Goal: Task Accomplishment & Management: Manage account settings

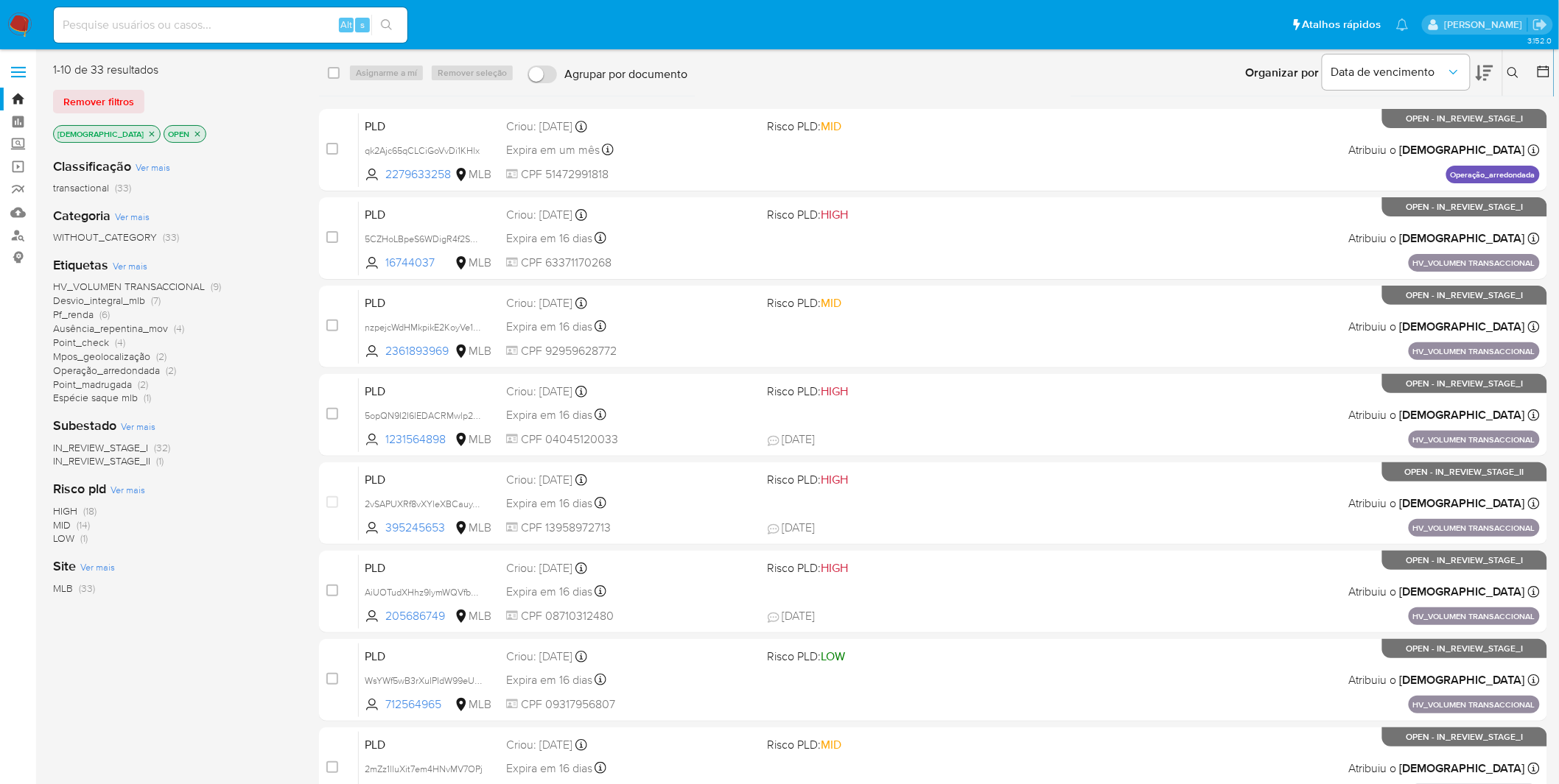
click at [27, 14] on img at bounding box center [20, 25] width 25 height 25
click at [31, 15] on img at bounding box center [20, 25] width 25 height 25
click at [27, 15] on img at bounding box center [20, 25] width 25 height 25
click at [151, 33] on input at bounding box center [230, 25] width 354 height 20
paste input "5CZHoLBpeS6WDigR4f2S0zxF"
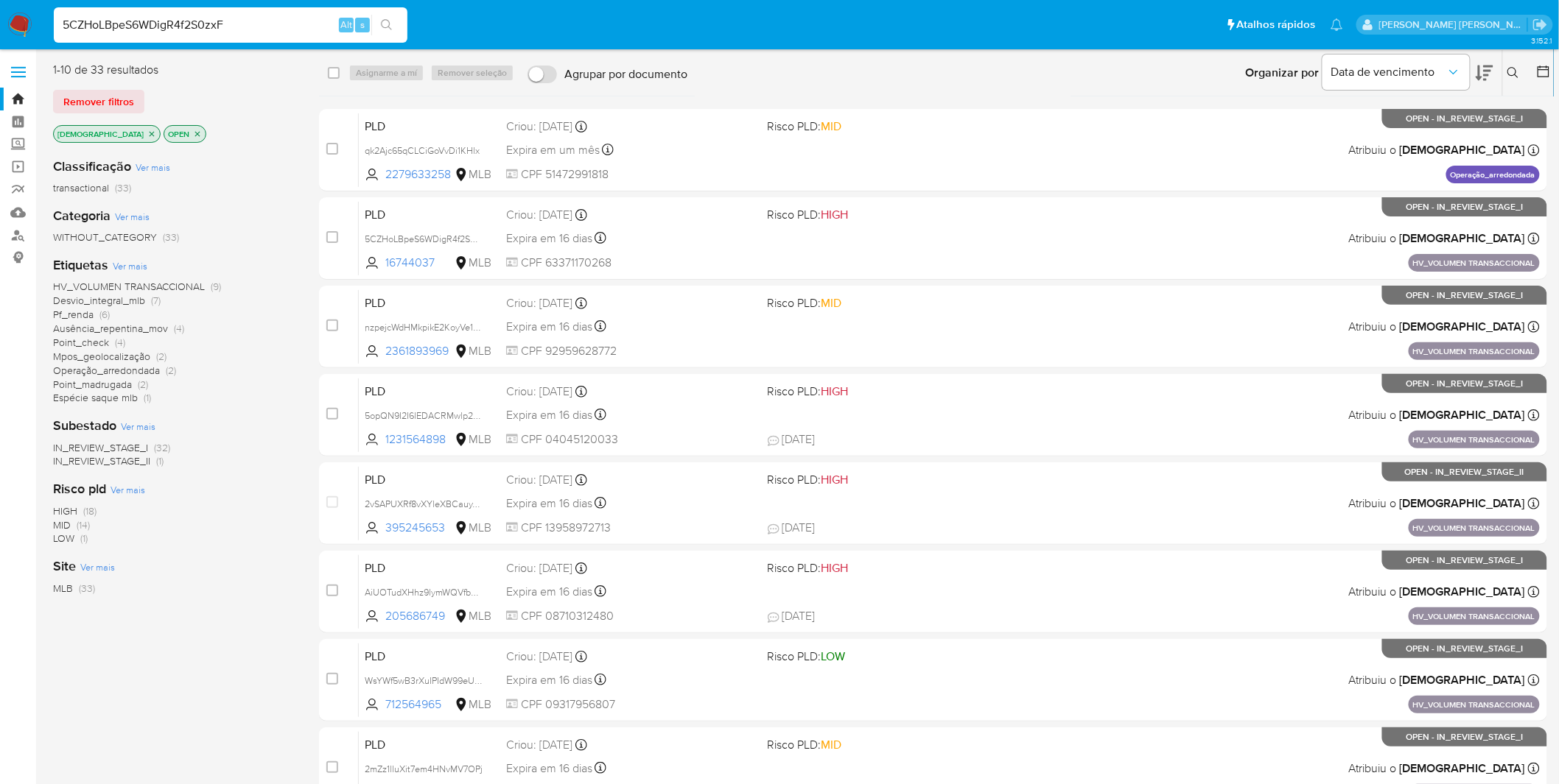
type input "5CZHoLBpeS6WDigR4f2S0zxF"
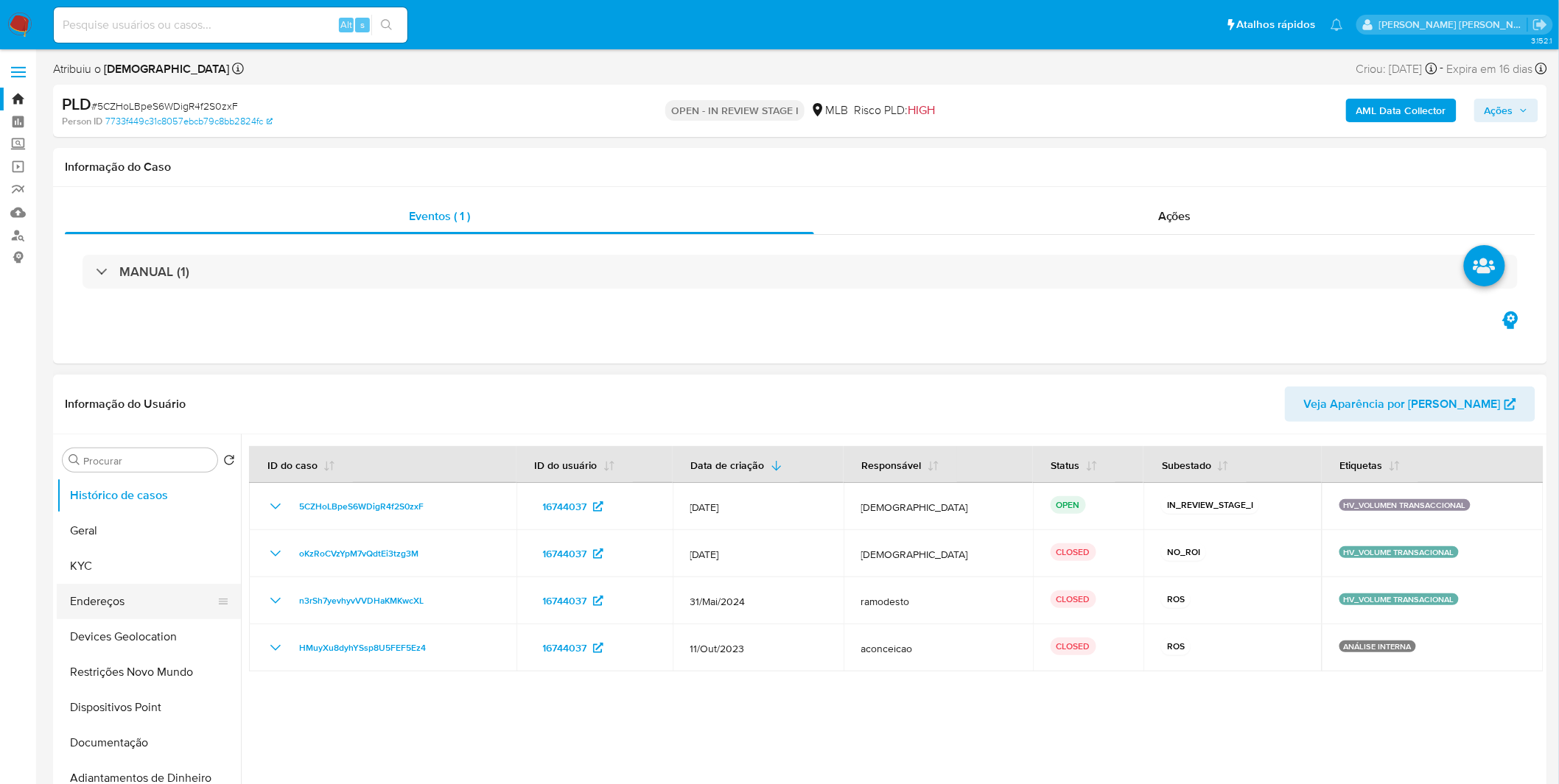
select select "10"
click at [155, 730] on button "Documentação" at bounding box center [142, 743] width 173 height 35
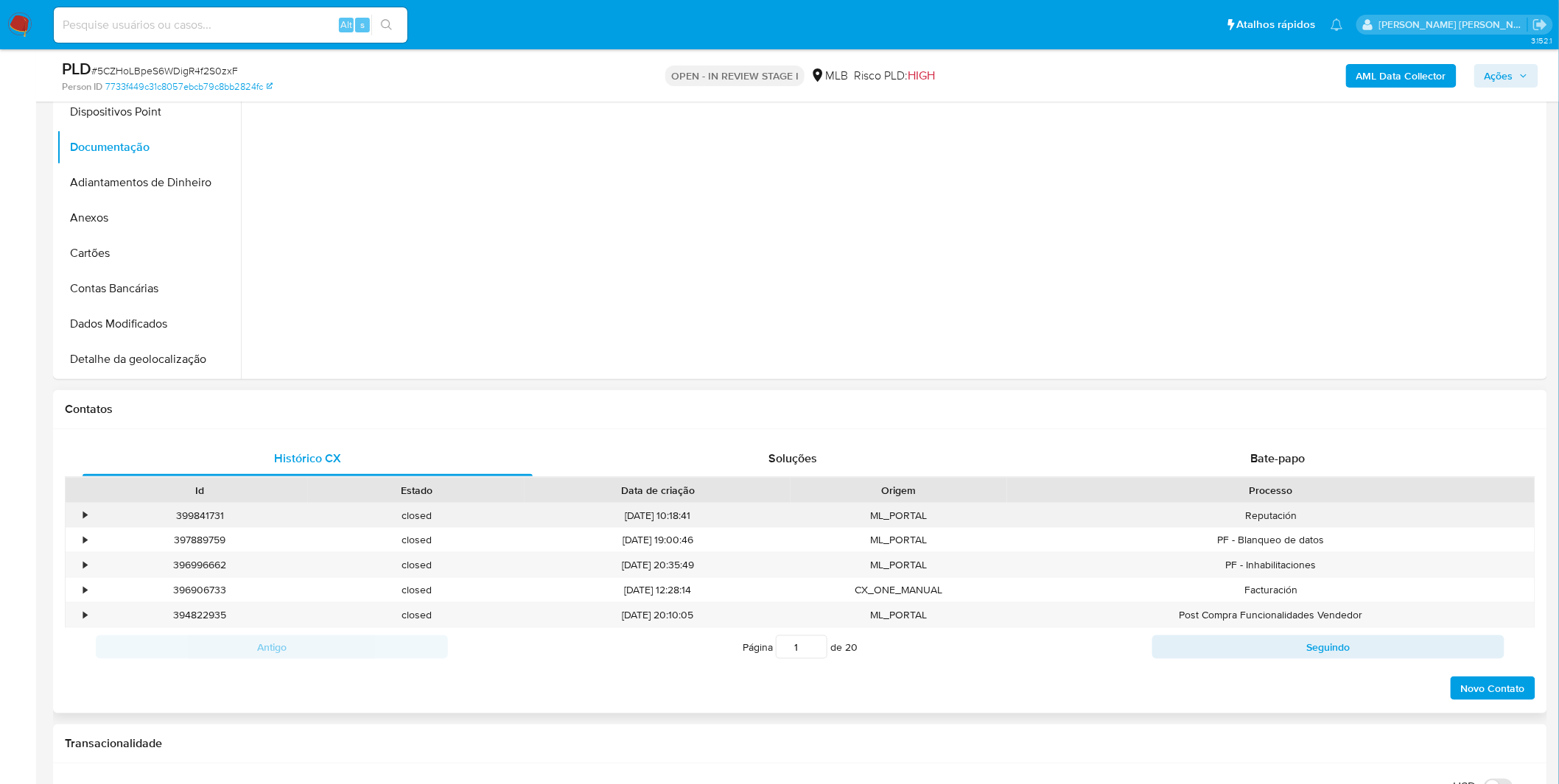
scroll to position [409, 0]
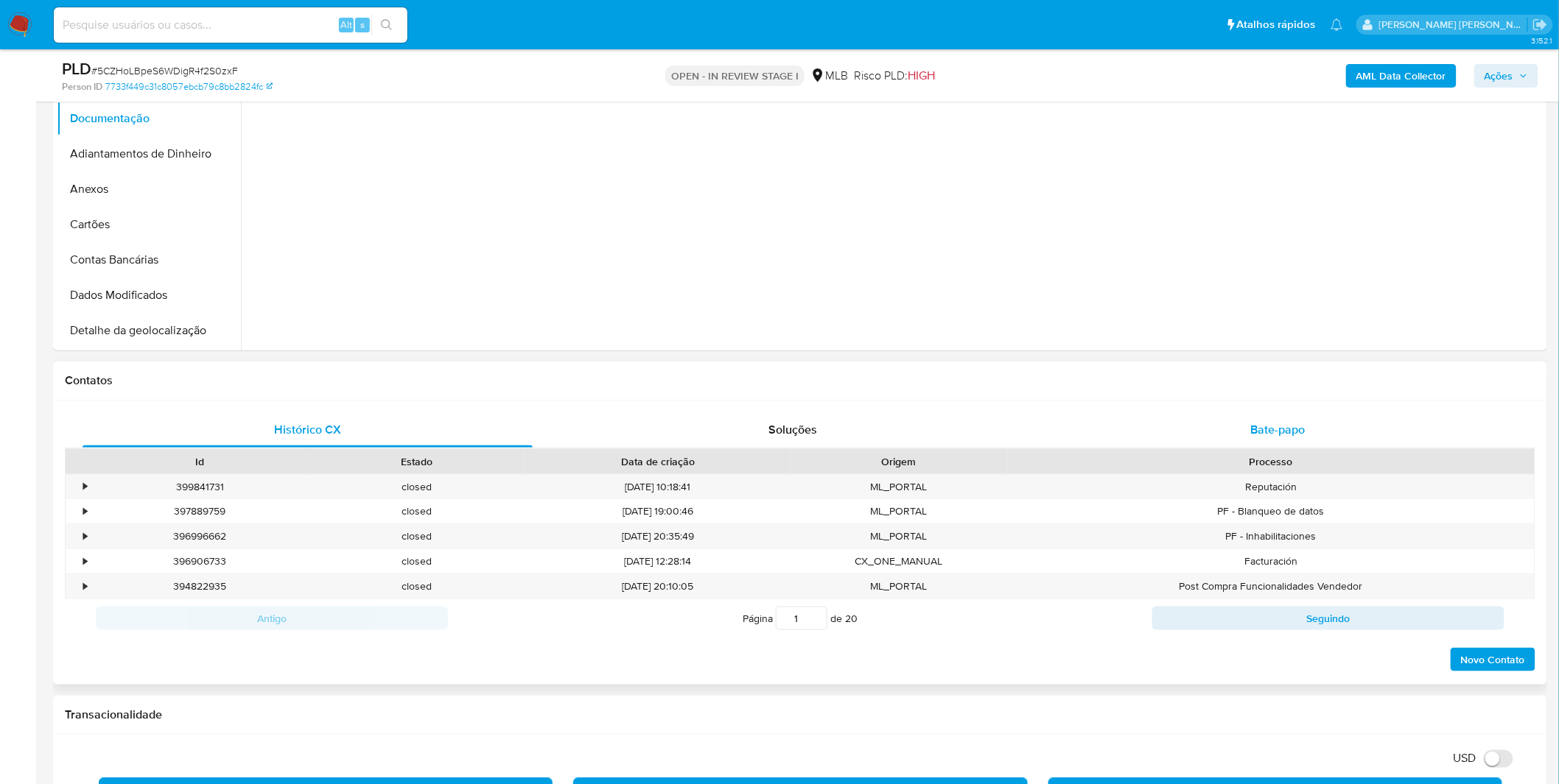
click at [1285, 438] on div "Bate-papo" at bounding box center [1277, 430] width 450 height 35
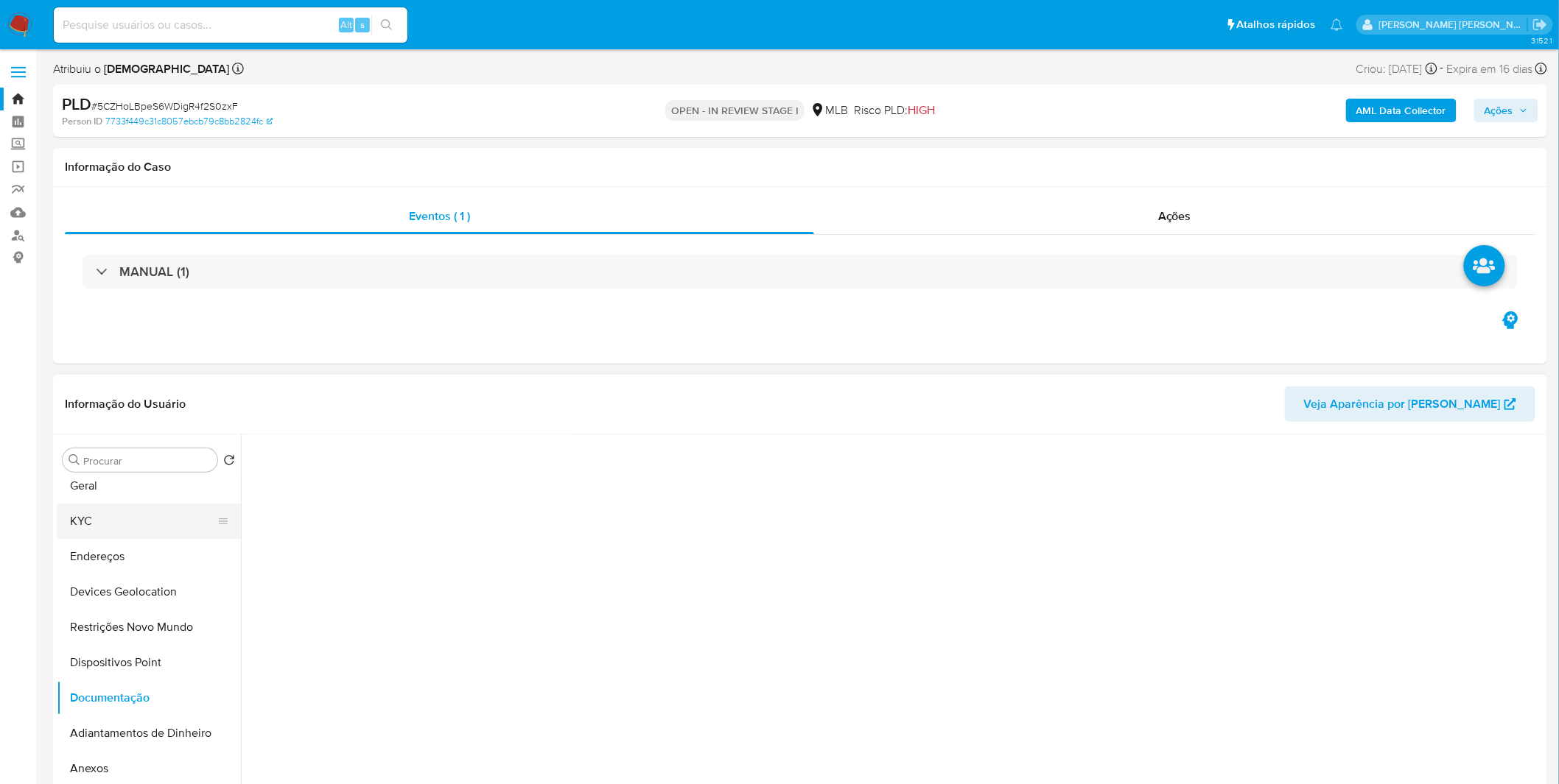
scroll to position [0, 0]
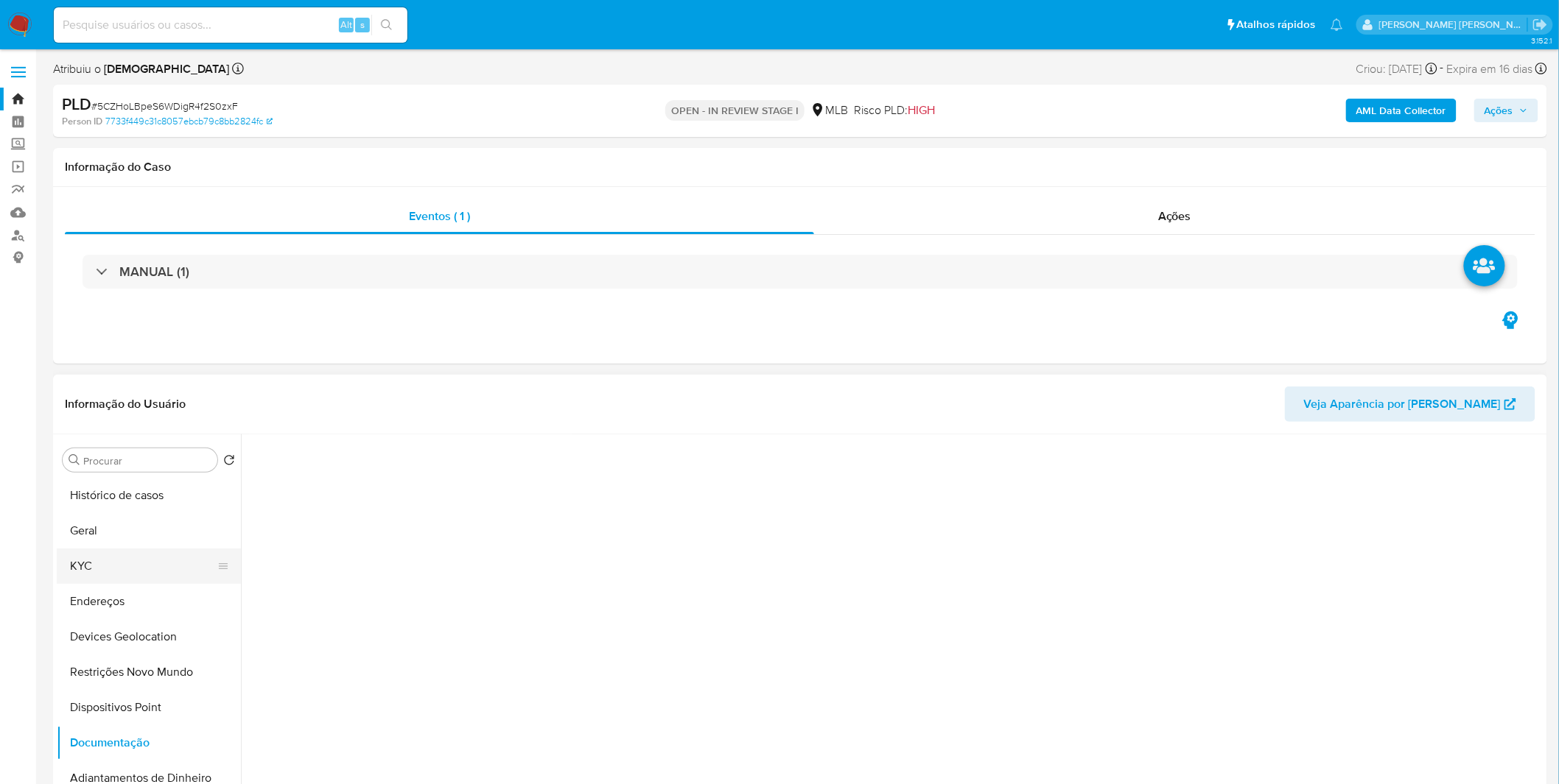
click at [156, 549] on button "KYC" at bounding box center [142, 567] width 173 height 35
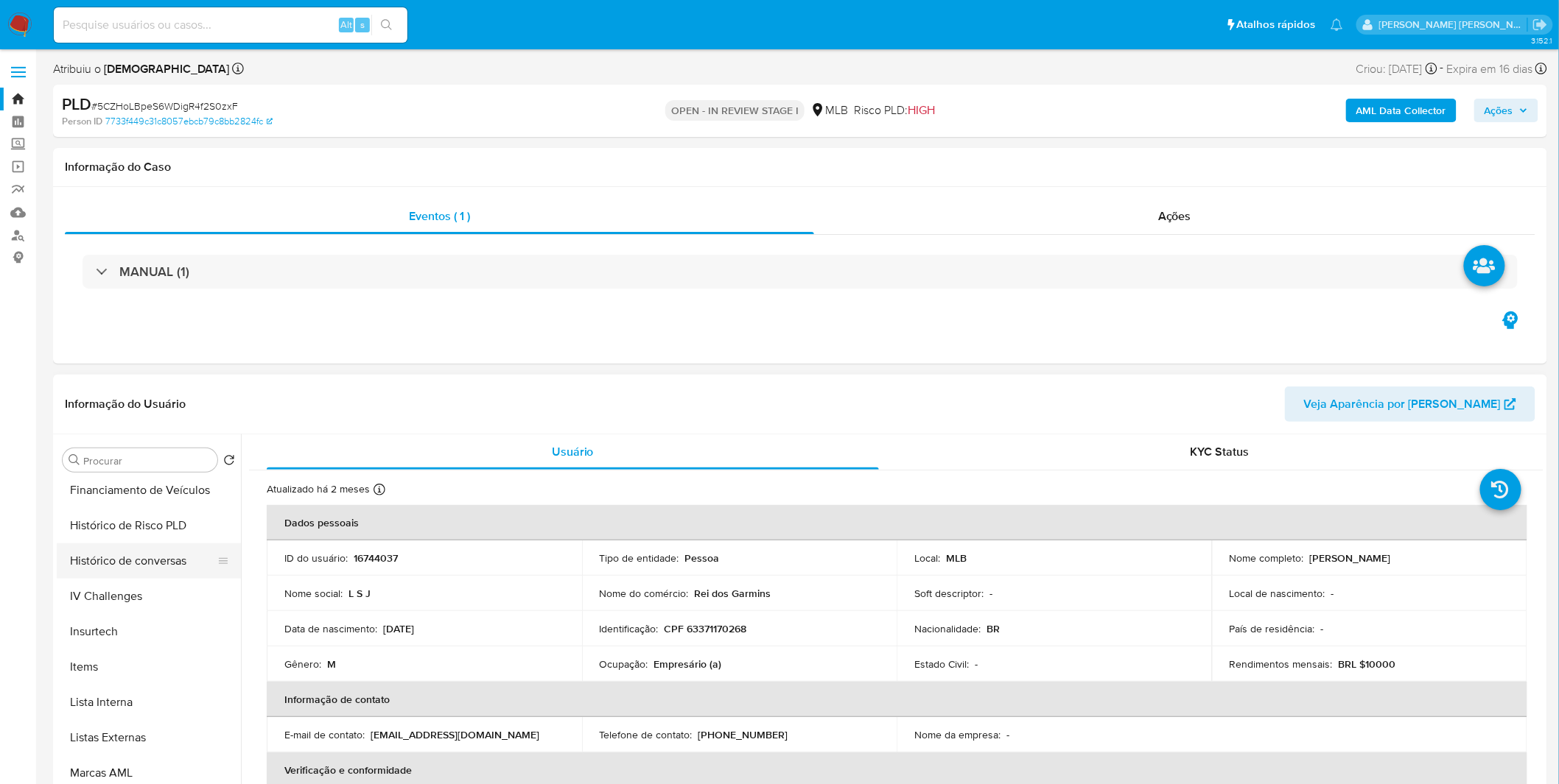
scroll to position [622, 0]
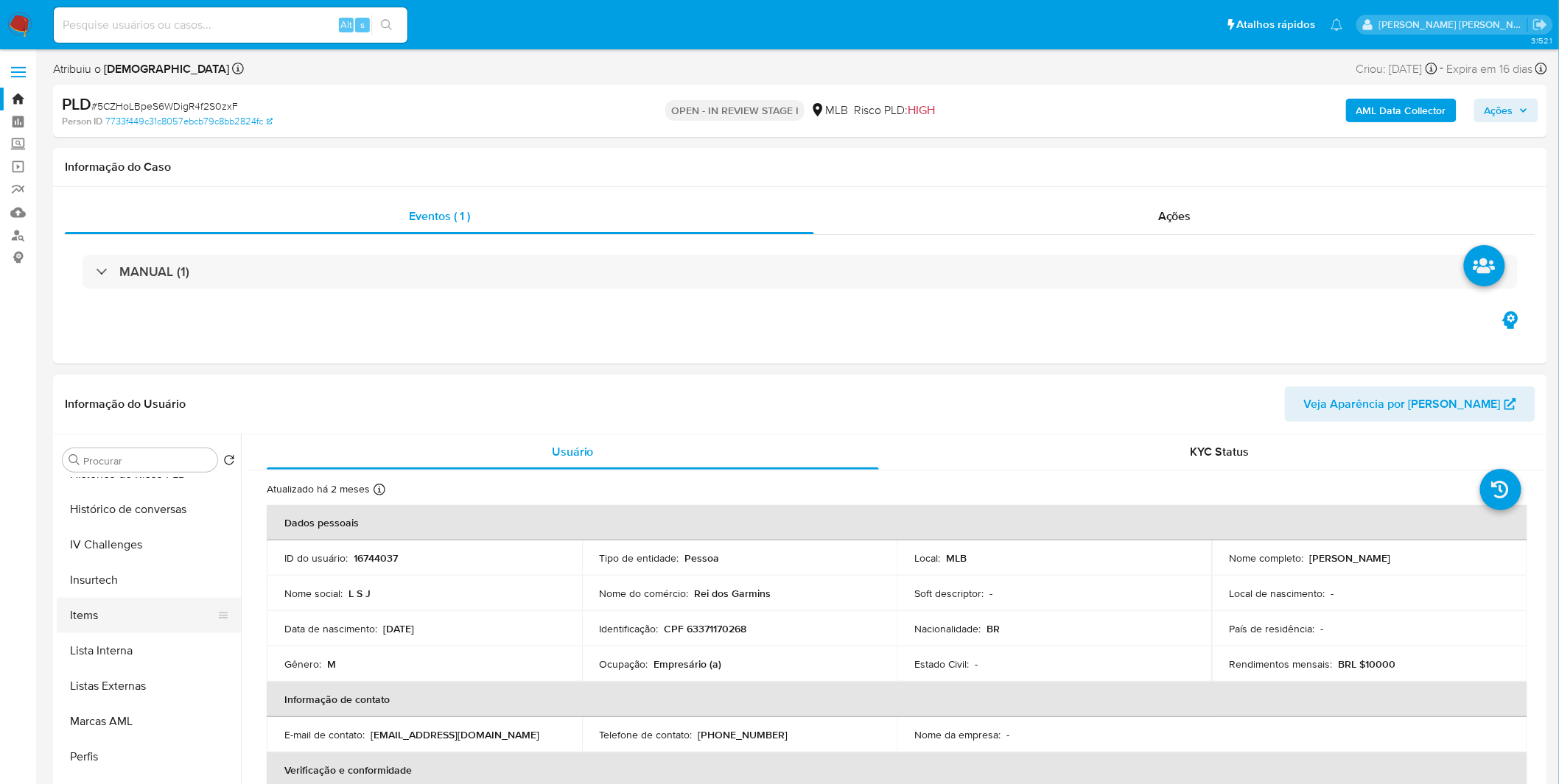
click at [108, 608] on button "Items" at bounding box center [142, 615] width 173 height 35
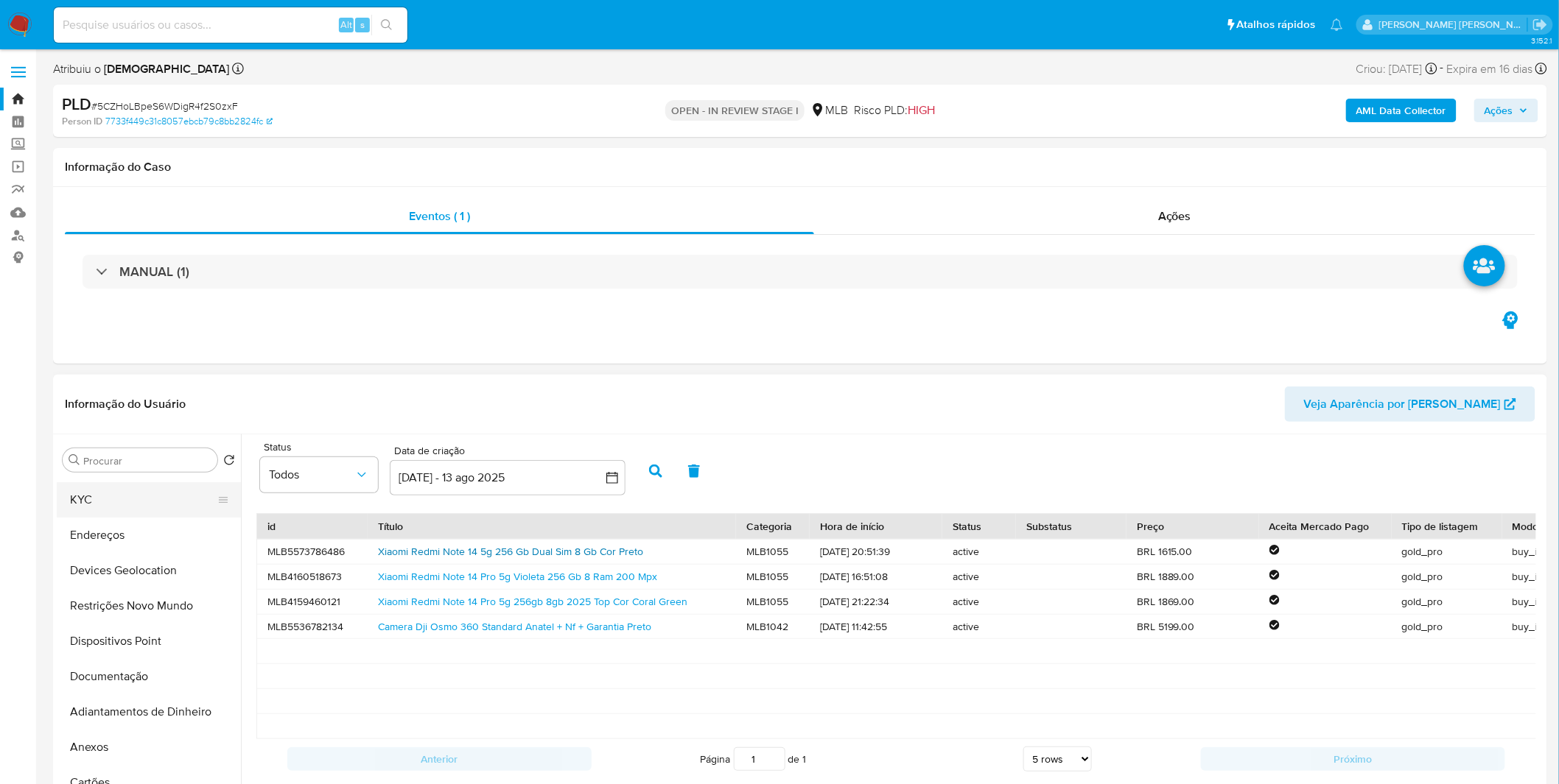
scroll to position [0, 0]
click at [121, 528] on button "Geral" at bounding box center [142, 530] width 173 height 35
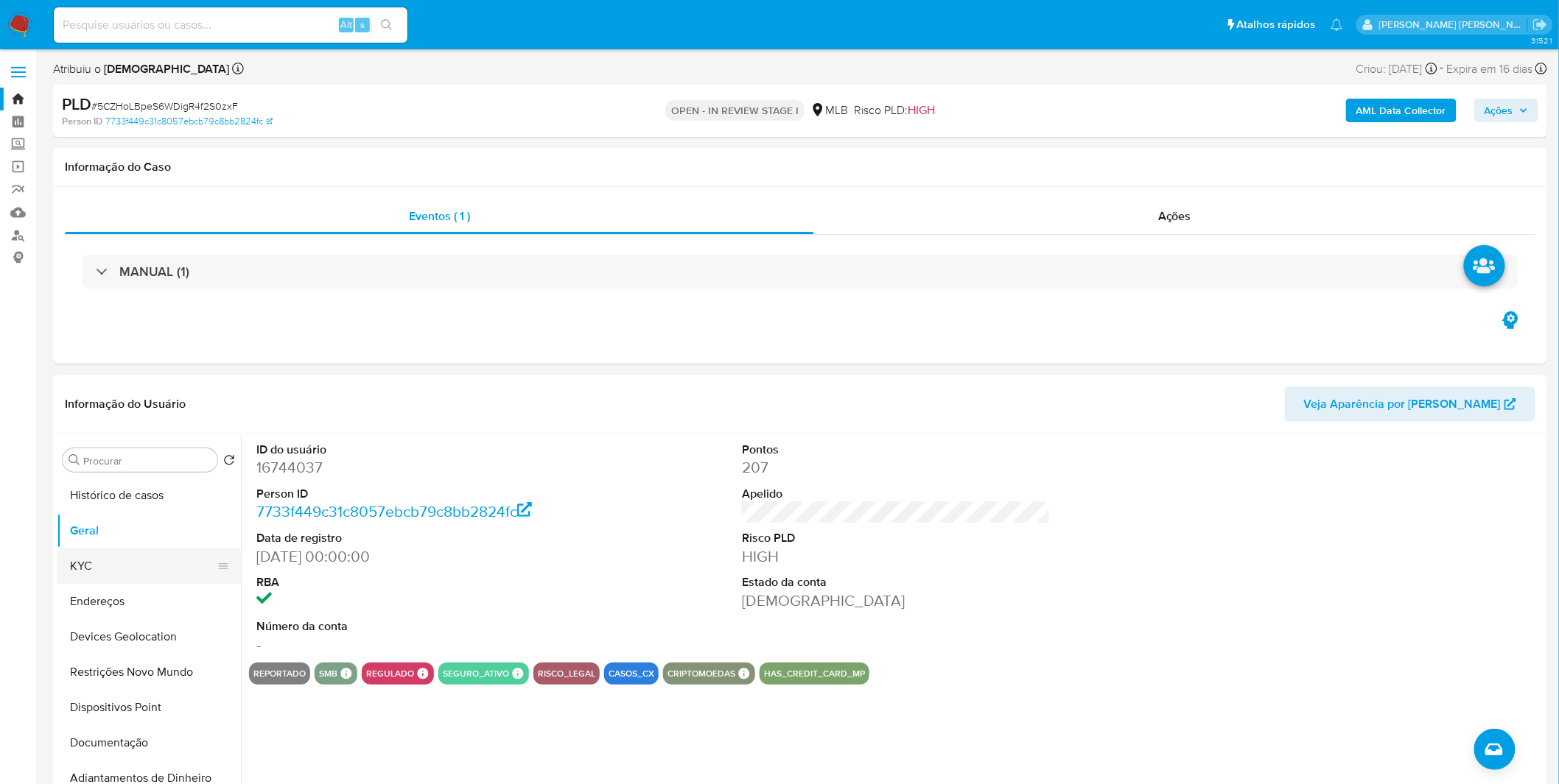
click at [140, 568] on button "KYC" at bounding box center [142, 567] width 173 height 35
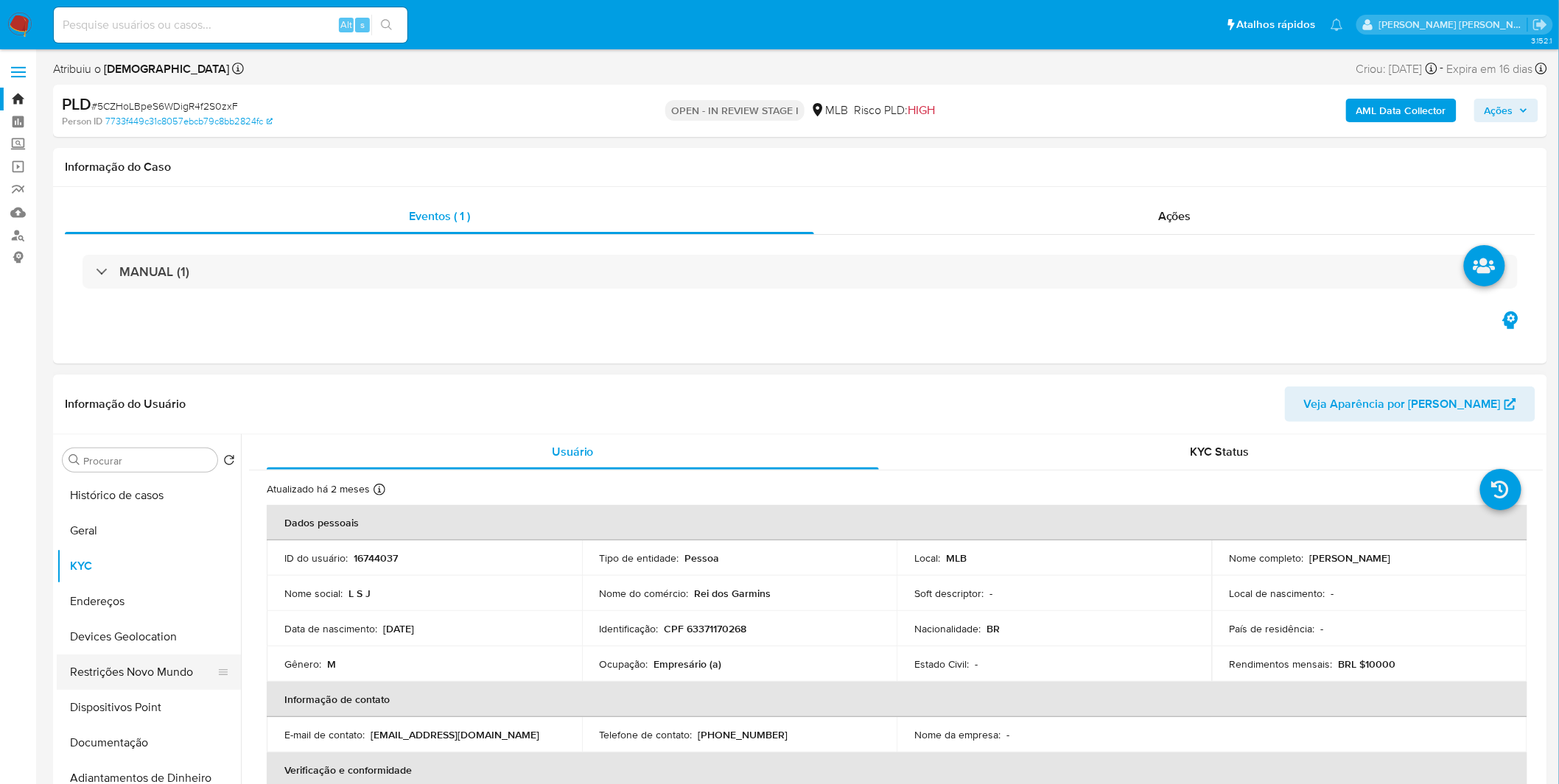
click at [152, 673] on button "Restrições Novo Mundo" at bounding box center [142, 672] width 173 height 35
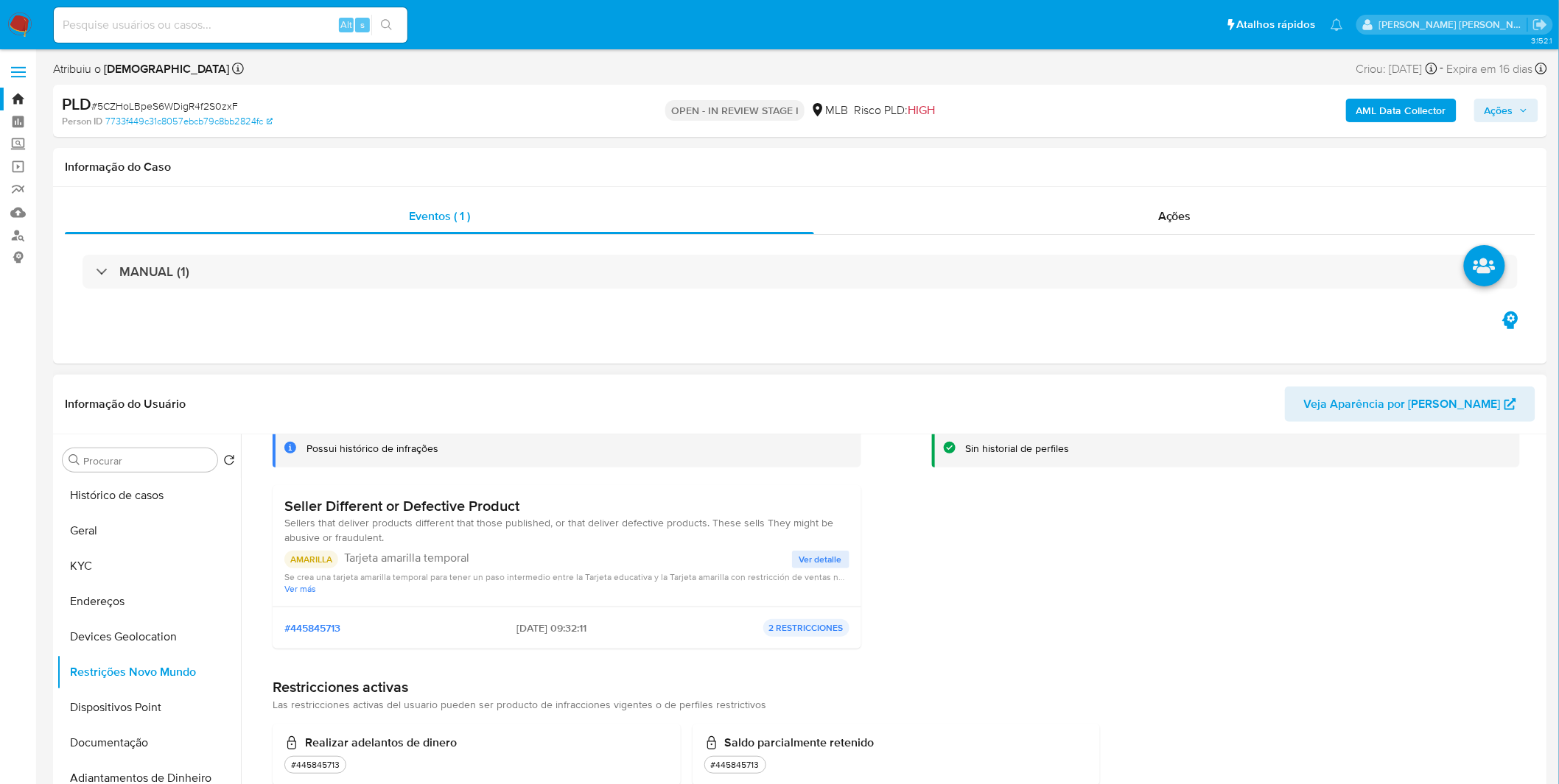
scroll to position [106, 0]
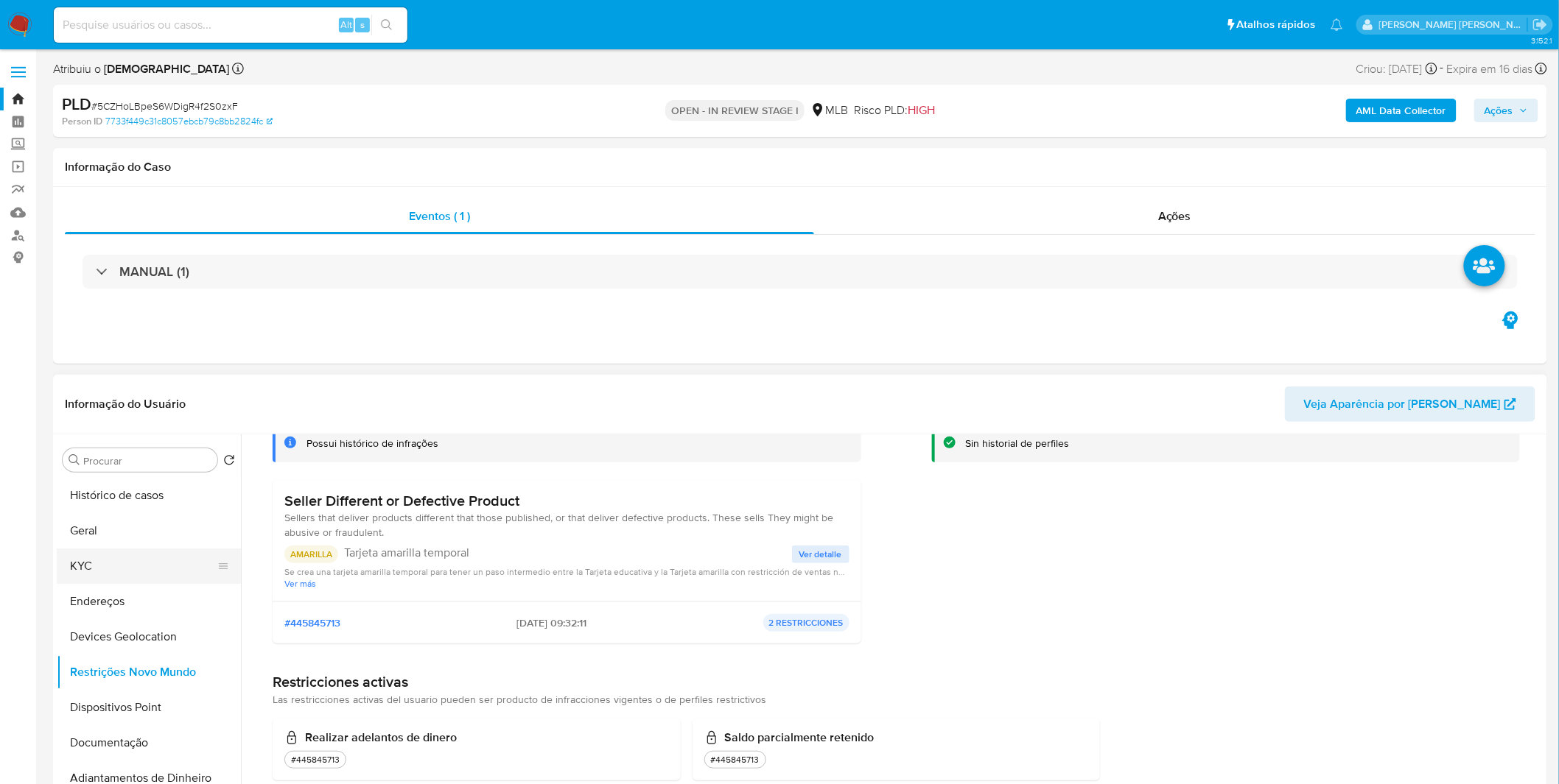
click at [113, 555] on button "KYC" at bounding box center [142, 567] width 173 height 35
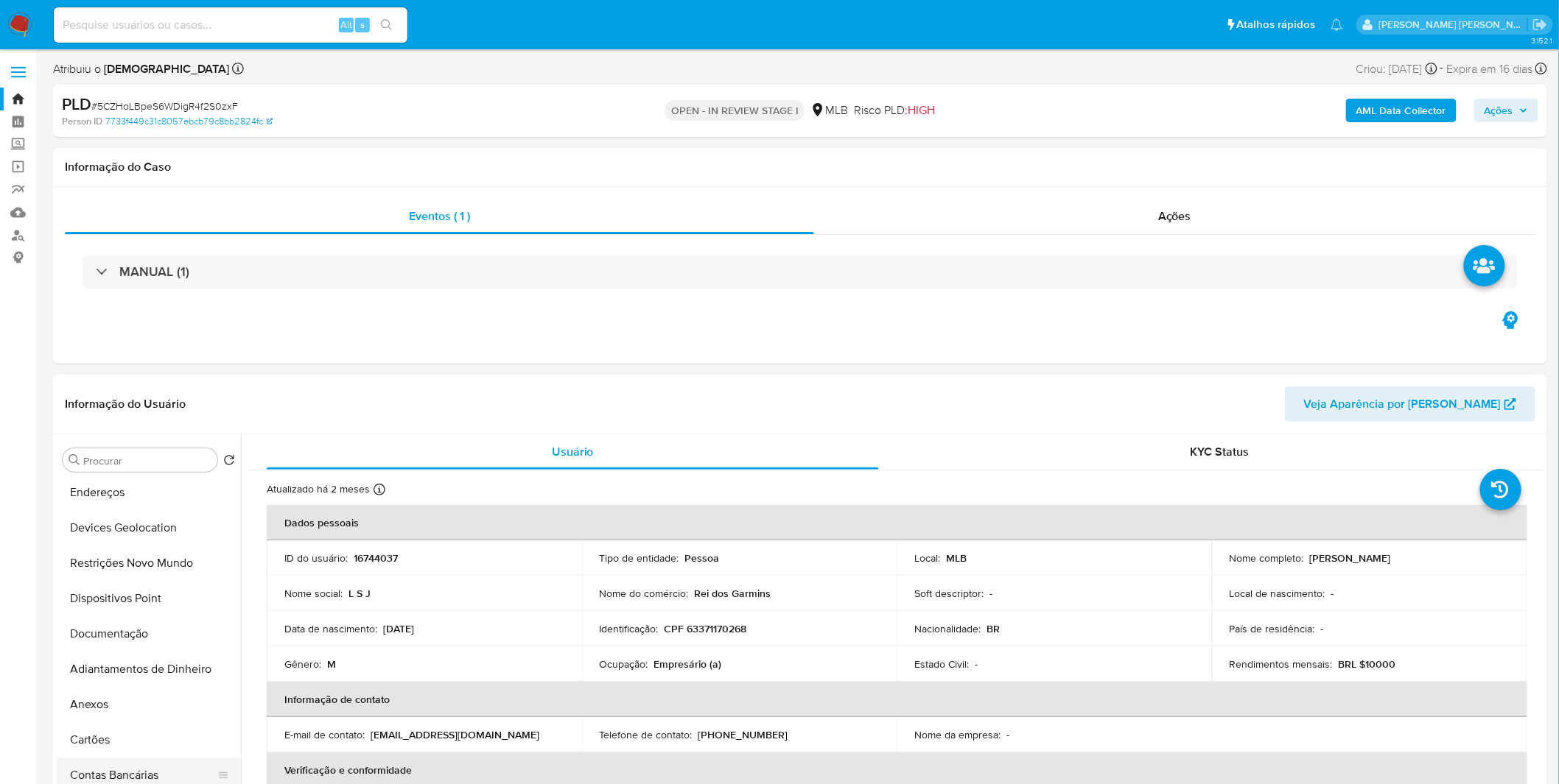
scroll to position [246, 0]
click at [130, 568] on button "Anexos" at bounding box center [142, 568] width 173 height 35
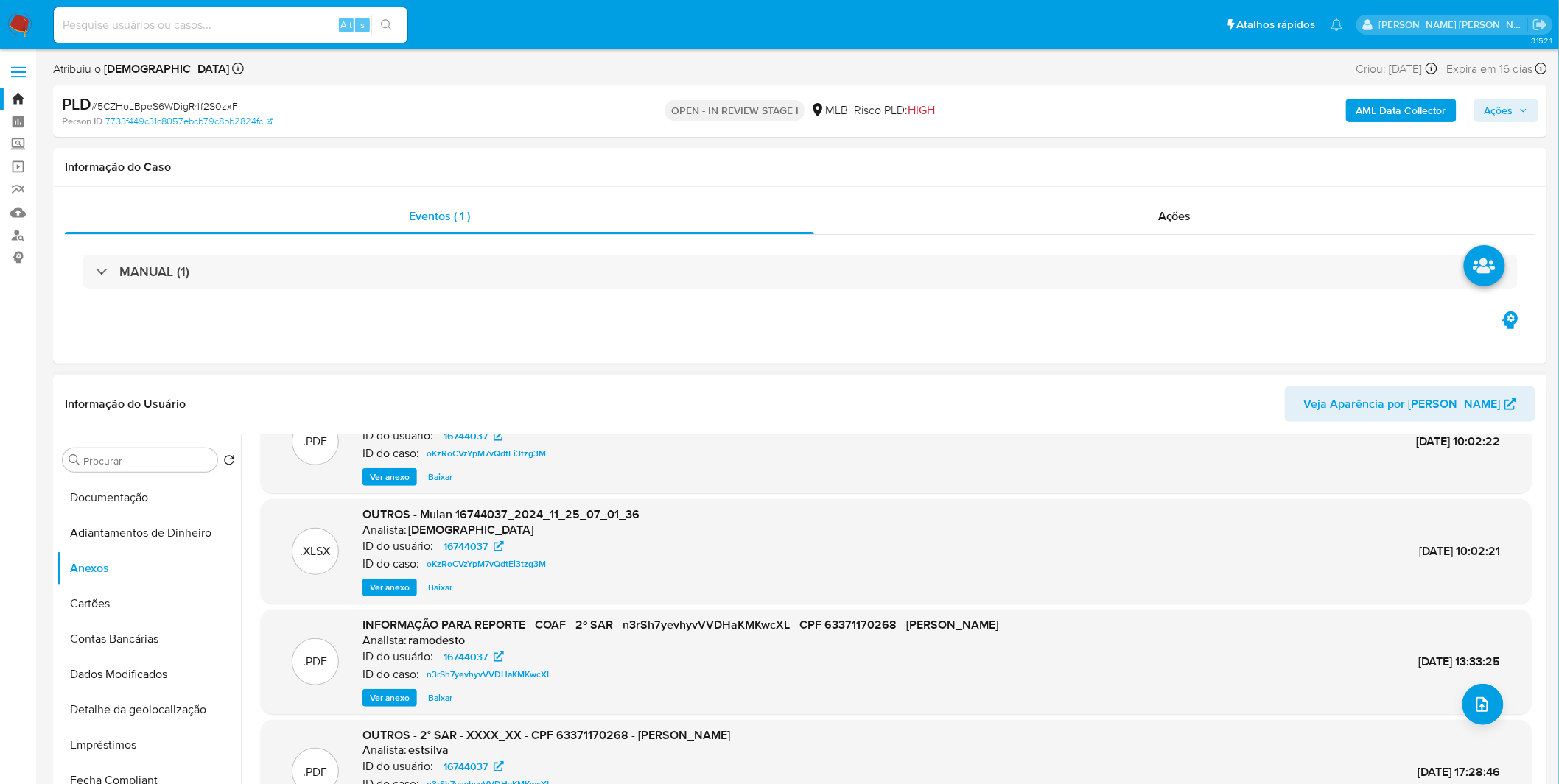
scroll to position [82, 0]
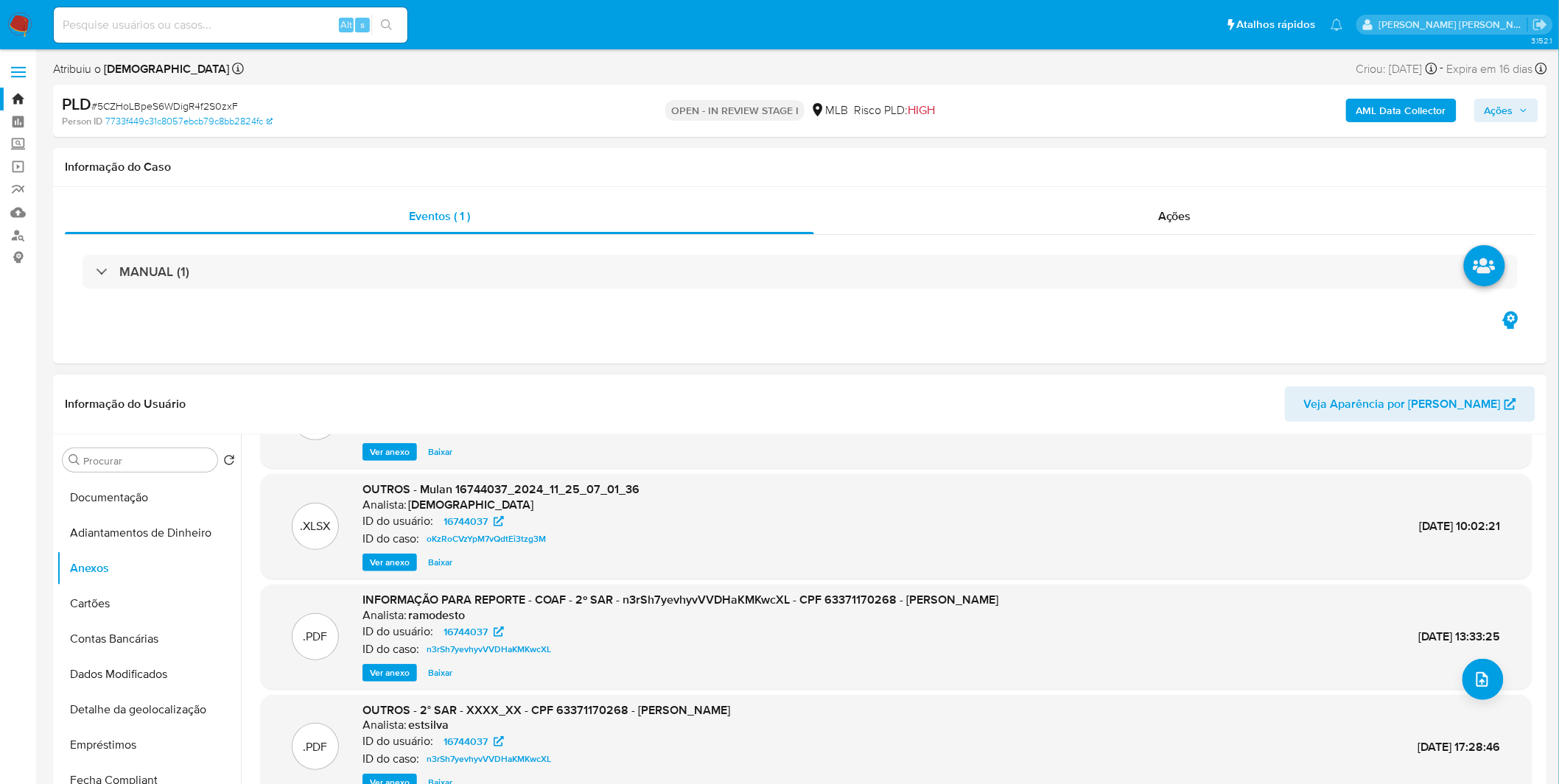
click at [393, 682] on div ".PDF INFORMAÇÃO PARA REPORTE - COAF - 2º SAR - n3rSh7yevhyvVVDHaKMKwcXL - CPF 6…" at bounding box center [896, 637] width 1271 height 104
click at [391, 676] on span "Ver anexo" at bounding box center [389, 673] width 40 height 15
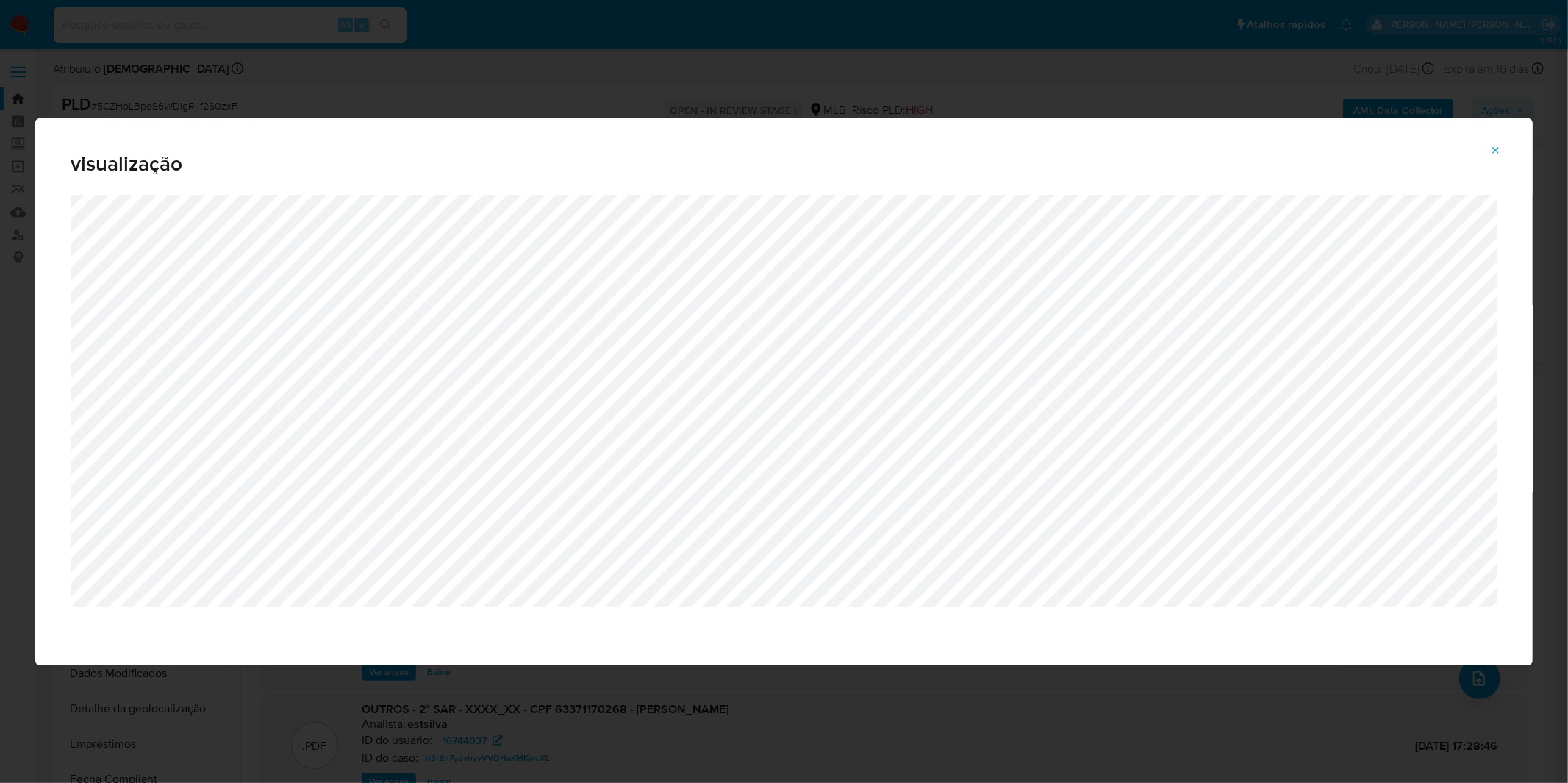
click at [1486, 149] on button "Attachment preview" at bounding box center [1495, 151] width 32 height 23
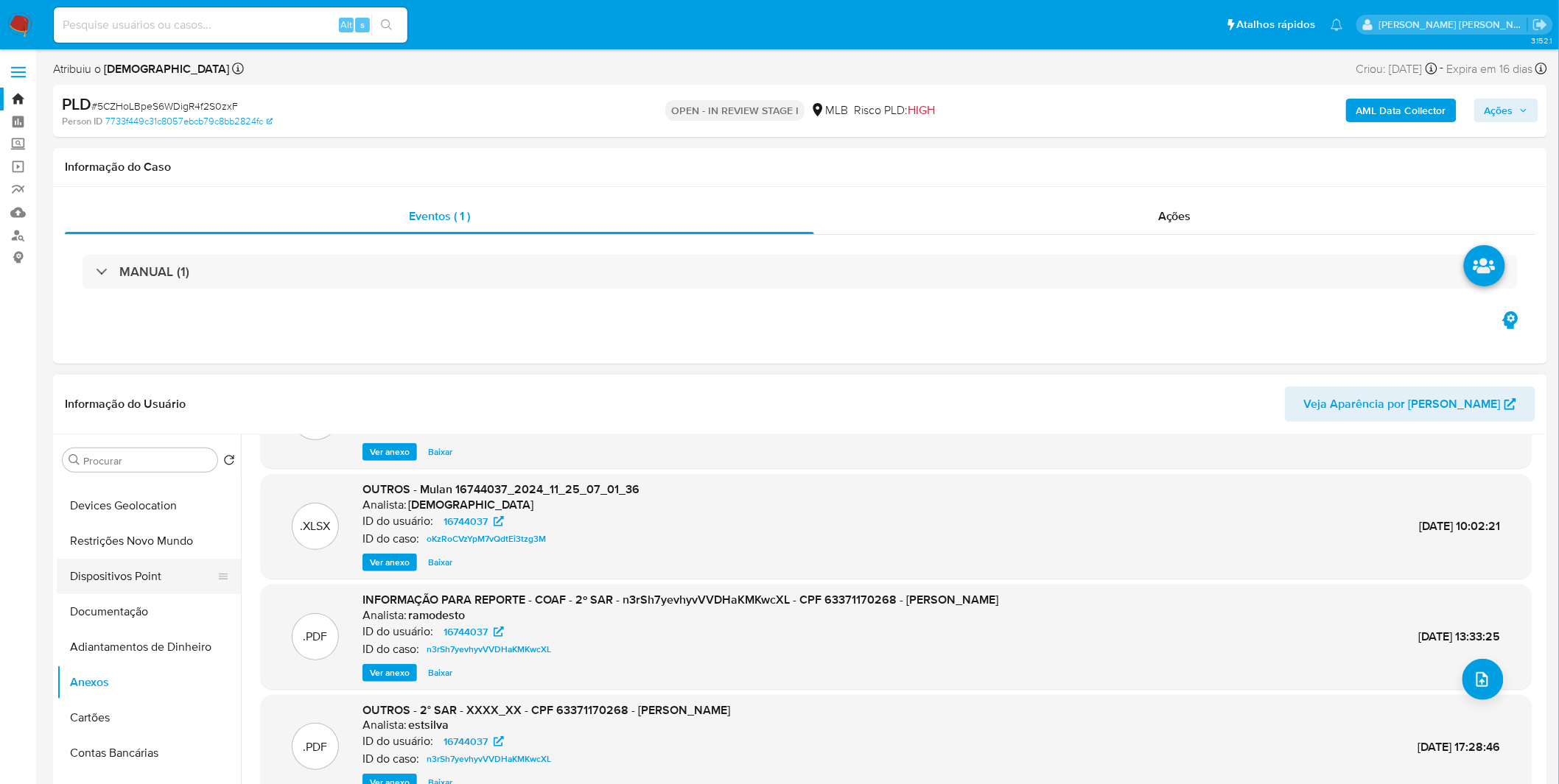
scroll to position [0, 0]
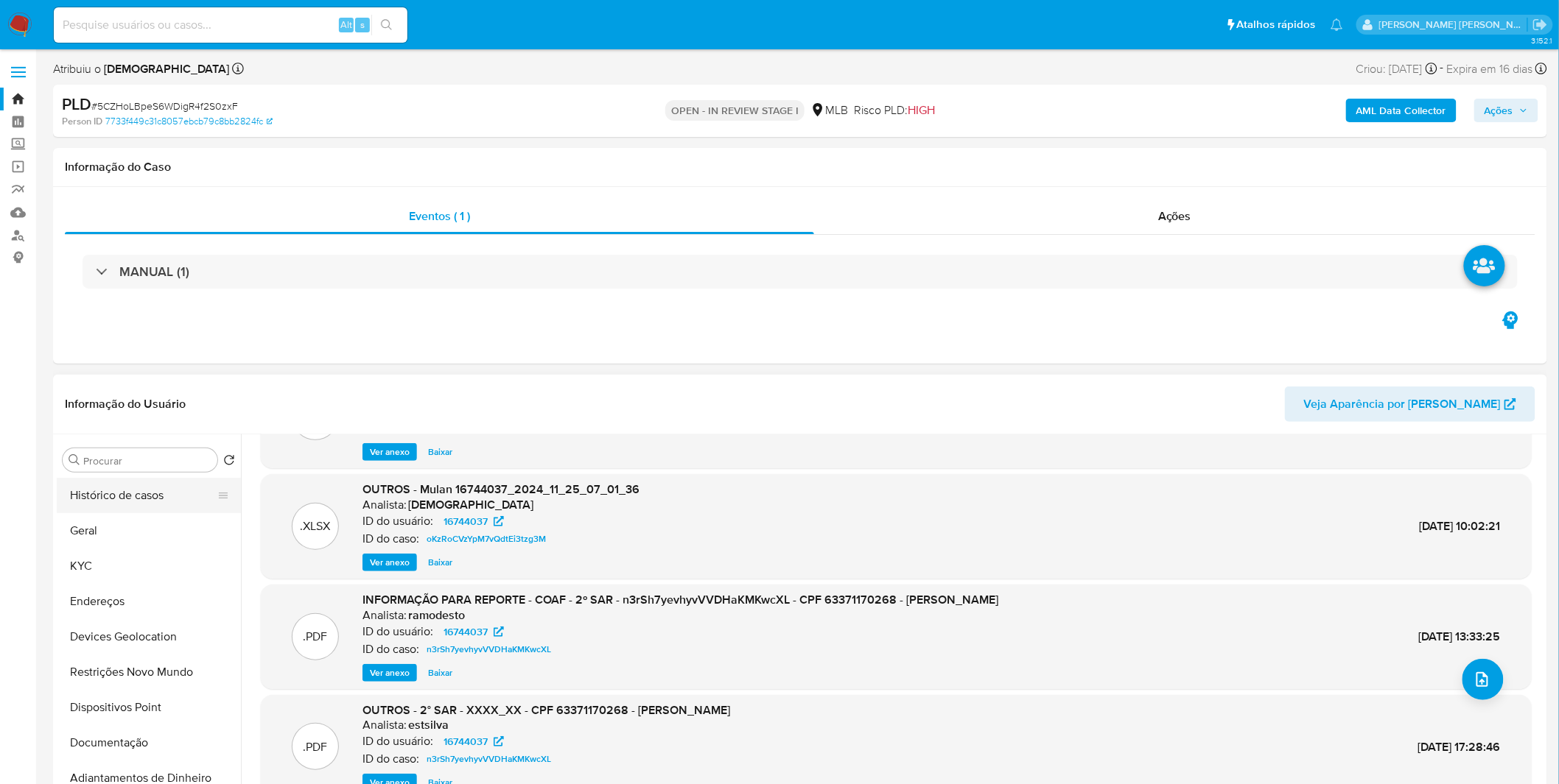
click at [145, 496] on button "Histórico de casos" at bounding box center [142, 495] width 173 height 35
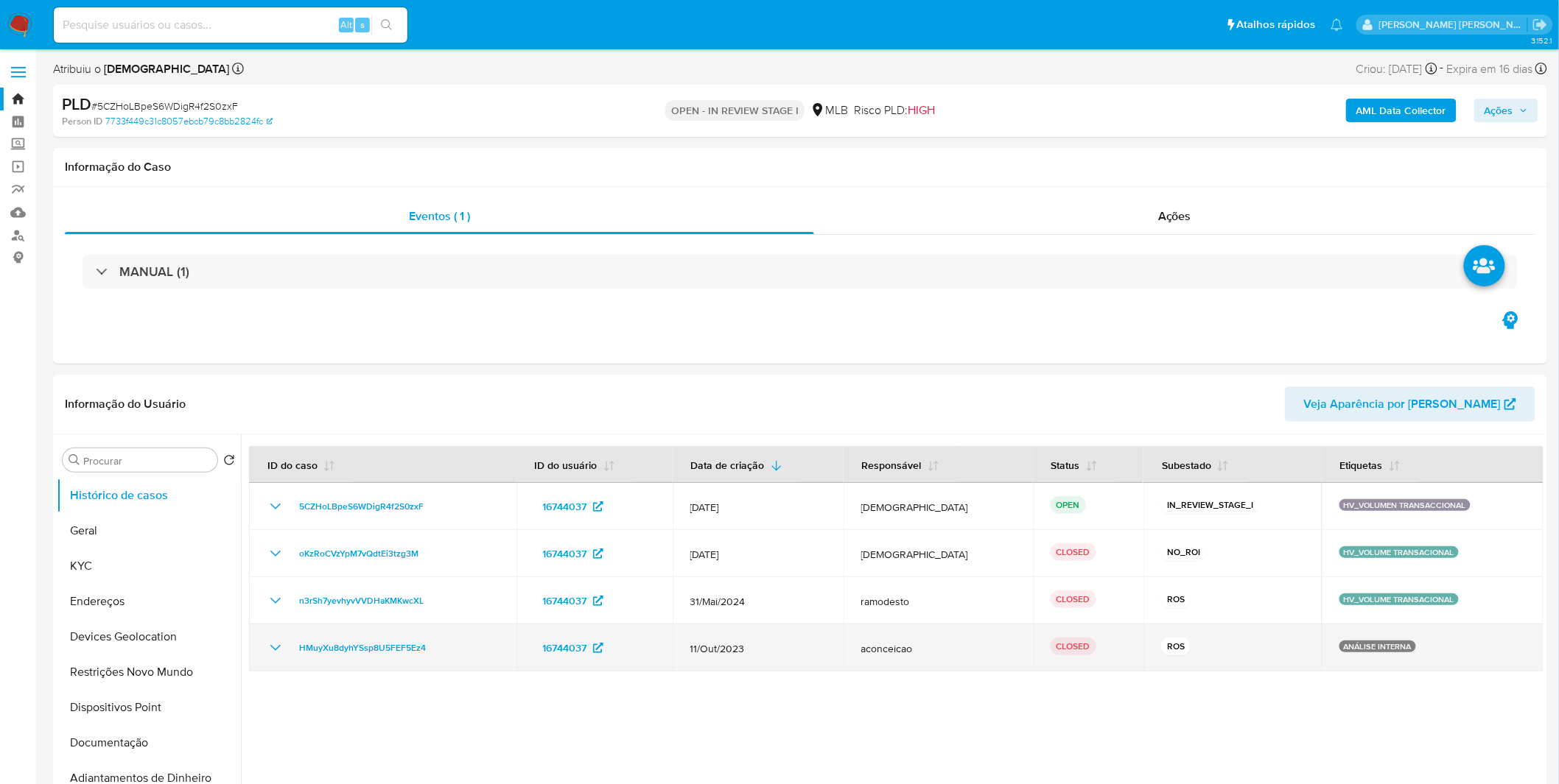
click at [275, 648] on icon "Mostrar/Ocultar" at bounding box center [275, 648] width 18 height 18
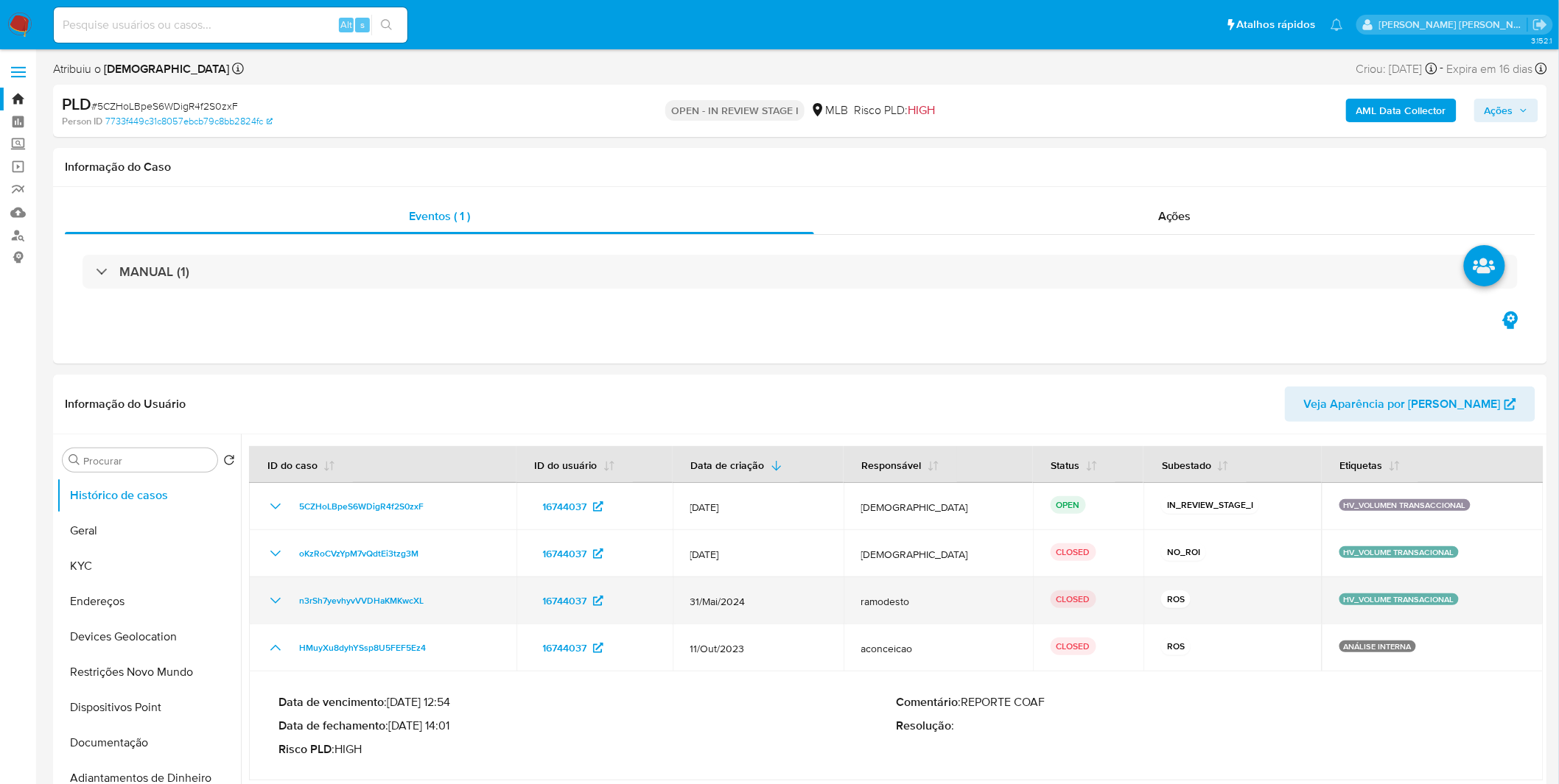
click at [265, 602] on td "n3rSh7yevhyvVVDHaKMKwcXL" at bounding box center [382, 601] width 267 height 47
click at [269, 598] on icon "Mostrar/Ocultar" at bounding box center [275, 601] width 18 height 18
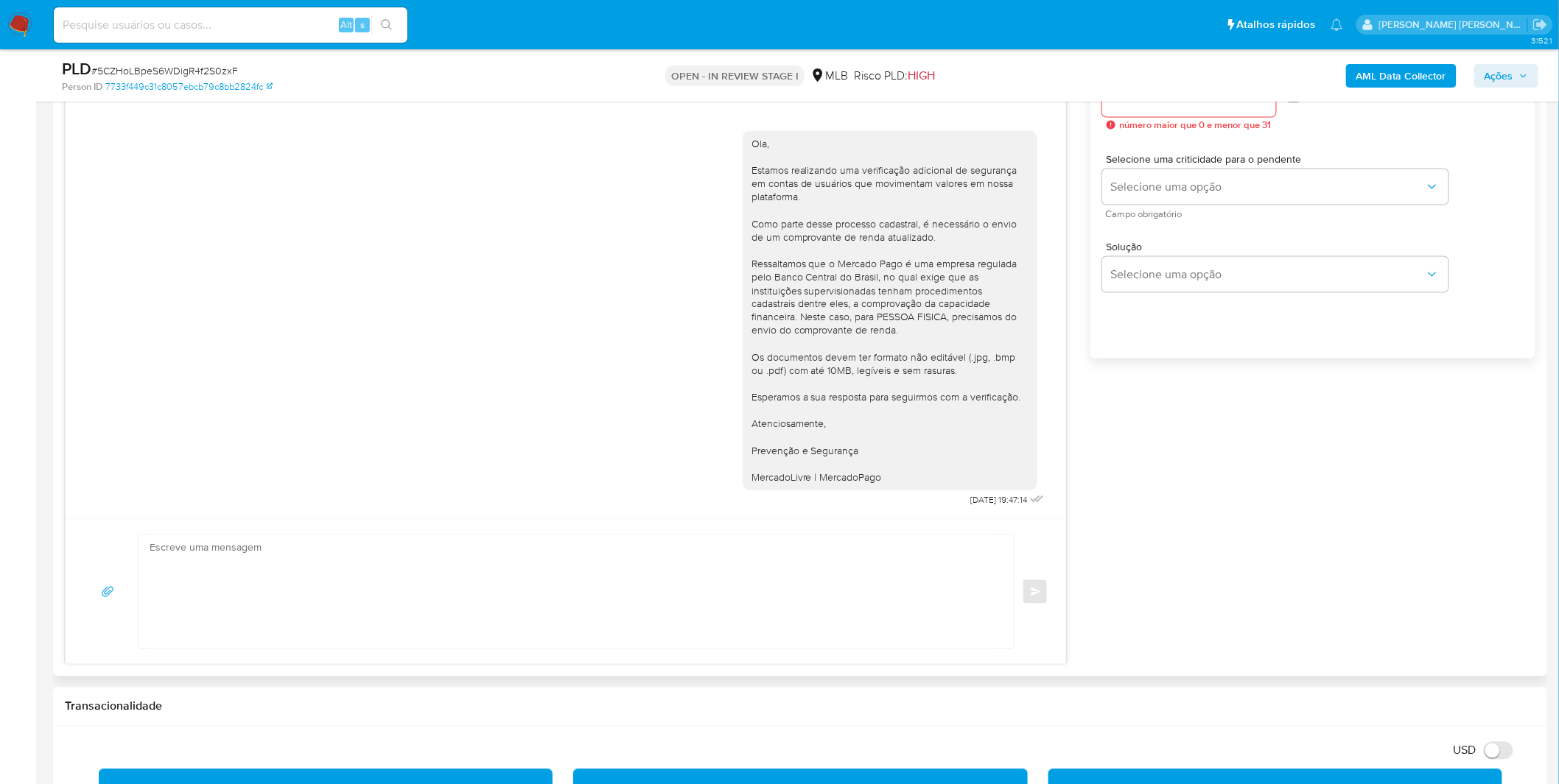
scroll to position [982, 0]
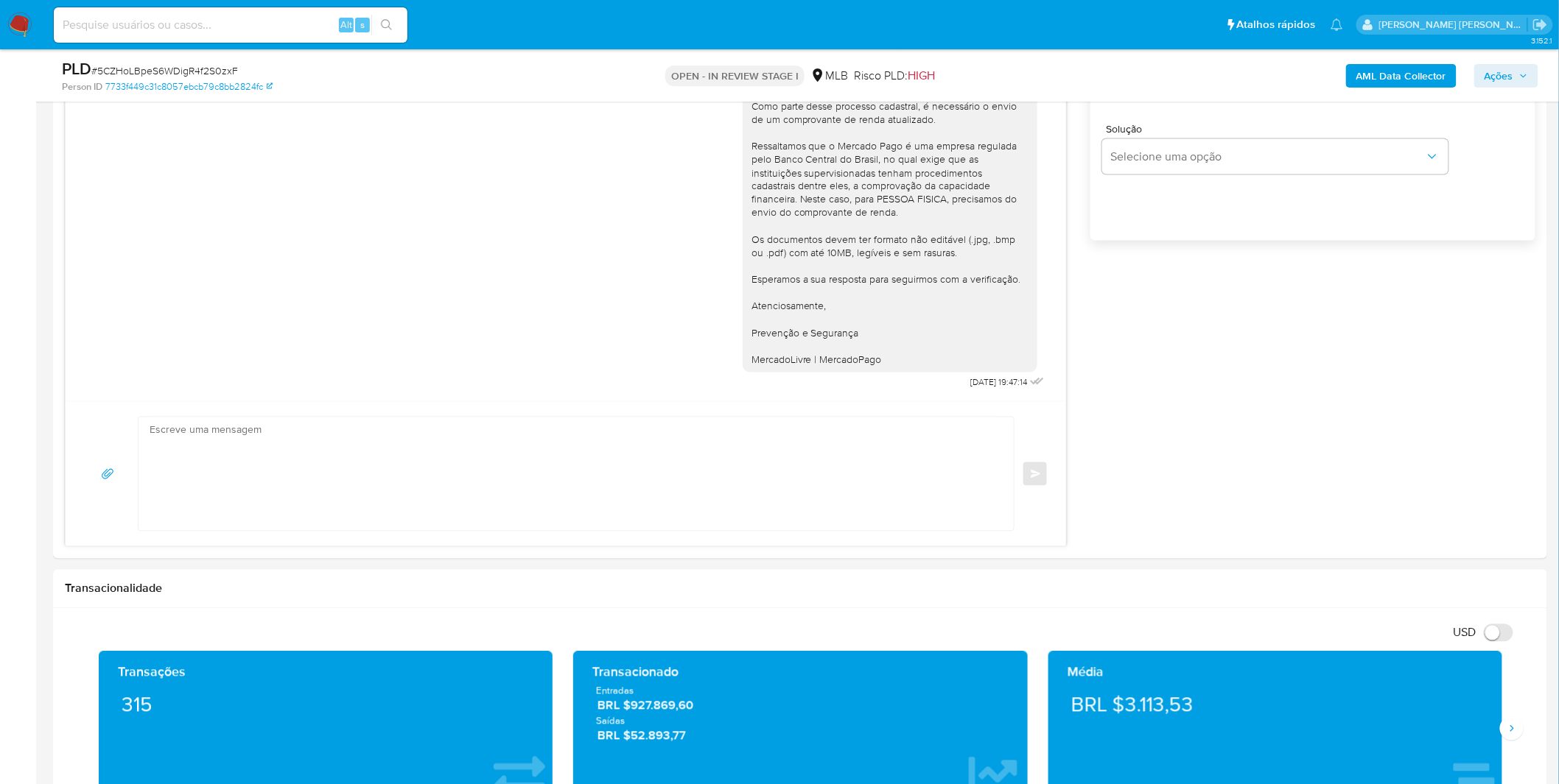
click at [174, 25] on input at bounding box center [230, 25] width 354 height 20
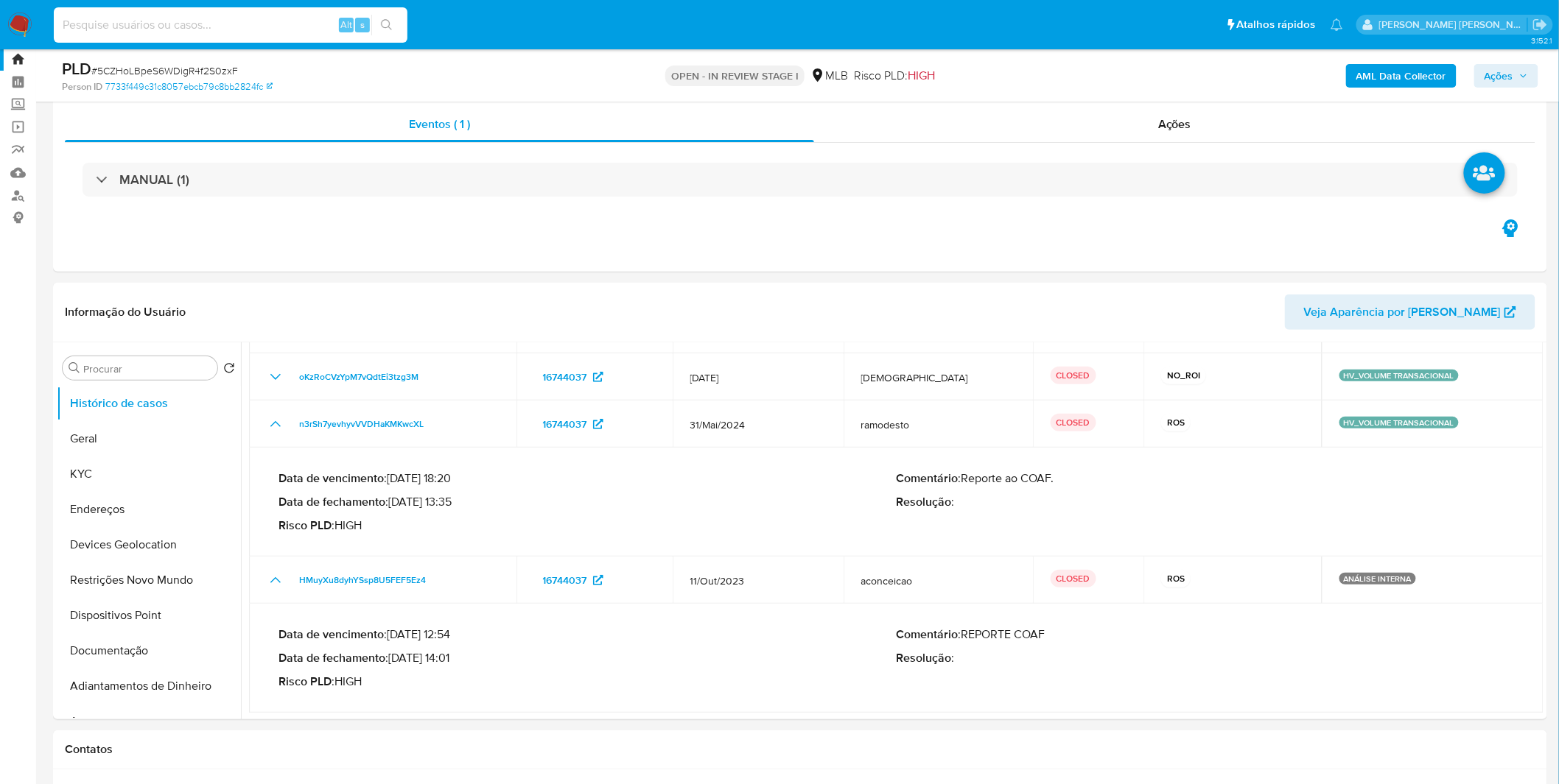
scroll to position [0, 0]
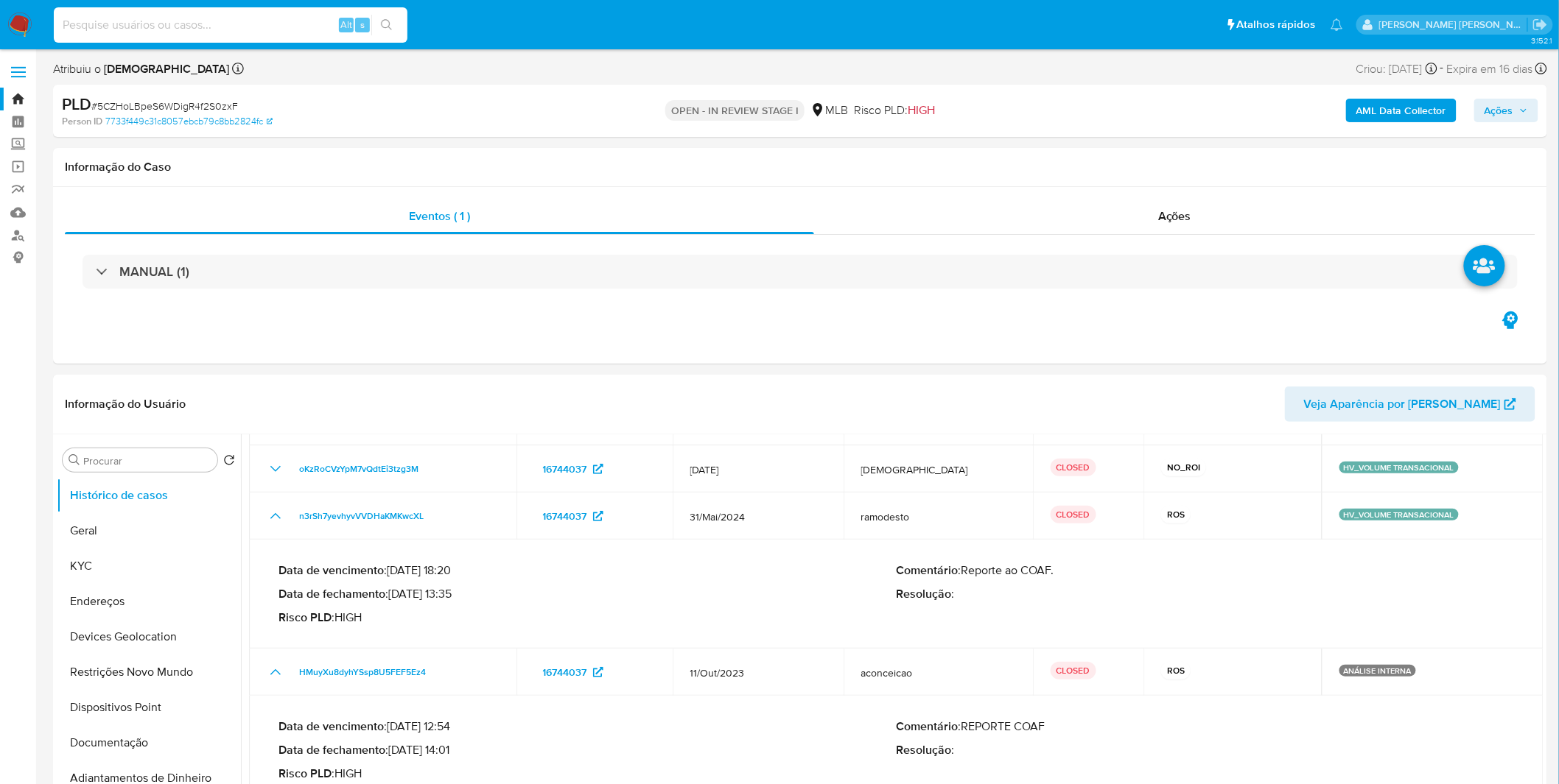
click at [11, 20] on img at bounding box center [20, 25] width 25 height 25
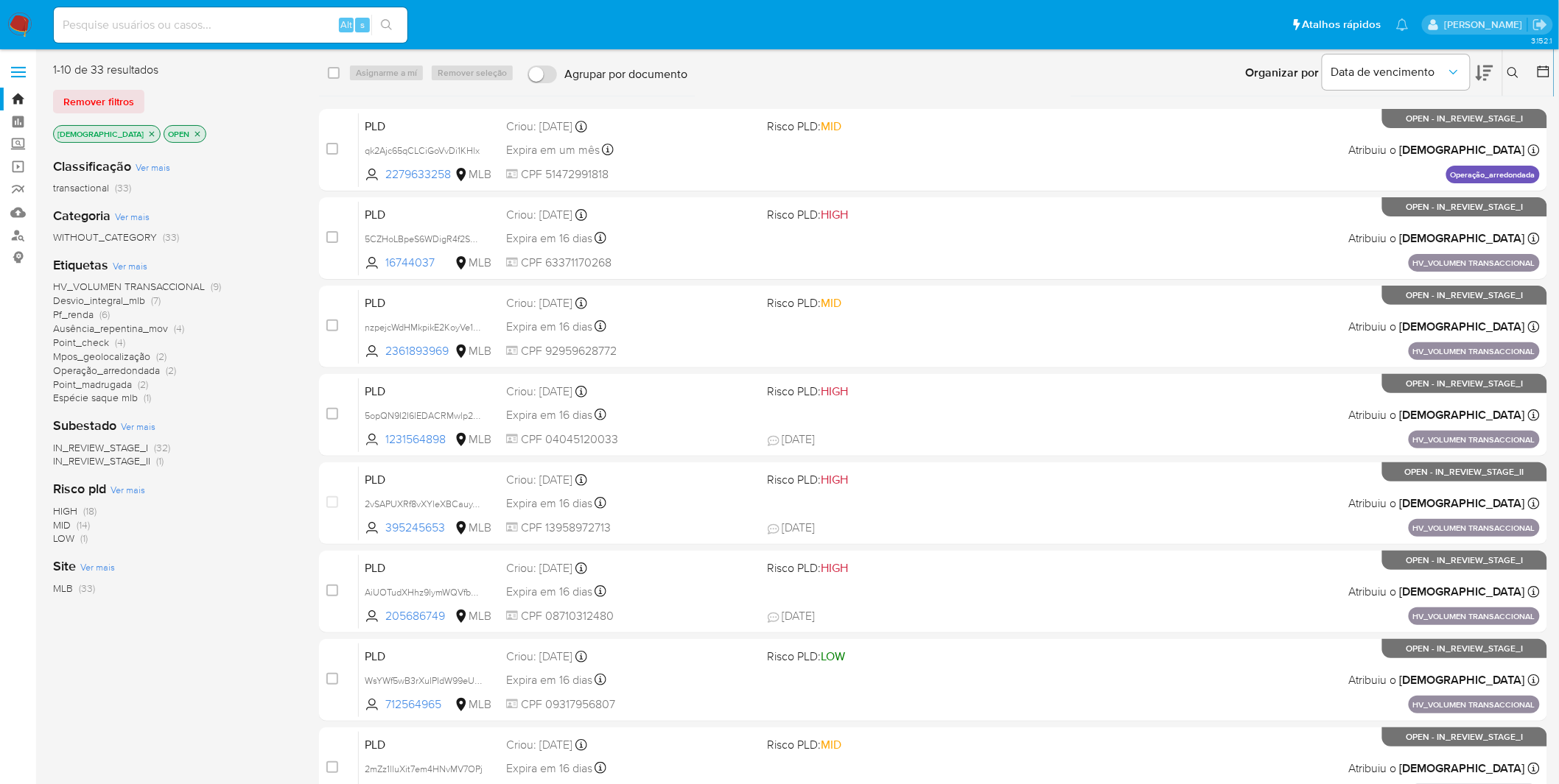
click at [108, 126] on p "isadacostaes" at bounding box center [106, 134] width 106 height 17
click at [147, 131] on icon "close-filter" at bounding box center [151, 134] width 9 height 9
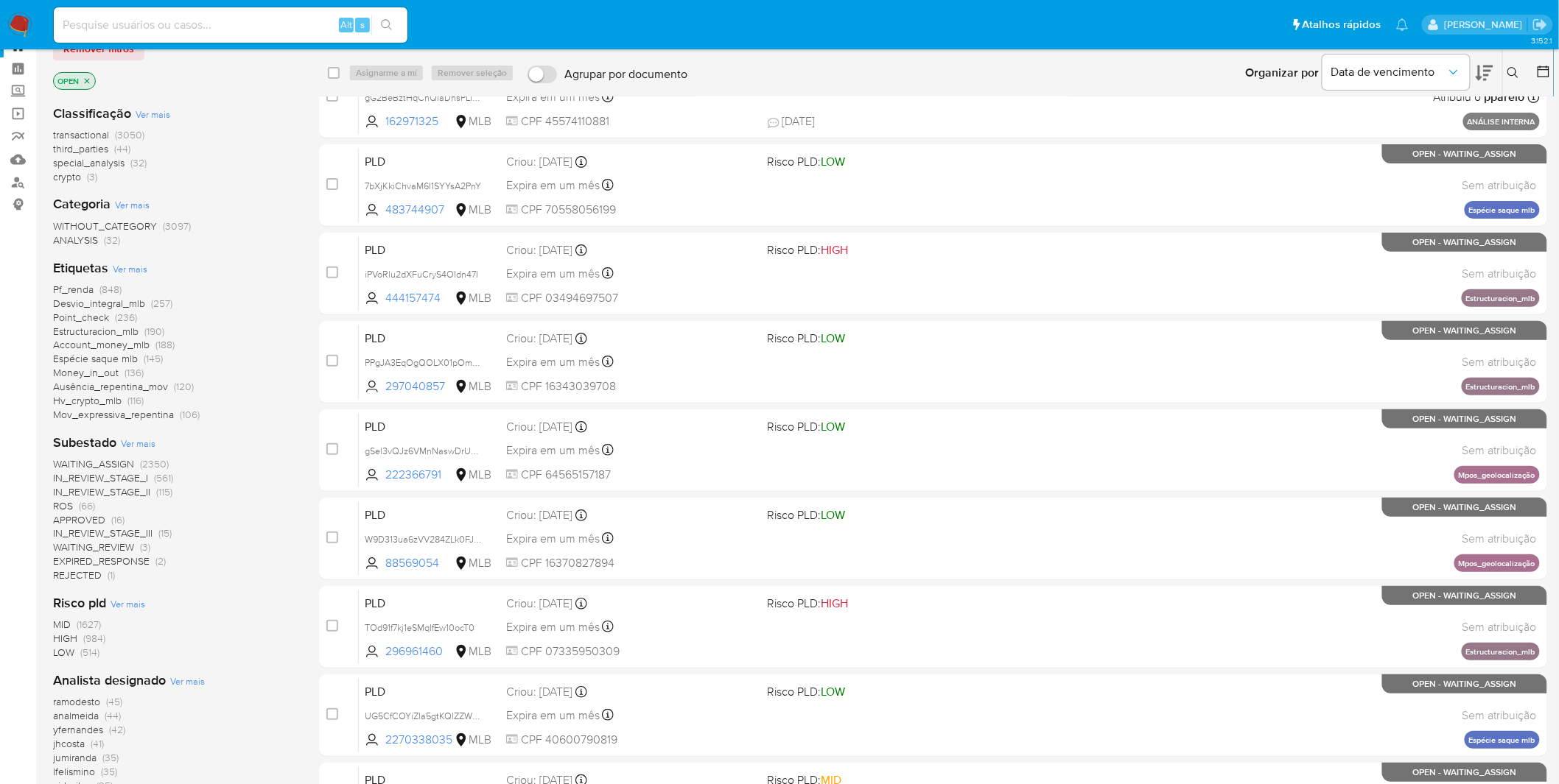
scroll to position [246, 0]
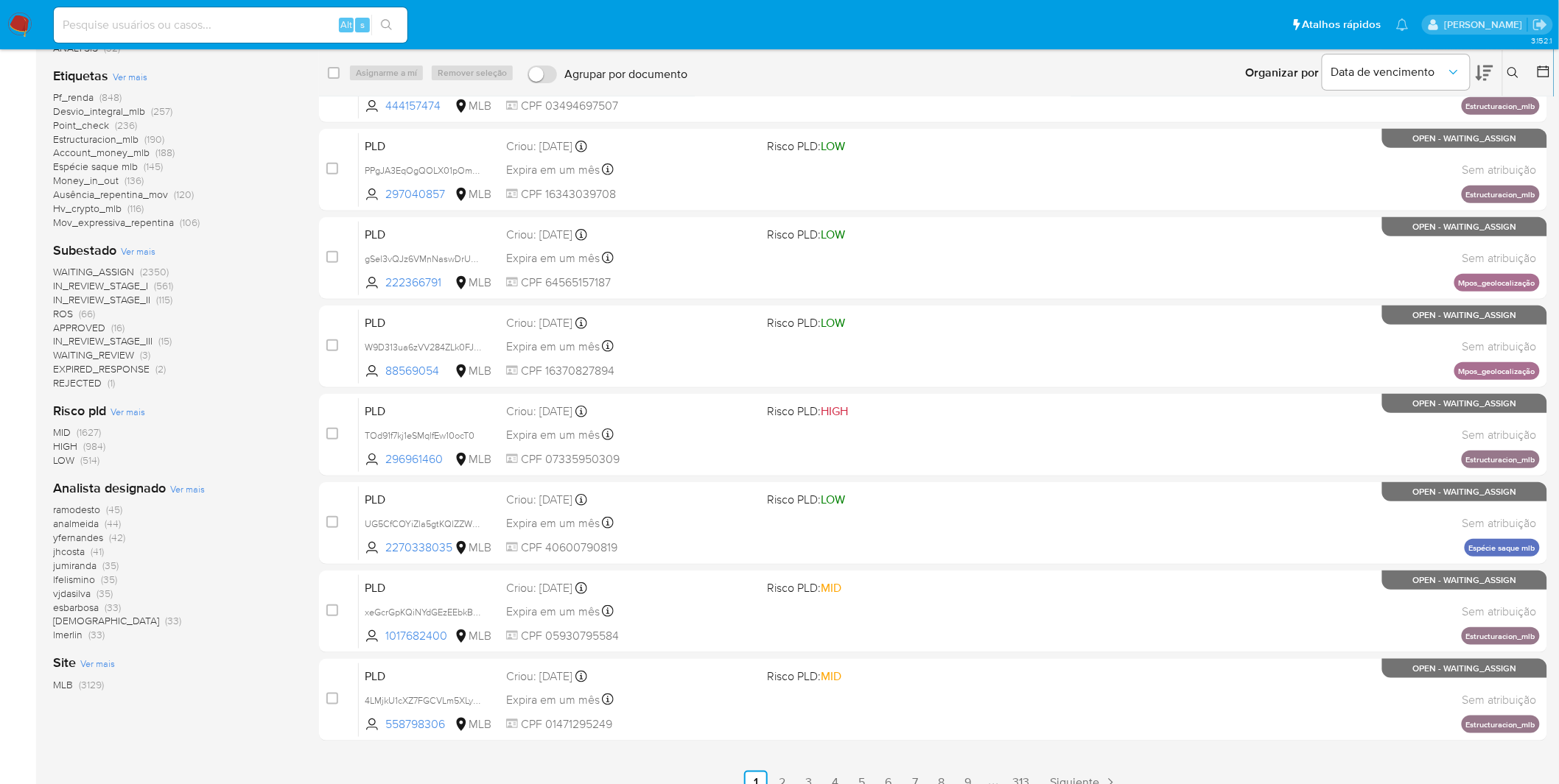
click at [205, 12] on div "Alt s" at bounding box center [230, 25] width 354 height 35
paste input "O5gOVc9e29G3jAUxSExanSwa"
click at [201, 24] on input at bounding box center [230, 25] width 354 height 20
type input "O5gOVc9e29G3jAUxSExanSwa"
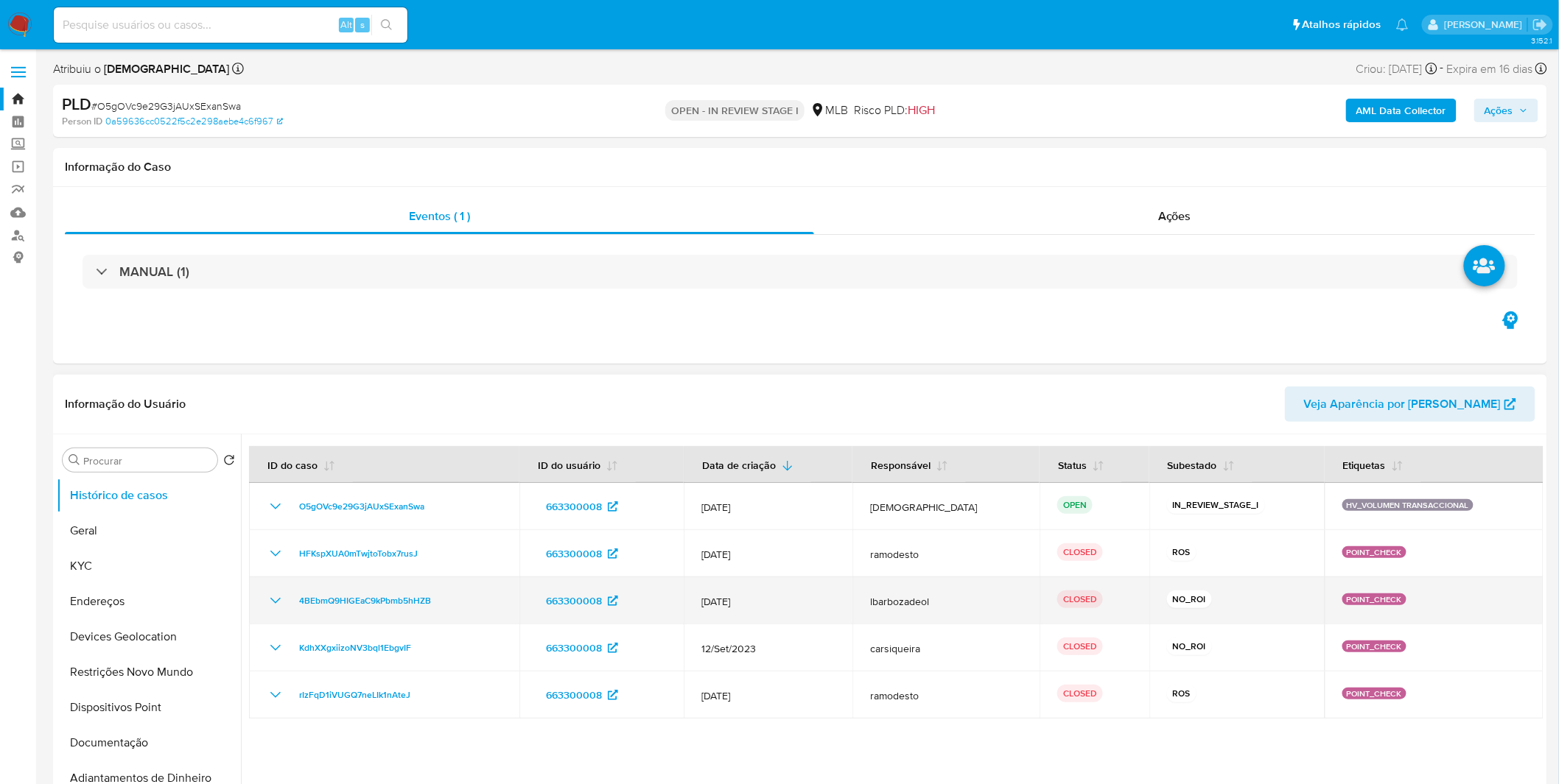
select select "10"
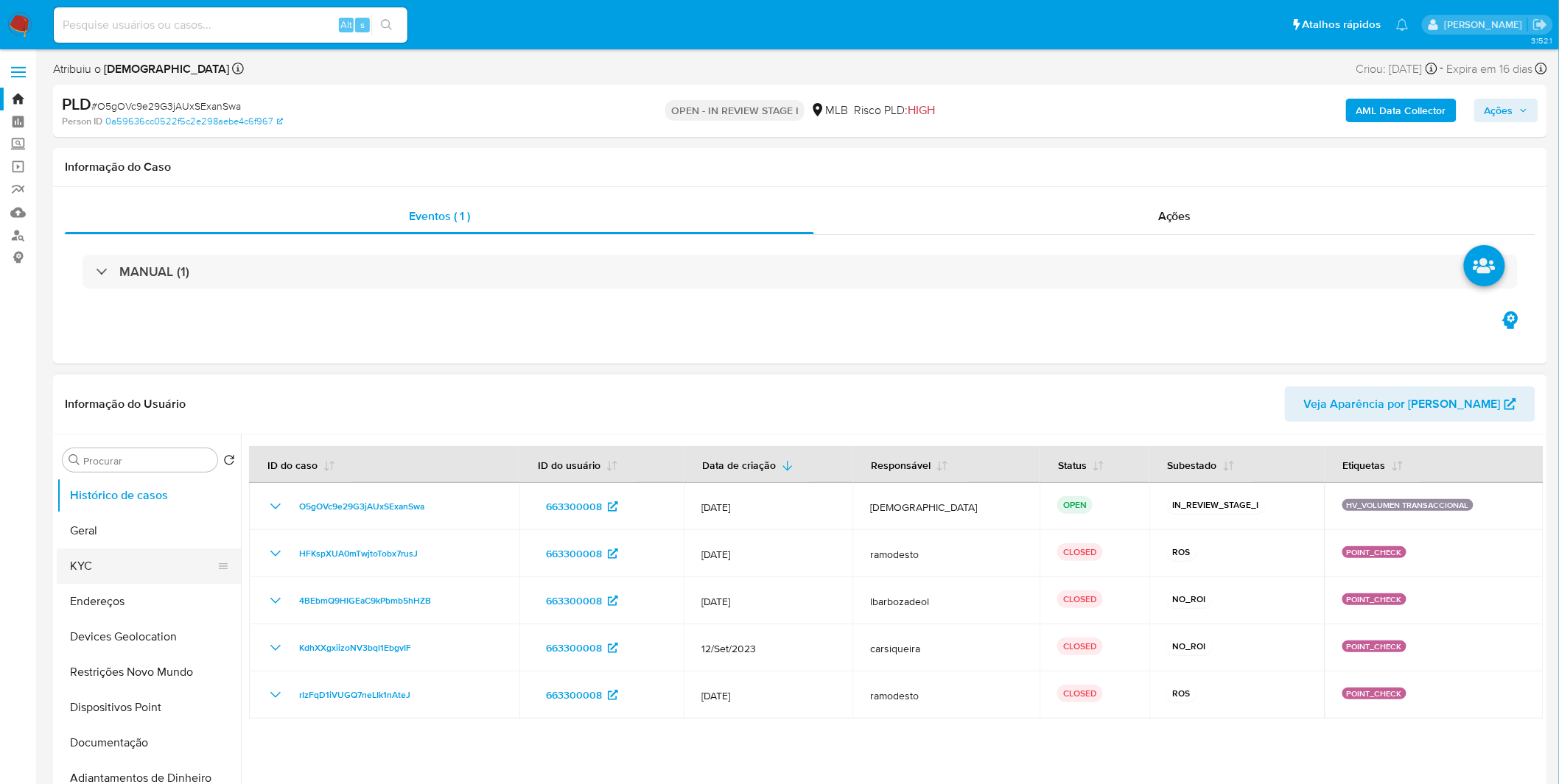
click at [97, 568] on button "KYC" at bounding box center [142, 567] width 173 height 35
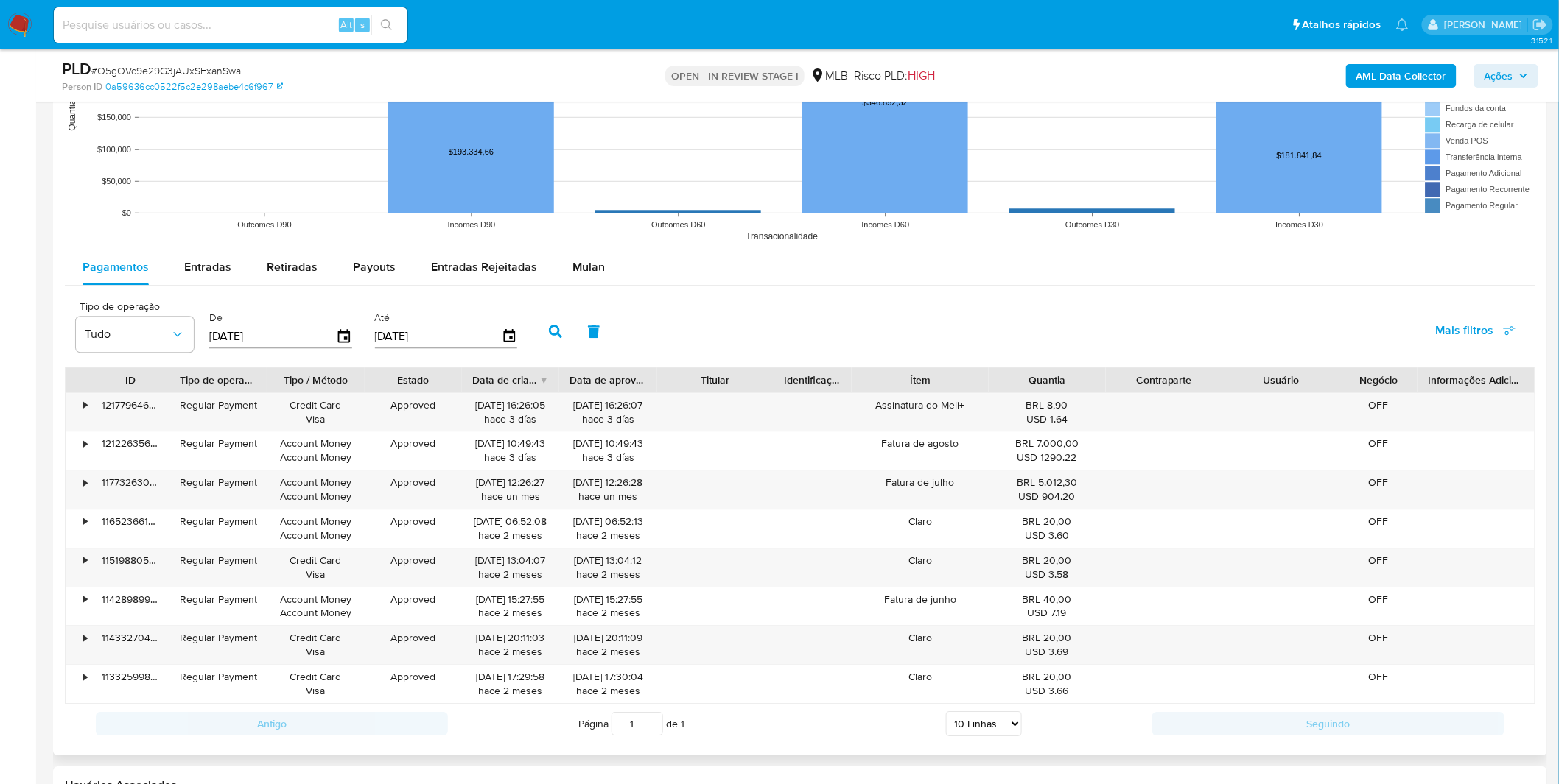
scroll to position [1473, 0]
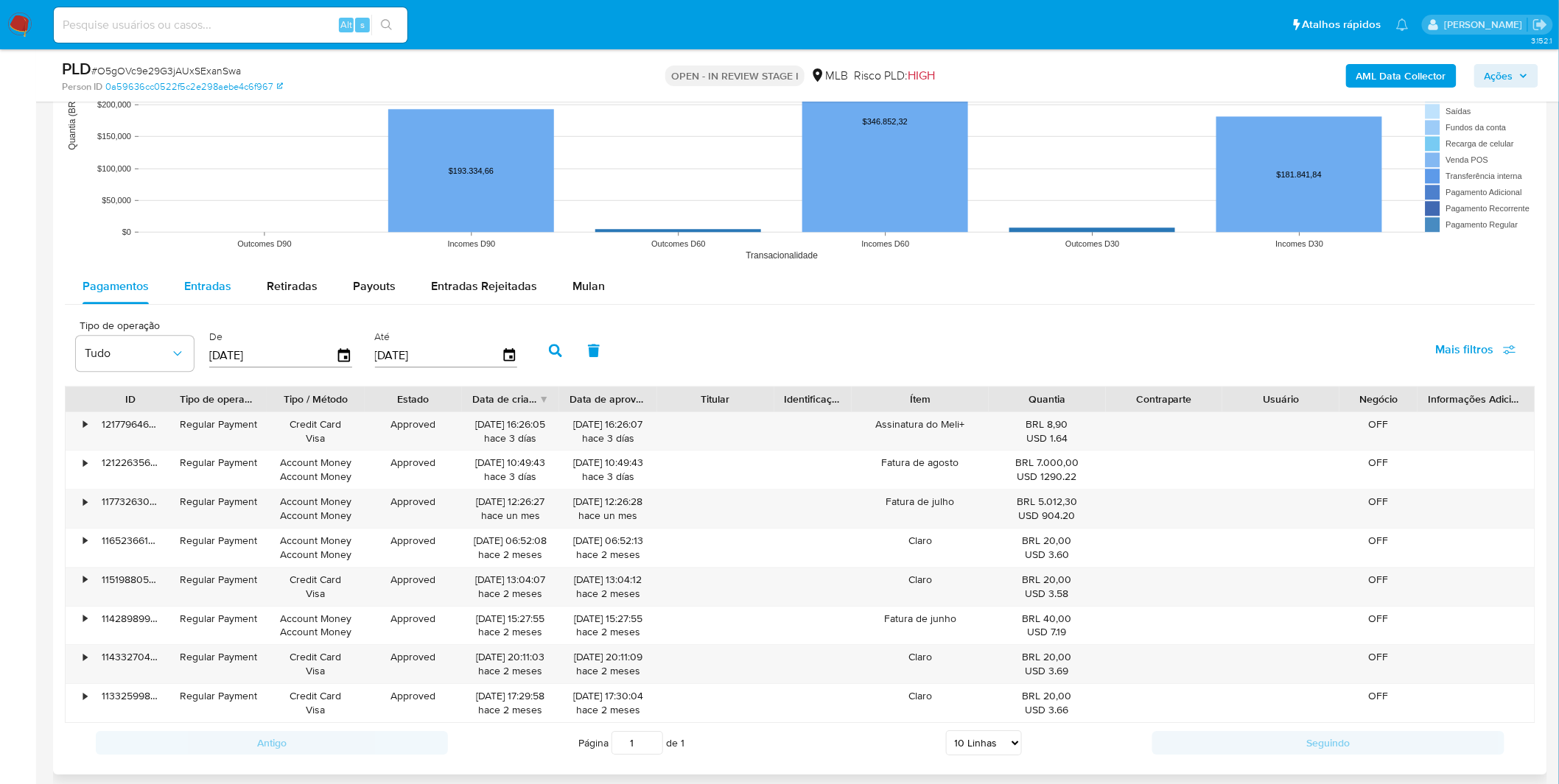
click at [222, 297] on div "Entradas" at bounding box center [208, 287] width 47 height 35
select select "10"
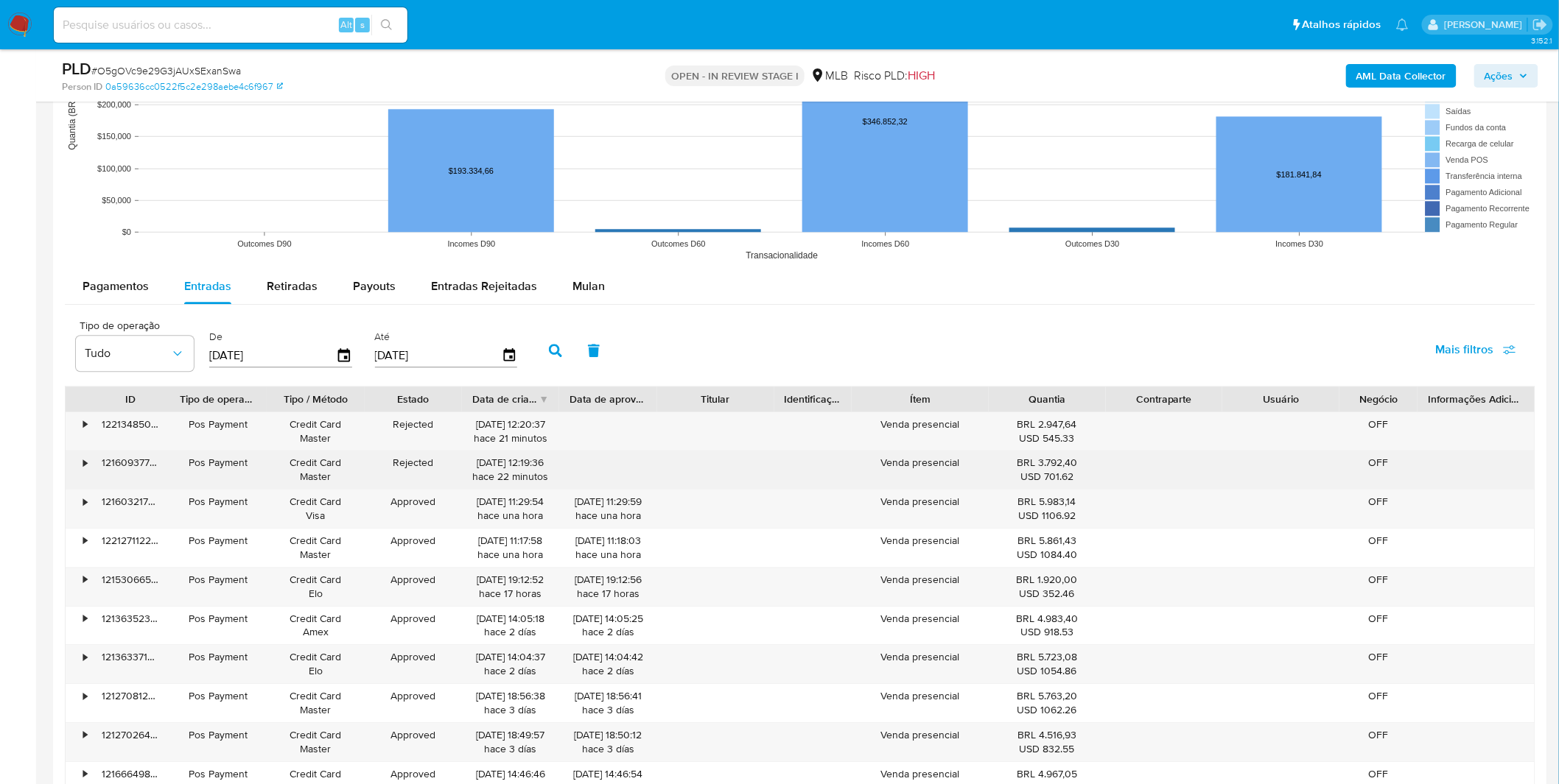
click at [333, 482] on div "Credit Card Master" at bounding box center [315, 470] width 77 height 28
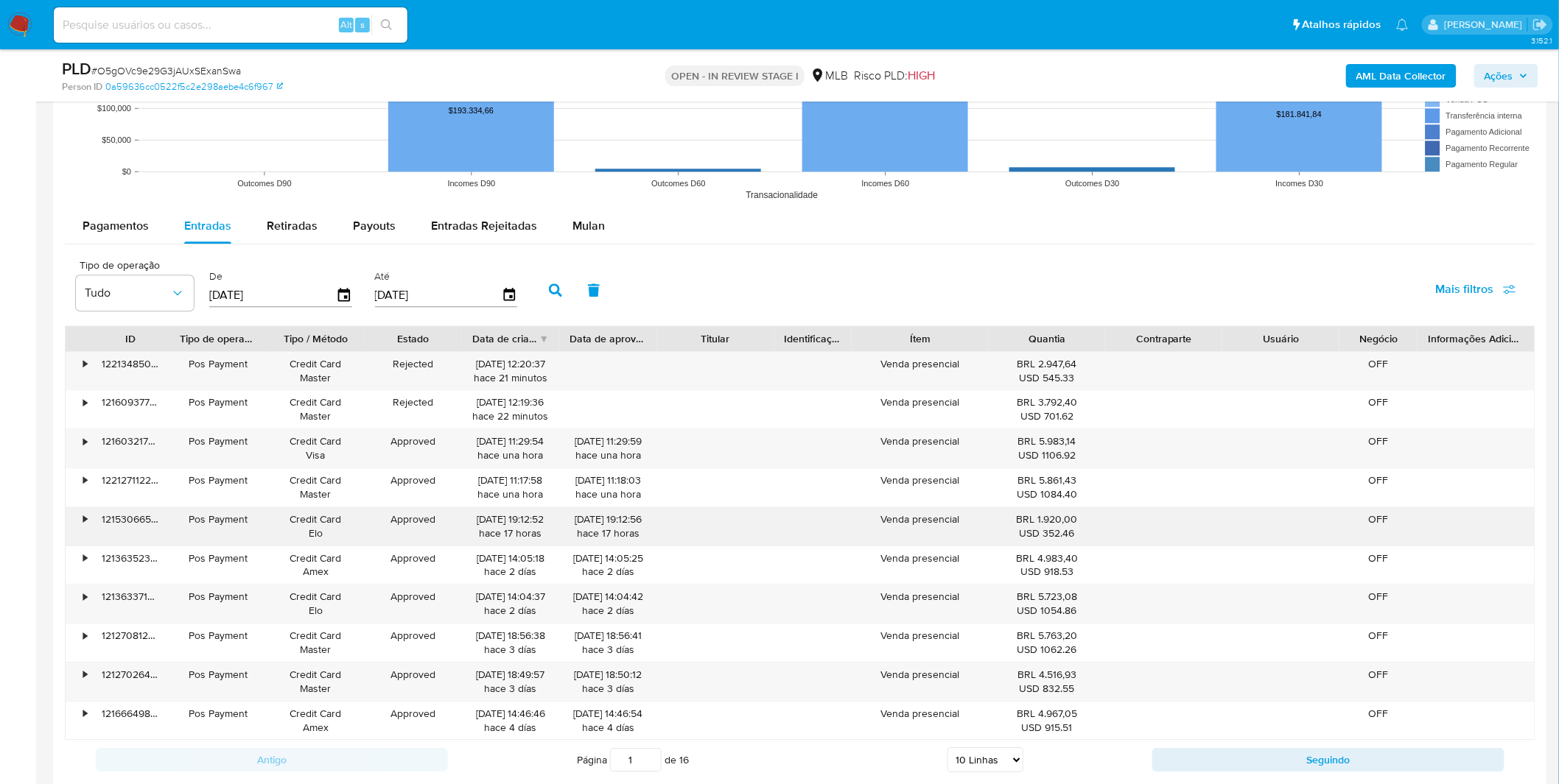
scroll to position [1636, 0]
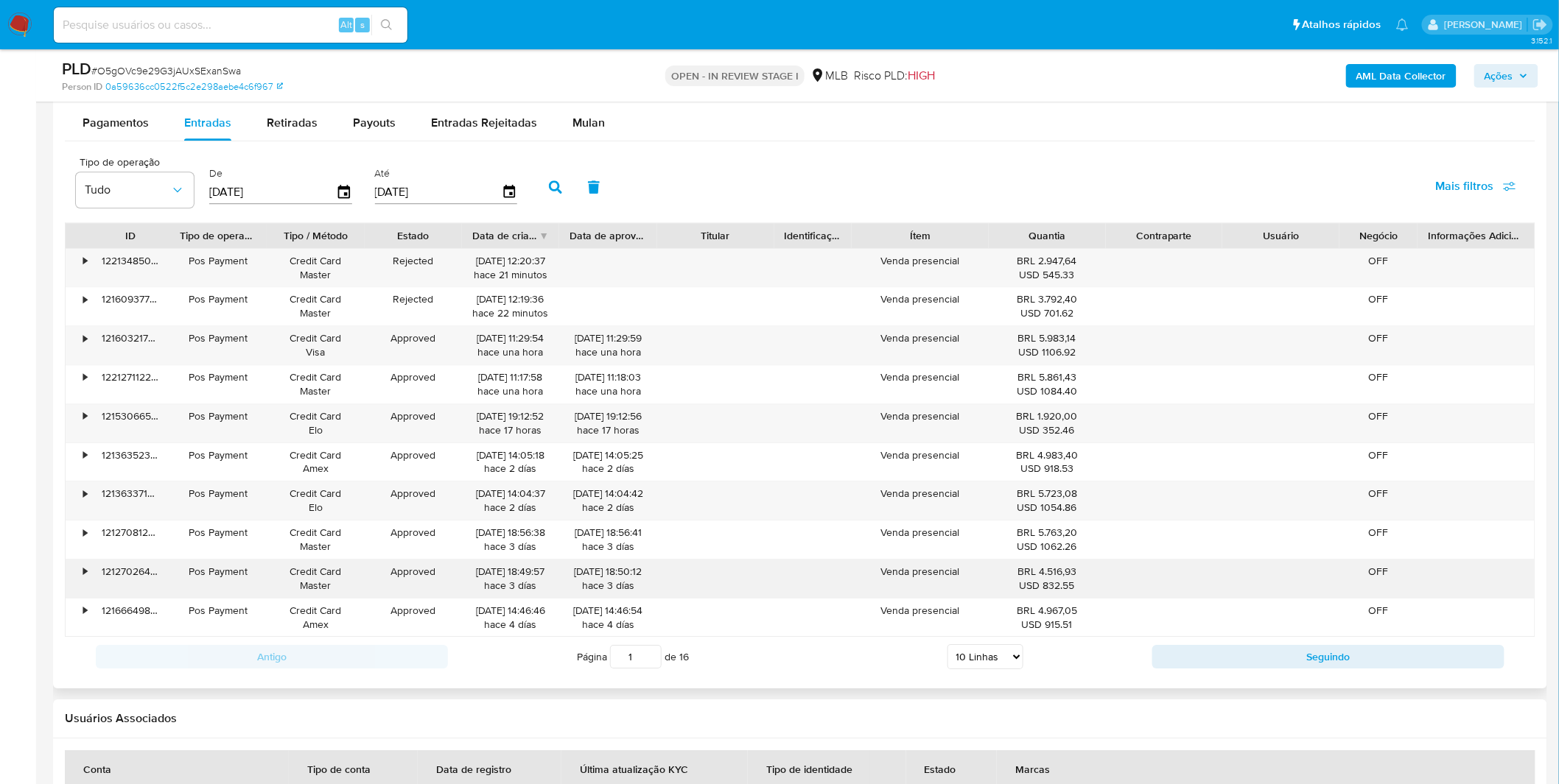
click at [943, 566] on div "Venda presencial" at bounding box center [920, 578] width 137 height 38
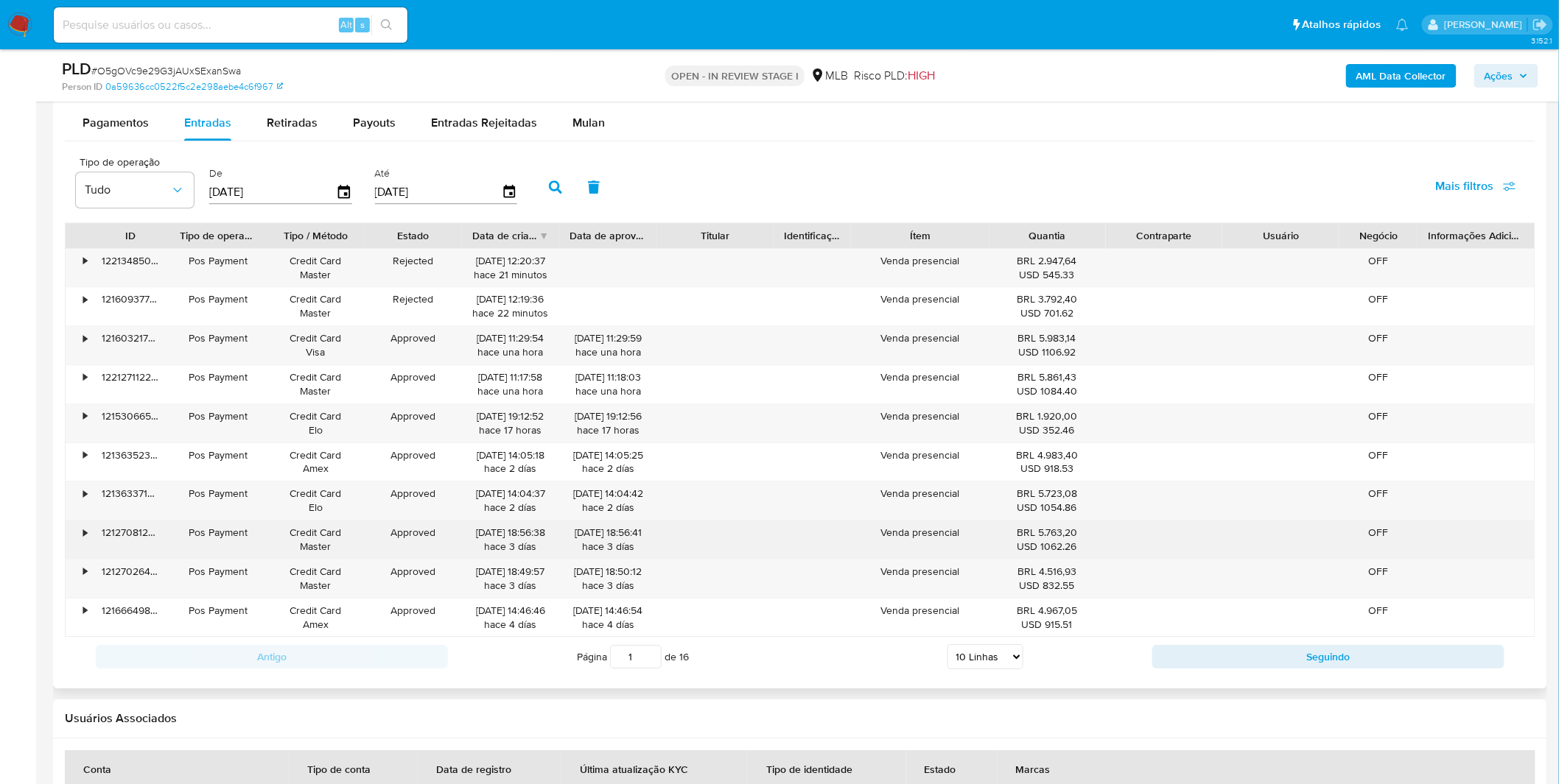
click at [895, 559] on div "Venda presencial" at bounding box center [920, 539] width 137 height 38
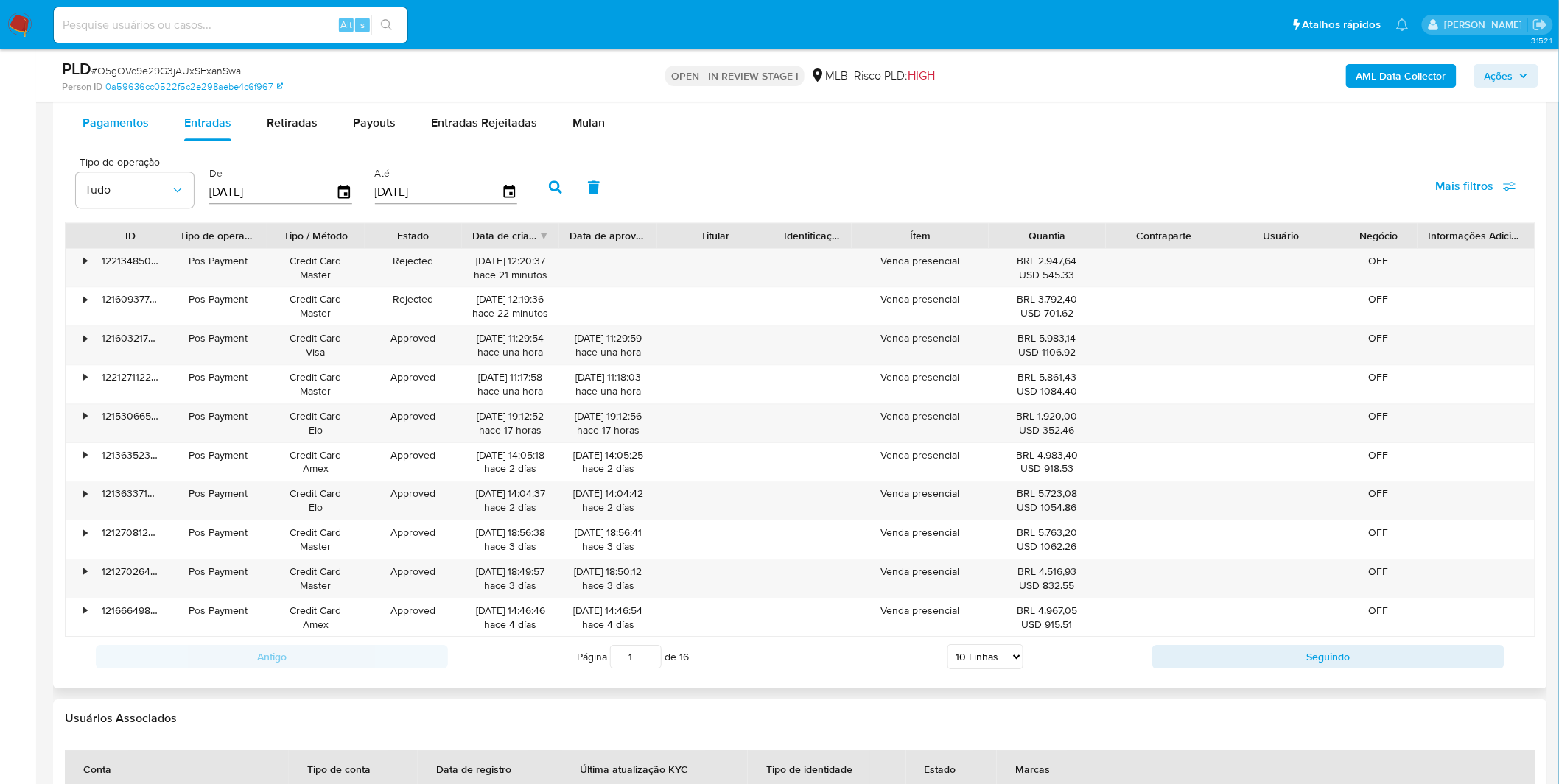
click at [106, 108] on div "Pagamentos" at bounding box center [116, 123] width 66 height 35
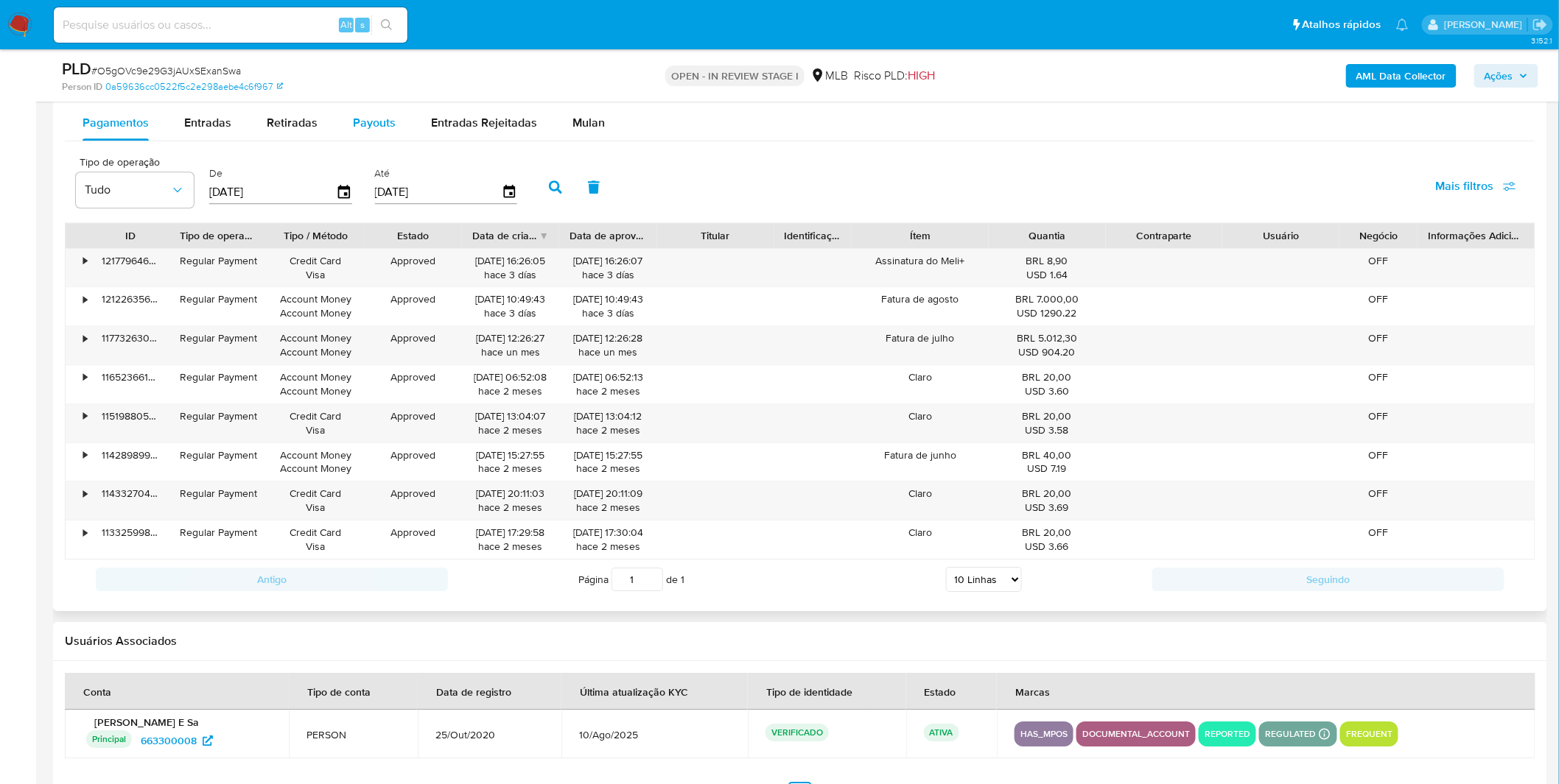
click at [347, 116] on button "Payouts" at bounding box center [375, 123] width 78 height 35
select select "10"
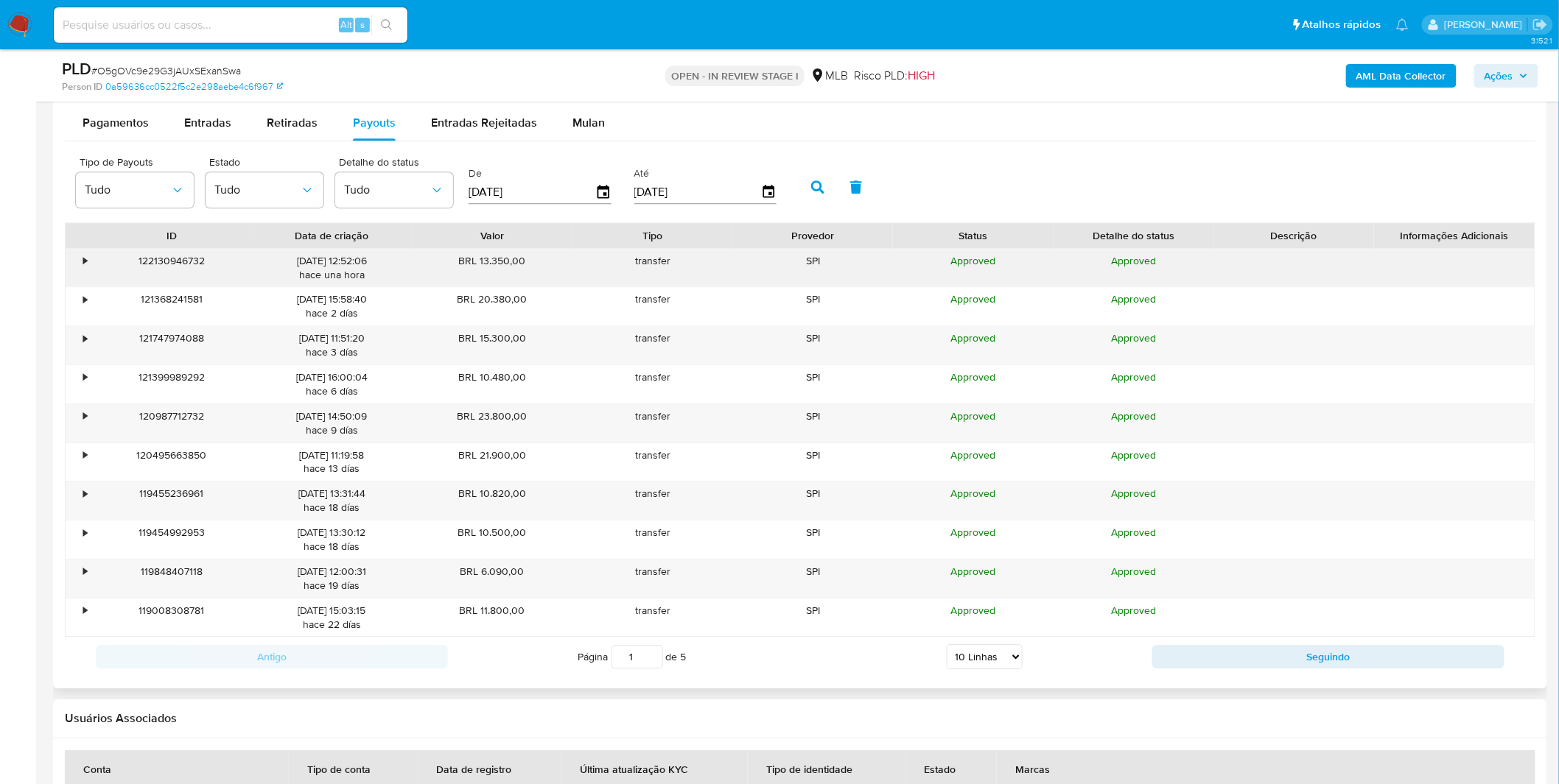
click at [90, 263] on div "•" at bounding box center [78, 267] width 25 height 38
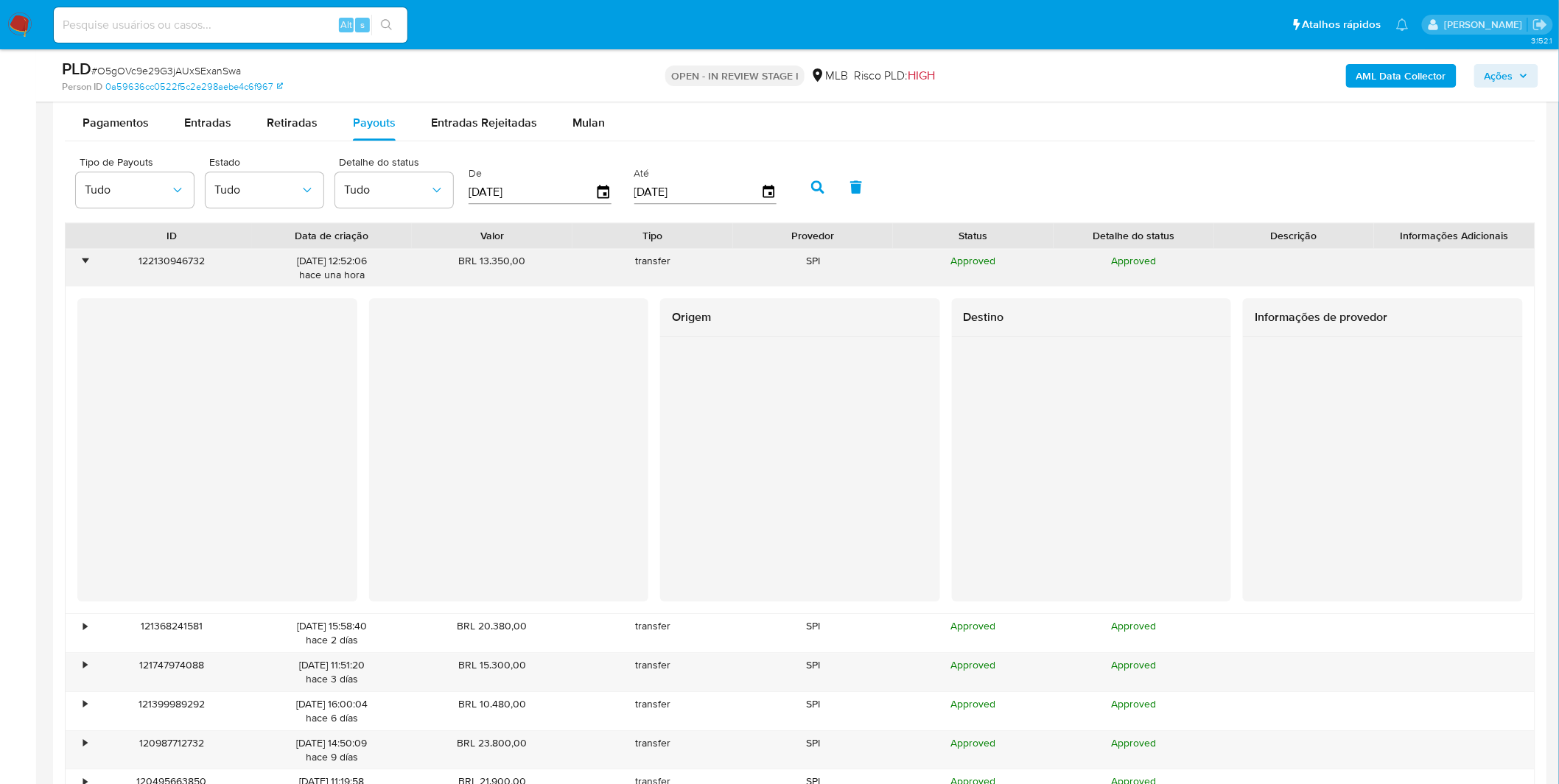
click at [87, 263] on div "•" at bounding box center [85, 261] width 4 height 14
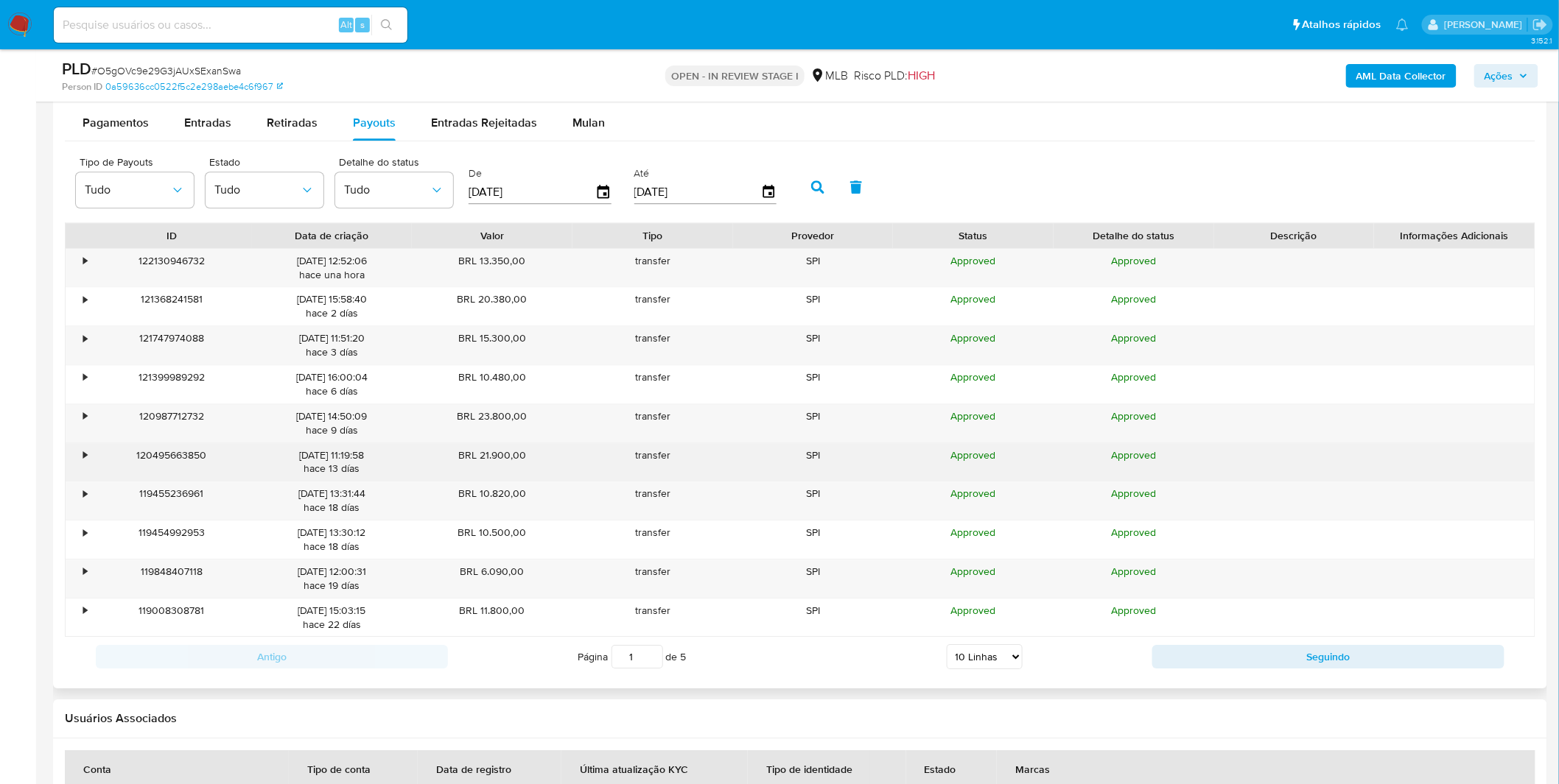
click at [87, 459] on div "•" at bounding box center [78, 462] width 25 height 38
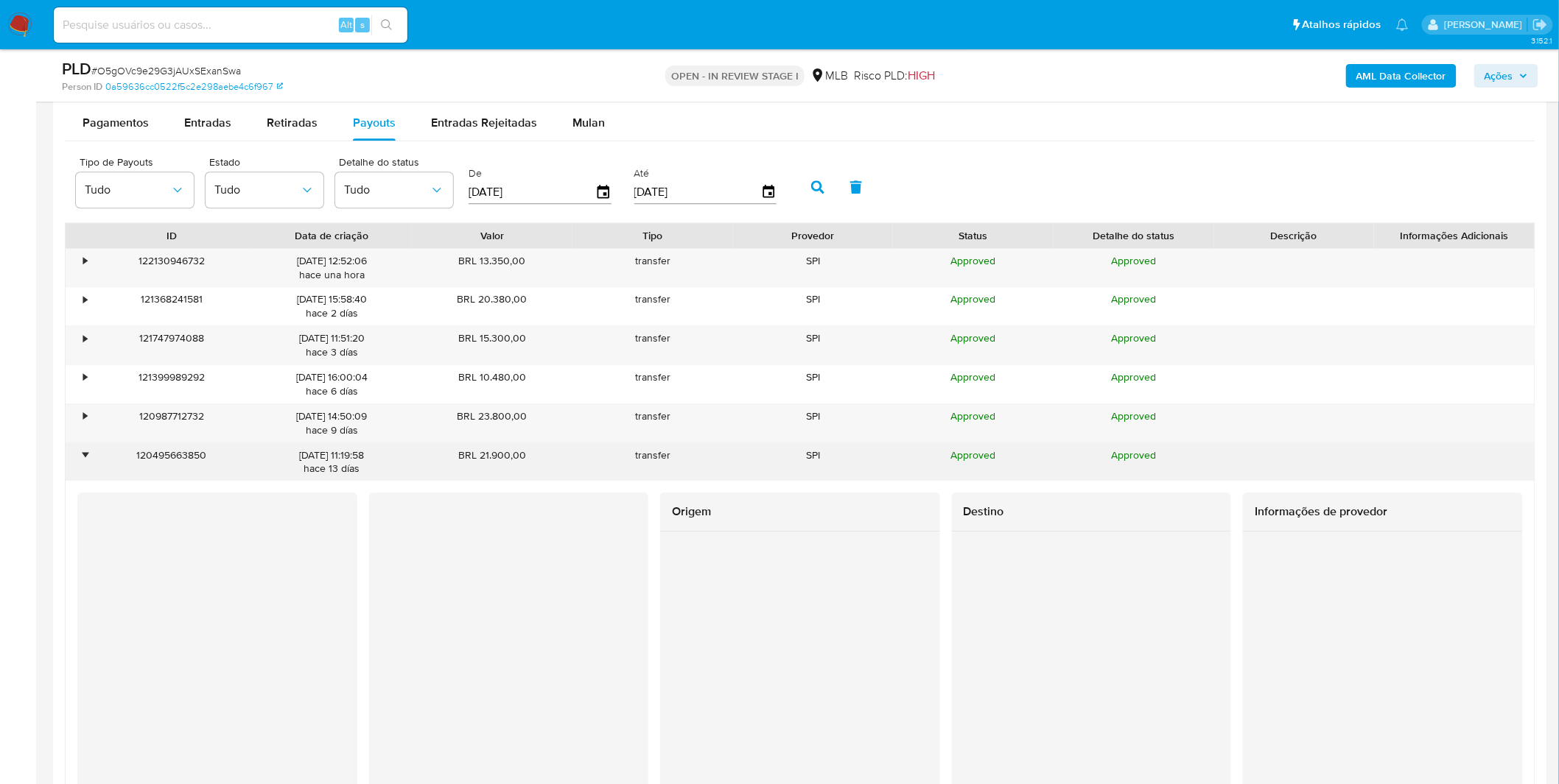
click at [86, 459] on div "•" at bounding box center [85, 455] width 4 height 14
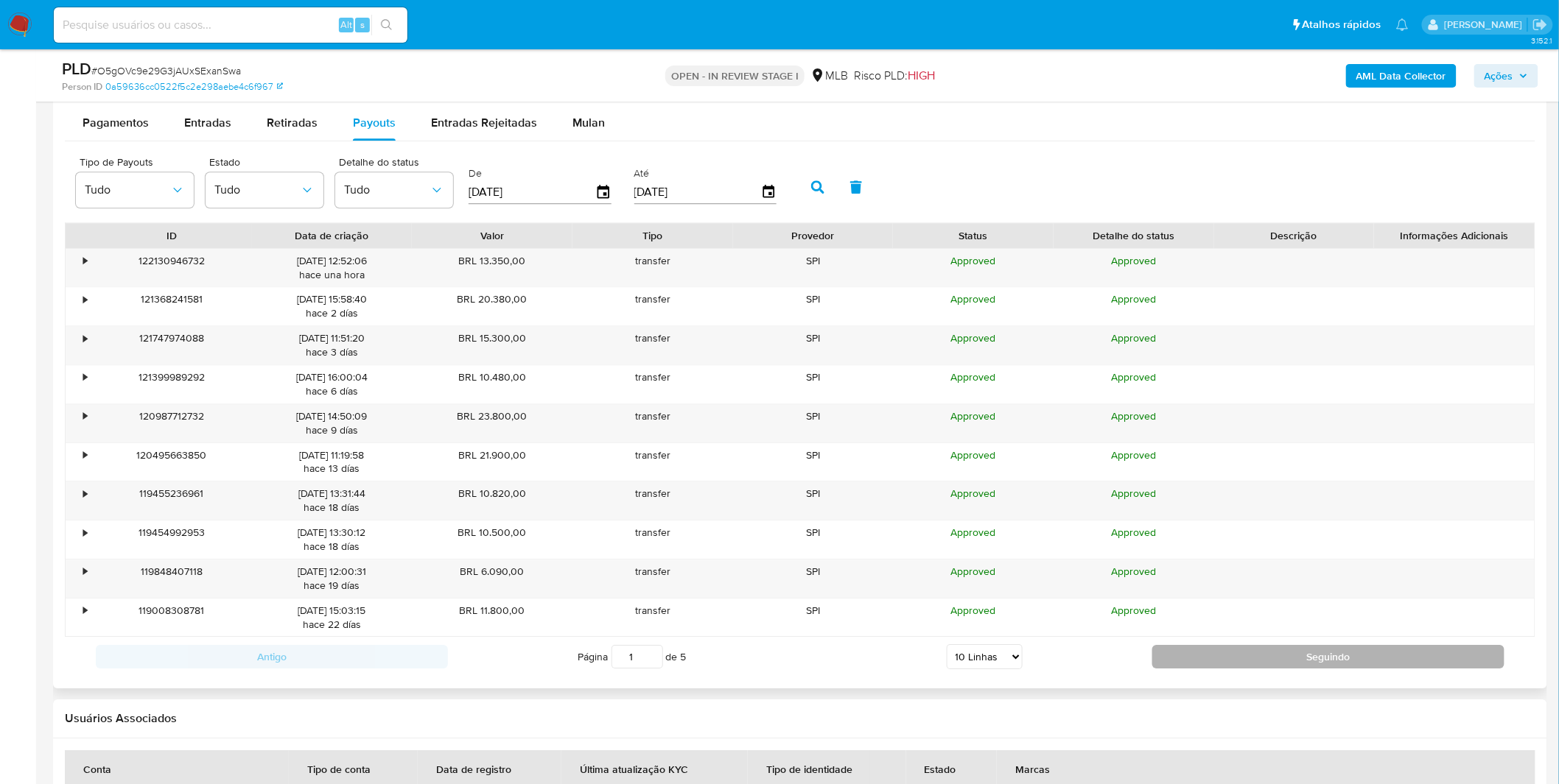
click at [1291, 656] on button "Seguindo" at bounding box center [1328, 657] width 352 height 23
type input "2"
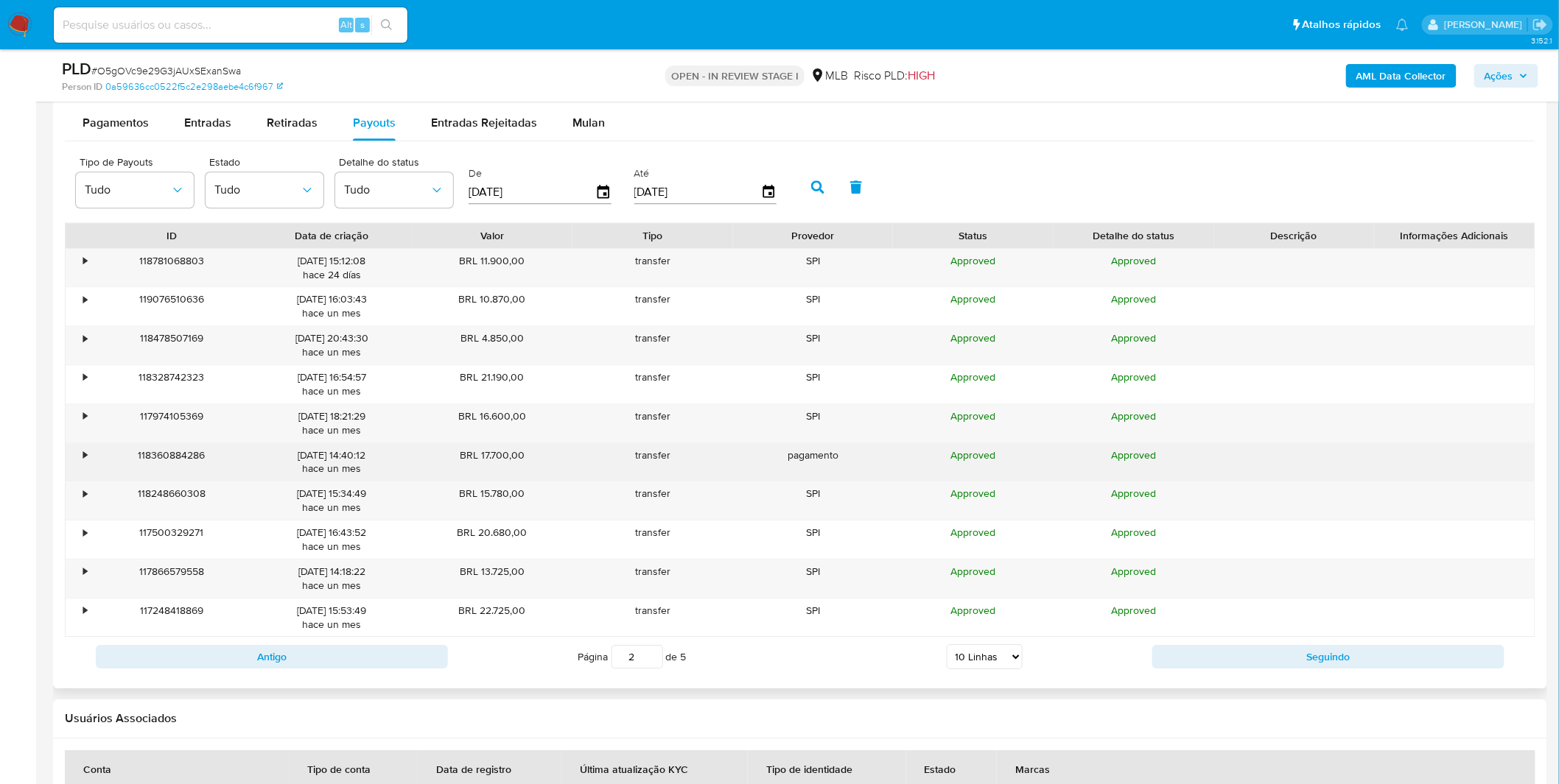
click at [82, 456] on div "•" at bounding box center [78, 462] width 25 height 38
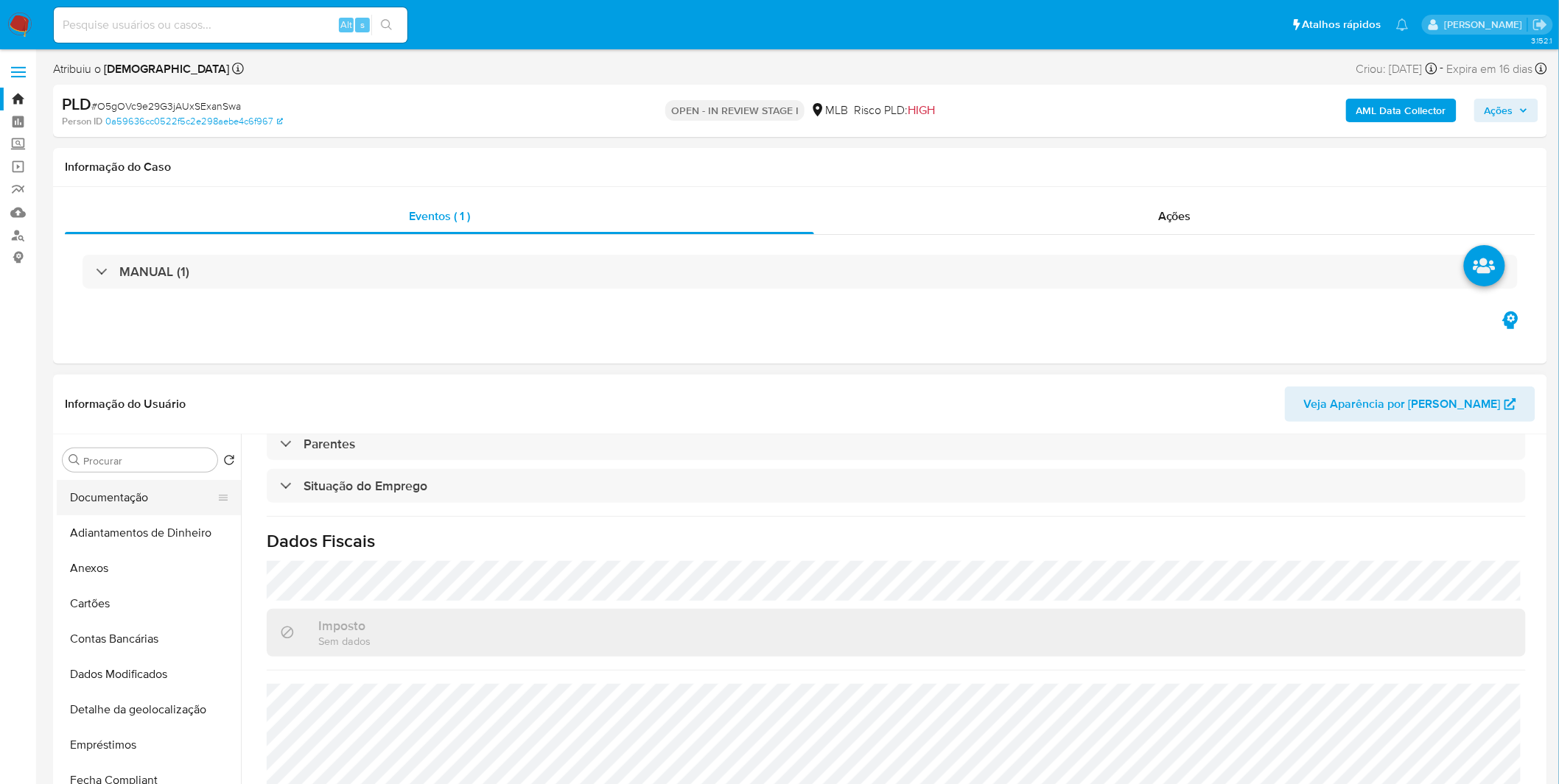
scroll to position [82, 0]
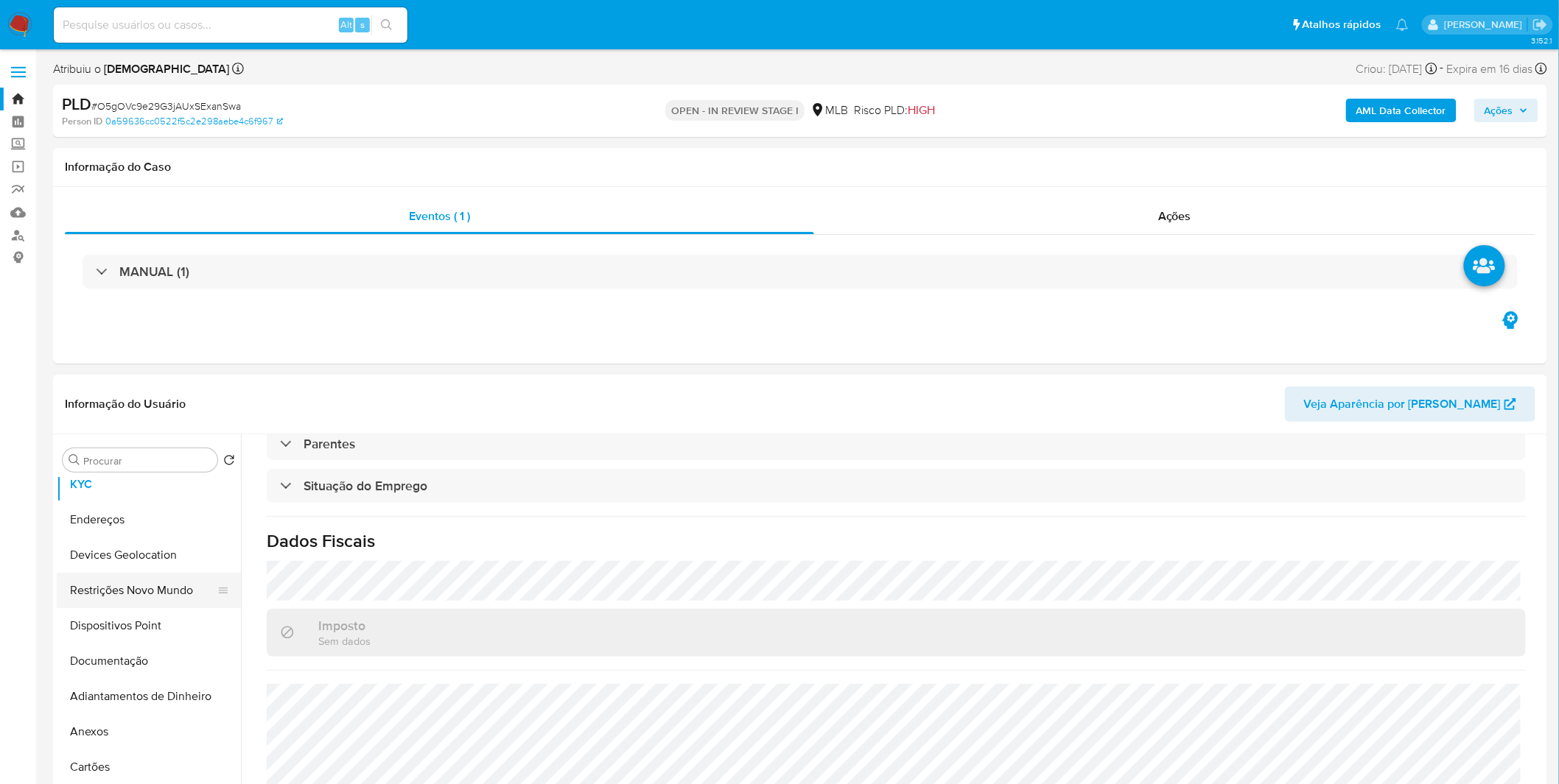
click at [134, 586] on button "Restrições Novo Mundo" at bounding box center [142, 591] width 173 height 35
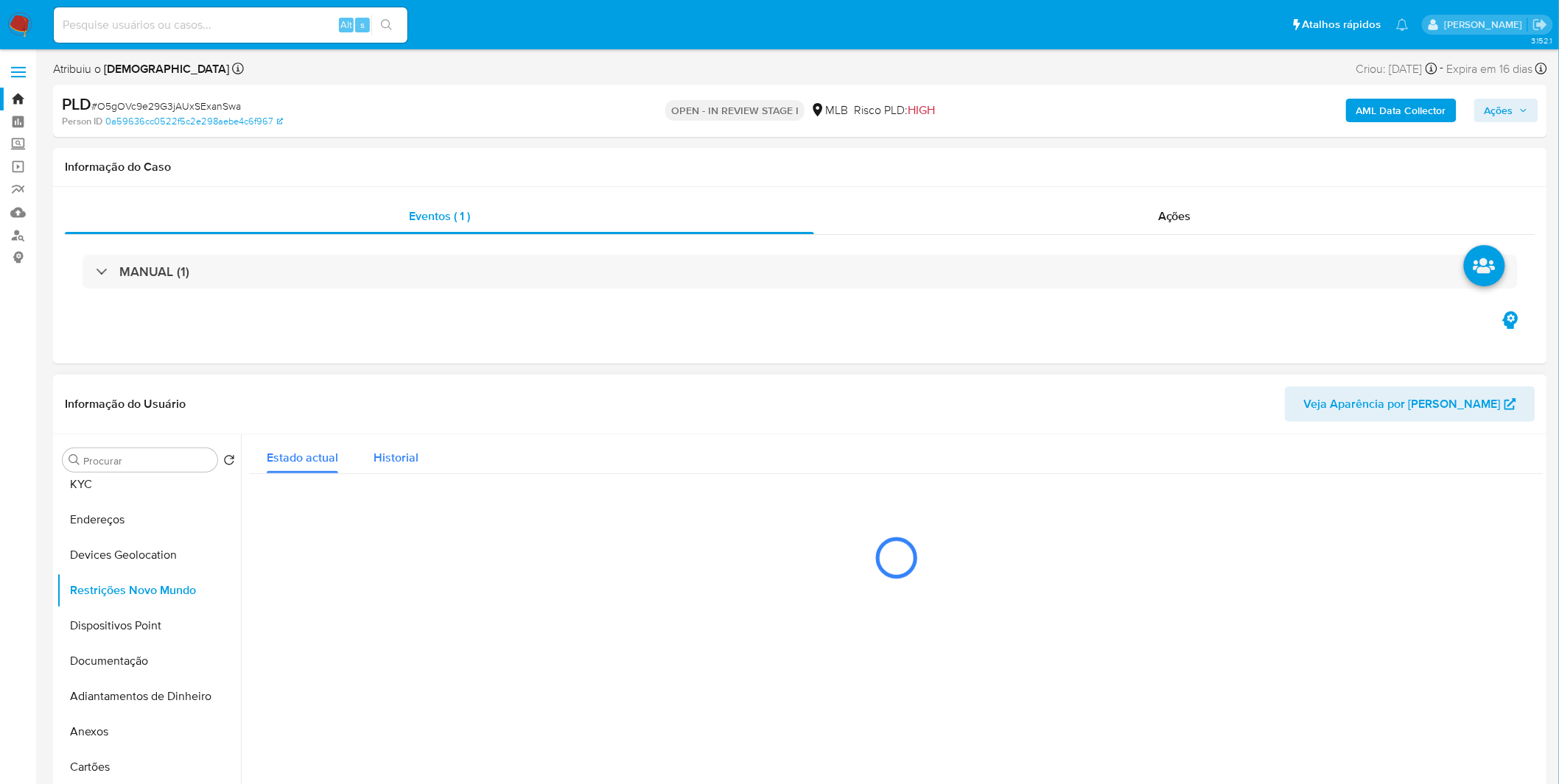
click at [420, 457] on button "Historial" at bounding box center [396, 454] width 80 height 39
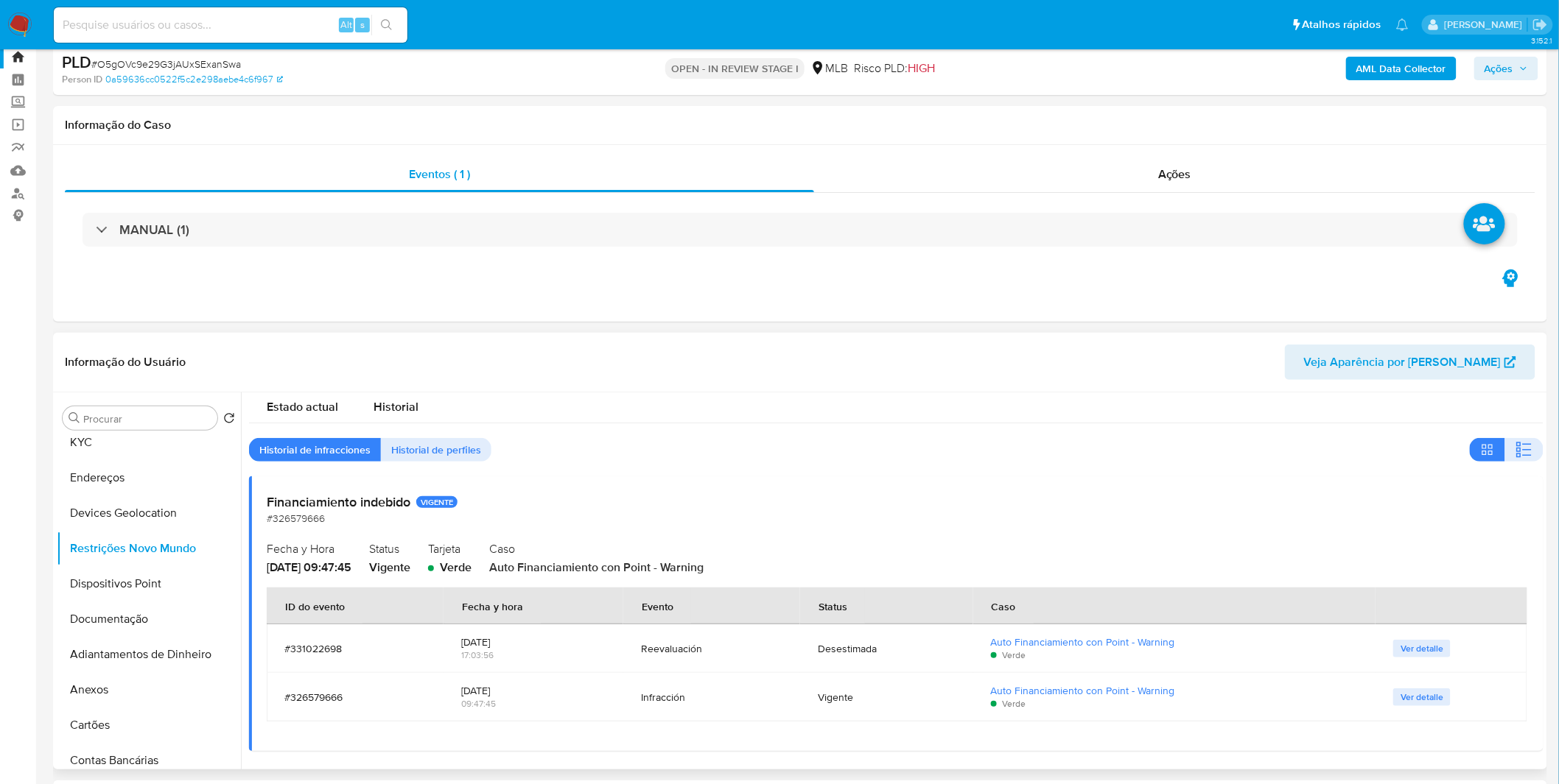
scroll to position [82, 0]
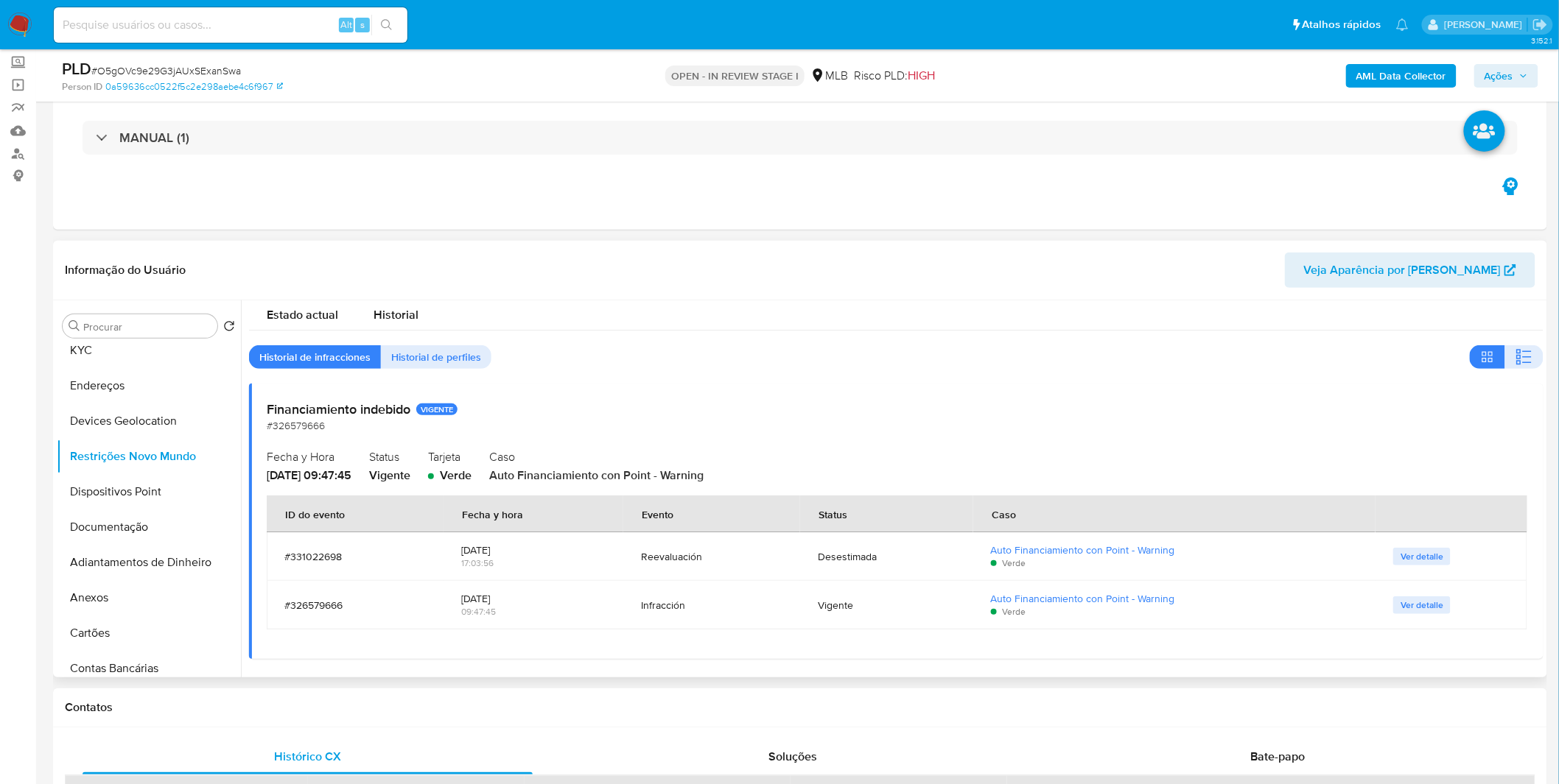
drag, startPoint x: 663, startPoint y: 476, endPoint x: 715, endPoint y: 468, distance: 52.6
click at [703, 468] on span "Auto Financiamiento con Point - Warning" at bounding box center [597, 475] width 215 height 17
drag, startPoint x: 715, startPoint y: 468, endPoint x: 770, endPoint y: 467, distance: 55.0
click at [703, 468] on span "Auto Financiamiento con Point - Warning" at bounding box center [597, 475] width 215 height 17
click at [1417, 560] on span "Ver detalle" at bounding box center [1422, 556] width 43 height 15
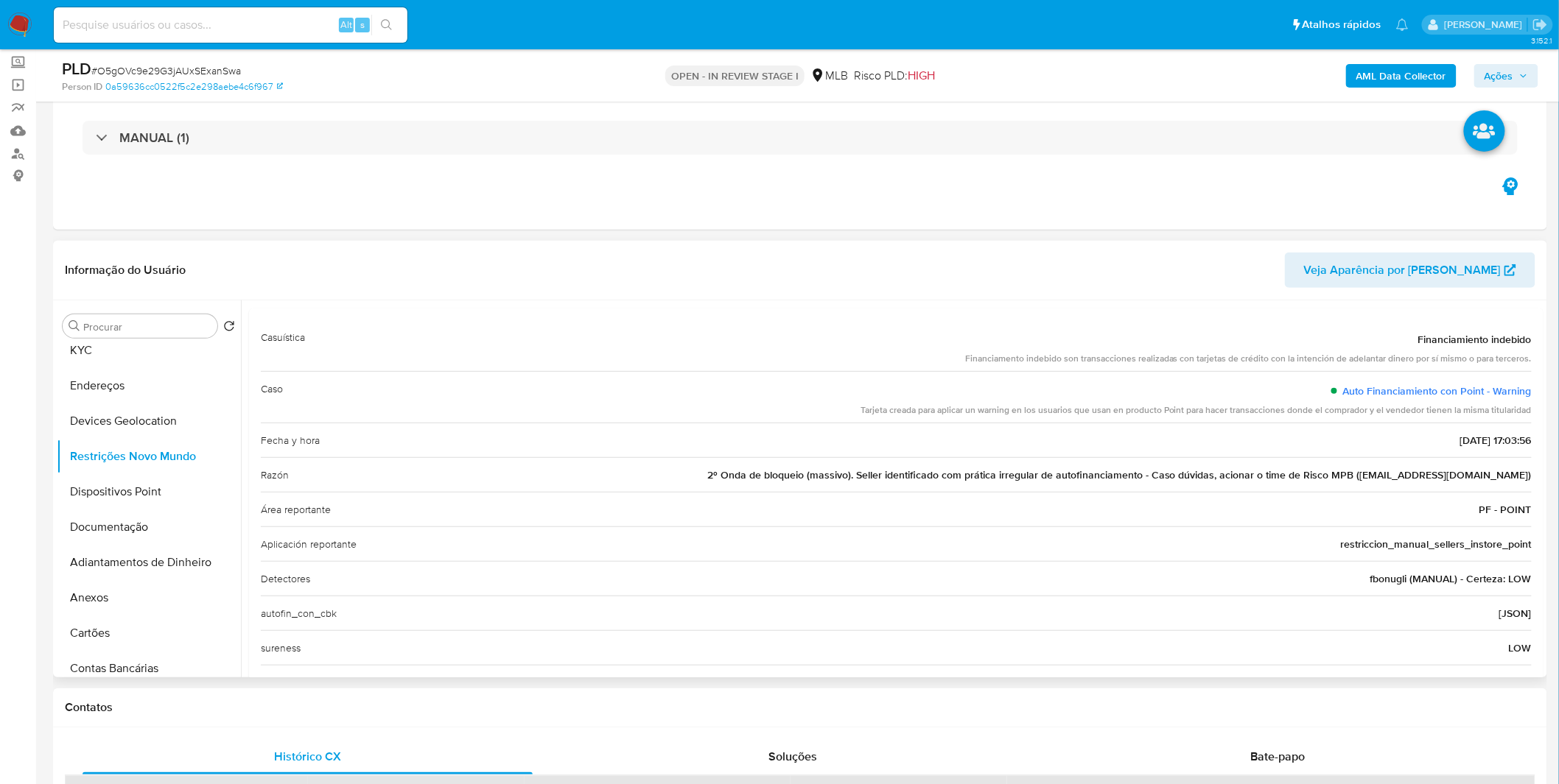
scroll to position [38, 0]
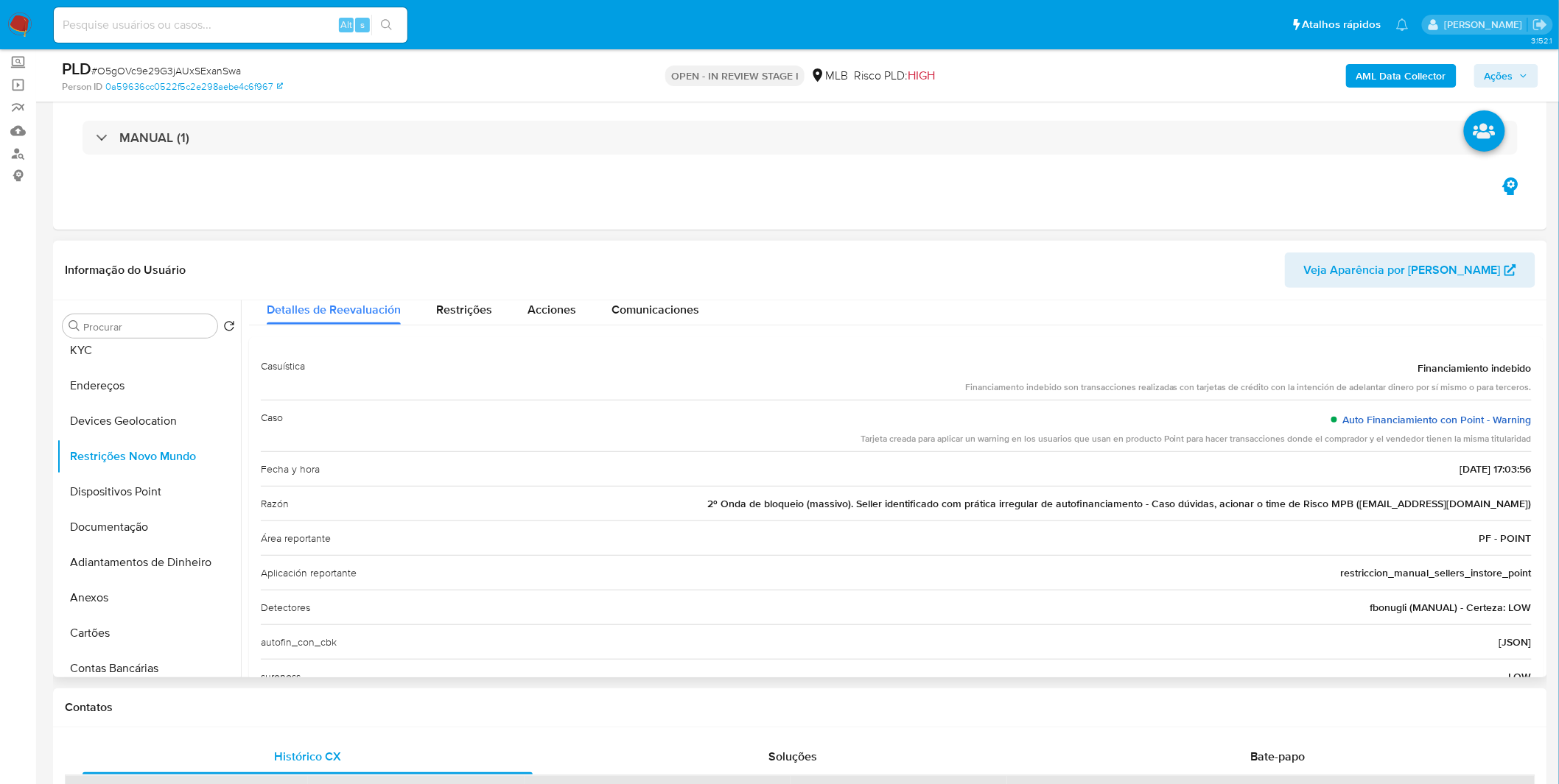
click at [1359, 418] on link "Auto Financiamiento con Point - Warning" at bounding box center [1437, 419] width 188 height 15
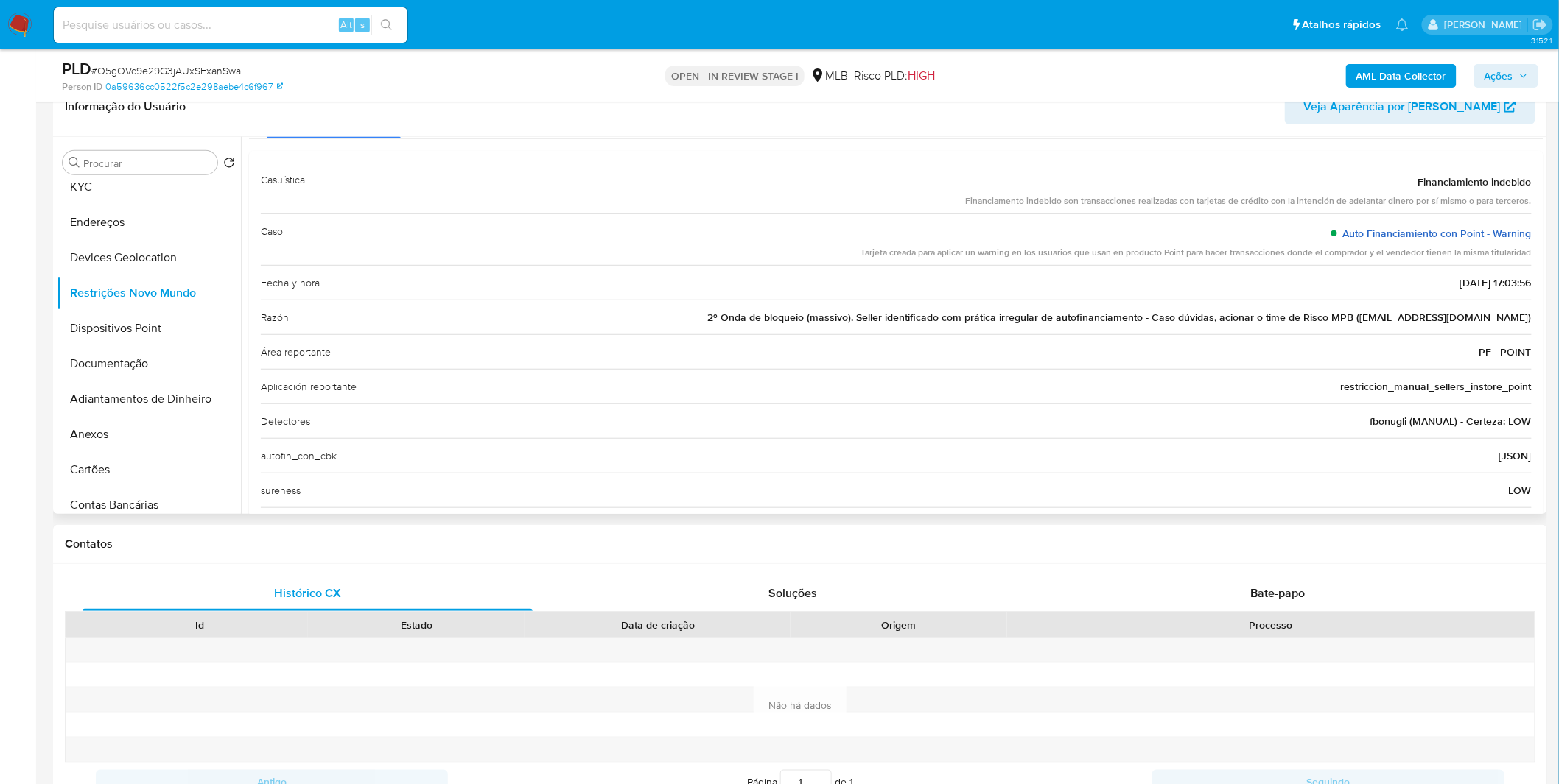
scroll to position [0, 0]
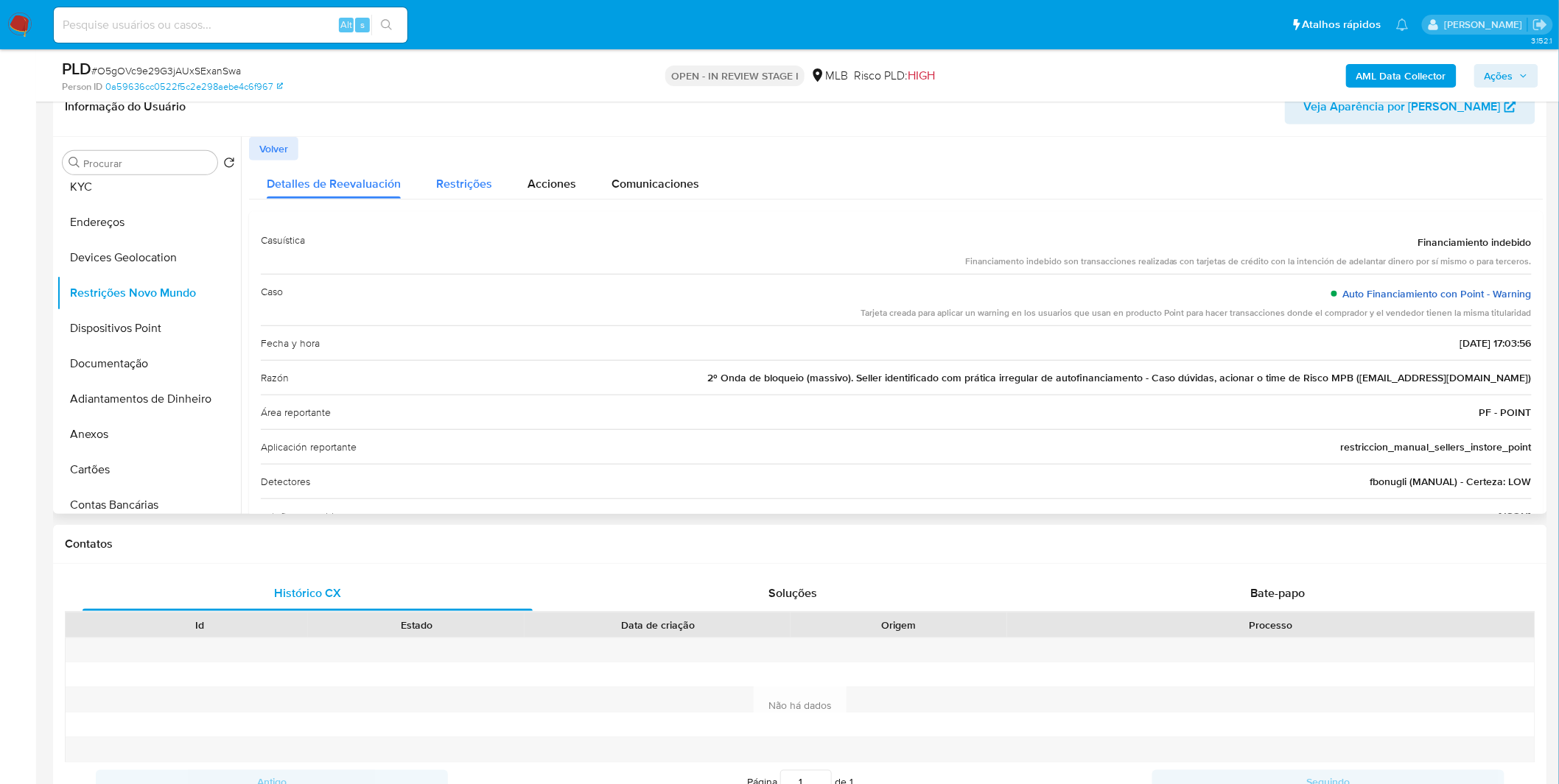
click at [453, 176] on span "Restrições" at bounding box center [463, 183] width 56 height 17
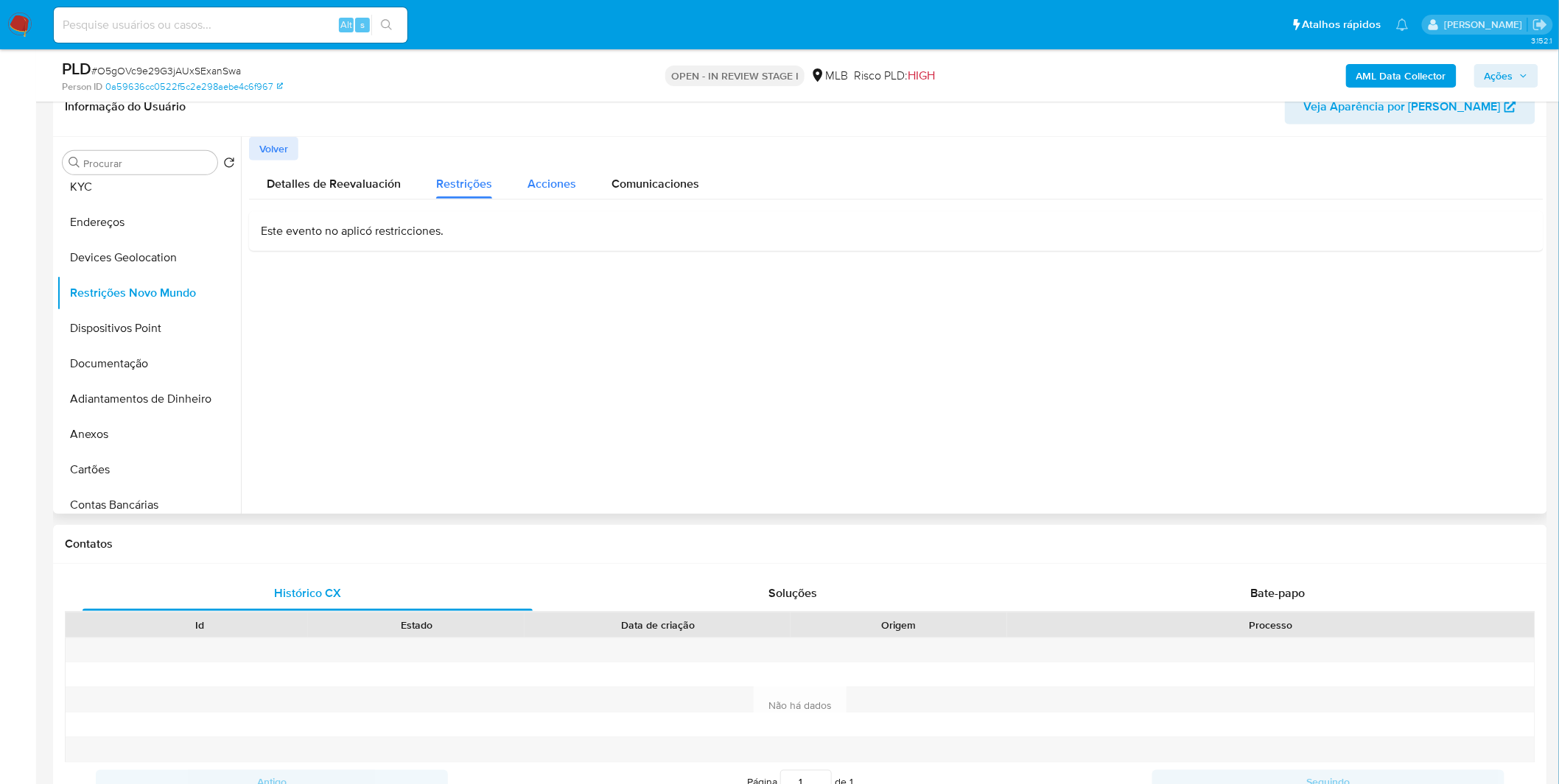
click at [533, 185] on span "Acciones" at bounding box center [552, 183] width 49 height 17
click at [607, 186] on button "Comunicaciones" at bounding box center [656, 180] width 123 height 39
click at [275, 158] on span "Volver" at bounding box center [273, 148] width 28 height 20
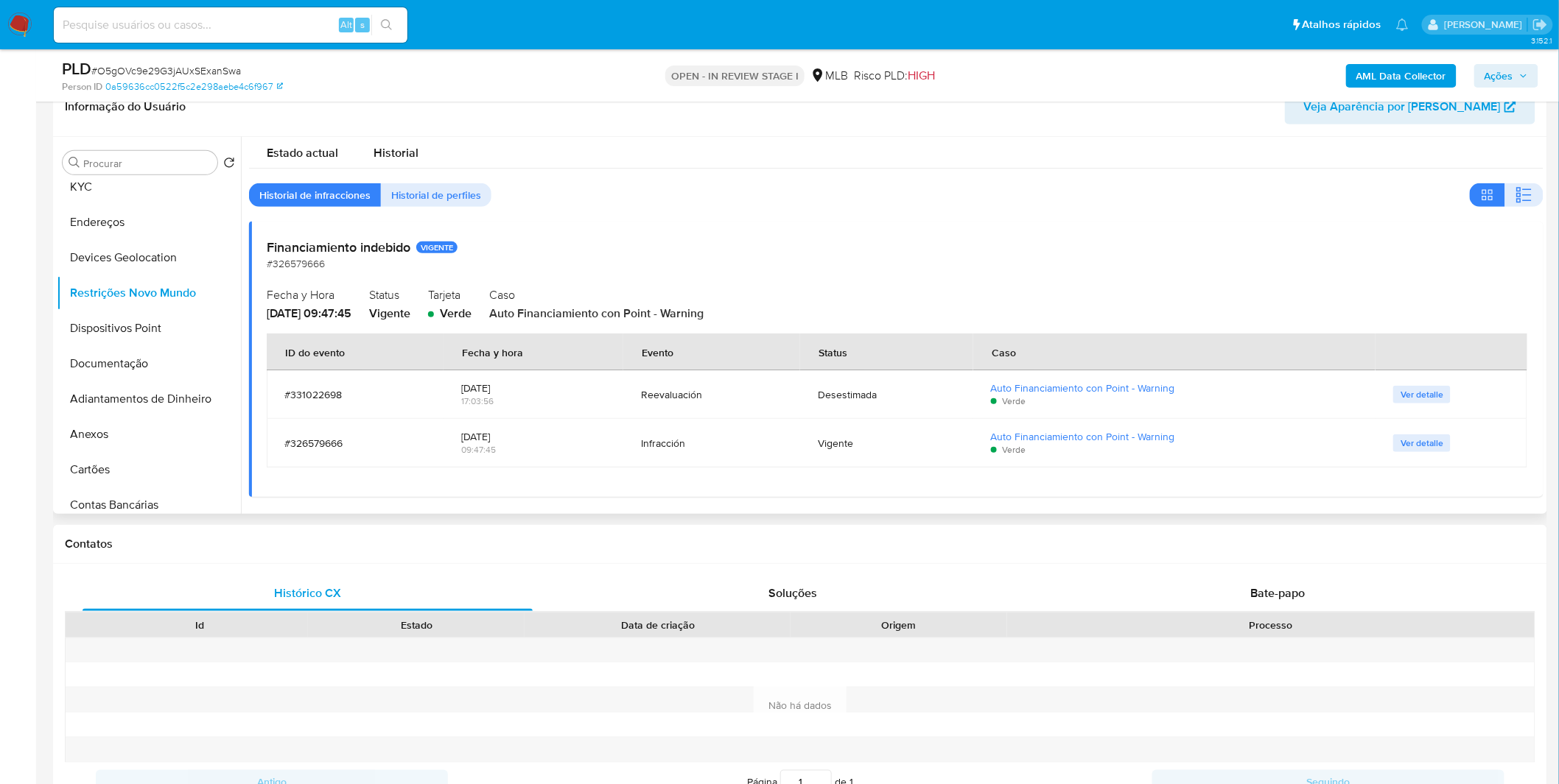
scroll to position [9, 0]
click at [1144, 432] on link "Auto Financiamiento con Point - Warning" at bounding box center [1083, 435] width 184 height 15
click at [1432, 445] on span "Ver detalle" at bounding box center [1422, 442] width 43 height 15
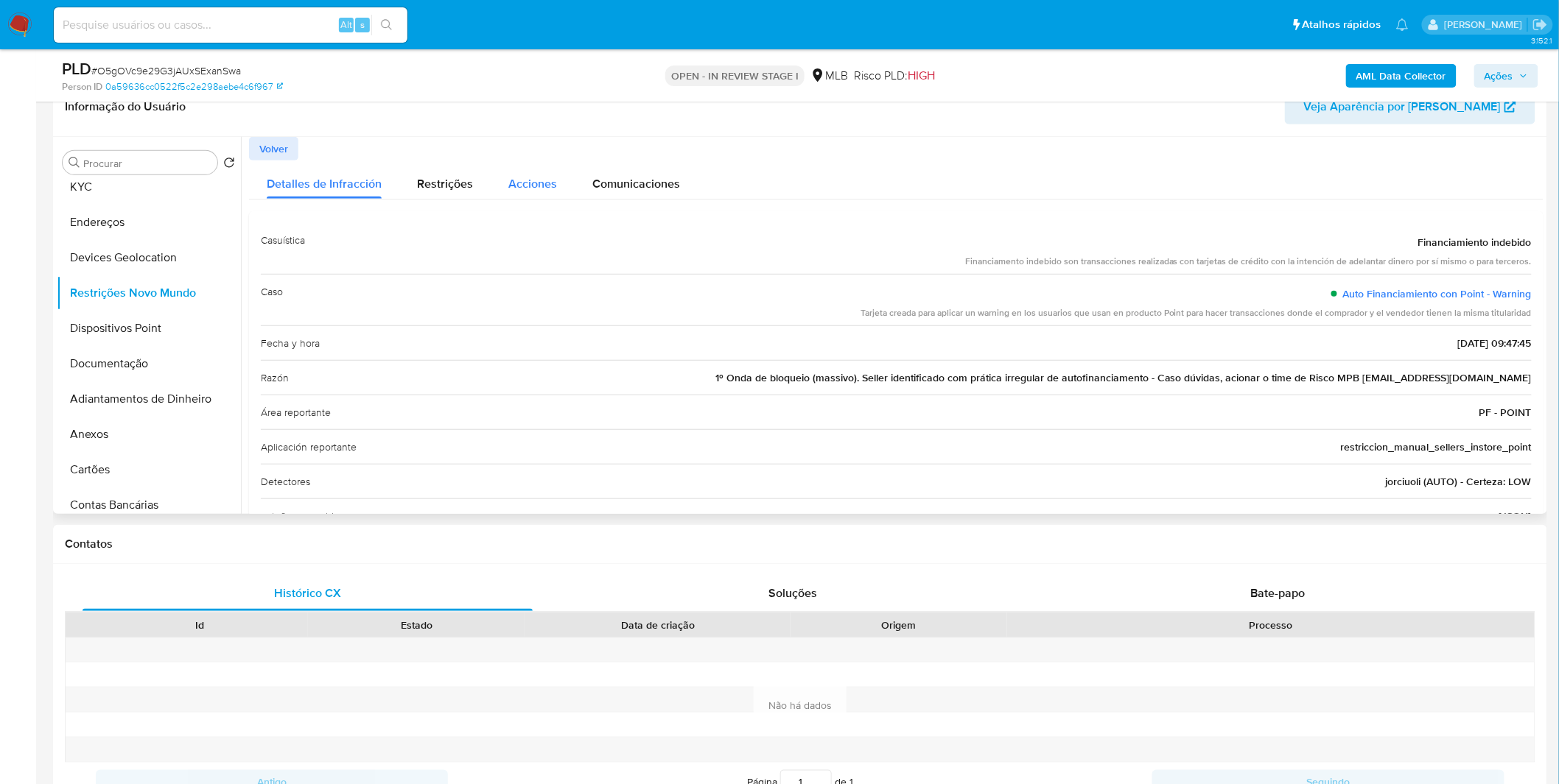
click at [547, 177] on span "Acciones" at bounding box center [533, 183] width 49 height 17
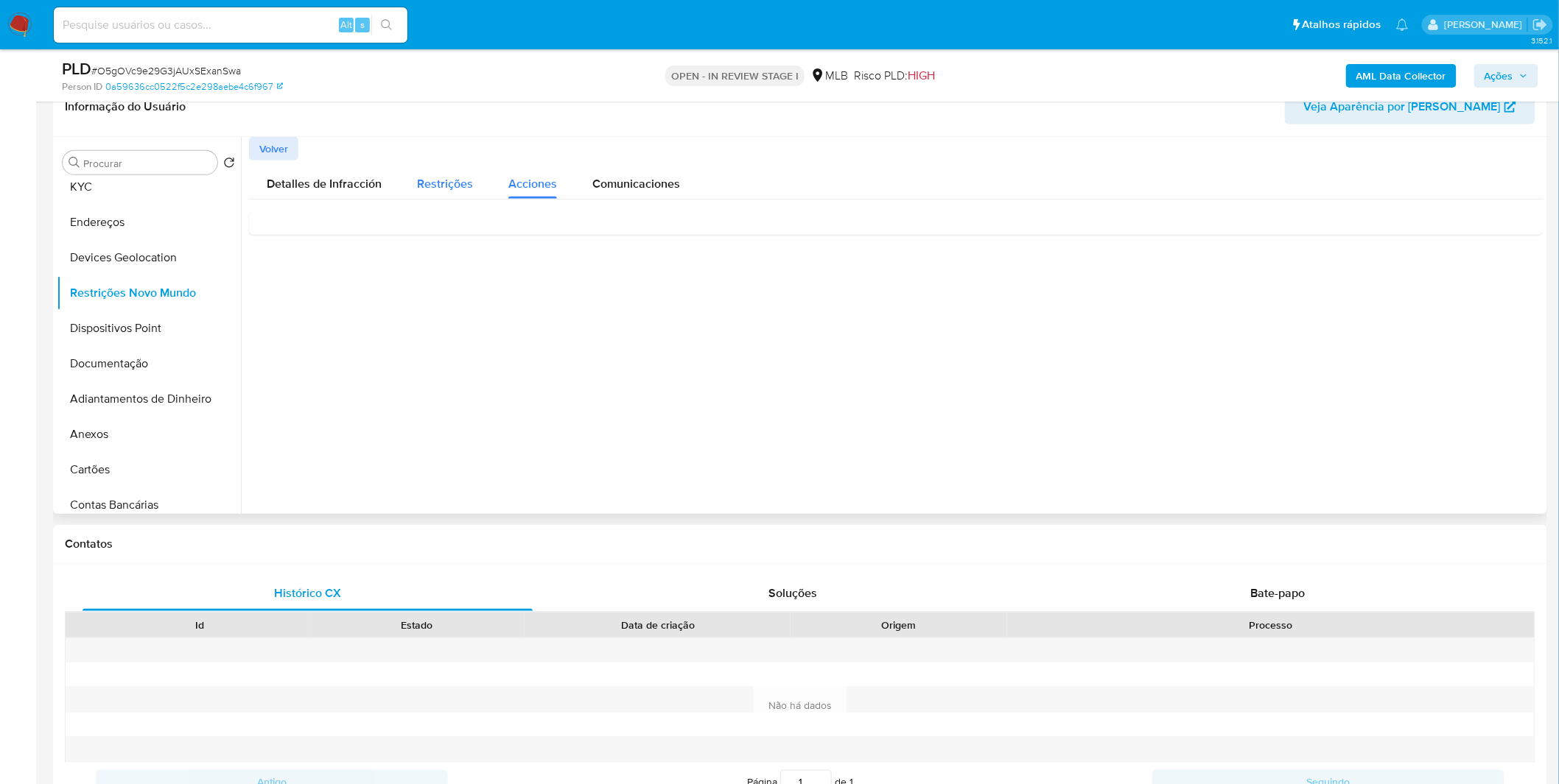
click at [472, 182] on button "Restrições" at bounding box center [445, 180] width 92 height 39
click at [359, 187] on span "Detalles de Infracción" at bounding box center [324, 183] width 115 height 17
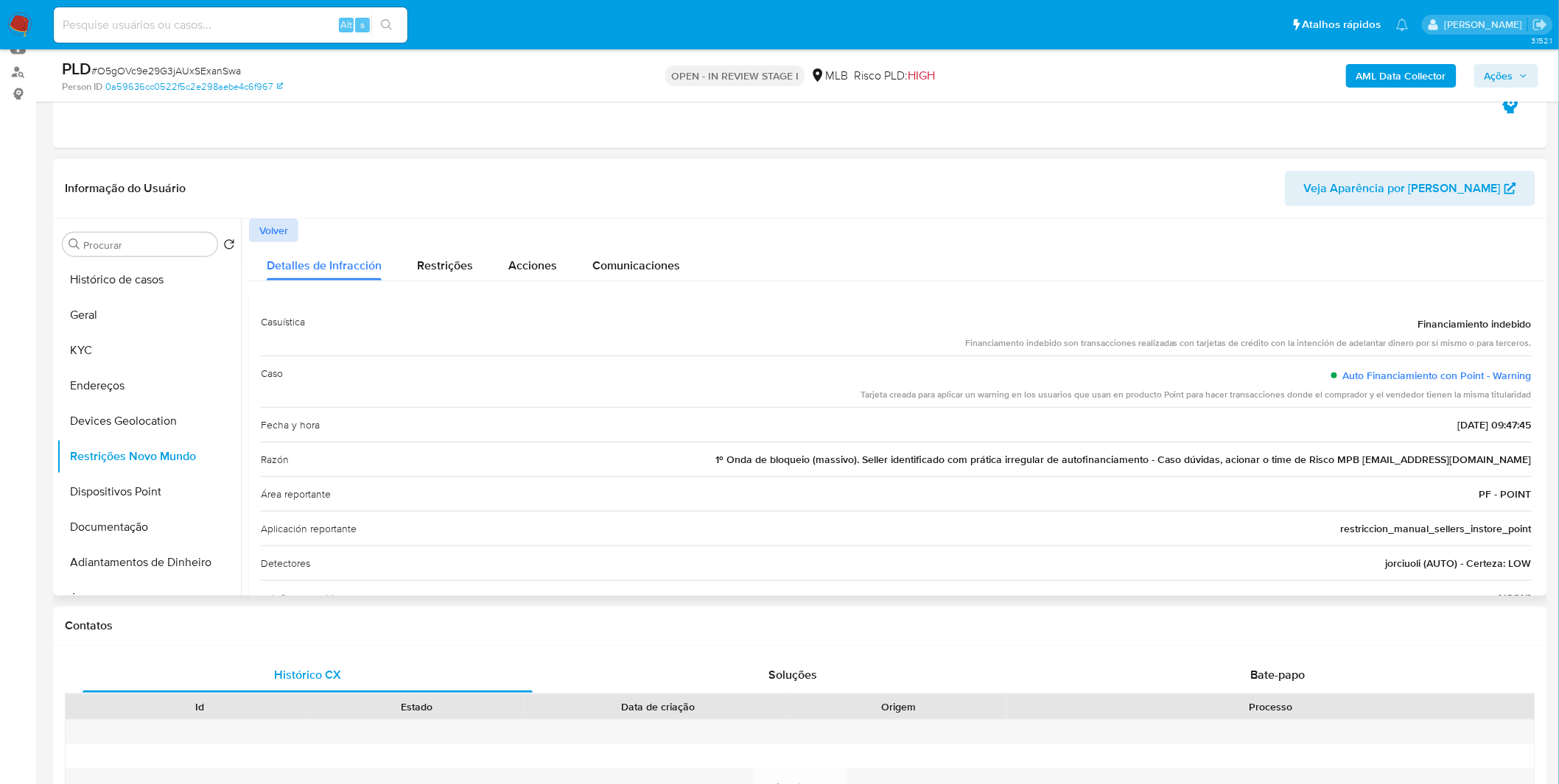
click at [289, 230] on button "Volver" at bounding box center [273, 230] width 50 height 23
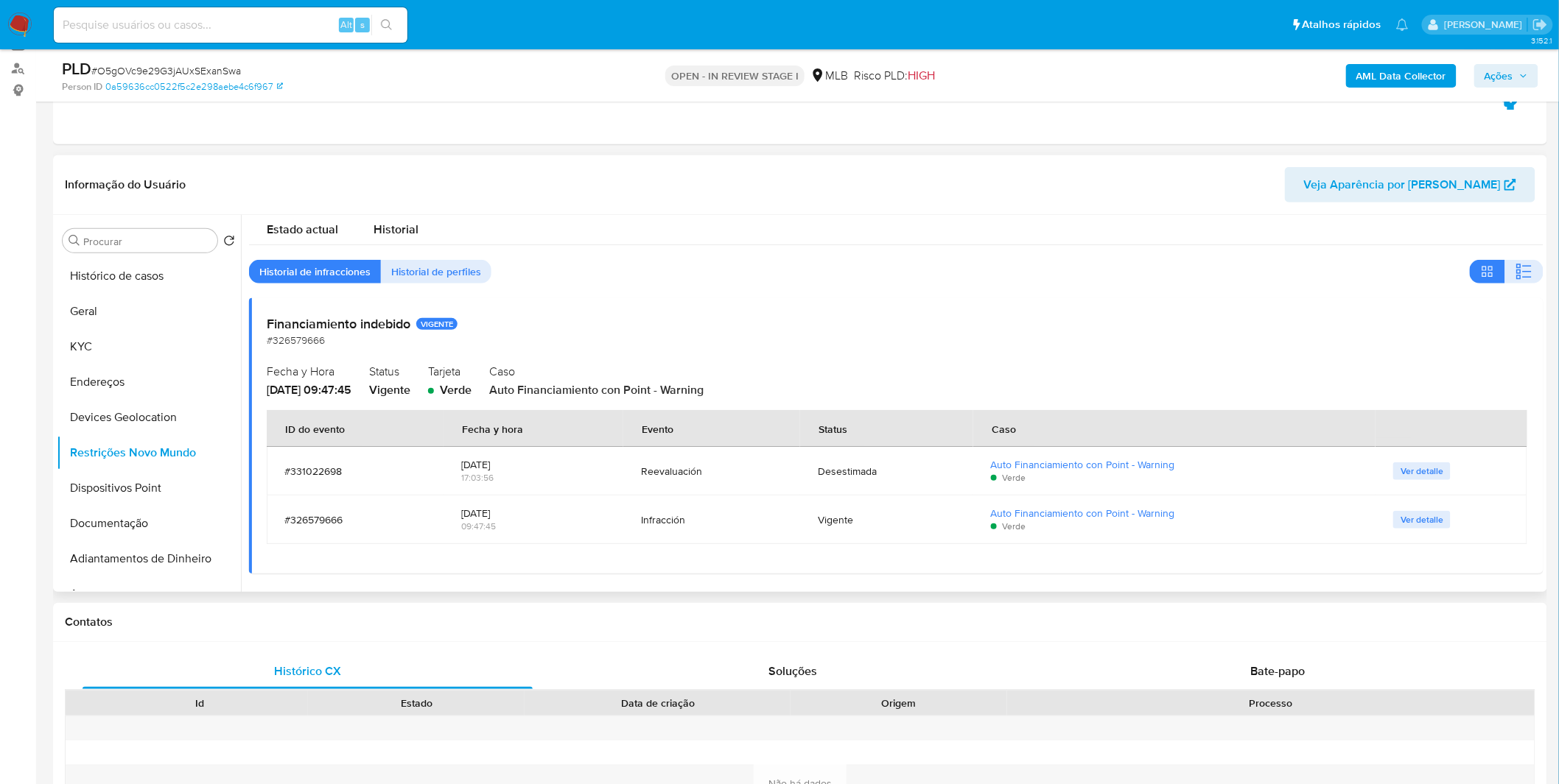
scroll to position [164, 0]
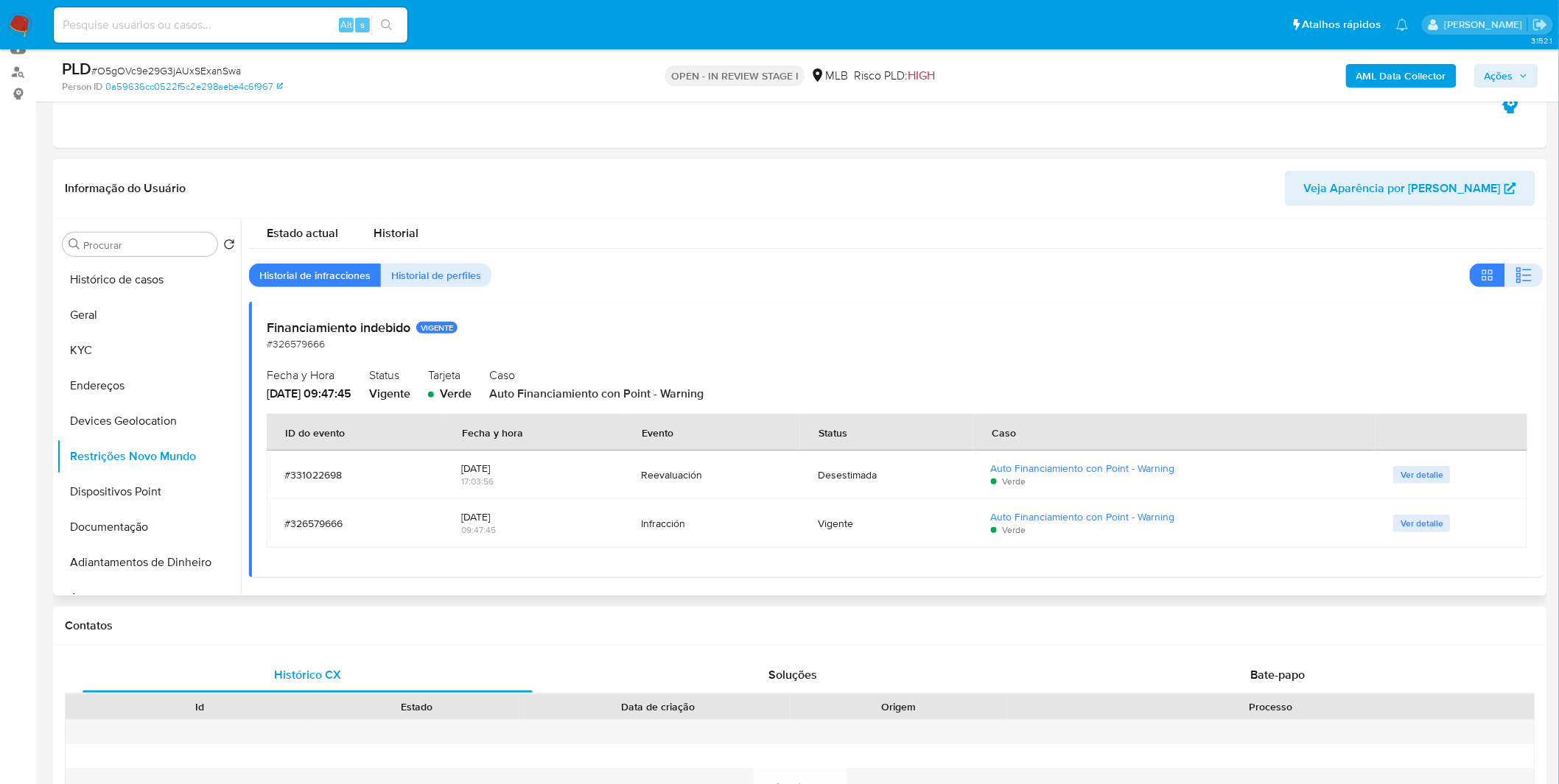
click at [700, 524] on div "Infracción" at bounding box center [711, 524] width 141 height 14
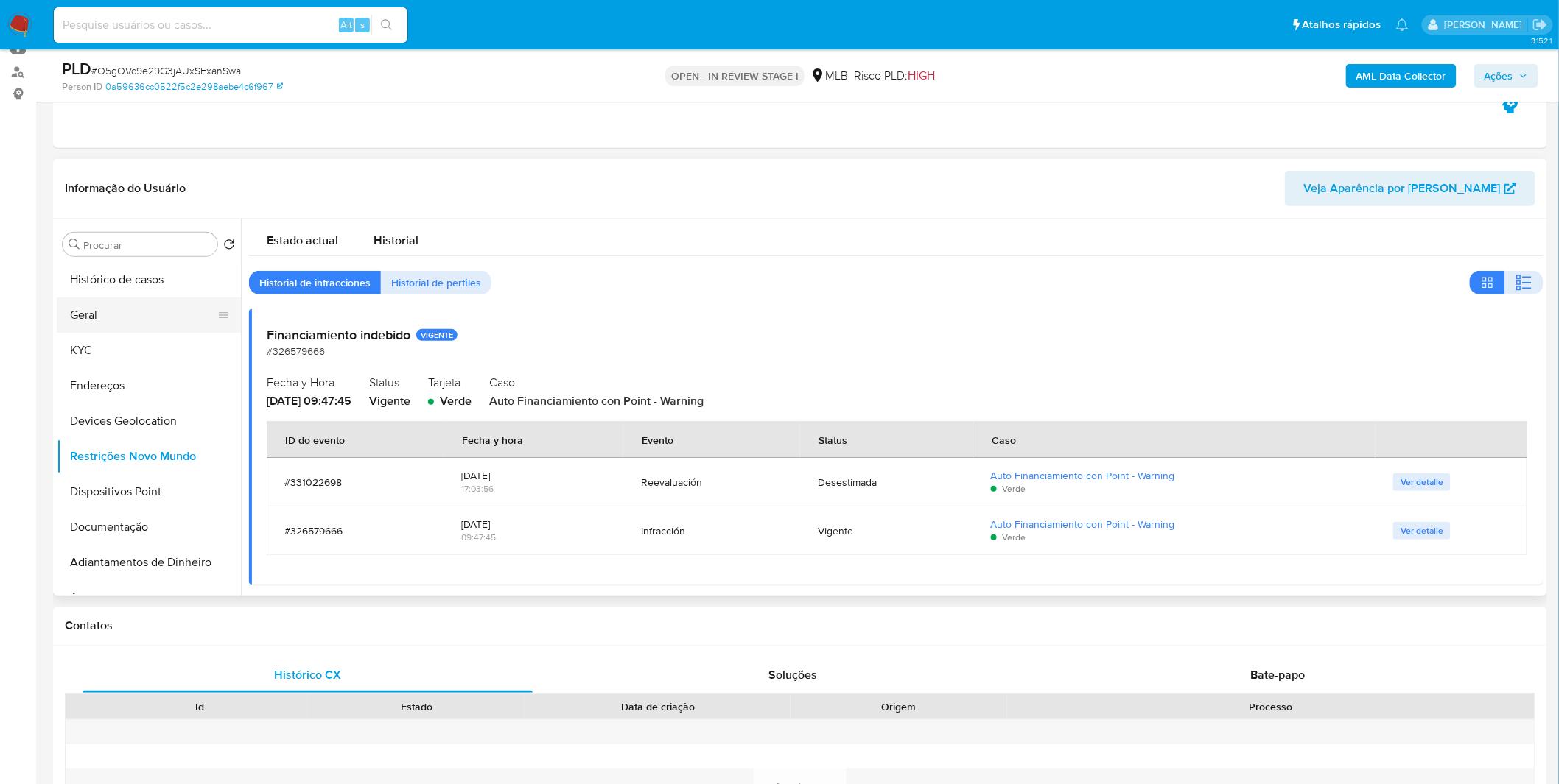
scroll to position [0, 0]
click at [182, 326] on button "Geral" at bounding box center [142, 315] width 173 height 35
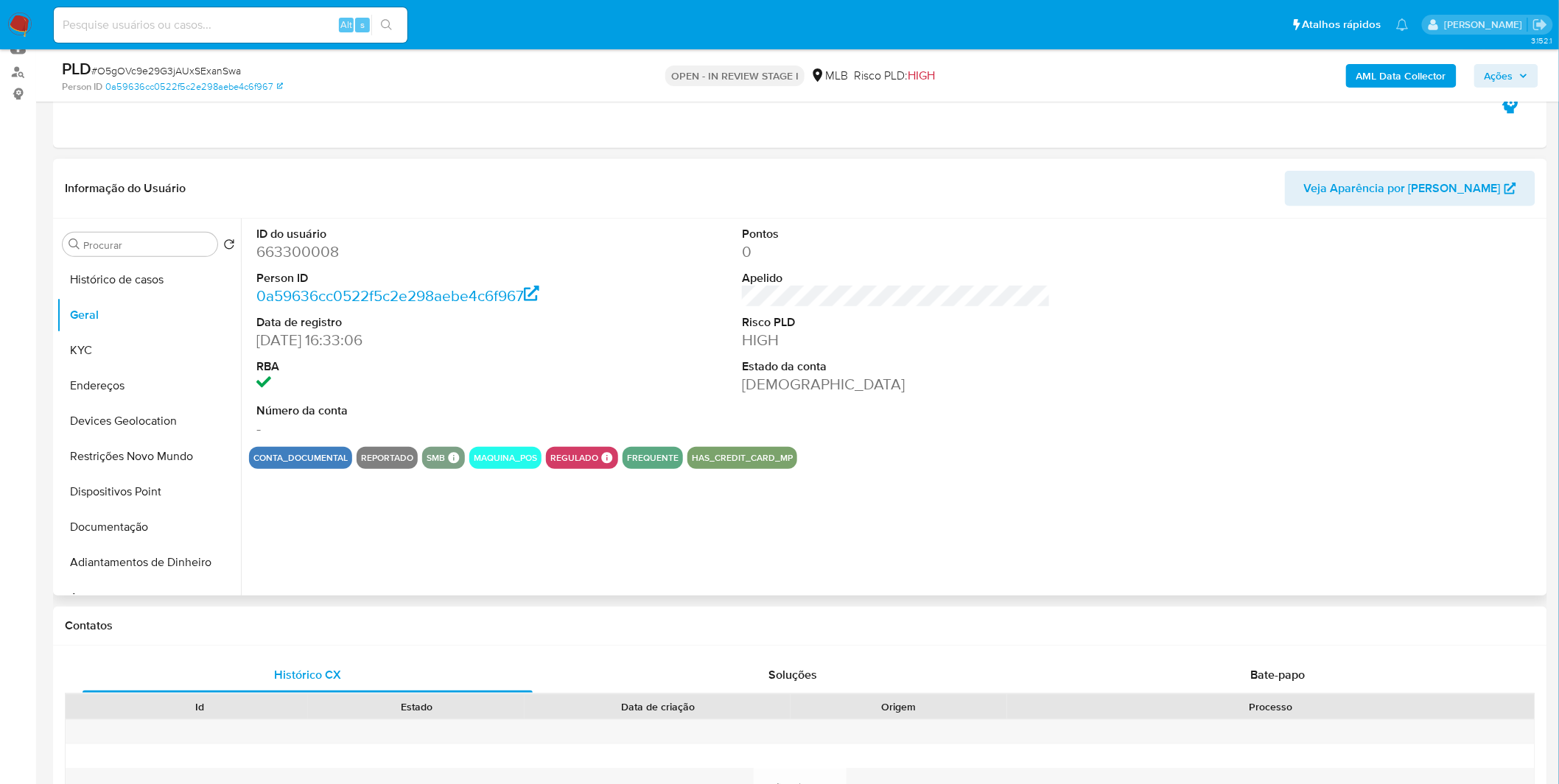
click at [321, 255] on dd "663300008" at bounding box center [411, 252] width 308 height 20
click at [311, 252] on dd "663300008" at bounding box center [411, 252] width 308 height 20
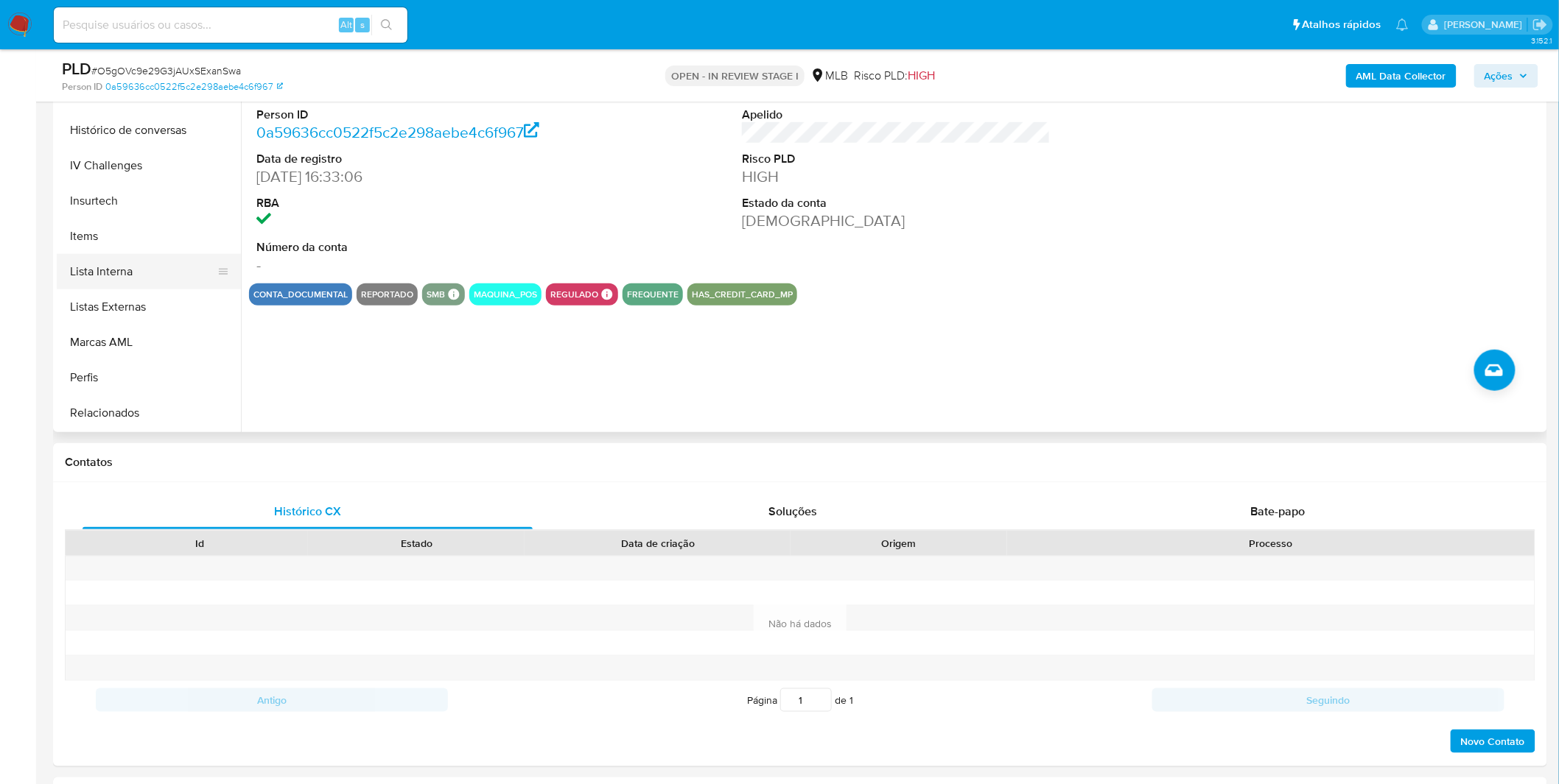
scroll to position [622, 0]
click at [122, 334] on button "Marcas AML" at bounding box center [142, 342] width 173 height 35
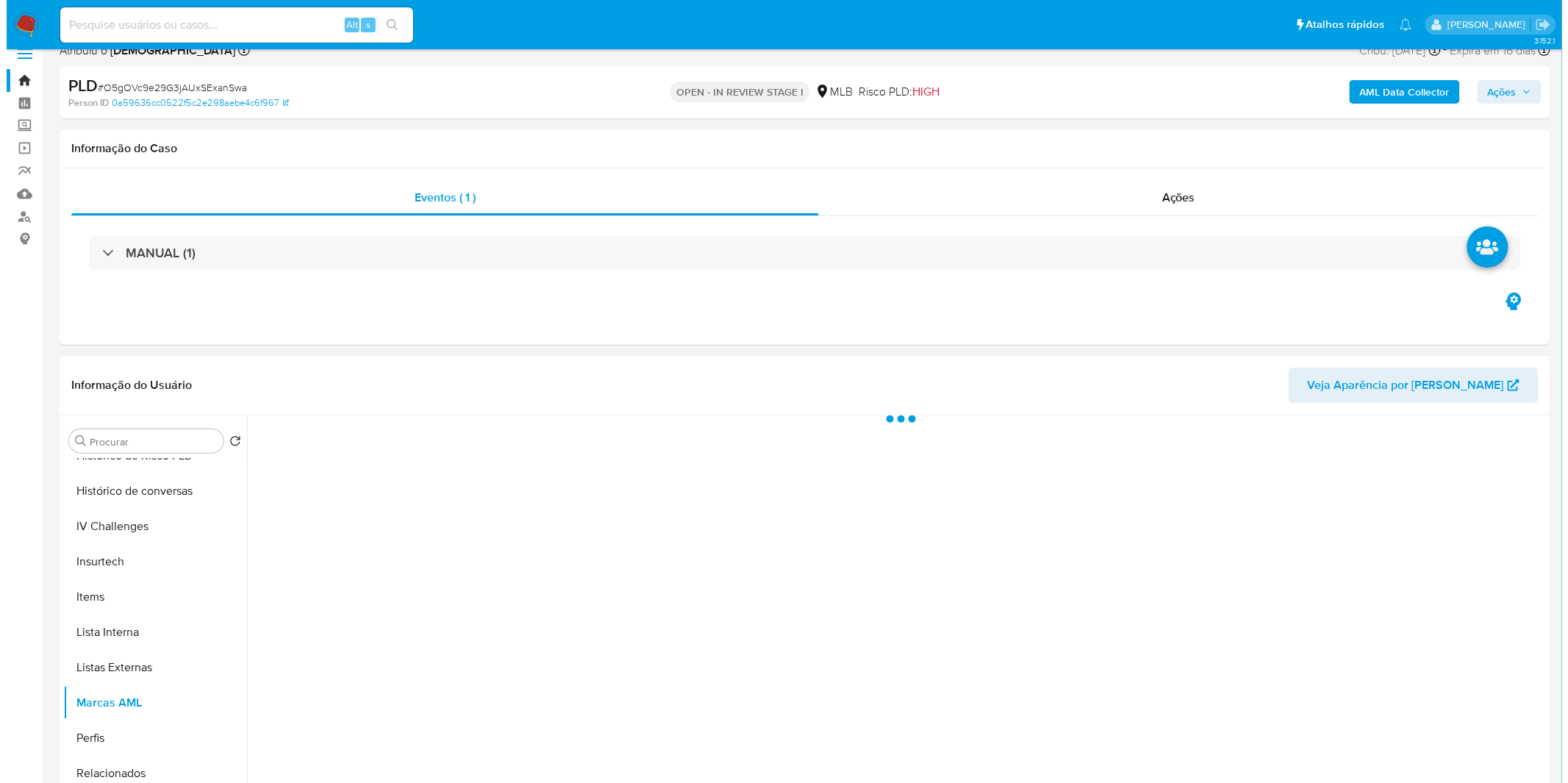
scroll to position [0, 0]
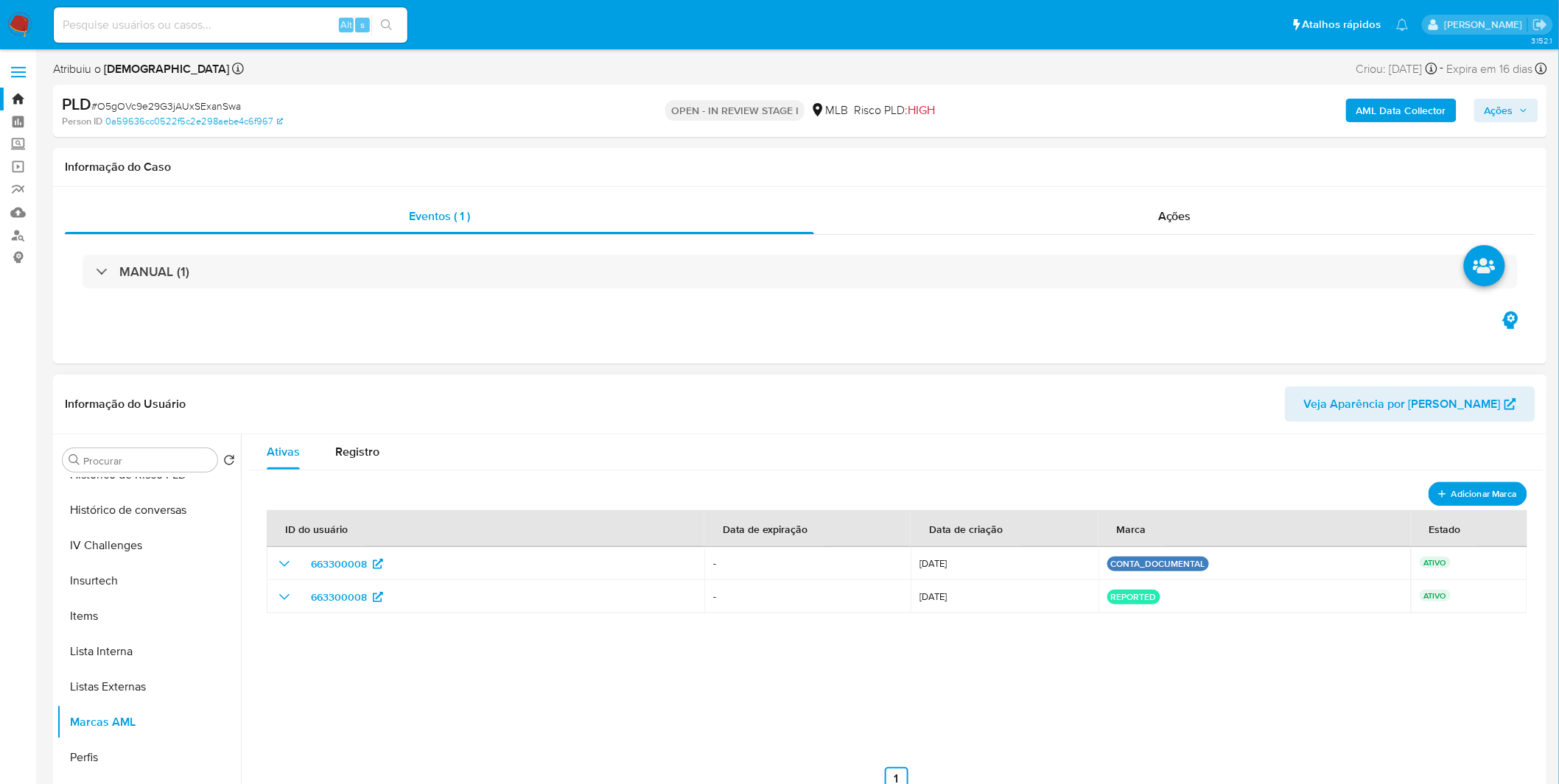
click at [1442, 490] on icon "add-mark" at bounding box center [1442, 494] width 12 height 12
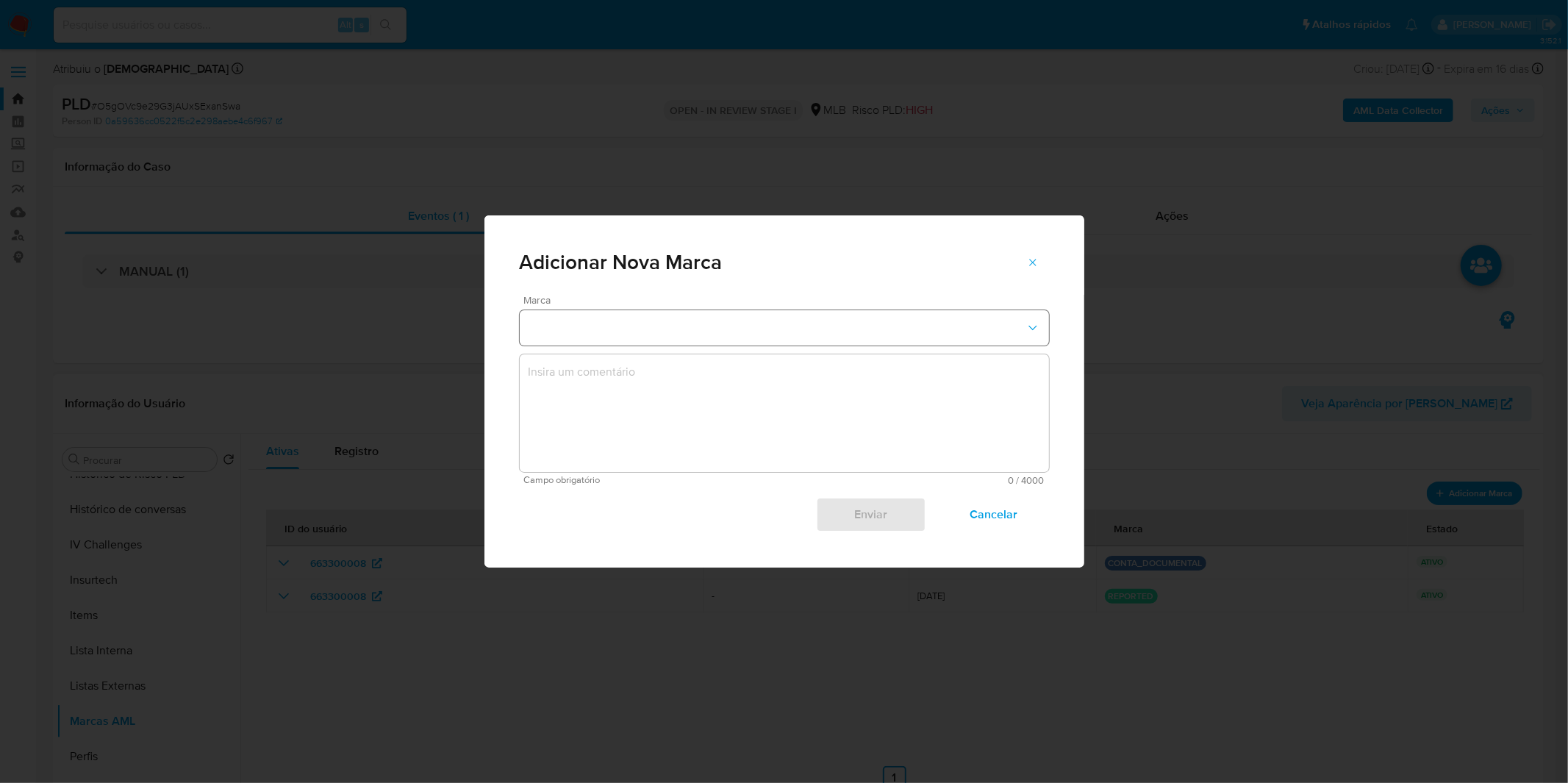
click at [697, 326] on button "marks-modal" at bounding box center [784, 328] width 529 height 35
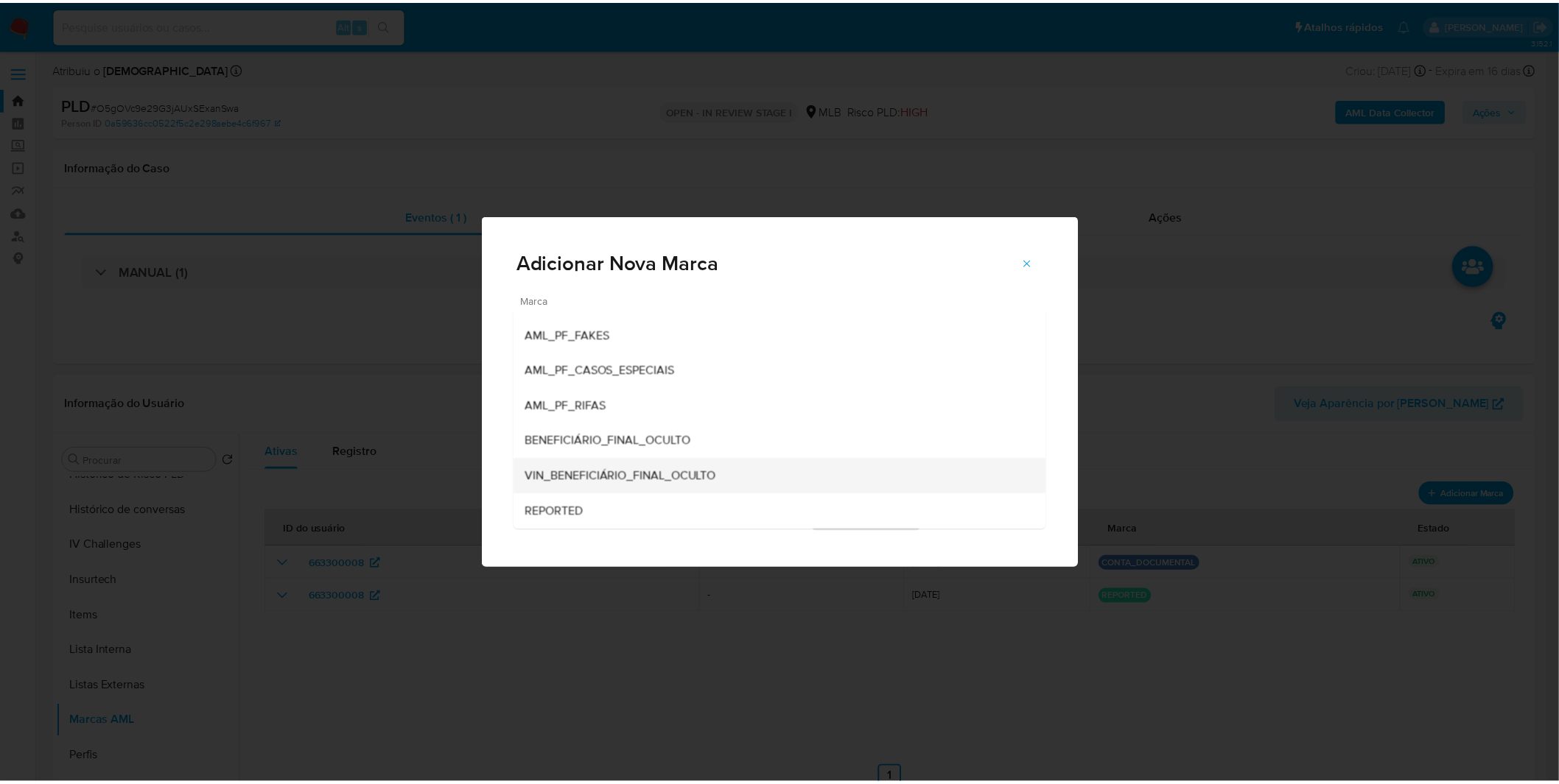
scroll to position [16, 0]
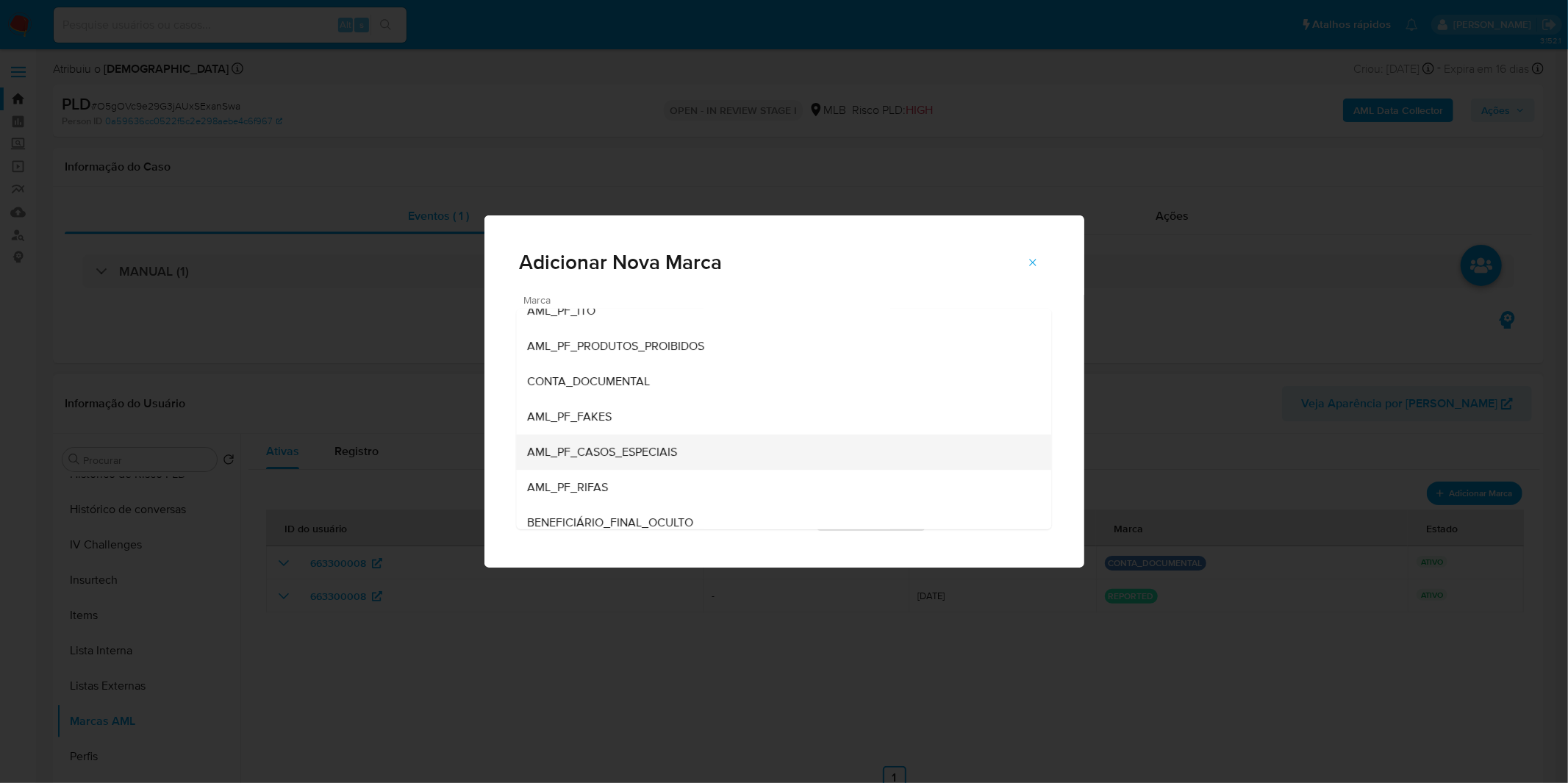
click at [678, 446] on div "AML_PF_CASOS_ESPECIAIS" at bounding box center [779, 452] width 503 height 35
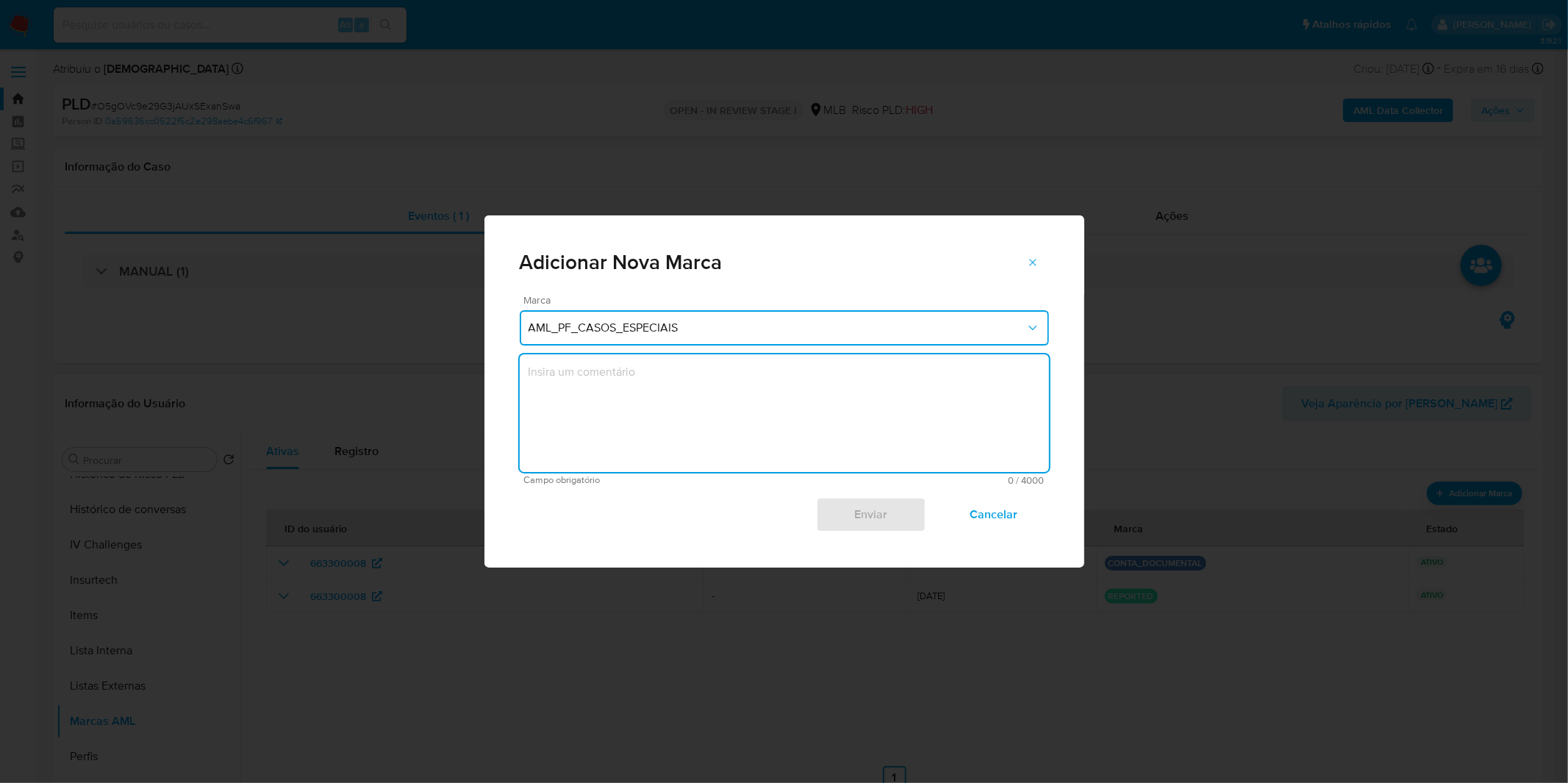
click at [672, 435] on textarea "marks-modal" at bounding box center [784, 413] width 529 height 118
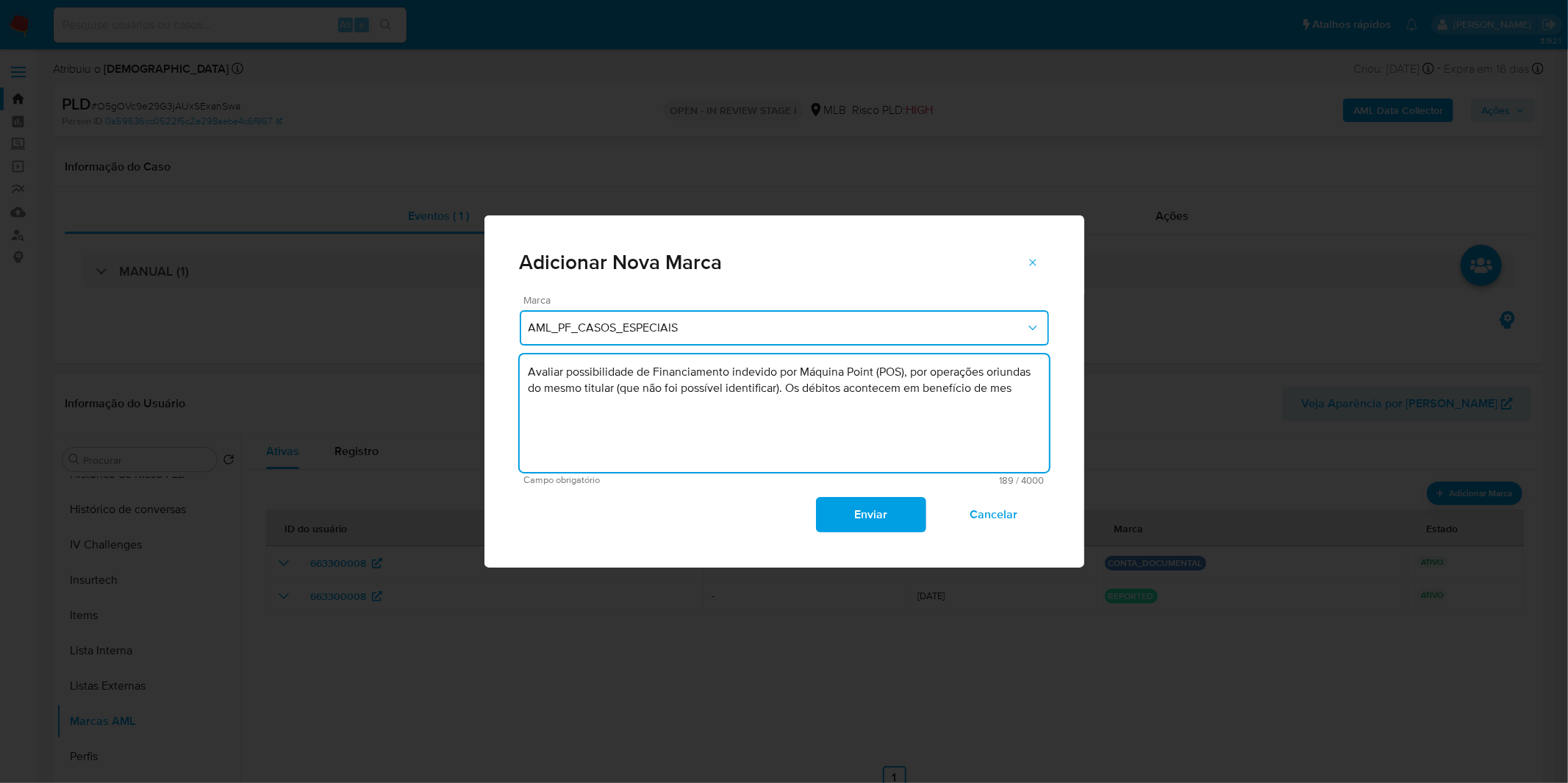
drag, startPoint x: 532, startPoint y: 392, endPoint x: 579, endPoint y: 392, distance: 47.0
click at [579, 392] on textarea "Avaliar possibilidade de Financiamento indevido por Máquina Point (POS), por op…" at bounding box center [784, 413] width 529 height 118
click at [538, 395] on textarea "Avaliar possibilidade de Financiamento indevido por Máquina Point (POS), por op…" at bounding box center [784, 413] width 529 height 118
click at [544, 394] on textarea "Avaliar possibilidade de Financiamento indevido por Máquina Point (POS), por op…" at bounding box center [784, 413] width 529 height 118
click at [579, 410] on textarea "Avaliar possibilidade de Financiamento indevido por Máquina Point (POS), por op…" at bounding box center [784, 413] width 529 height 118
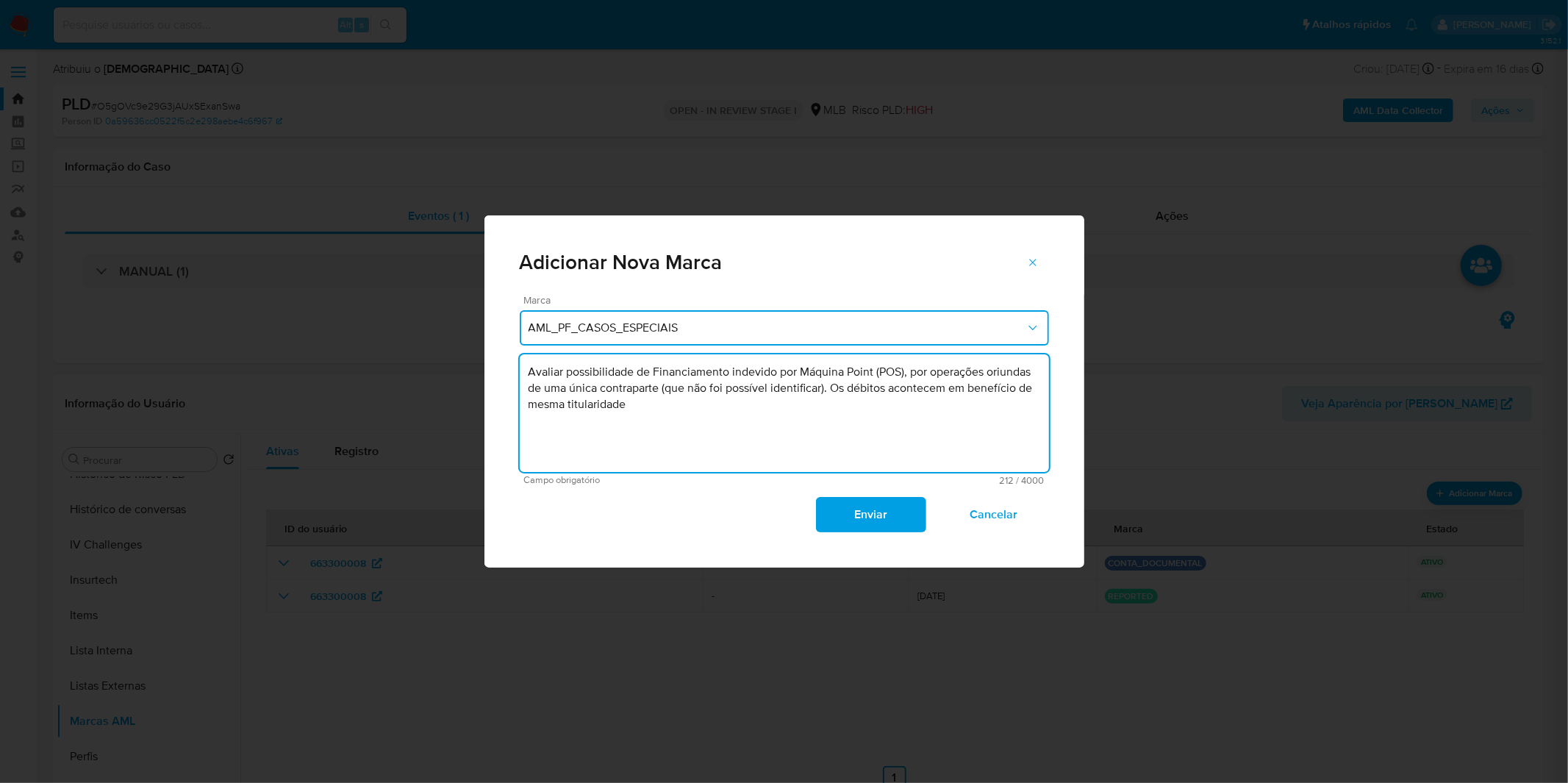
click at [596, 415] on textarea "Avaliar possibilidade de Financiamento indevido por Máquina Point (POS), por op…" at bounding box center [784, 413] width 529 height 118
type textarea "Avaliar possibilidade de Financiamento indevido por Máquina Point (POS), por op…"
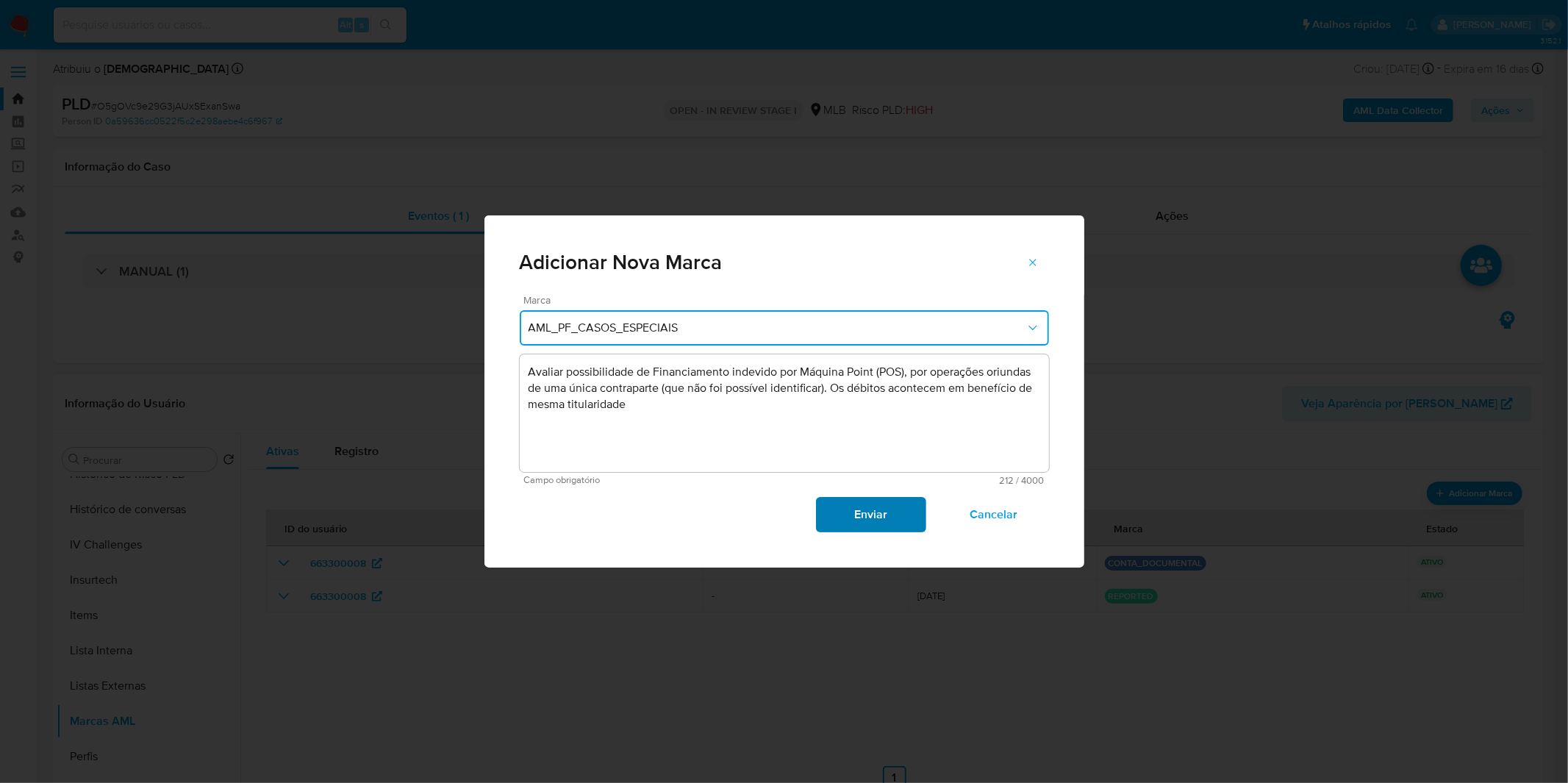
click at [879, 522] on span "Enviar" at bounding box center [871, 514] width 72 height 32
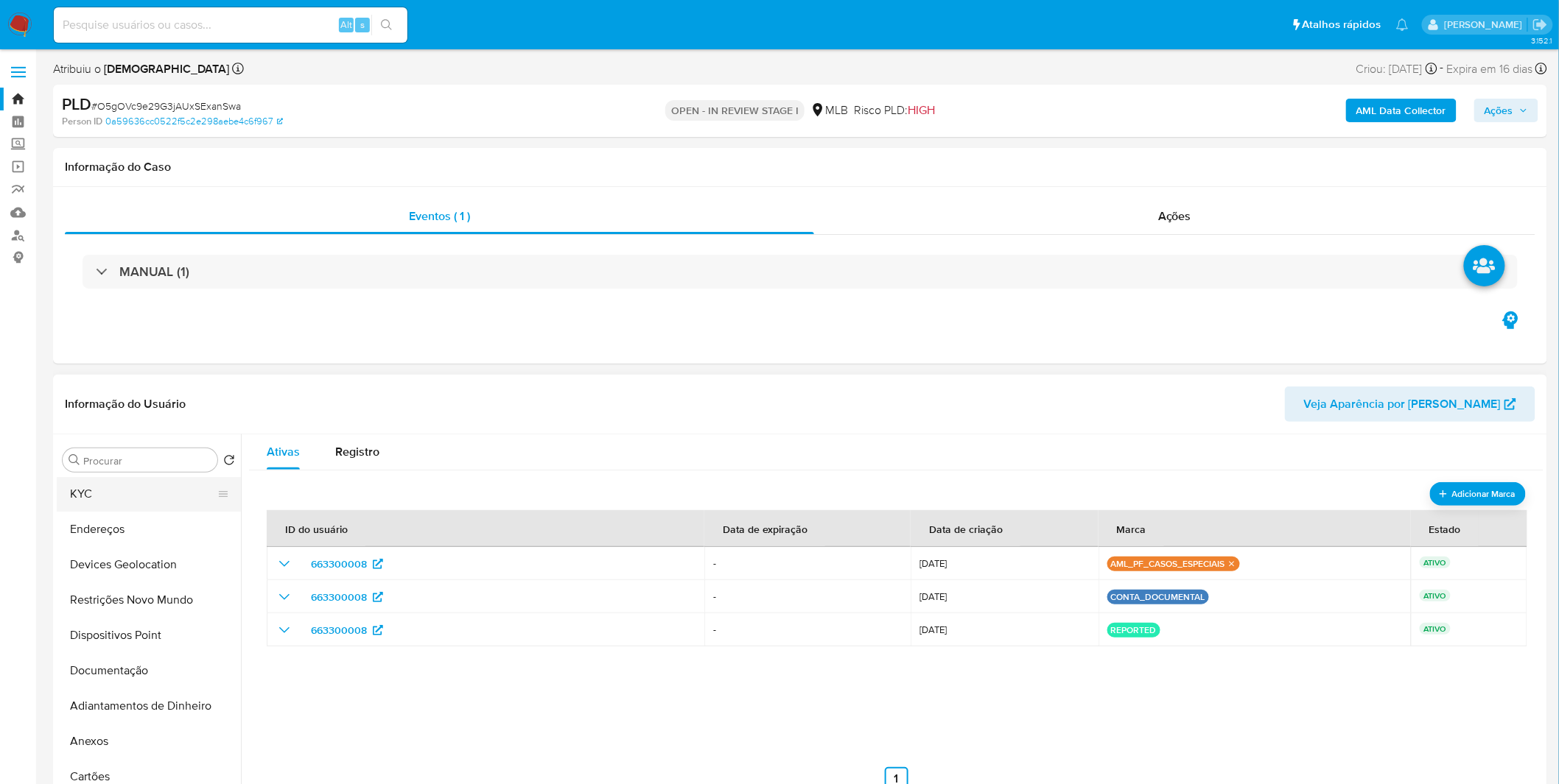
scroll to position [0, 0]
click at [145, 525] on button "Geral" at bounding box center [142, 530] width 173 height 35
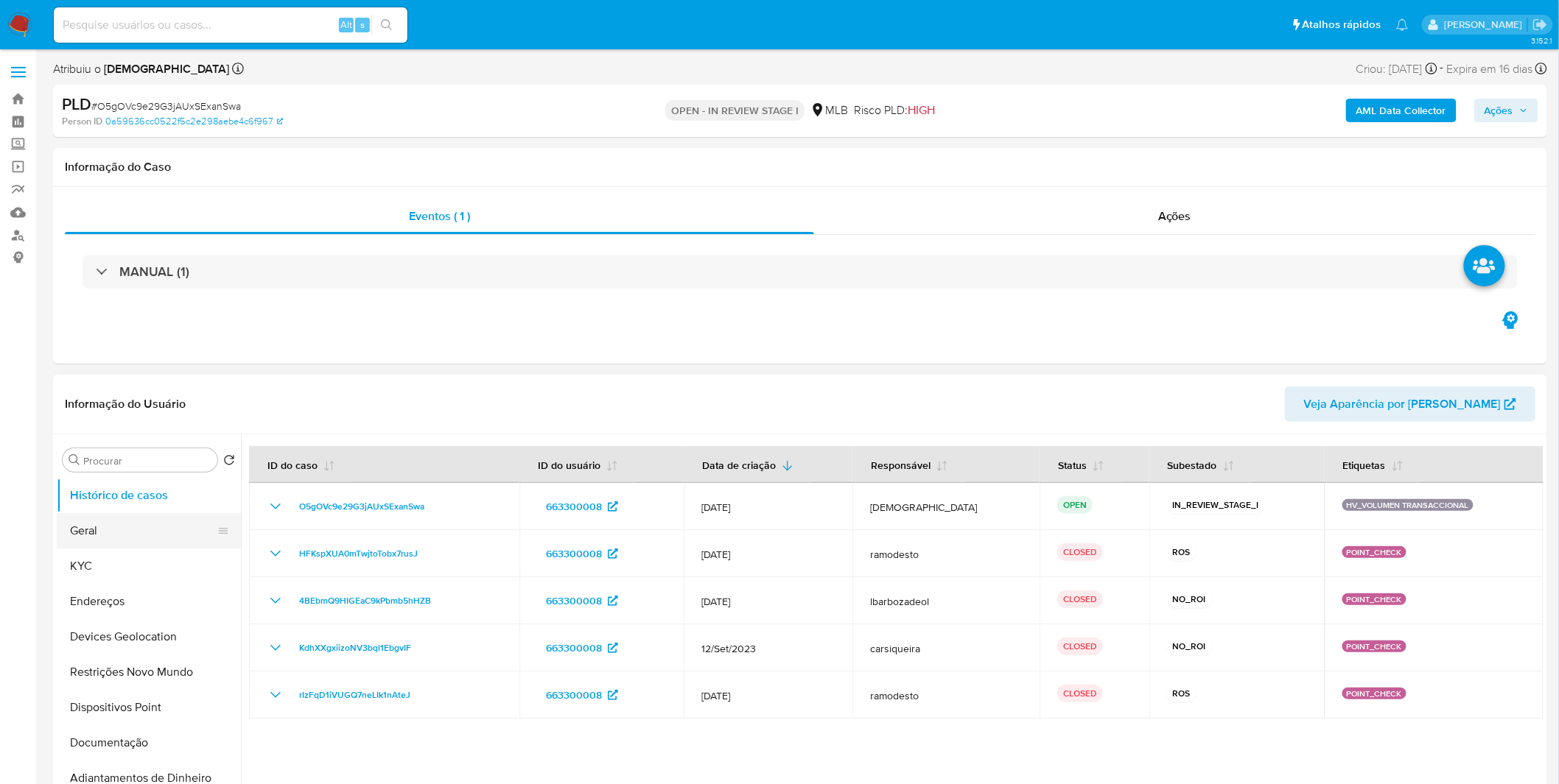
select select "10"
click at [77, 524] on button "Geral" at bounding box center [142, 530] width 173 height 35
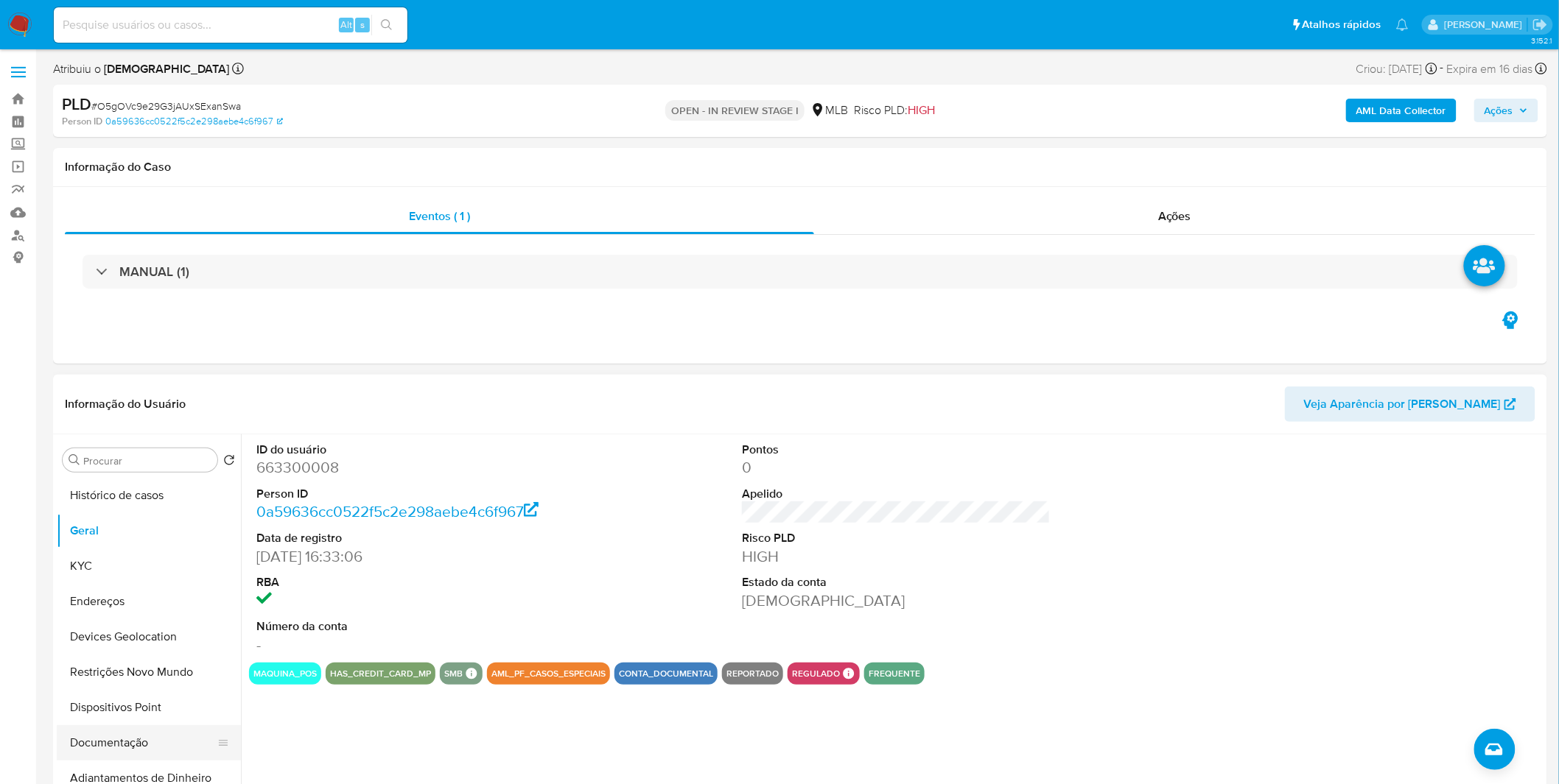
click at [159, 752] on button "Documentação" at bounding box center [142, 743] width 173 height 35
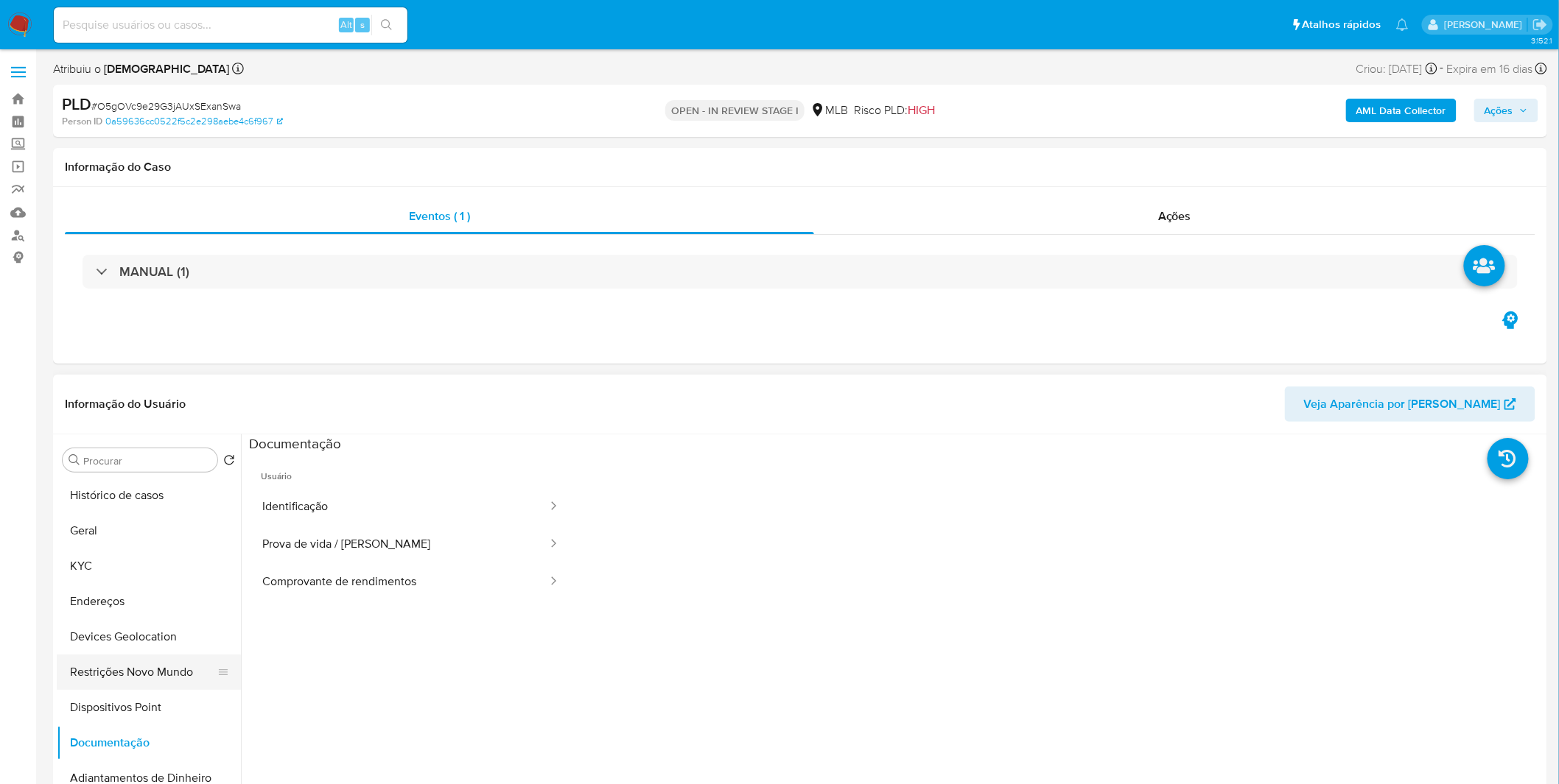
click at [153, 654] on button "Restrições Novo Mundo" at bounding box center [142, 672] width 173 height 35
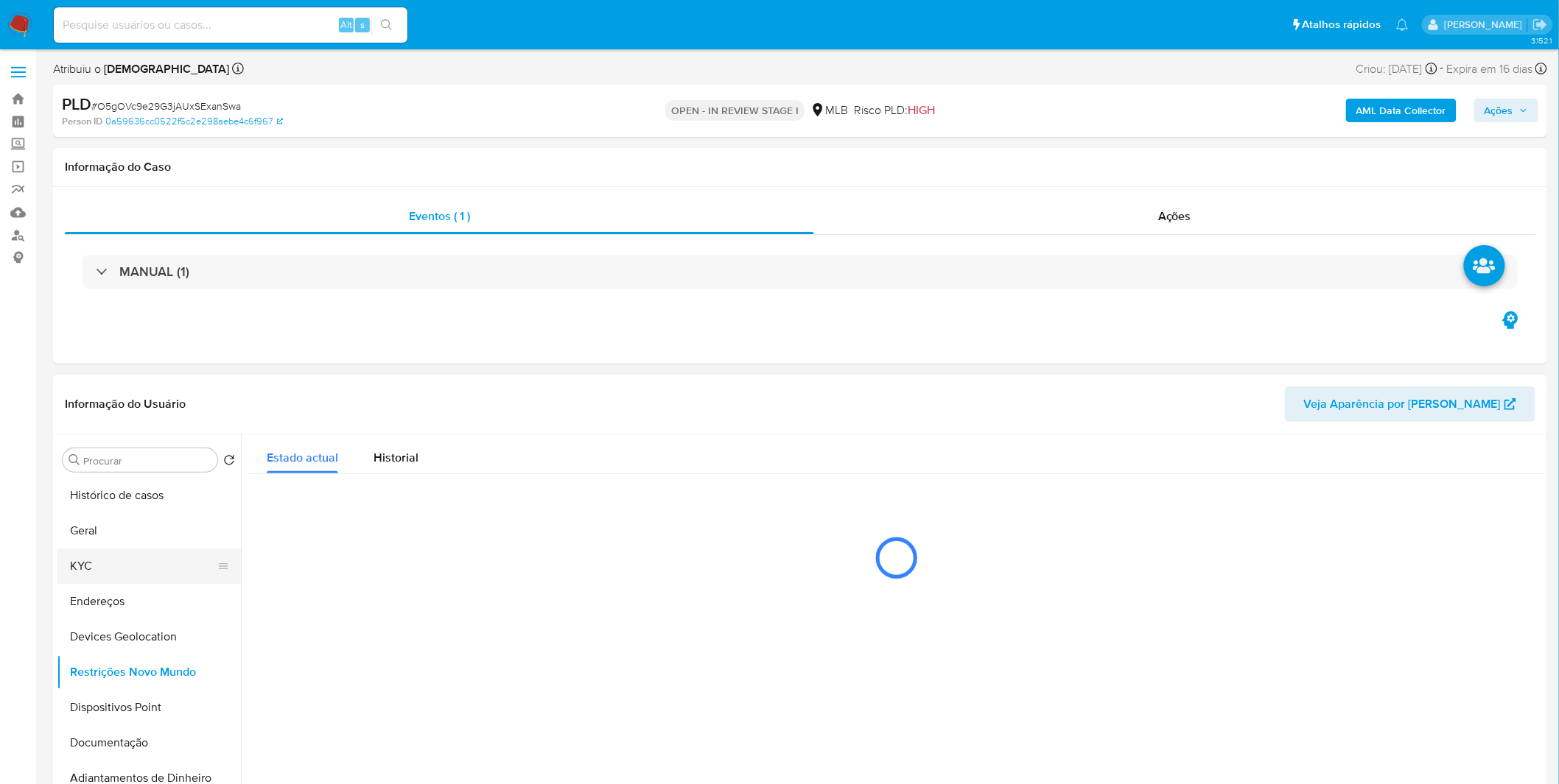
click at [142, 568] on button "KYC" at bounding box center [142, 567] width 173 height 35
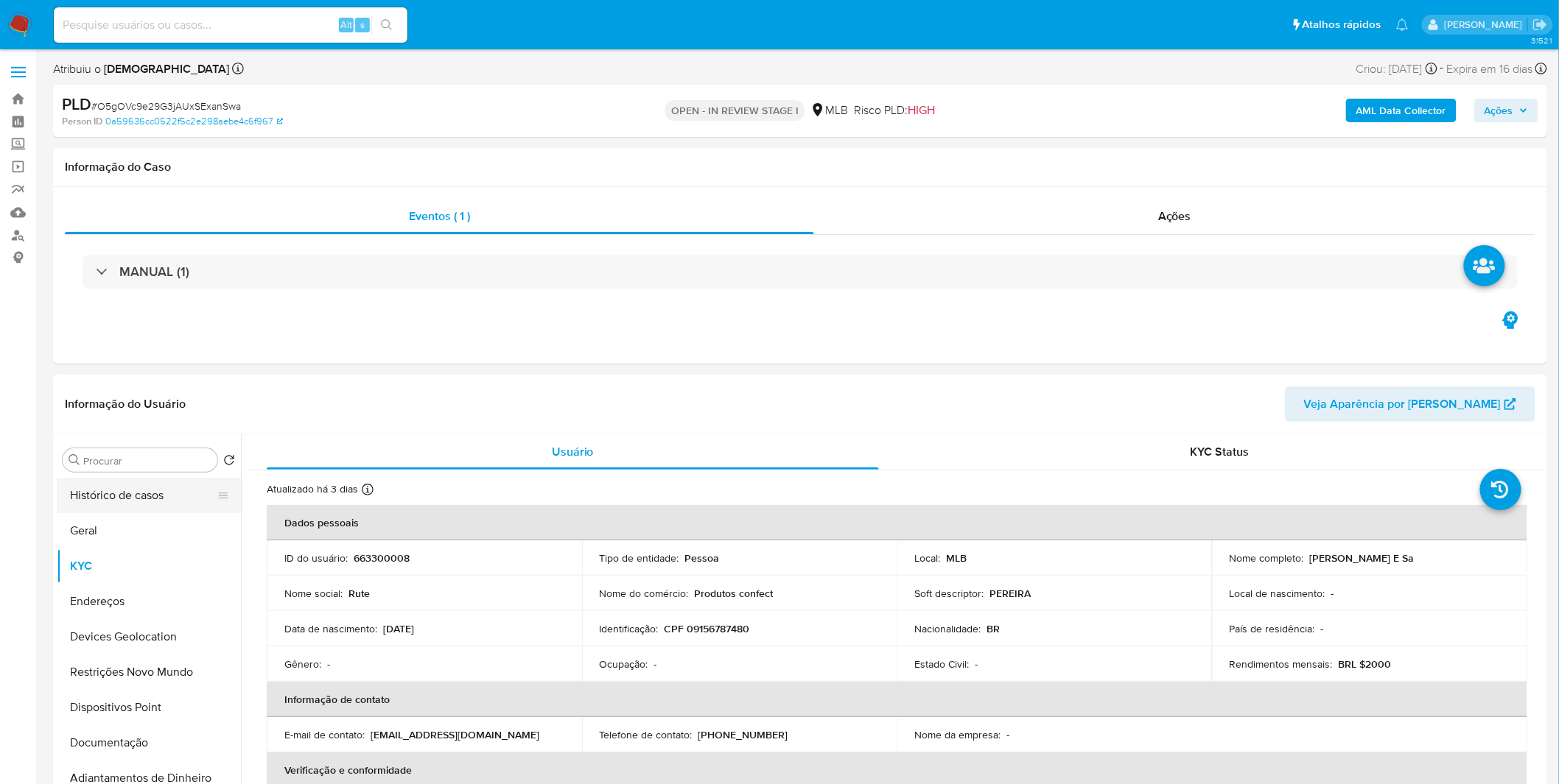
click at [160, 507] on button "Histórico de casos" at bounding box center [142, 495] width 173 height 35
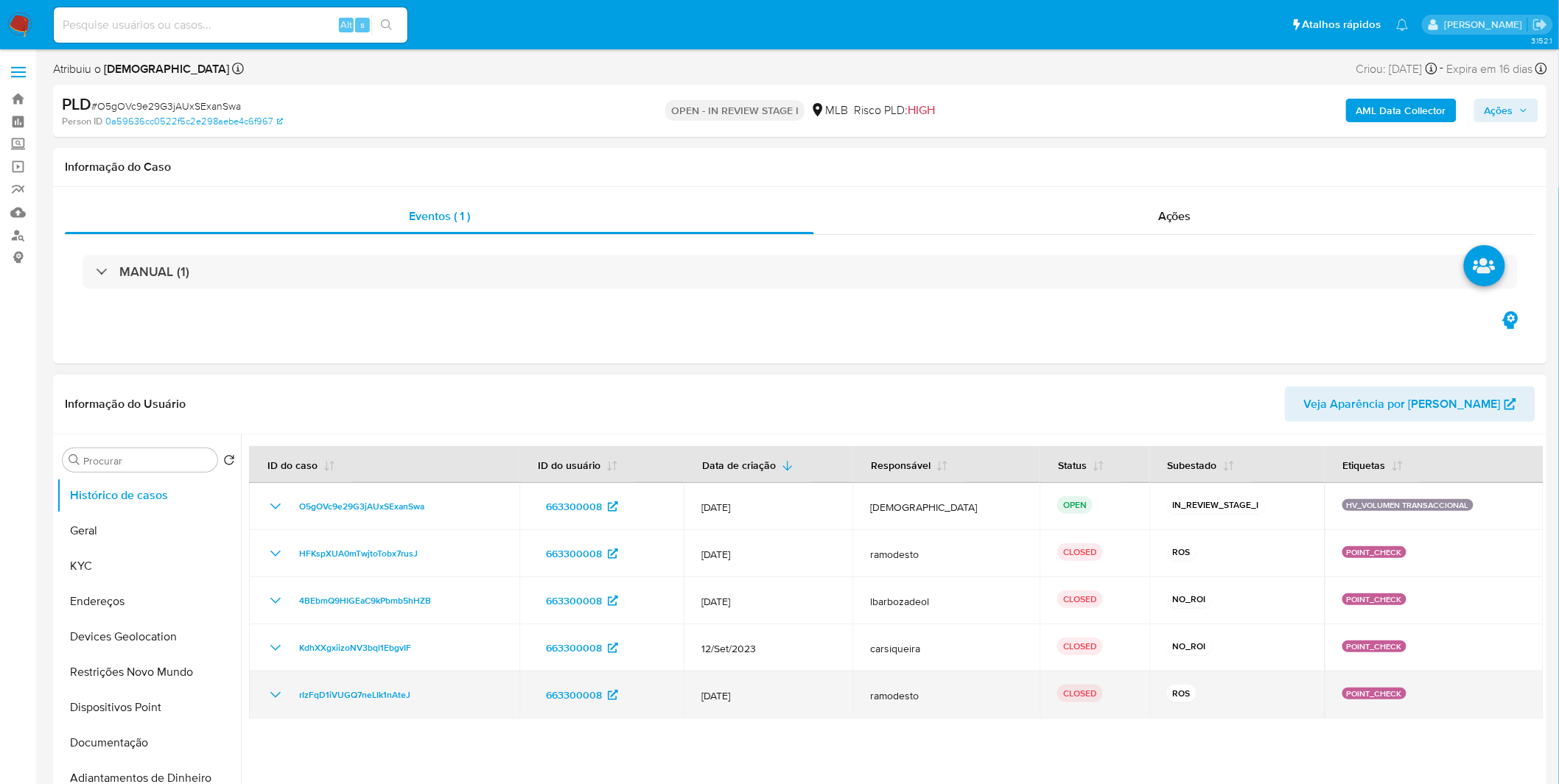
click at [262, 701] on td "rIzFqD1iVUGQ7neLIk1nAteJ" at bounding box center [383, 695] width 270 height 47
click at [271, 700] on icon "Mostrar/Ocultar" at bounding box center [275, 695] width 18 height 18
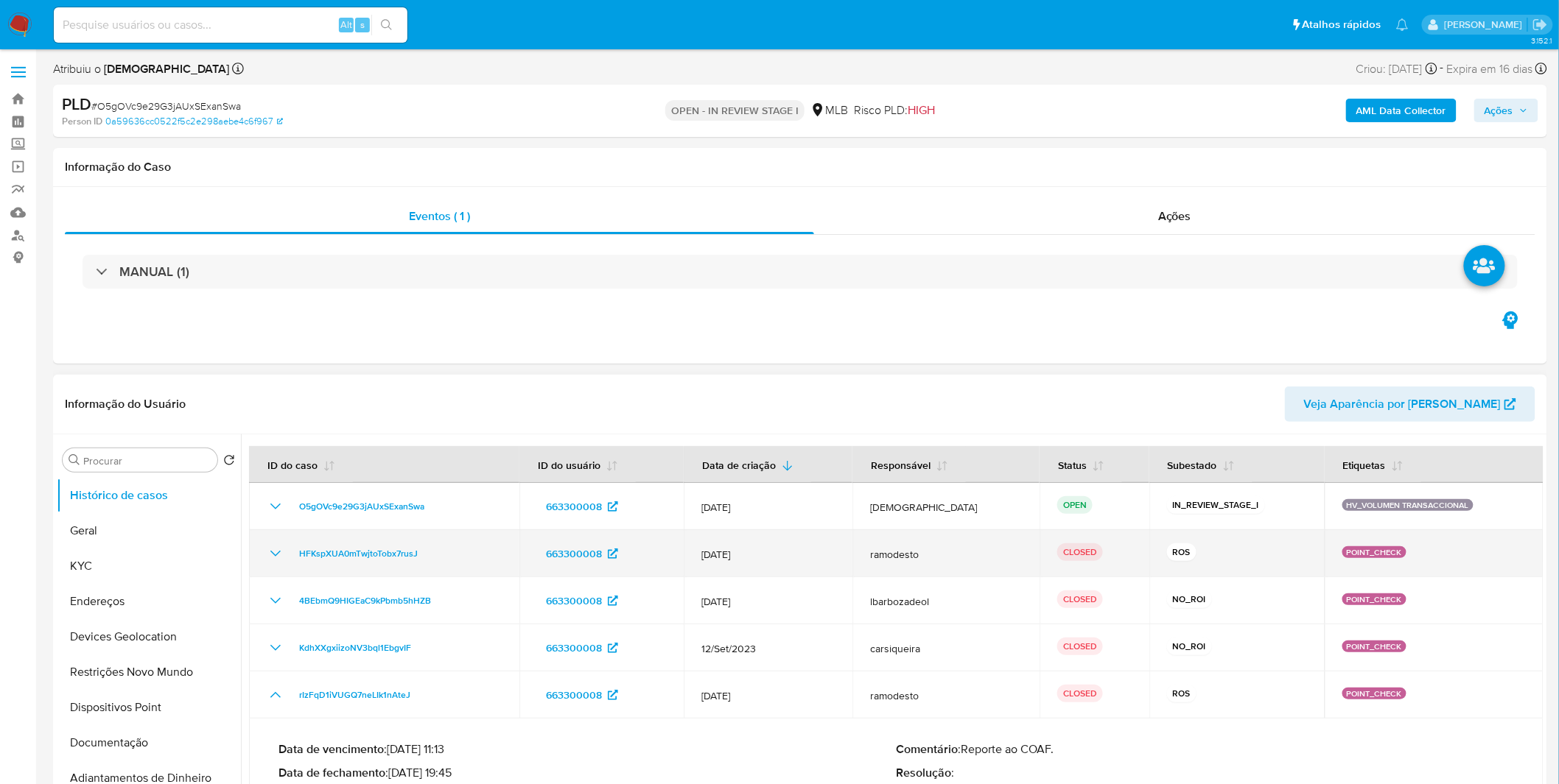
click at [278, 561] on icon "Mostrar/Ocultar" at bounding box center [275, 554] width 18 height 18
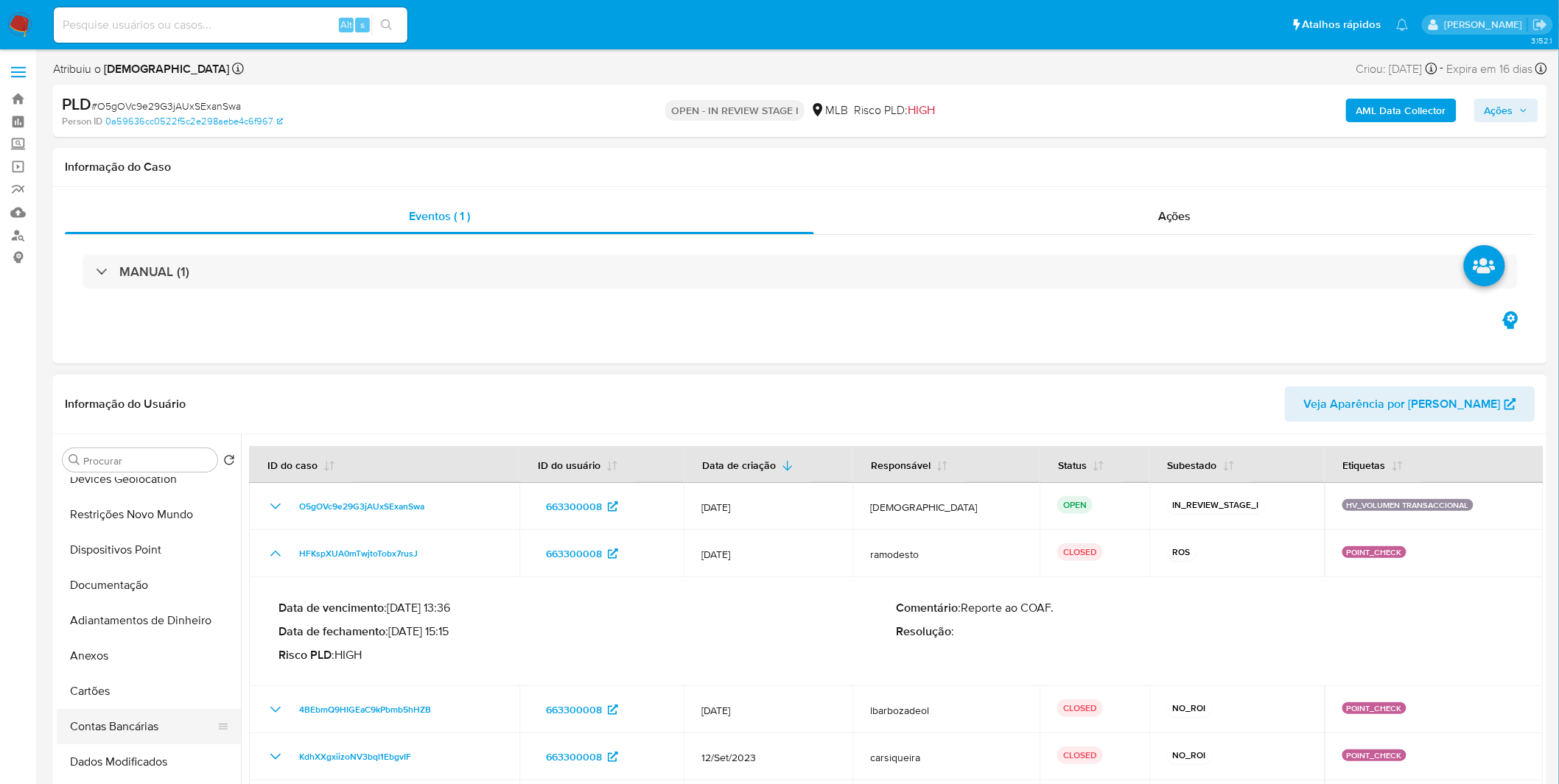
scroll to position [164, 0]
click at [122, 667] on button "Anexos" at bounding box center [142, 650] width 173 height 35
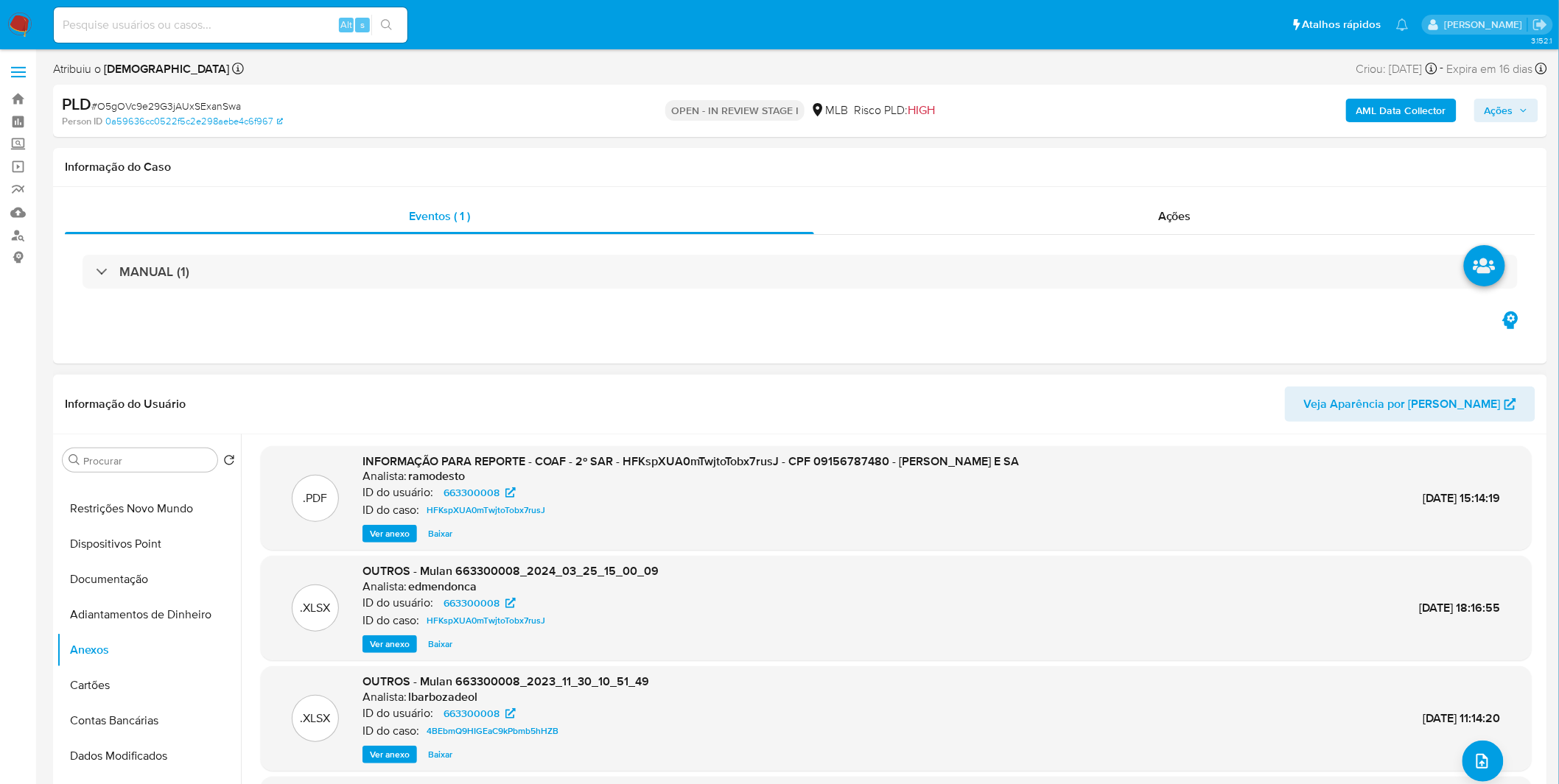
click at [399, 539] on span "Ver anexo" at bounding box center [389, 533] width 40 height 15
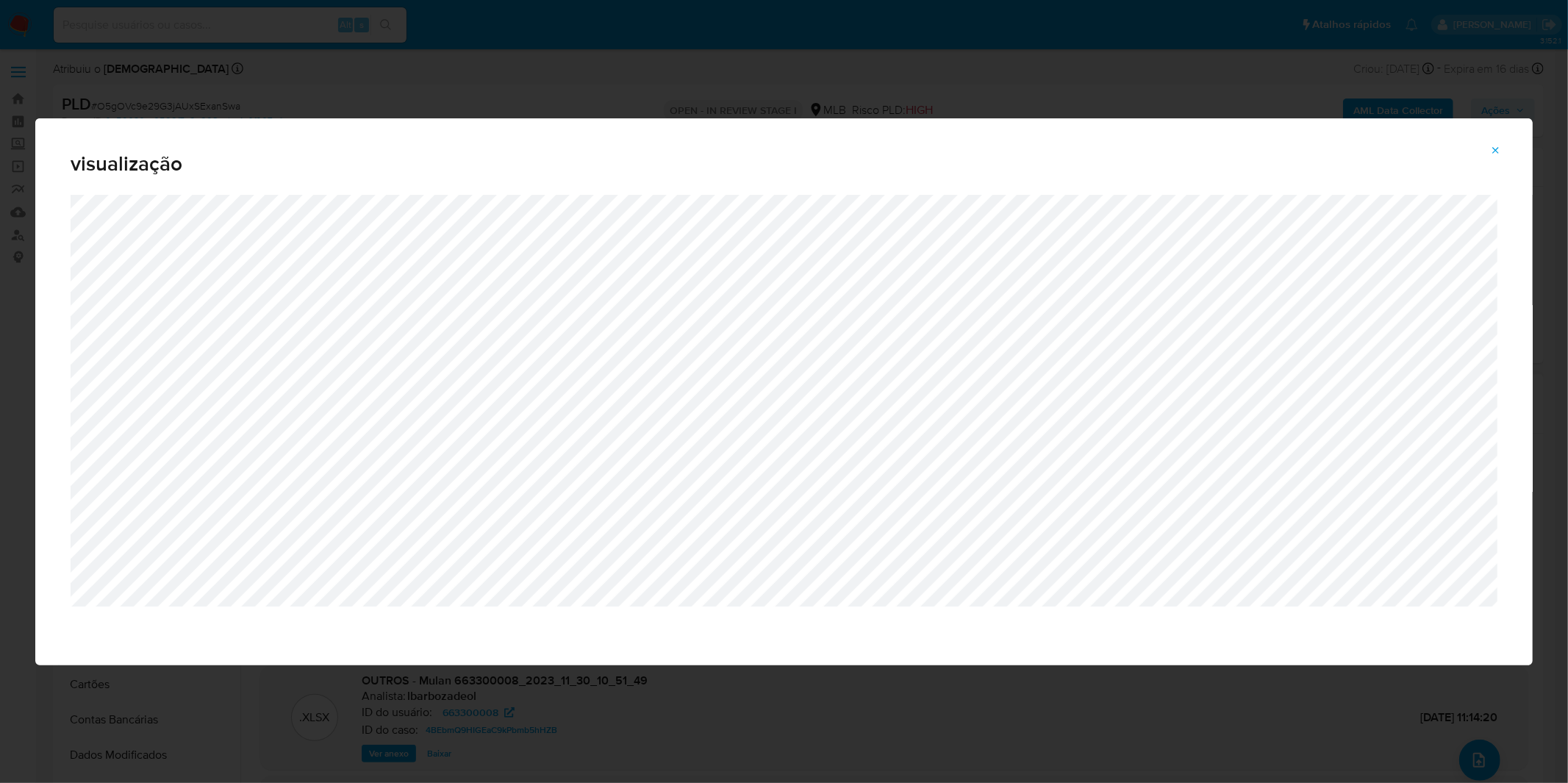
click at [1494, 158] on span "Attachment preview" at bounding box center [1496, 150] width 12 height 20
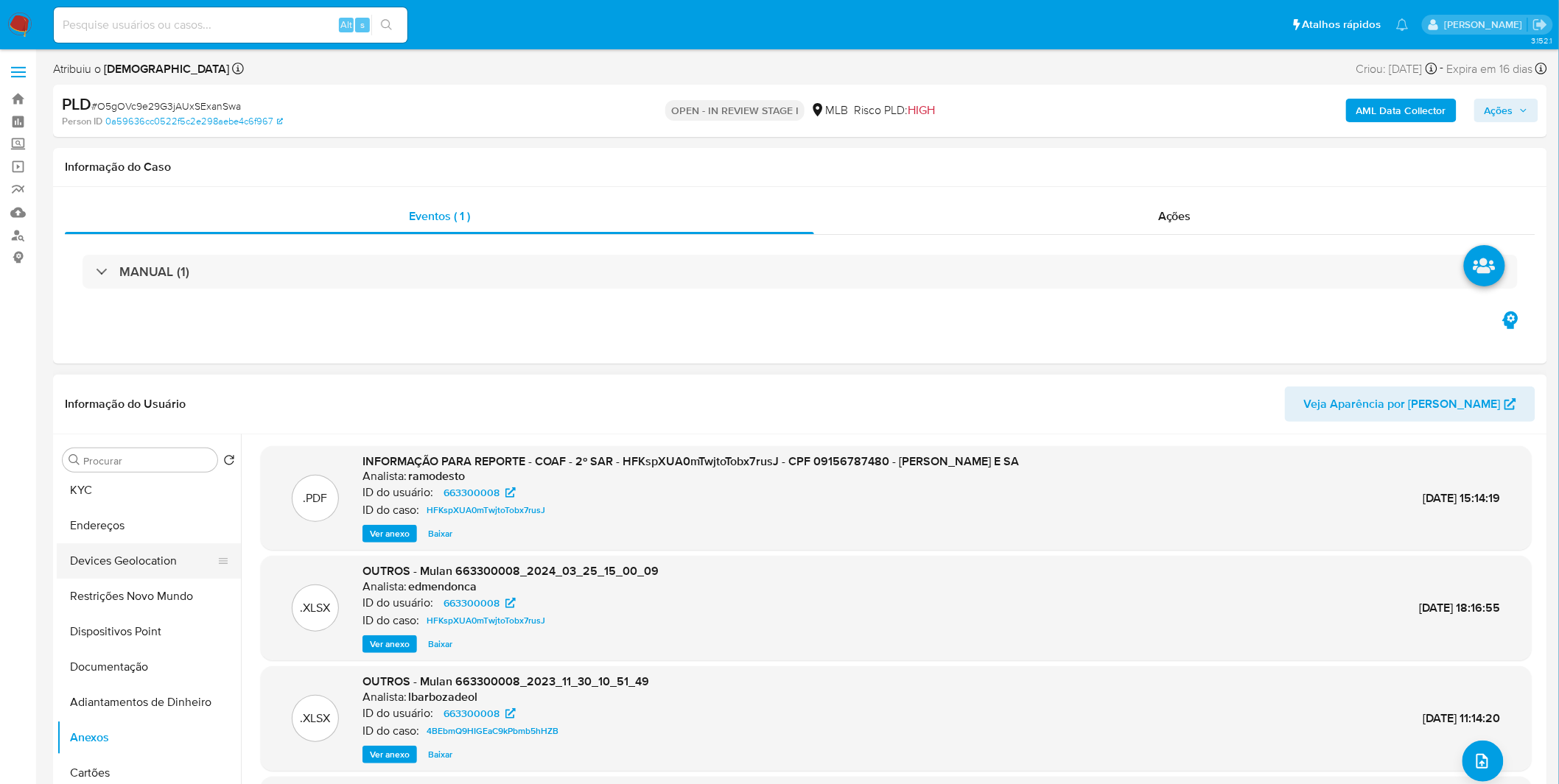
scroll to position [0, 0]
click at [133, 569] on button "KYC" at bounding box center [142, 567] width 173 height 35
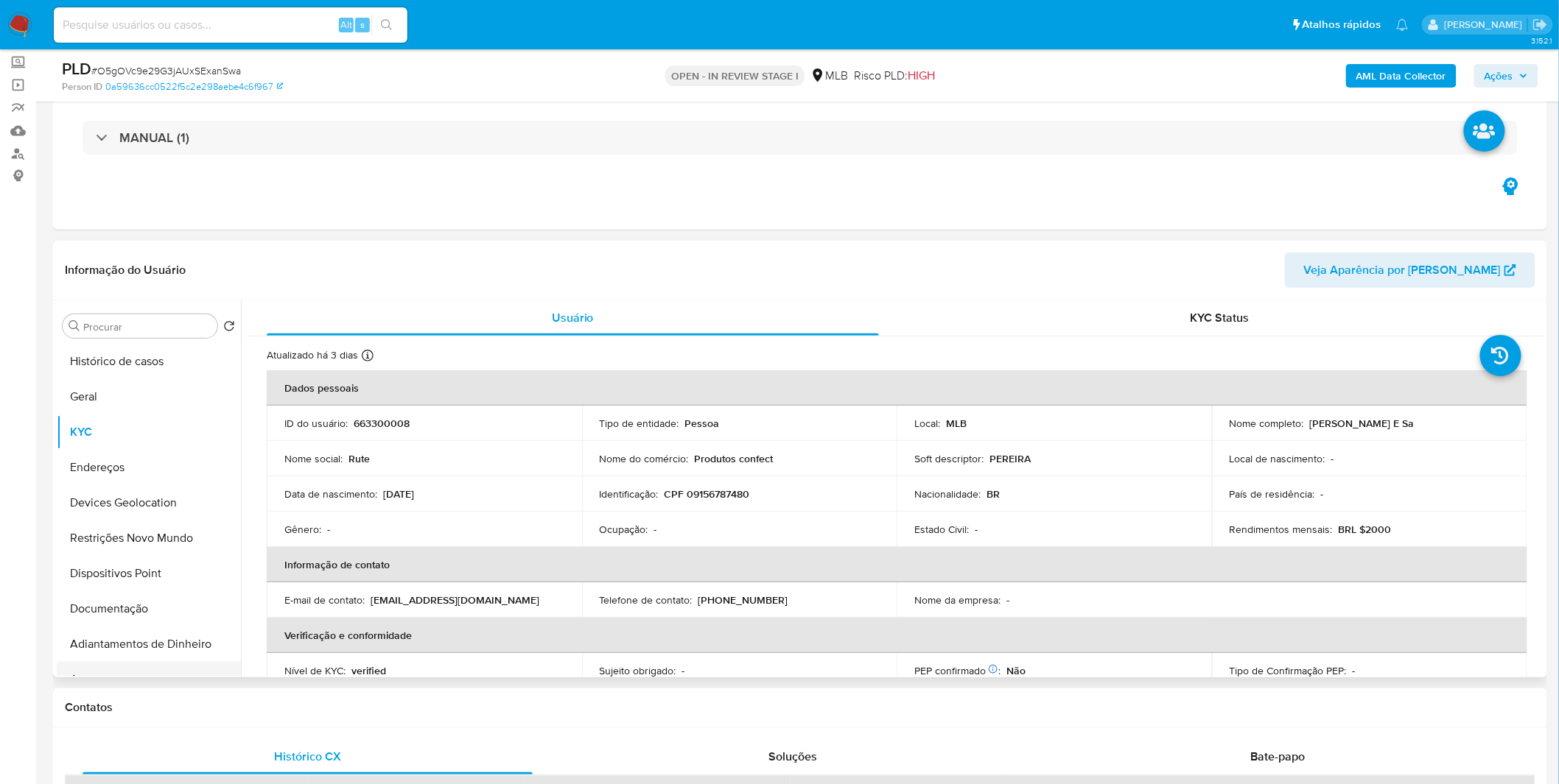
scroll to position [164, 0]
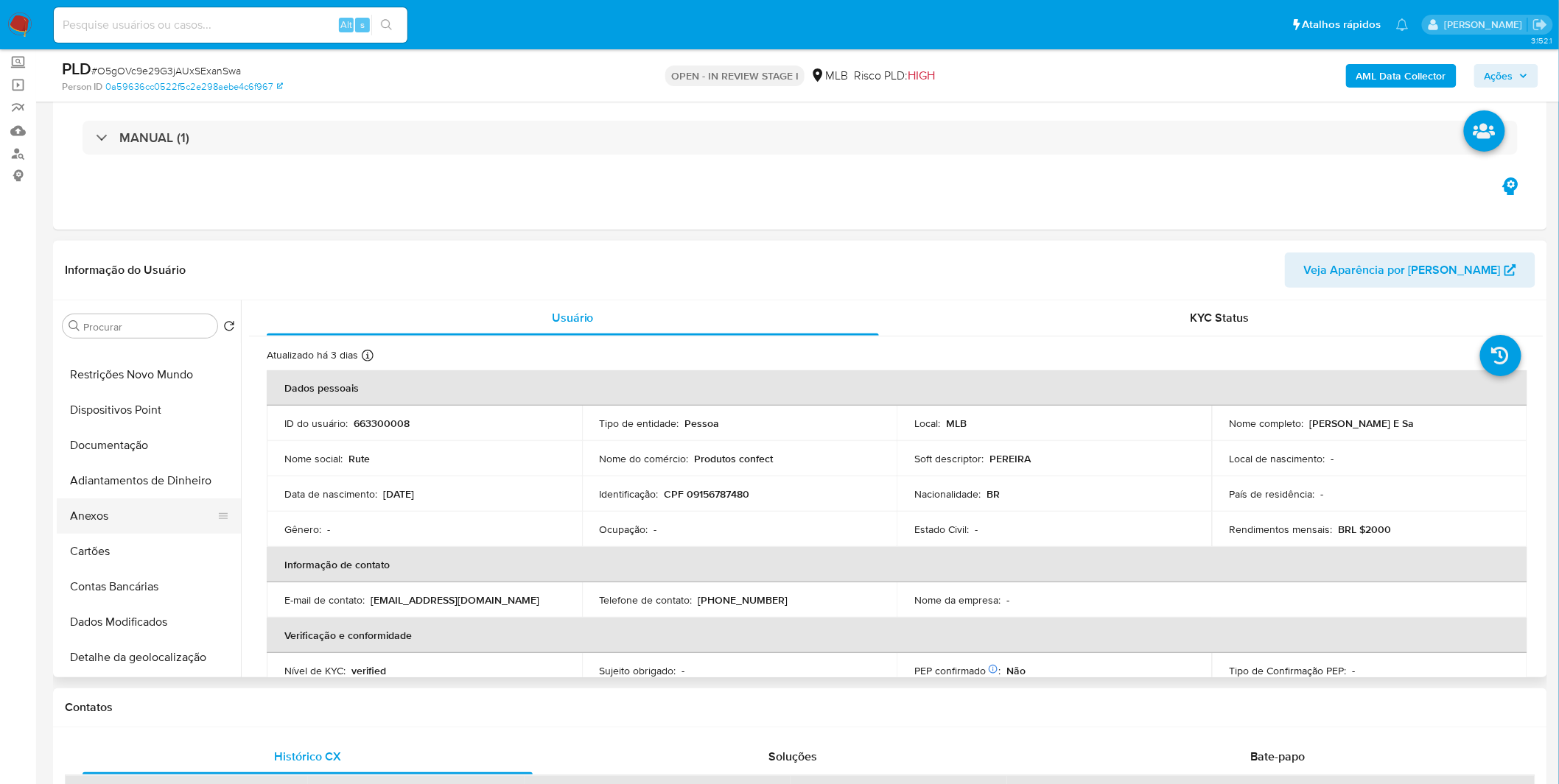
click at [155, 516] on button "Anexos" at bounding box center [142, 516] width 173 height 35
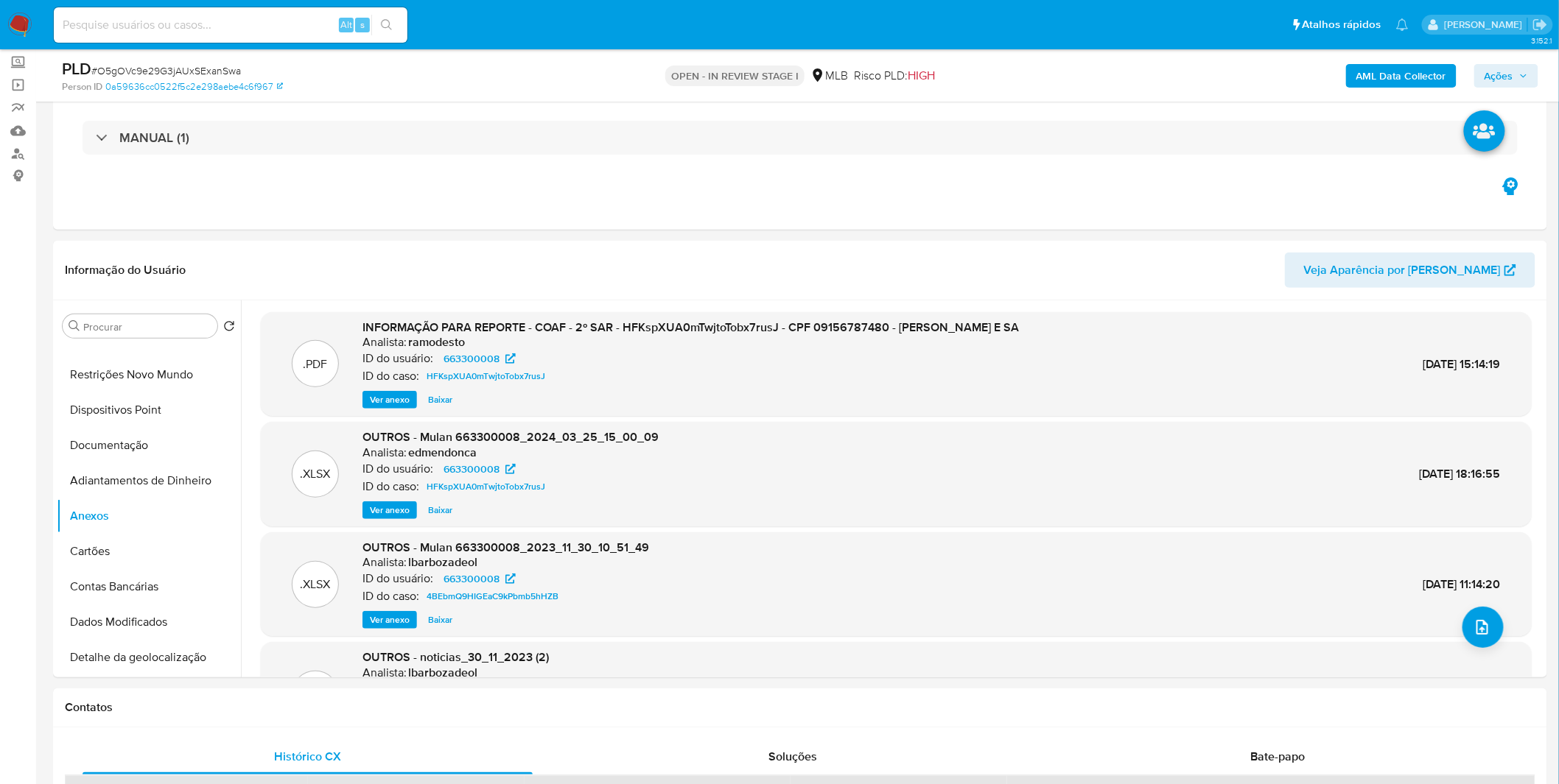
click at [182, 29] on input at bounding box center [230, 25] width 354 height 20
paste input "5opQN9I2I6lEDACRMwlp2vks"
type input "5opQN9I2I6lEDACRMwlp2vks"
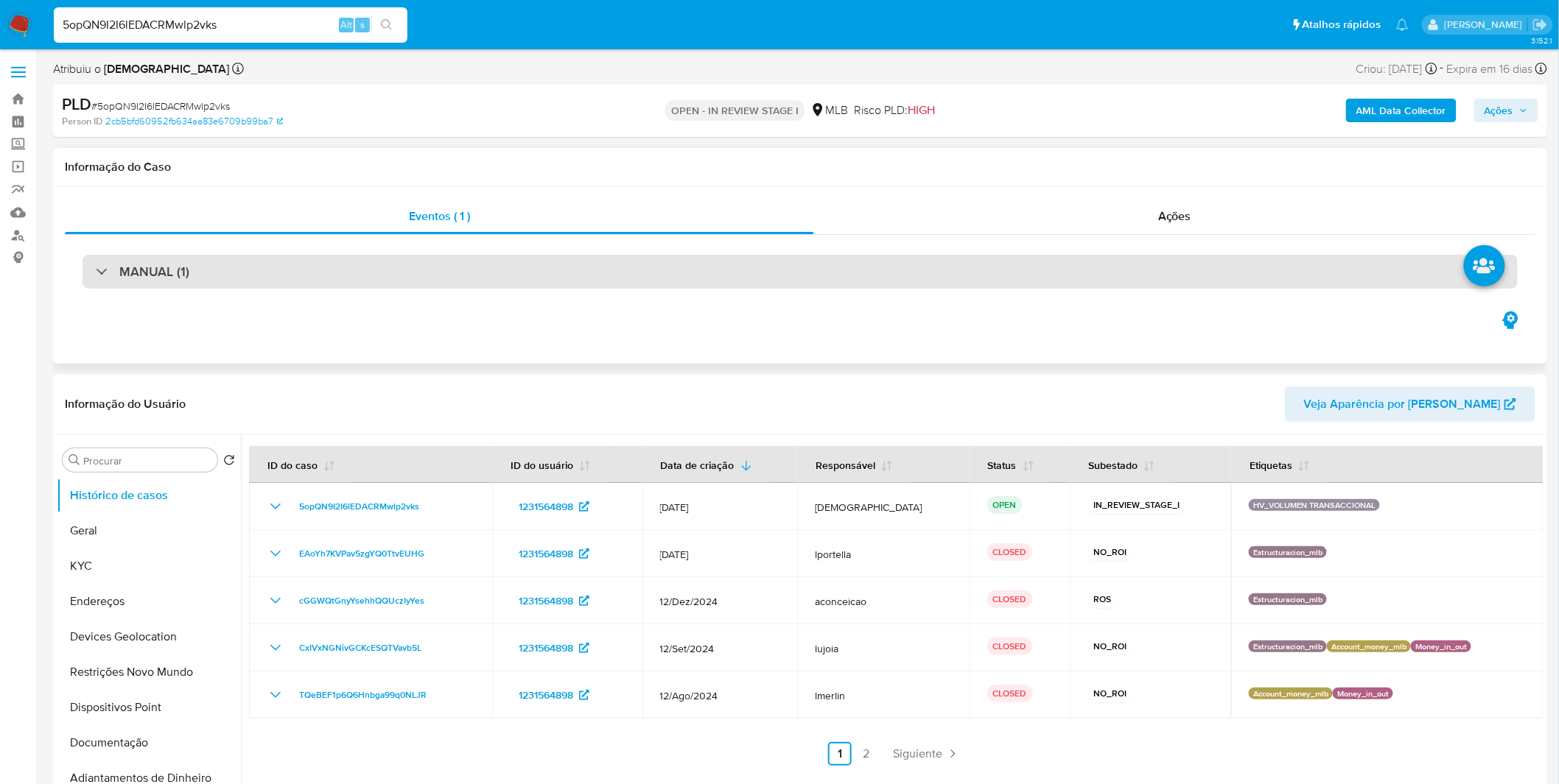
click at [119, 278] on h3 "MANUAL (1)" at bounding box center [154, 271] width 70 height 17
select select "10"
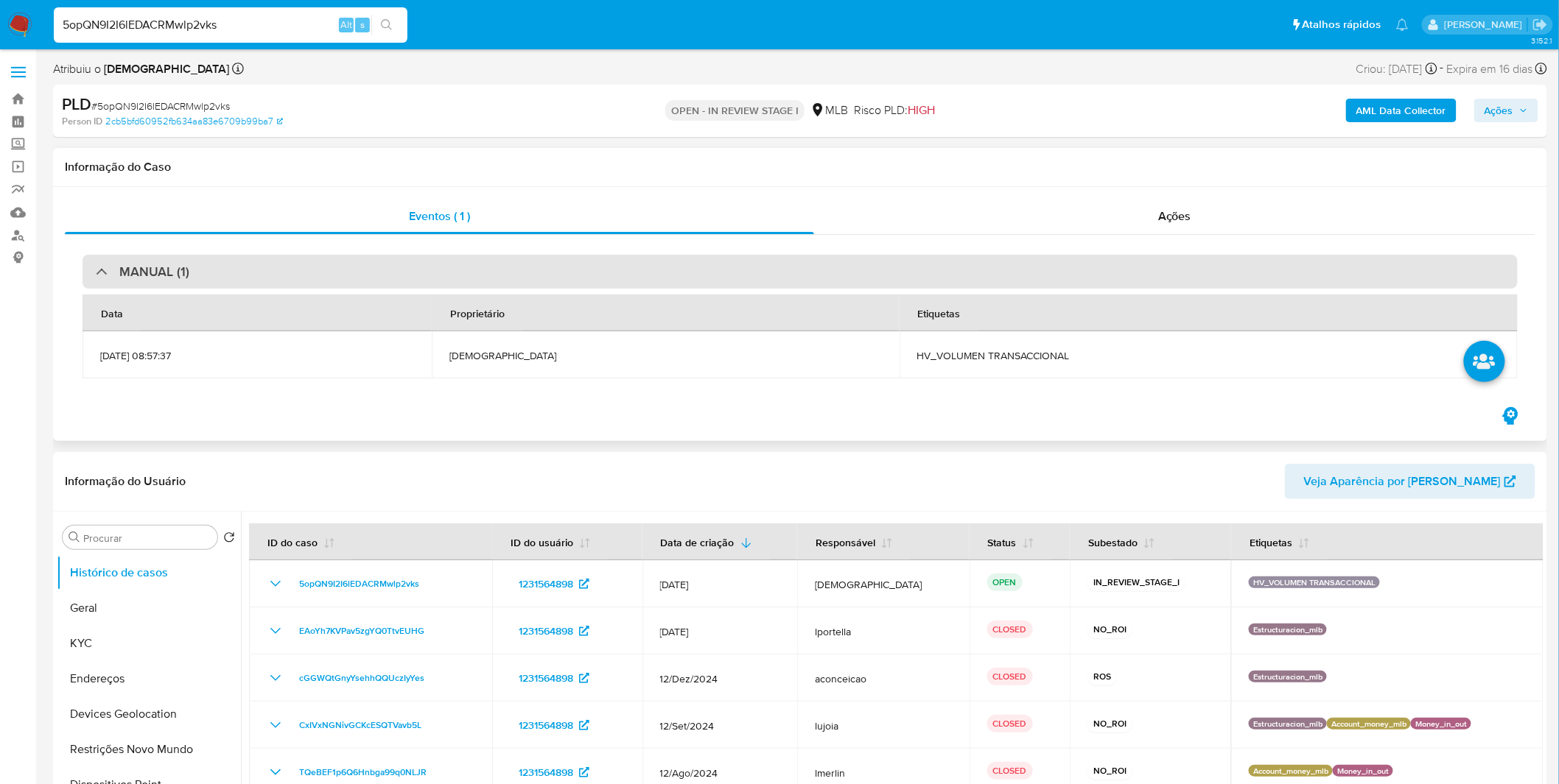
click at [116, 278] on div "MANUAL (1)" at bounding box center [142, 271] width 94 height 17
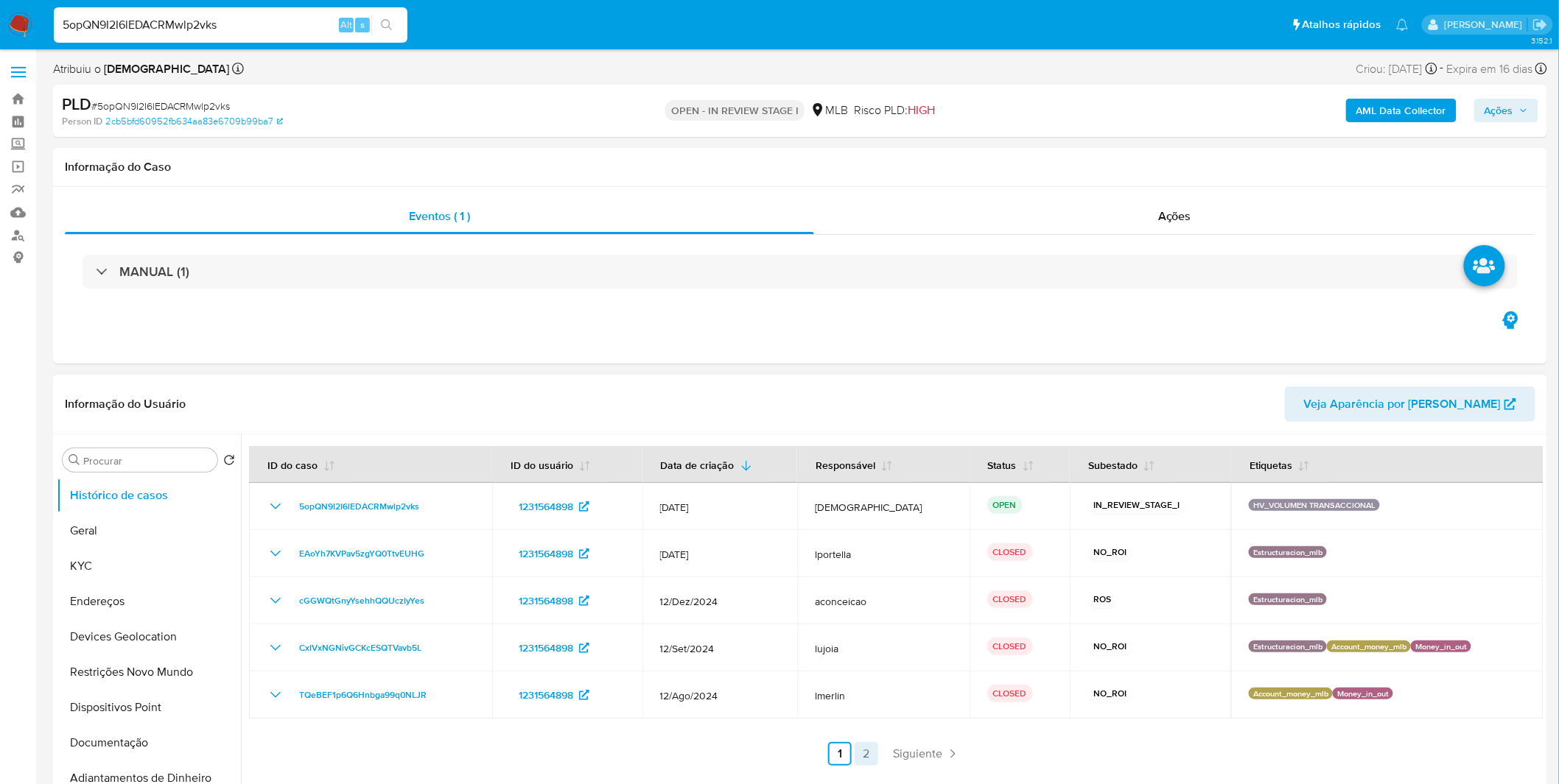
click at [855, 763] on link "2" at bounding box center [866, 754] width 23 height 23
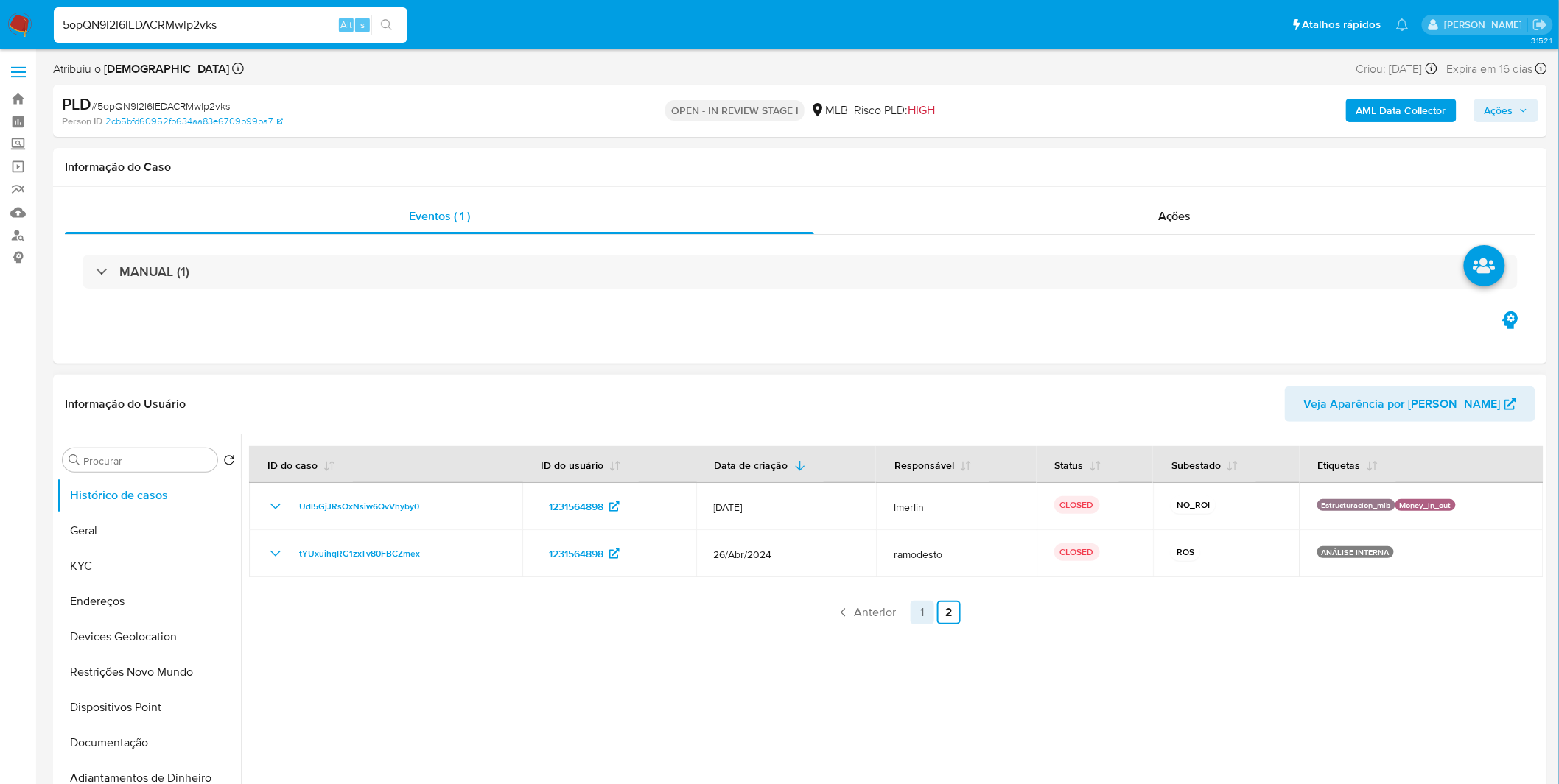
click at [914, 607] on link "1" at bounding box center [923, 612] width 23 height 23
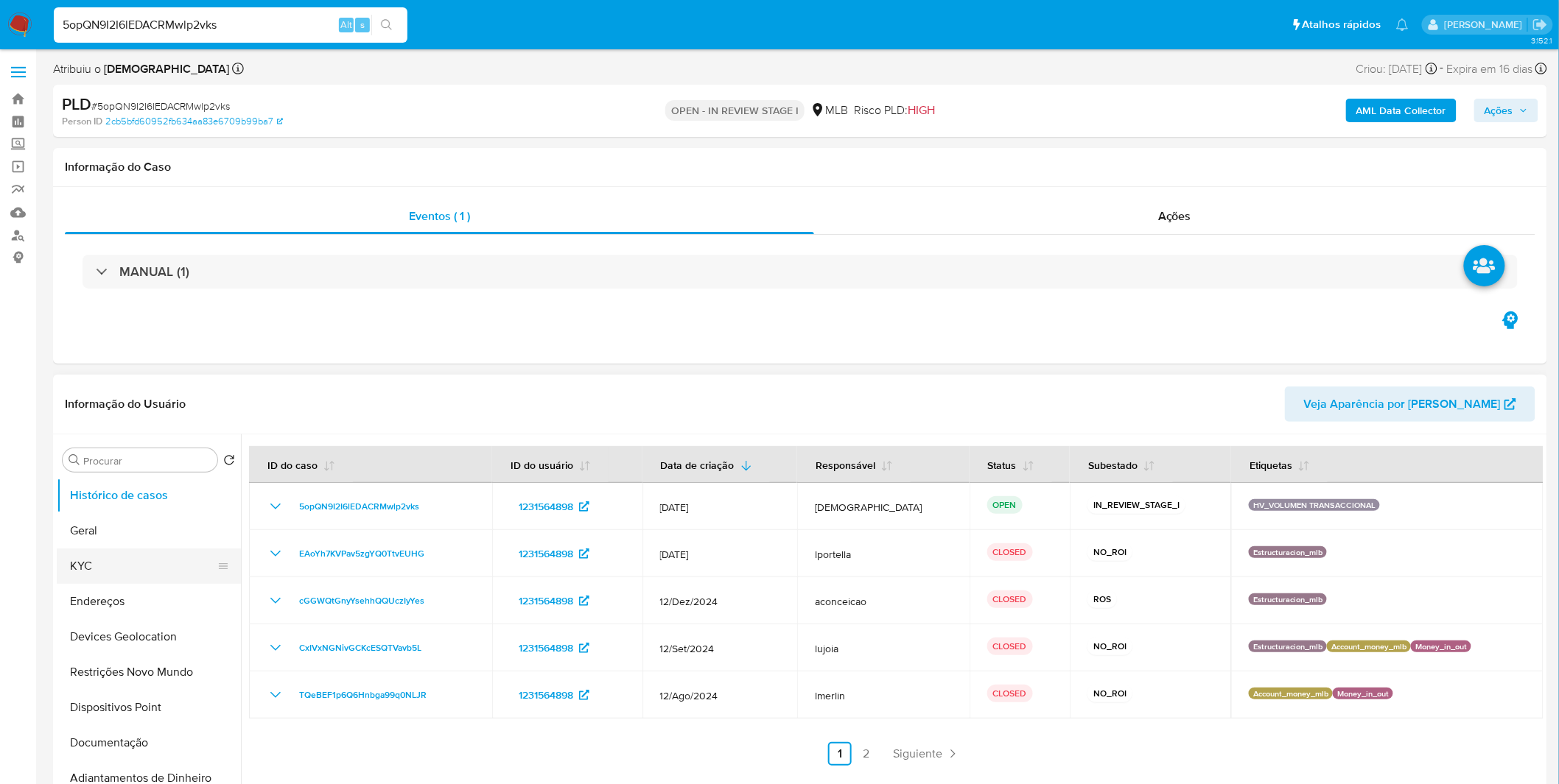
click at [116, 561] on button "KYC" at bounding box center [142, 567] width 173 height 35
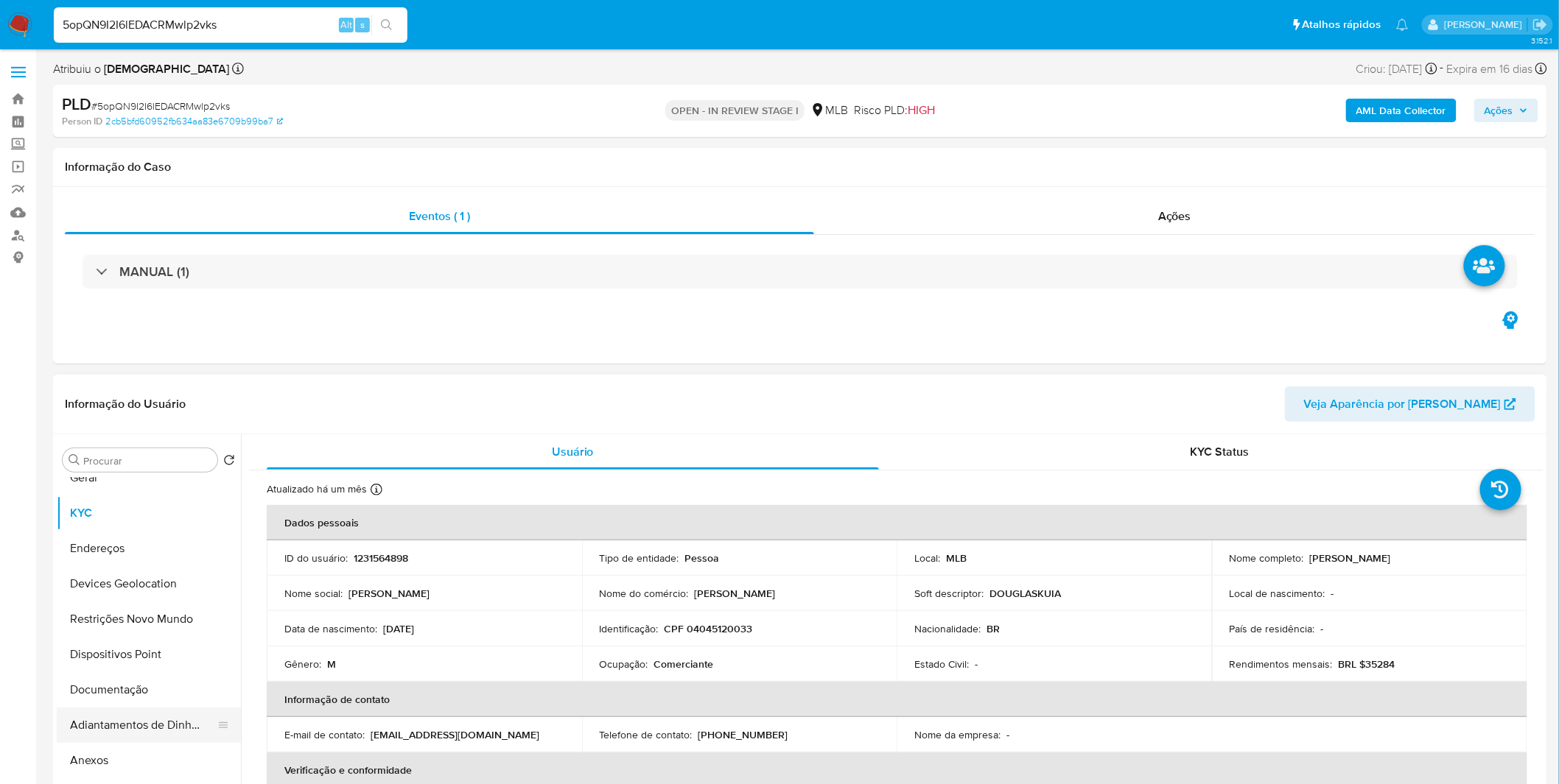
scroll to position [82, 0]
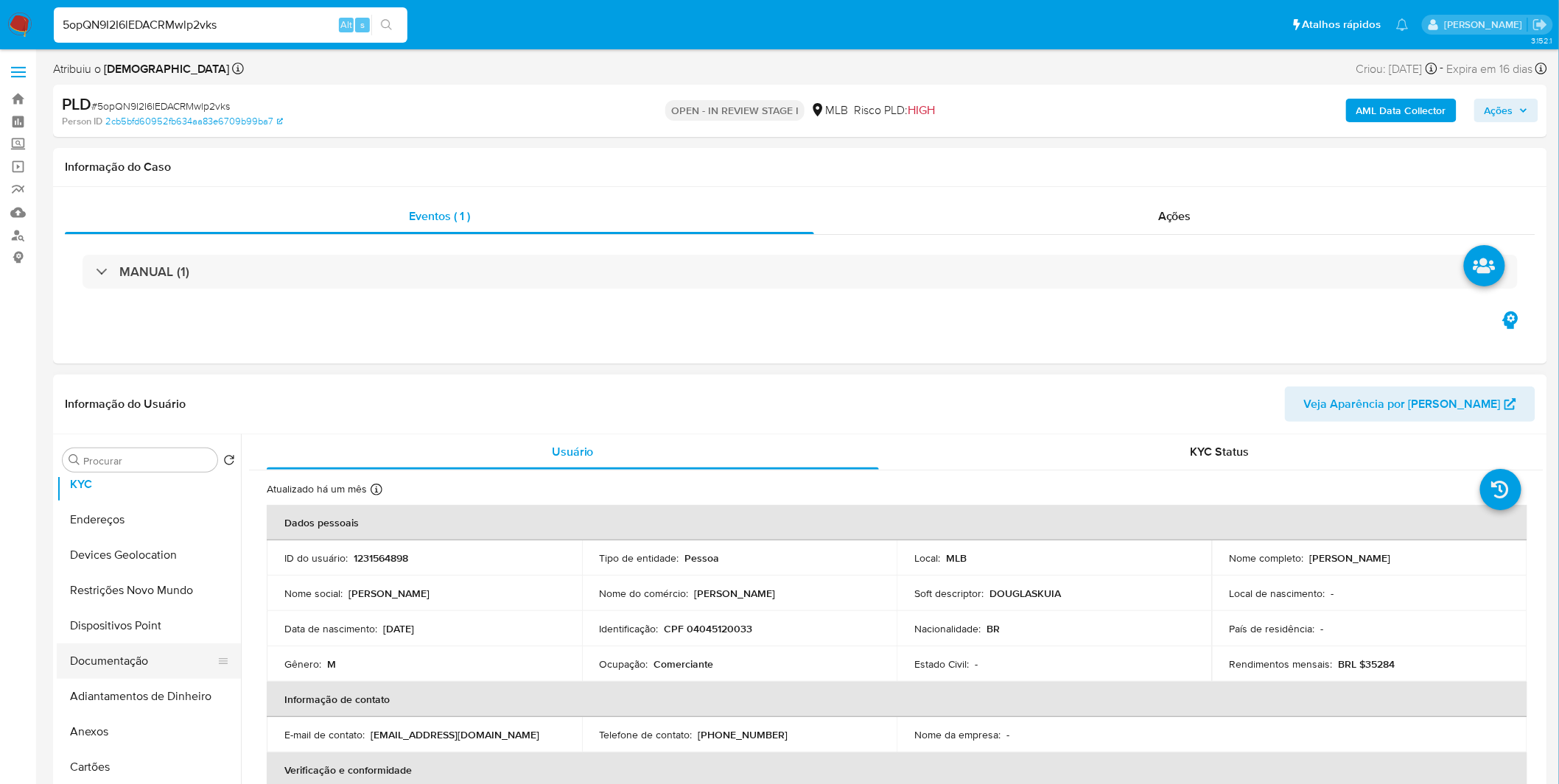
click at [167, 660] on button "Documentação" at bounding box center [142, 661] width 173 height 35
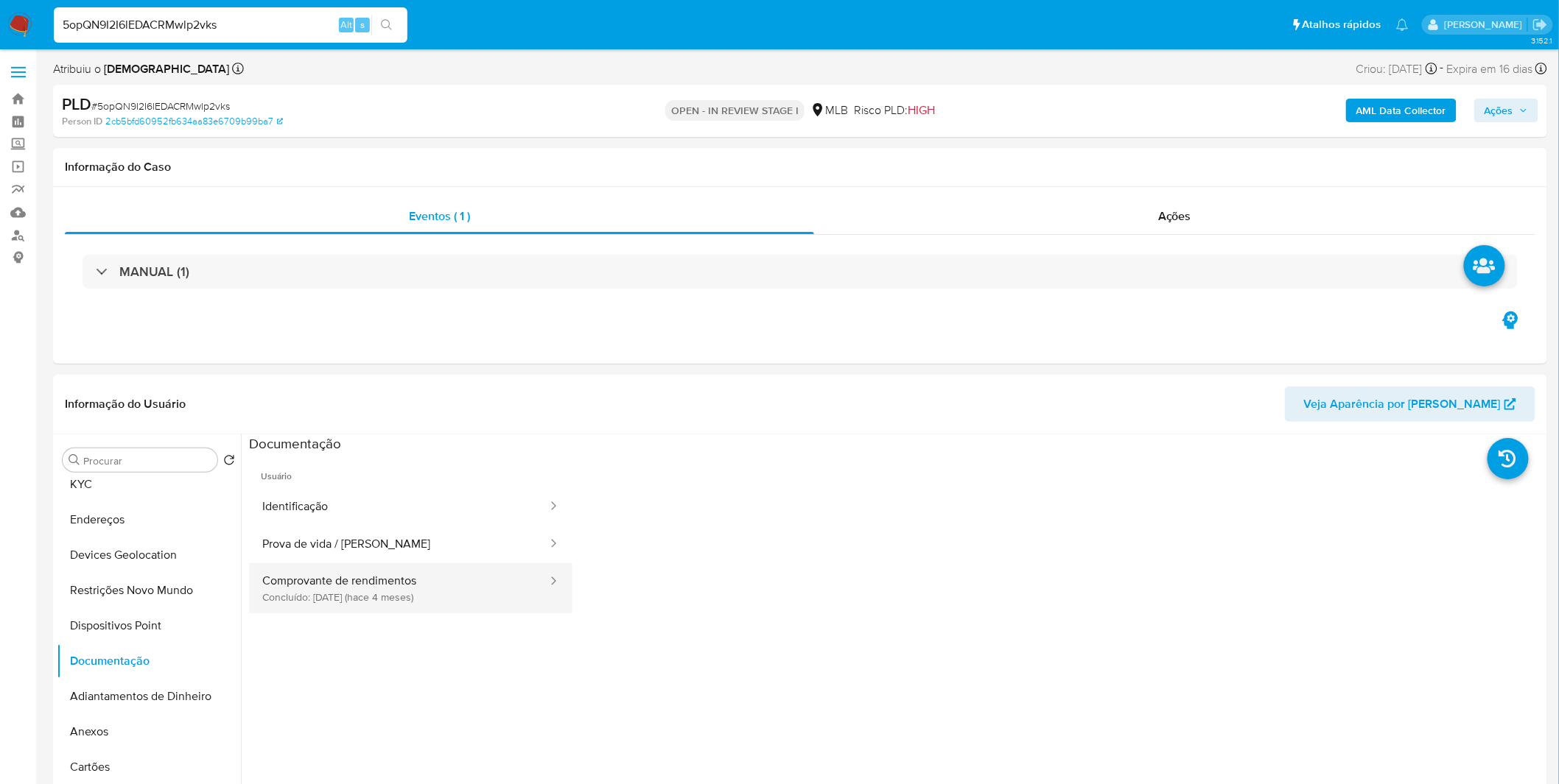
click at [336, 595] on button "Comprovante de rendimentos Concluído: 17/04/2025 (hace 4 meses)" at bounding box center [398, 588] width 300 height 50
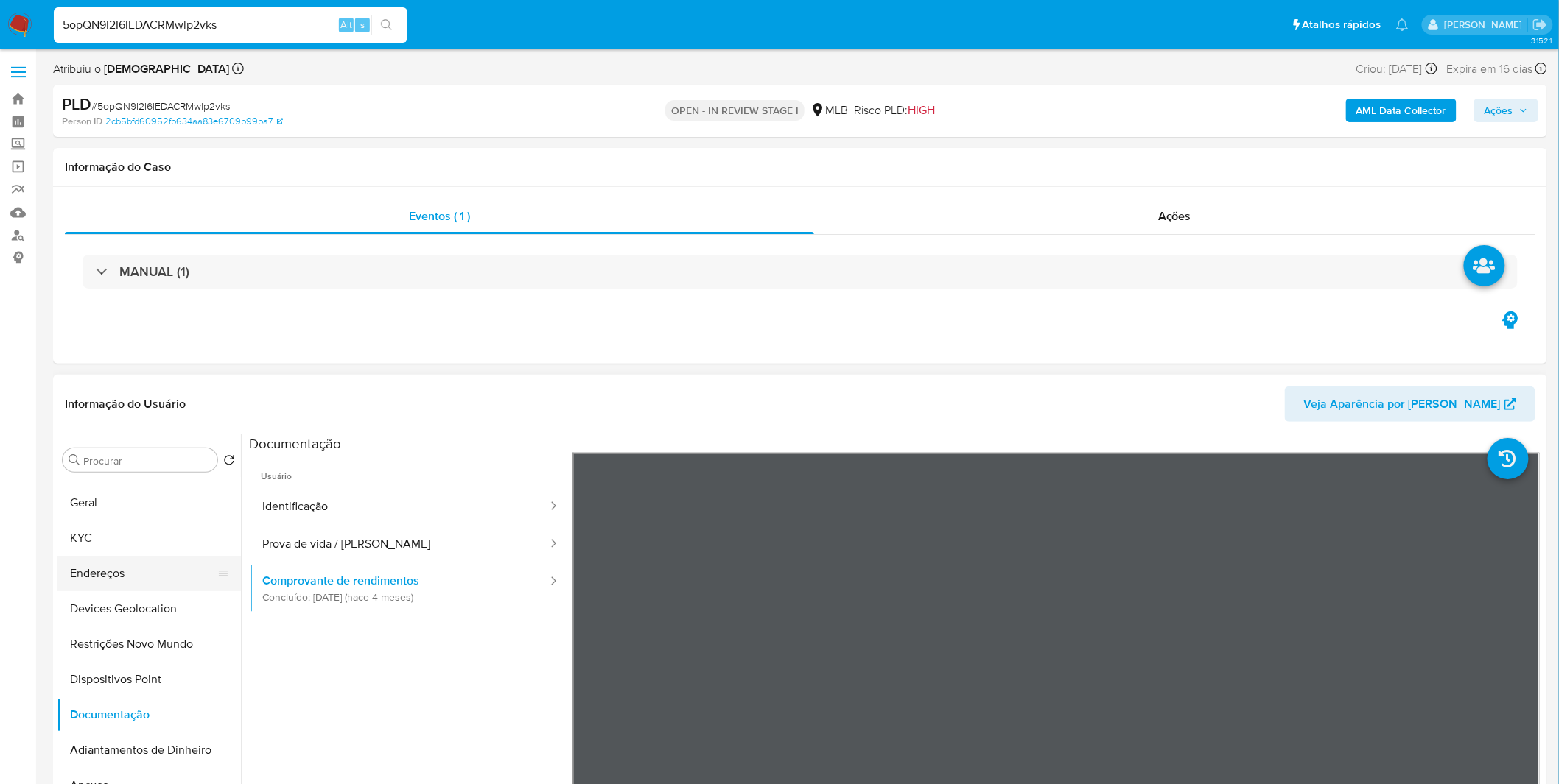
scroll to position [0, 0]
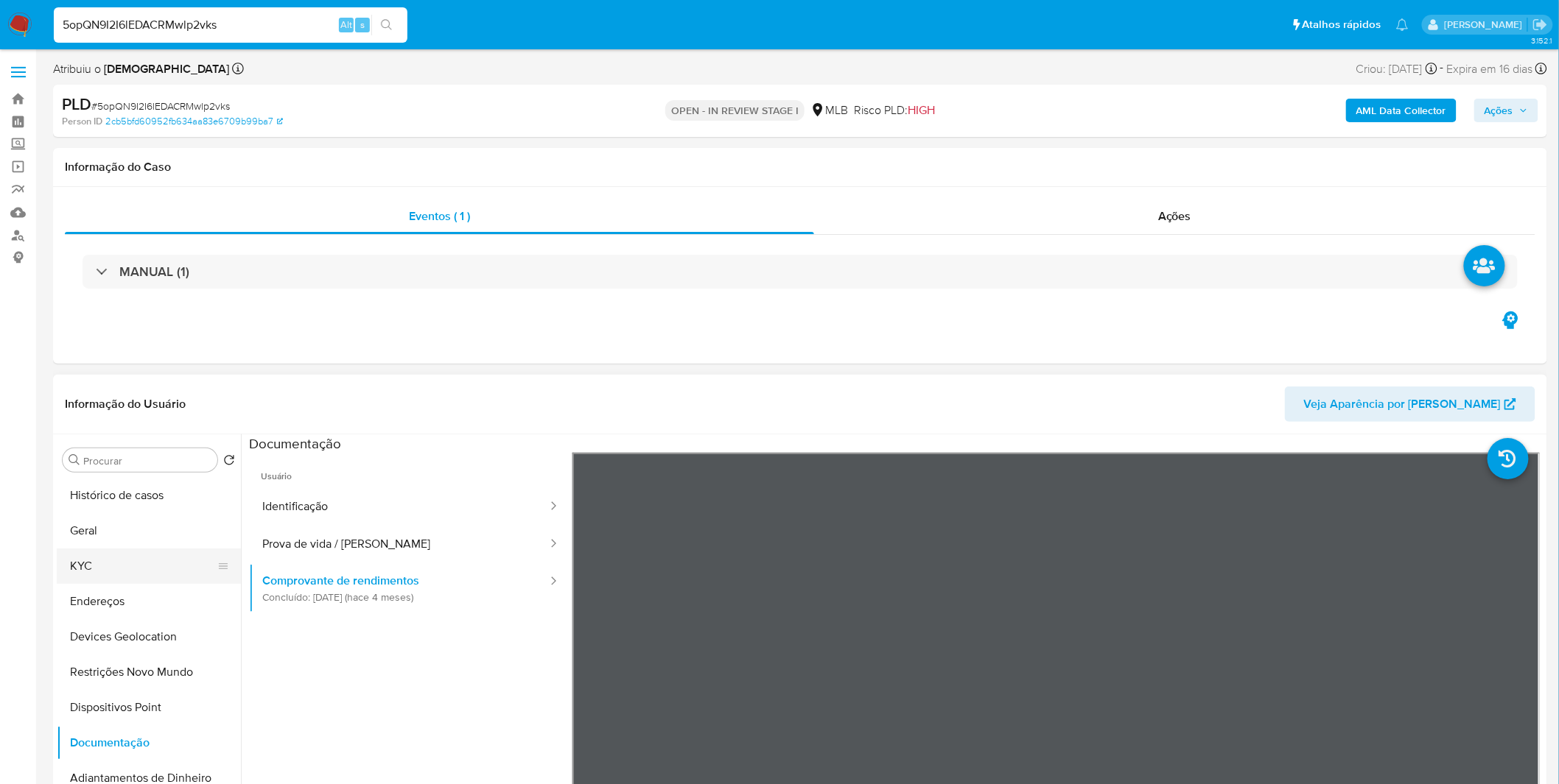
click at [126, 568] on button "KYC" at bounding box center [142, 567] width 173 height 35
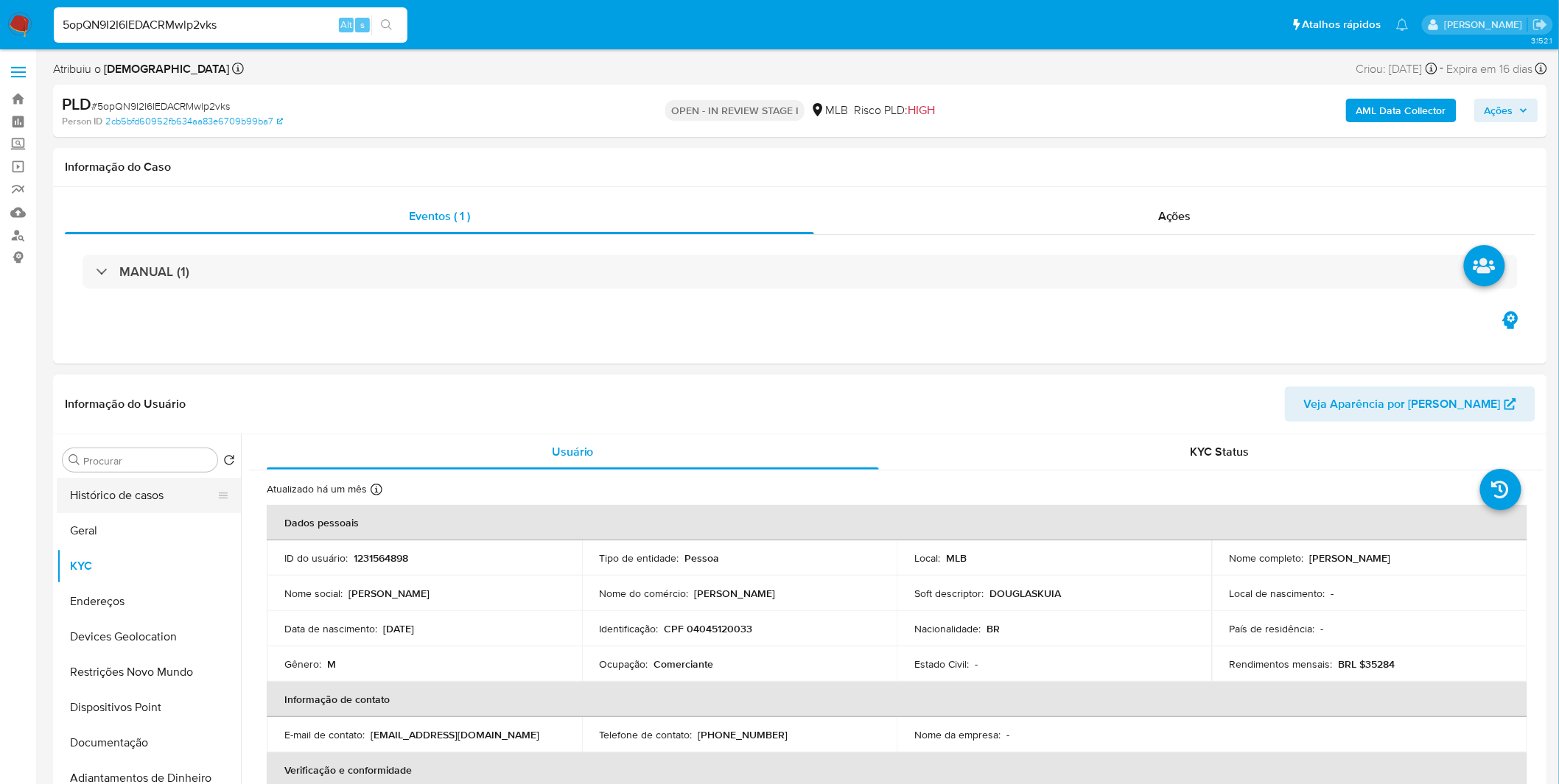
click at [172, 496] on button "Histórico de casos" at bounding box center [142, 495] width 173 height 35
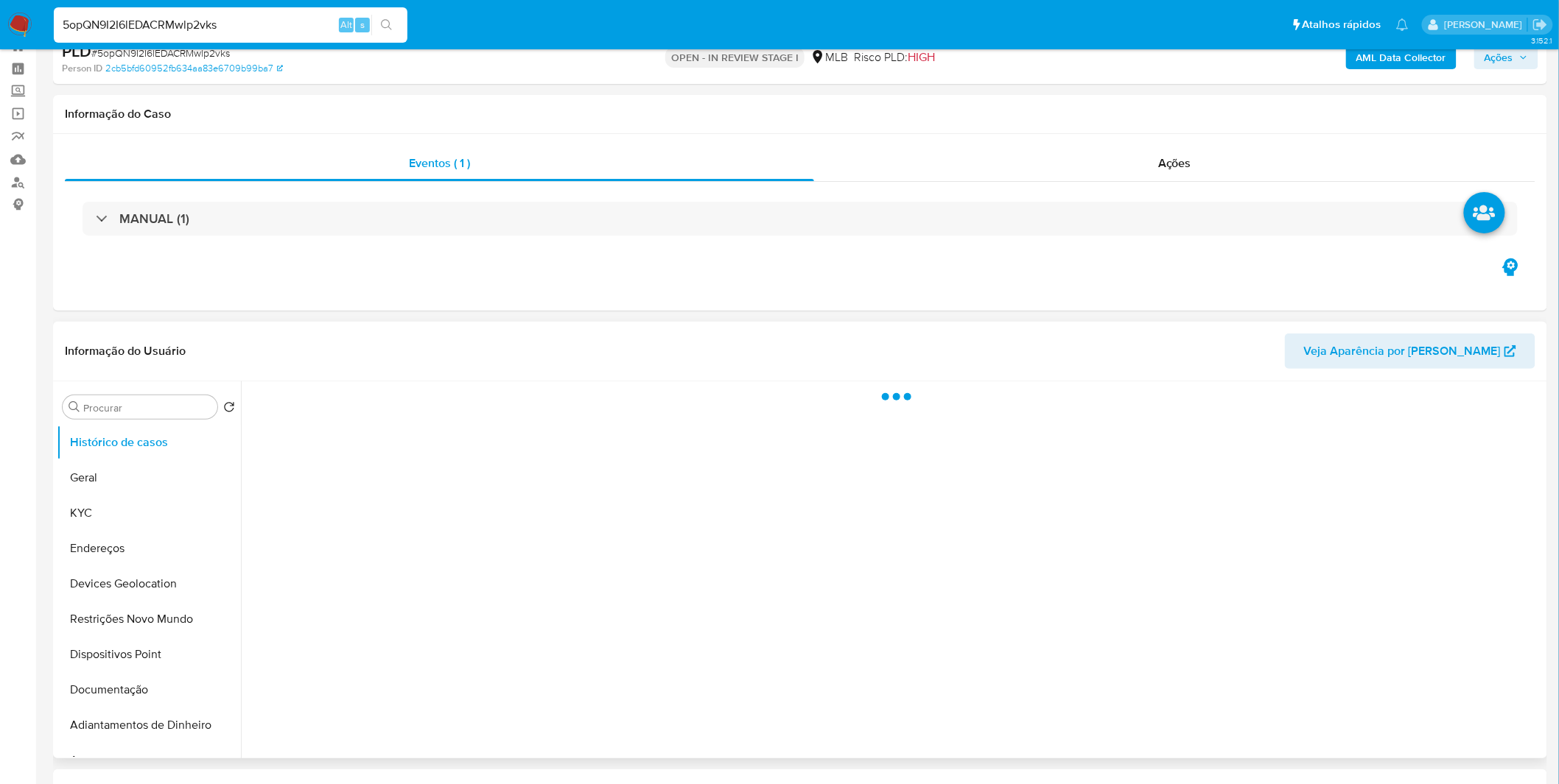
scroll to position [82, 0]
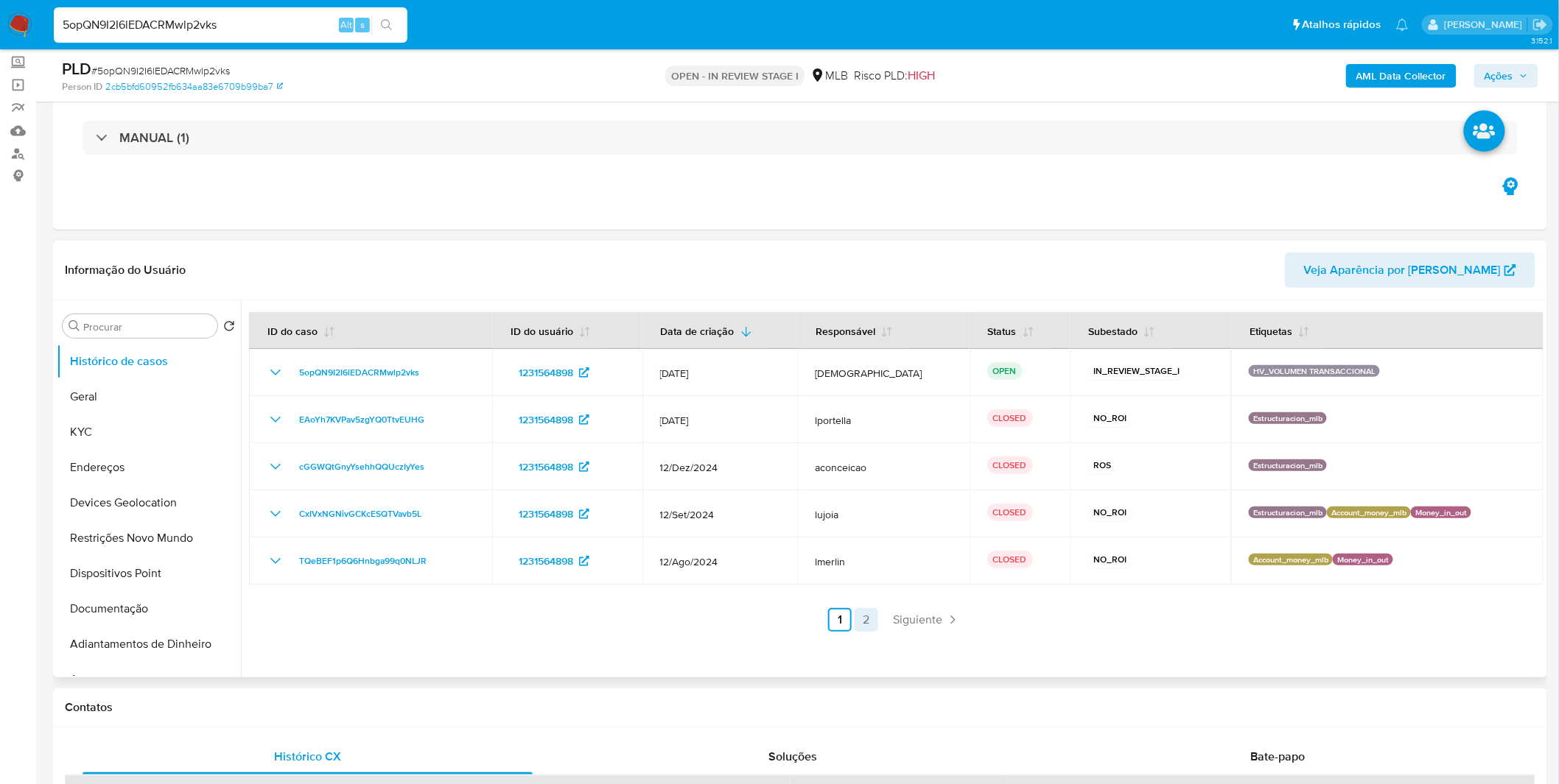
click at [871, 612] on link "2" at bounding box center [866, 620] width 23 height 23
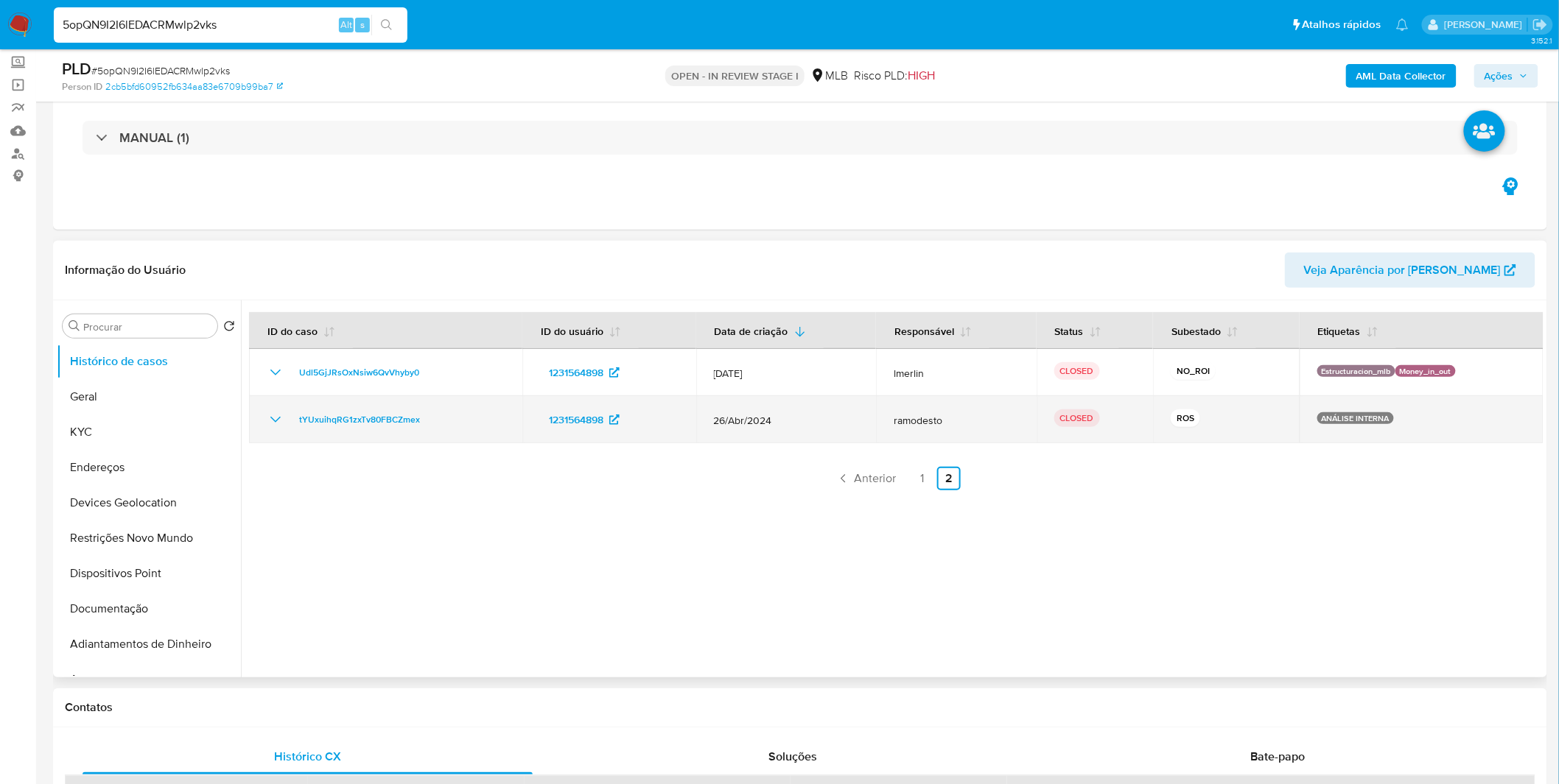
click at [276, 422] on icon "Mostrar/Ocultar" at bounding box center [275, 419] width 18 height 18
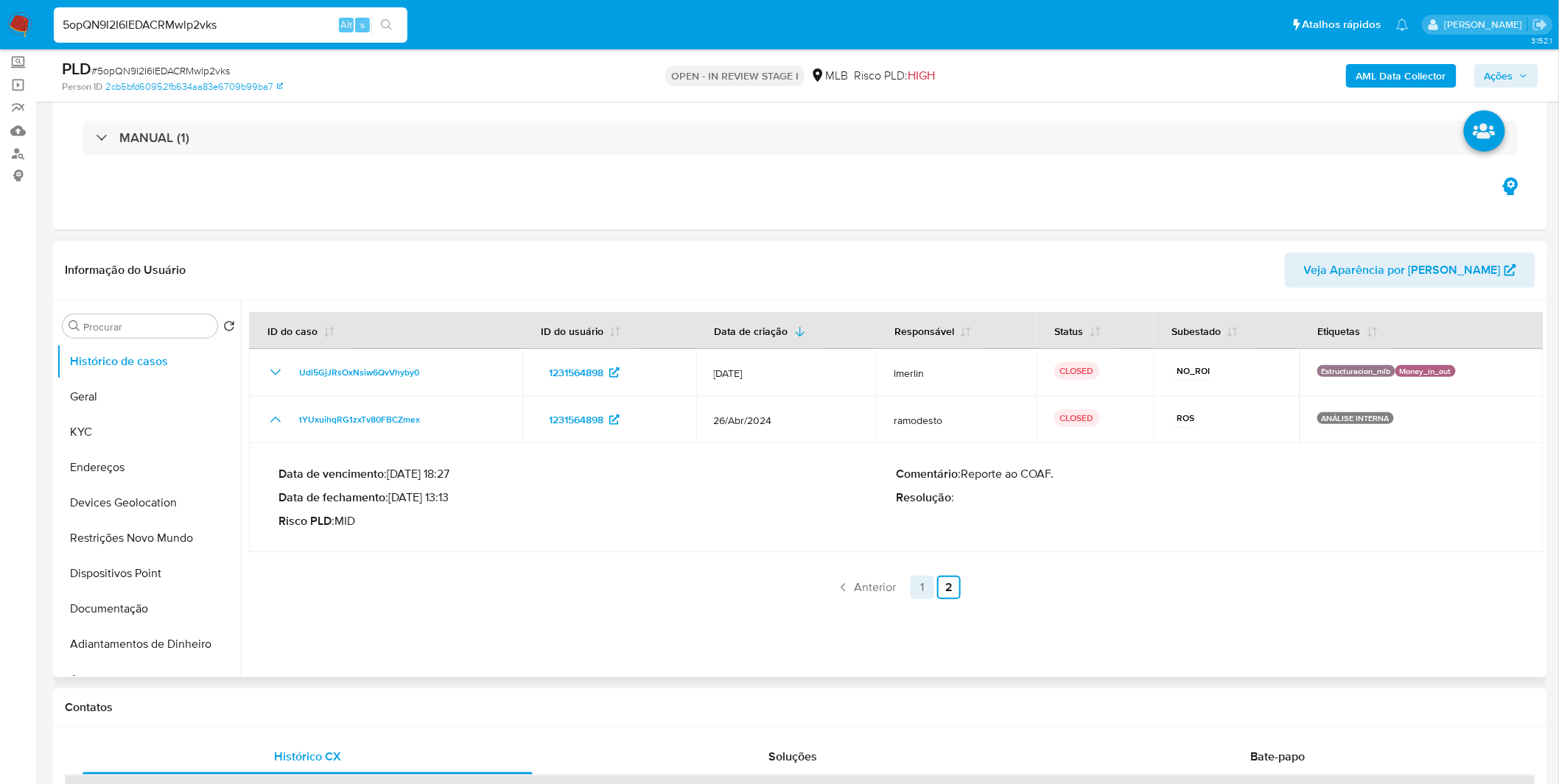
click at [920, 586] on link "1" at bounding box center [923, 588] width 23 height 23
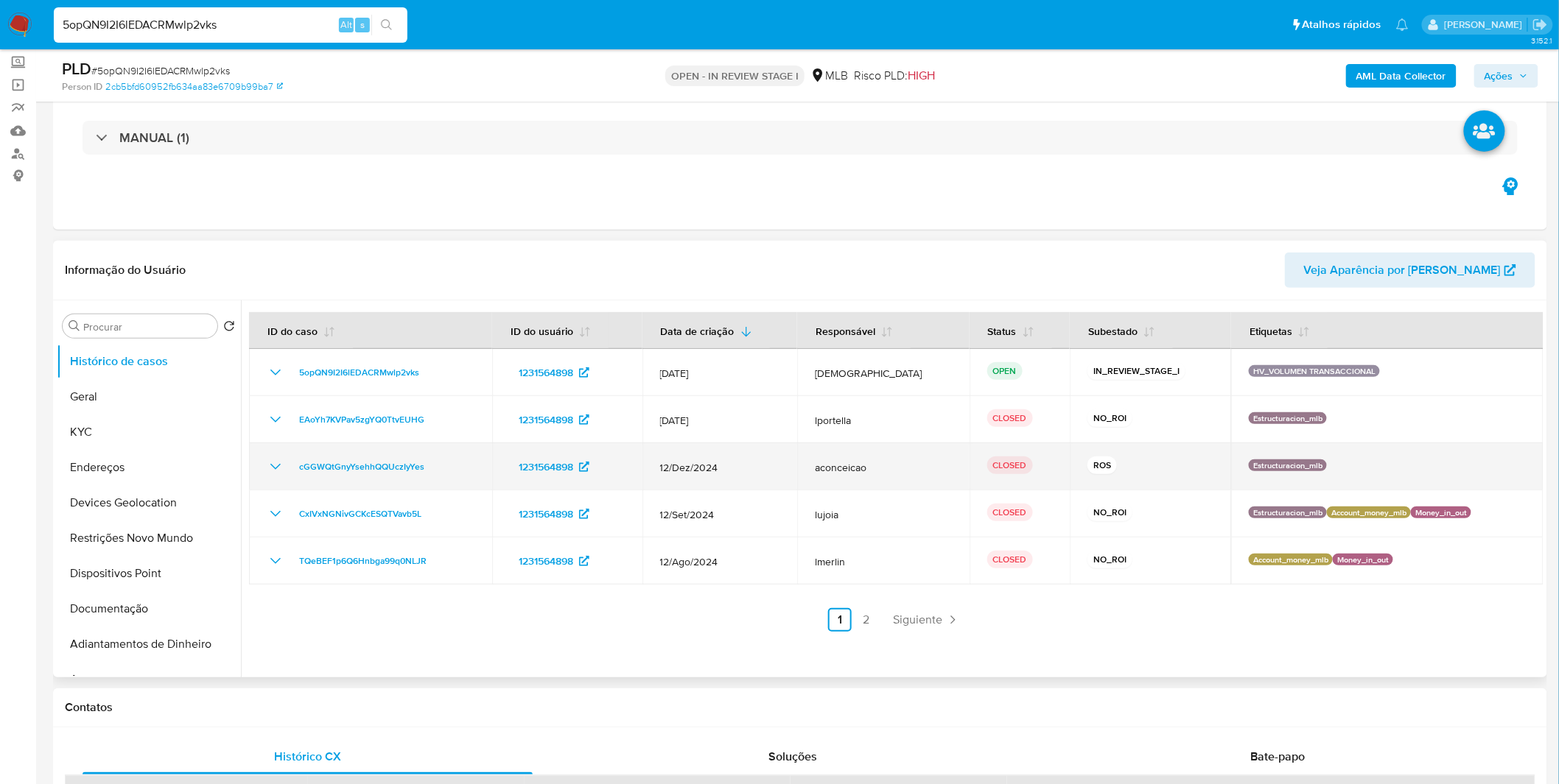
click at [280, 472] on icon "Mostrar/Ocultar" at bounding box center [275, 467] width 18 height 18
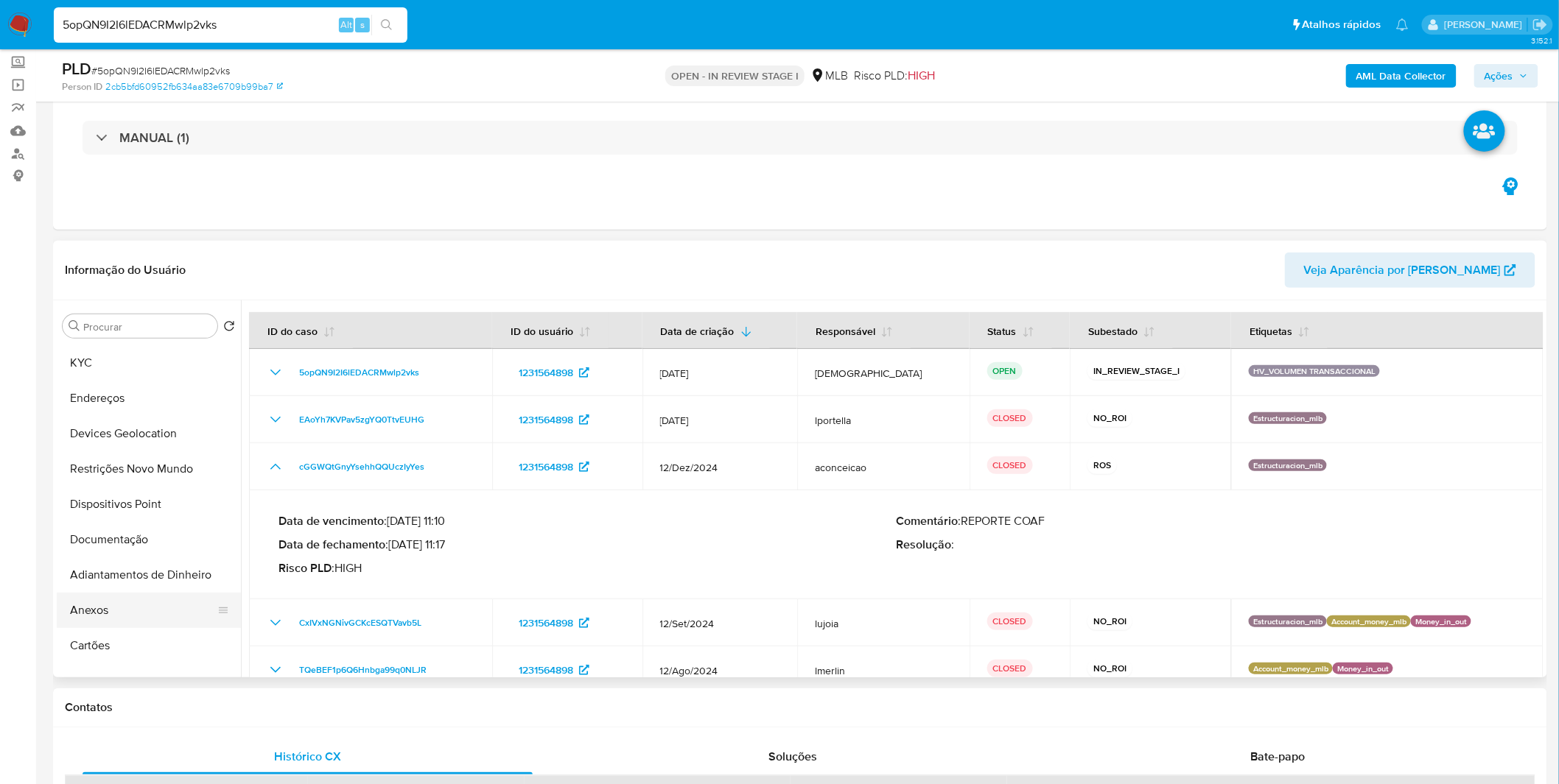
scroll to position [164, 0]
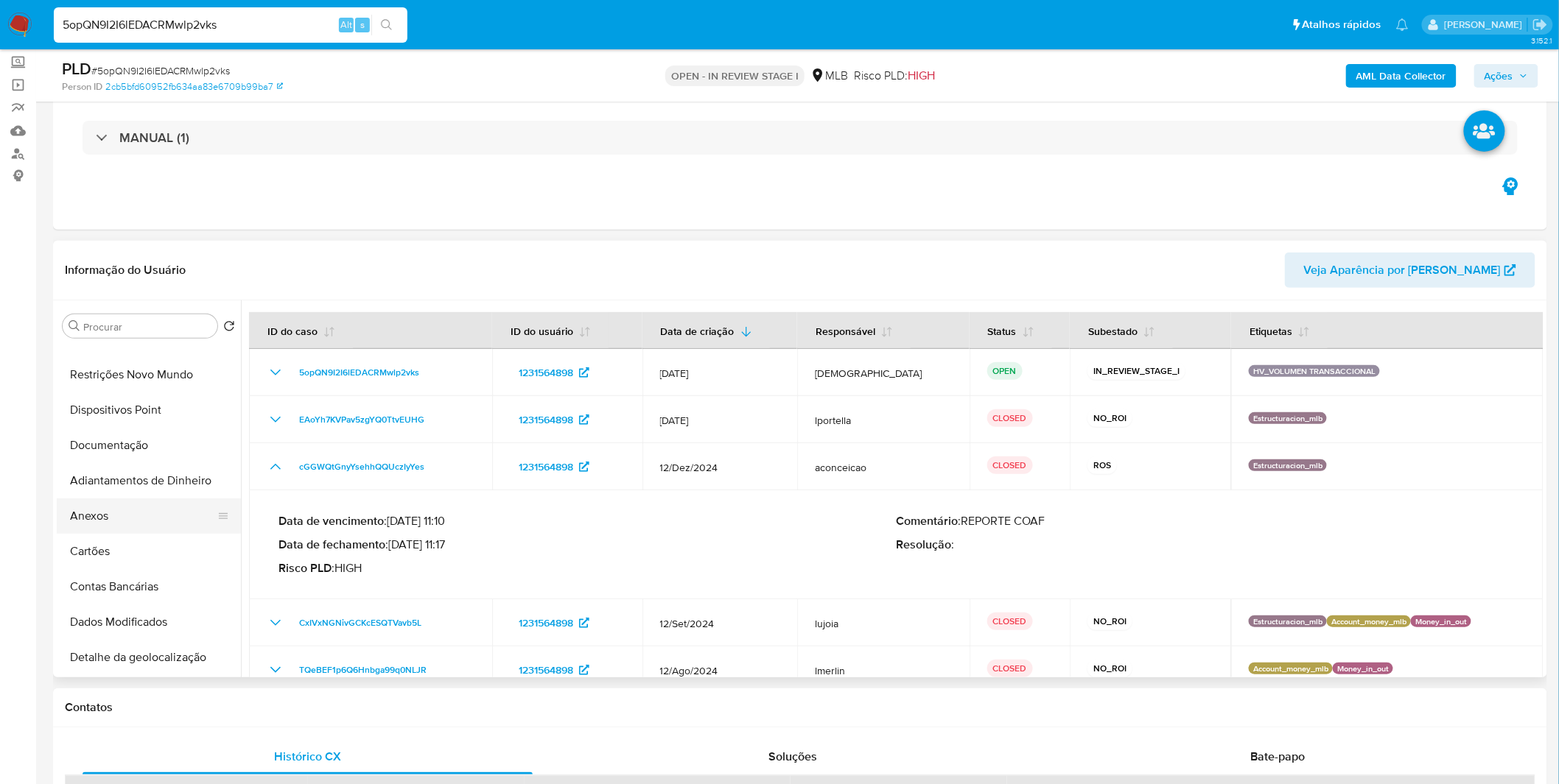
click at [140, 522] on button "Anexos" at bounding box center [142, 516] width 173 height 35
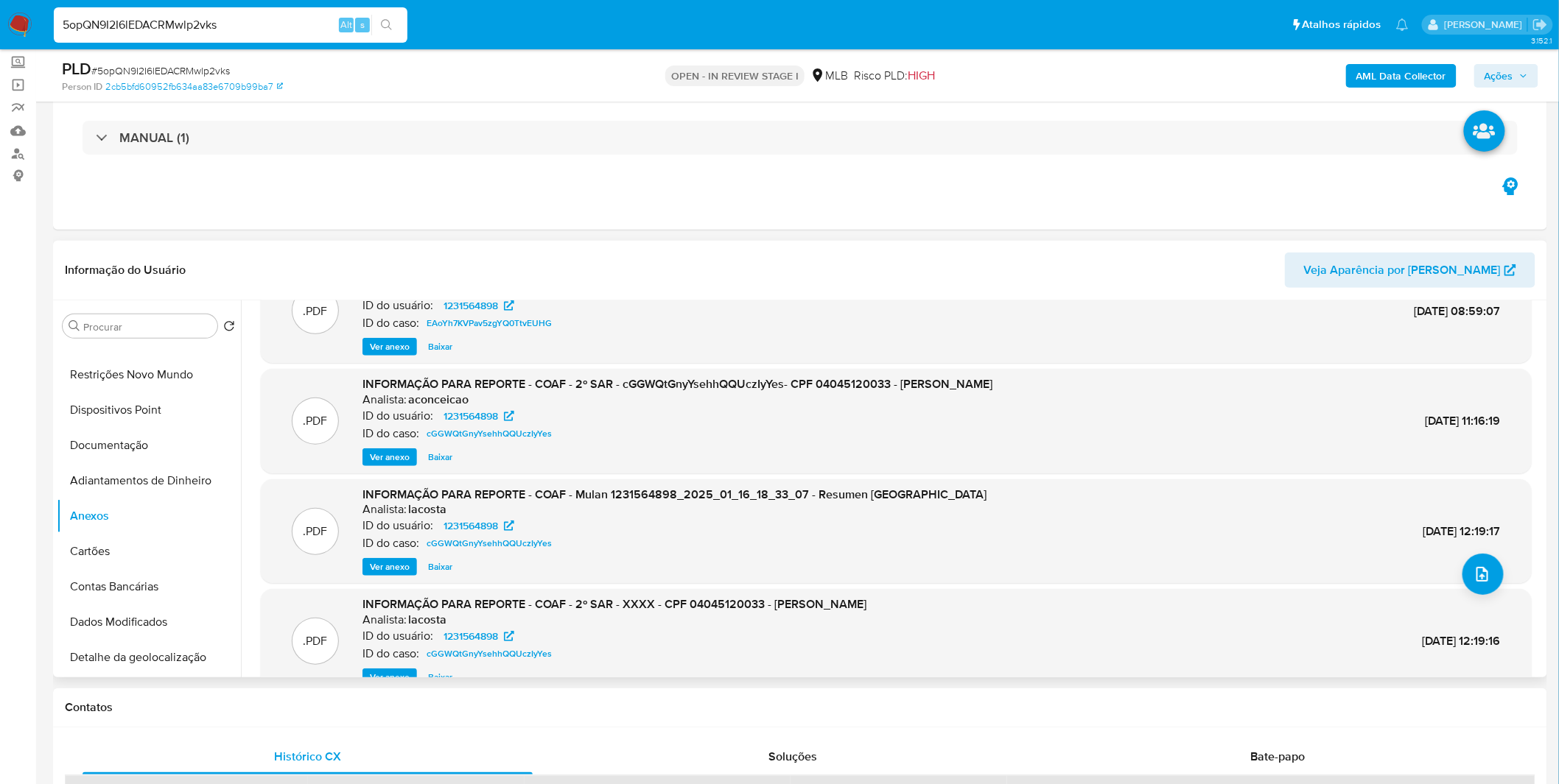
scroll to position [82, 0]
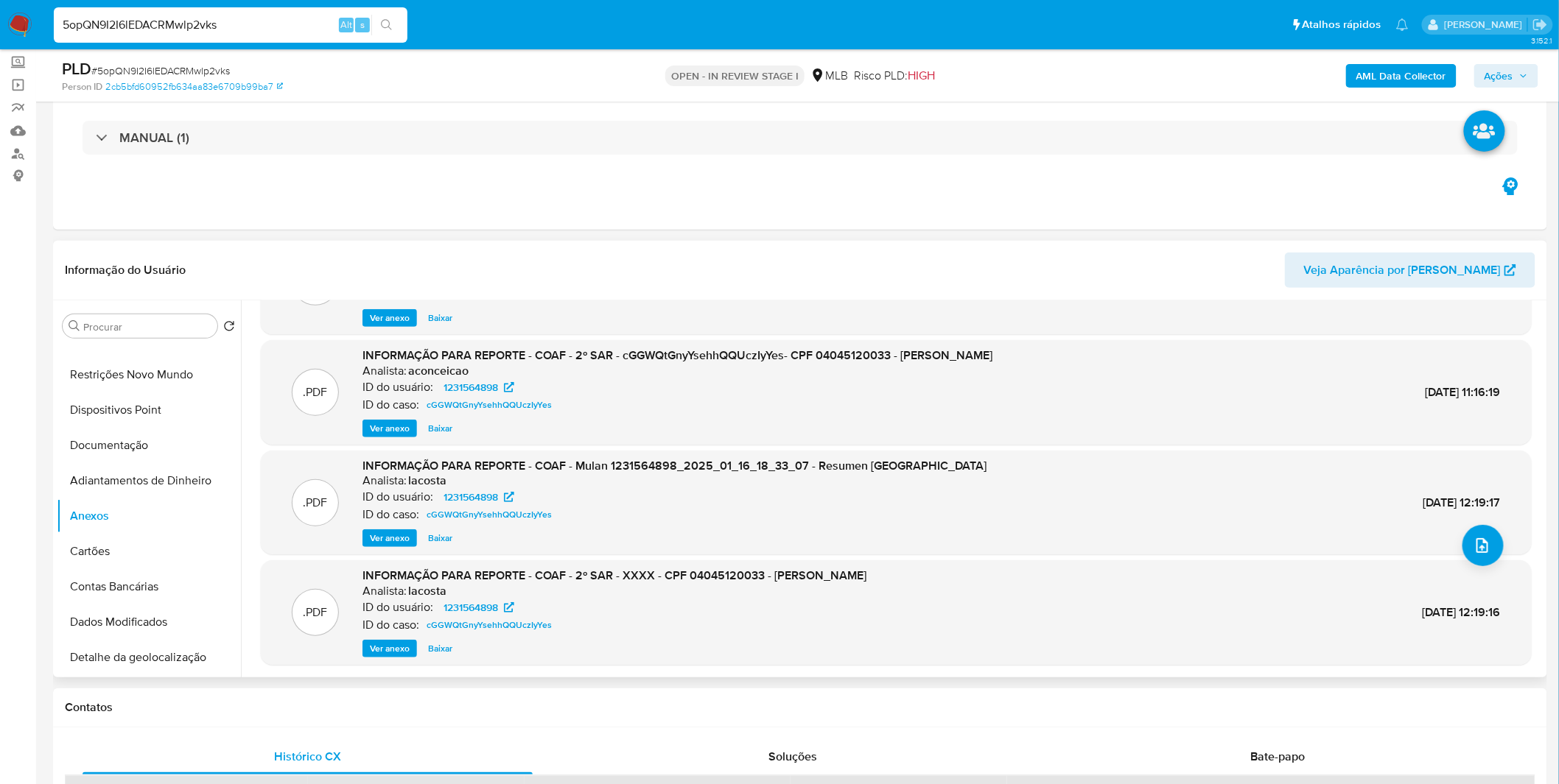
click at [402, 441] on div ".PDF INFORMAÇÃO PARA REPORTE - COAF - 2º SAR - cGGWQtGnyYsehhQQUczIyYes- CPF 04…" at bounding box center [896, 392] width 1271 height 104
click at [396, 436] on span "Ver anexo" at bounding box center [389, 428] width 40 height 15
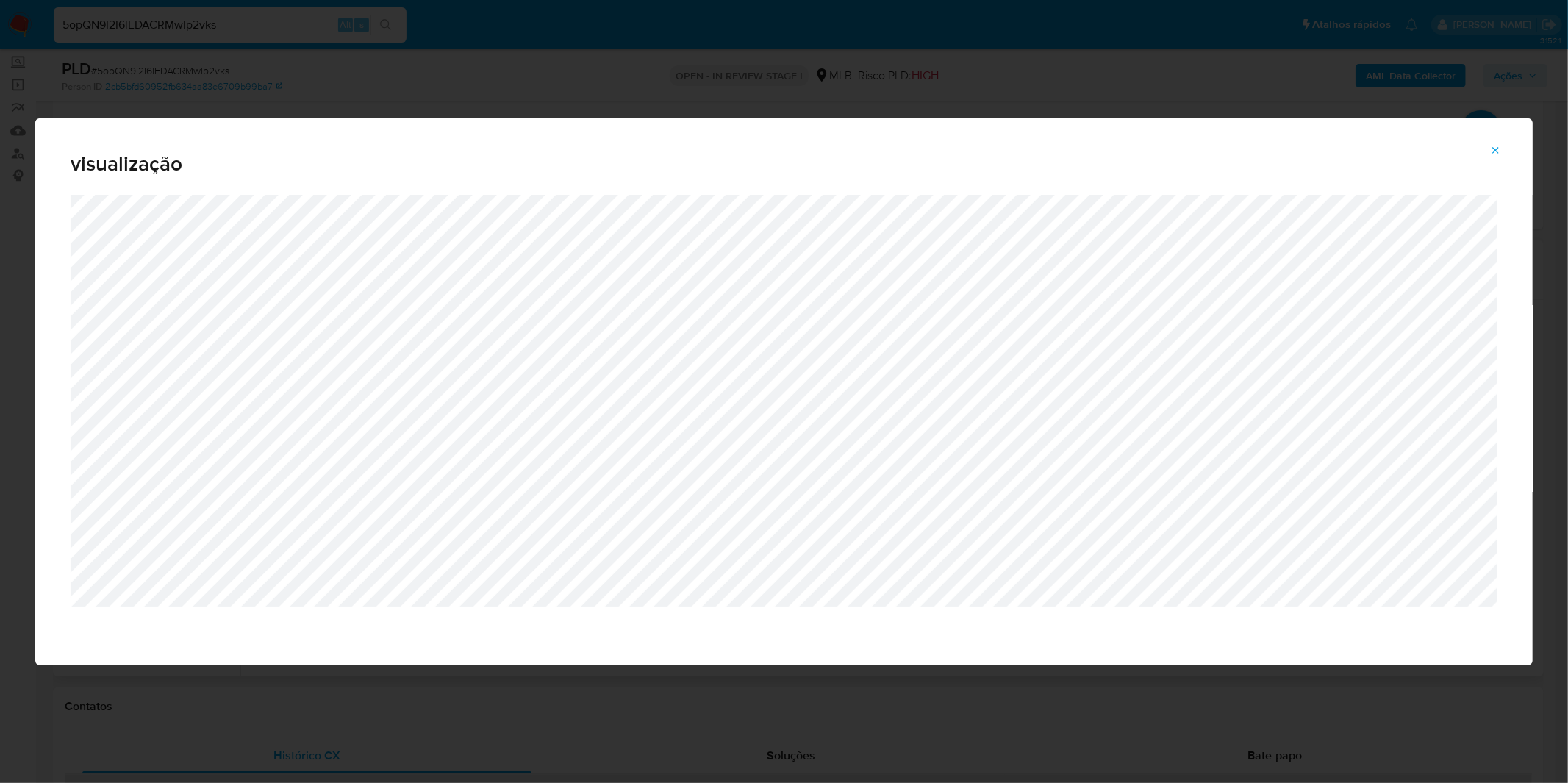
click at [1494, 140] on span "Attachment preview" at bounding box center [1496, 150] width 12 height 20
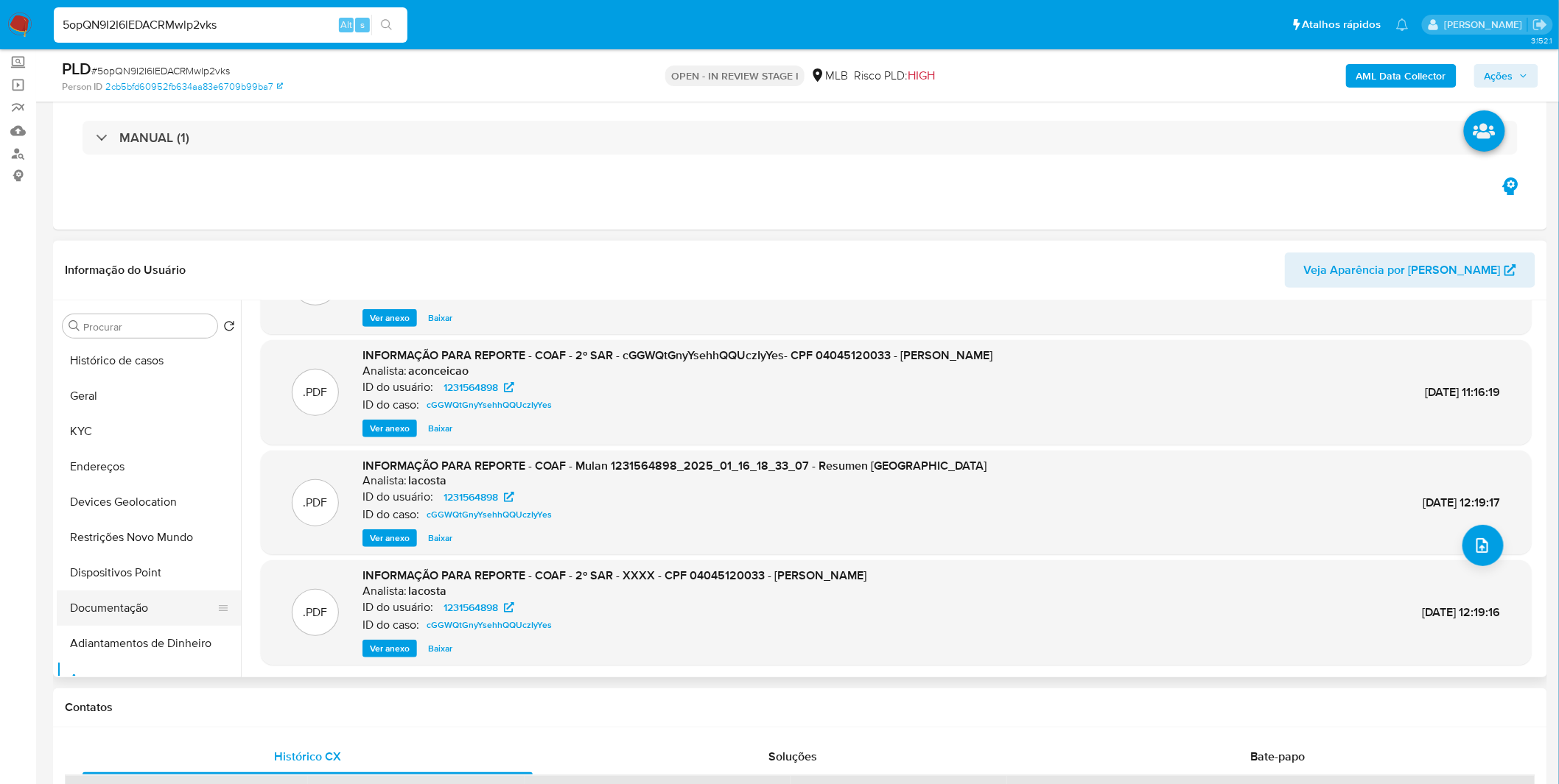
scroll to position [0, 0]
click at [142, 609] on button "Documentação" at bounding box center [142, 608] width 173 height 35
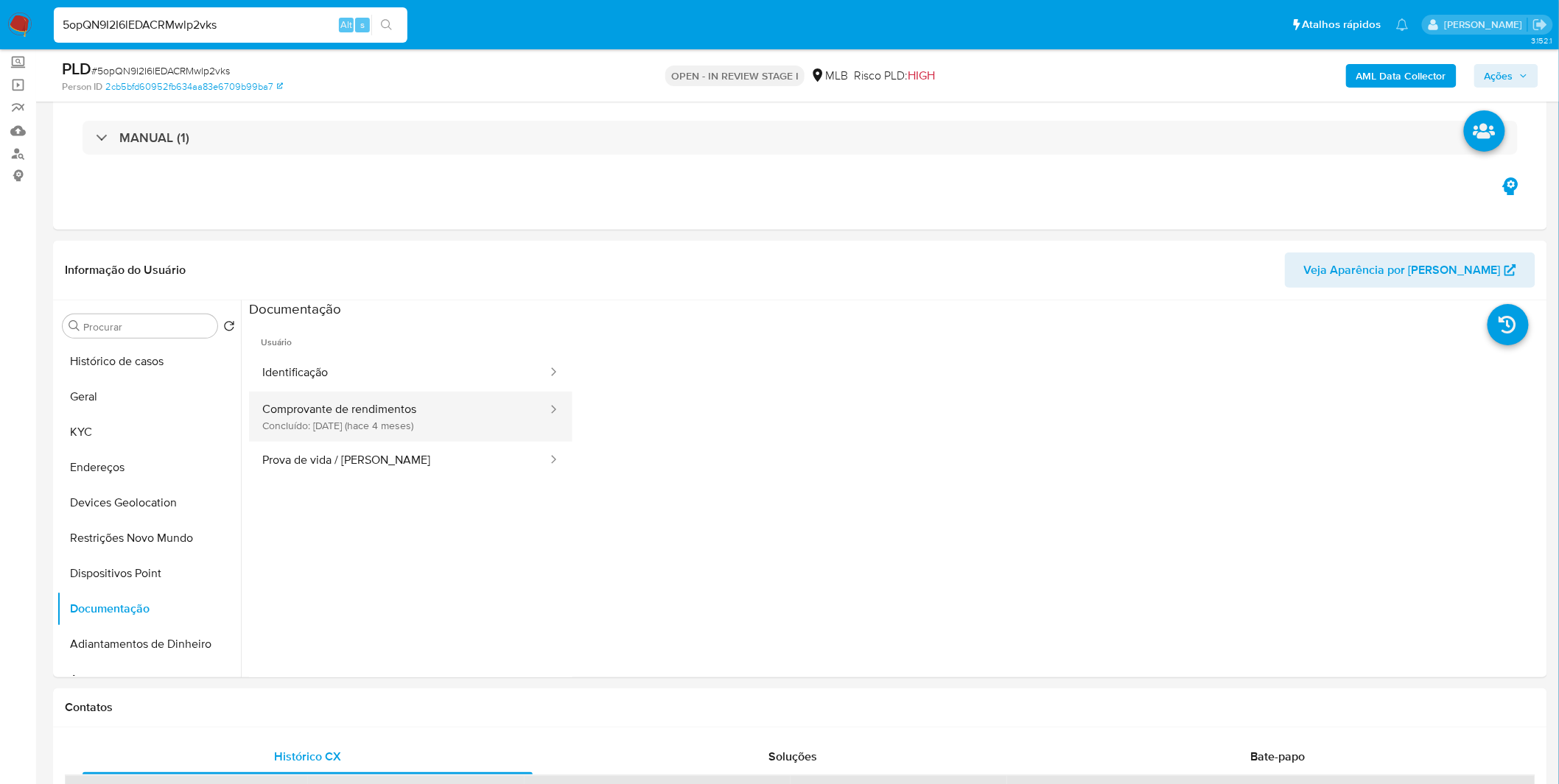
click at [441, 409] on button "Comprovante de rendimentos Concluído: 17/04/2025 (hace 4 meses)" at bounding box center [398, 416] width 300 height 50
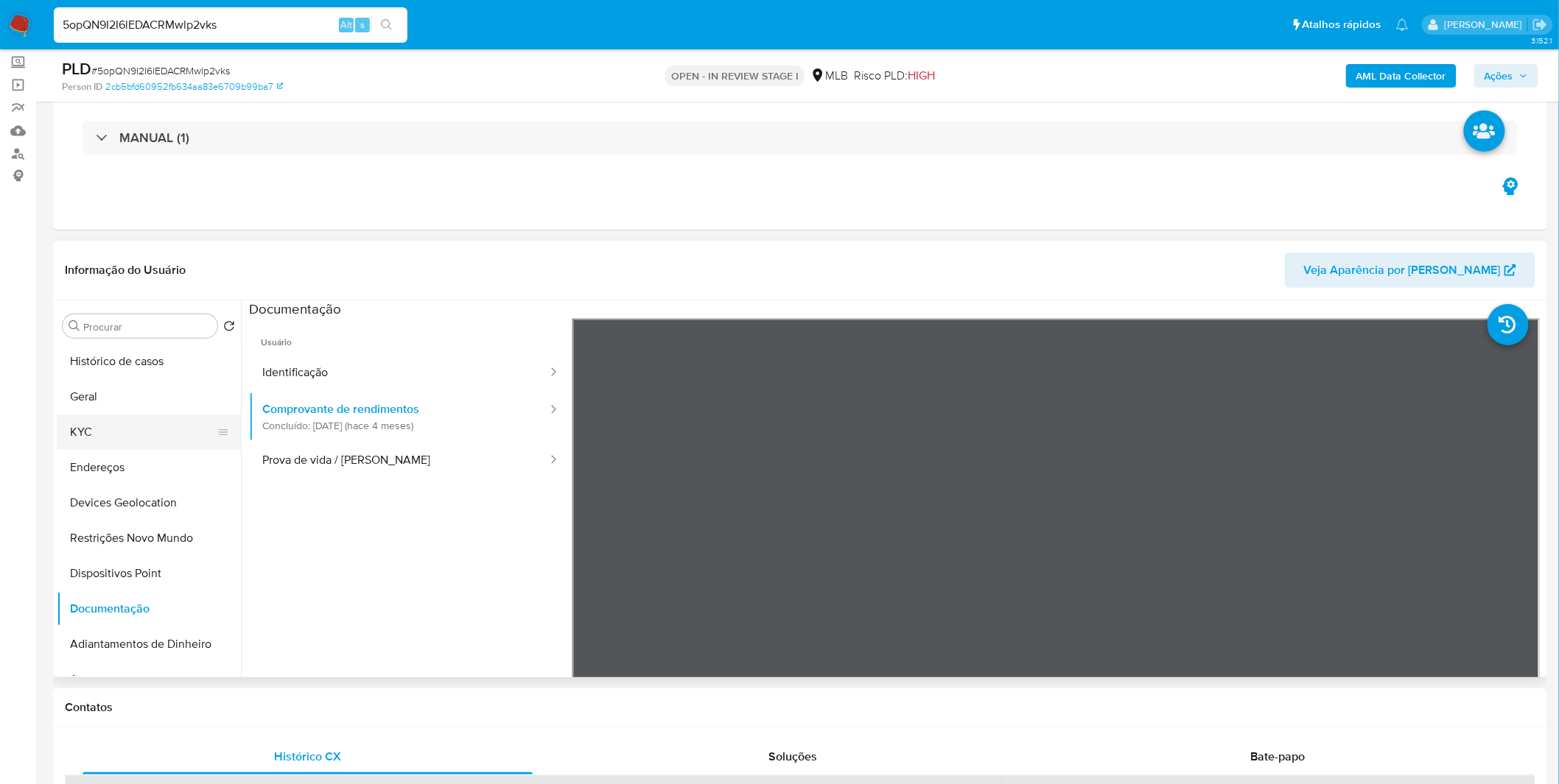
click at [141, 435] on button "KYC" at bounding box center [142, 432] width 173 height 35
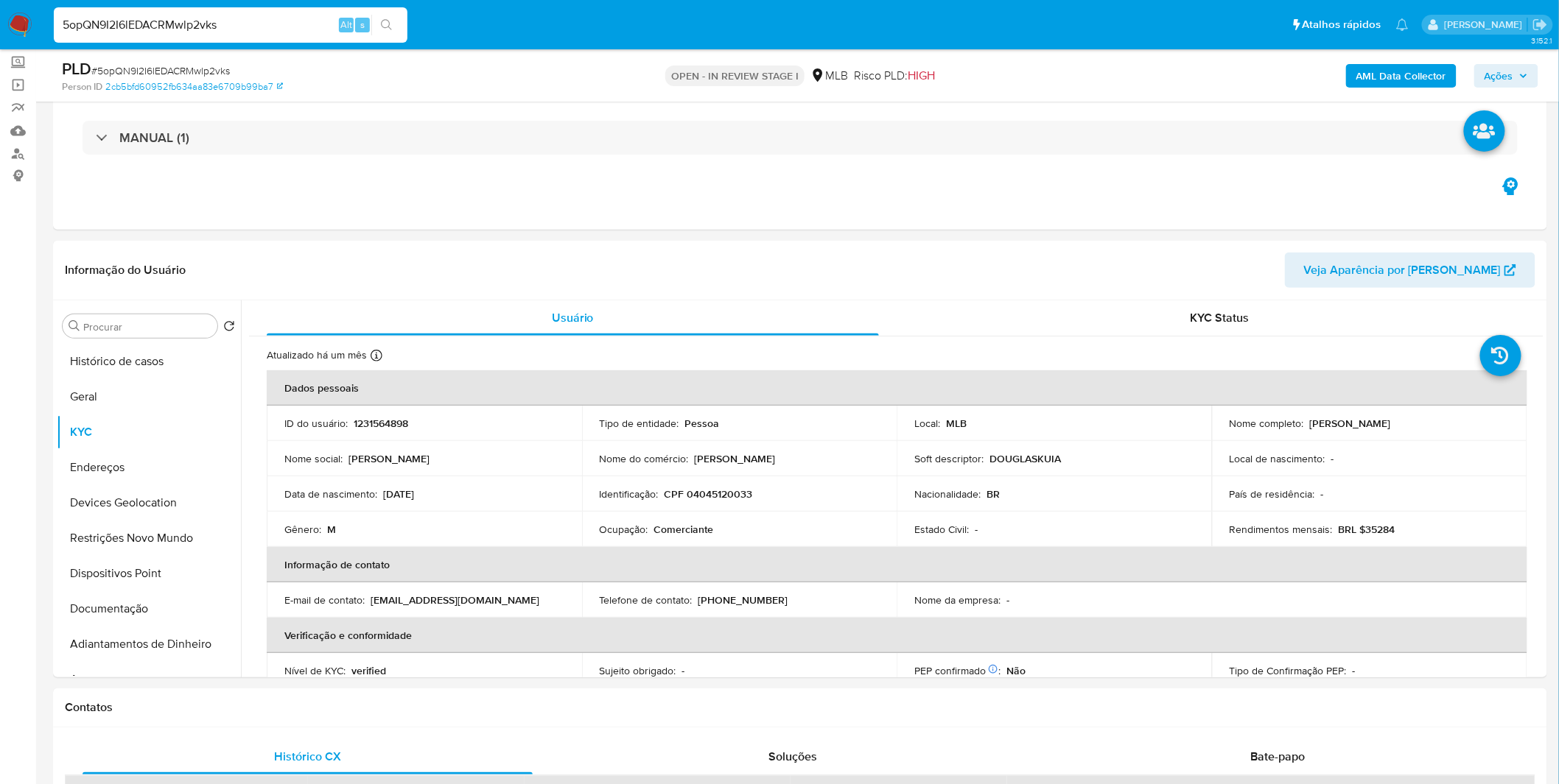
click at [1416, 86] on b "AML Data Collector" at bounding box center [1401, 76] width 90 height 23
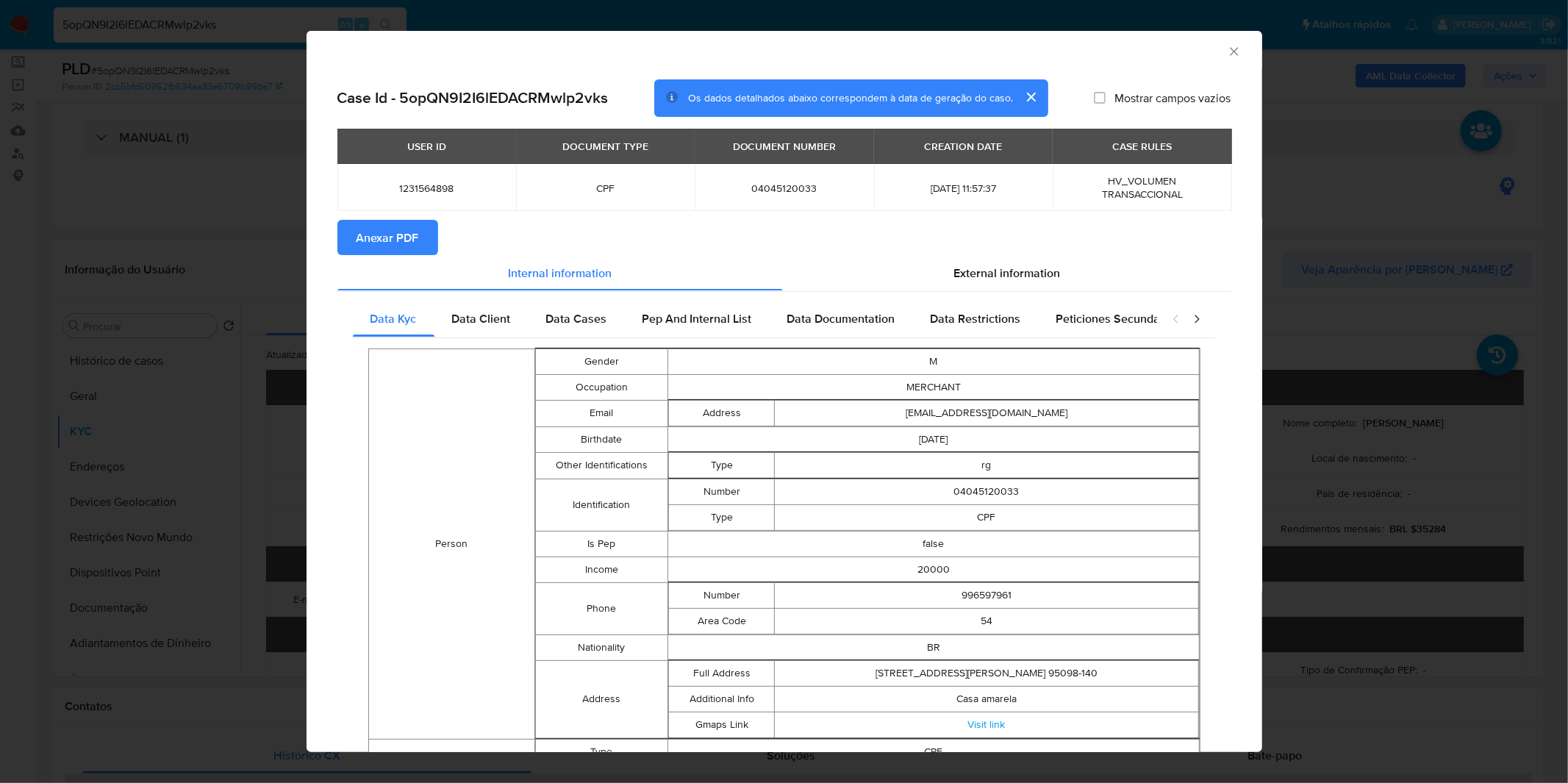
click at [399, 230] on span "Anexar PDF" at bounding box center [387, 237] width 62 height 32
click at [1223, 59] on div "AML Data Collector" at bounding box center [784, 50] width 956 height 37
click at [1227, 56] on icon "Fechar a janela" at bounding box center [1234, 51] width 15 height 15
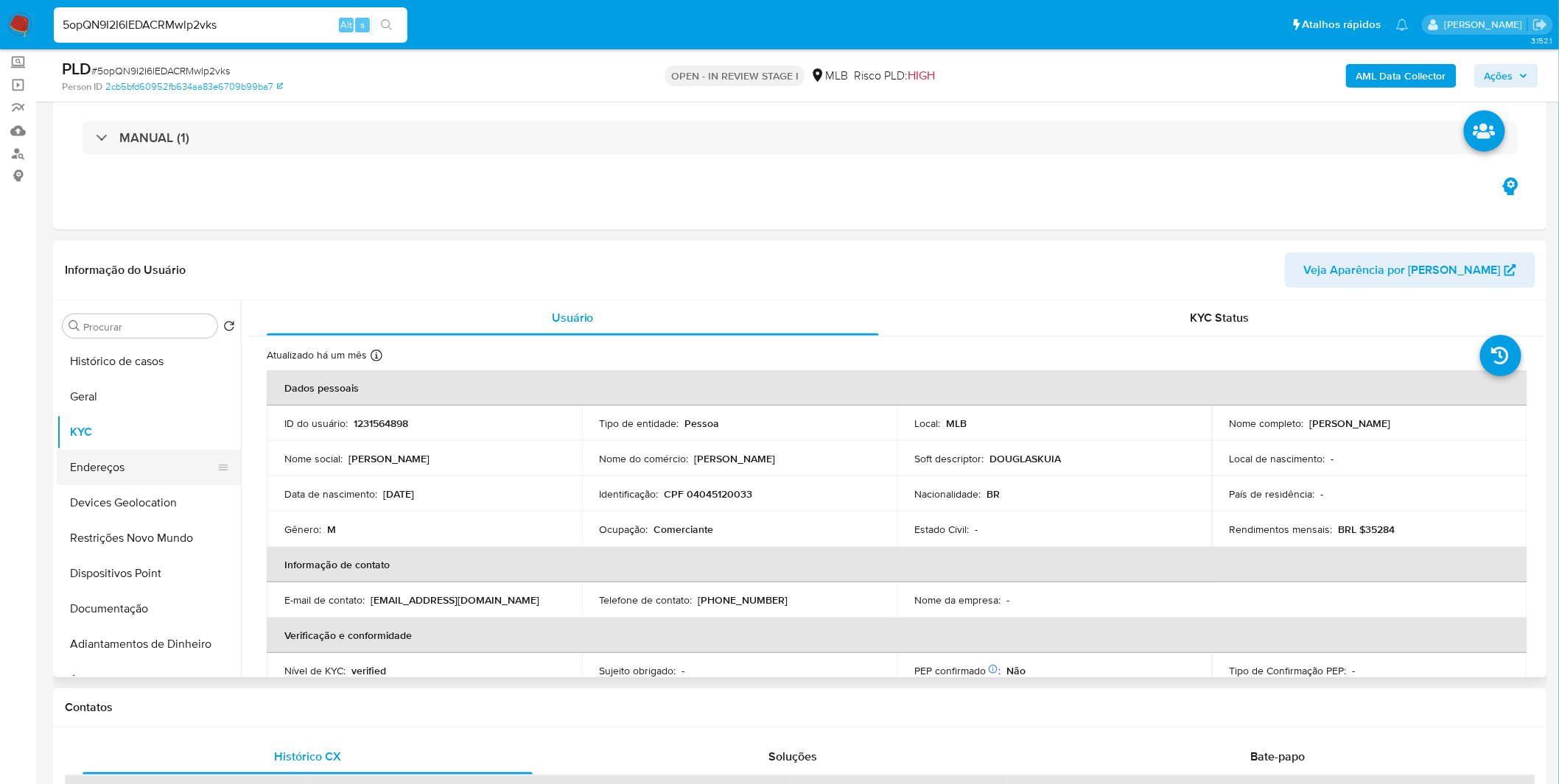
click at [112, 471] on button "Endereços" at bounding box center [142, 467] width 173 height 35
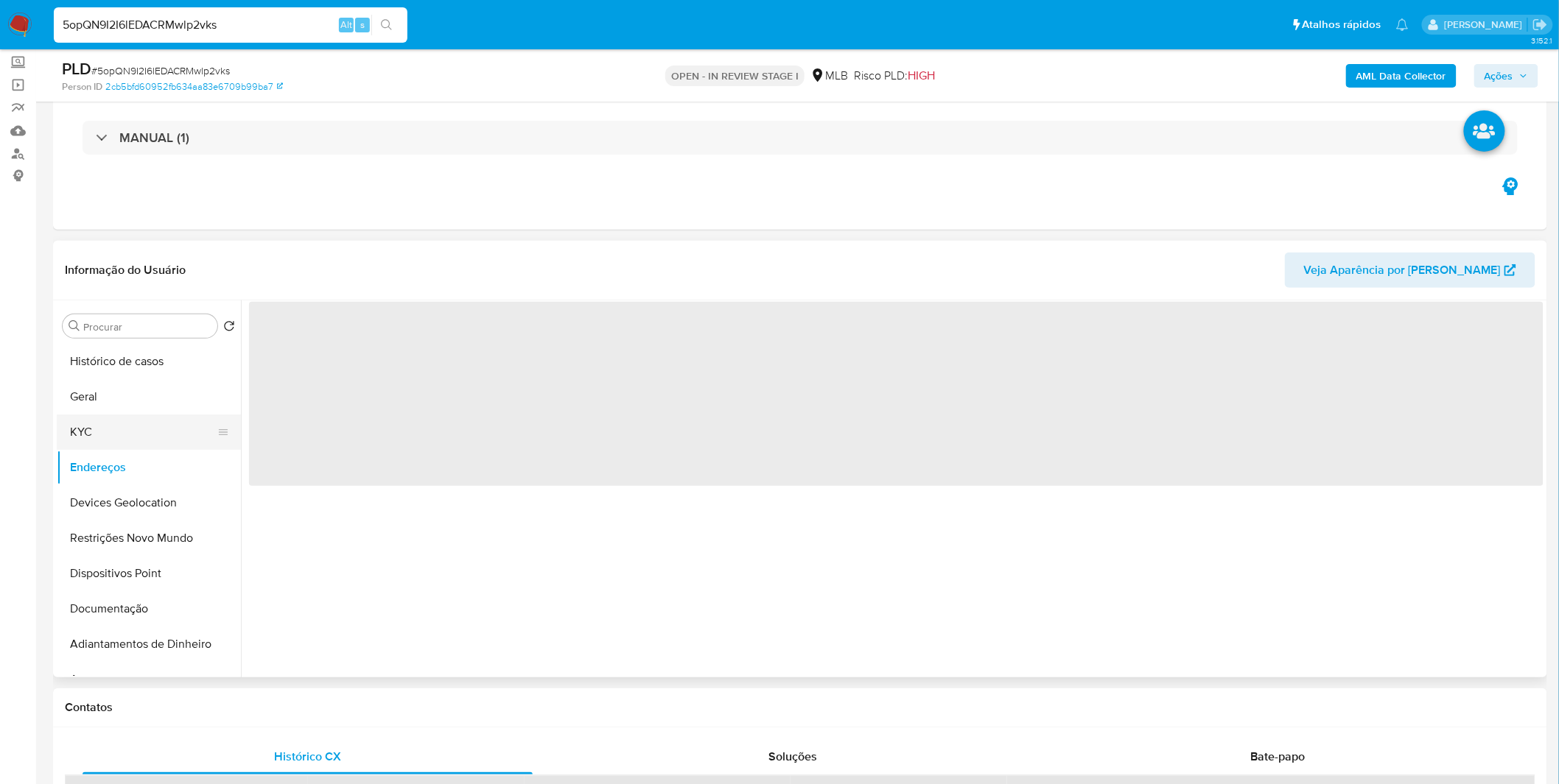
click at [119, 444] on button "KYC" at bounding box center [142, 432] width 173 height 35
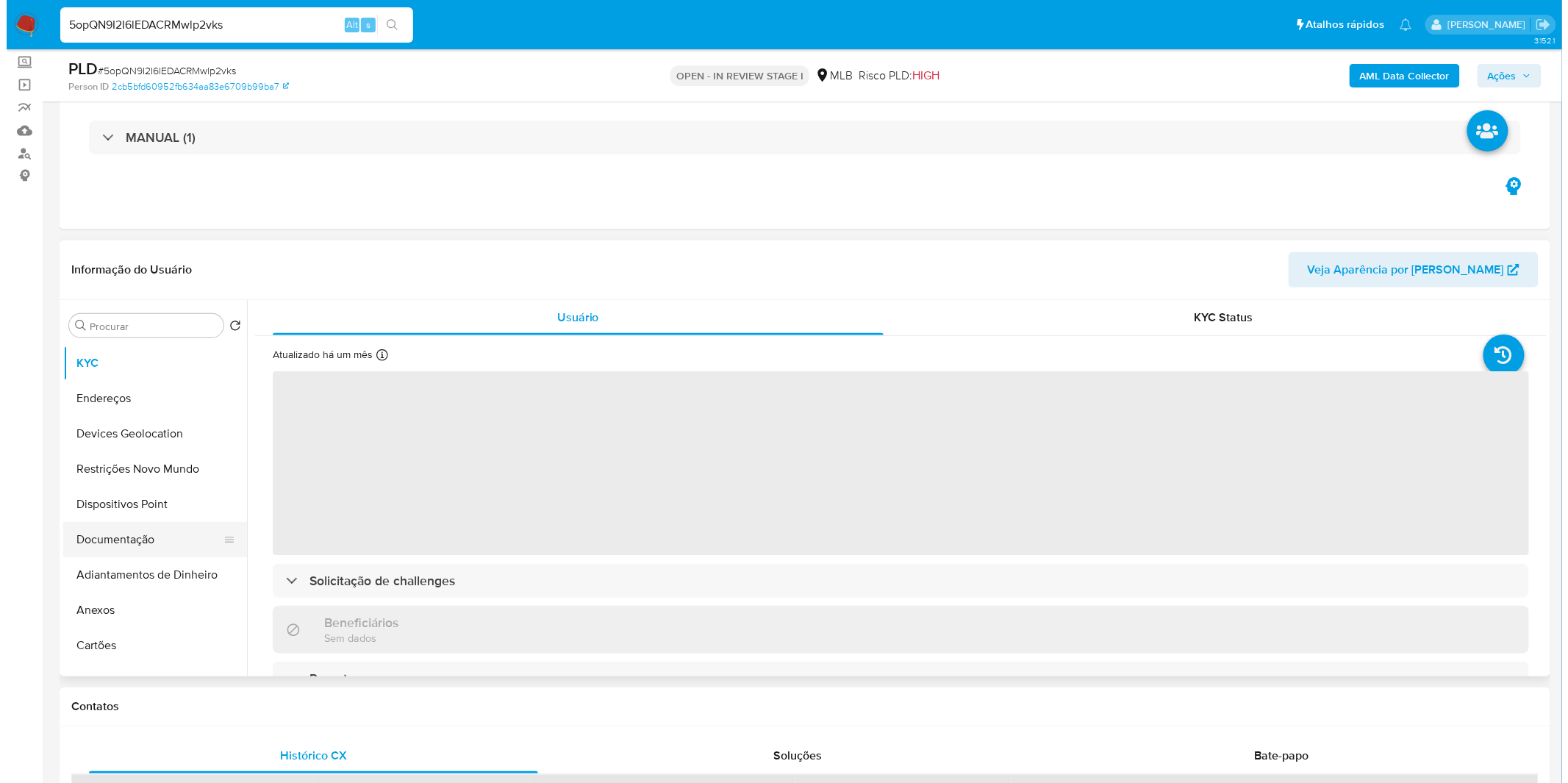
scroll to position [164, 0]
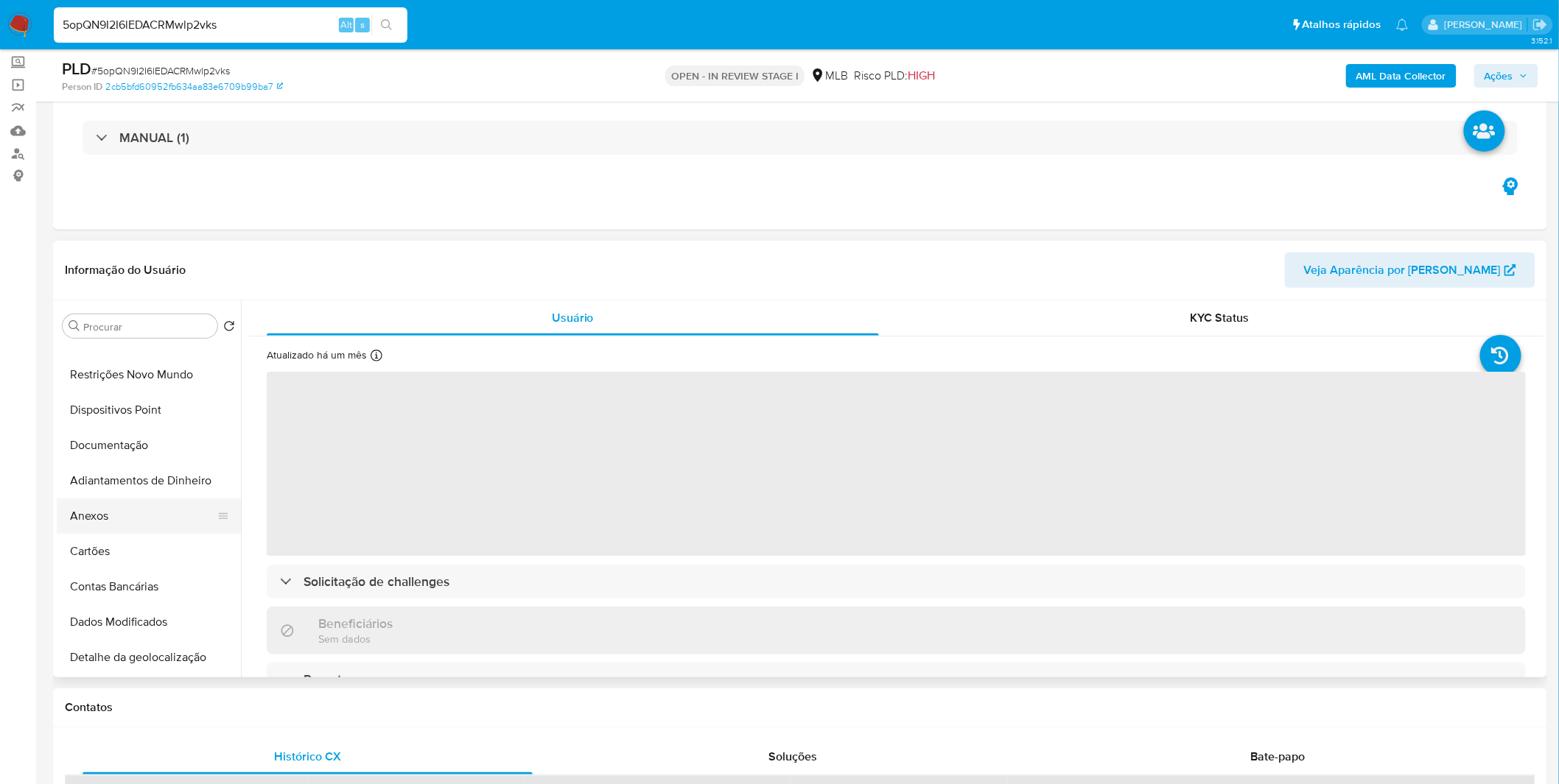
click at [123, 507] on button "Anexos" at bounding box center [142, 516] width 173 height 35
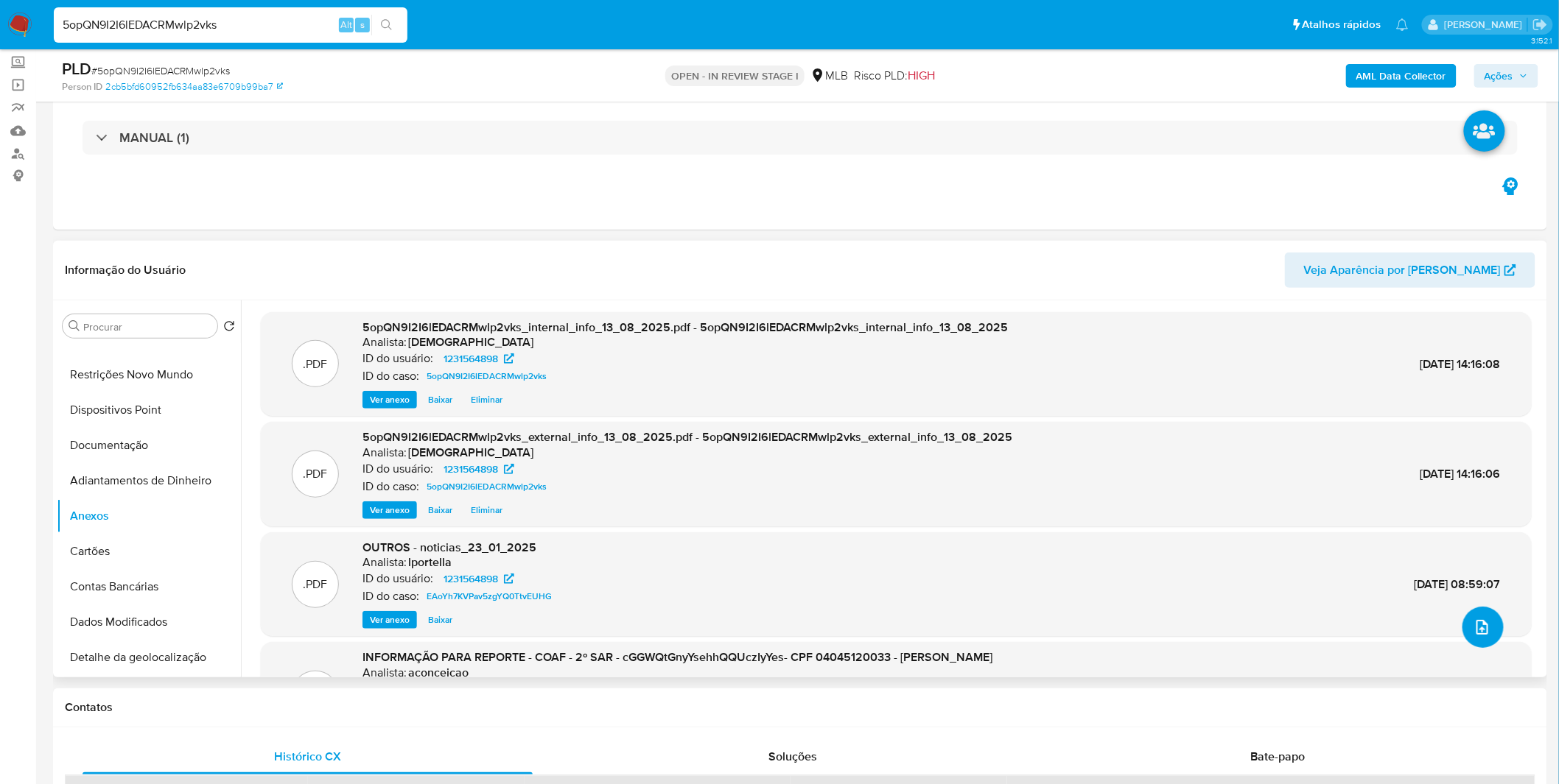
click at [1480, 613] on button "upload-file" at bounding box center [1483, 627] width 41 height 41
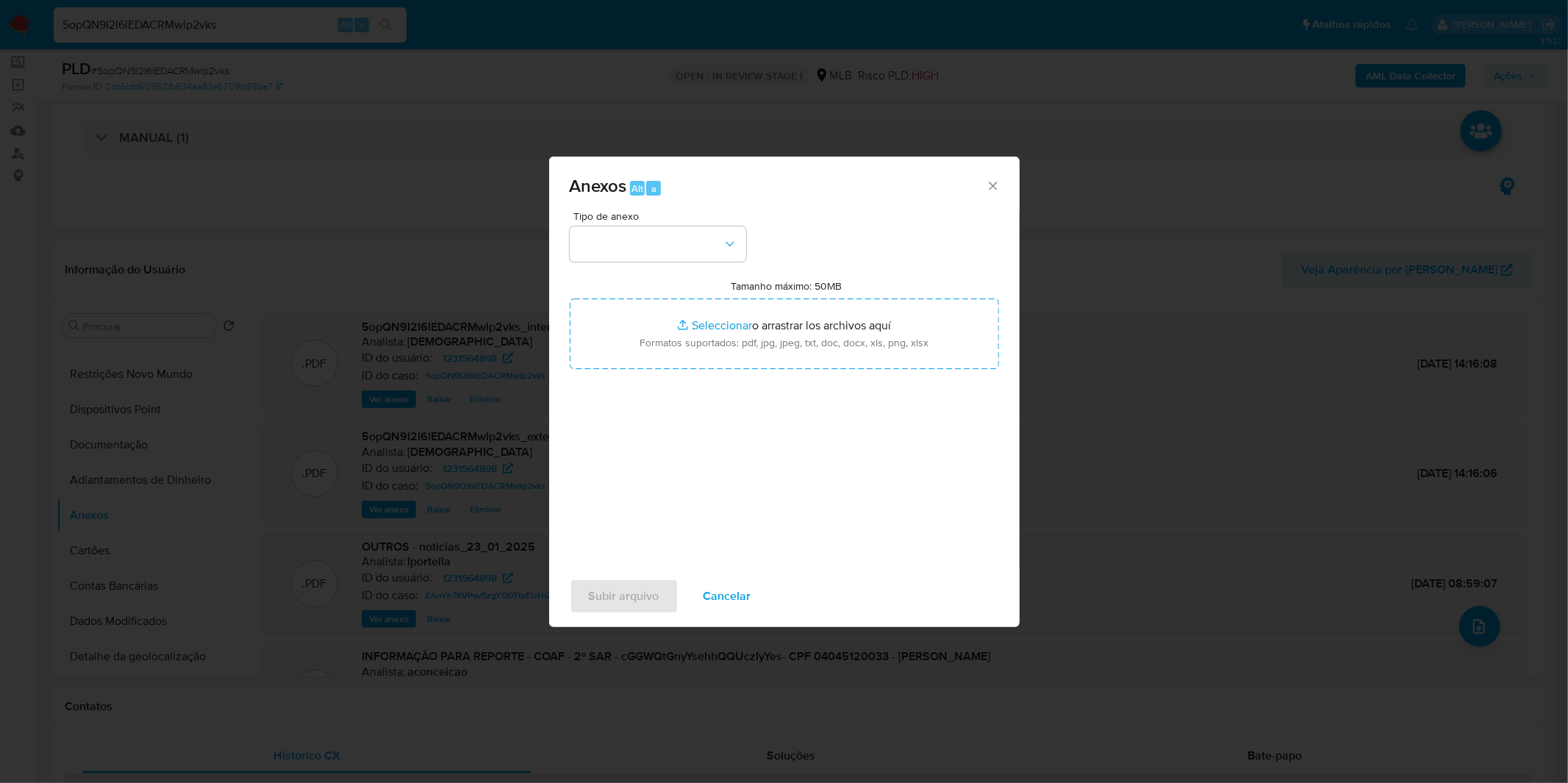
click at [676, 210] on div "Anexos Alt a" at bounding box center [784, 184] width 470 height 56
click at [681, 237] on button "button" at bounding box center [657, 244] width 176 height 35
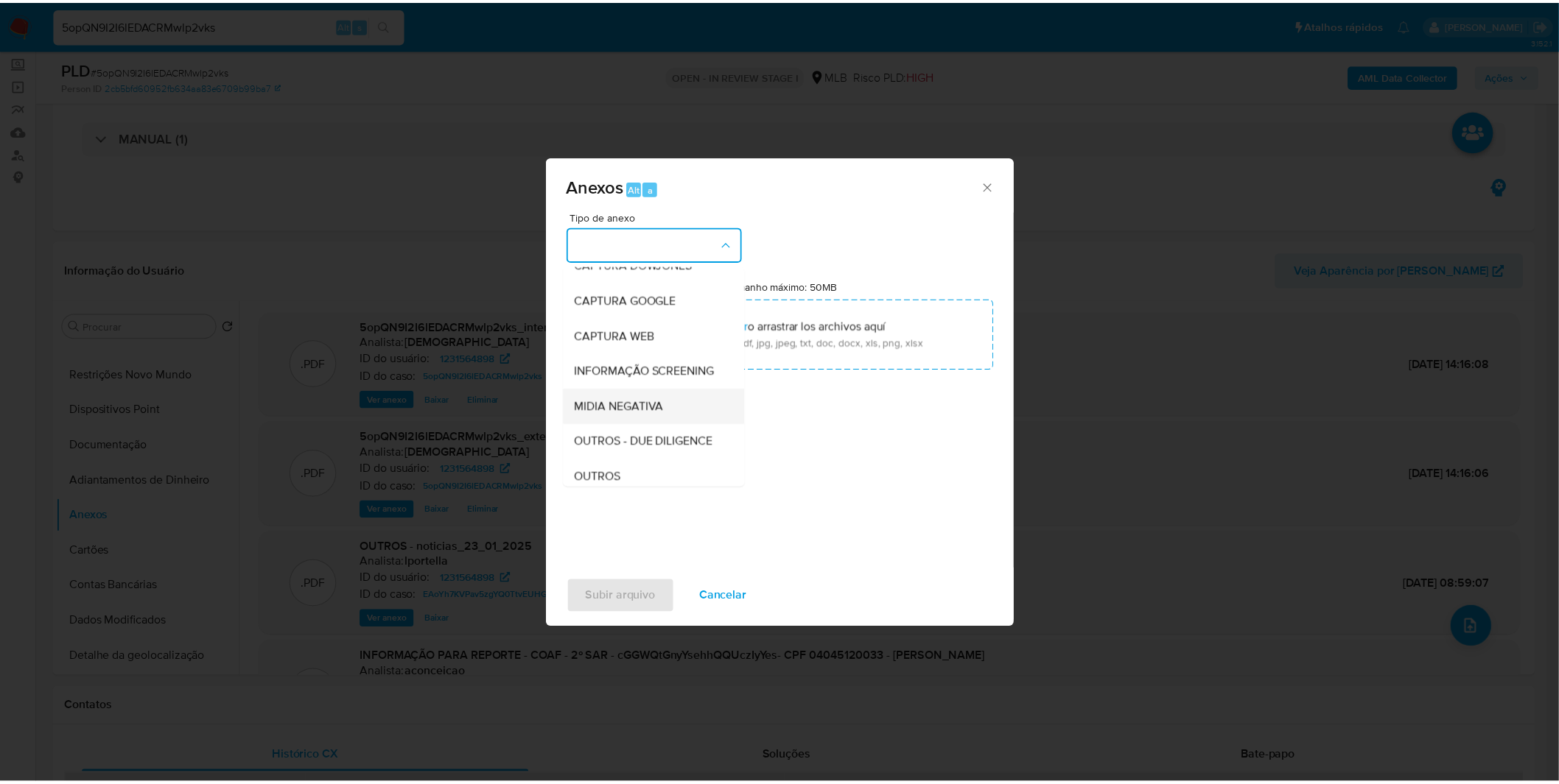
scroll to position [82, 0]
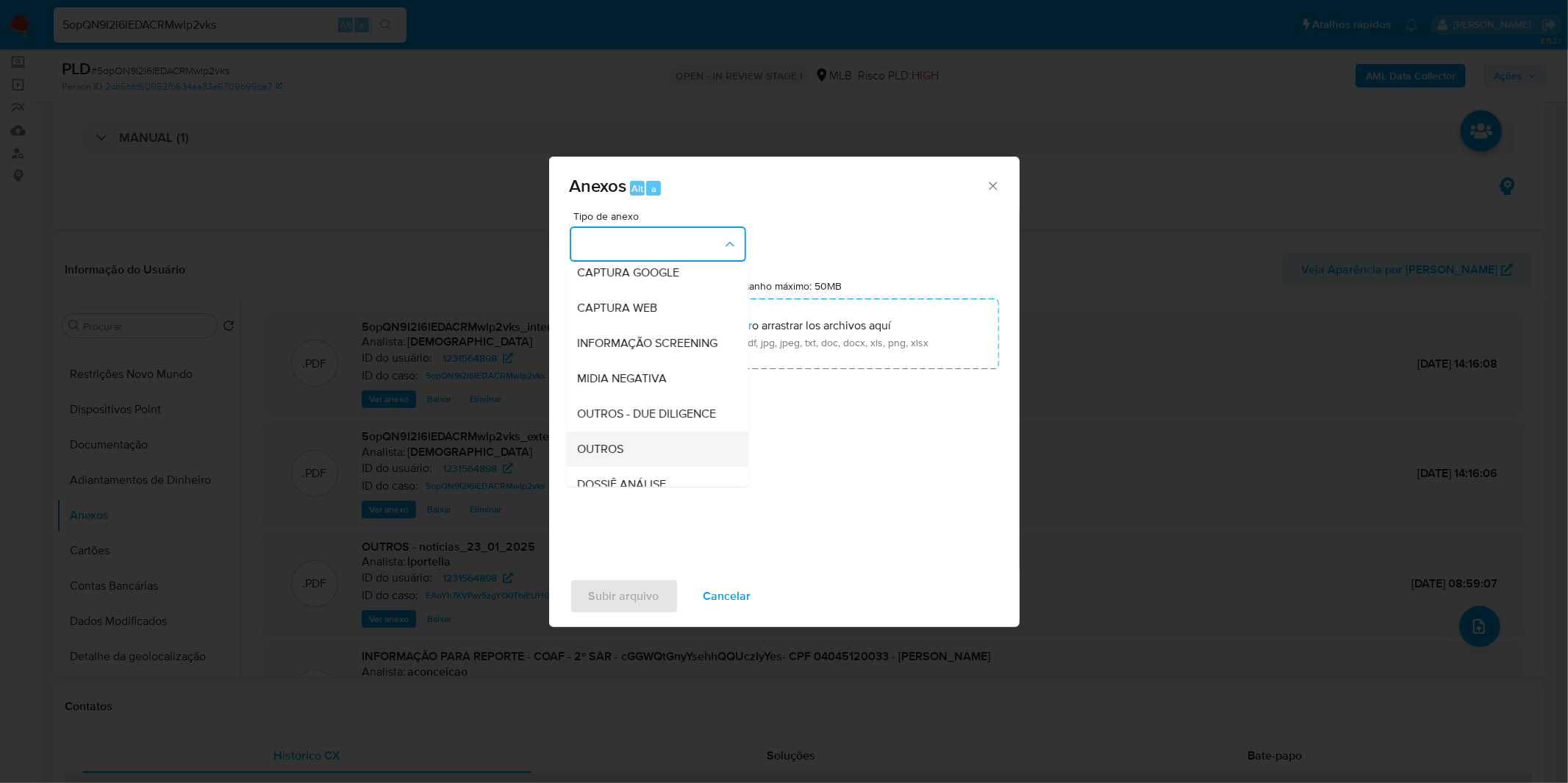
click at [622, 467] on div "OUTROS" at bounding box center [653, 449] width 150 height 35
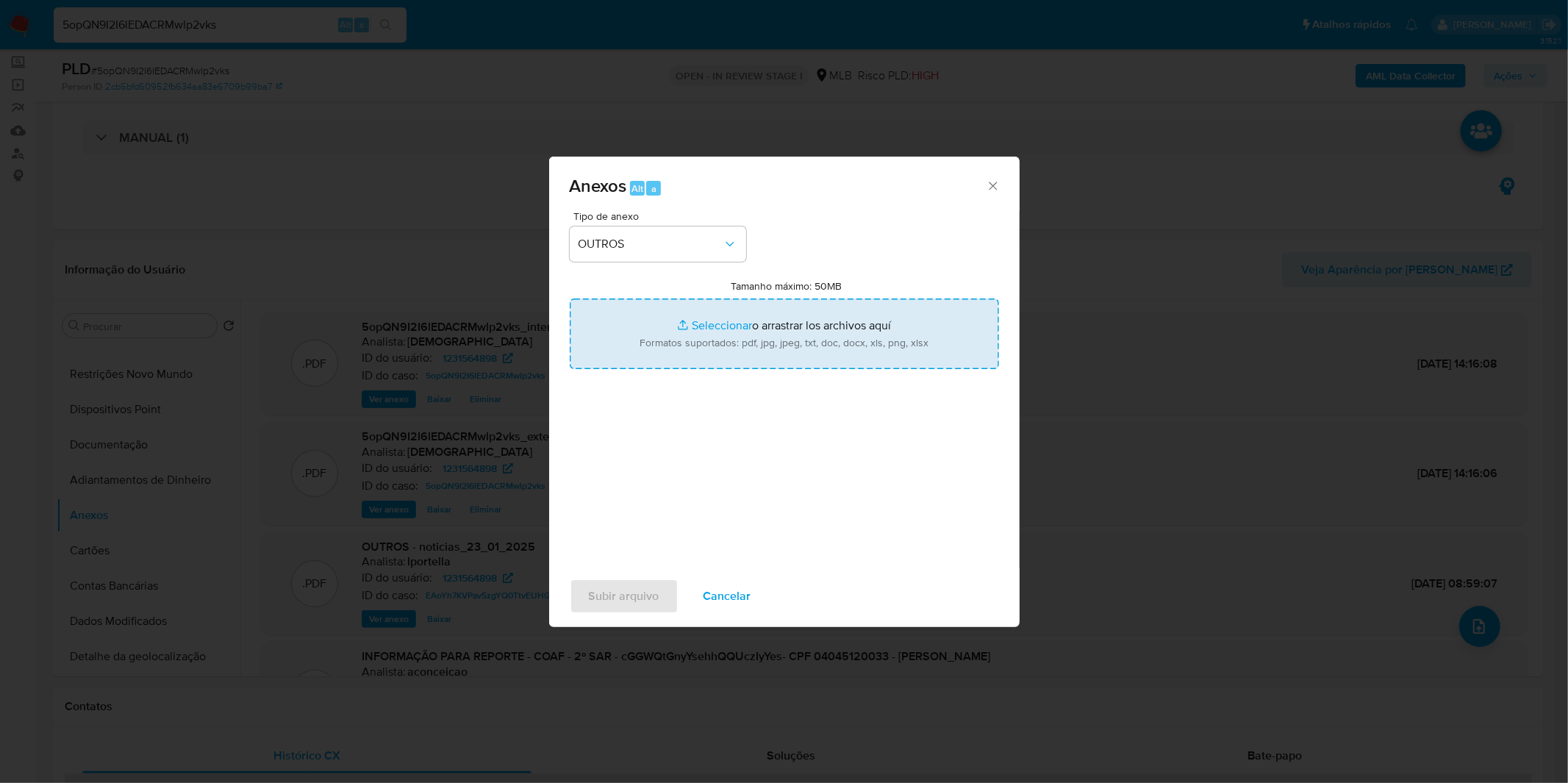
click at [680, 352] on input "Tamanho máximo: 50MB Seleccionar archivos" at bounding box center [784, 334] width 429 height 71
type input "C:\fakepath\3º SAR - XXXX_XX - CPF 04045120033 - PAULO DOUGLAS DOS SANTOS FERRE…"
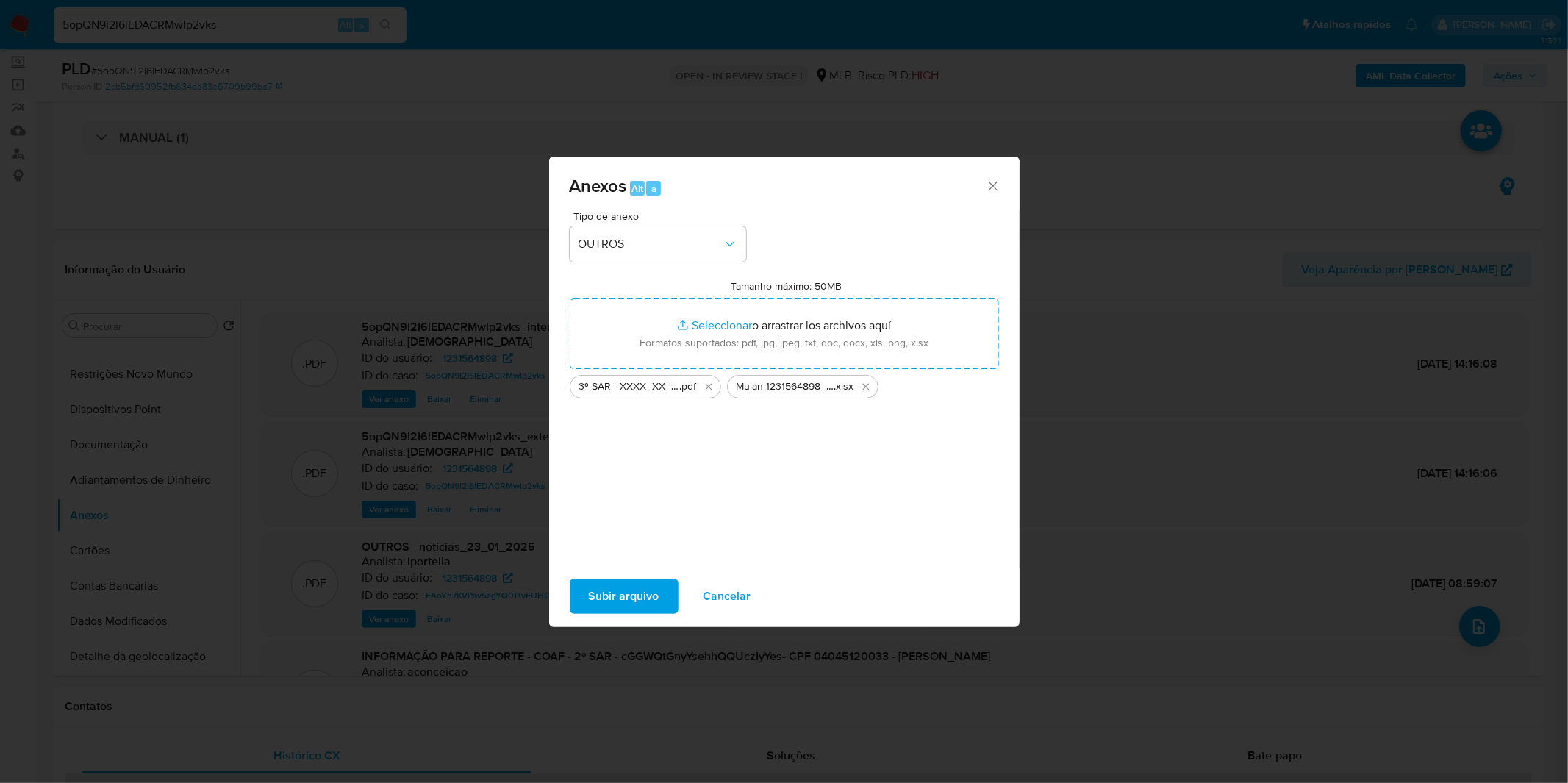
click at [649, 585] on span "Subir arquivo" at bounding box center [624, 596] width 71 height 32
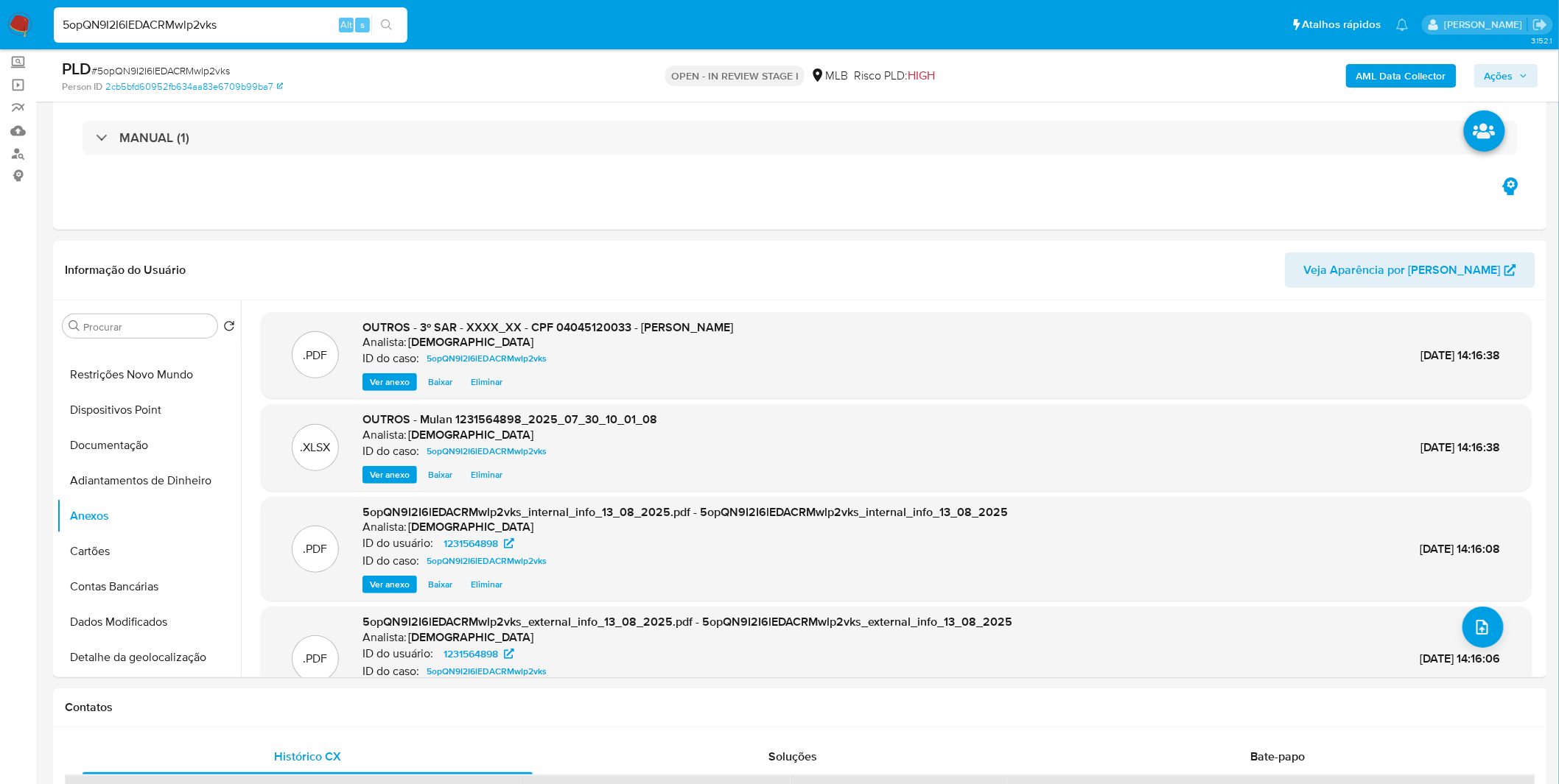
click at [1516, 71] on span "Ações" at bounding box center [1506, 75] width 44 height 20
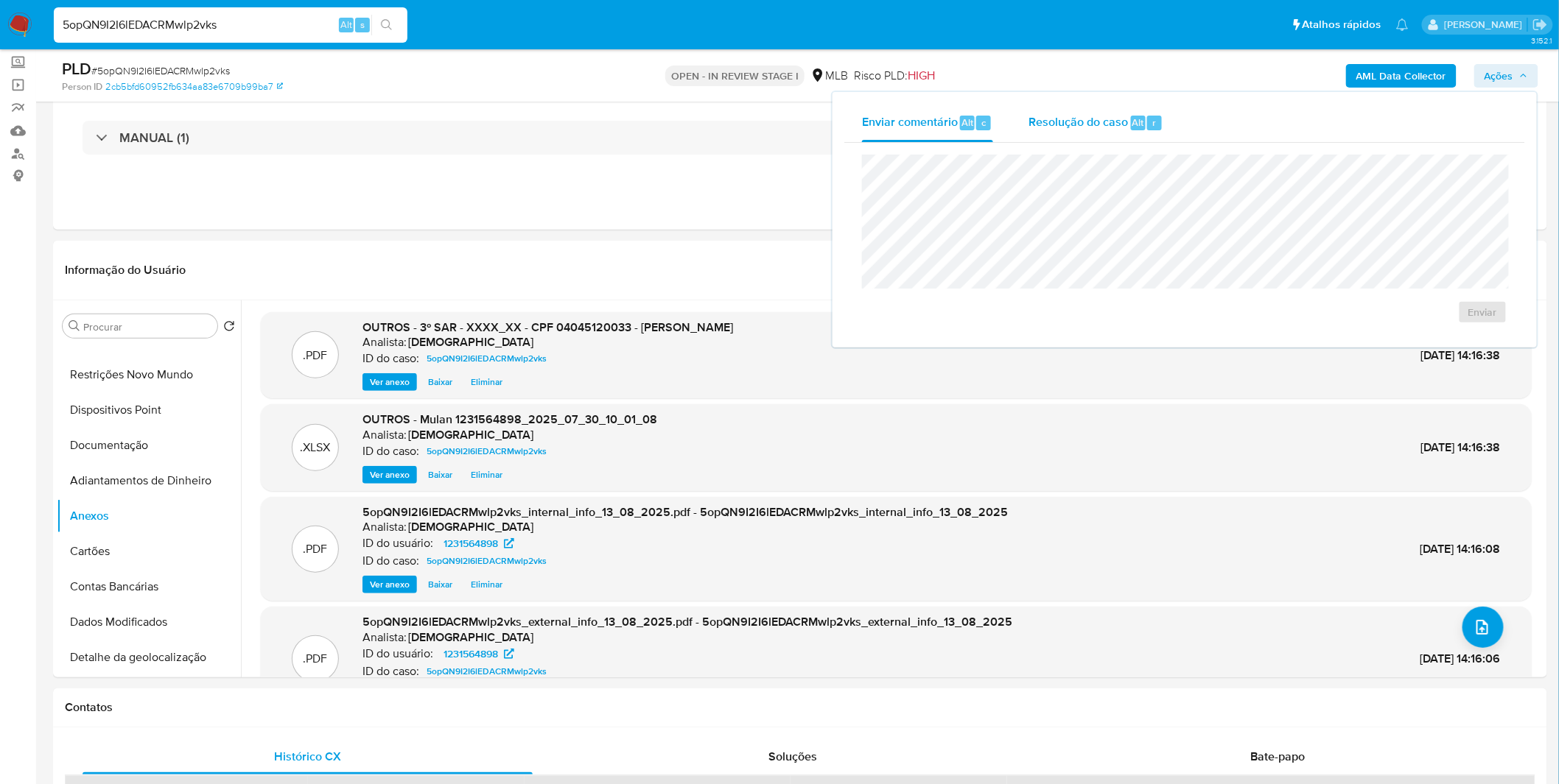
click at [1117, 137] on div "Resolução do caso Alt r" at bounding box center [1096, 122] width 135 height 38
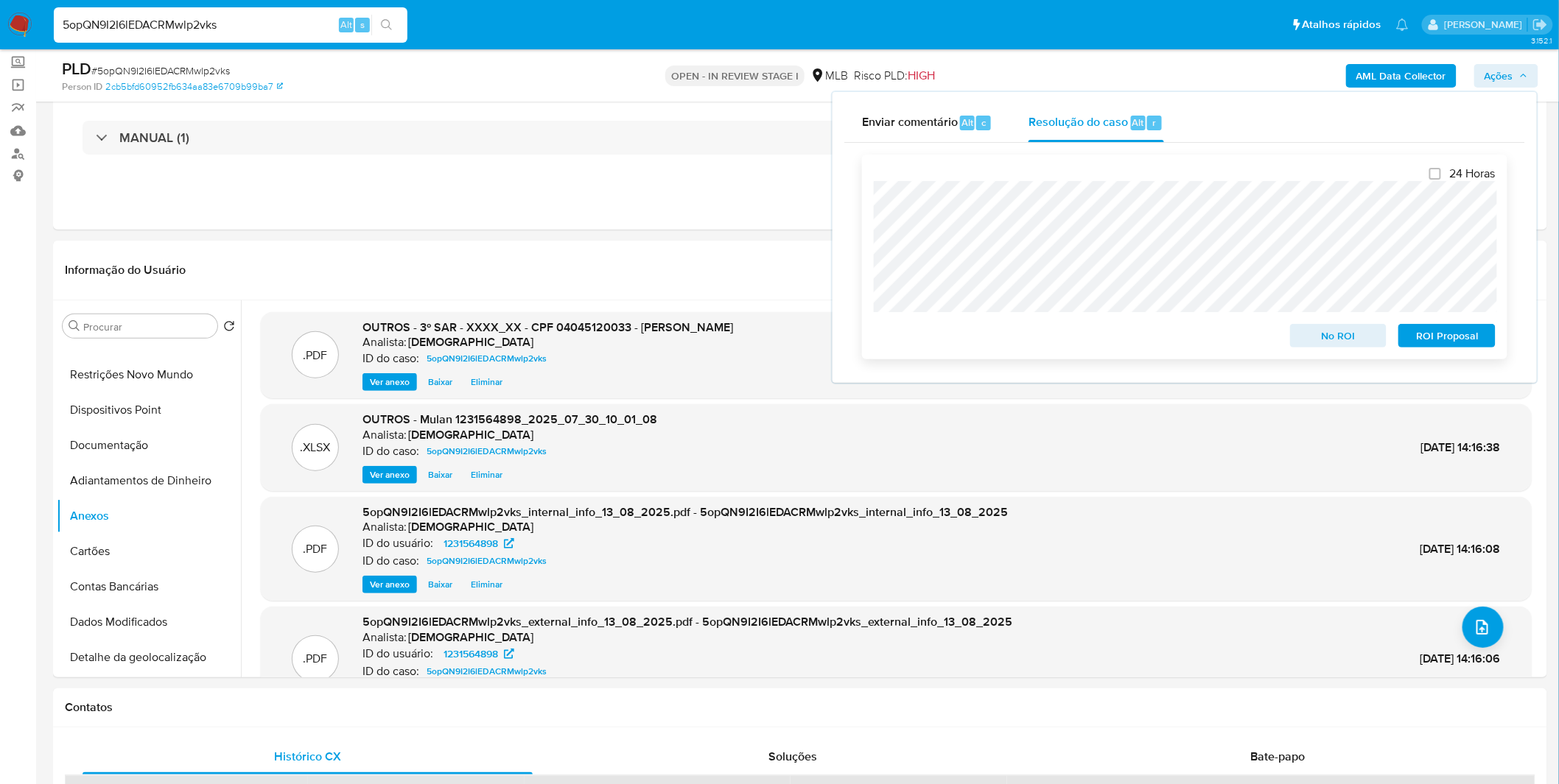
click at [1448, 333] on span "ROI Proposal" at bounding box center [1447, 335] width 77 height 20
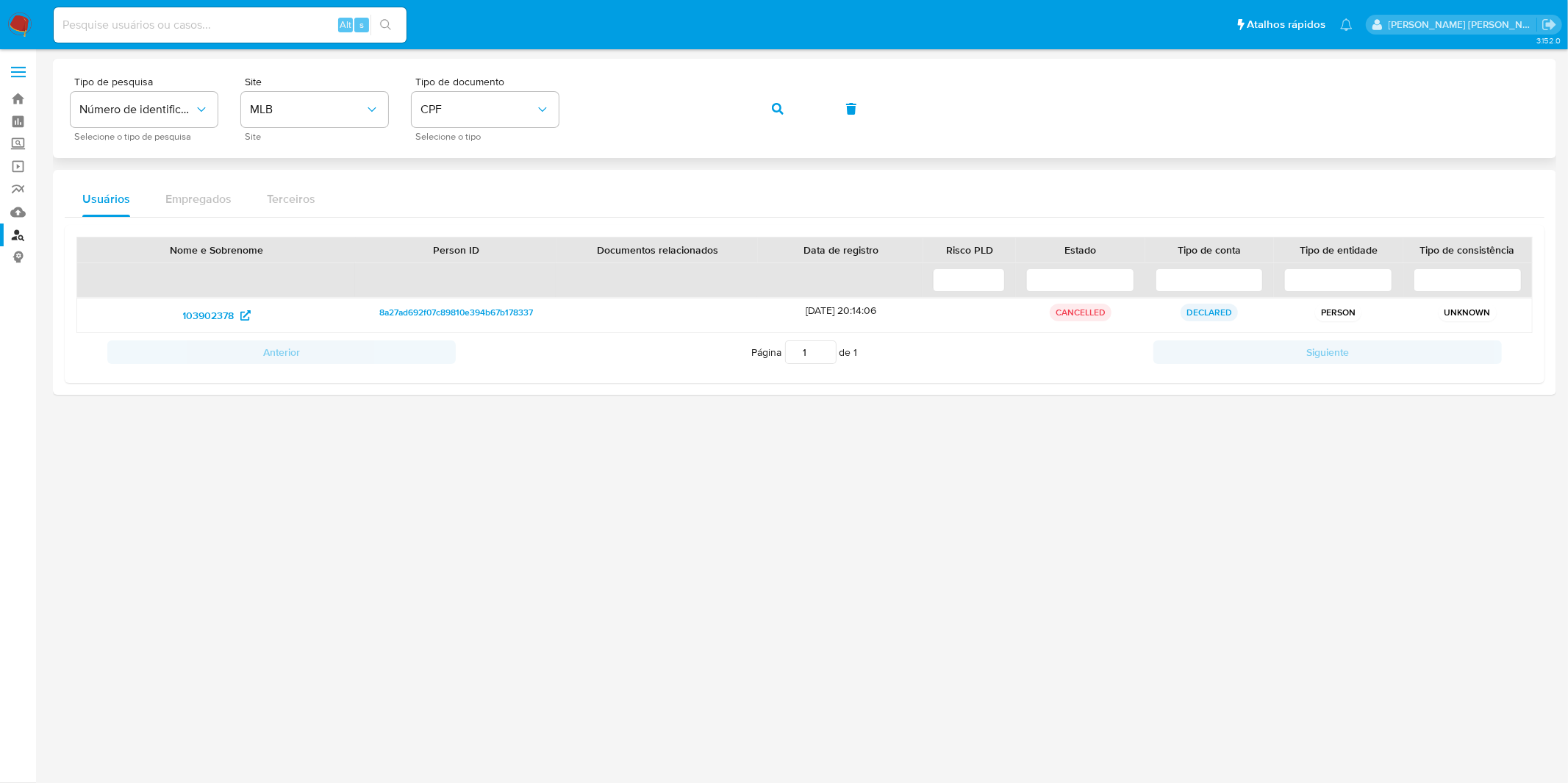
click at [777, 104] on icon "button" at bounding box center [778, 109] width 12 height 12
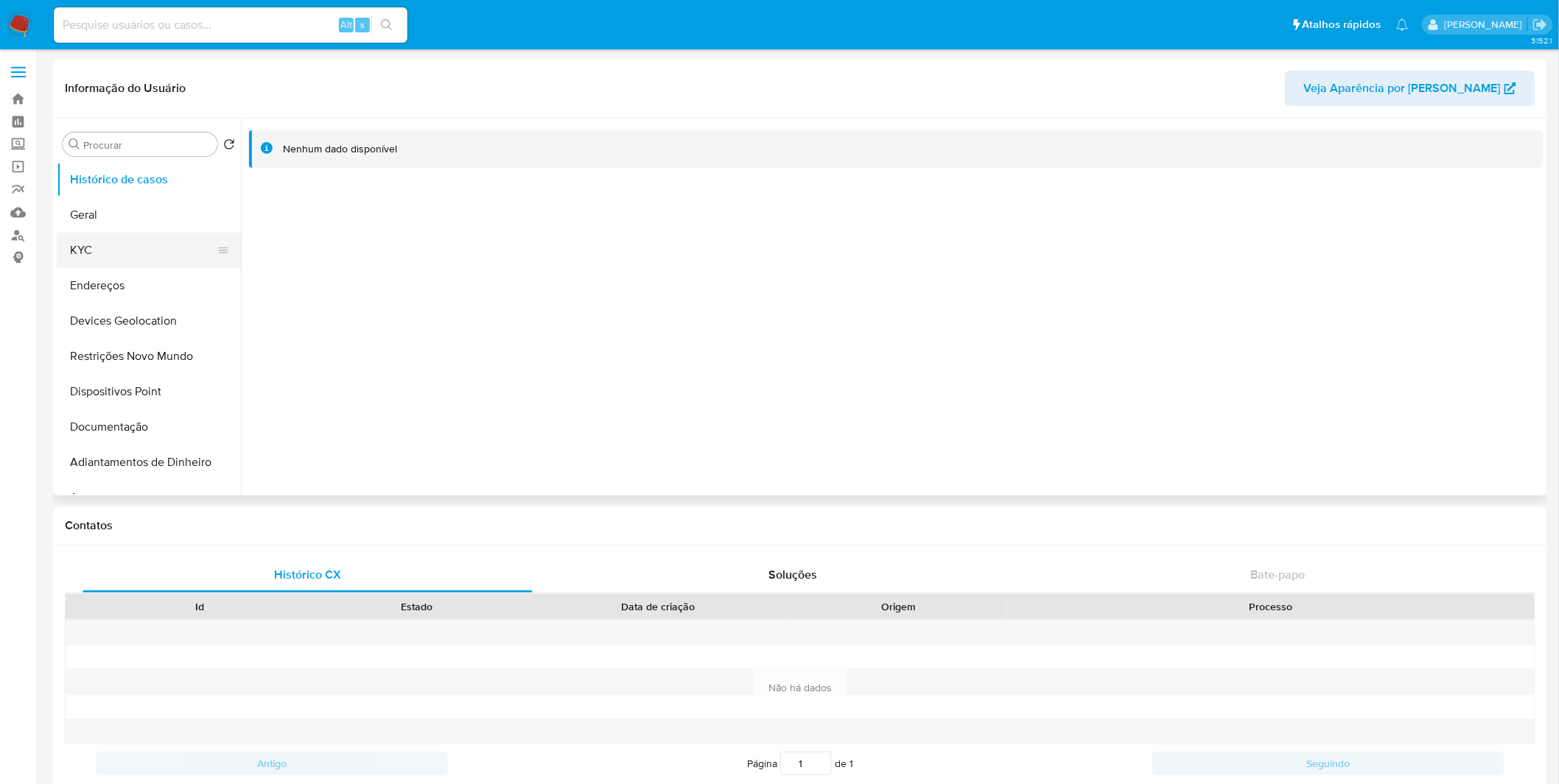
click at [168, 246] on button "KYC" at bounding box center [142, 251] width 173 height 35
select select "10"
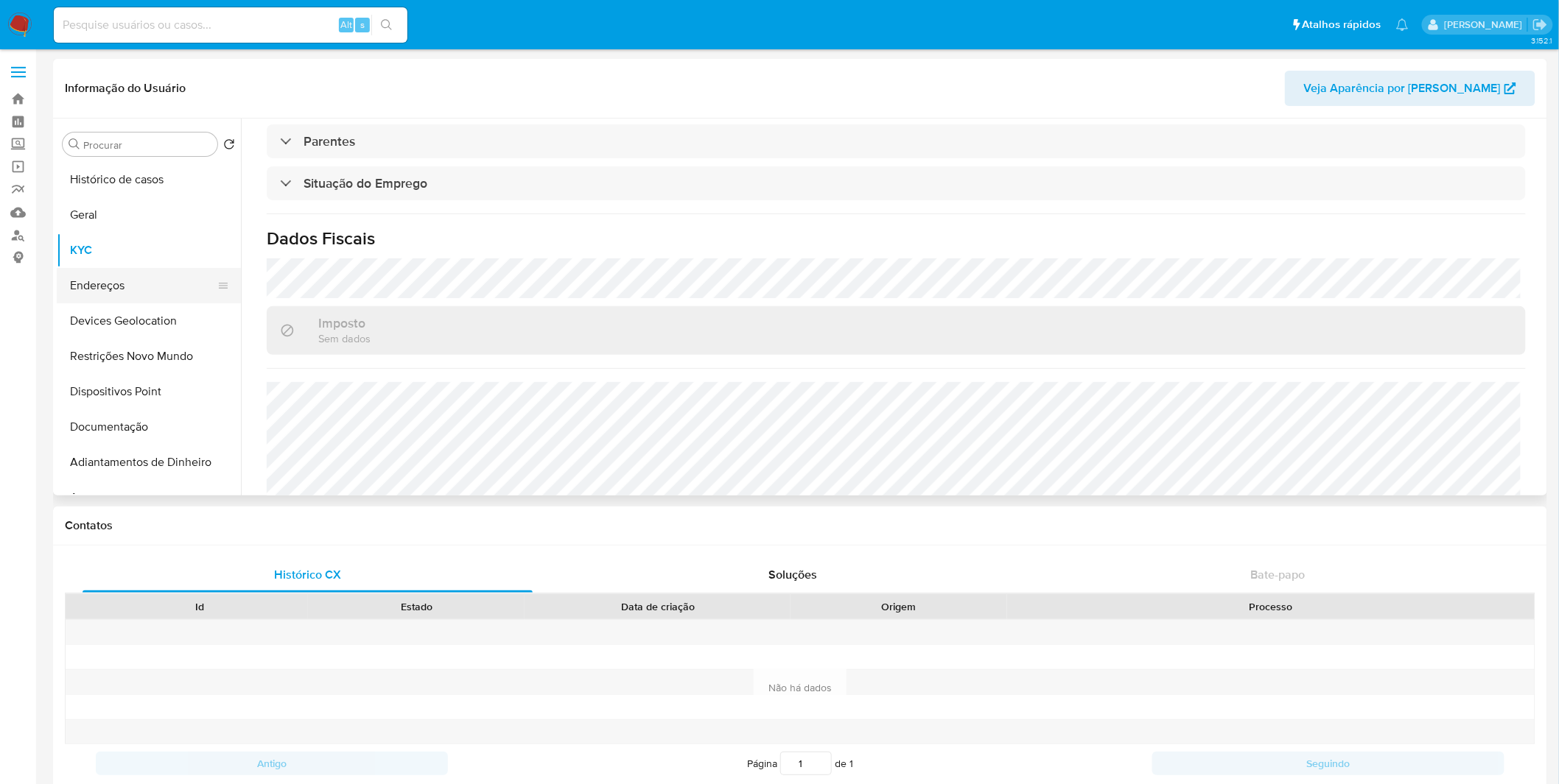
click button "Endereços"
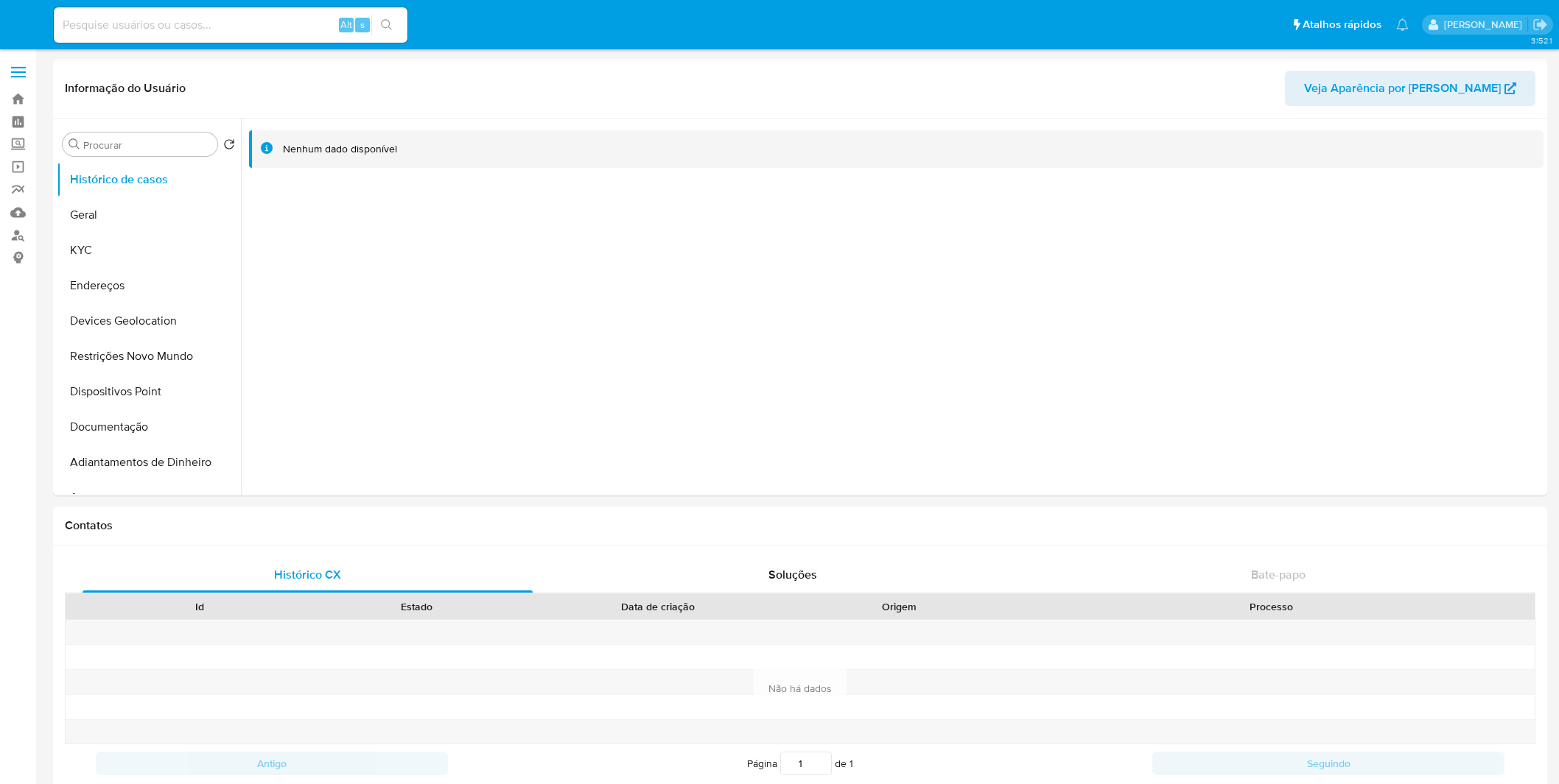
select select "10"
click at [155, 240] on button "KYC" at bounding box center [142, 251] width 173 height 35
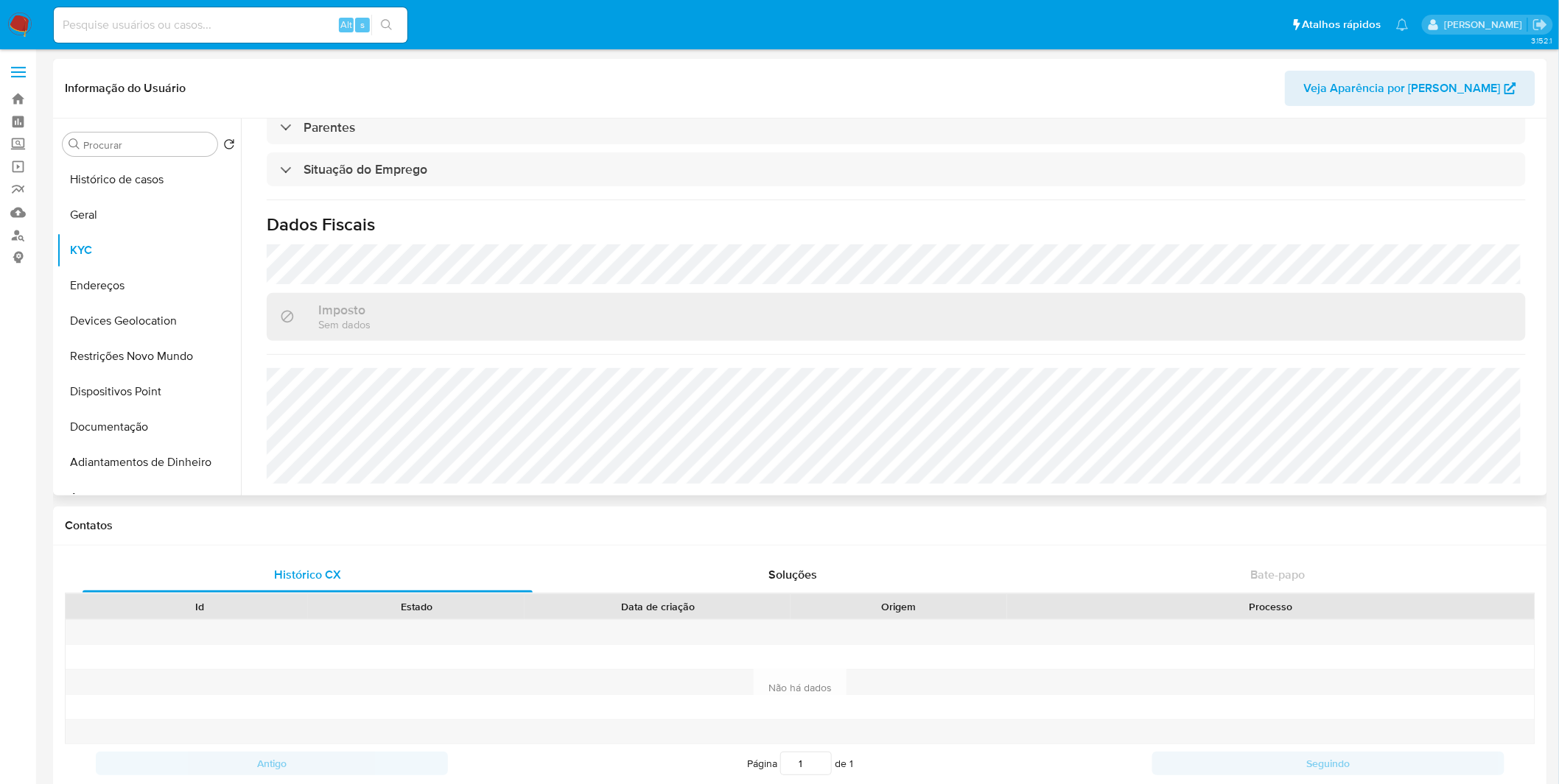
scroll to position [645, 0]
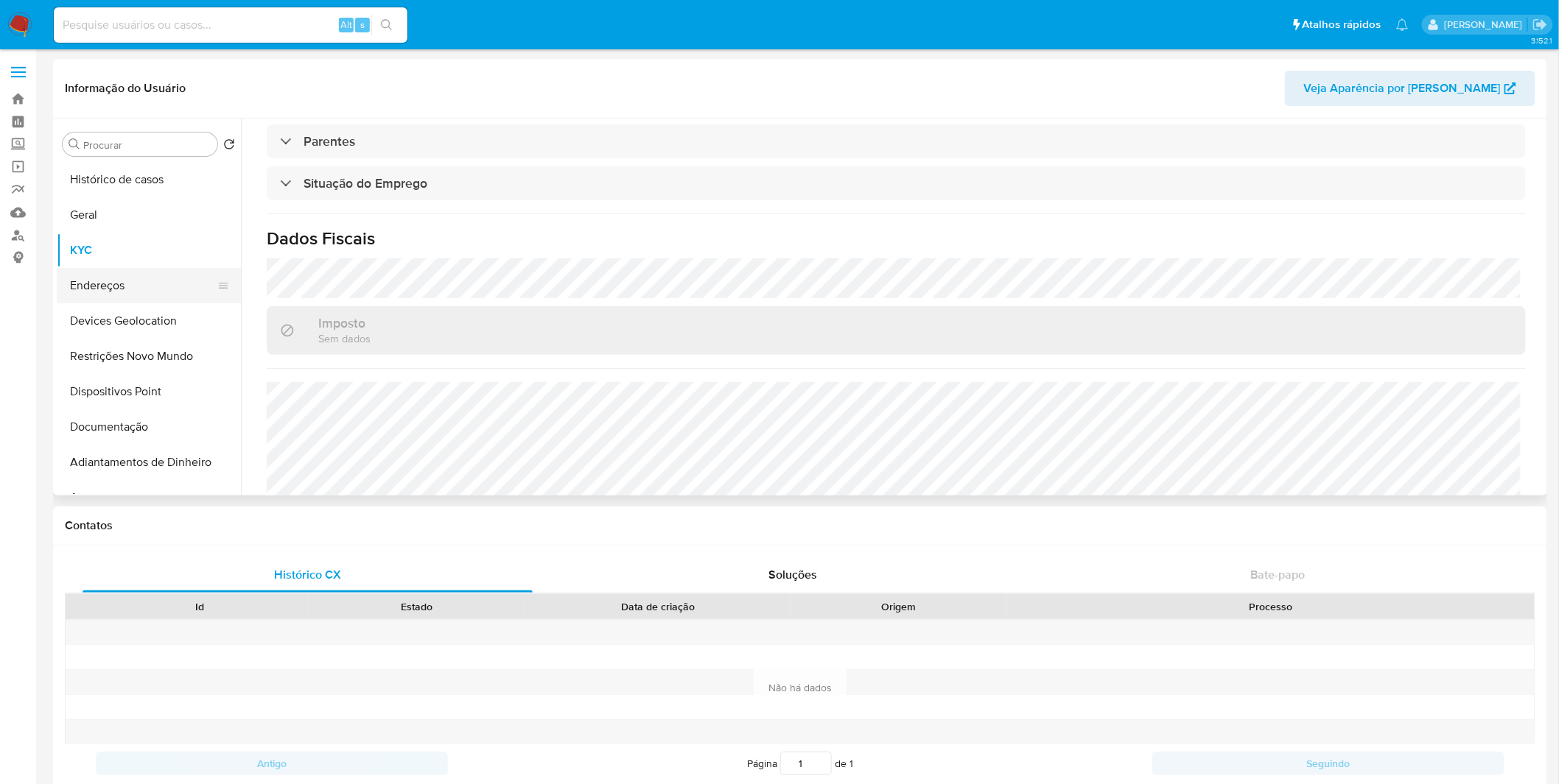
click at [140, 285] on button "Endereços" at bounding box center [142, 286] width 173 height 35
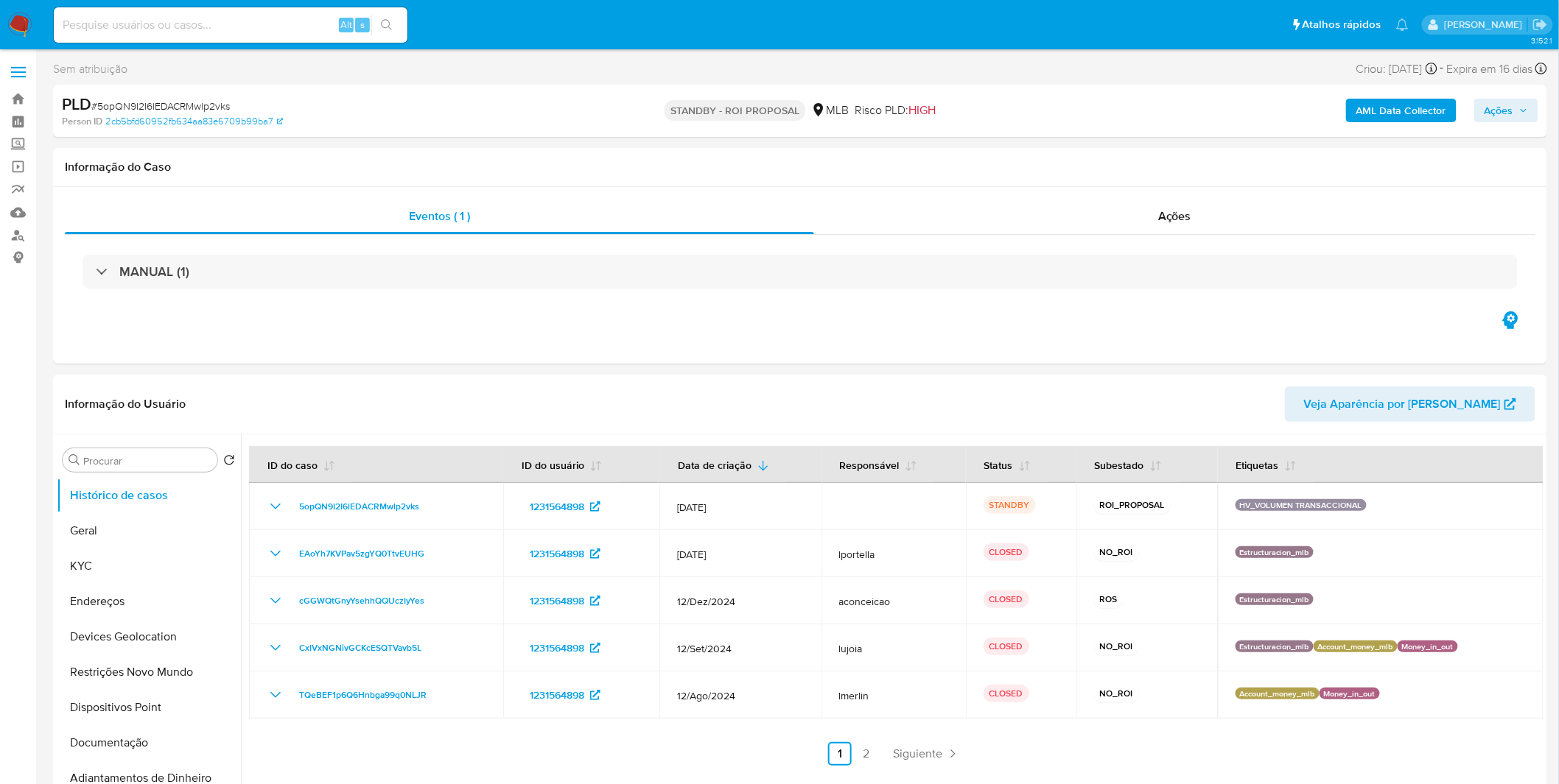
select select "10"
click at [167, 22] on input at bounding box center [230, 25] width 354 height 20
paste input "WsYWf5wB3rXuIPIdW99eUIAk"
type input "WsYWf5wB3rXuIPIdW99eUIAk"
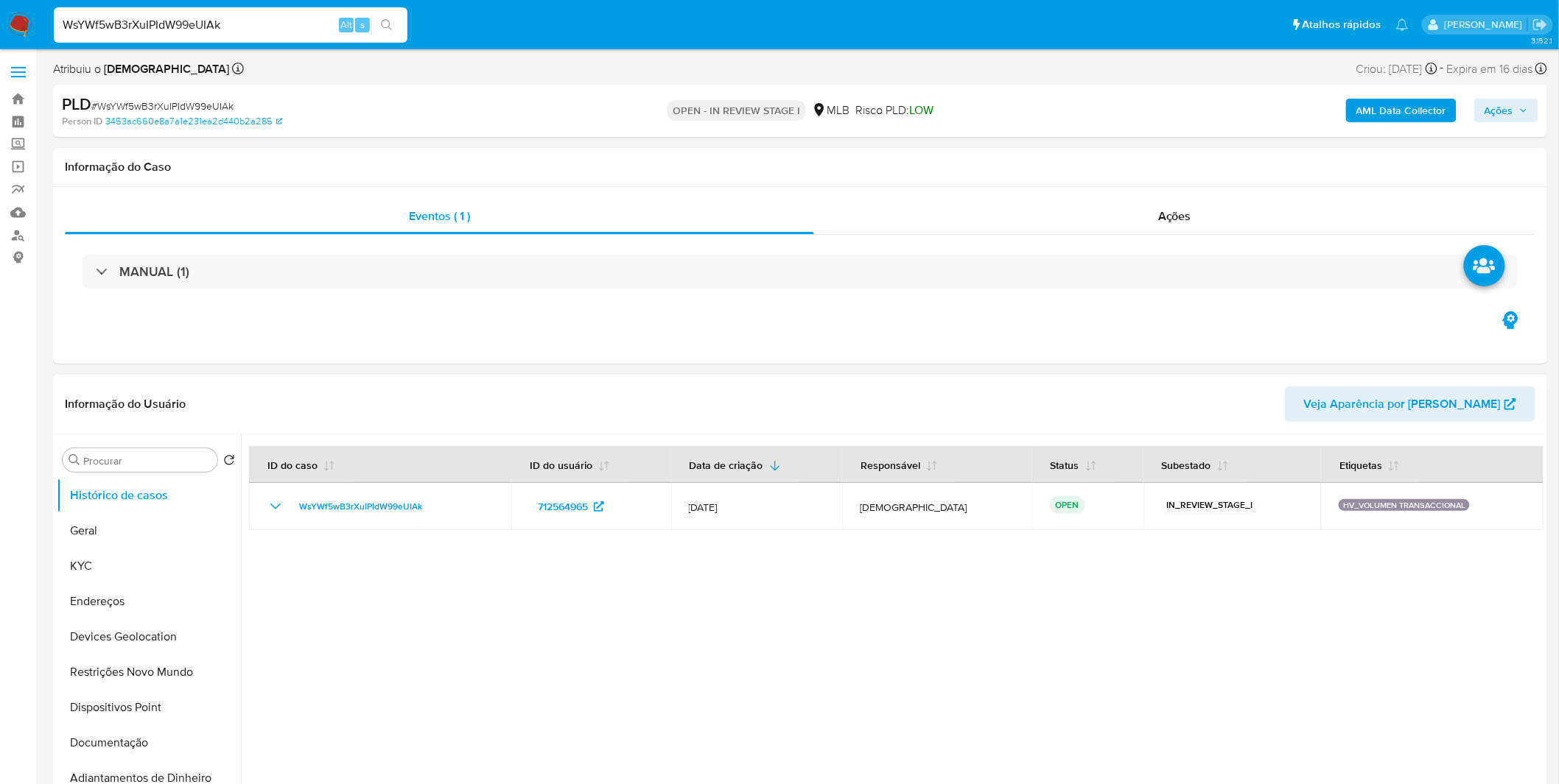
select select "10"
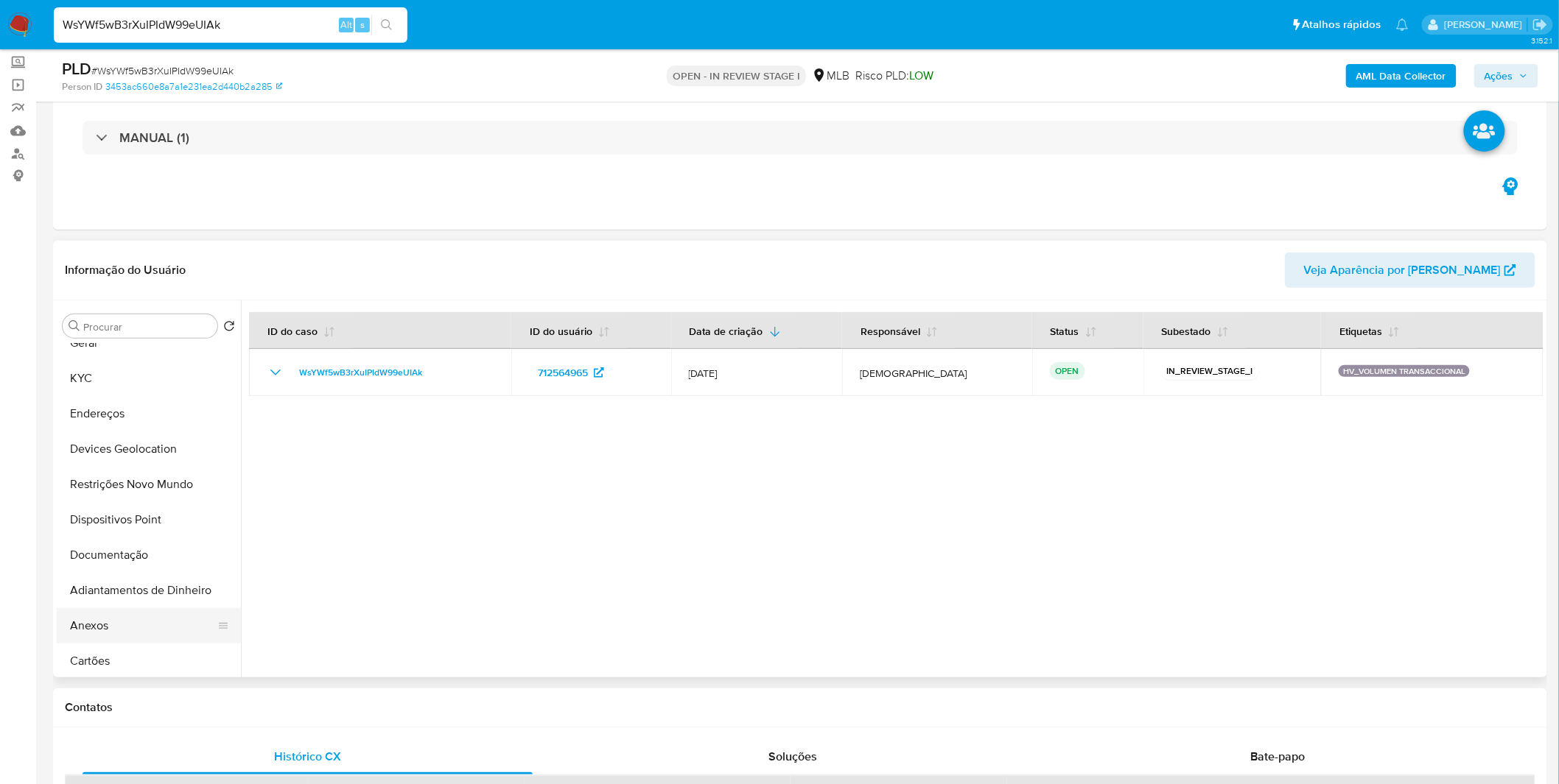
scroll to position [164, 0]
click at [165, 506] on button "Anexos" at bounding box center [142, 516] width 173 height 35
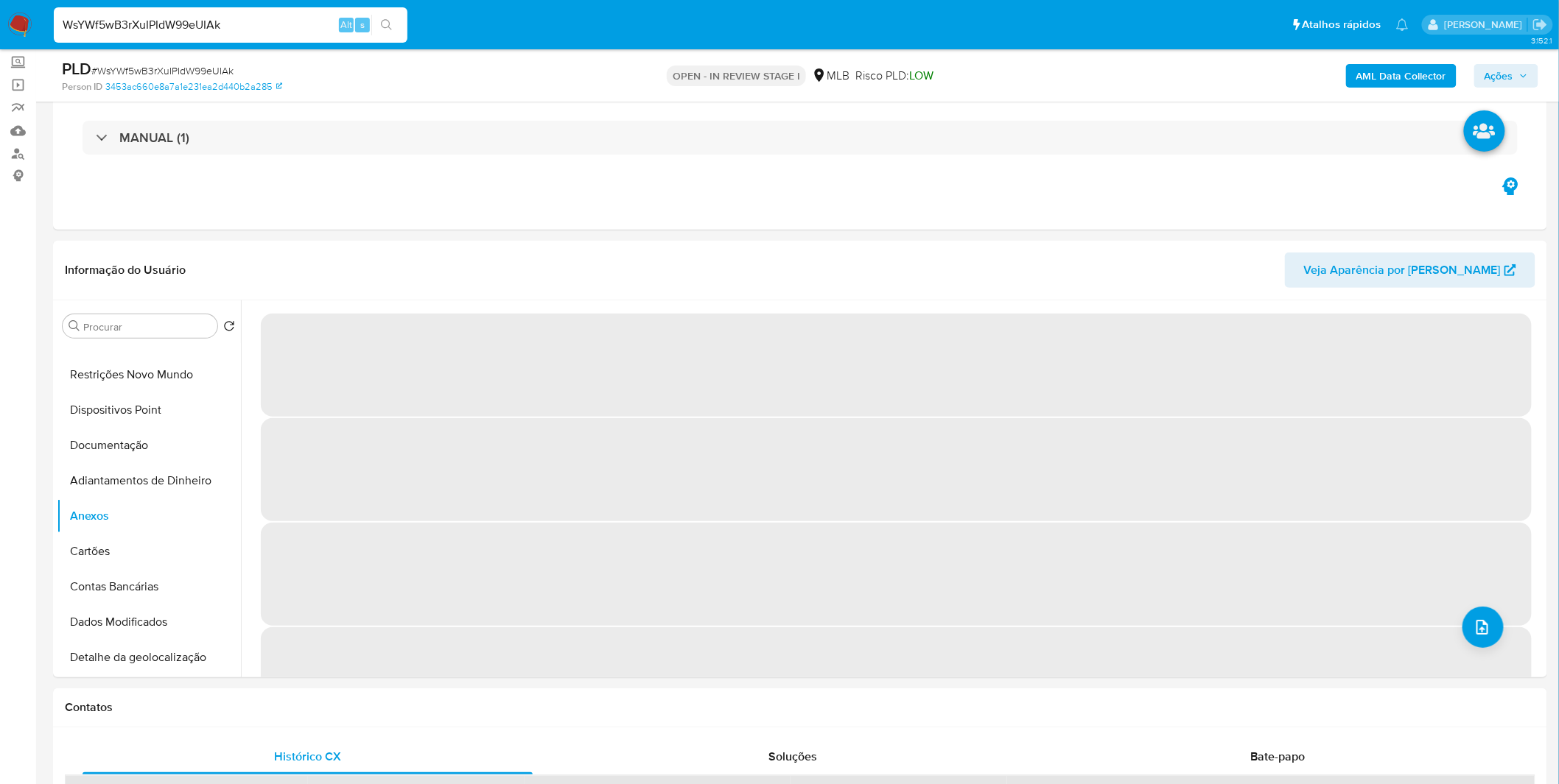
click at [1386, 78] on b "AML Data Collector" at bounding box center [1401, 76] width 90 height 23
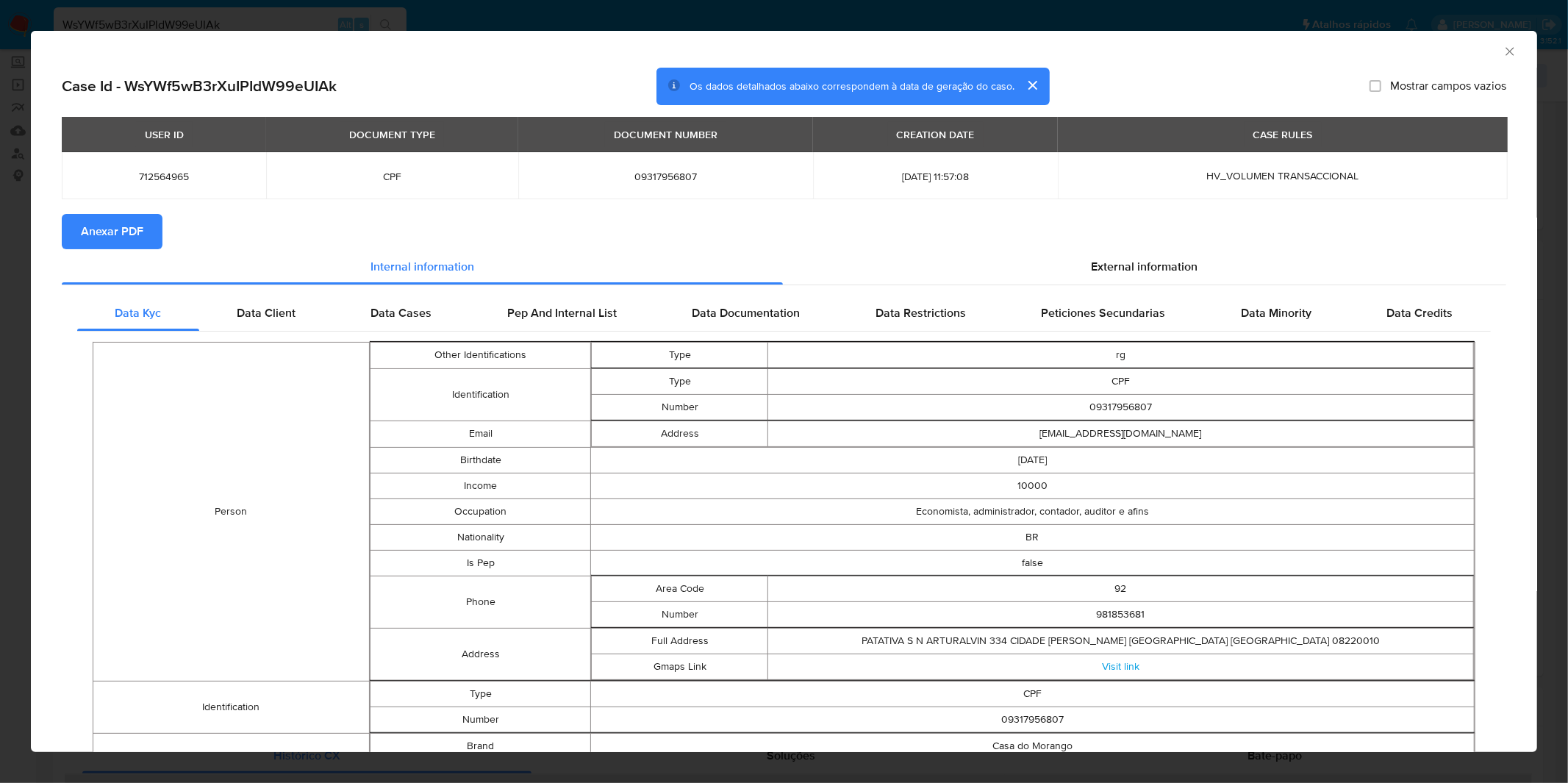
click at [136, 242] on span "Anexar PDF" at bounding box center [112, 231] width 62 height 32
click at [1014, 83] on button "cerrar" at bounding box center [1032, 85] width 35 height 35
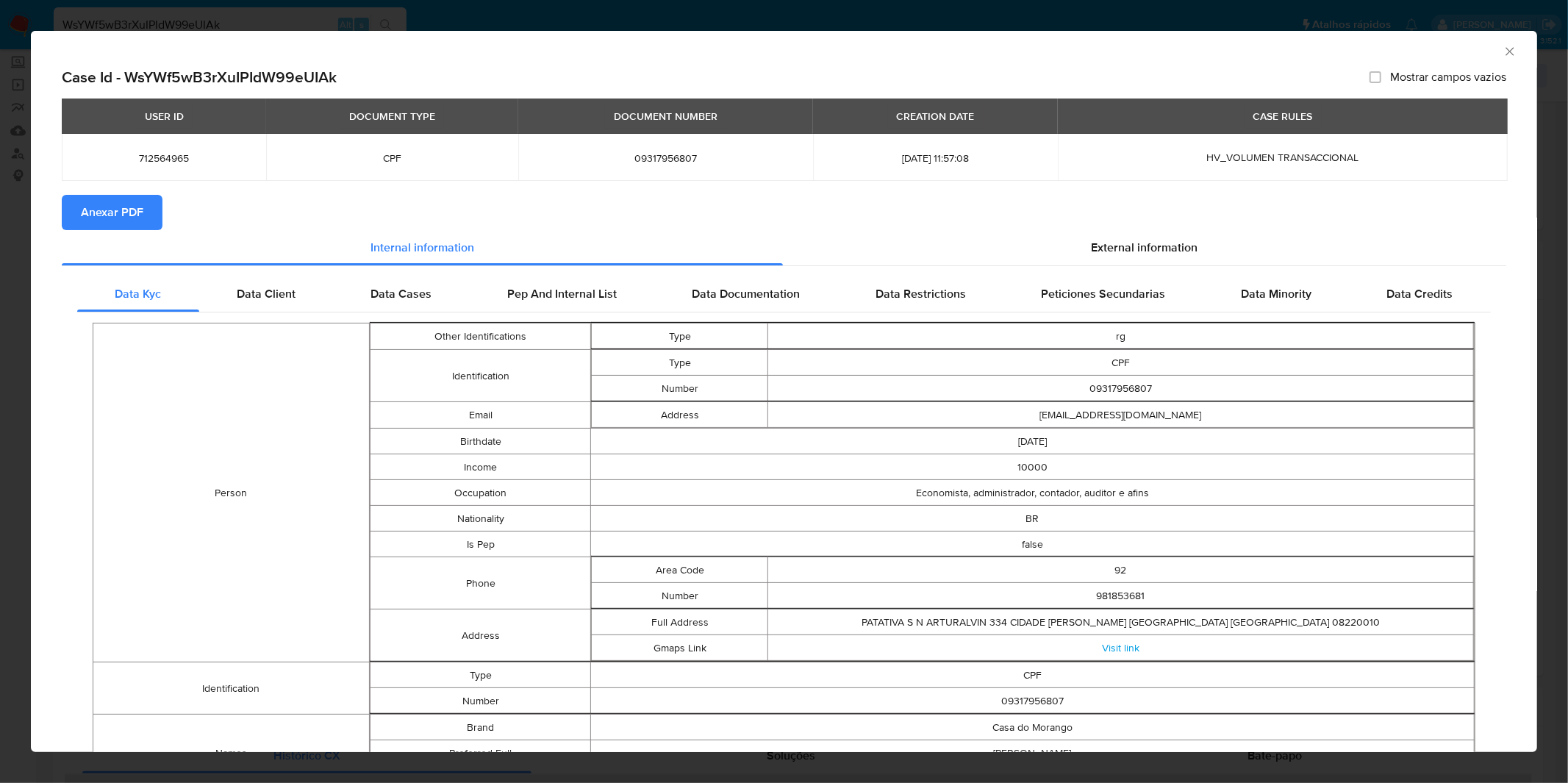
click at [1494, 42] on div "AML Data Collector" at bounding box center [784, 50] width 1507 height 37
click at [1503, 50] on icon "Fechar a janela" at bounding box center [1510, 51] width 15 height 15
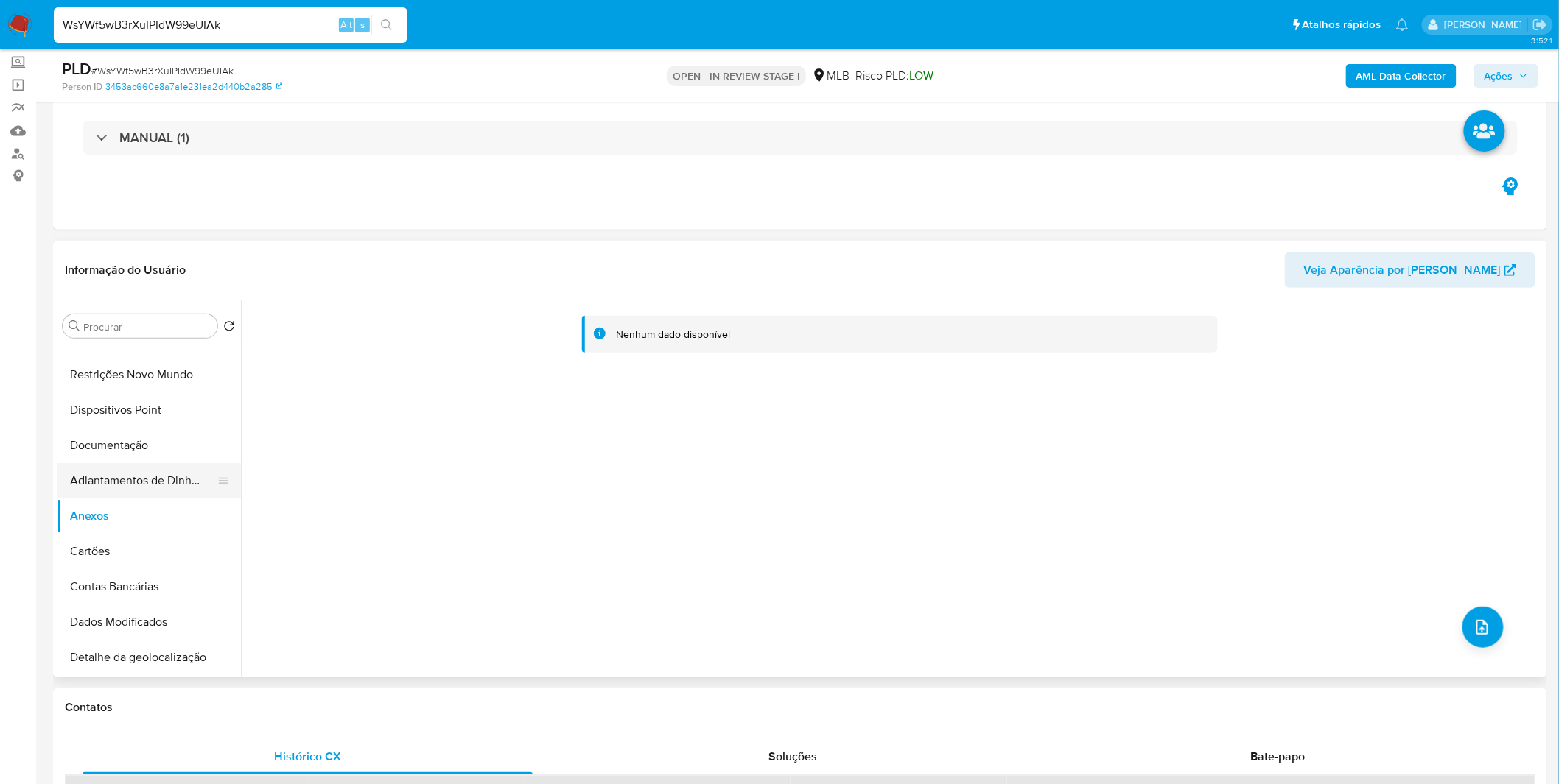
click at [126, 488] on button "Adiantamentos de Dinheiro" at bounding box center [142, 481] width 173 height 35
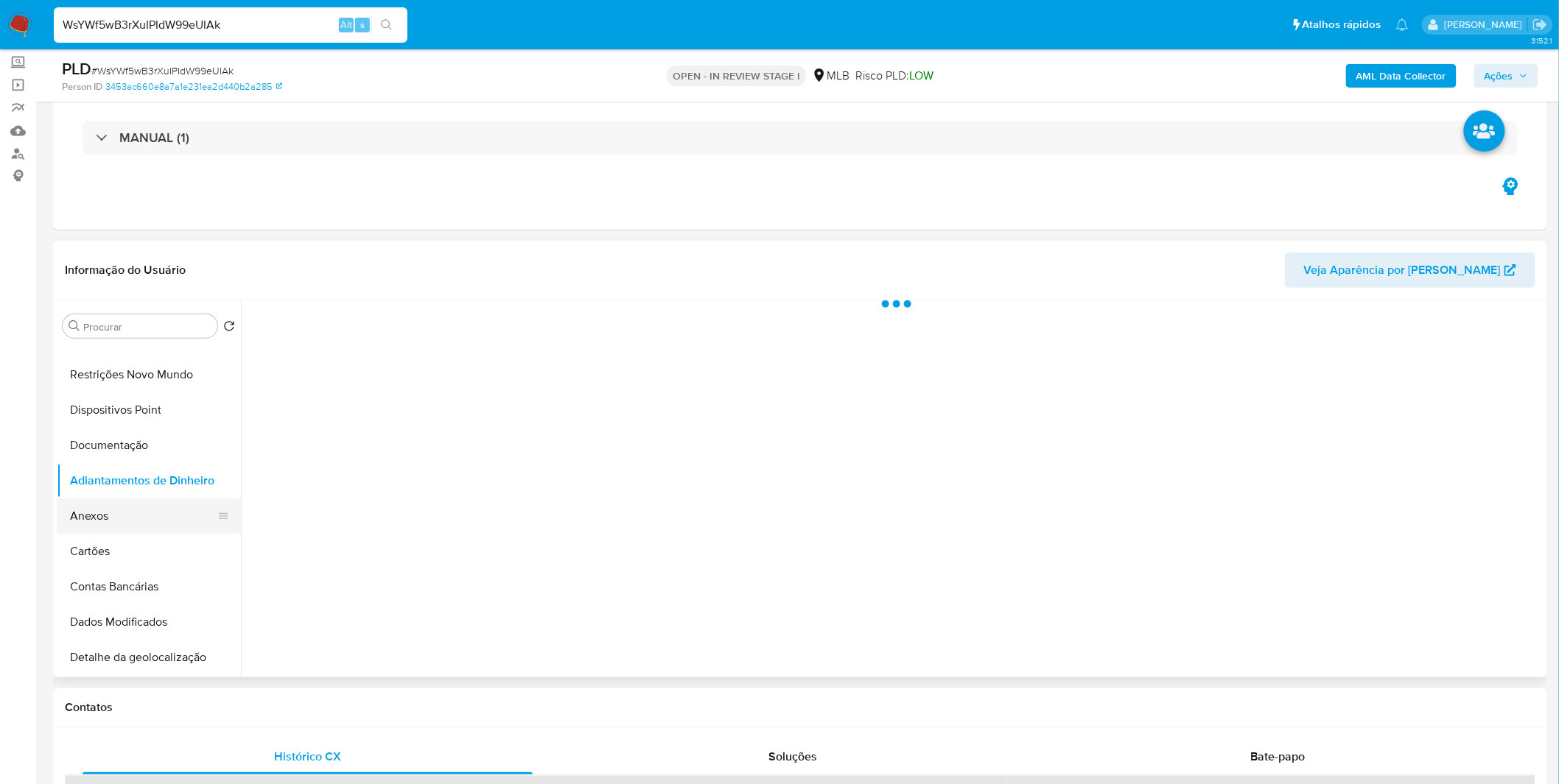
click at [119, 509] on button "Anexos" at bounding box center [142, 516] width 173 height 35
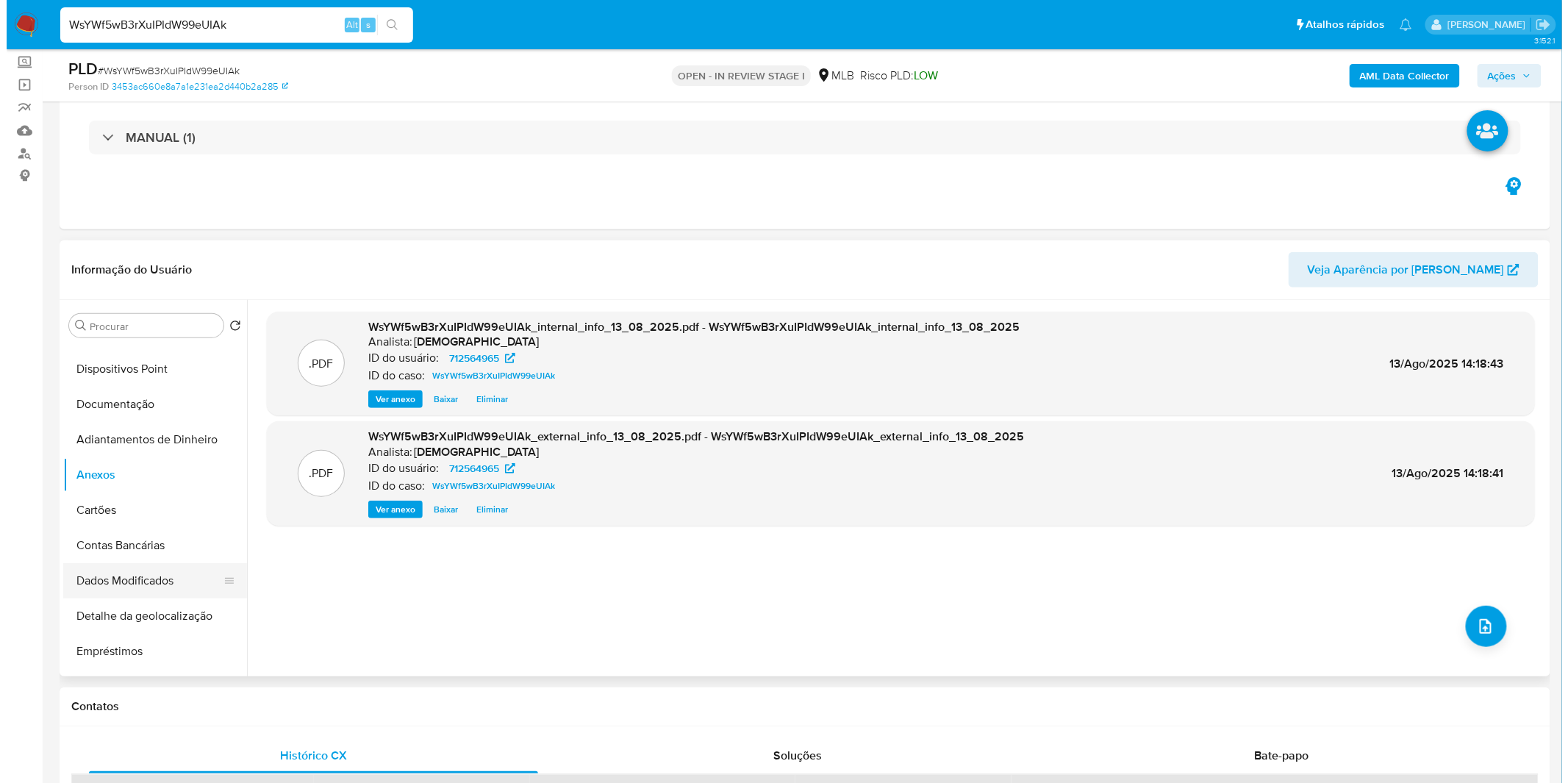
scroll to position [245, 0]
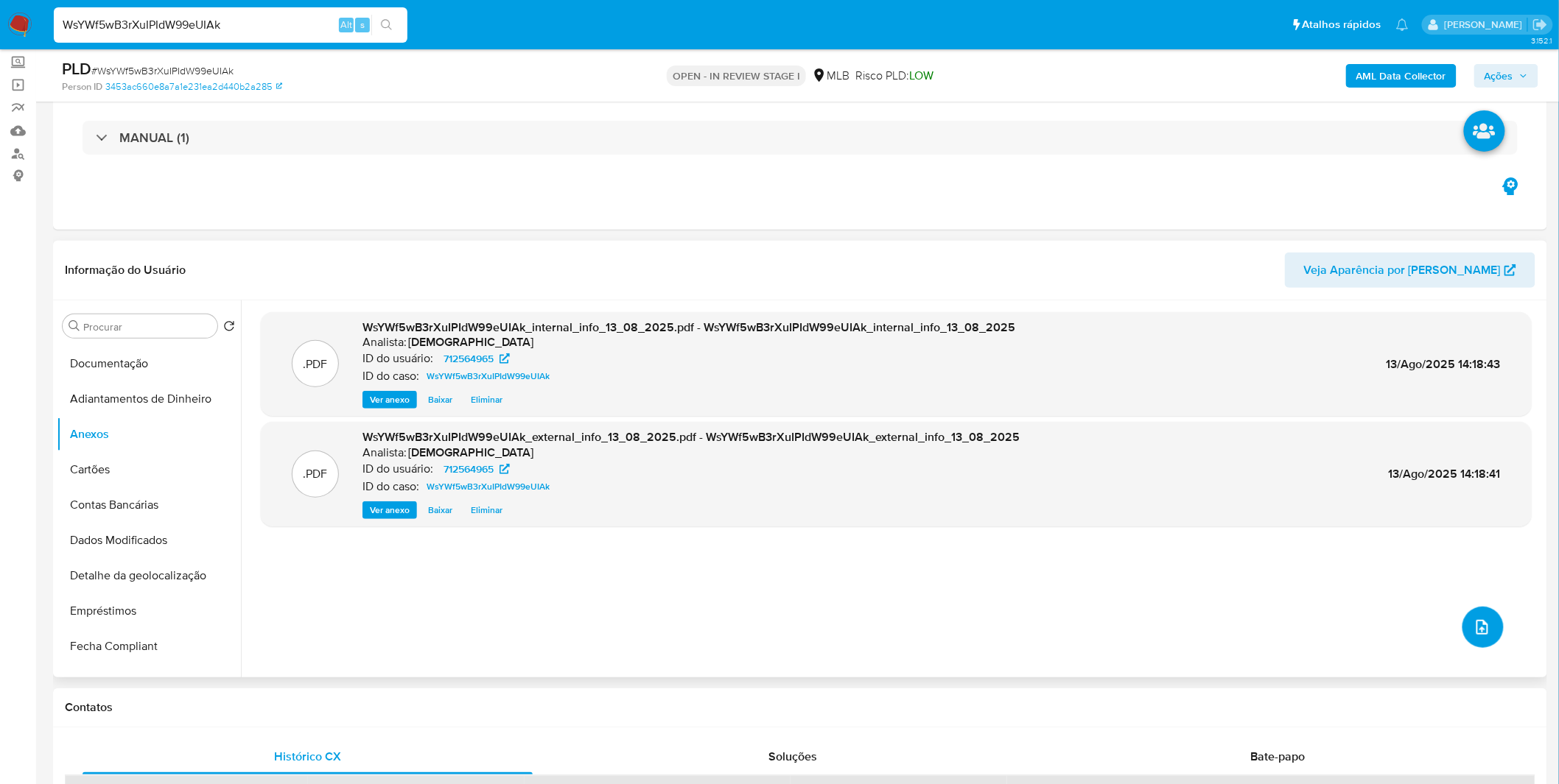
click at [1497, 624] on button "upload-file" at bounding box center [1483, 627] width 41 height 41
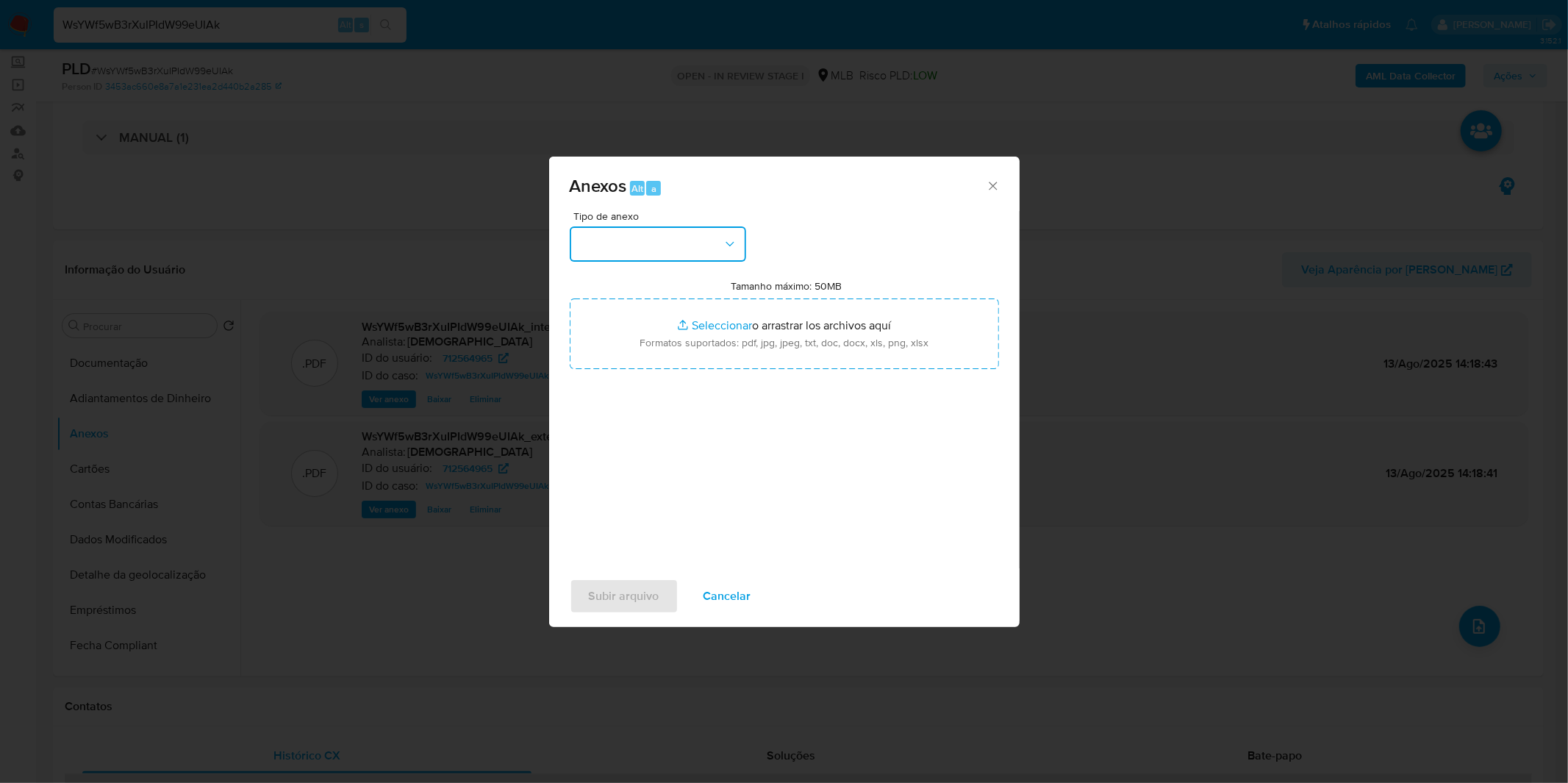
click at [676, 239] on button "button" at bounding box center [657, 244] width 176 height 35
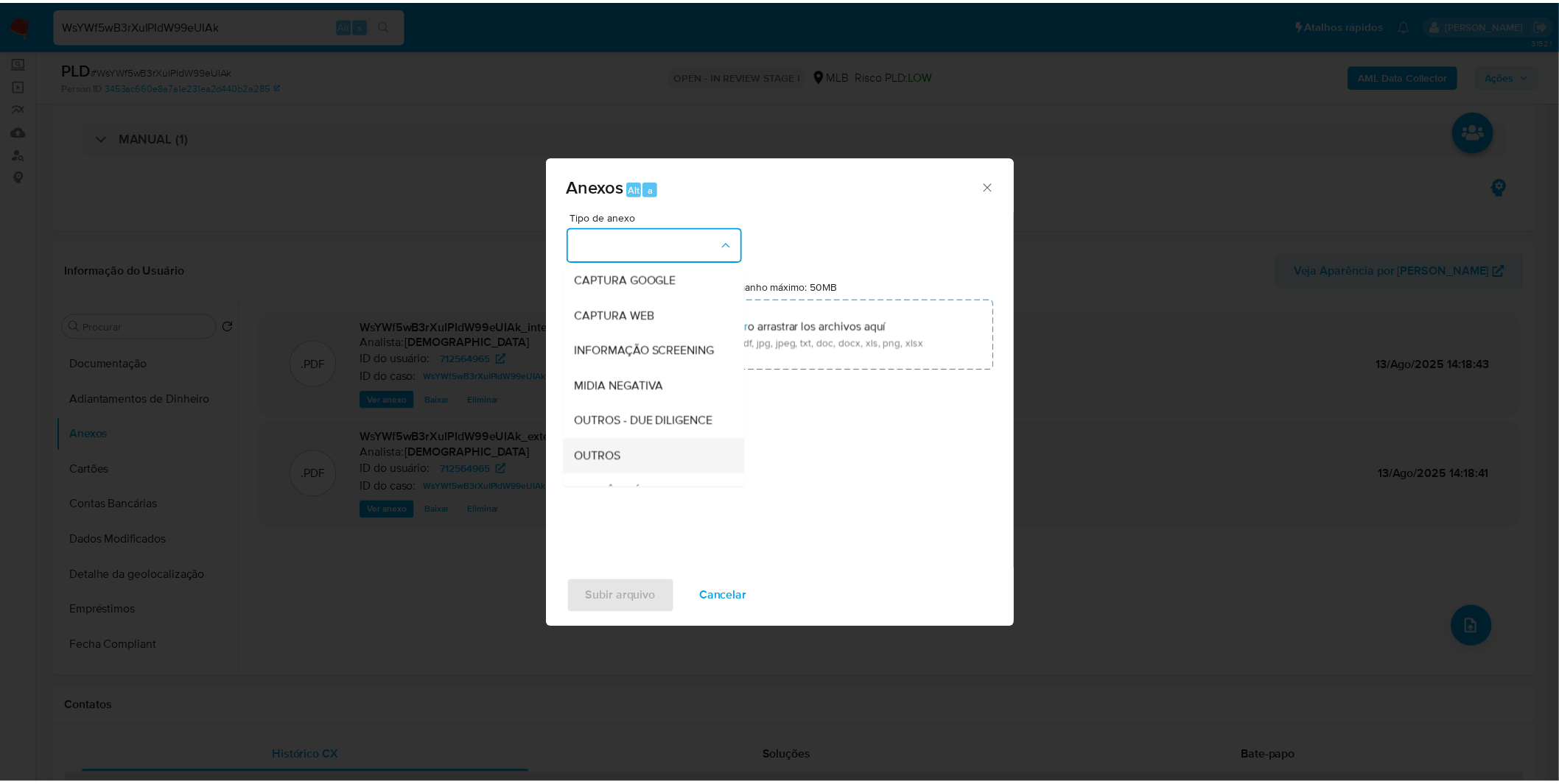
scroll to position [164, 0]
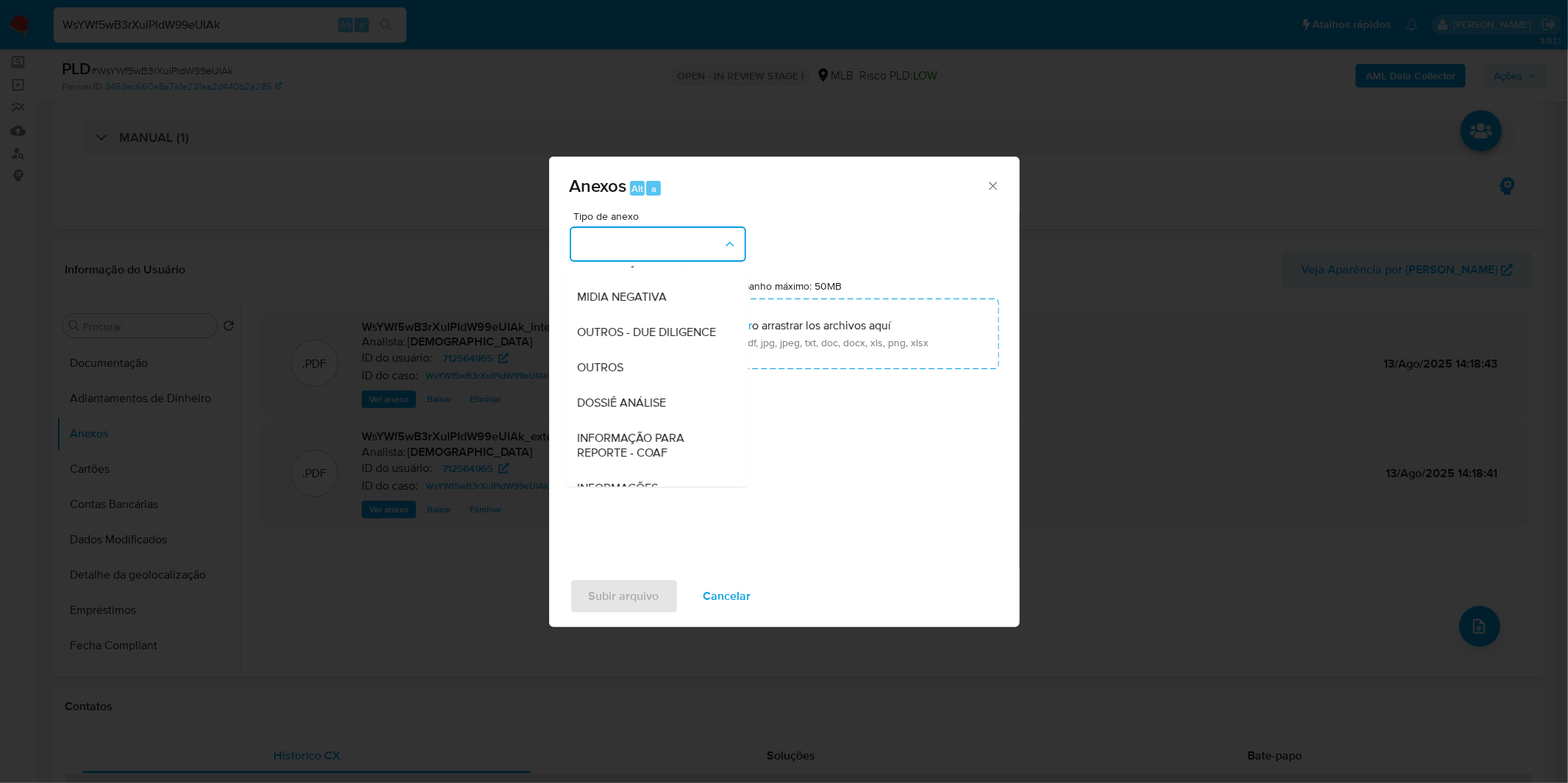
click at [644, 386] on div "OUTROS" at bounding box center [653, 368] width 150 height 35
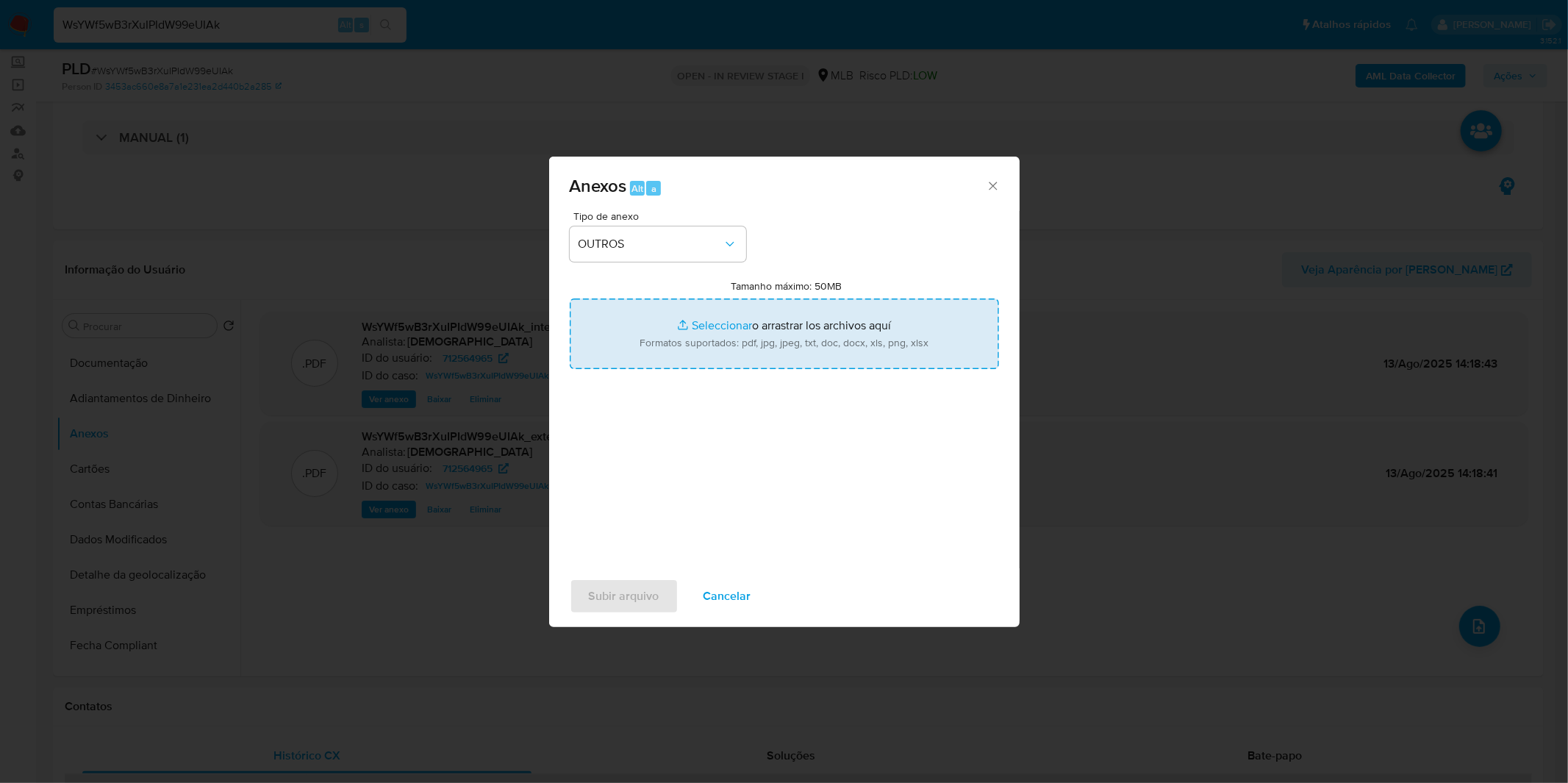
click at [689, 354] on input "Tamanho máximo: 50MB Seleccionar archivos" at bounding box center [784, 334] width 429 height 71
type input "C:\fakepath\Mulan 712564965_2025_07_30_10_01_03.xlsx"
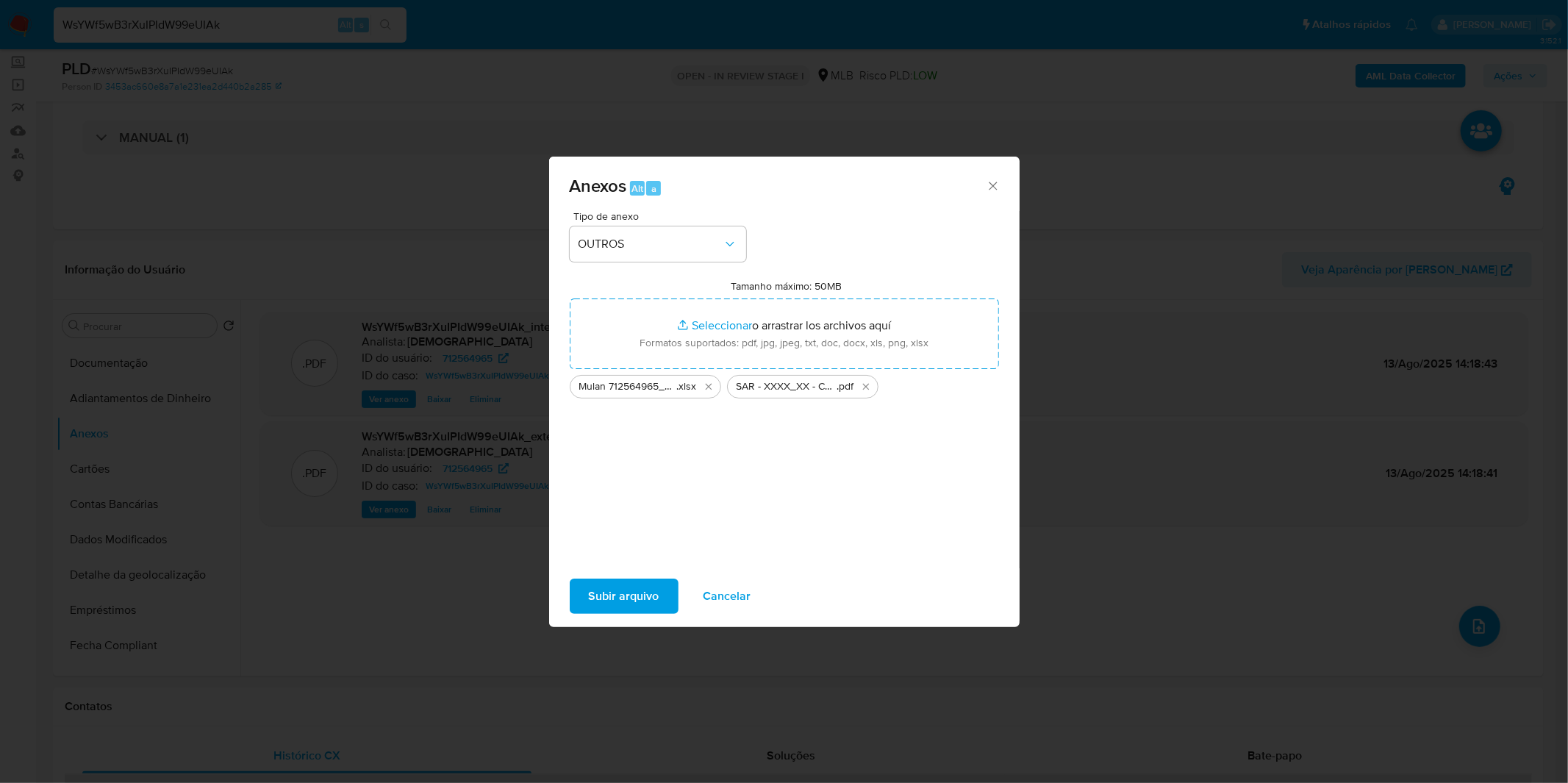
click at [602, 607] on span "Subir arquivo" at bounding box center [624, 596] width 71 height 32
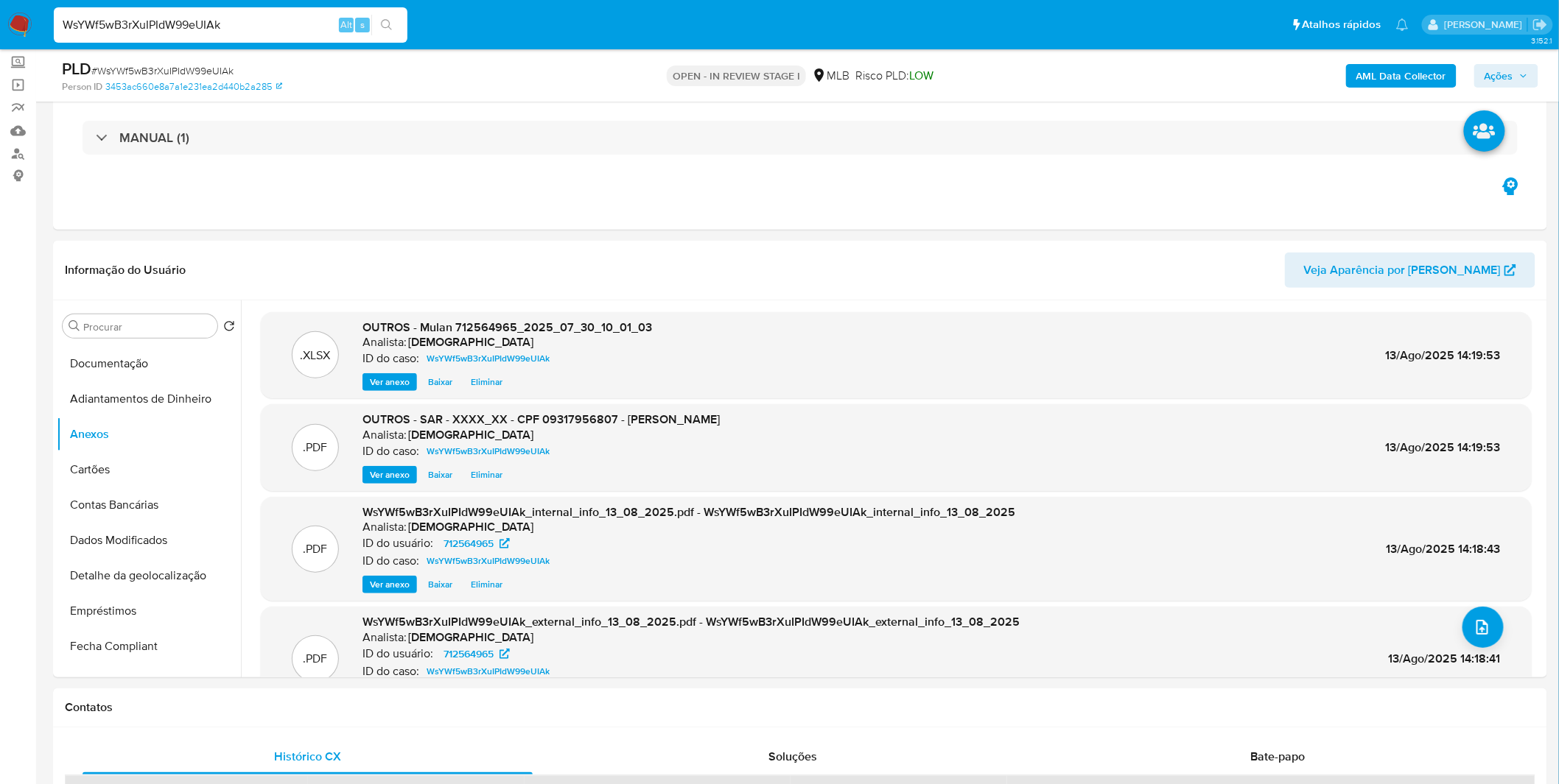
click at [1492, 67] on span "Ações" at bounding box center [1499, 76] width 28 height 23
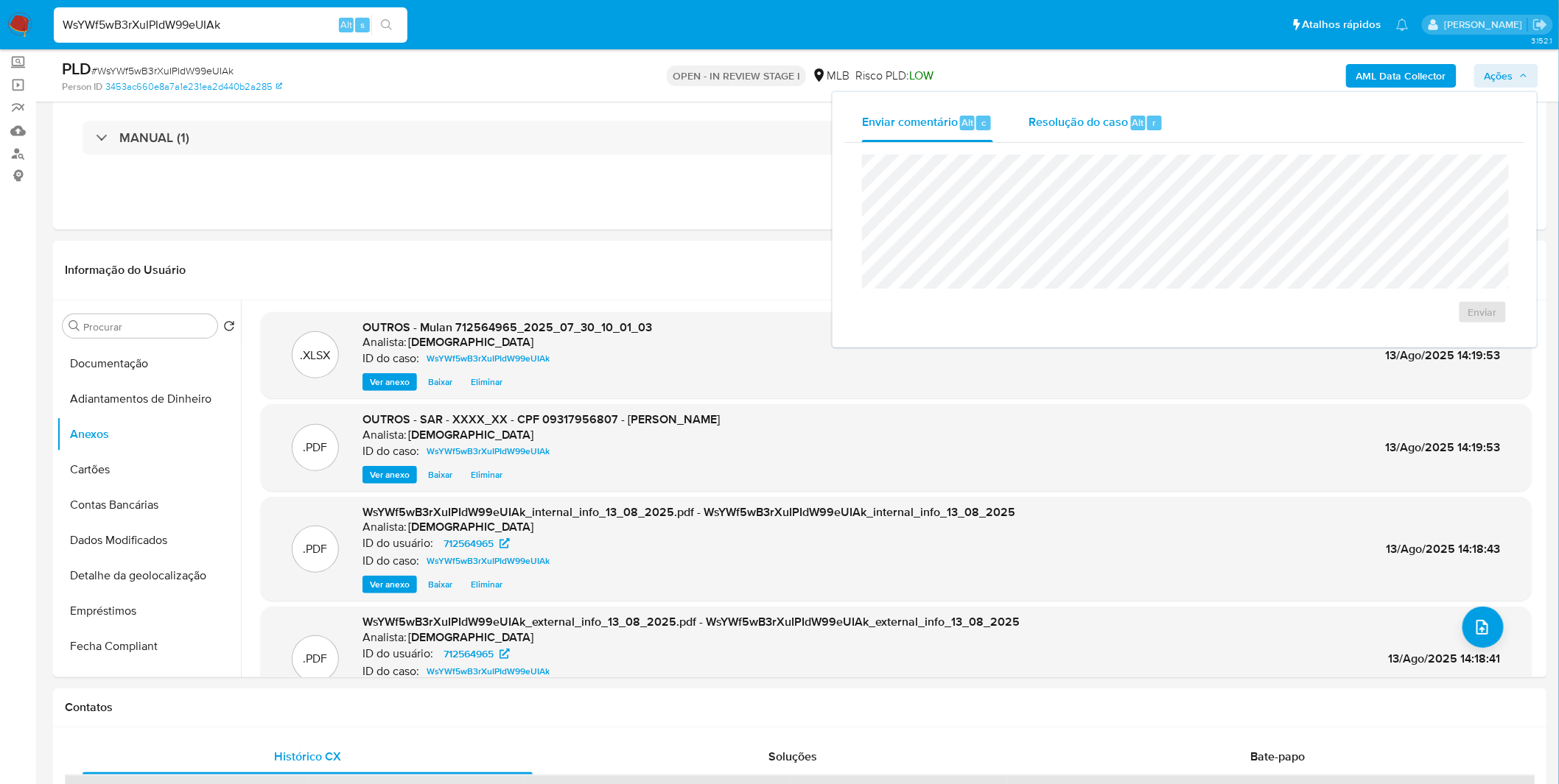
click at [1087, 107] on div "Resolução do caso Alt r" at bounding box center [1096, 122] width 135 height 38
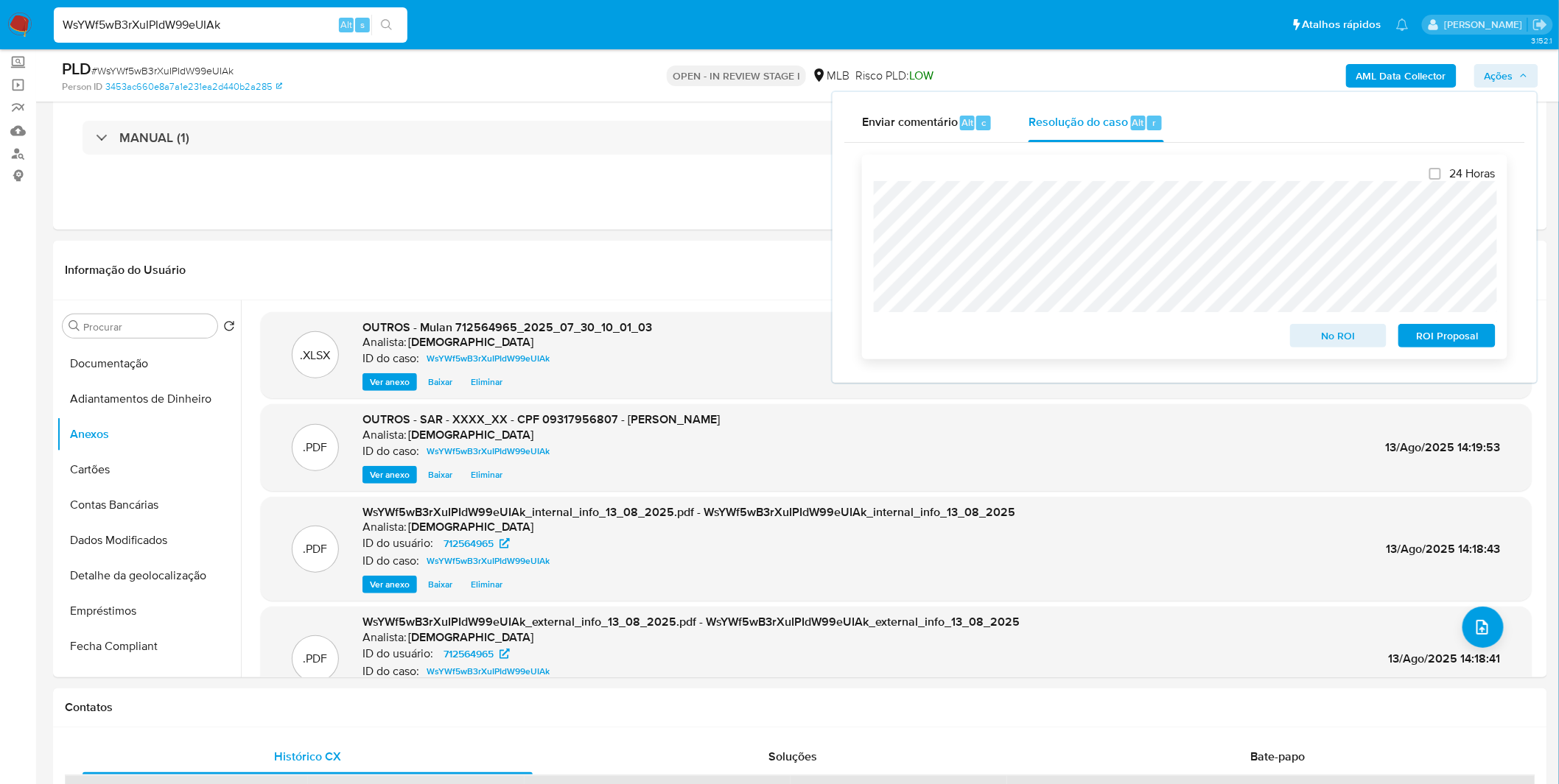
click at [1461, 341] on span "ROI Proposal" at bounding box center [1447, 335] width 77 height 20
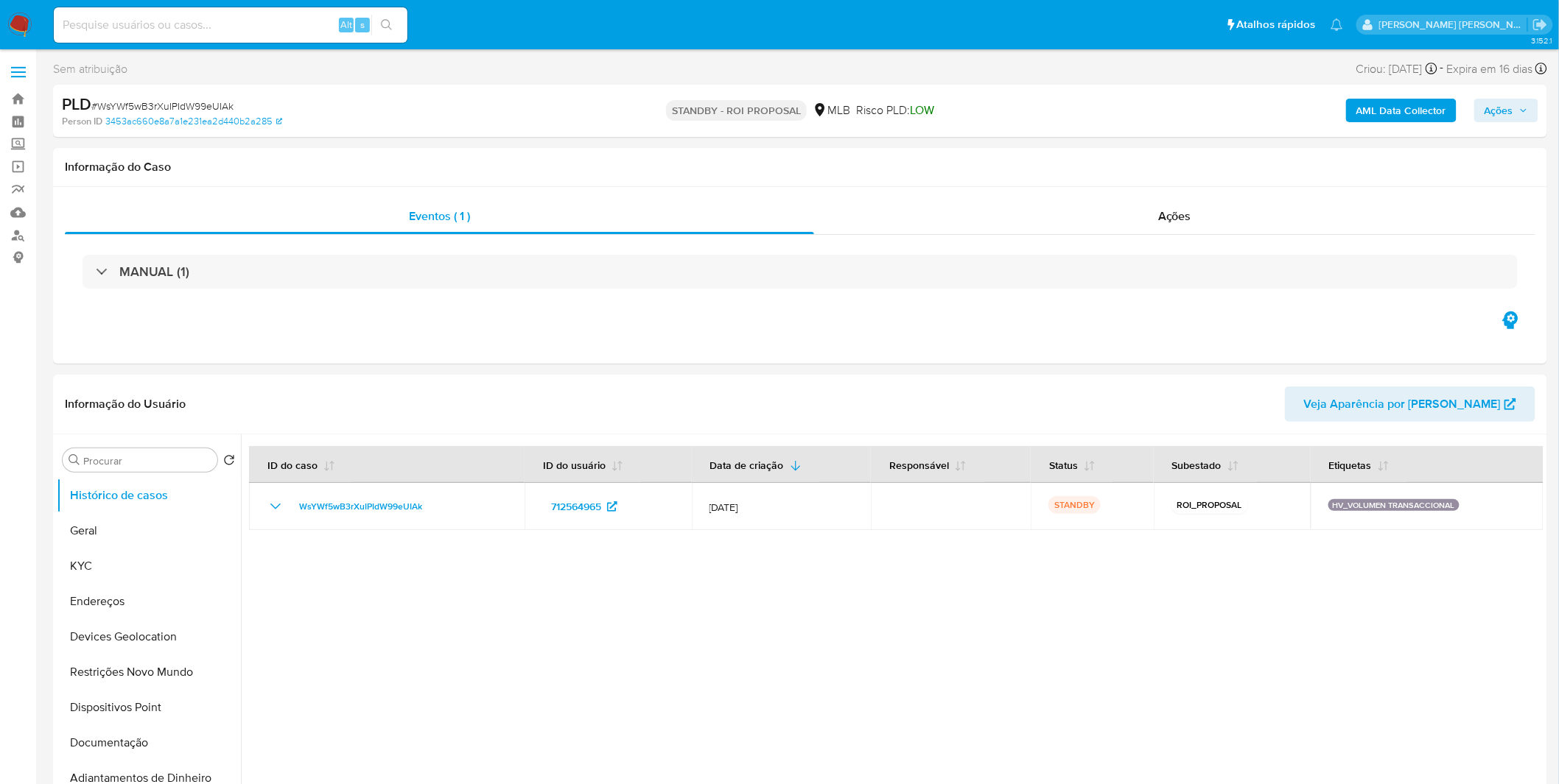
select select "10"
click at [975, 651] on div at bounding box center [892, 623] width 1302 height 377
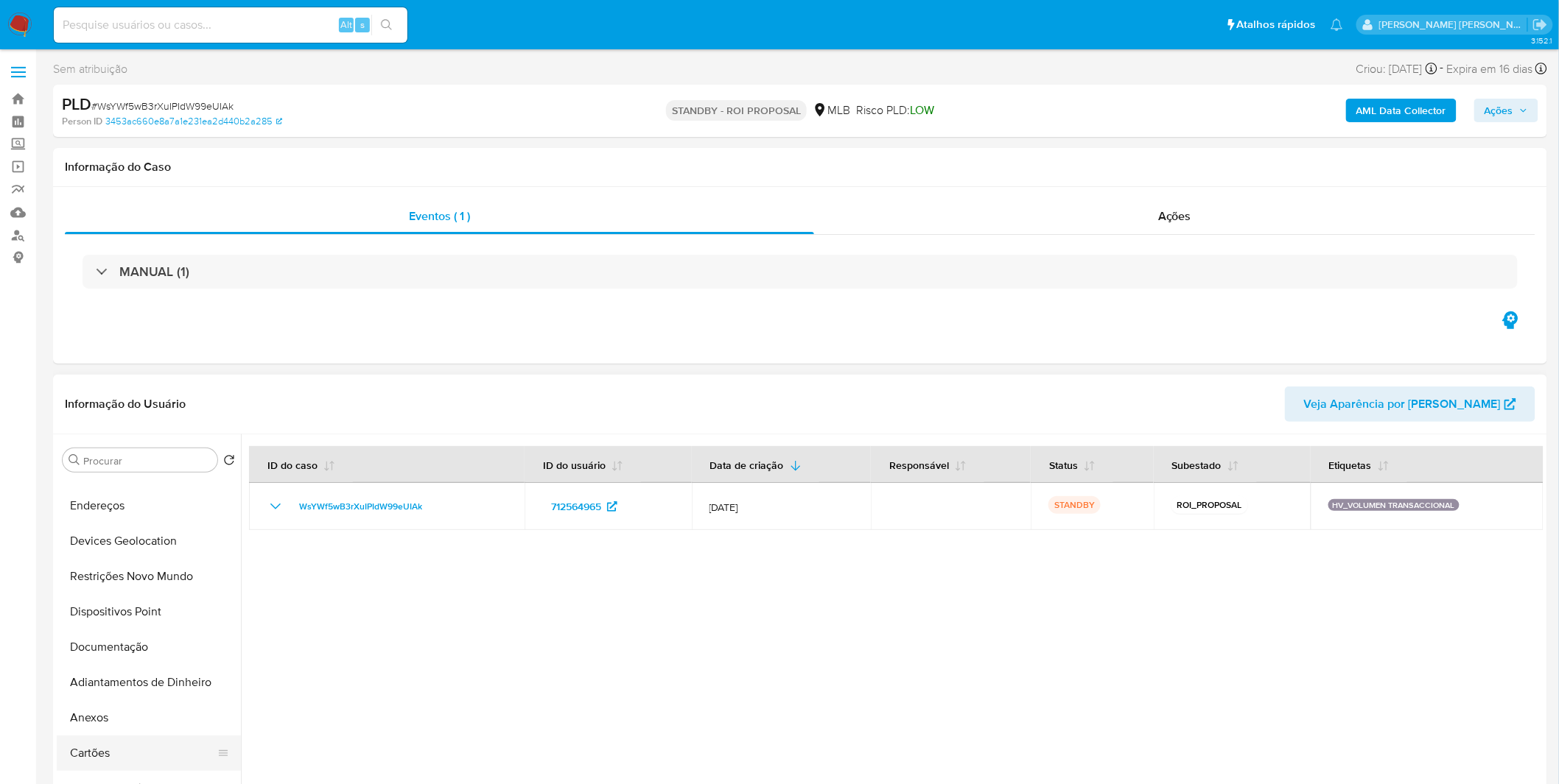
scroll to position [246, 0]
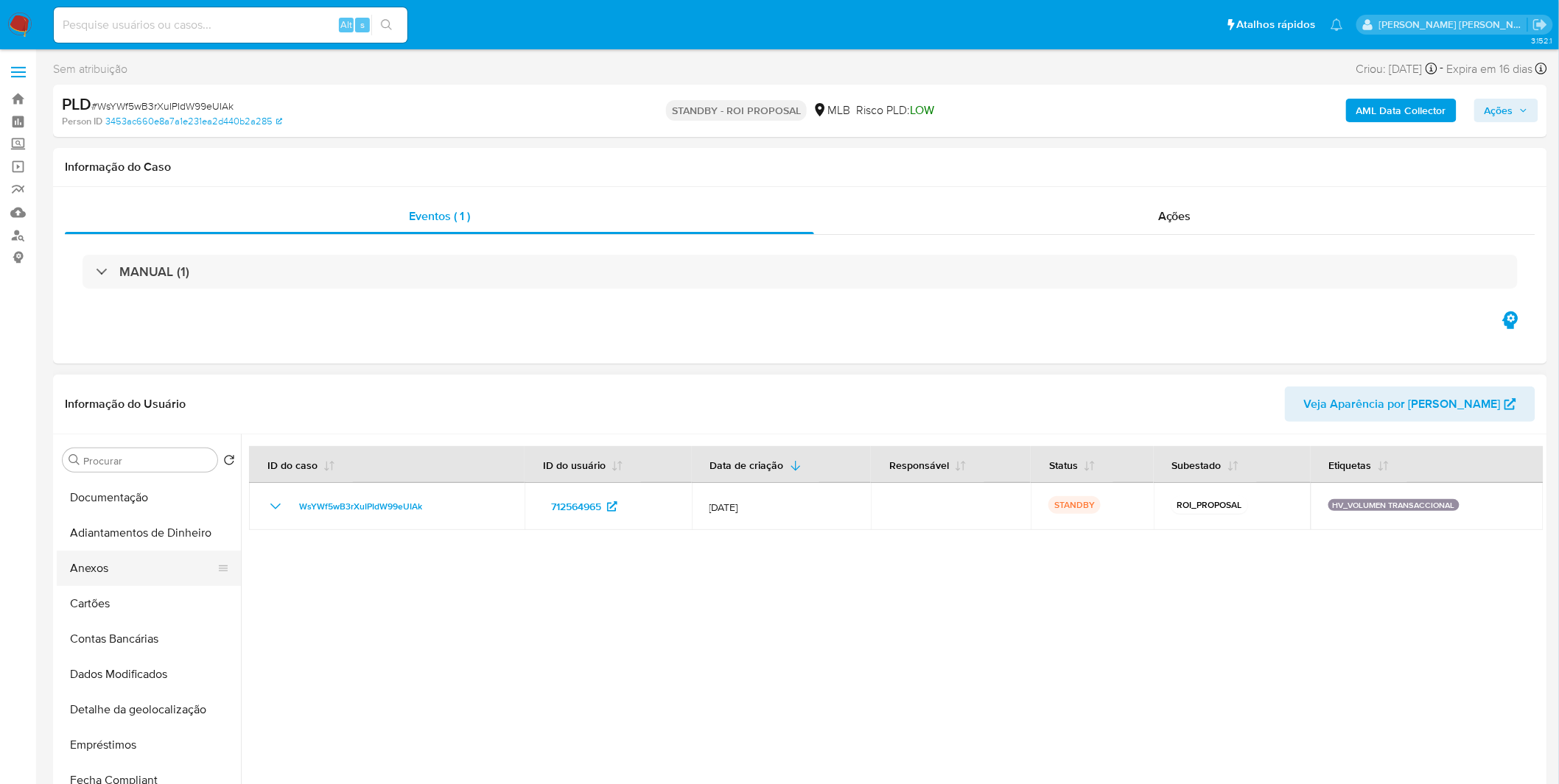
click at [116, 579] on button "Anexos" at bounding box center [142, 568] width 173 height 35
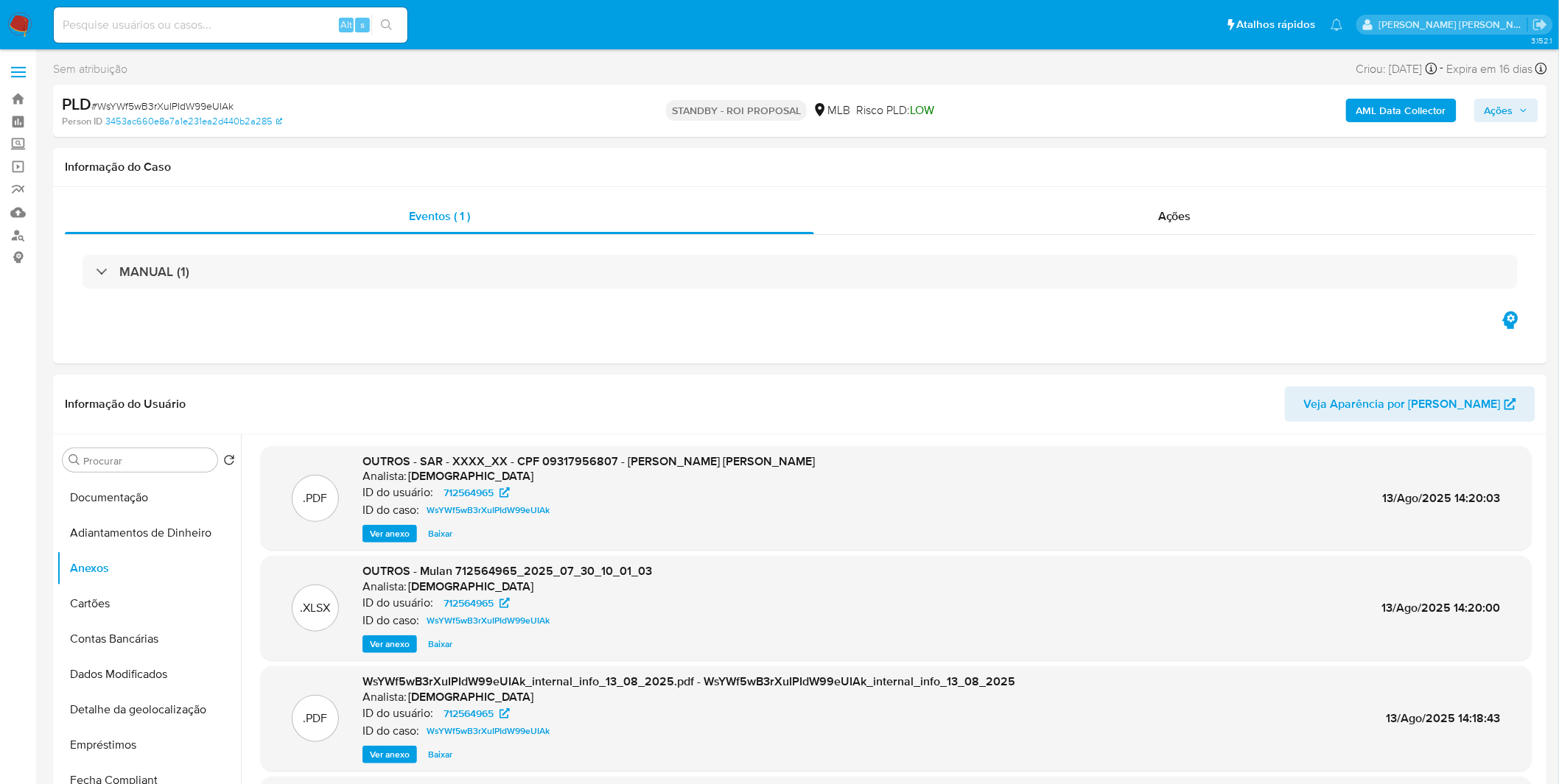
click at [281, 19] on input at bounding box center [230, 25] width 354 height 20
paste input "nzpejcWdHMkpikE2KoyVe1rW"
type input "nzpejcWdHMkpikE2KoyVe1rW"
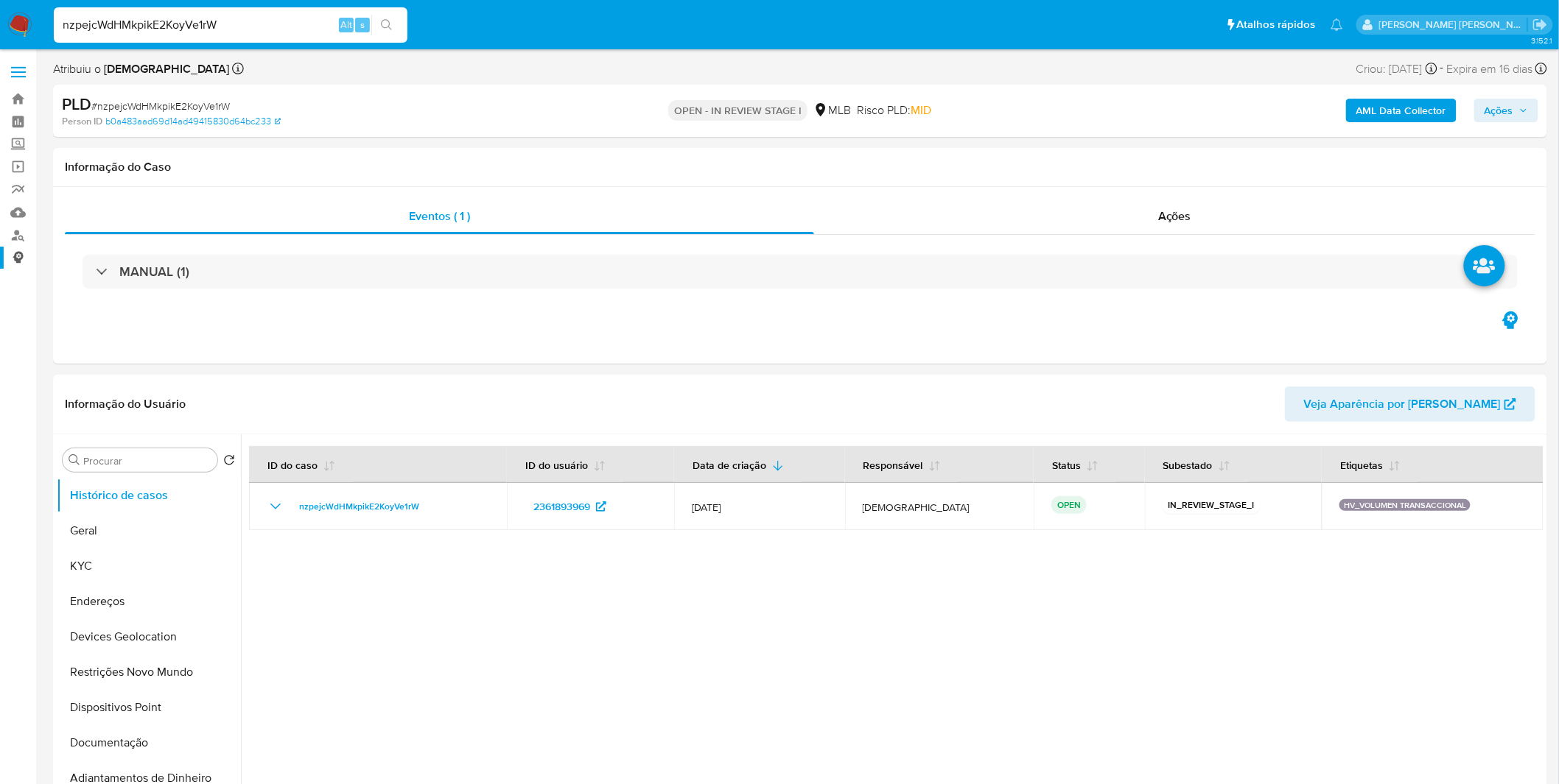
select select "10"
click at [1425, 119] on b "AML Data Collector" at bounding box center [1401, 110] width 90 height 23
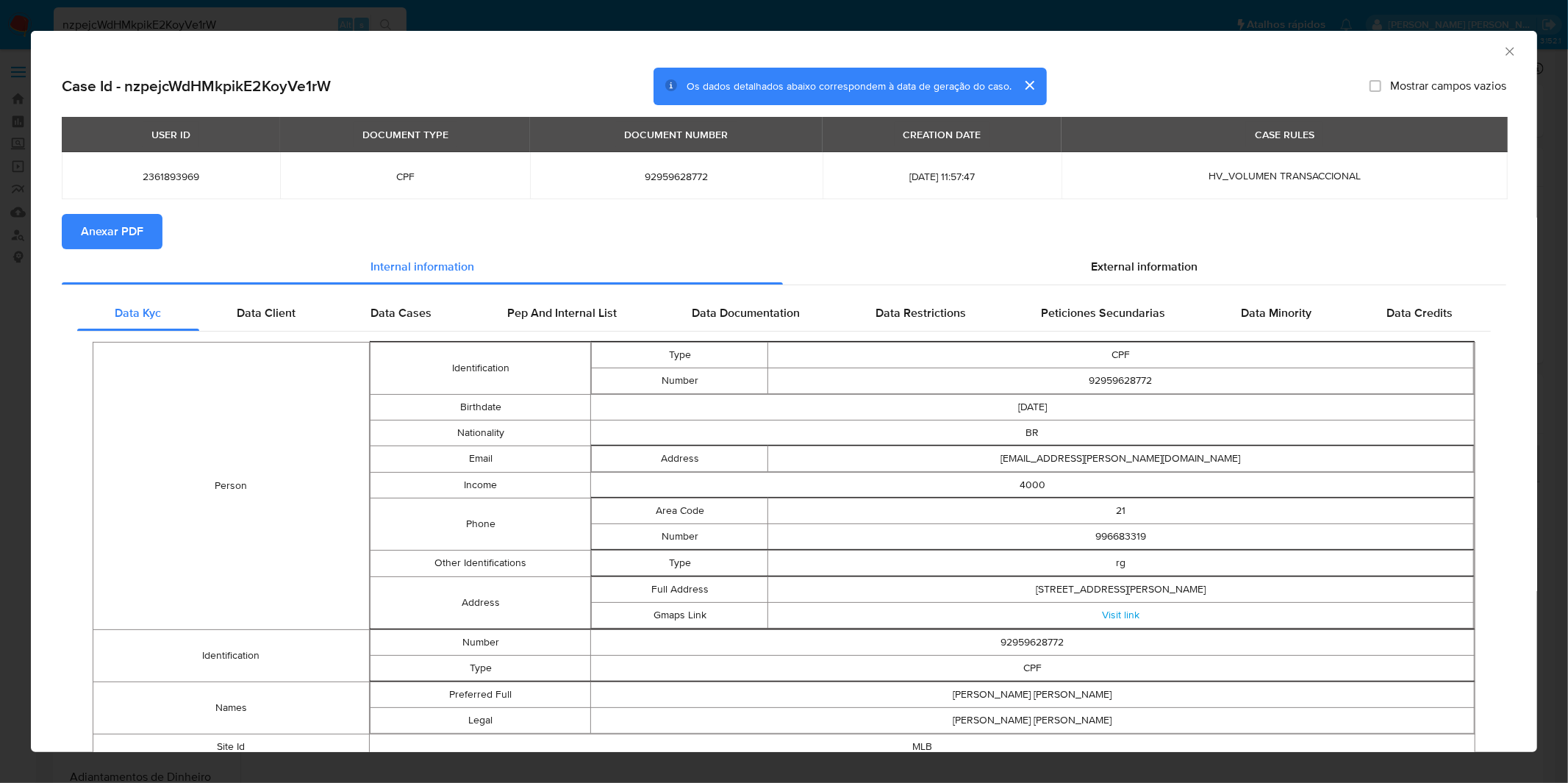
click at [135, 234] on span "Anexar PDF" at bounding box center [112, 231] width 62 height 32
click at [759, 11] on div "AML Data Collector Case Id - nzpejcWdHMkpikE2KoyVe1rW Os dados detalhados abaix…" at bounding box center [784, 392] width 1568 height 783
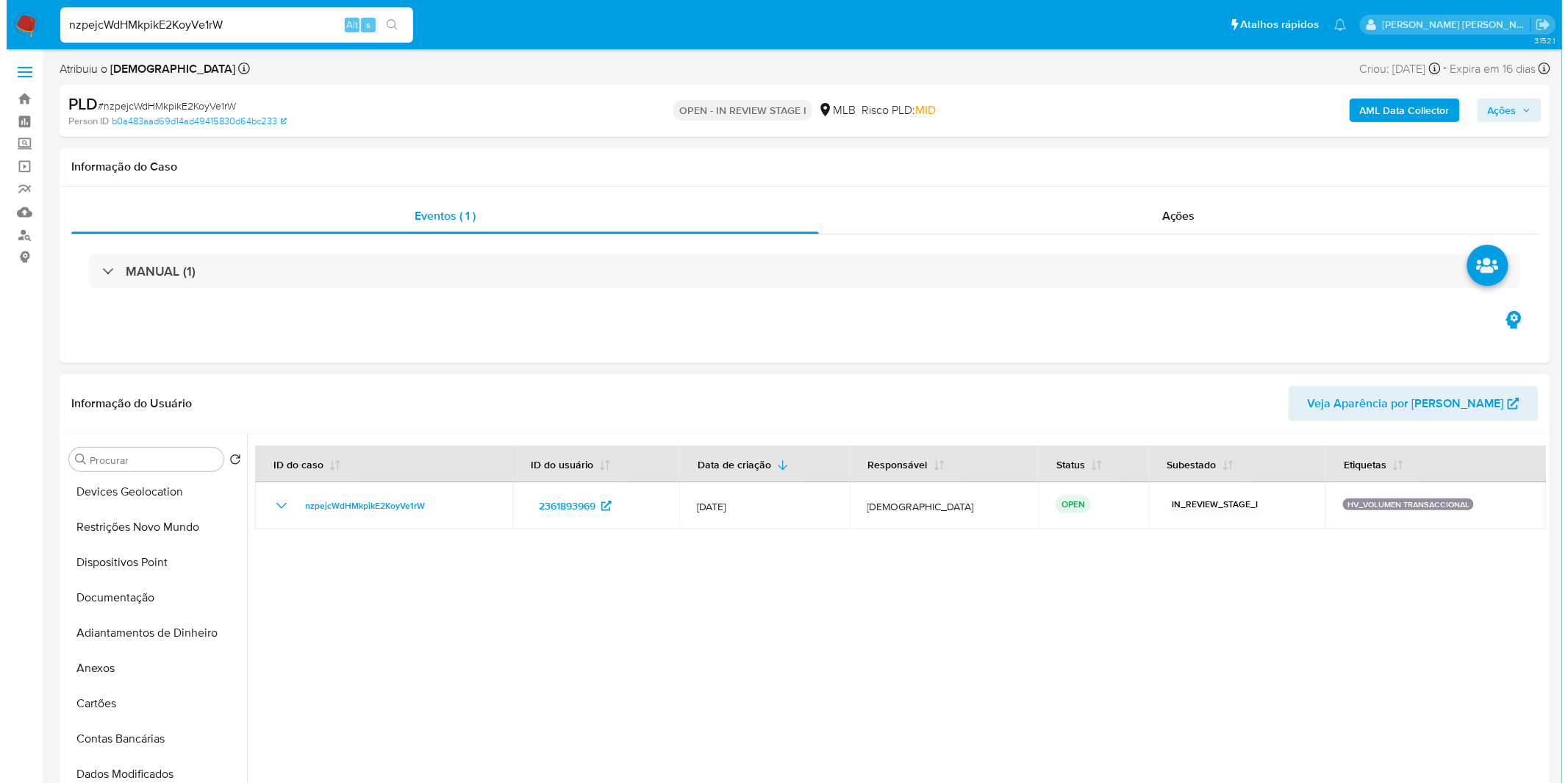
scroll to position [130, 0]
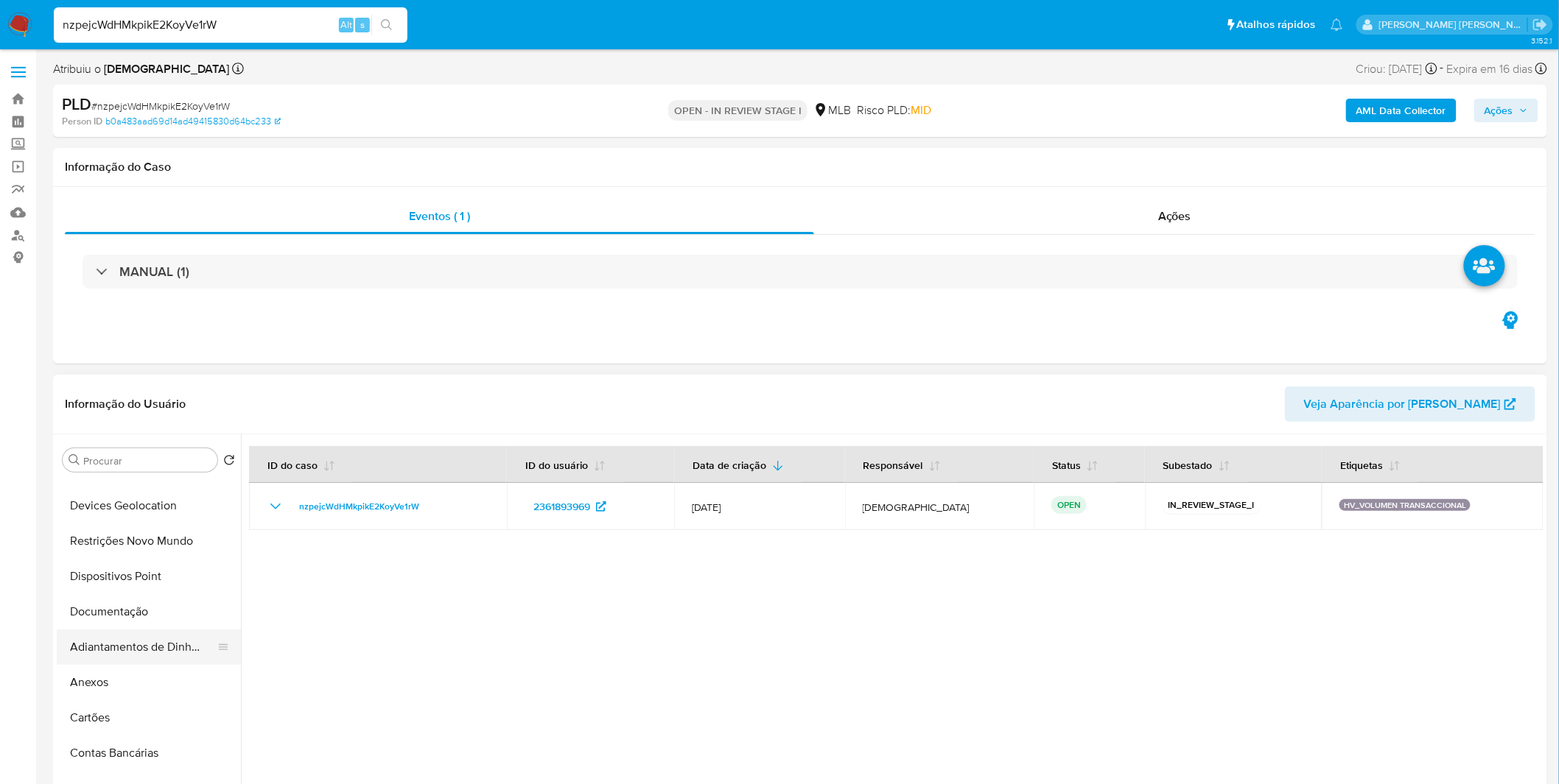
click at [140, 650] on button "Adiantamentos de Dinheiro" at bounding box center [142, 647] width 173 height 35
click at [131, 687] on button "Anexos" at bounding box center [142, 683] width 173 height 35
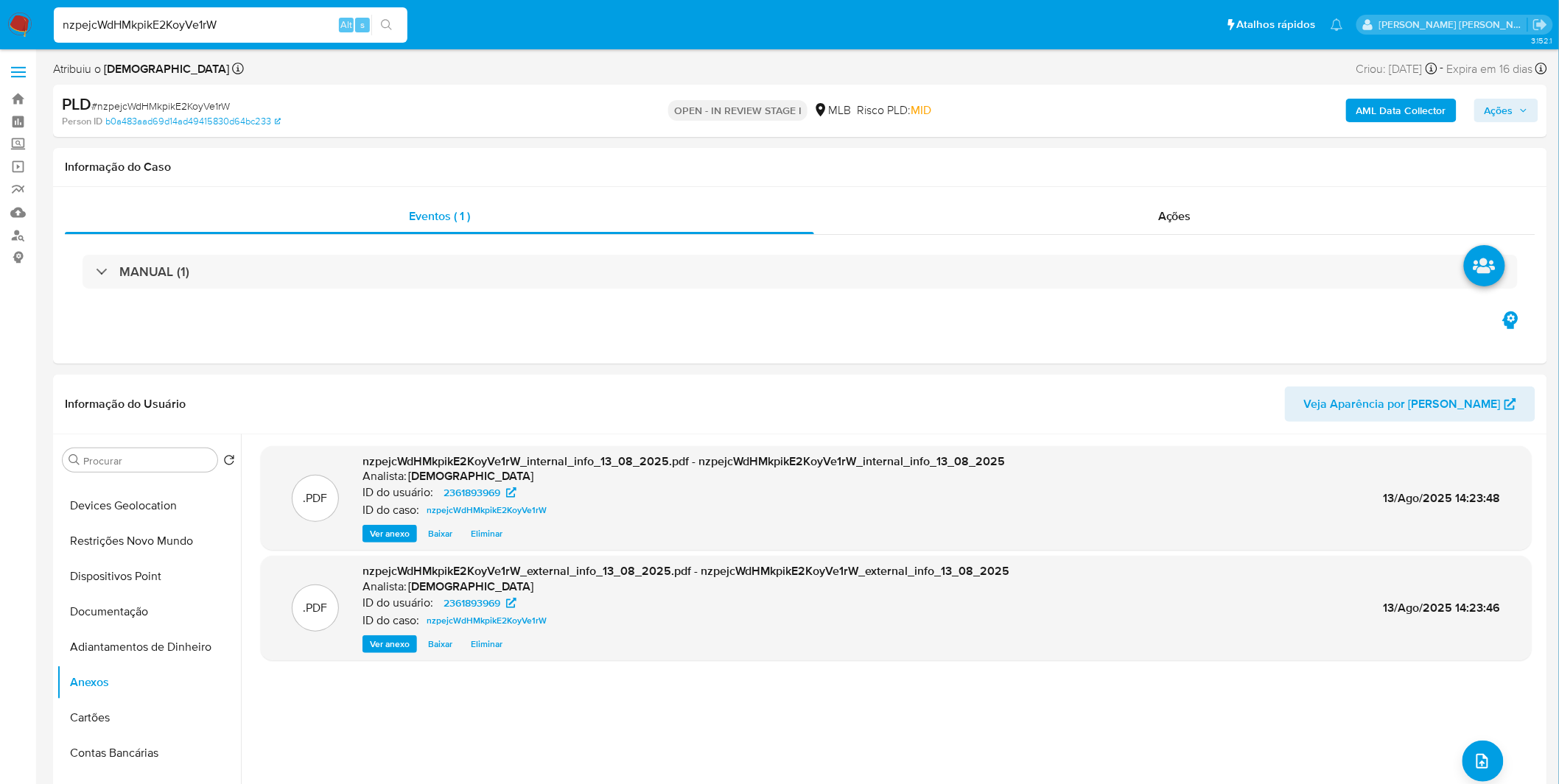
click at [1515, 100] on span "Ações" at bounding box center [1506, 110] width 44 height 20
click at [1513, 100] on span "Ações" at bounding box center [1499, 110] width 28 height 23
click at [1476, 753] on icon "upload-file" at bounding box center [1483, 762] width 18 height 18
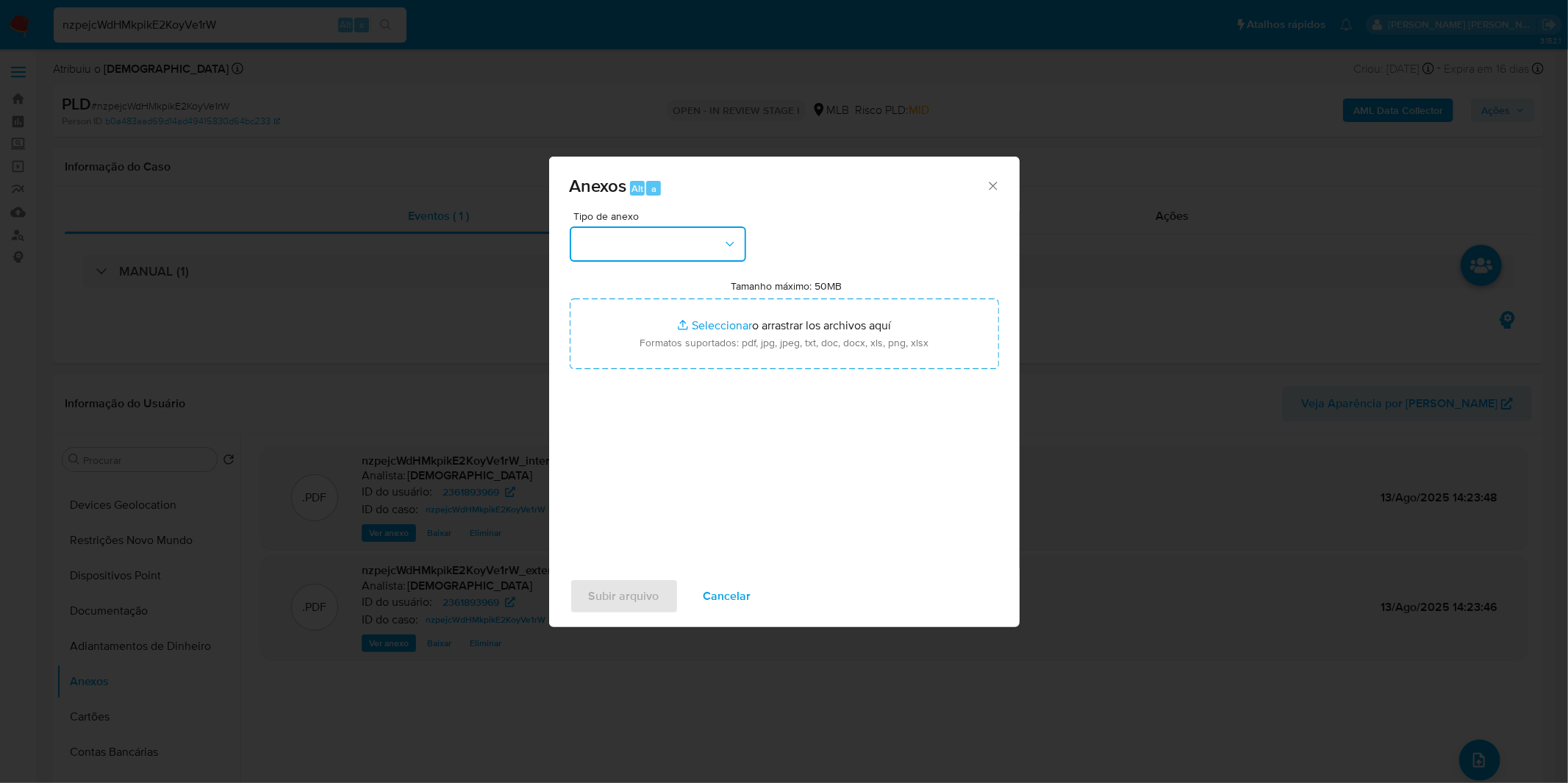
click at [719, 234] on button "button" at bounding box center [657, 244] width 176 height 35
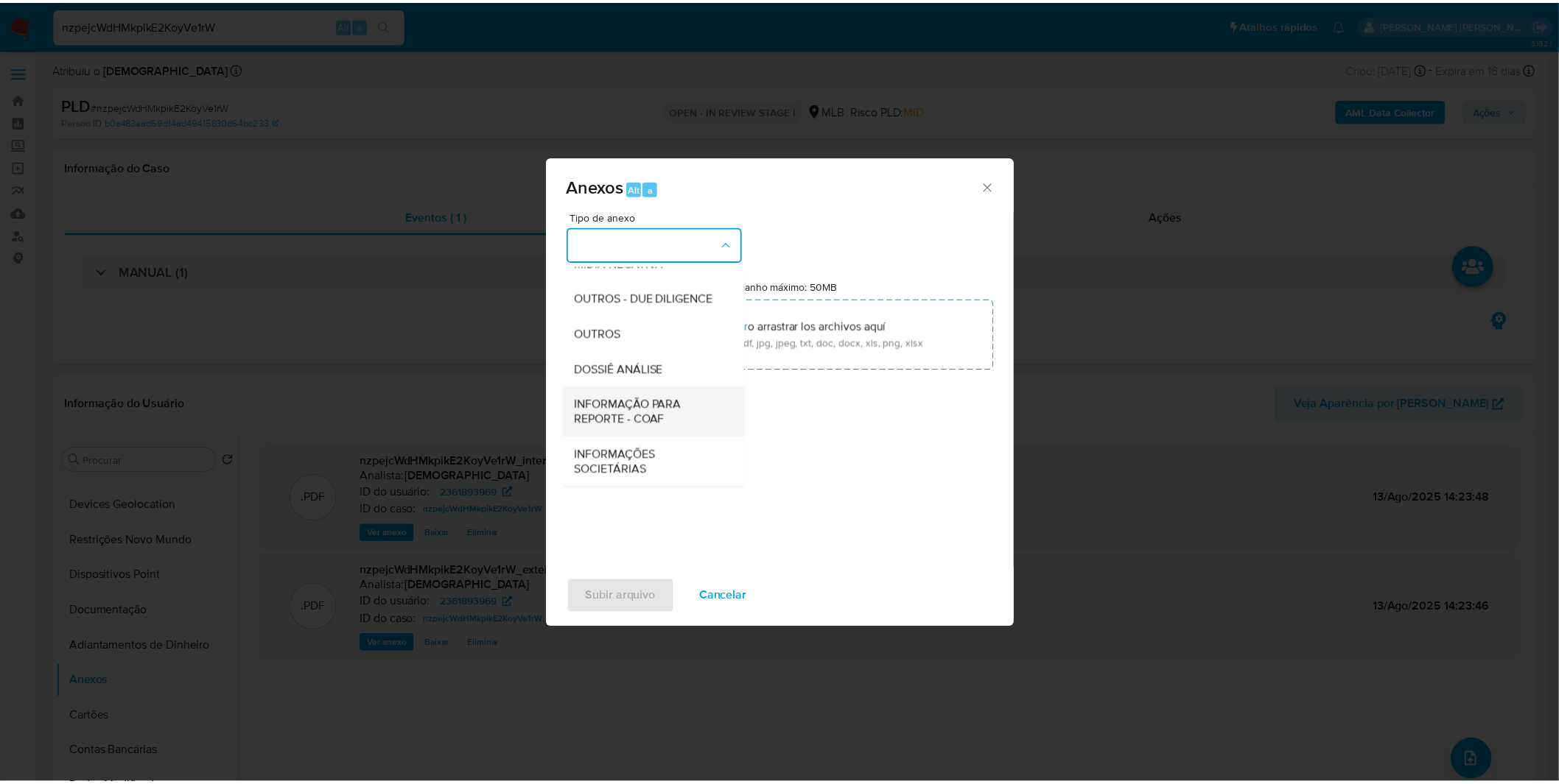
scroll to position [226, 0]
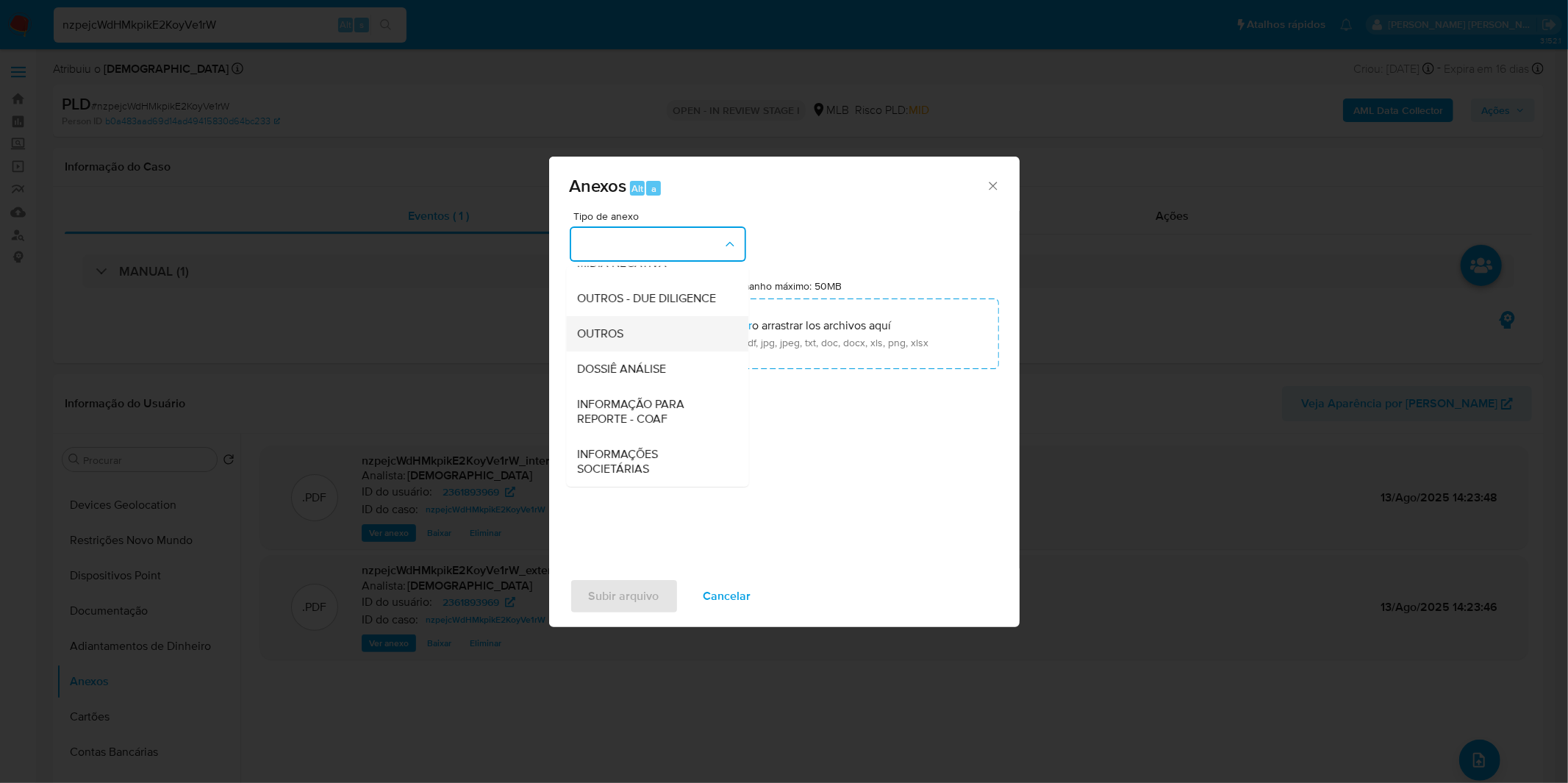
click at [650, 333] on div "OUTROS" at bounding box center [653, 334] width 150 height 35
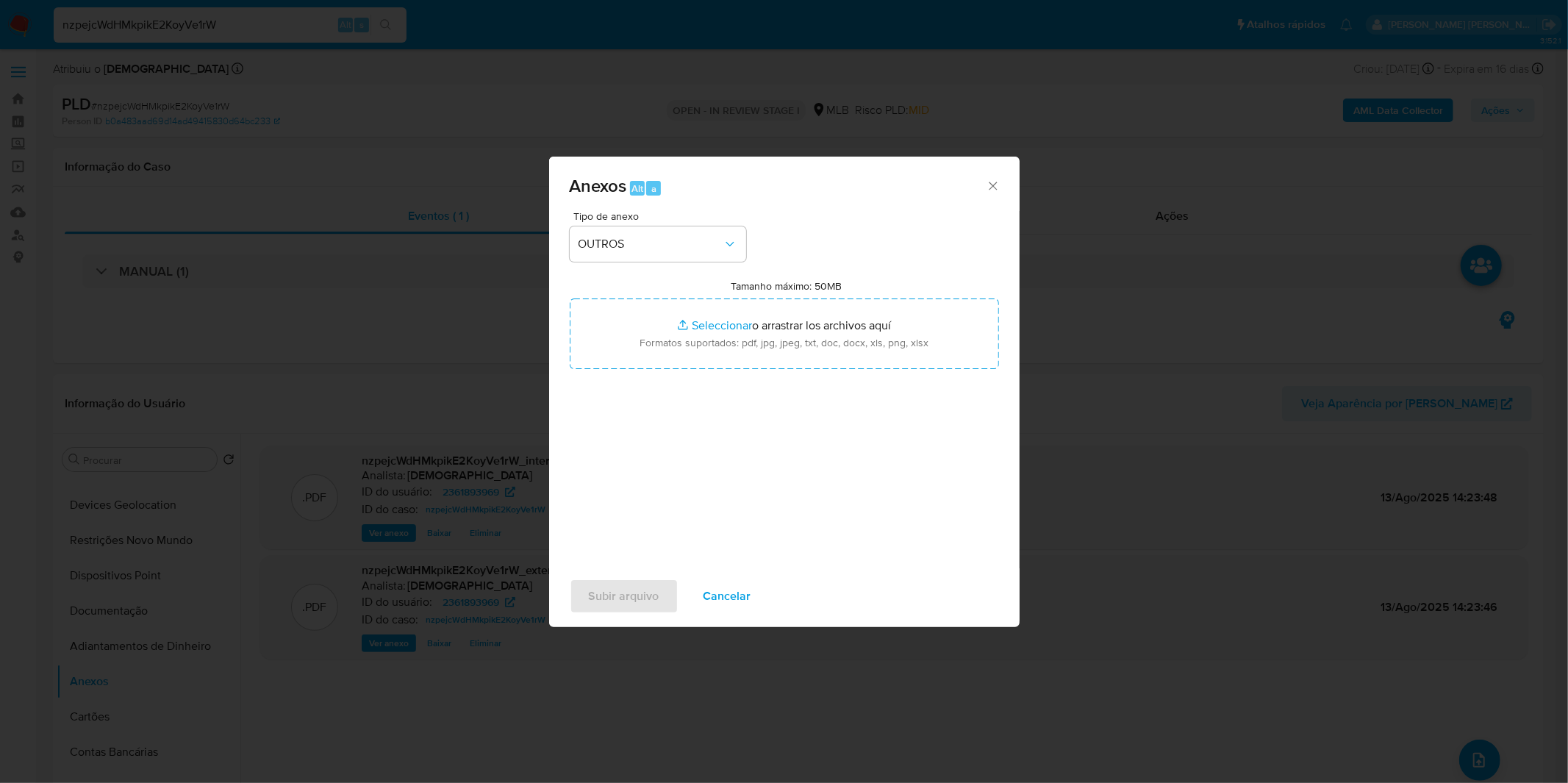
click at [706, 371] on div "Tipo de anexo OUTROS Tamanho máximo: 50MB Seleccionar archivos Seleccionar o ar…" at bounding box center [784, 385] width 429 height 347
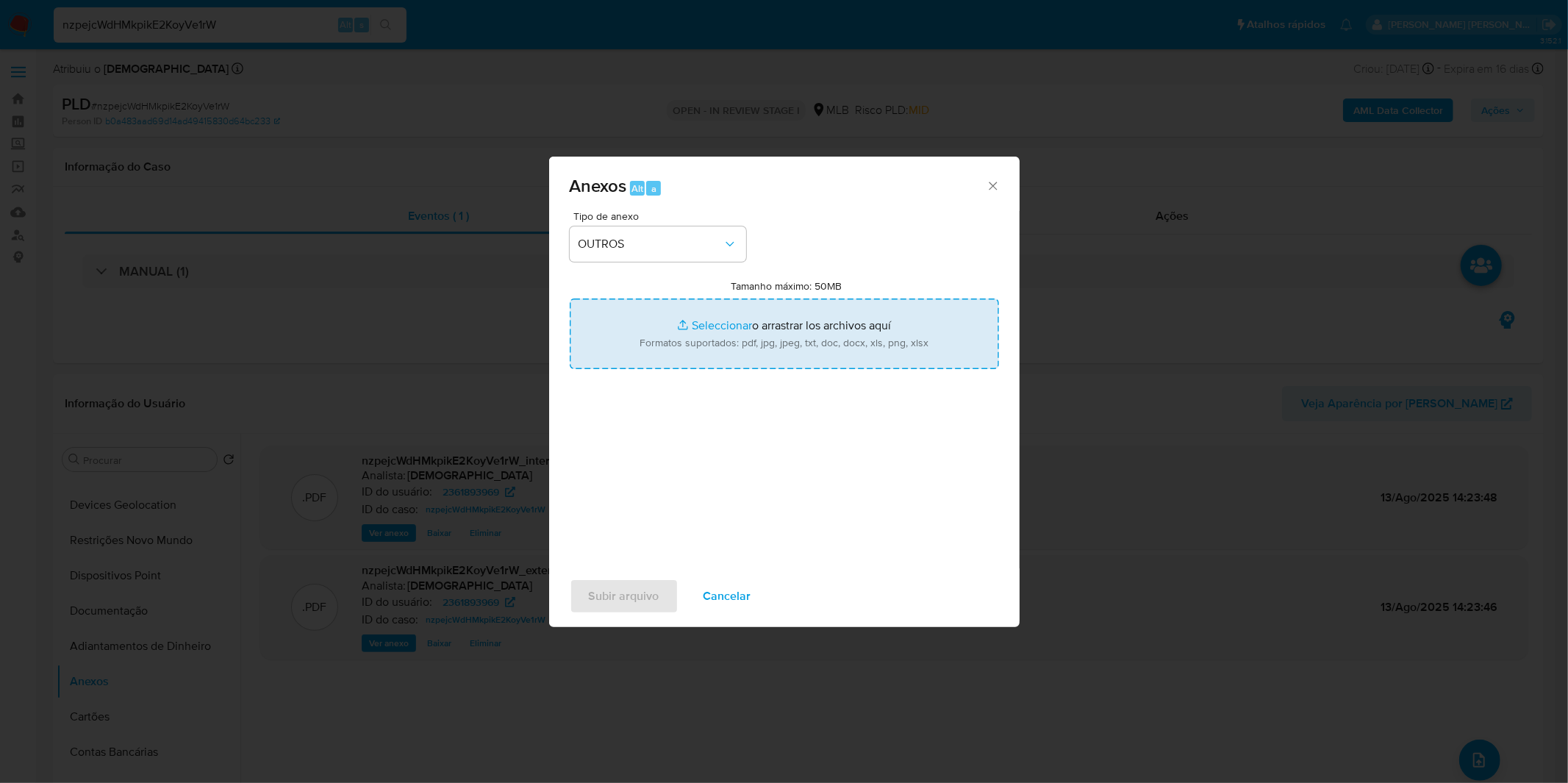
click at [835, 355] on input "Tamanho máximo: 50MB Seleccionar archivos" at bounding box center [784, 334] width 429 height 71
type input "C:\fakepath\Mulan 2361893969_2025_07_30_10_07_59.xlsx"
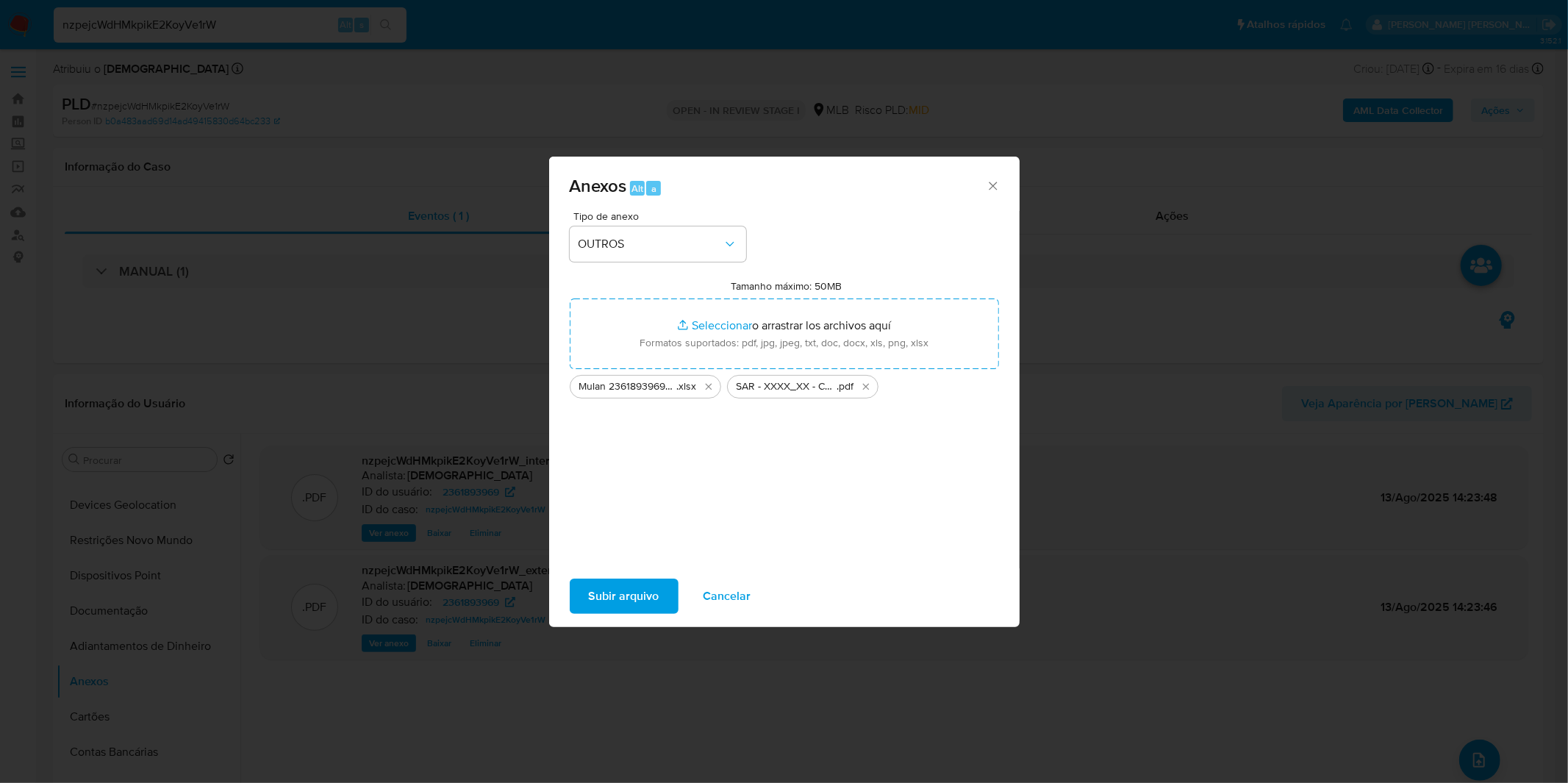
click at [605, 605] on span "Subir arquivo" at bounding box center [624, 596] width 71 height 32
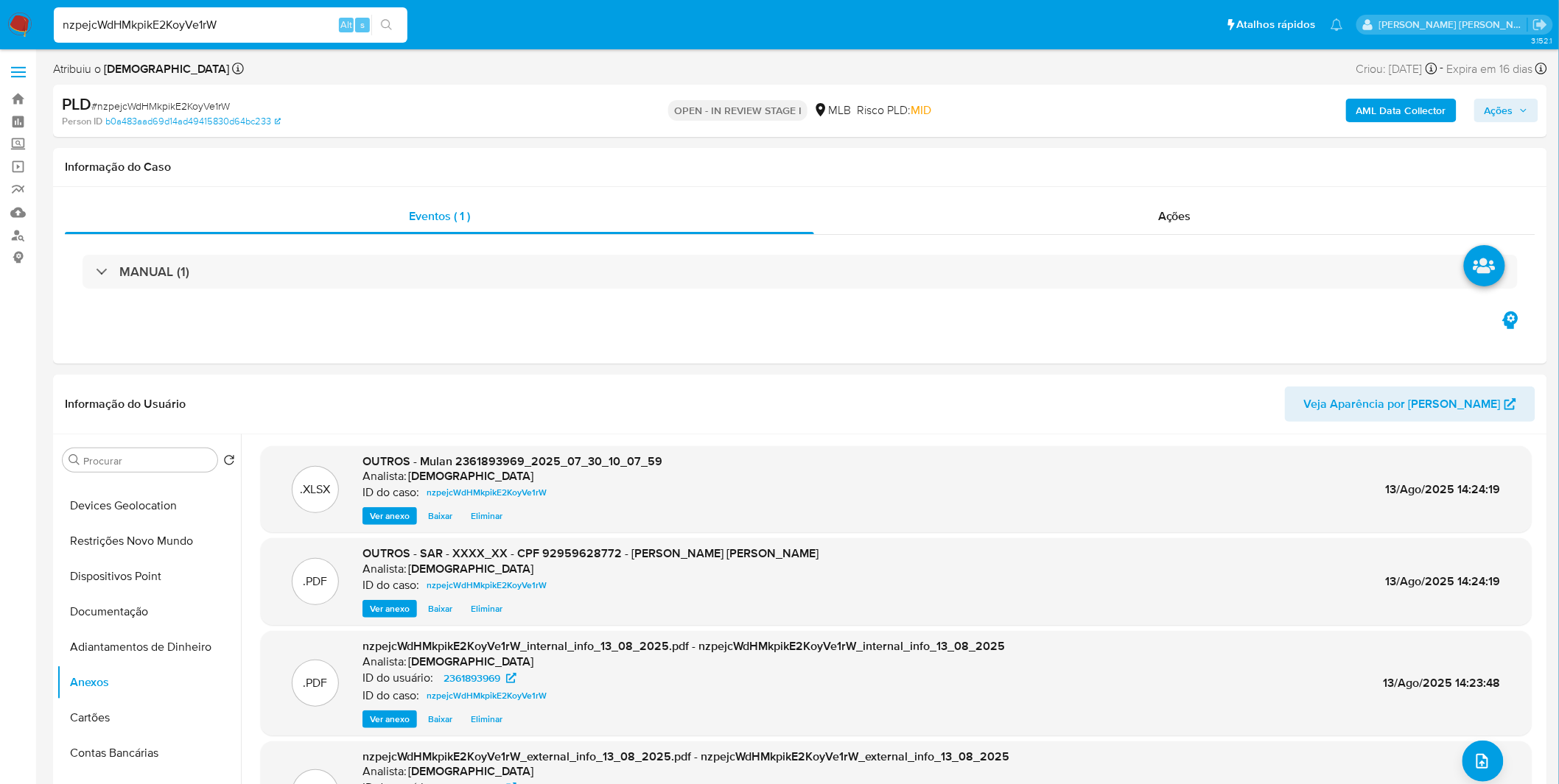
click at [1521, 106] on icon "button" at bounding box center [1523, 110] width 9 height 9
click at [1040, 160] on span "Resolução do caso" at bounding box center [1078, 157] width 100 height 17
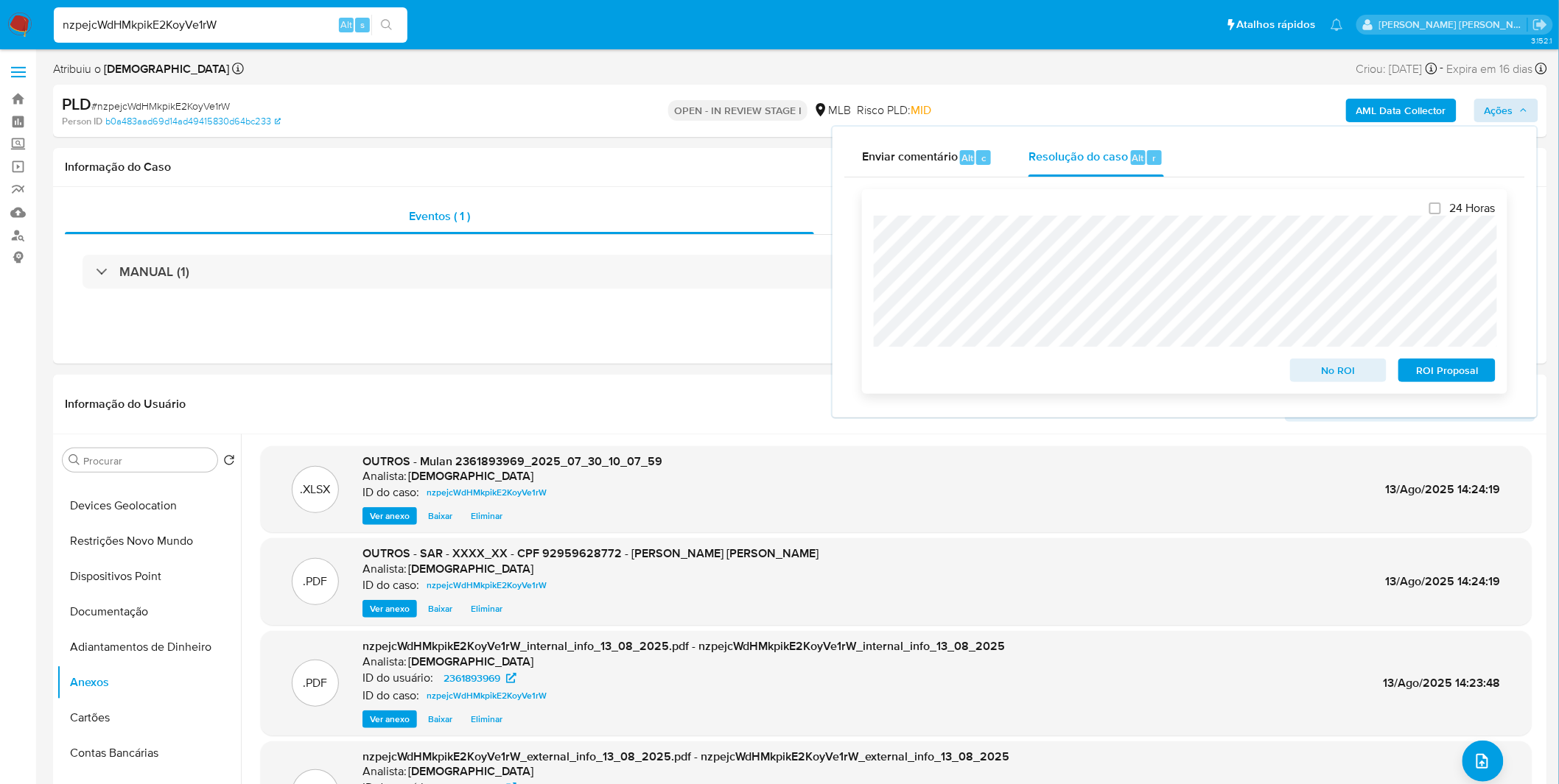
click at [1461, 374] on span "ROI Proposal" at bounding box center [1447, 370] width 77 height 20
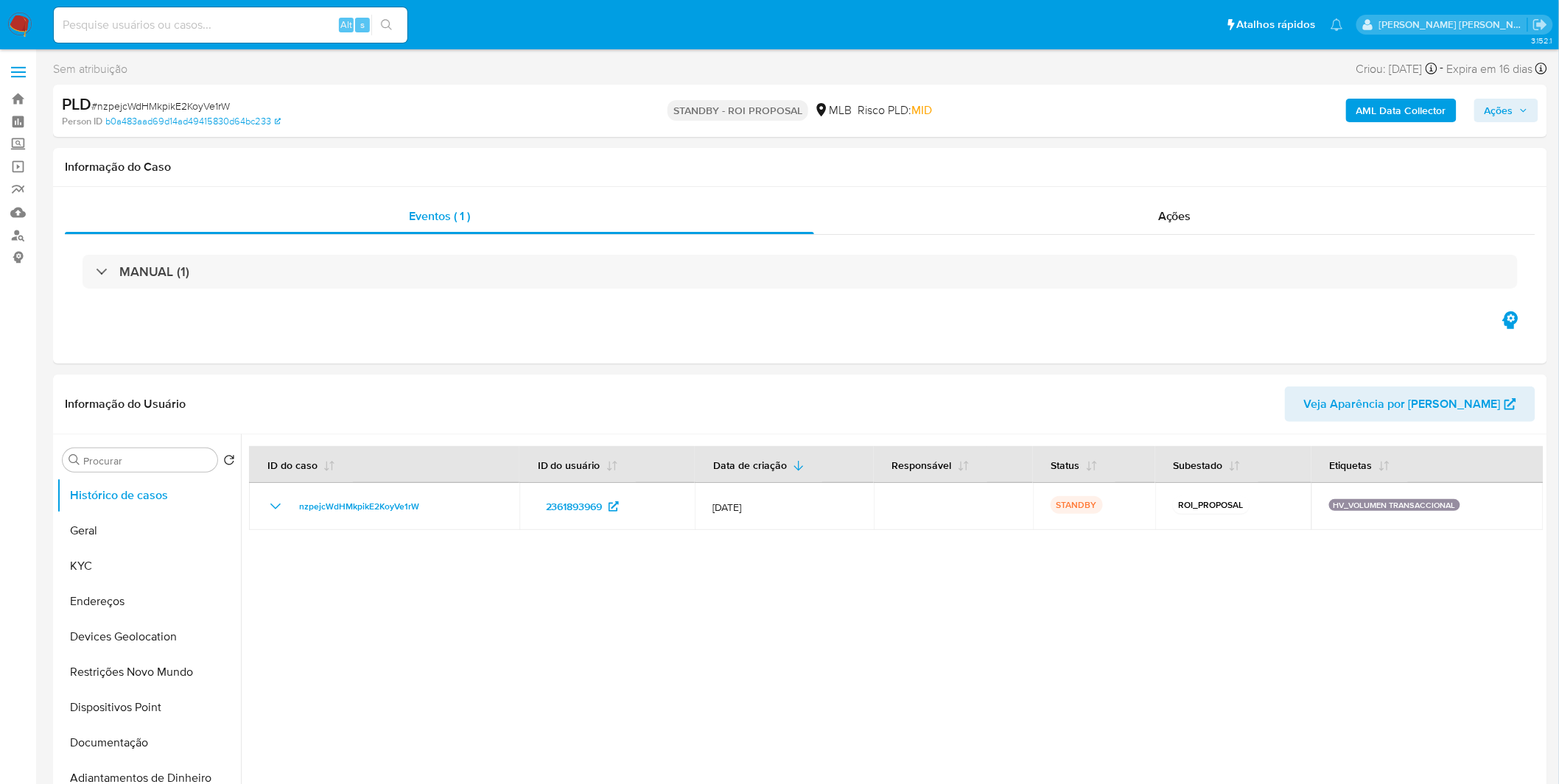
select select "10"
click at [297, 25] on input at bounding box center [230, 25] width 354 height 20
click at [8, 34] on img at bounding box center [20, 25] width 25 height 25
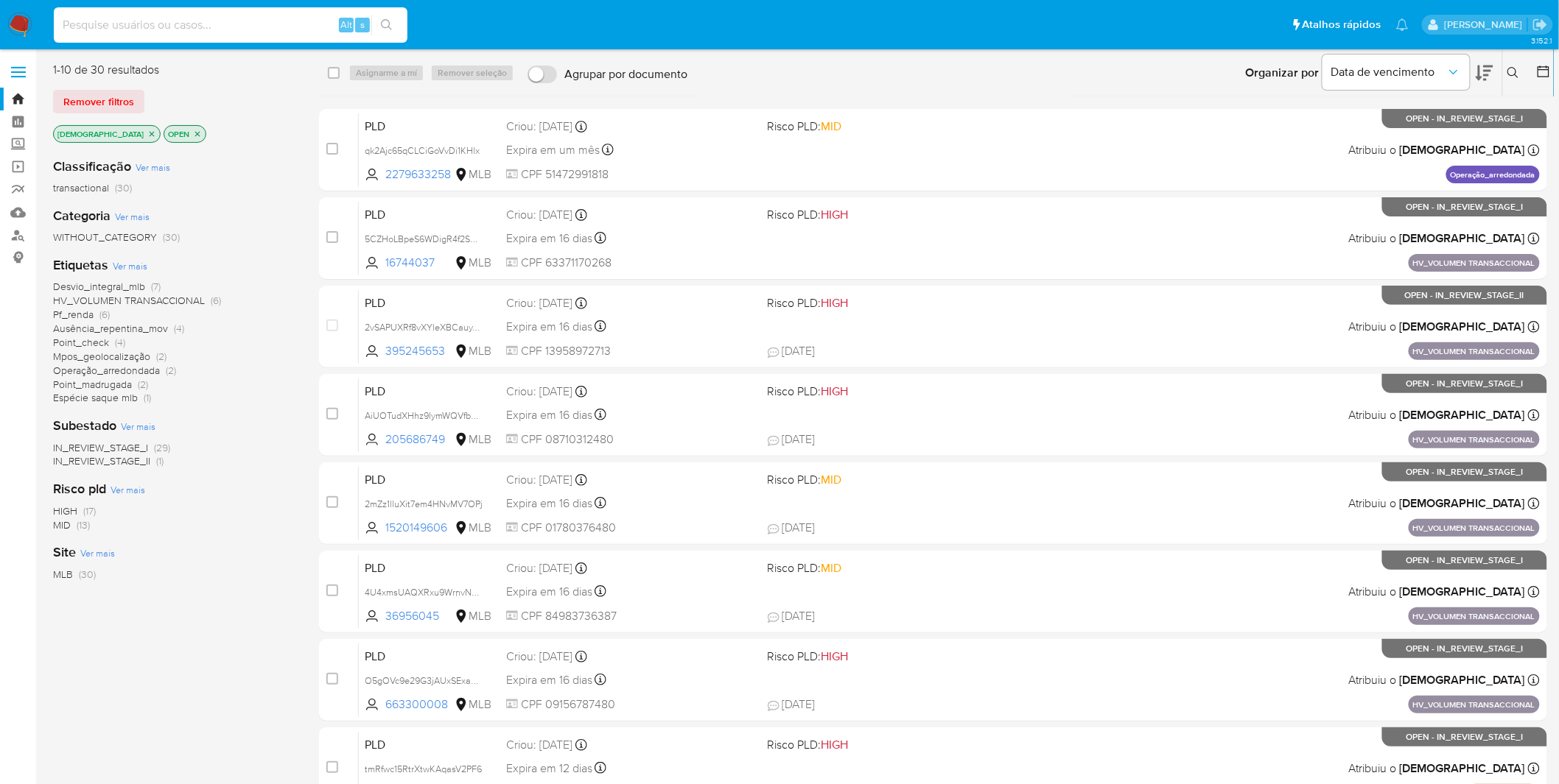
click at [189, 28] on input at bounding box center [230, 25] width 354 height 20
paste input "2mZz1lluXit7em4HNvMV7OPj"
type input "2mZz1lluXit7em4HNvMV7OPj"
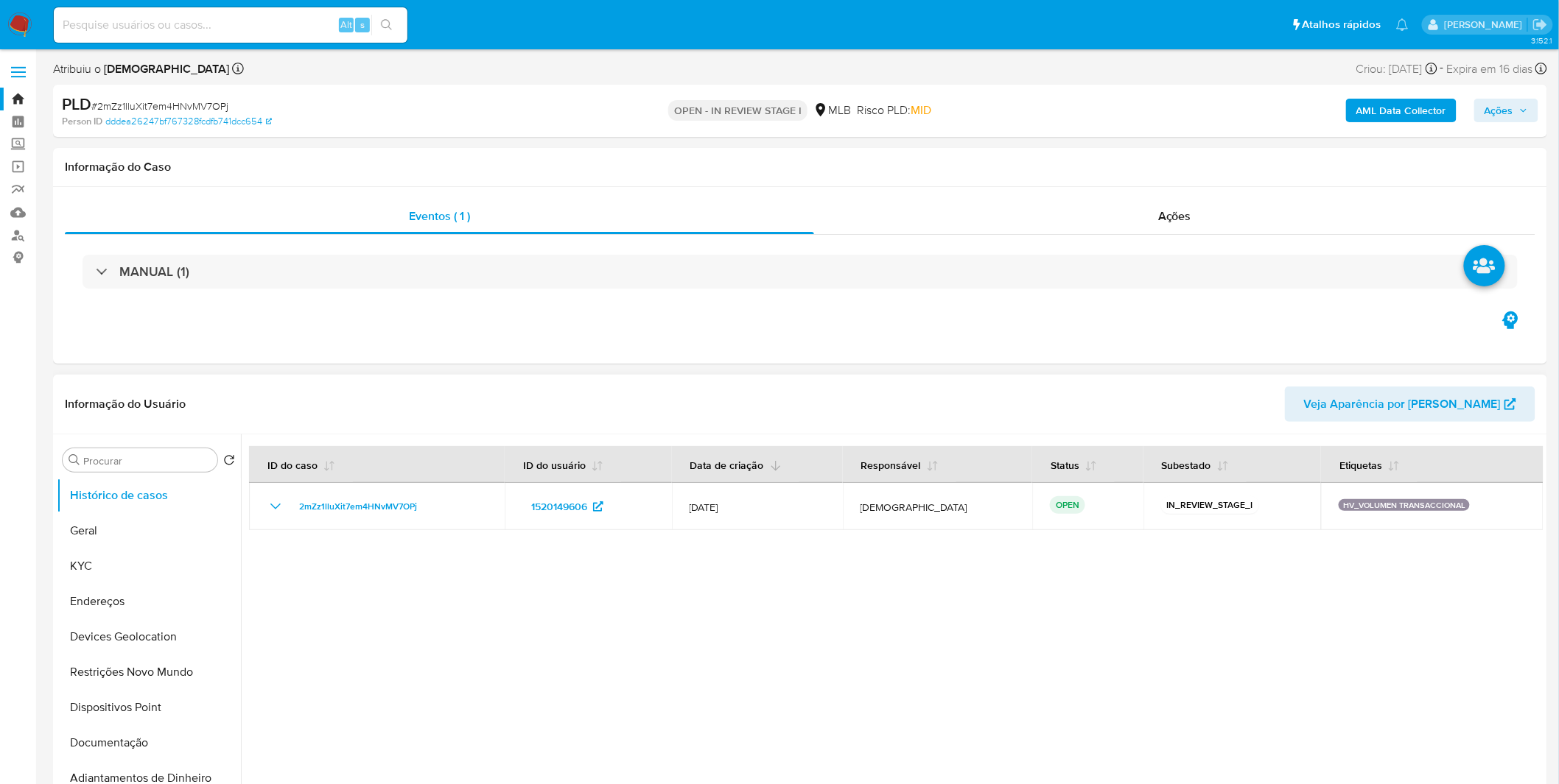
select select "10"
click at [133, 569] on button "KYC" at bounding box center [142, 567] width 173 height 35
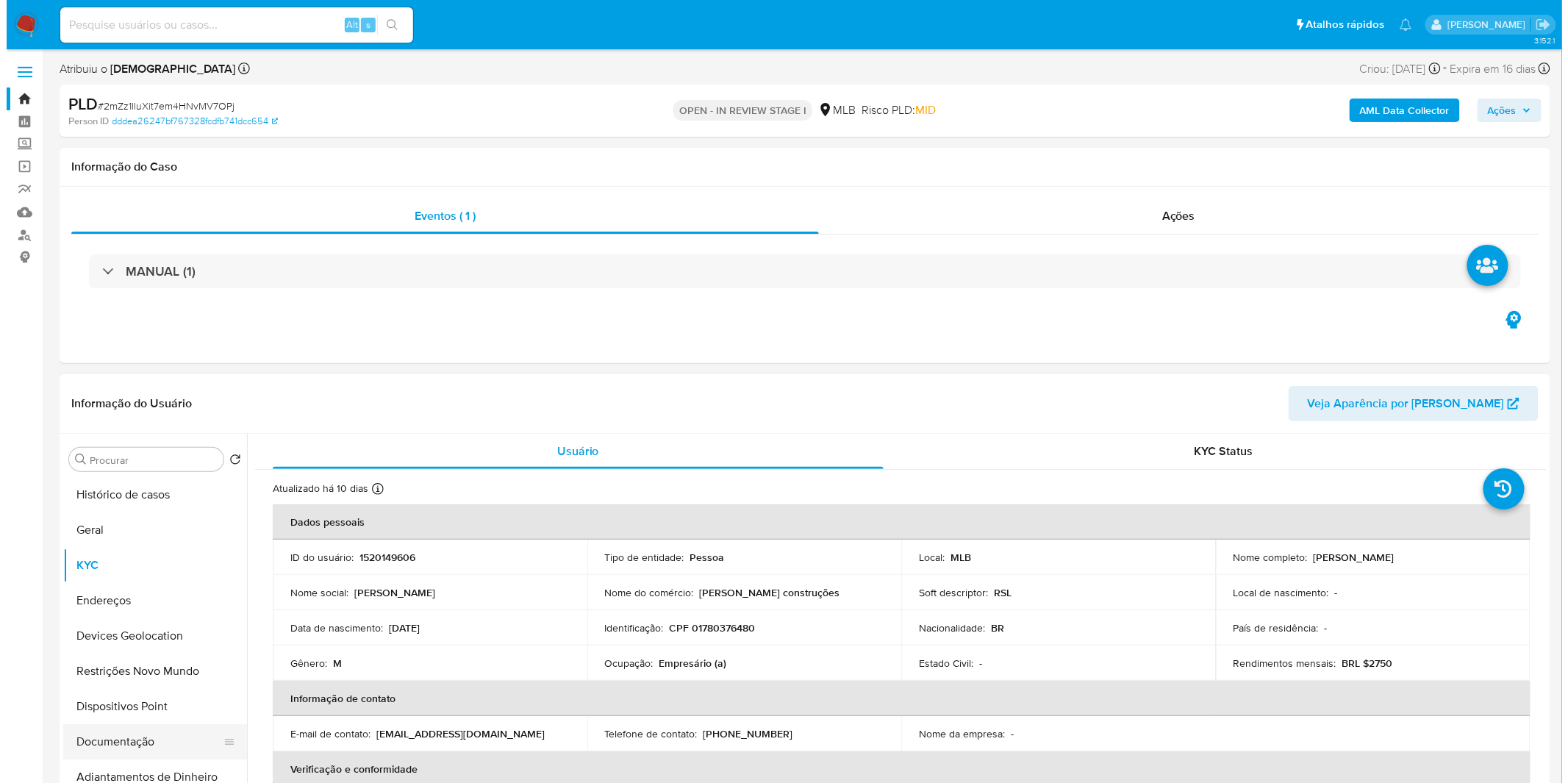
scroll to position [82, 0]
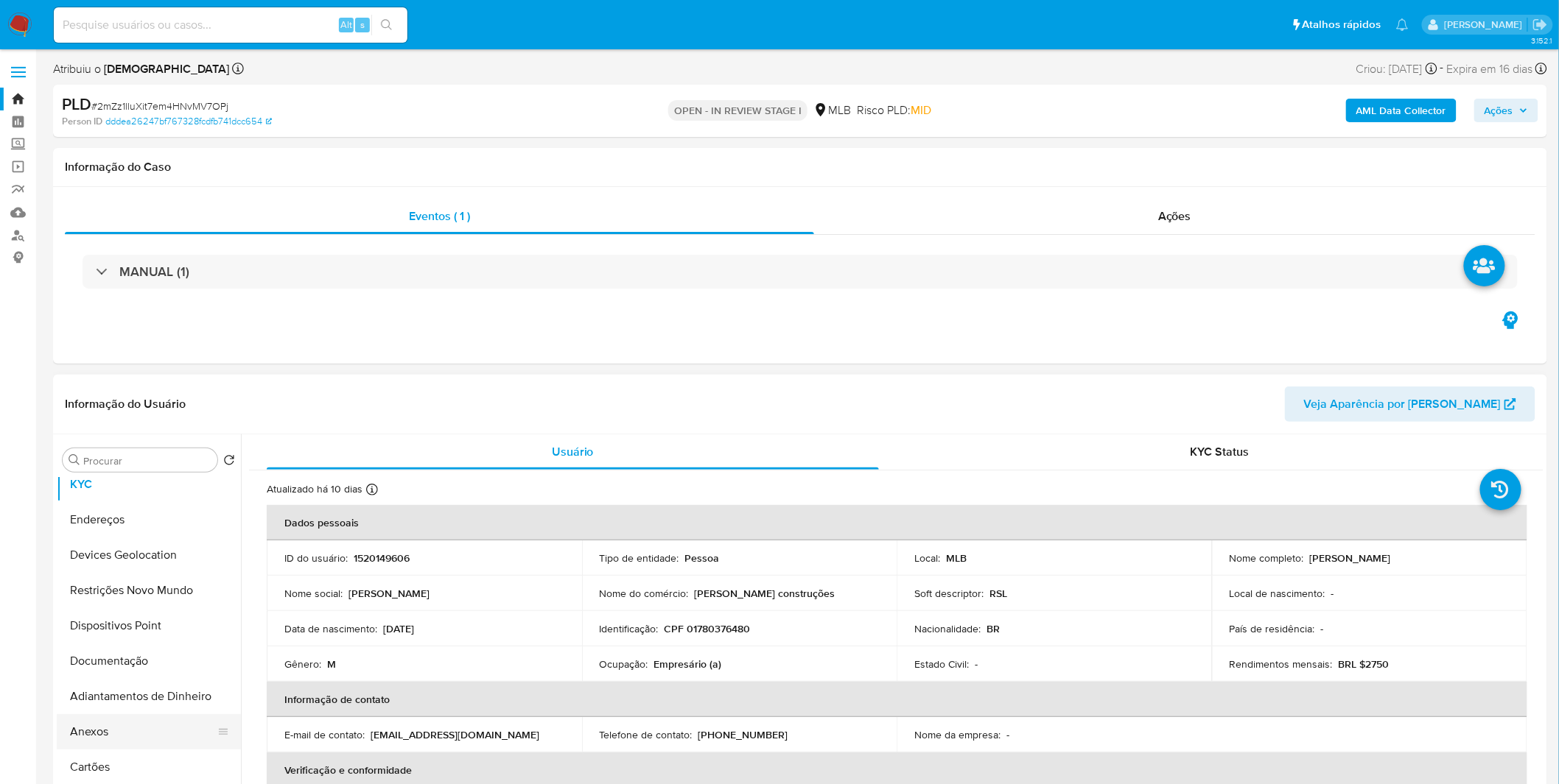
click at [178, 727] on button "Anexos" at bounding box center [142, 732] width 173 height 35
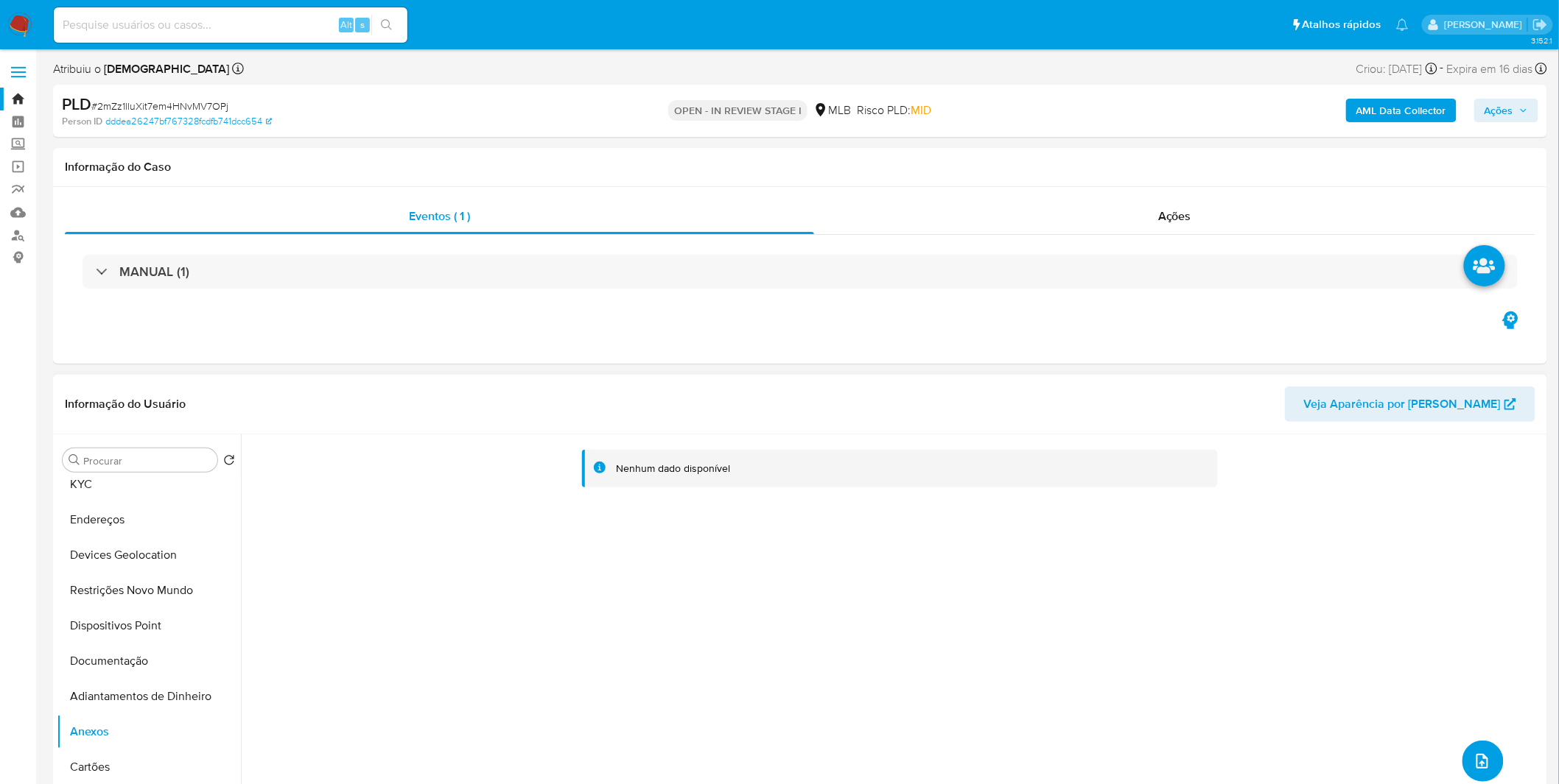
click at [1474, 753] on span "upload-file" at bounding box center [1483, 762] width 18 height 18
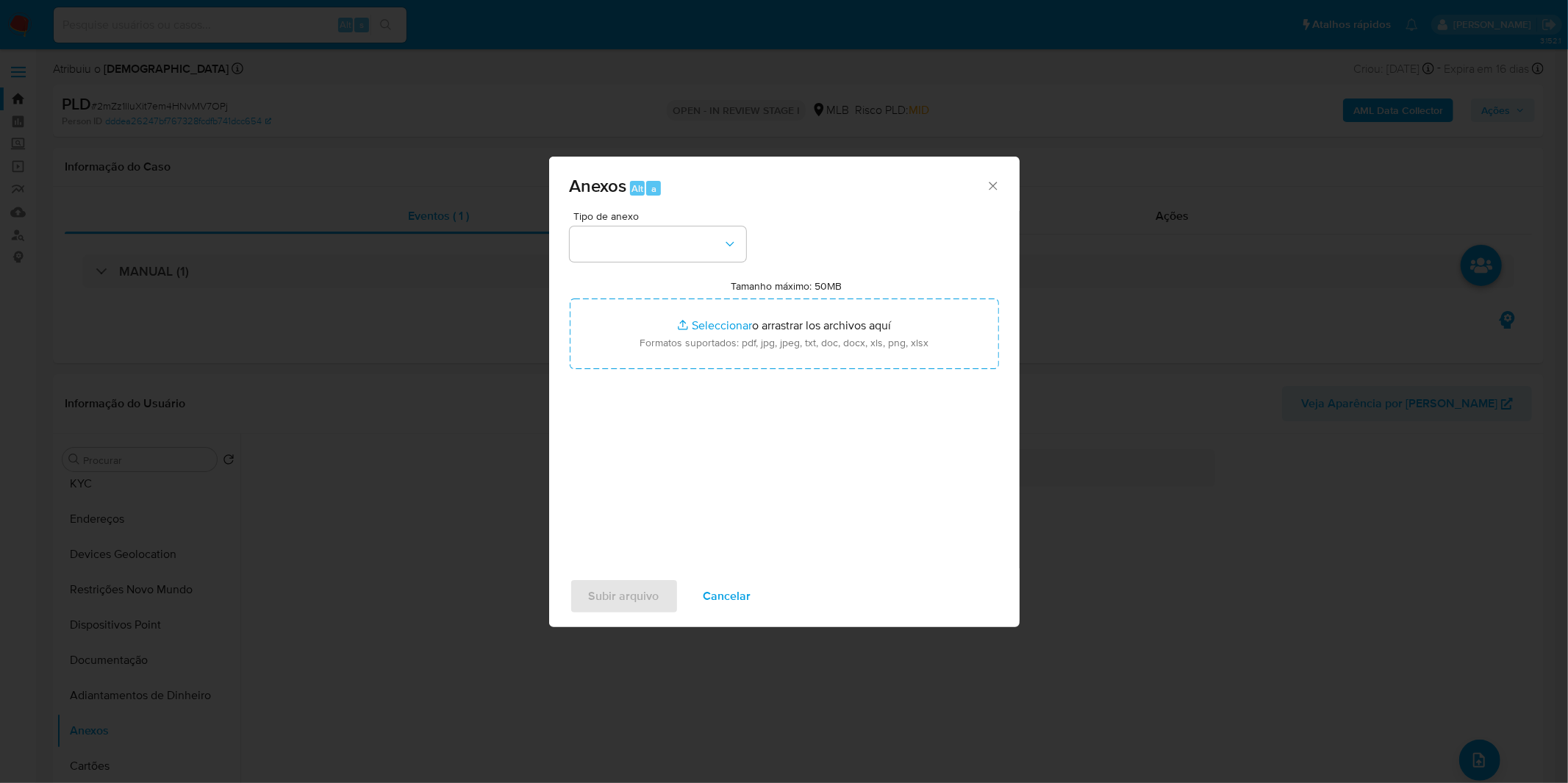
click at [722, 594] on span "Cancelar" at bounding box center [727, 596] width 48 height 32
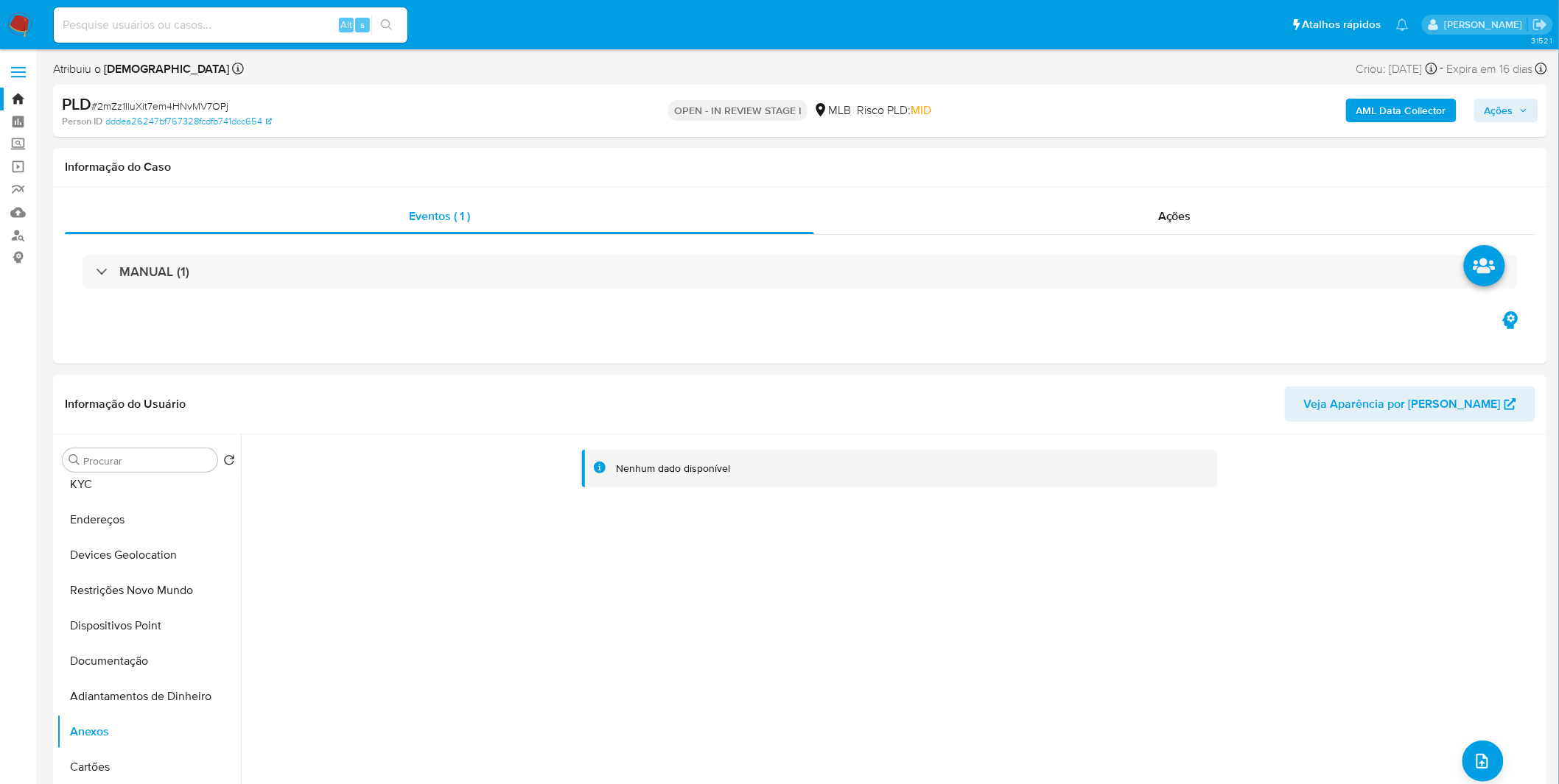
click at [1402, 111] on b "AML Data Collector" at bounding box center [1401, 110] width 90 height 23
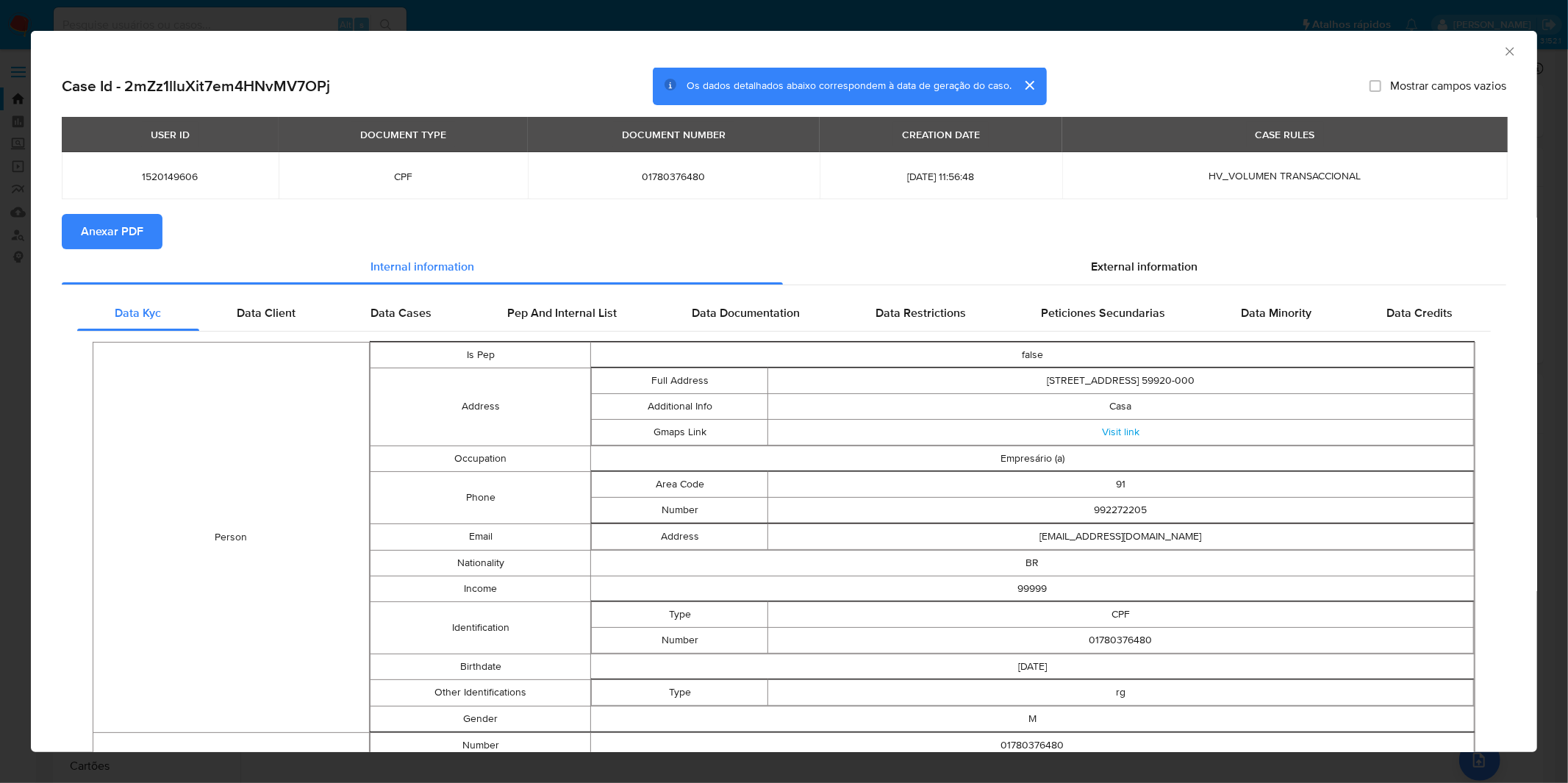
click at [136, 232] on span "Anexar PDF" at bounding box center [112, 231] width 62 height 32
click at [1503, 47] on icon "Fechar a janela" at bounding box center [1510, 51] width 15 height 15
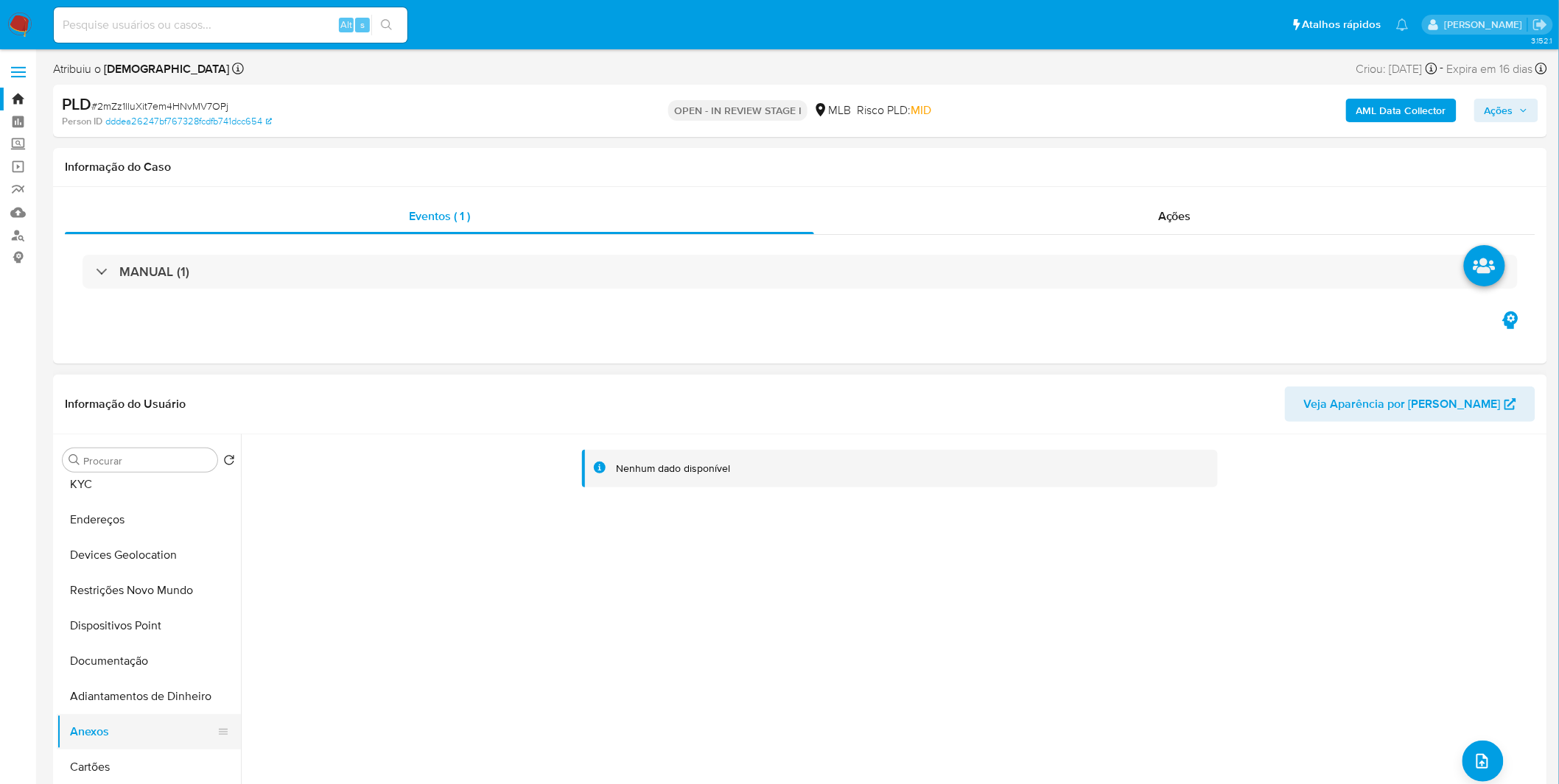
click at [142, 711] on button "Adiantamentos de Dinheiro" at bounding box center [148, 696] width 184 height 35
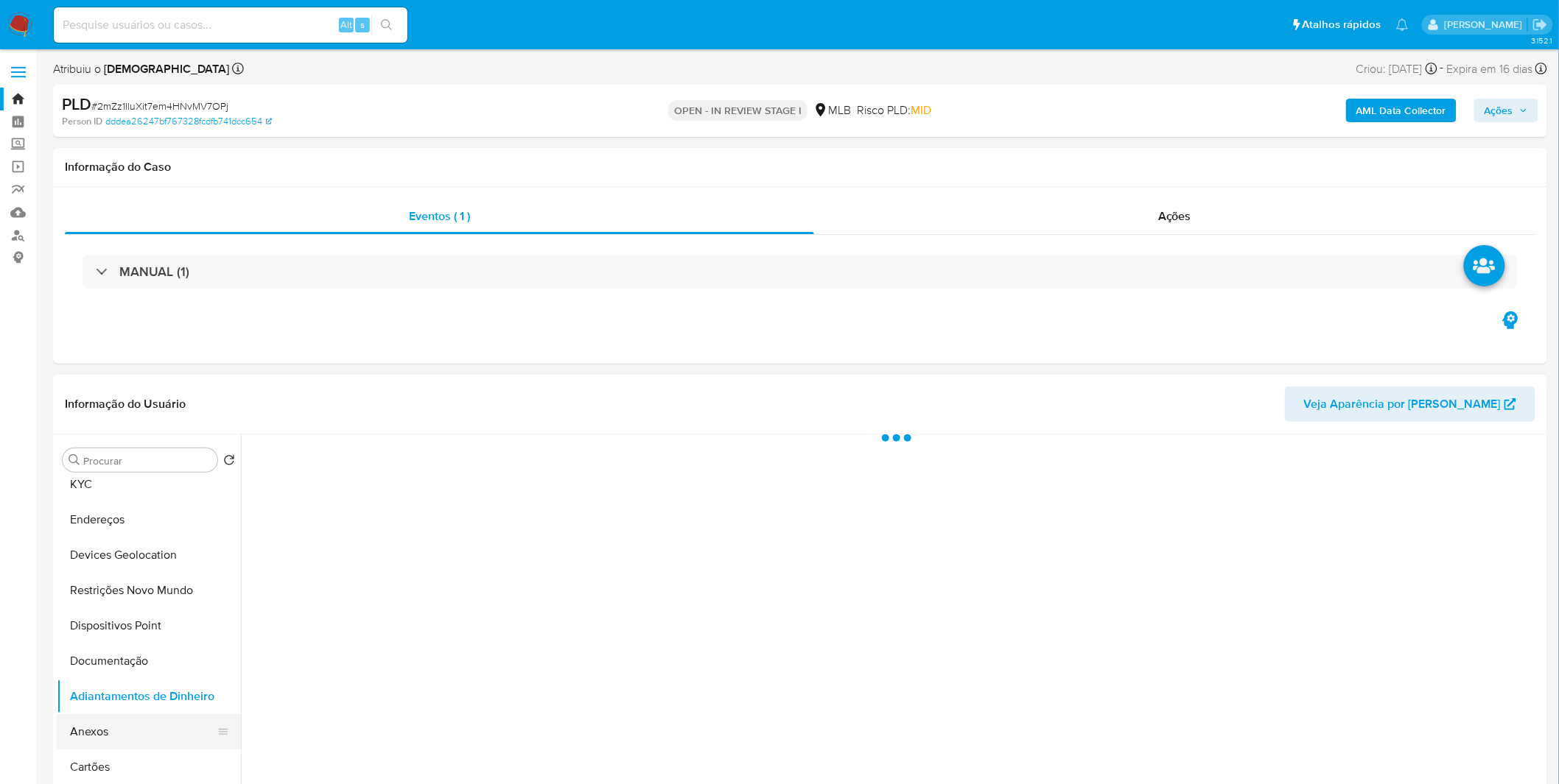
click at [138, 727] on button "Anexos" at bounding box center [142, 732] width 173 height 35
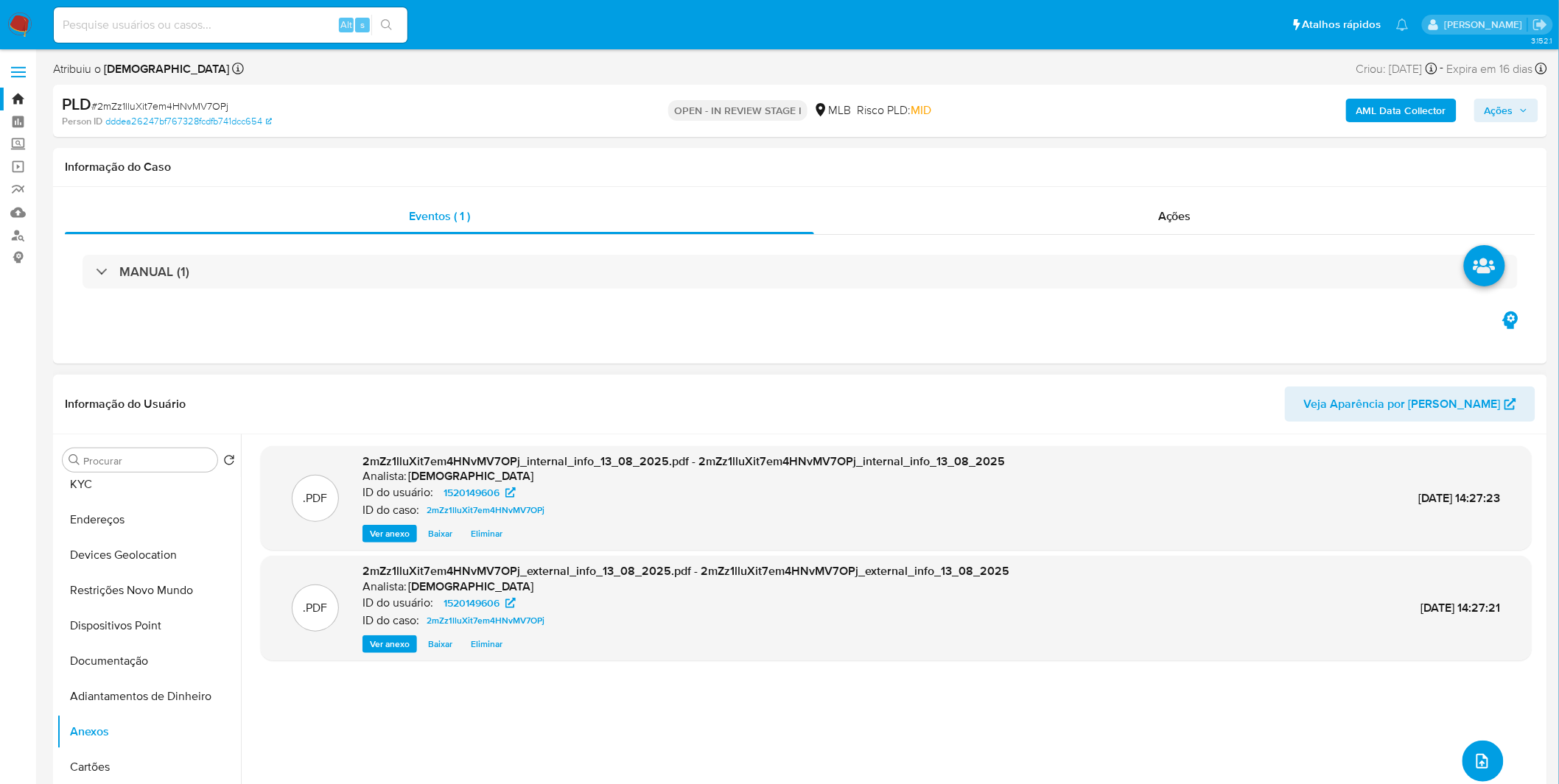
click at [1489, 756] on button "upload-file" at bounding box center [1483, 762] width 41 height 41
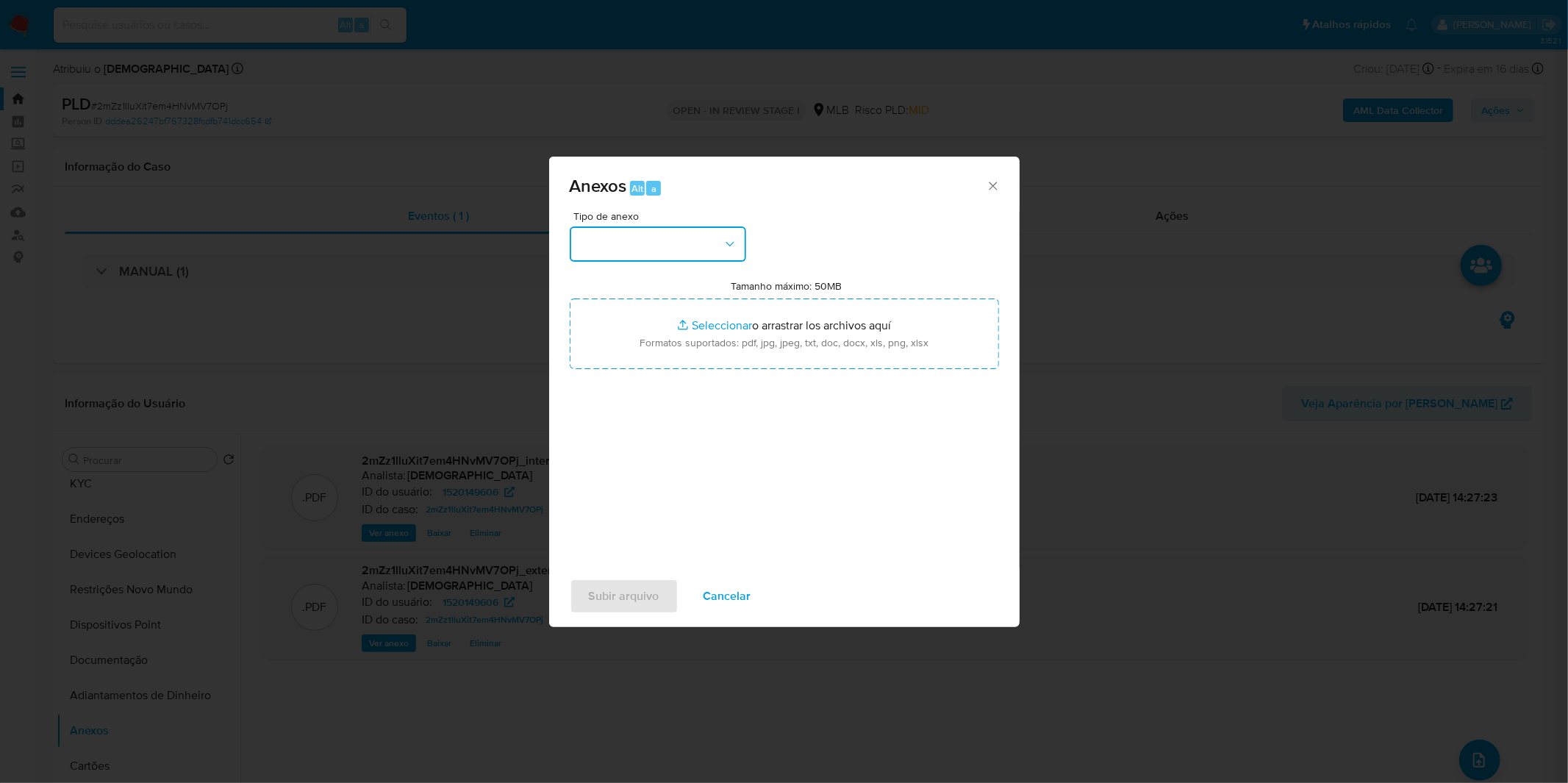
click at [705, 233] on button "button" at bounding box center [657, 244] width 176 height 35
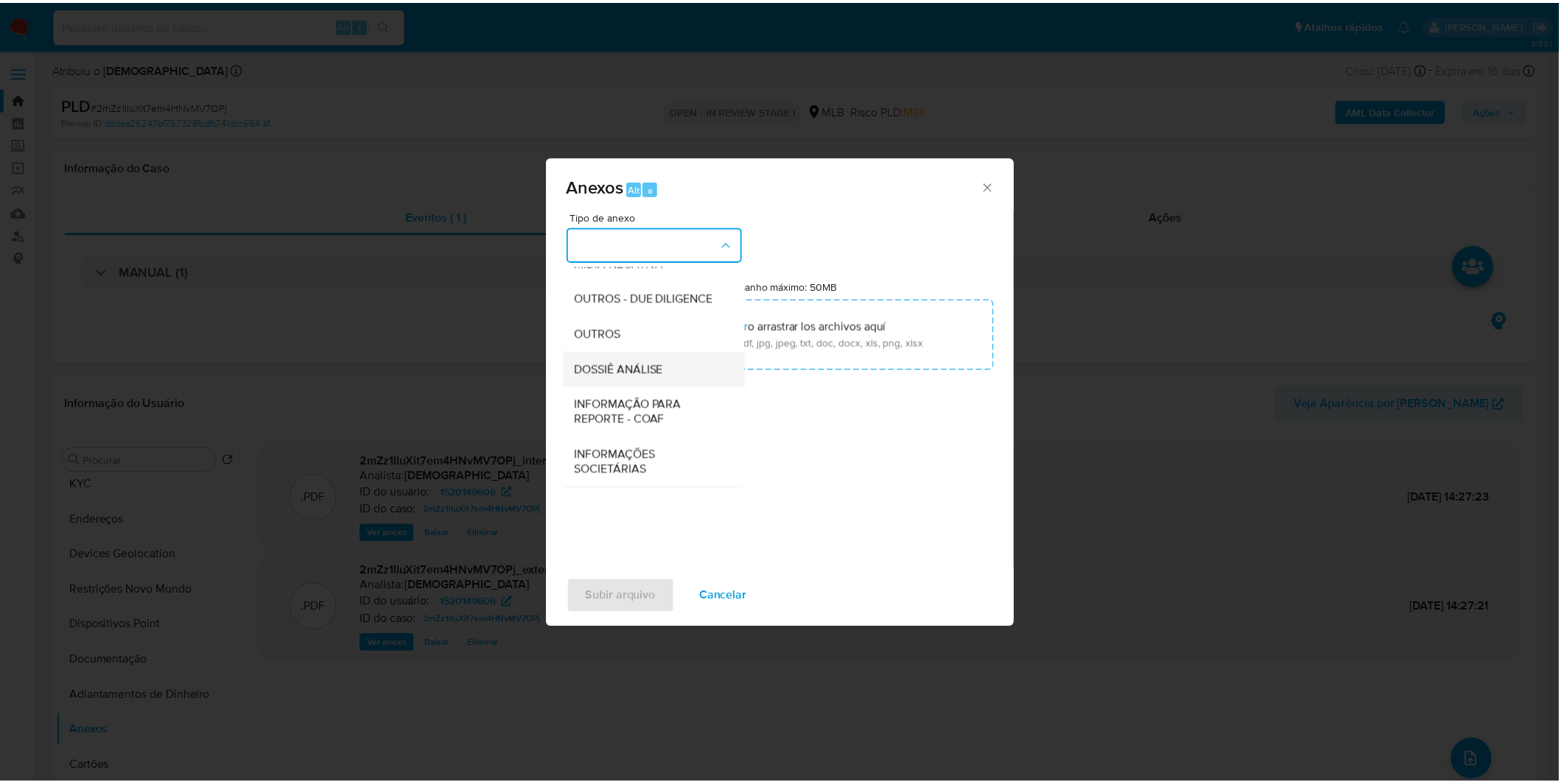
scroll to position [226, 0]
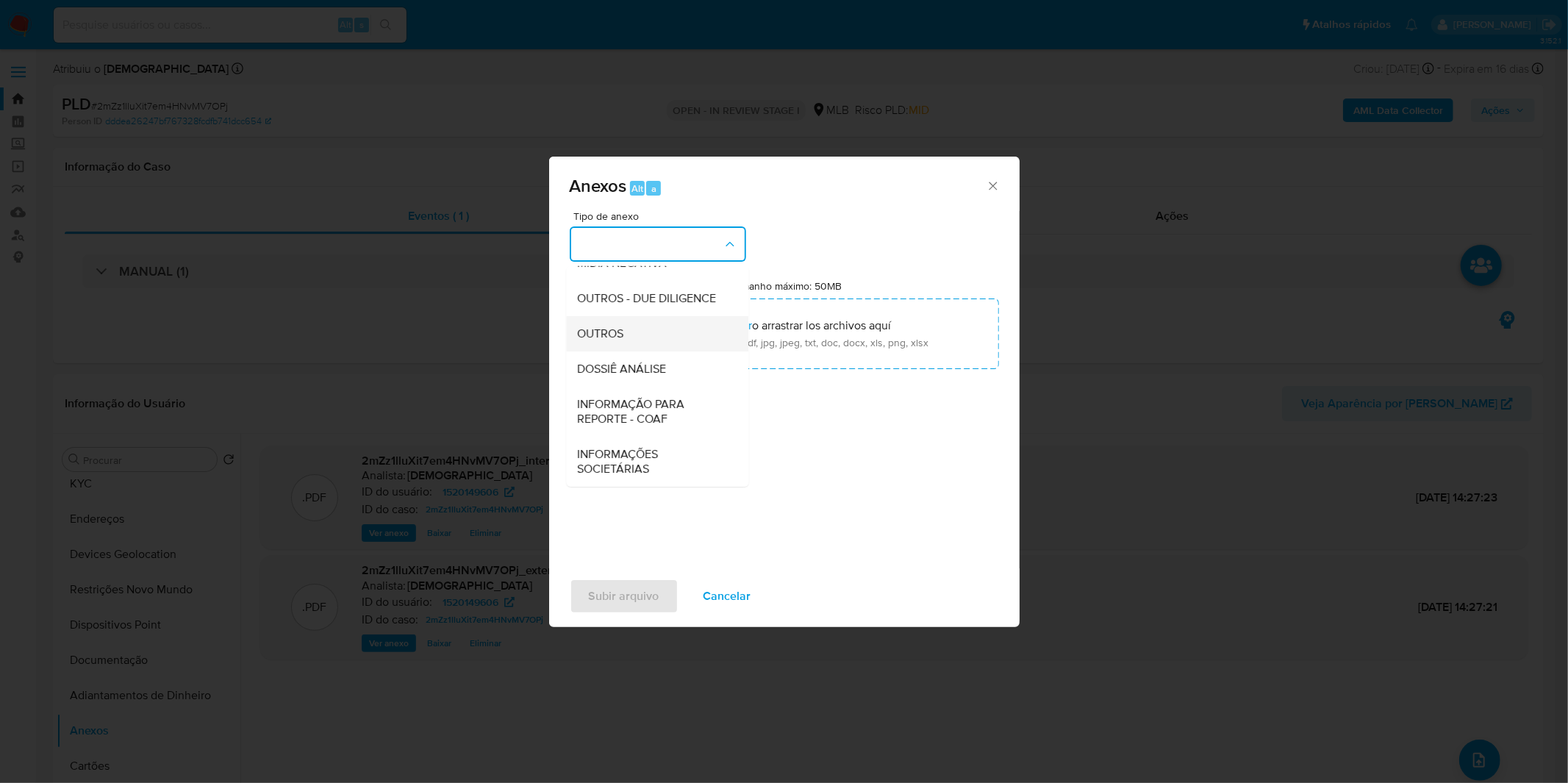
click at [655, 344] on div "OUTROS" at bounding box center [653, 334] width 150 height 35
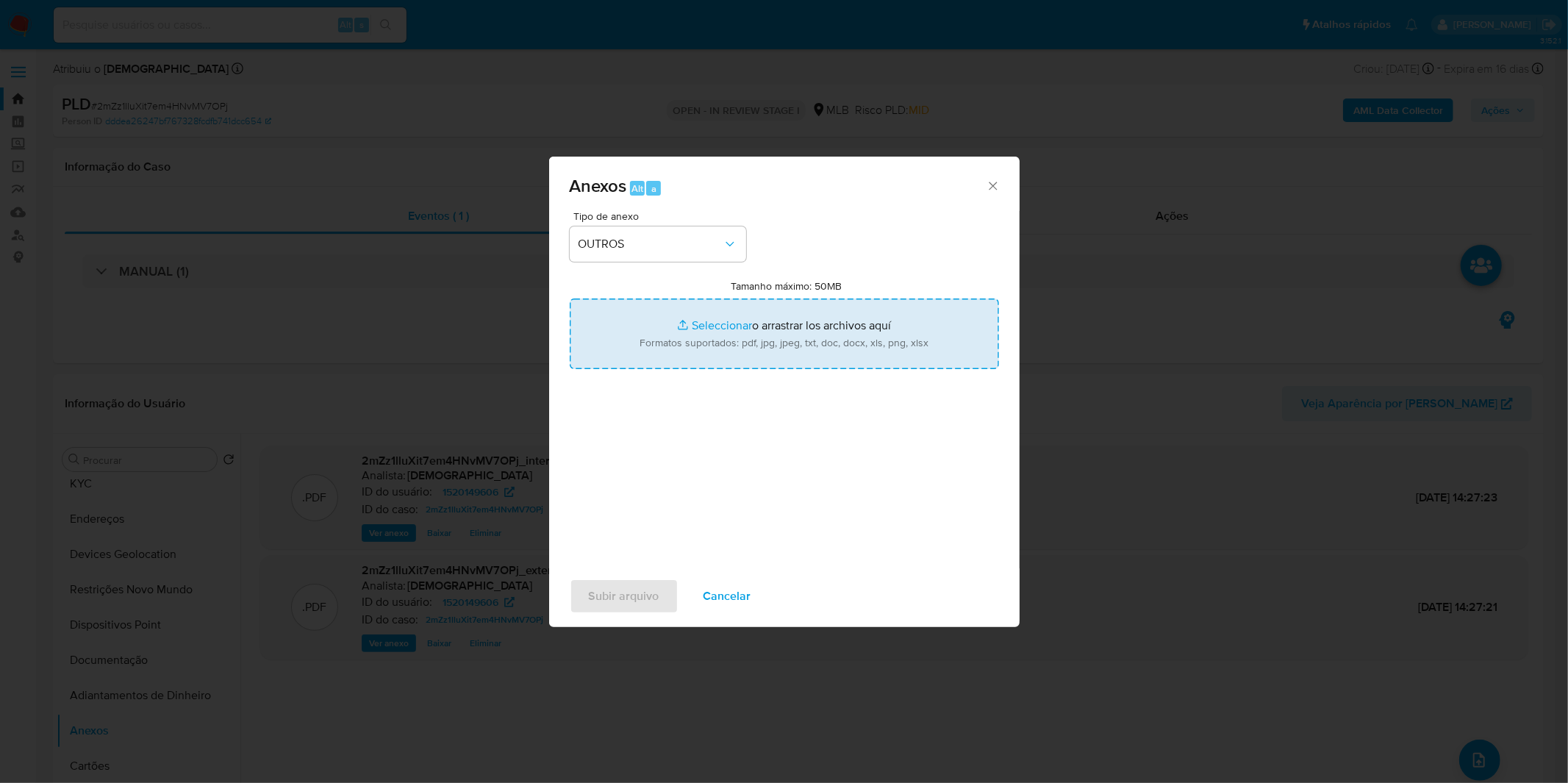
click at [668, 352] on input "Tamanho máximo: 50MB Seleccionar archivos" at bounding box center [784, 334] width 429 height 71
type input "C:\fakepath\Mulan 1520149606_2025_07_30_09_57_40.xlsx"
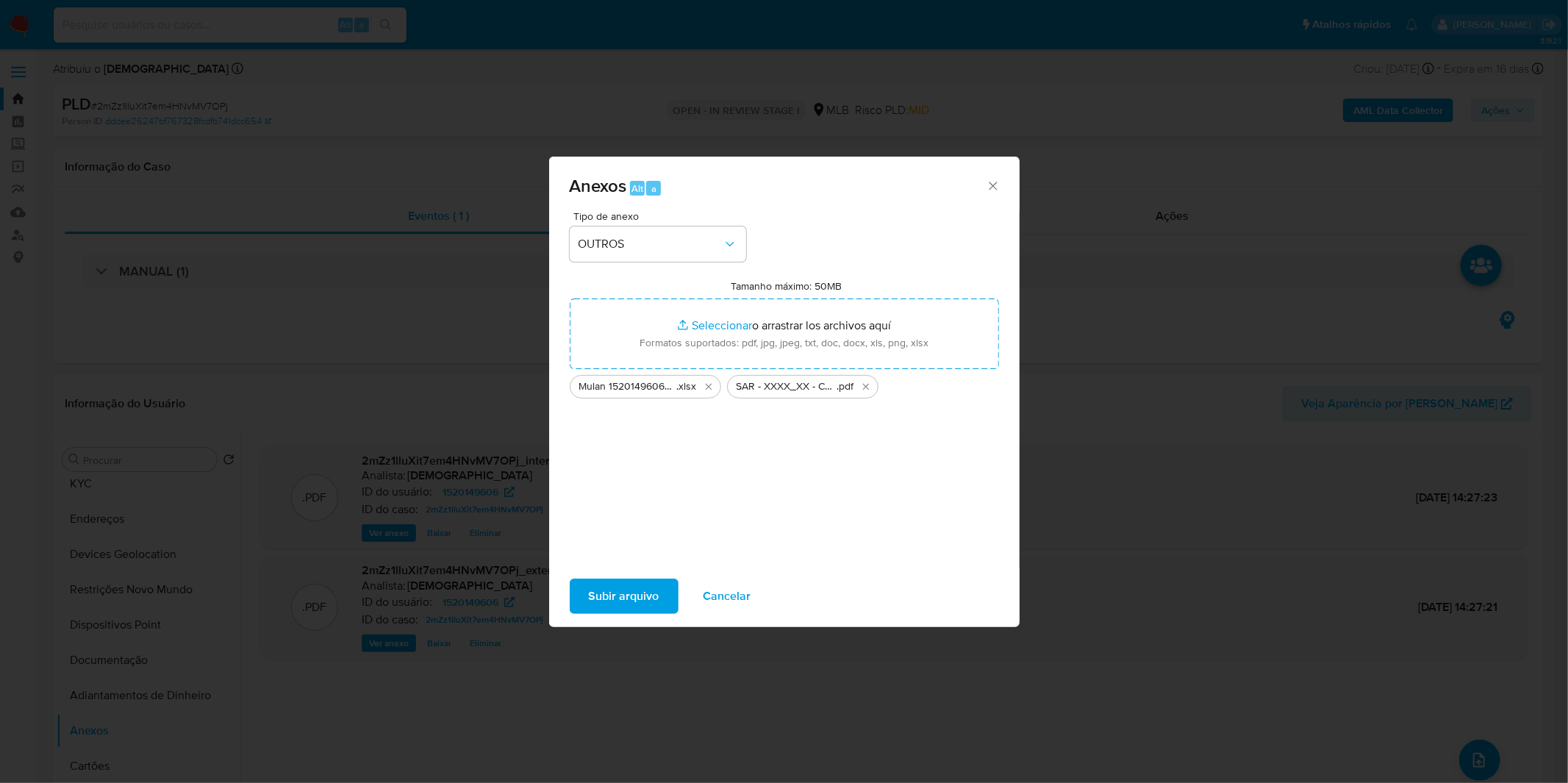
click at [649, 600] on span "Subir arquivo" at bounding box center [624, 596] width 71 height 32
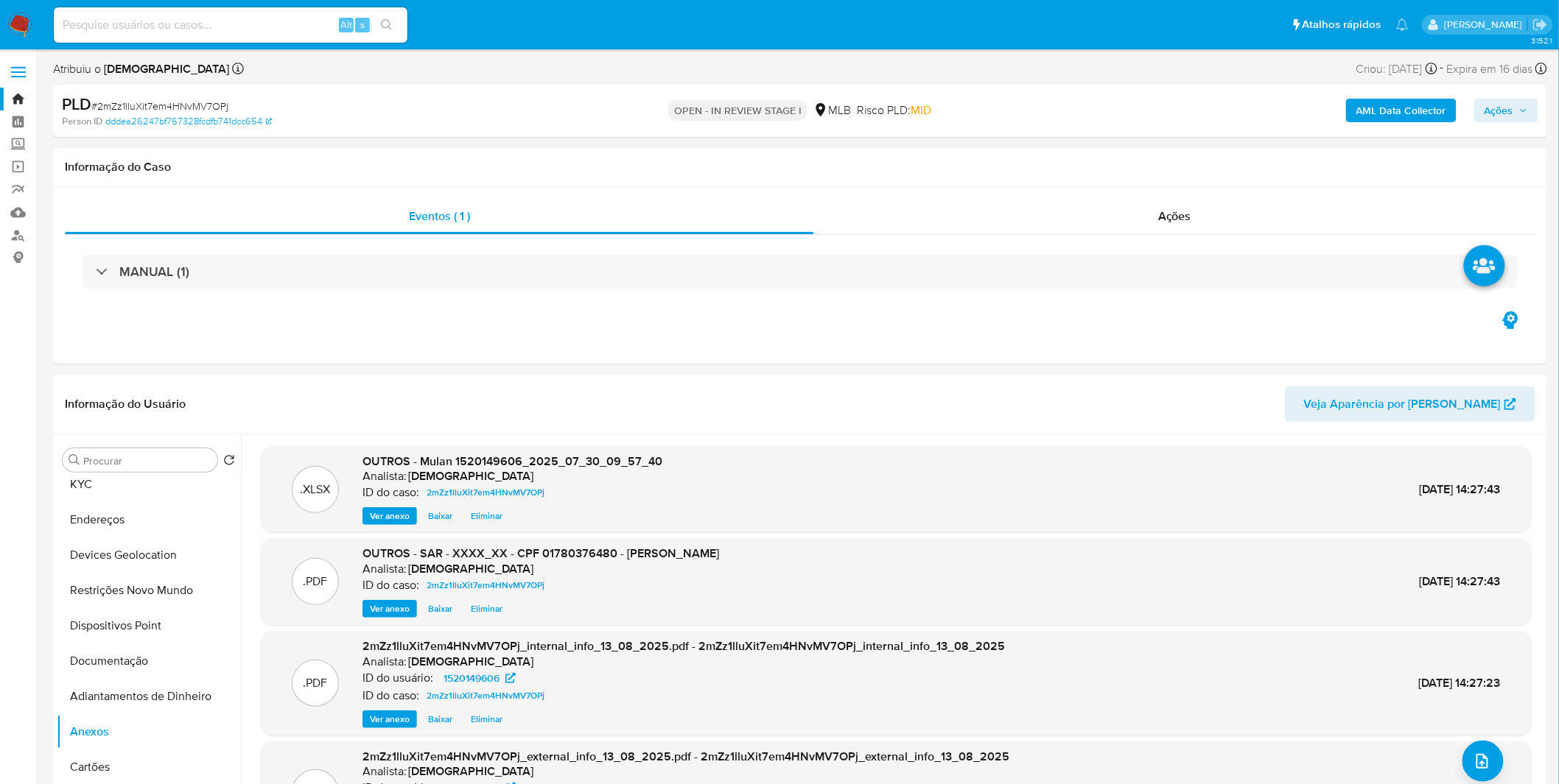
click at [1495, 115] on span "Ações" at bounding box center [1499, 110] width 28 height 23
click at [1137, 164] on span "Alt" at bounding box center [1139, 158] width 12 height 14
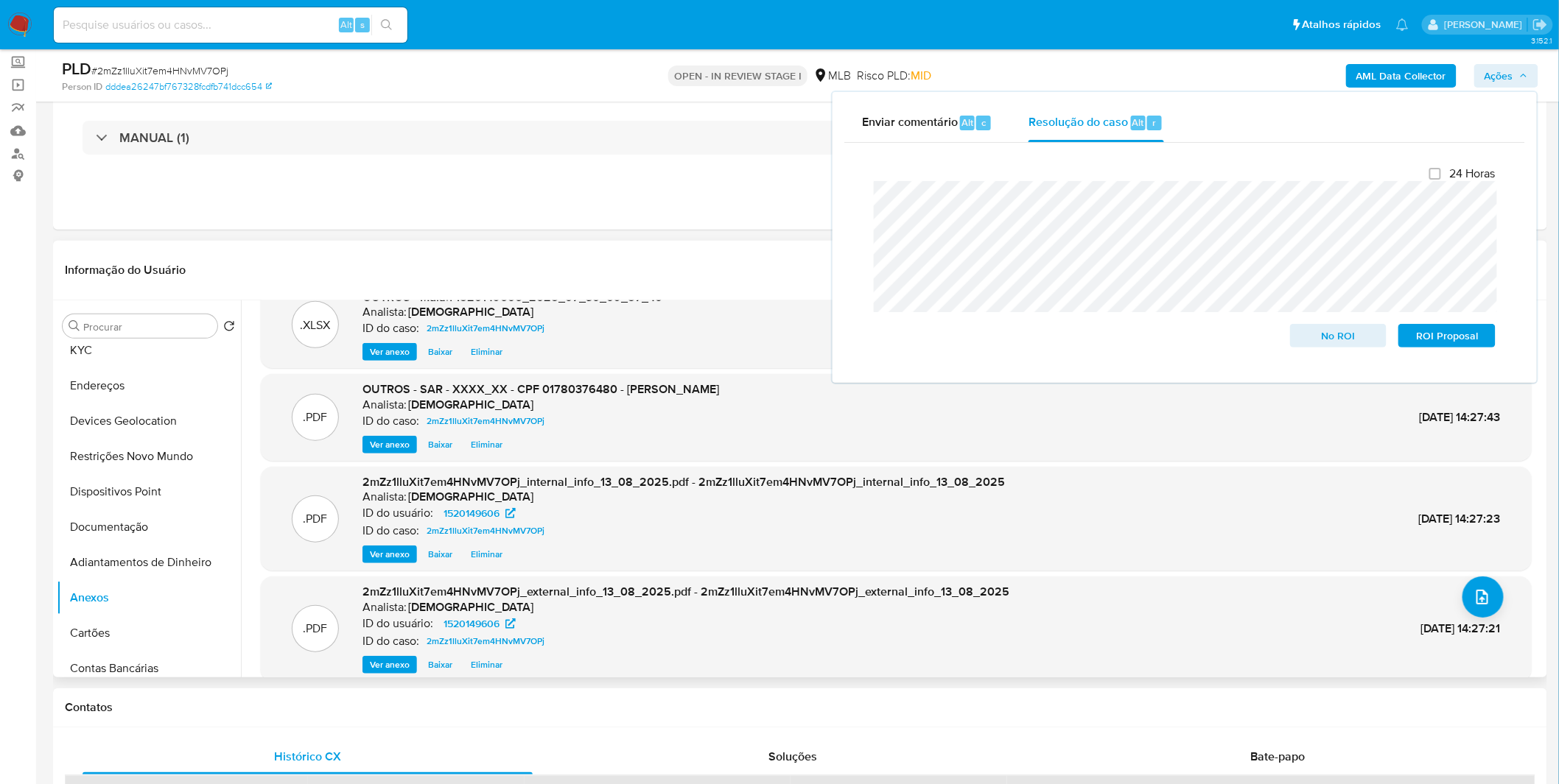
scroll to position [47, 0]
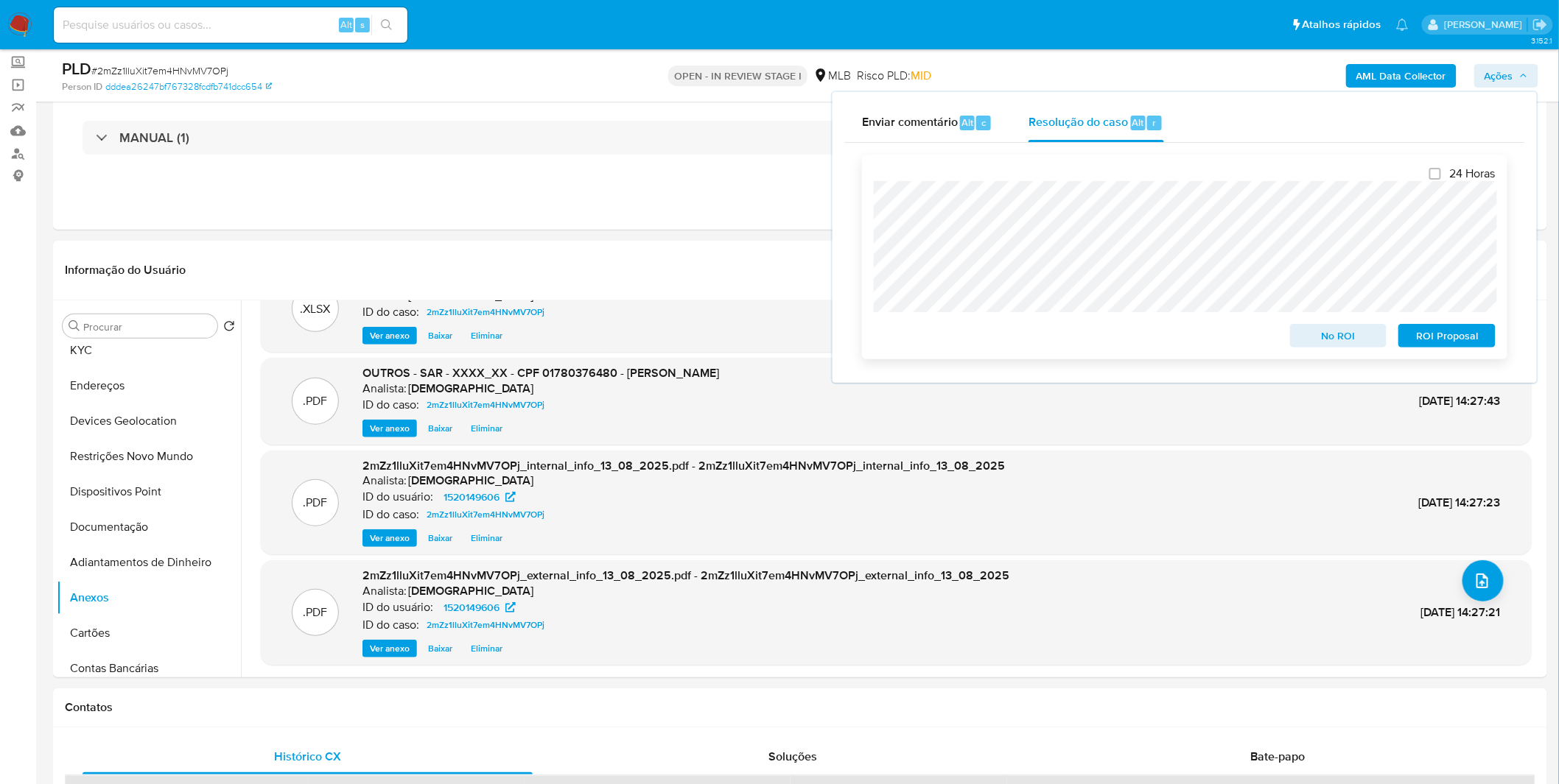
click at [1459, 340] on span "ROI Proposal" at bounding box center [1447, 335] width 77 height 20
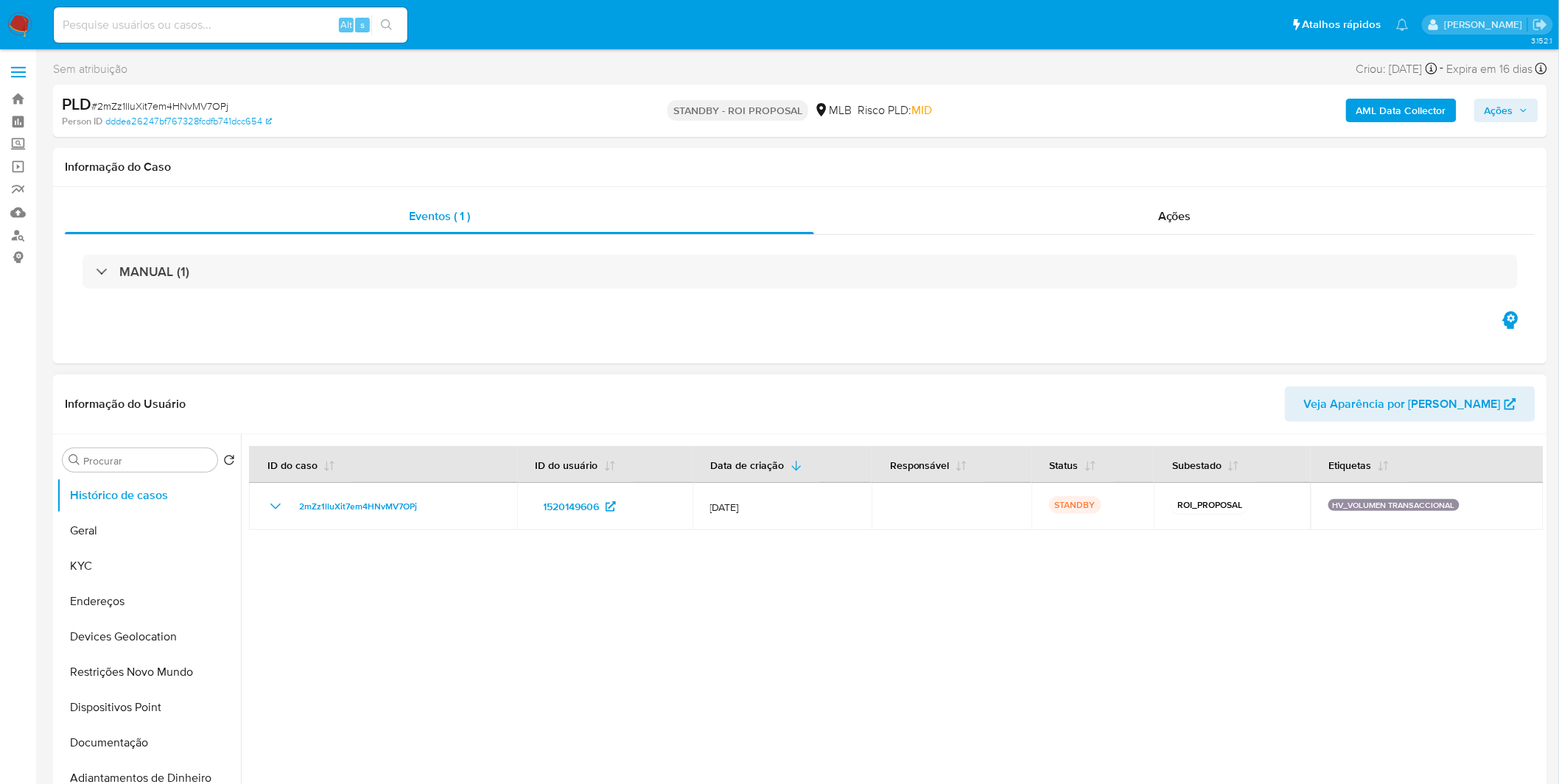
select select "10"
click at [224, 38] on div "Alt s" at bounding box center [230, 25] width 354 height 35
click at [224, 31] on input at bounding box center [230, 25] width 354 height 20
paste input "4U4xmsUAQXRxu9WrnvNmw1Tv"
type input "4U4xmsUAQXRxu9WrnvNmw1Tv"
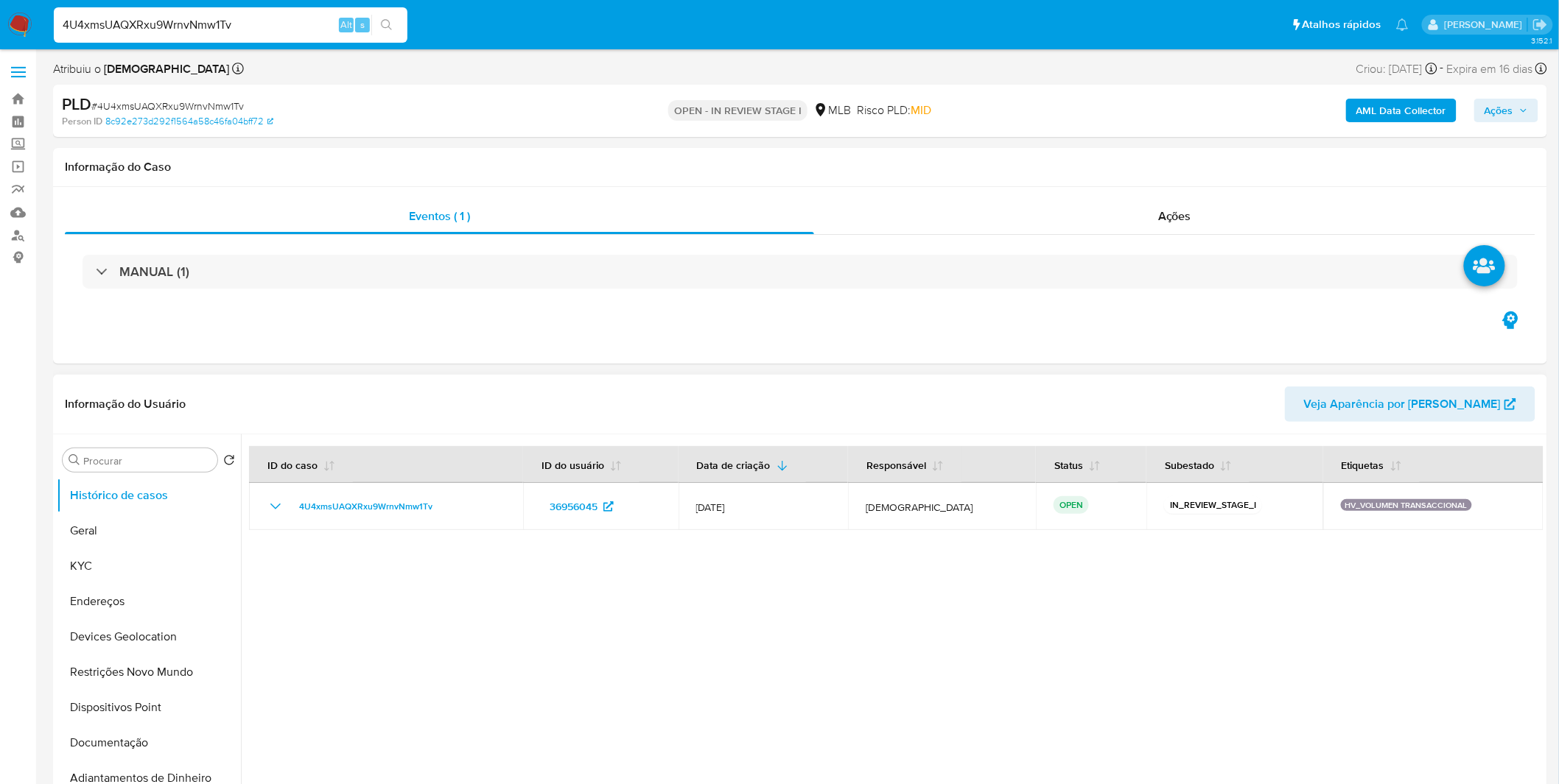
select select "10"
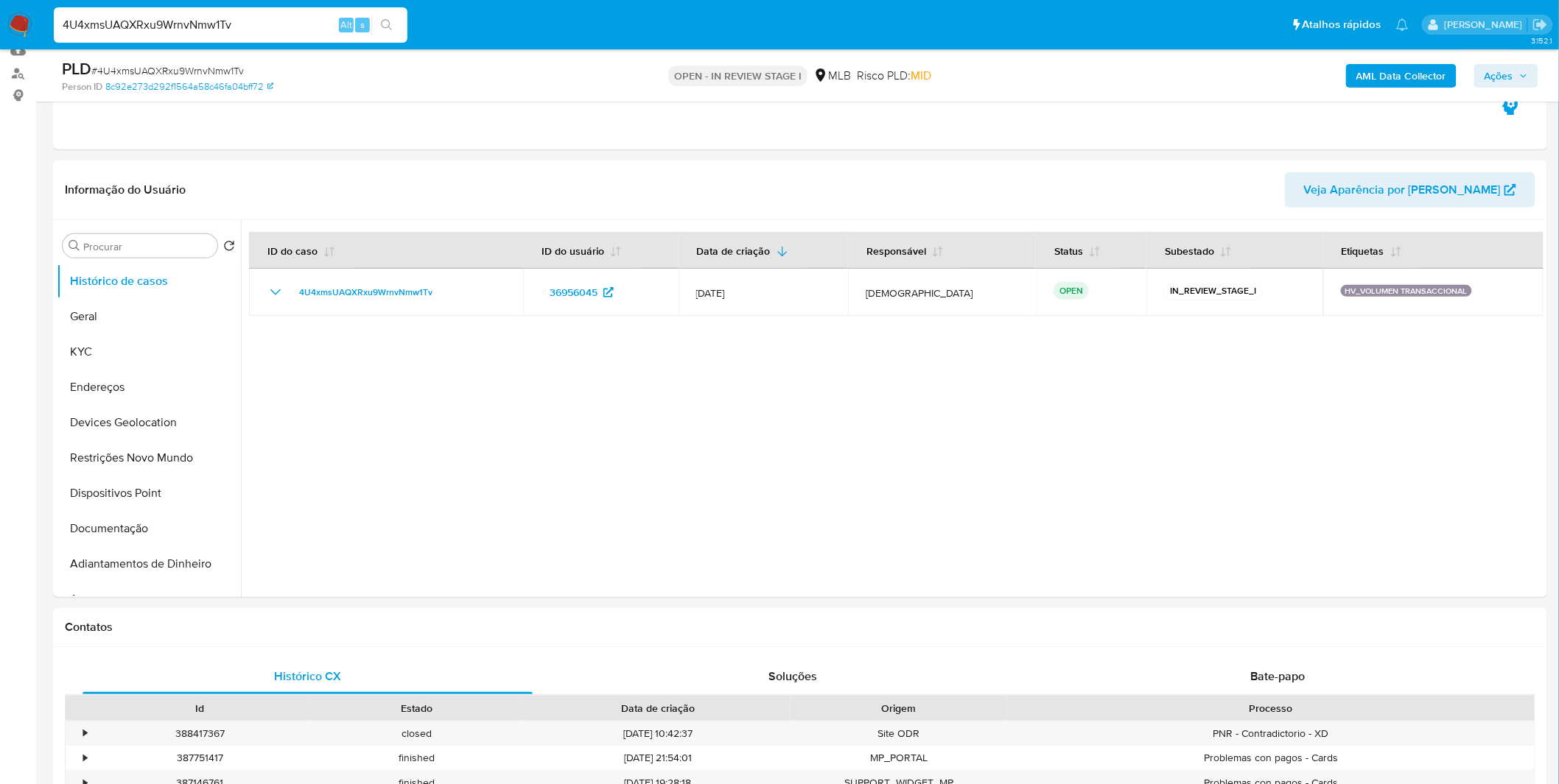
scroll to position [164, 0]
click at [159, 339] on button "KYC" at bounding box center [142, 350] width 173 height 35
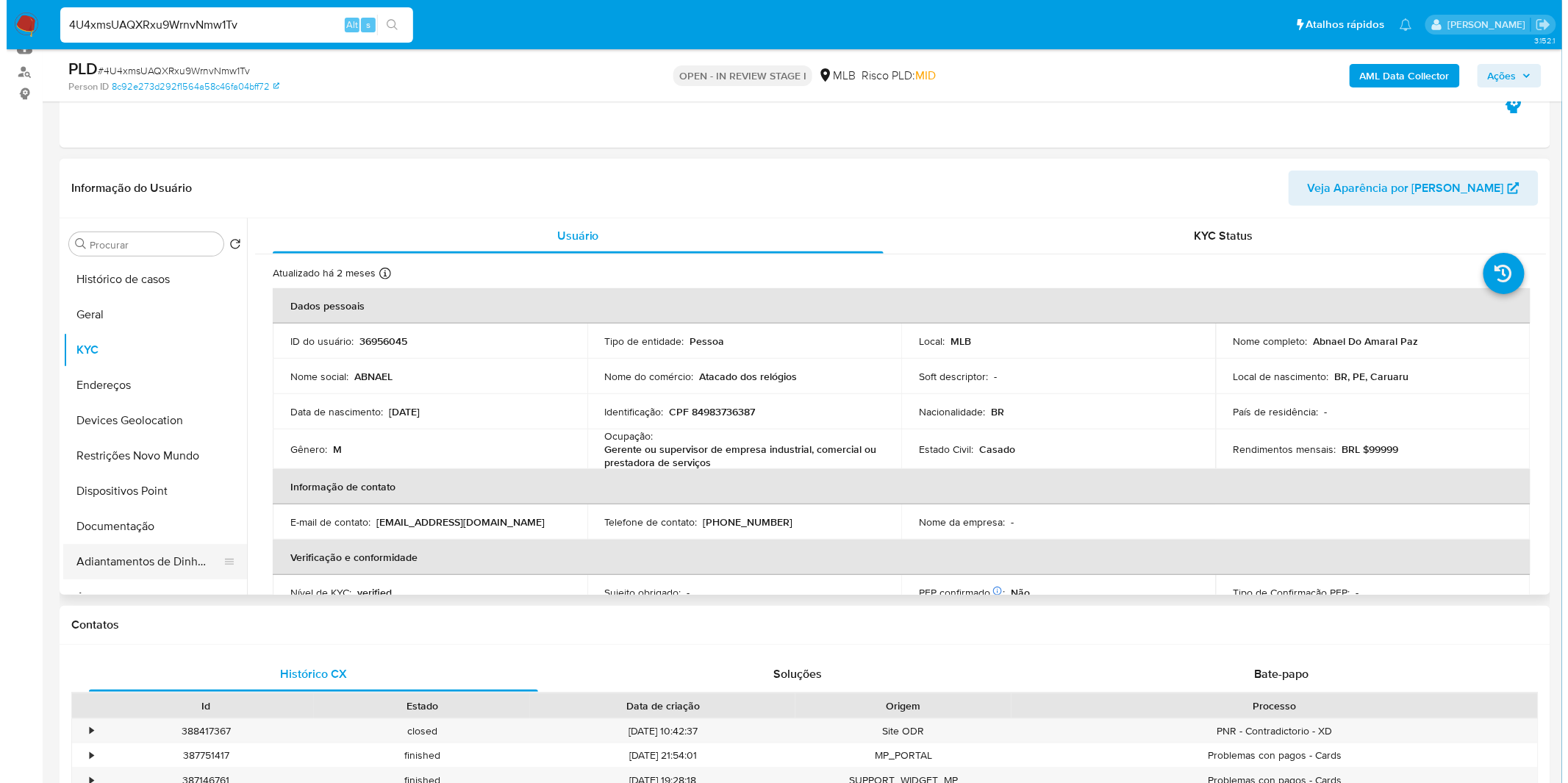
scroll to position [82, 0]
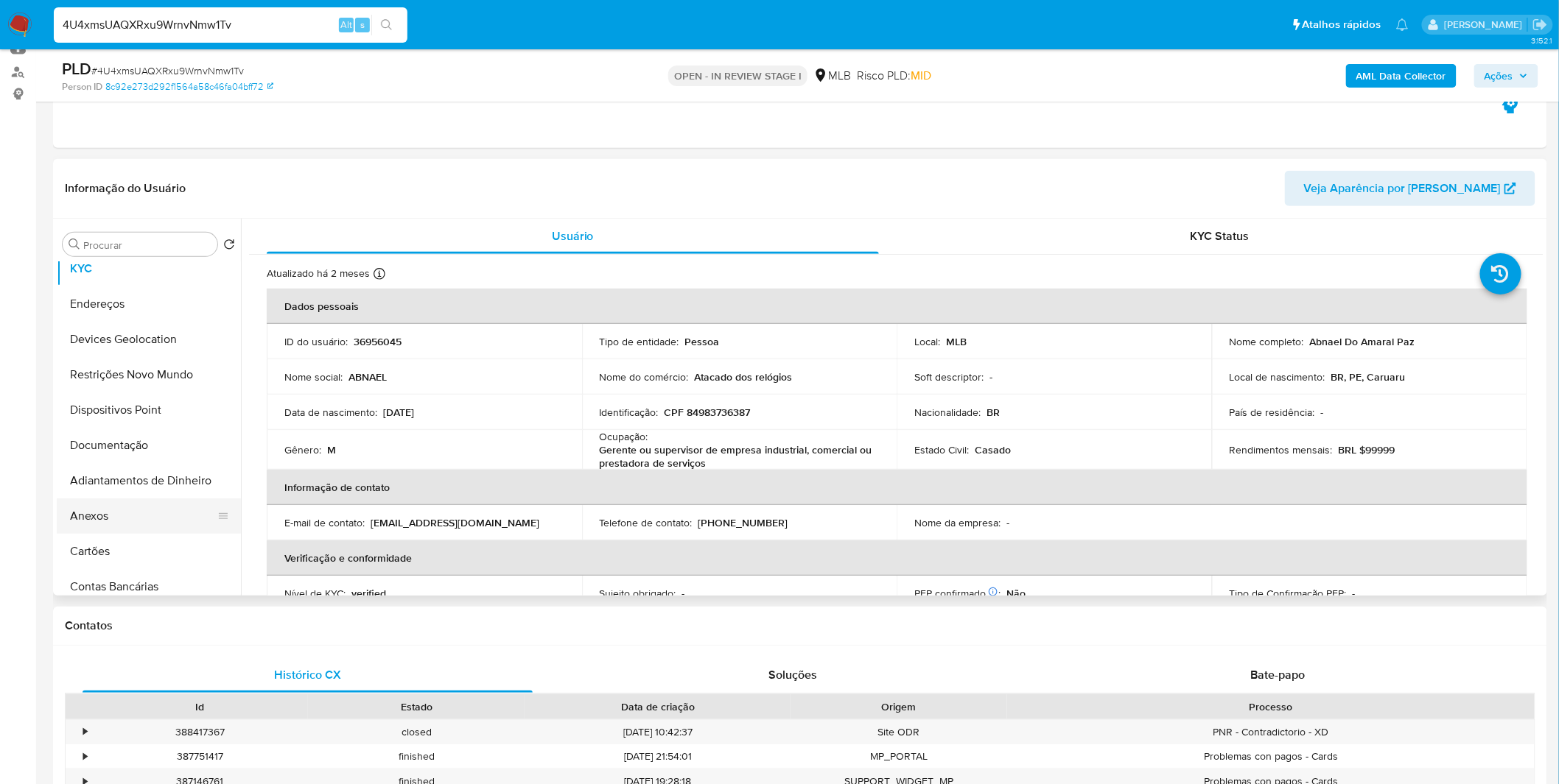
click at [122, 509] on button "Anexos" at bounding box center [142, 516] width 173 height 35
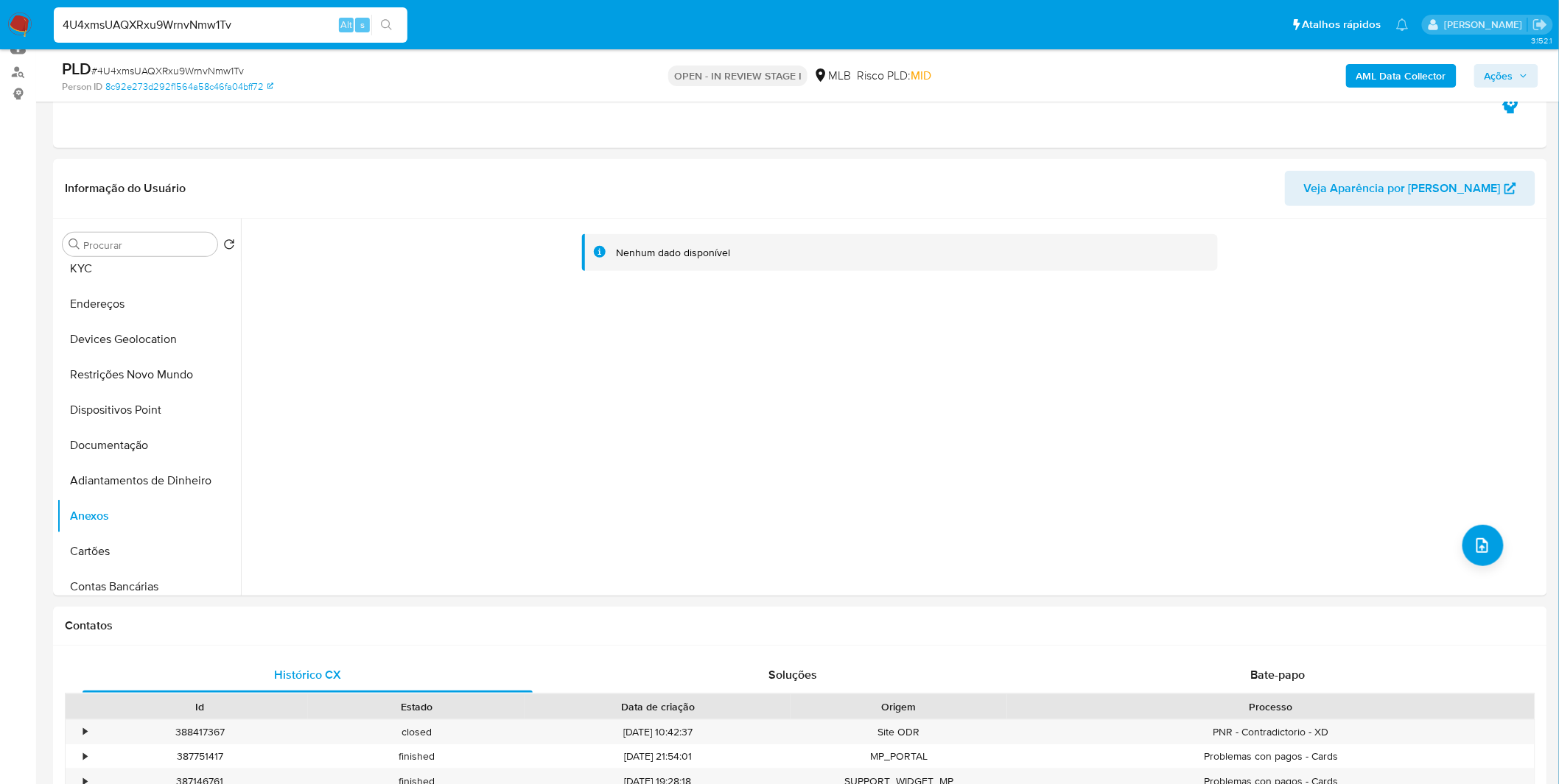
click at [1423, 59] on div "AML Data Collector Ações" at bounding box center [1294, 75] width 489 height 34
click at [1418, 71] on b "AML Data Collector" at bounding box center [1401, 76] width 90 height 23
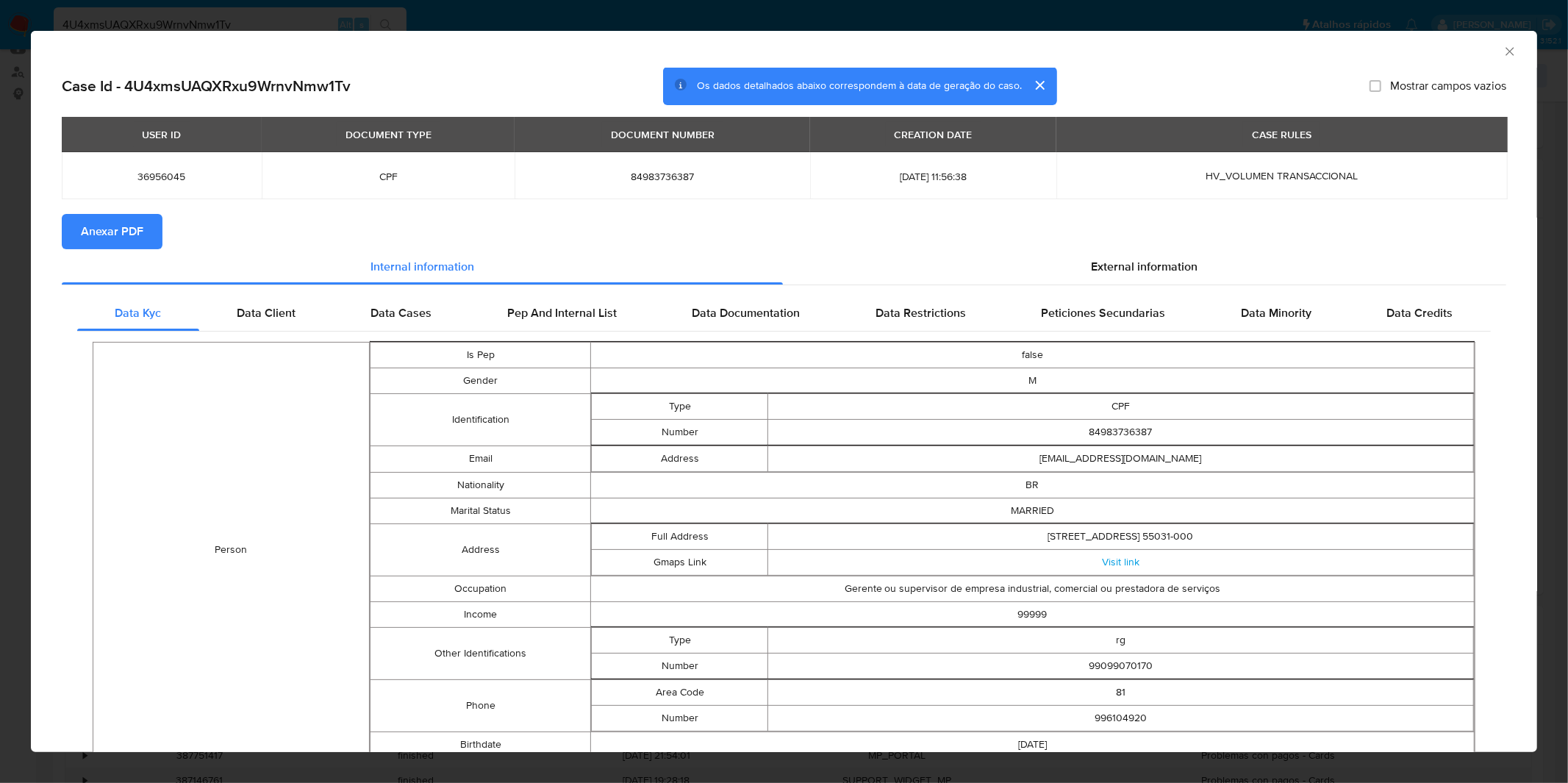
click at [142, 234] on span "Anexar PDF" at bounding box center [112, 231] width 62 height 32
drag, startPoint x: 1498, startPoint y: 46, endPoint x: 1482, endPoint y: 60, distance: 21.3
click at [1503, 46] on icon "Fechar a janela" at bounding box center [1510, 51] width 15 height 15
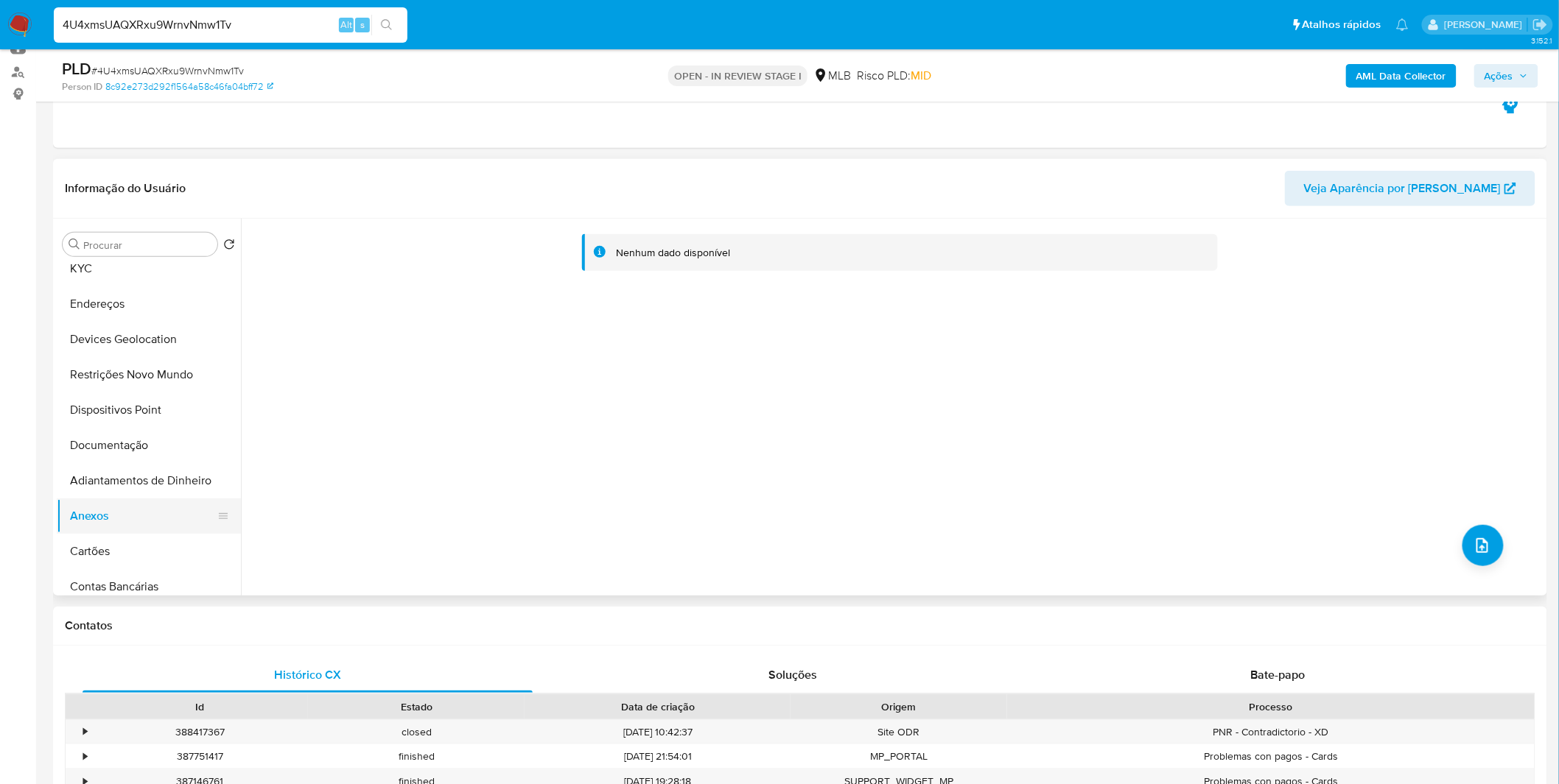
click at [135, 514] on button "Anexos" at bounding box center [142, 516] width 173 height 35
click at [123, 532] on button "Anexos" at bounding box center [142, 516] width 173 height 35
click at [121, 554] on button "Cartões" at bounding box center [142, 552] width 173 height 35
click at [116, 523] on button "Anexos" at bounding box center [142, 516] width 173 height 35
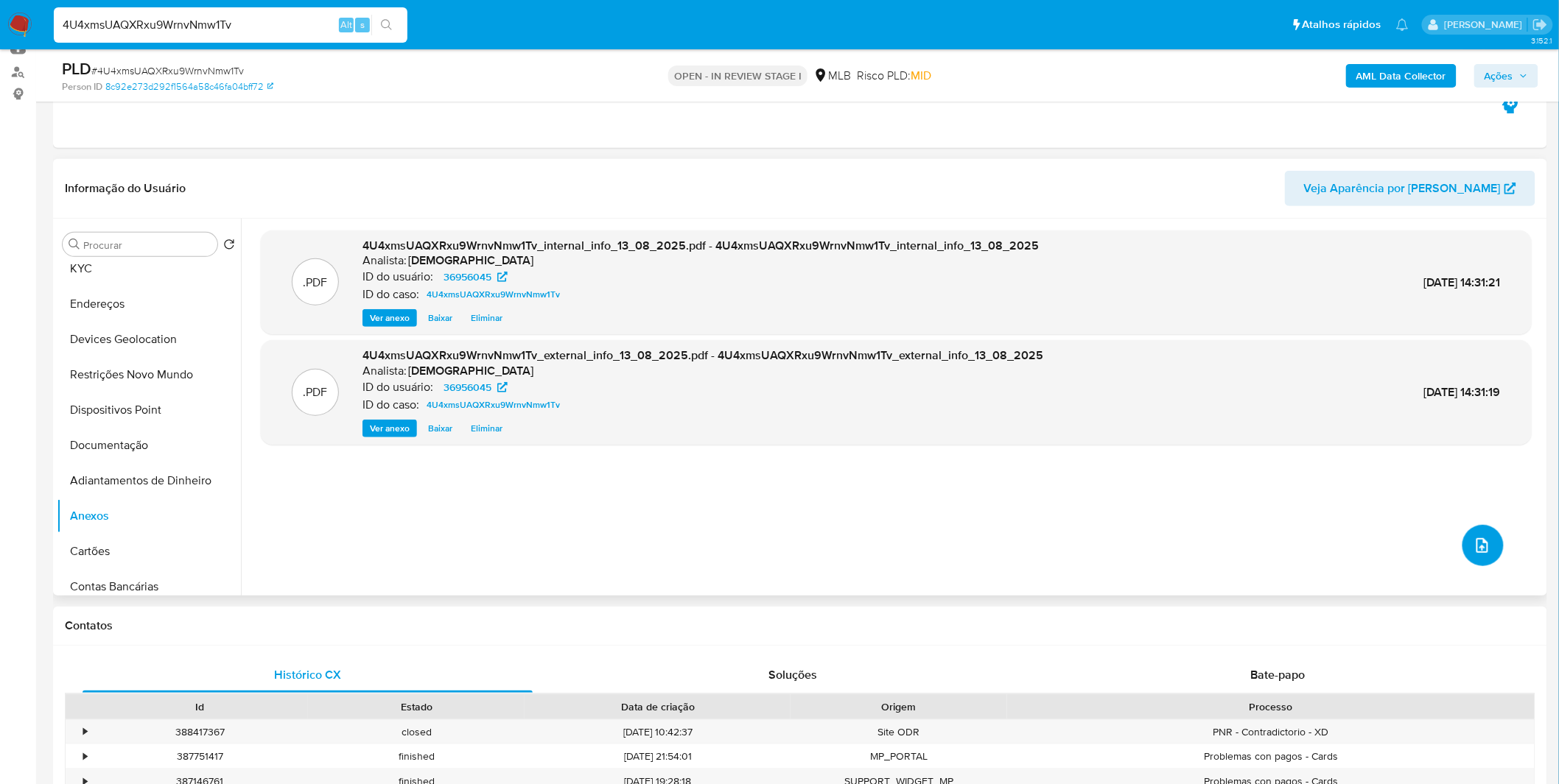
click at [1474, 549] on icon "upload-file" at bounding box center [1483, 546] width 18 height 18
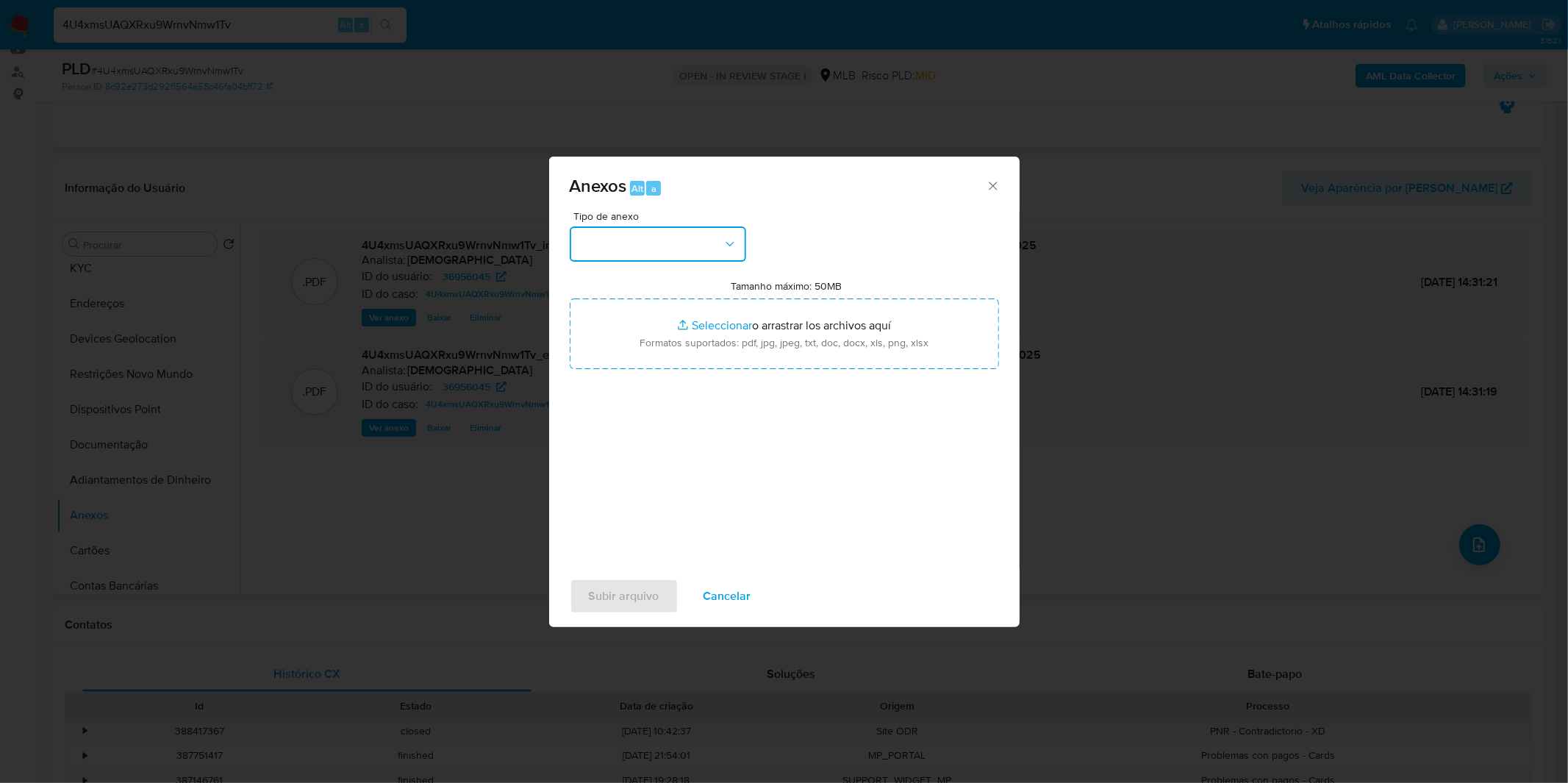
click at [692, 229] on button "button" at bounding box center [657, 244] width 176 height 35
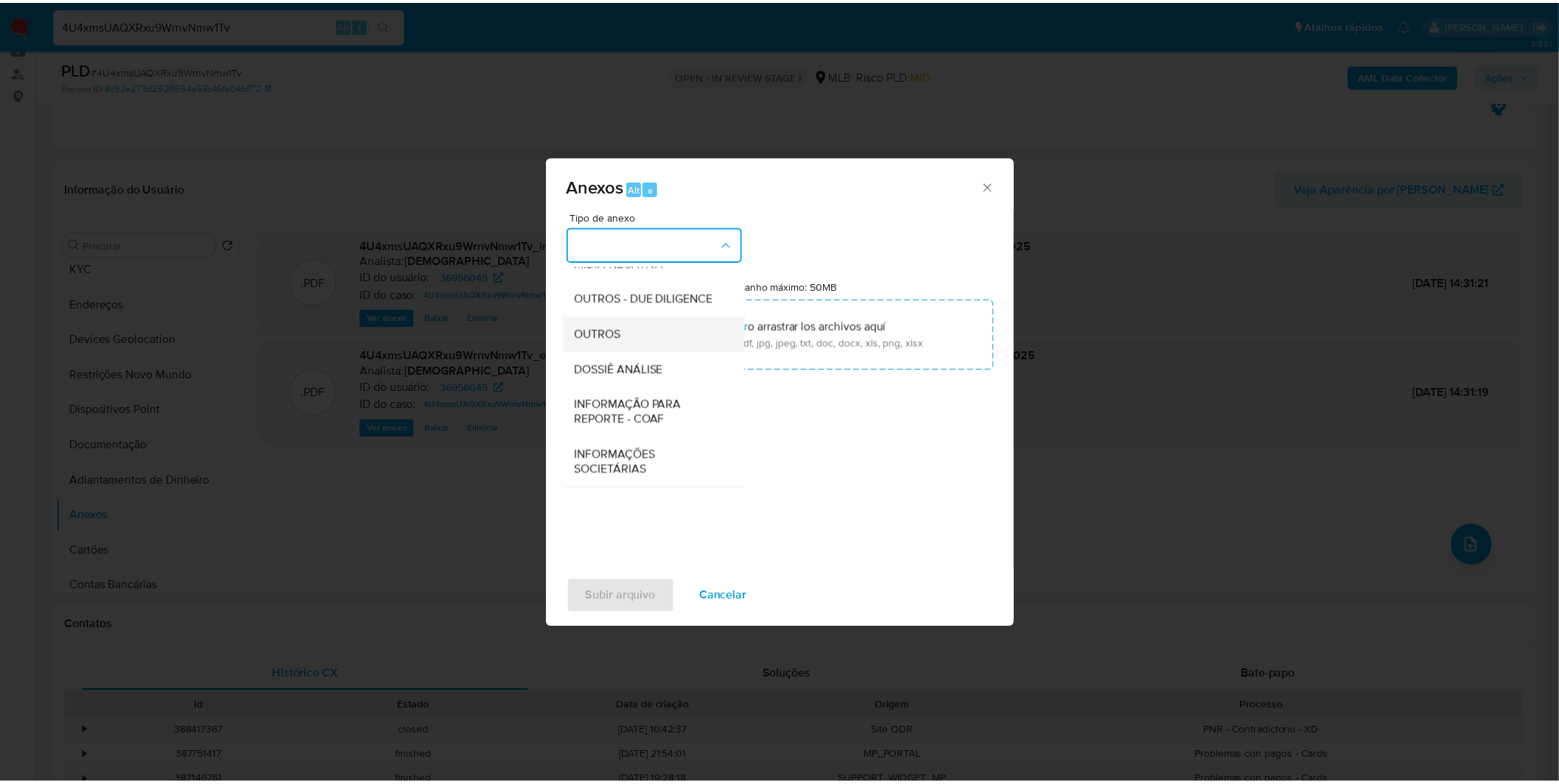
scroll to position [226, 0]
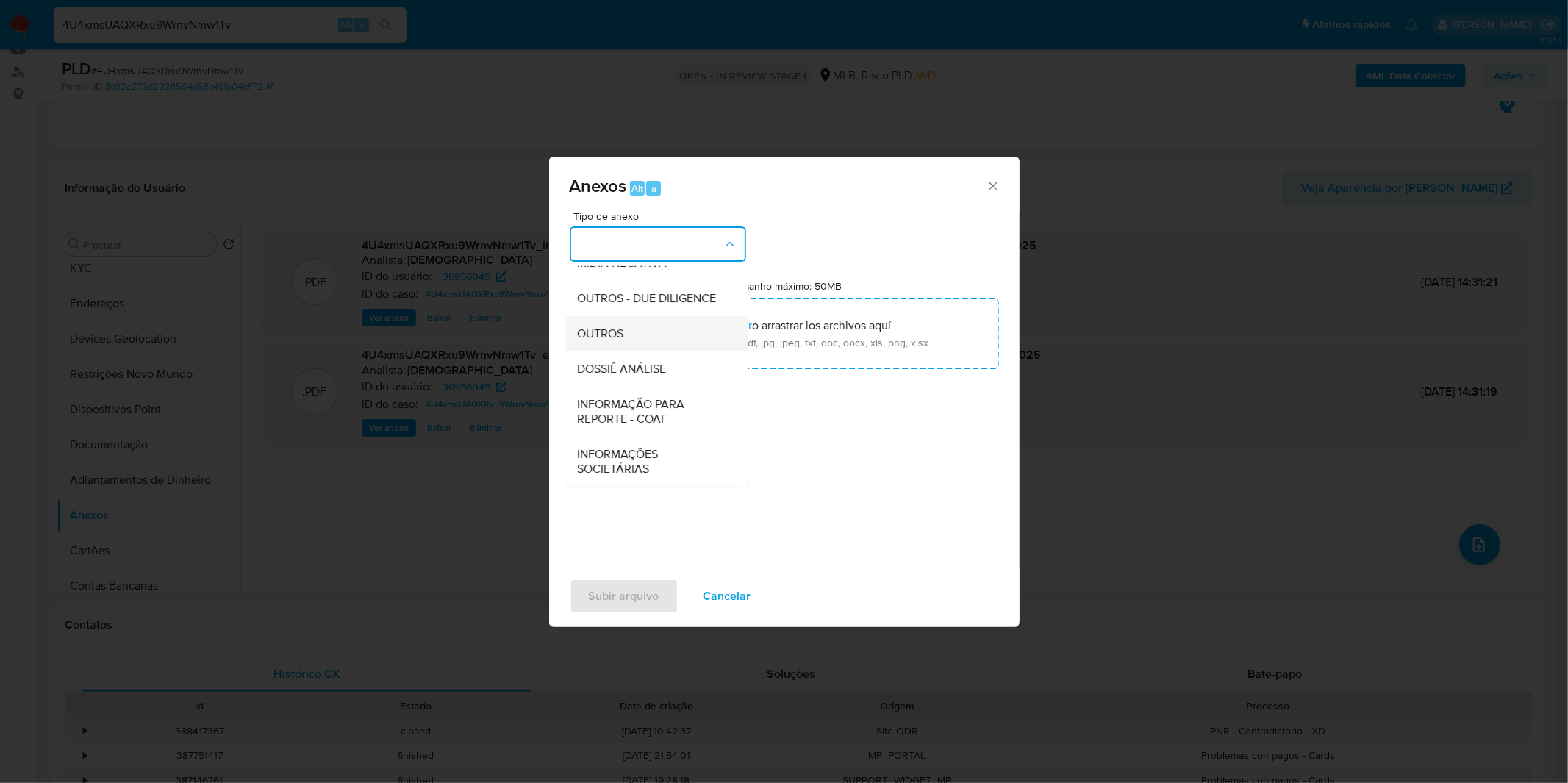
click at [631, 338] on div "OUTROS" at bounding box center [653, 334] width 150 height 35
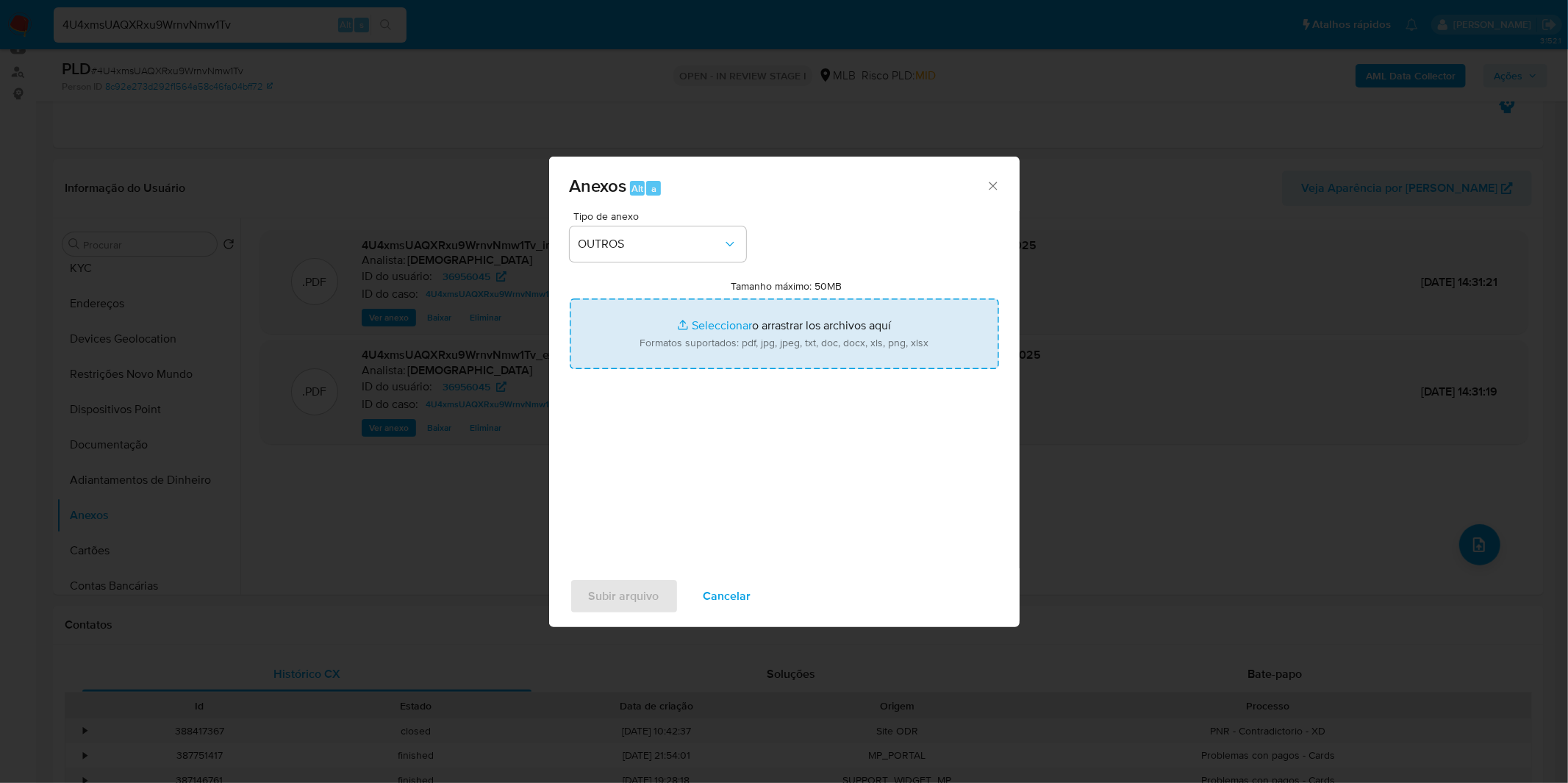
click at [686, 354] on input "Tamanho máximo: 50MB Seleccionar archivos" at bounding box center [784, 334] width 429 height 71
type input "C:\fakepath\Mulan 36956045_2025_07_30_10_05_22.xlsx"
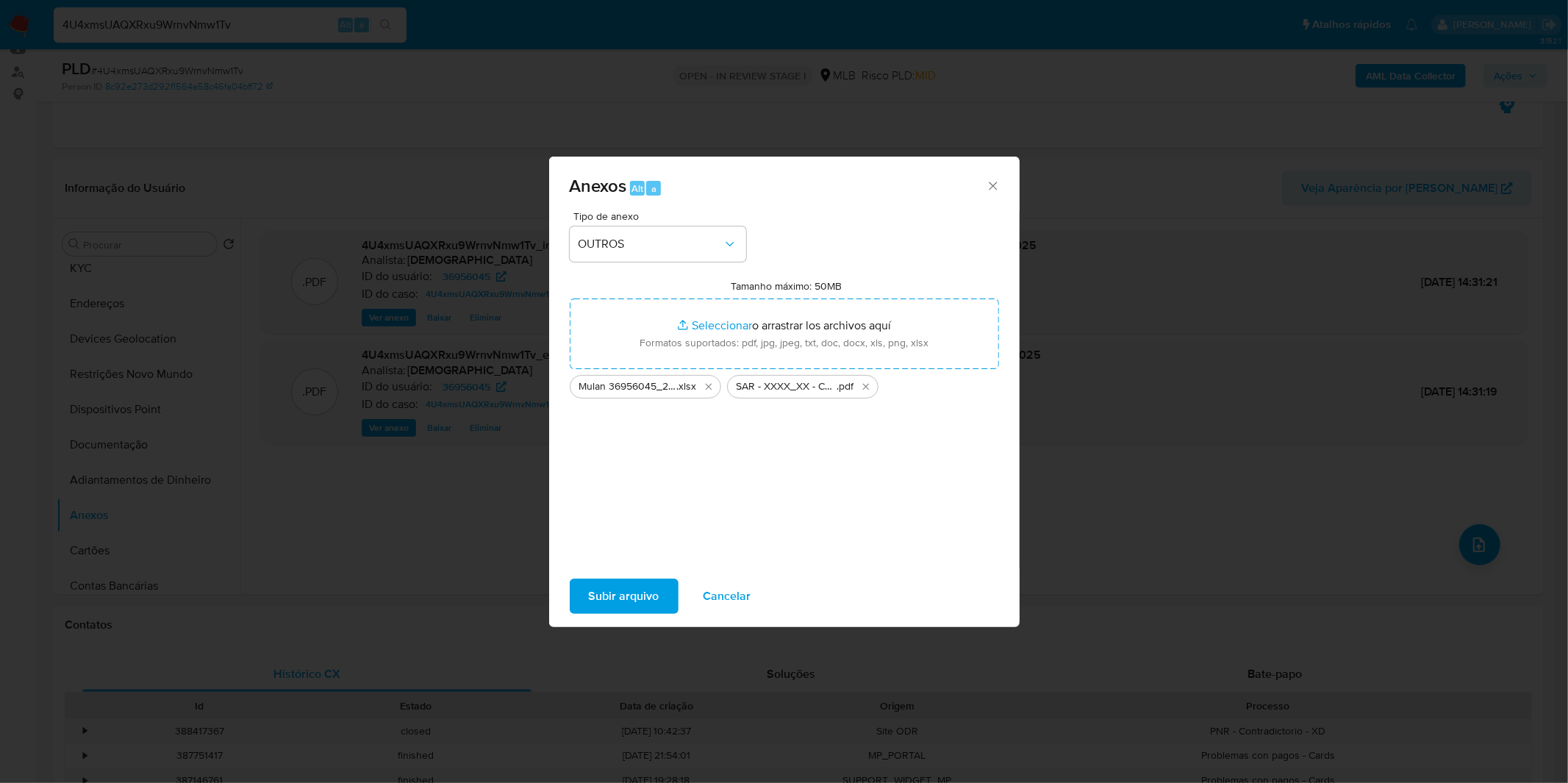
click at [629, 594] on span "Subir arquivo" at bounding box center [624, 596] width 71 height 32
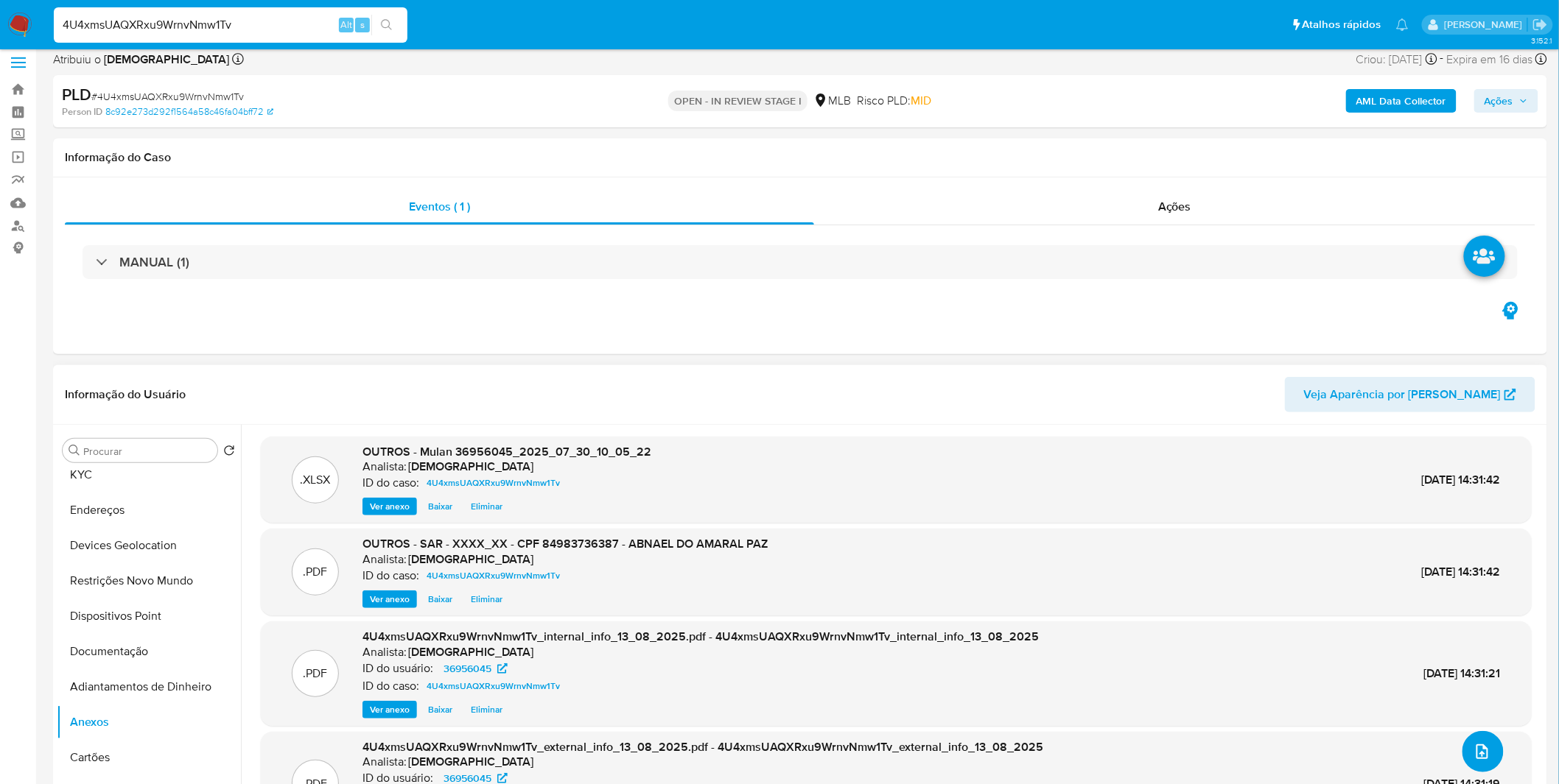
scroll to position [0, 0]
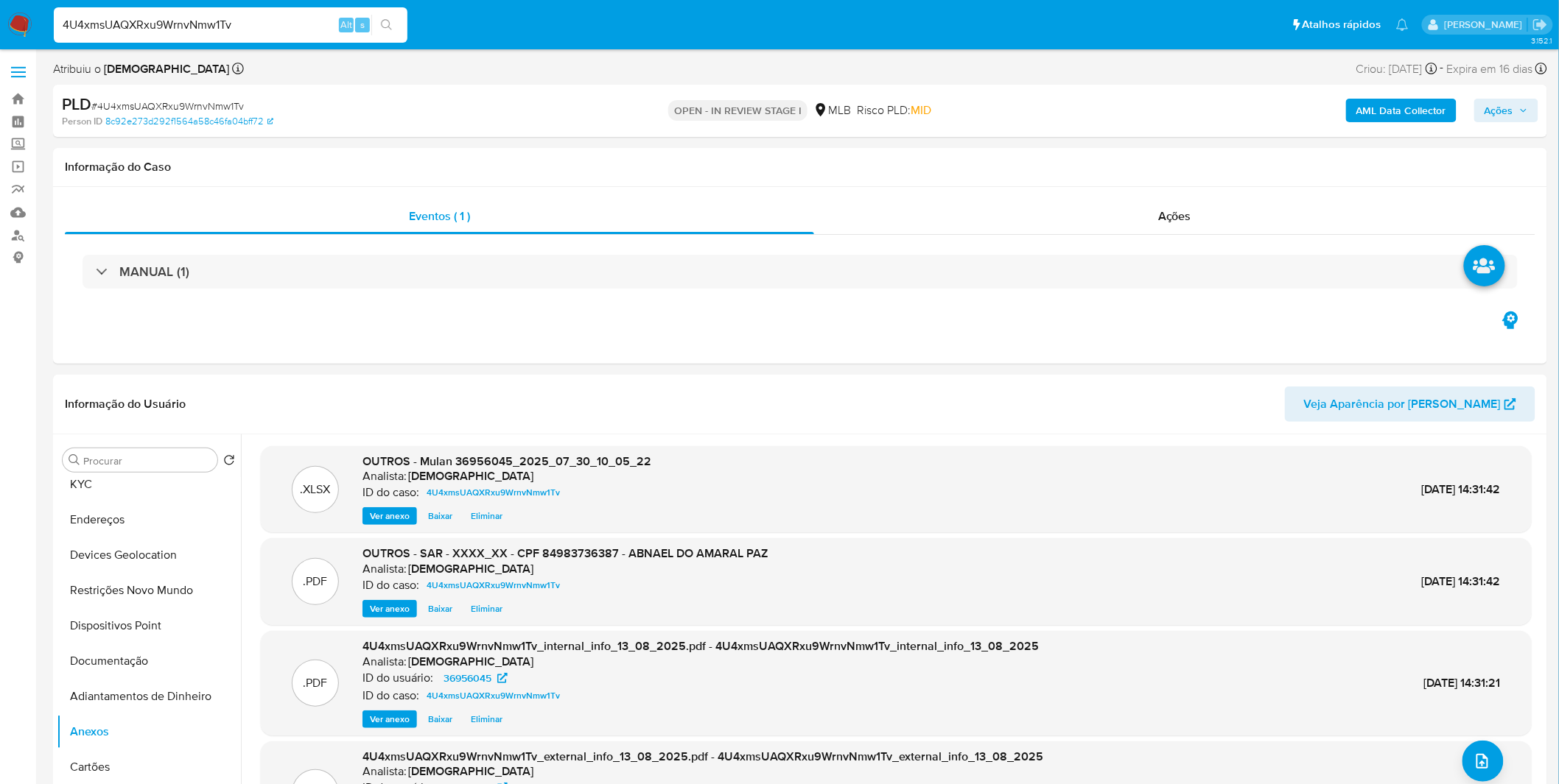
click at [1508, 94] on div "AML Data Collector Ações" at bounding box center [1294, 110] width 489 height 34
click at [1504, 95] on div "AML Data Collector Ações" at bounding box center [1294, 110] width 489 height 34
click at [1499, 98] on span "Ações" at bounding box center [1499, 110] width 28 height 23
click at [1106, 150] on span "Resolução do caso" at bounding box center [1078, 157] width 100 height 17
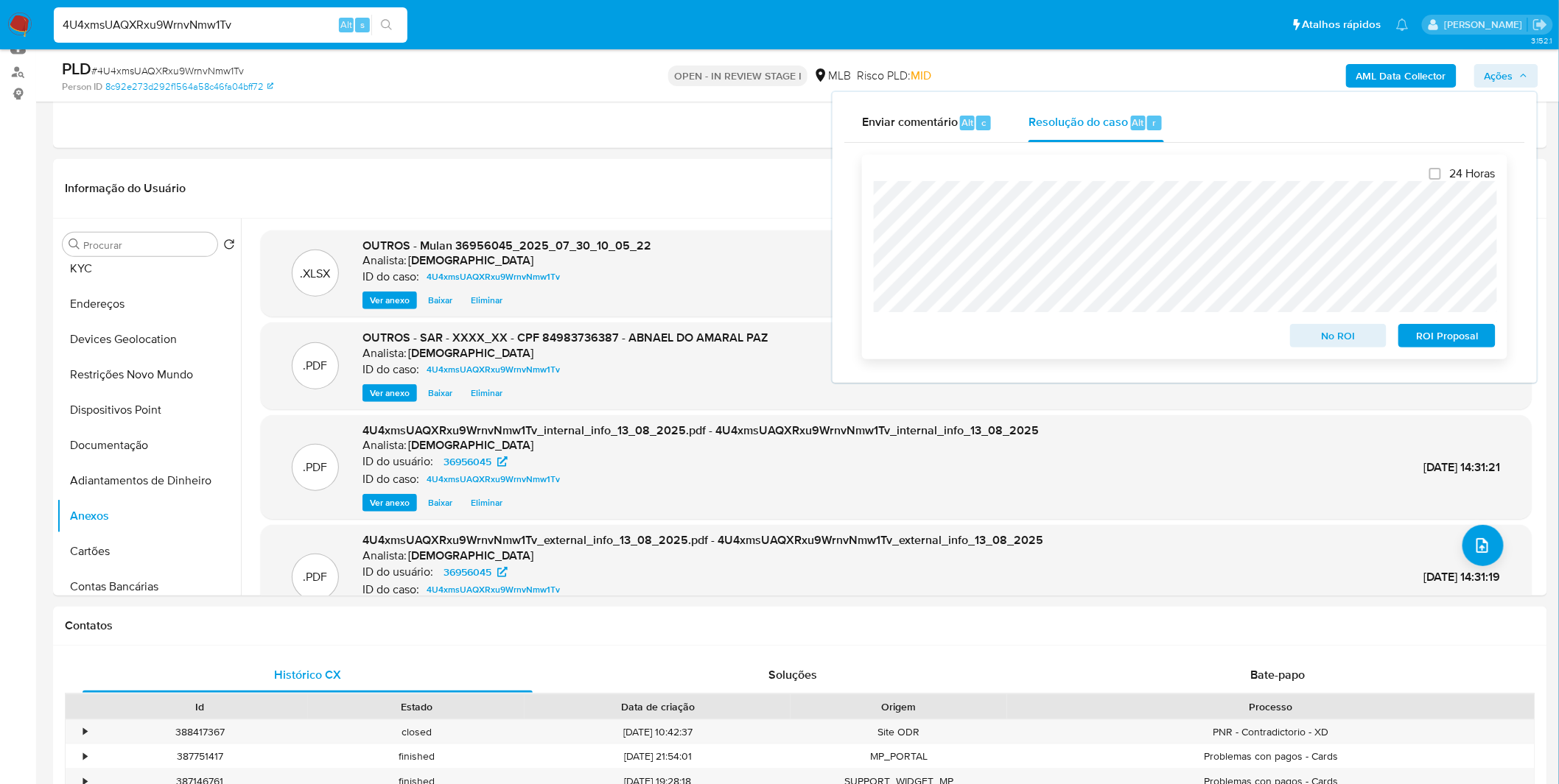
scroll to position [246, 0]
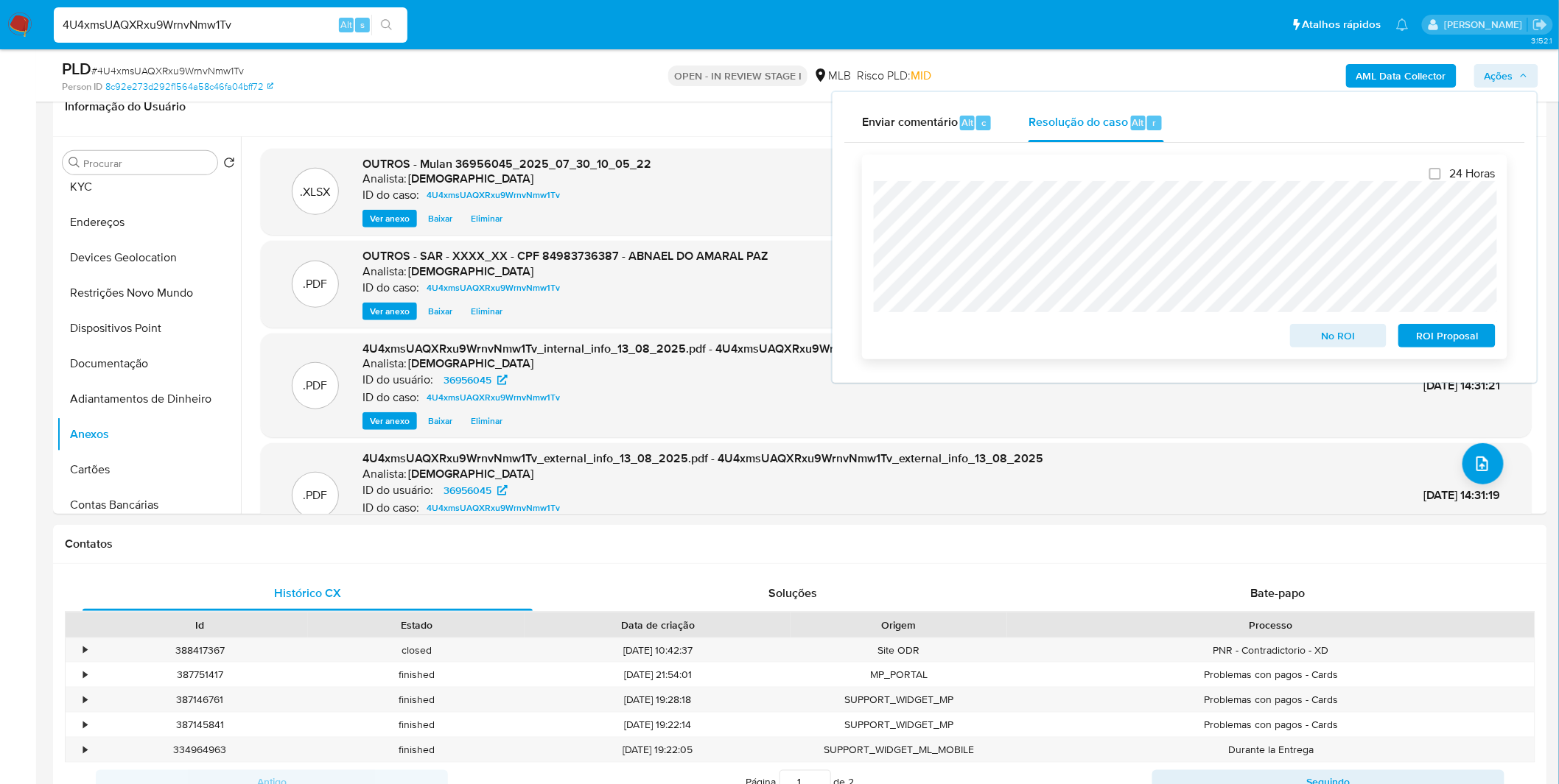
click at [1467, 335] on span "ROI Proposal" at bounding box center [1447, 335] width 77 height 20
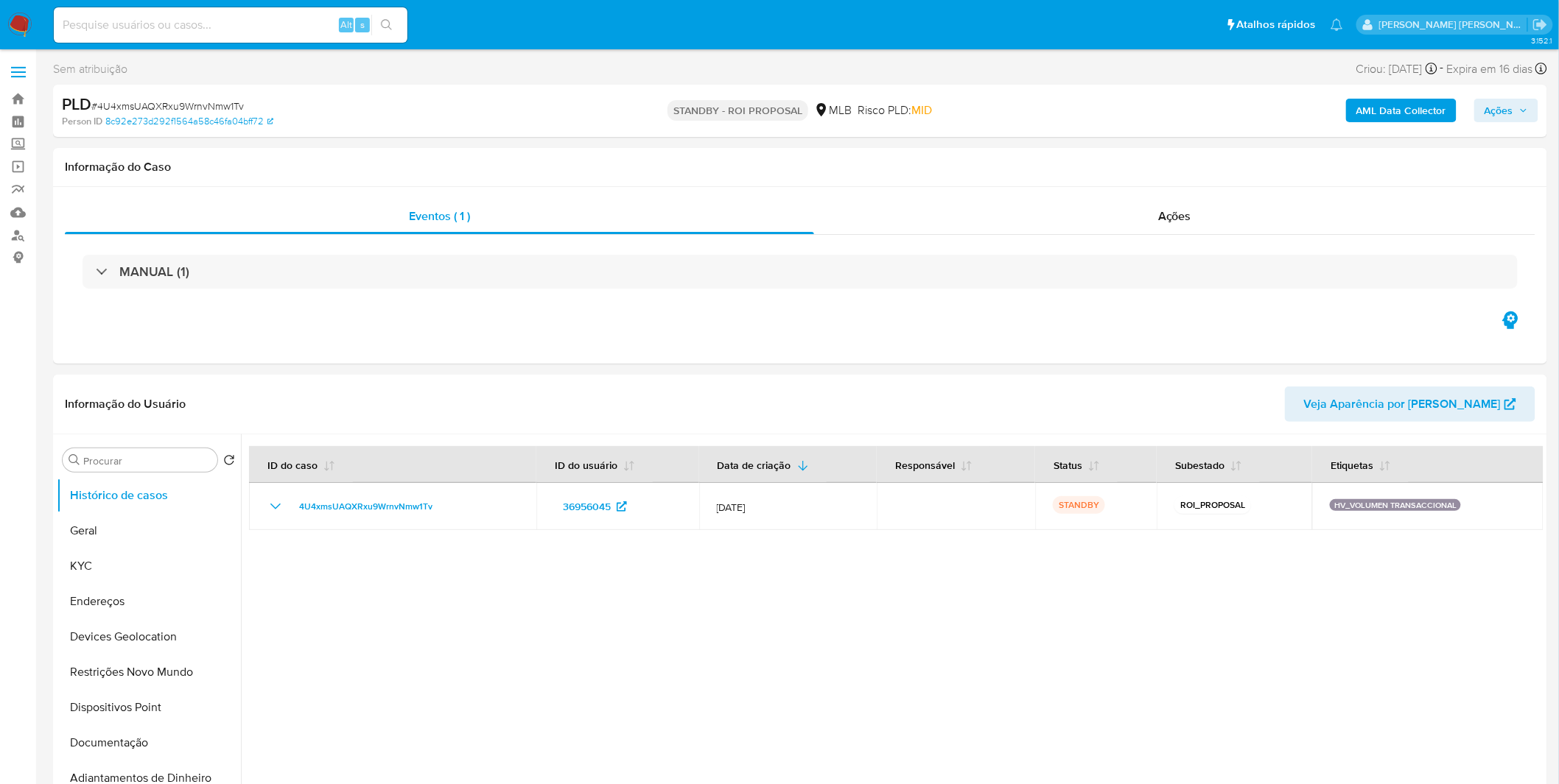
select select "10"
click at [26, 17] on img at bounding box center [20, 25] width 25 height 25
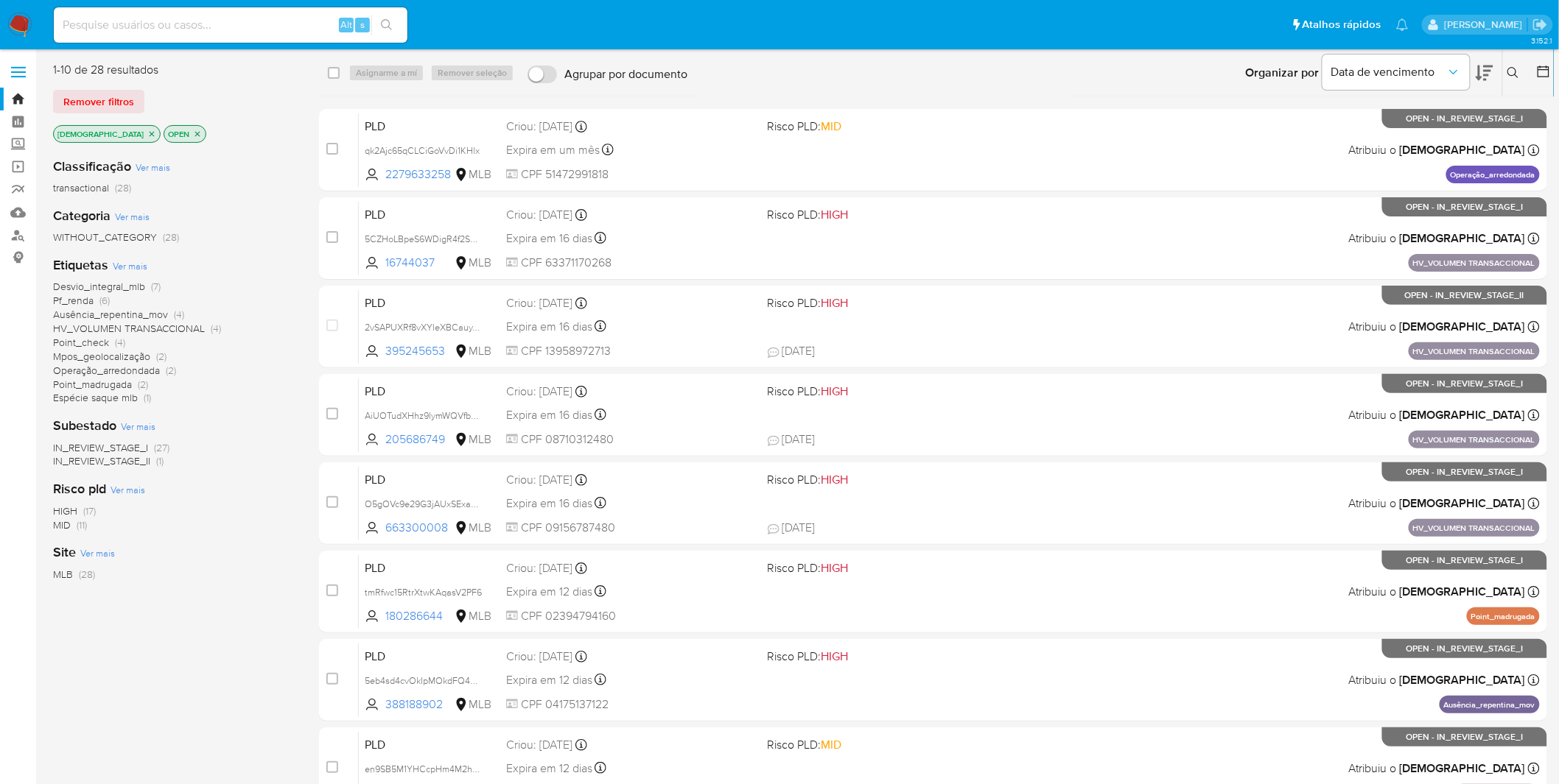
click at [26, 17] on img at bounding box center [20, 25] width 25 height 25
click at [794, 68] on div "Organizar por Data de vencimento Os resultados não podem ser classificados enqu…" at bounding box center [1124, 72] width 859 height 46
click at [24, 24] on img at bounding box center [20, 25] width 25 height 25
click at [28, 23] on img at bounding box center [20, 25] width 25 height 25
click at [167, 333] on span "HV_VOLUMEN TRANSACCIONAL" at bounding box center [129, 328] width 152 height 15
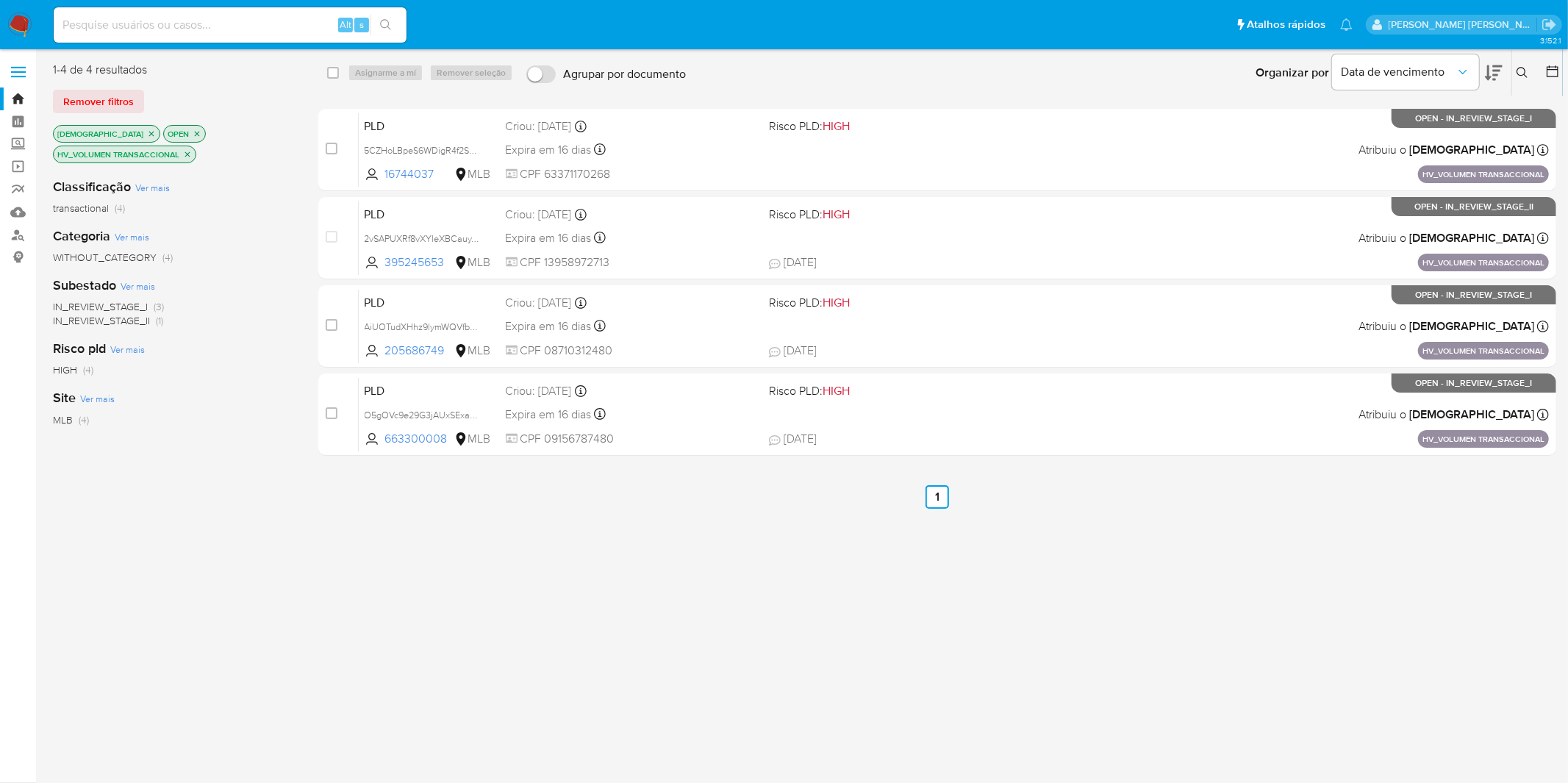
click at [182, 148] on p "HV_VOLUMEN TRANSACCIONAL" at bounding box center [125, 154] width 142 height 17
click at [182, 149] on p "HV_VOLUMEN TRANSACCIONAL" at bounding box center [125, 154] width 142 height 17
click at [27, 16] on img at bounding box center [20, 25] width 25 height 25
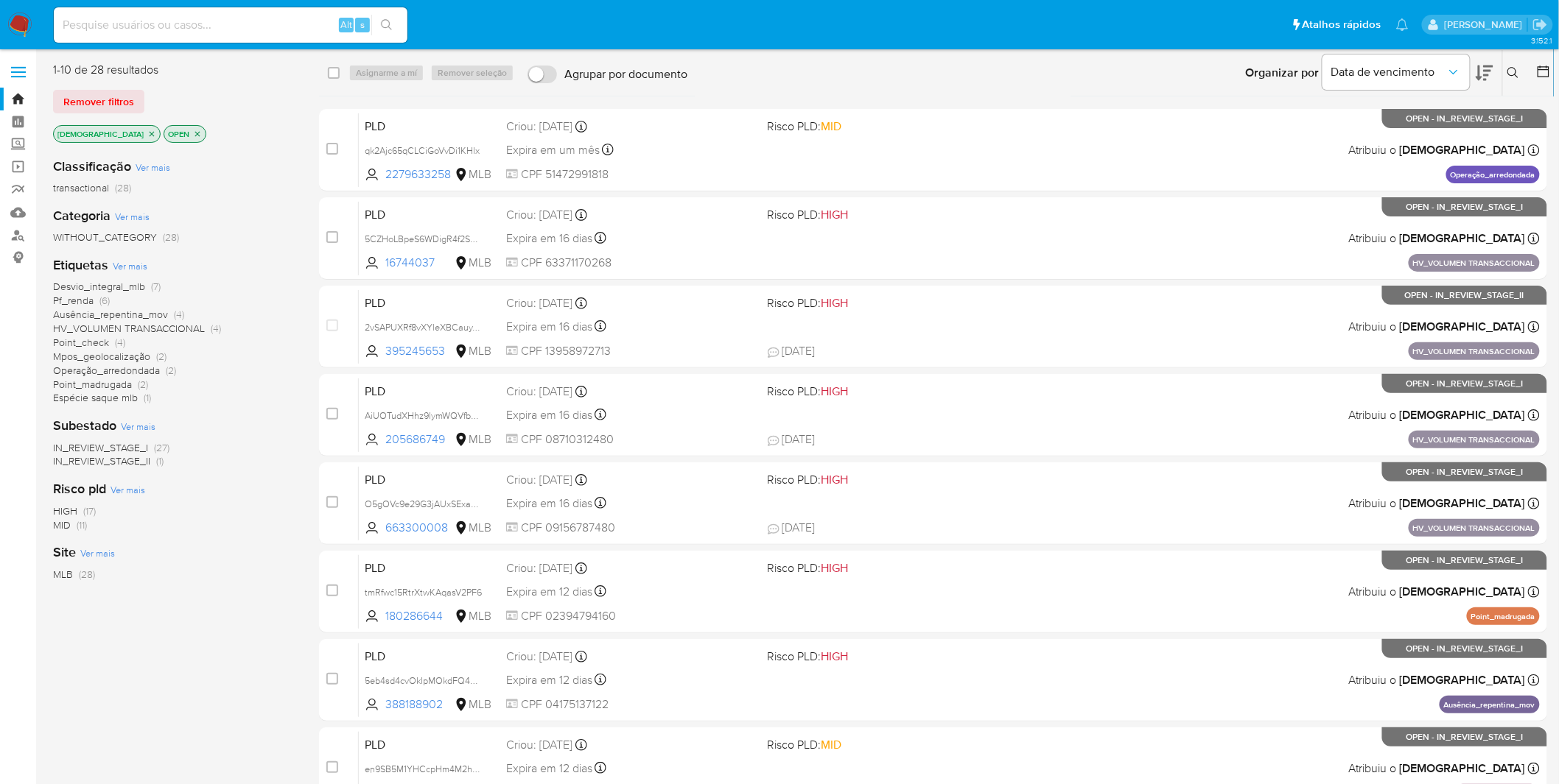
click at [127, 267] on span "Ver mais" at bounding box center [130, 266] width 34 height 14
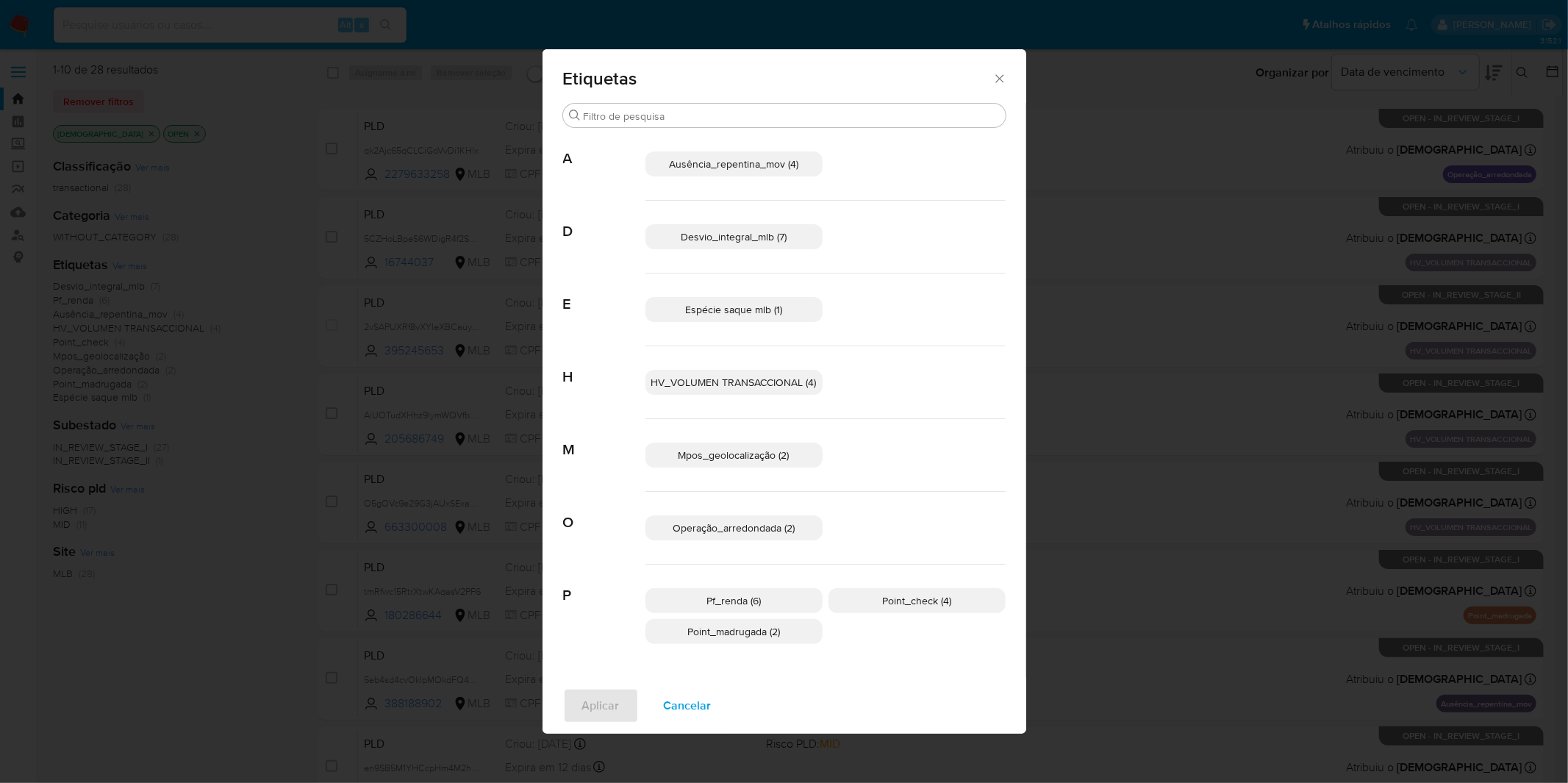
click at [752, 603] on span "Pf_renda (6)" at bounding box center [734, 601] width 55 height 15
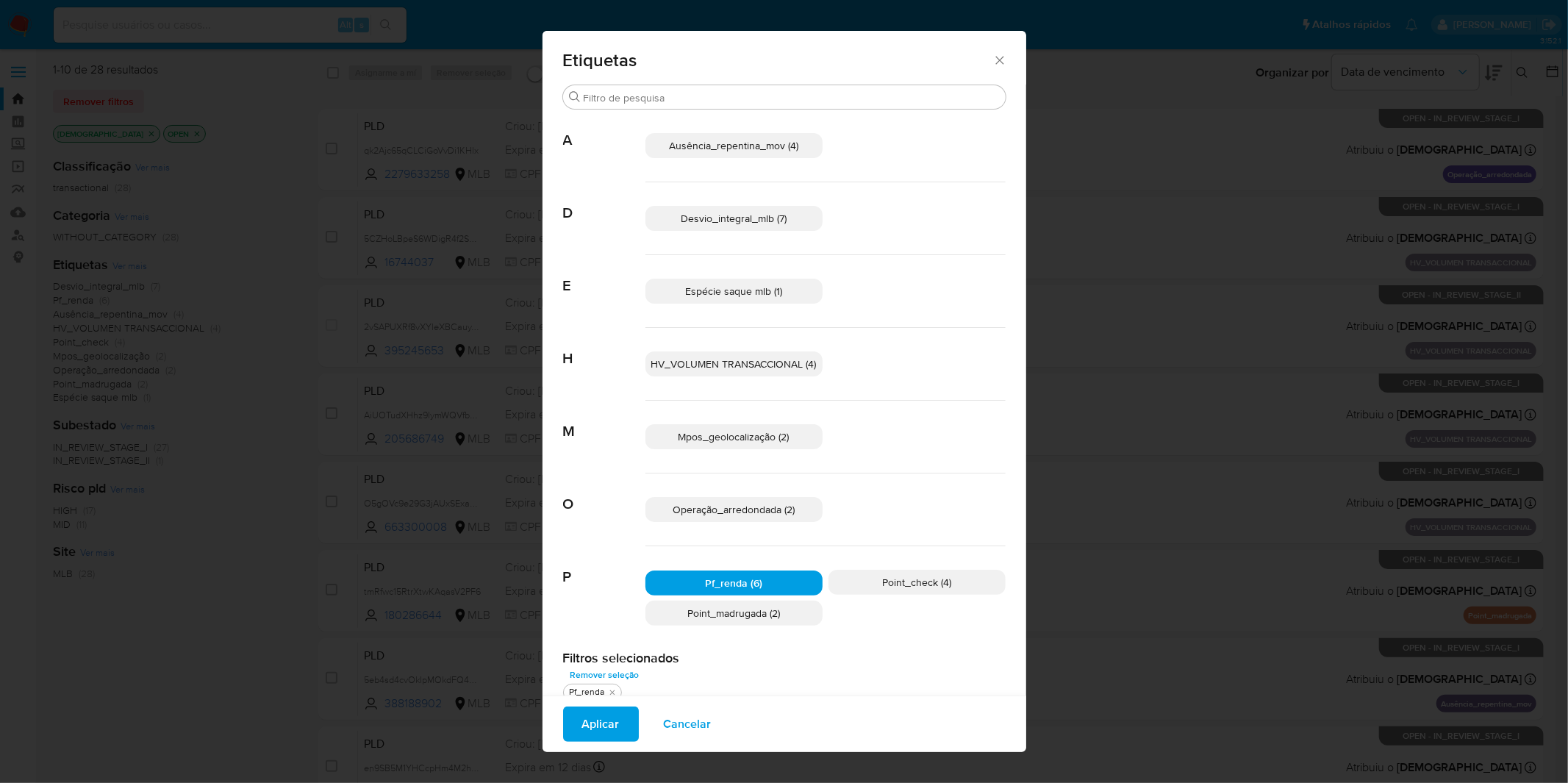
click at [601, 725] on span "Aplicar" at bounding box center [601, 724] width 38 height 32
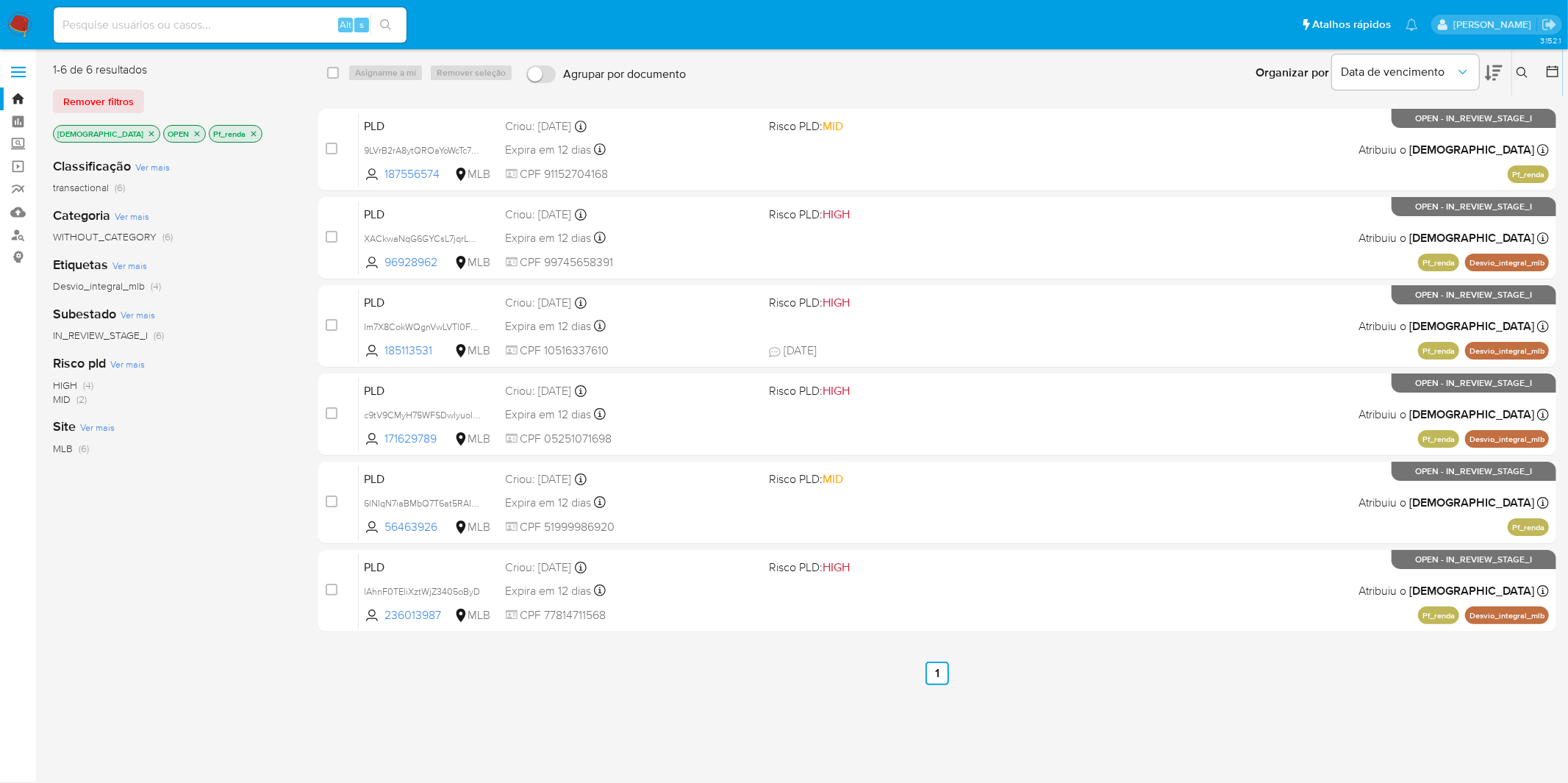
click at [249, 134] on icon "close-filter" at bounding box center [253, 133] width 9 height 9
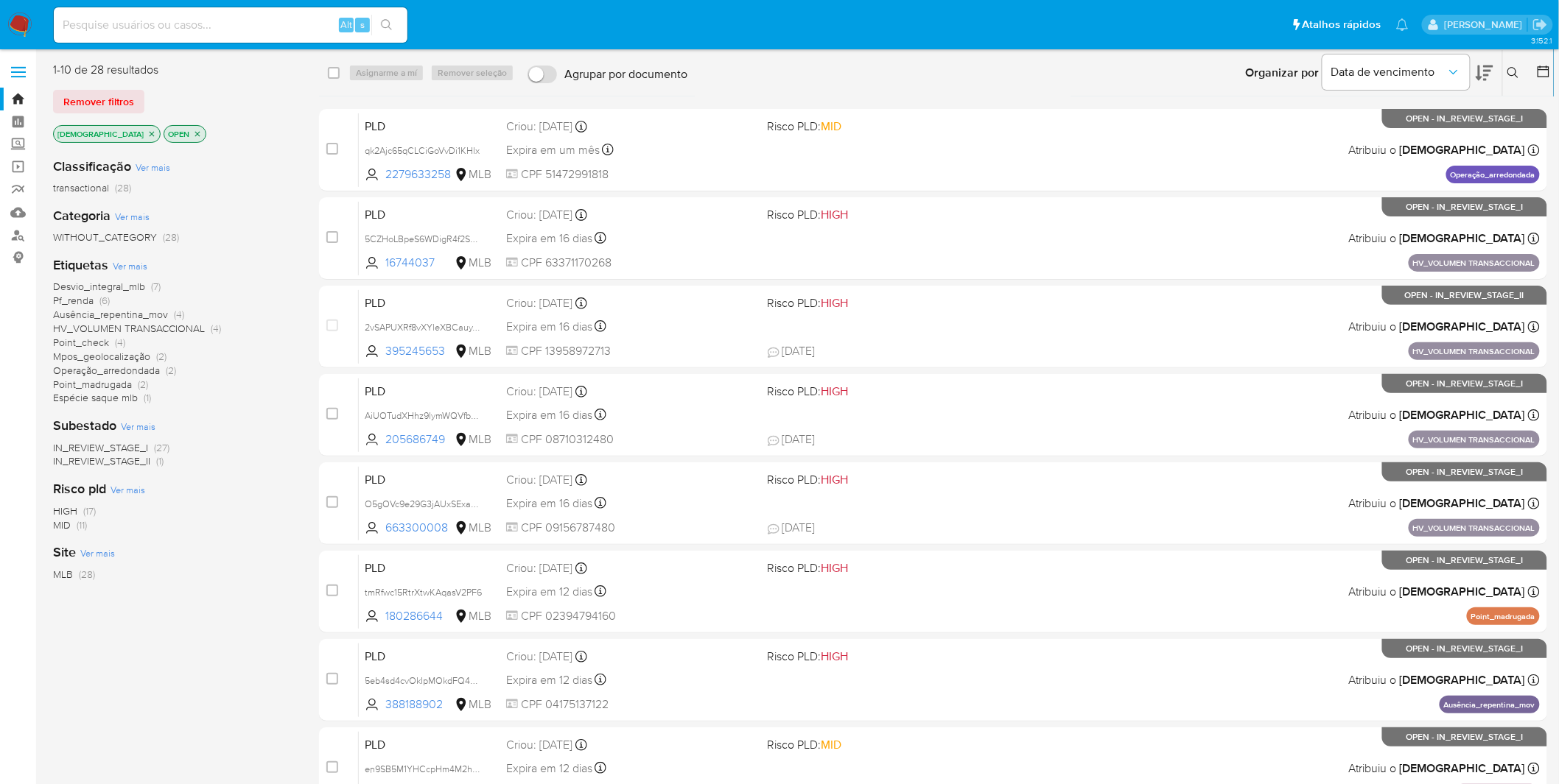
click at [138, 315] on span "Ausência_repentina_mov" at bounding box center [110, 314] width 115 height 15
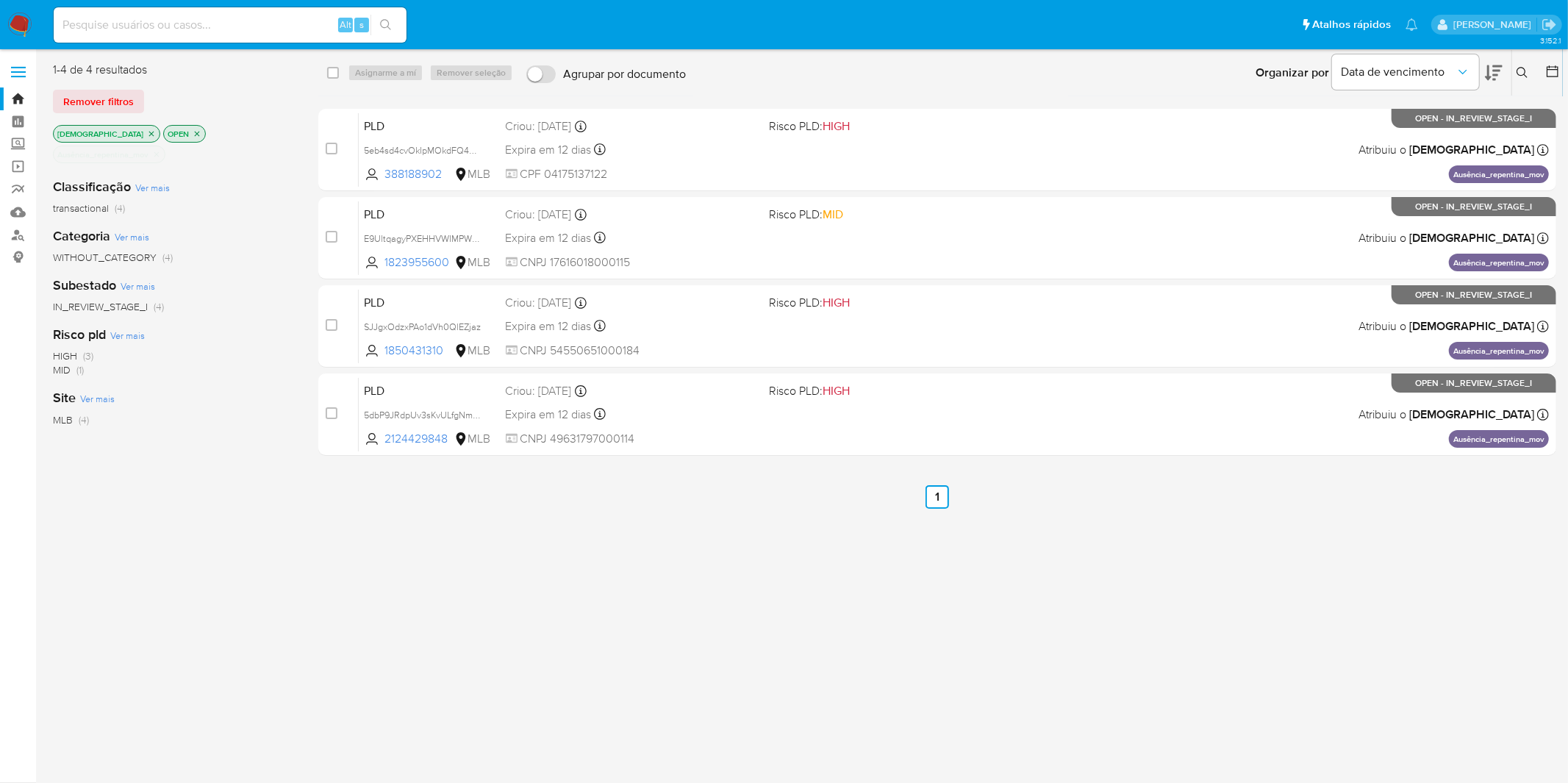
click at [161, 150] on icon "close-filter" at bounding box center [156, 154] width 9 height 9
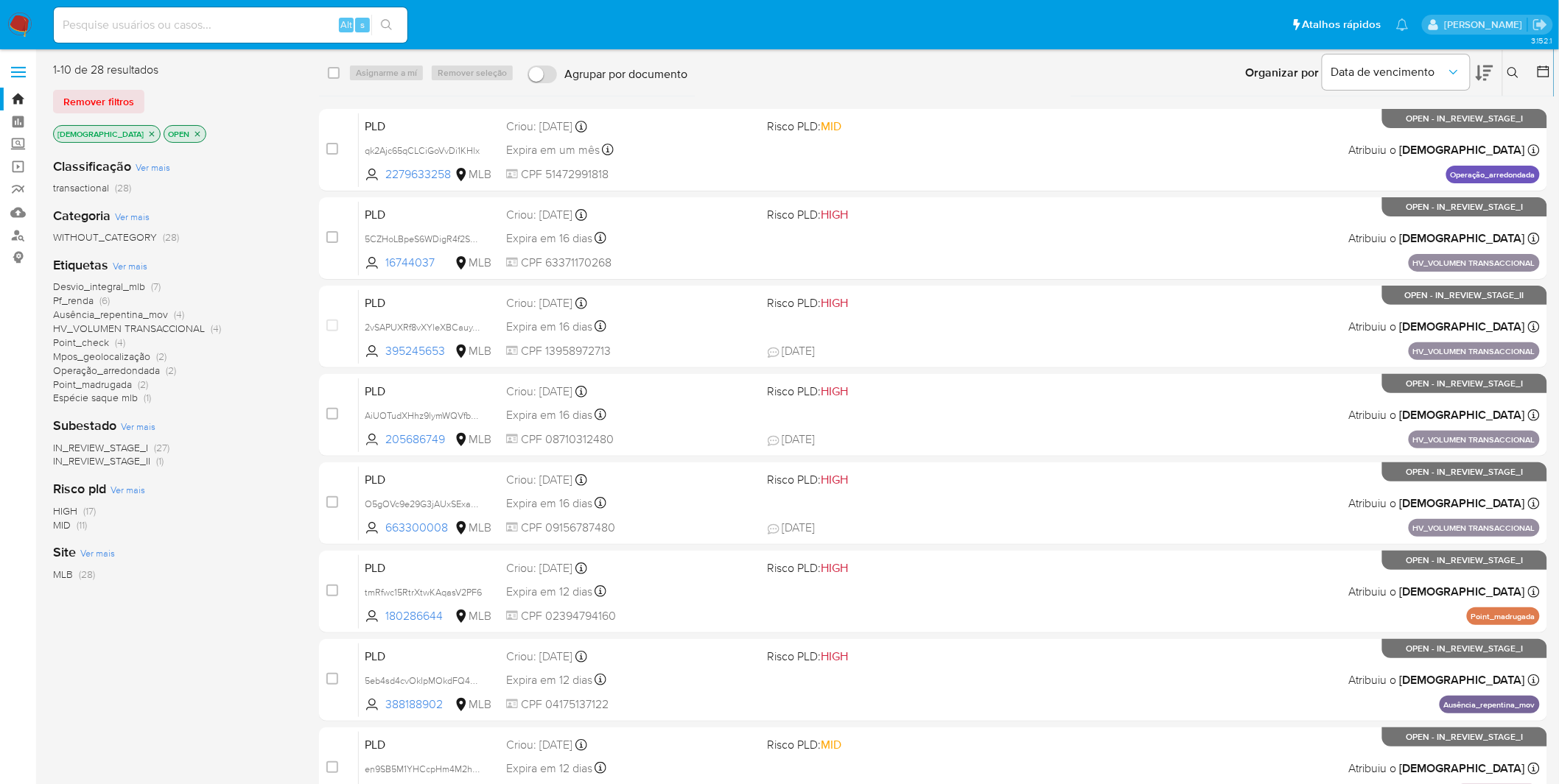
click at [113, 137] on p "[DEMOGRAPHIC_DATA]" at bounding box center [106, 134] width 106 height 17
click at [147, 130] on icon "close-filter" at bounding box center [151, 134] width 9 height 9
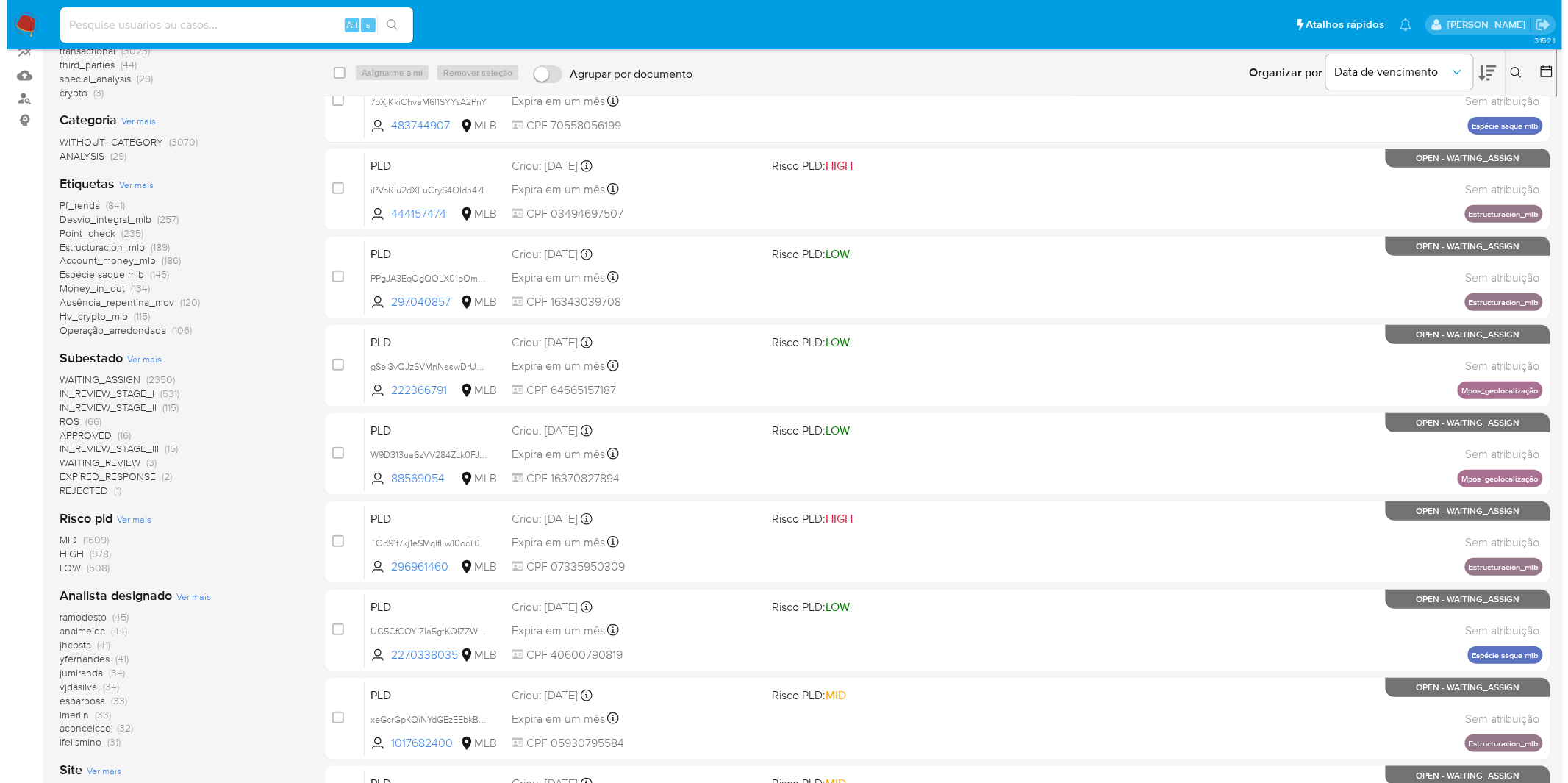
scroll to position [164, 0]
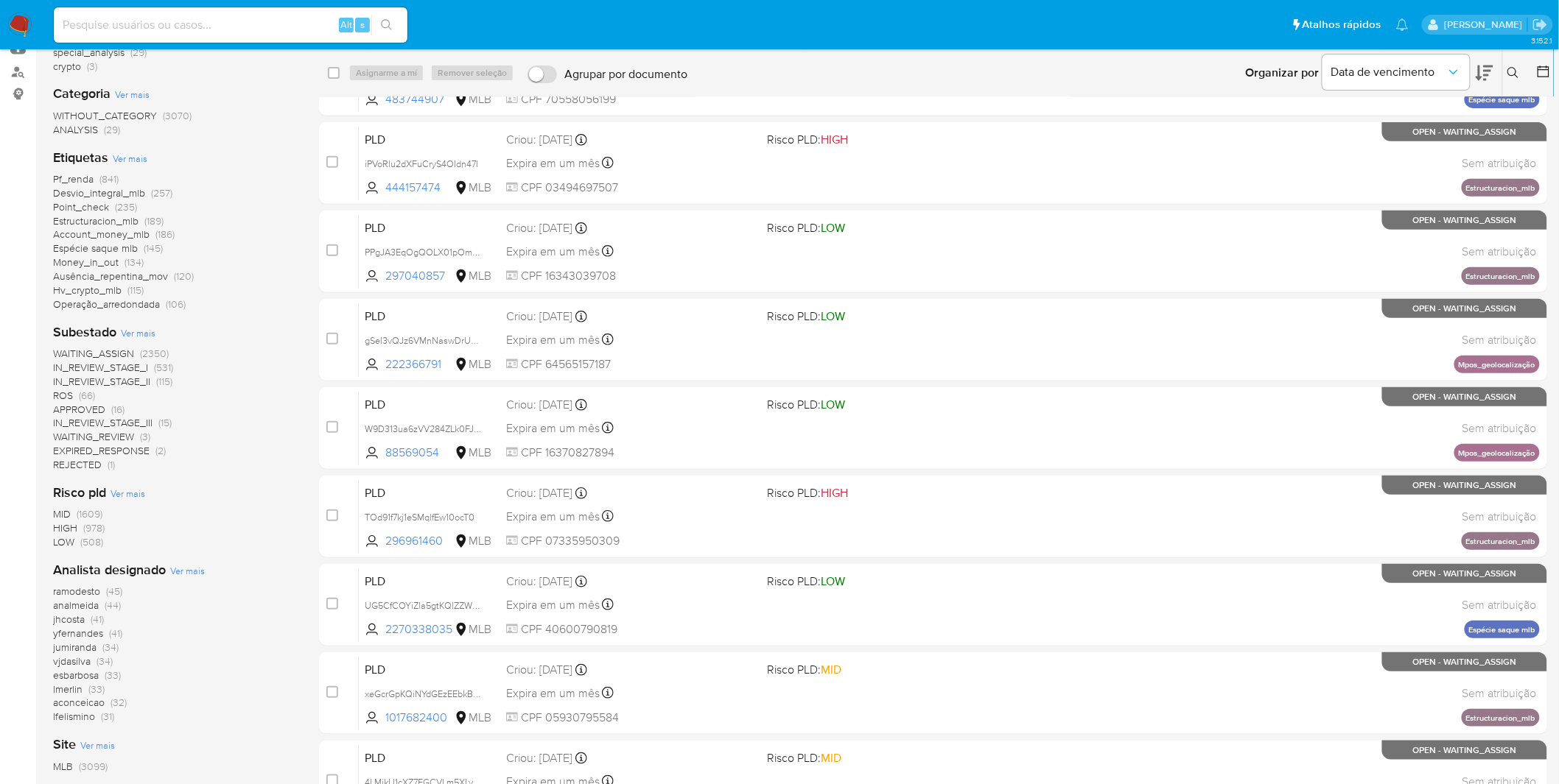
click at [180, 569] on span "Ver mais" at bounding box center [186, 571] width 34 height 14
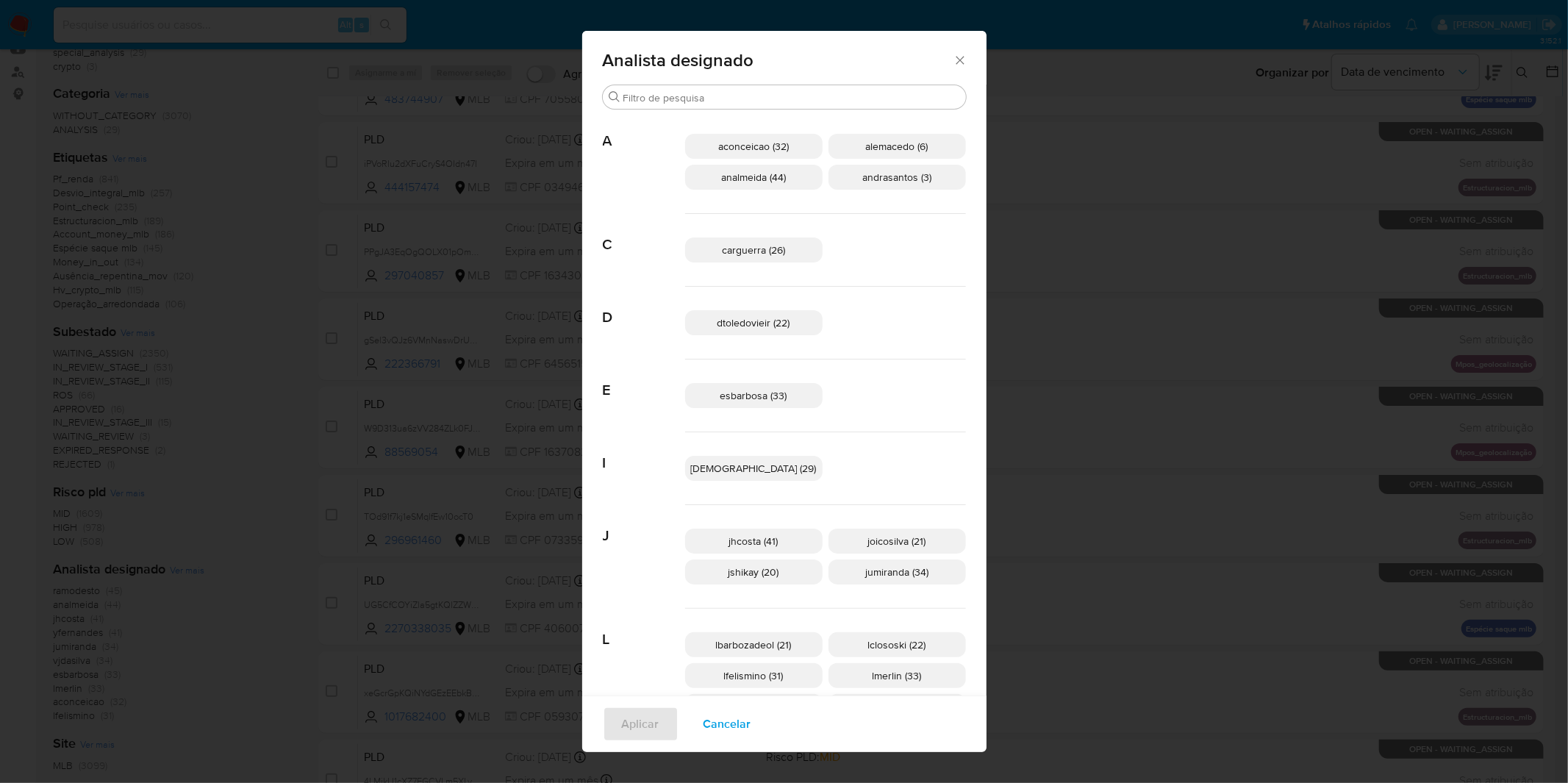
click at [770, 254] on span "carguerra (26)" at bounding box center [753, 249] width 63 height 15
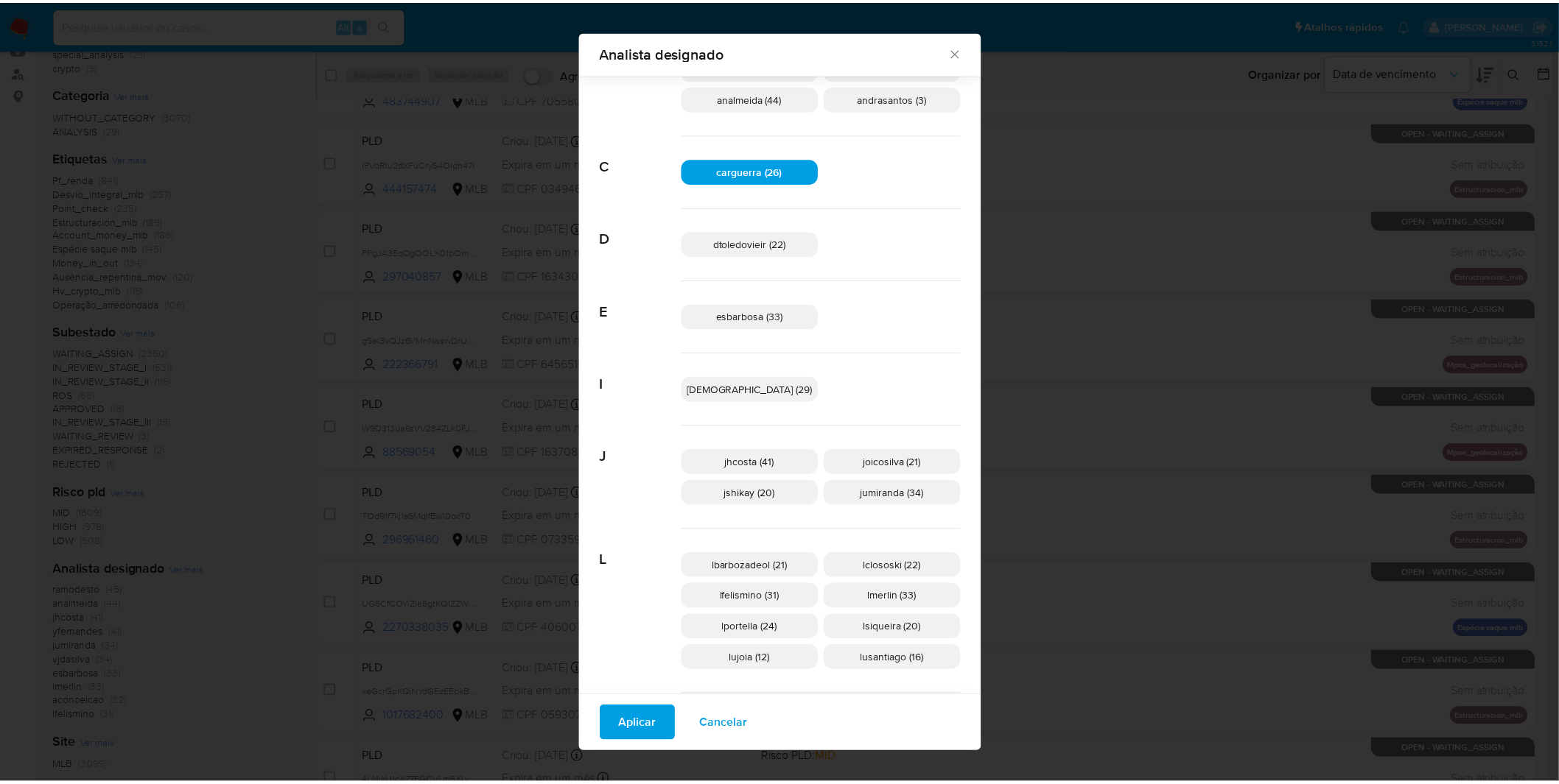
scroll to position [152, 0]
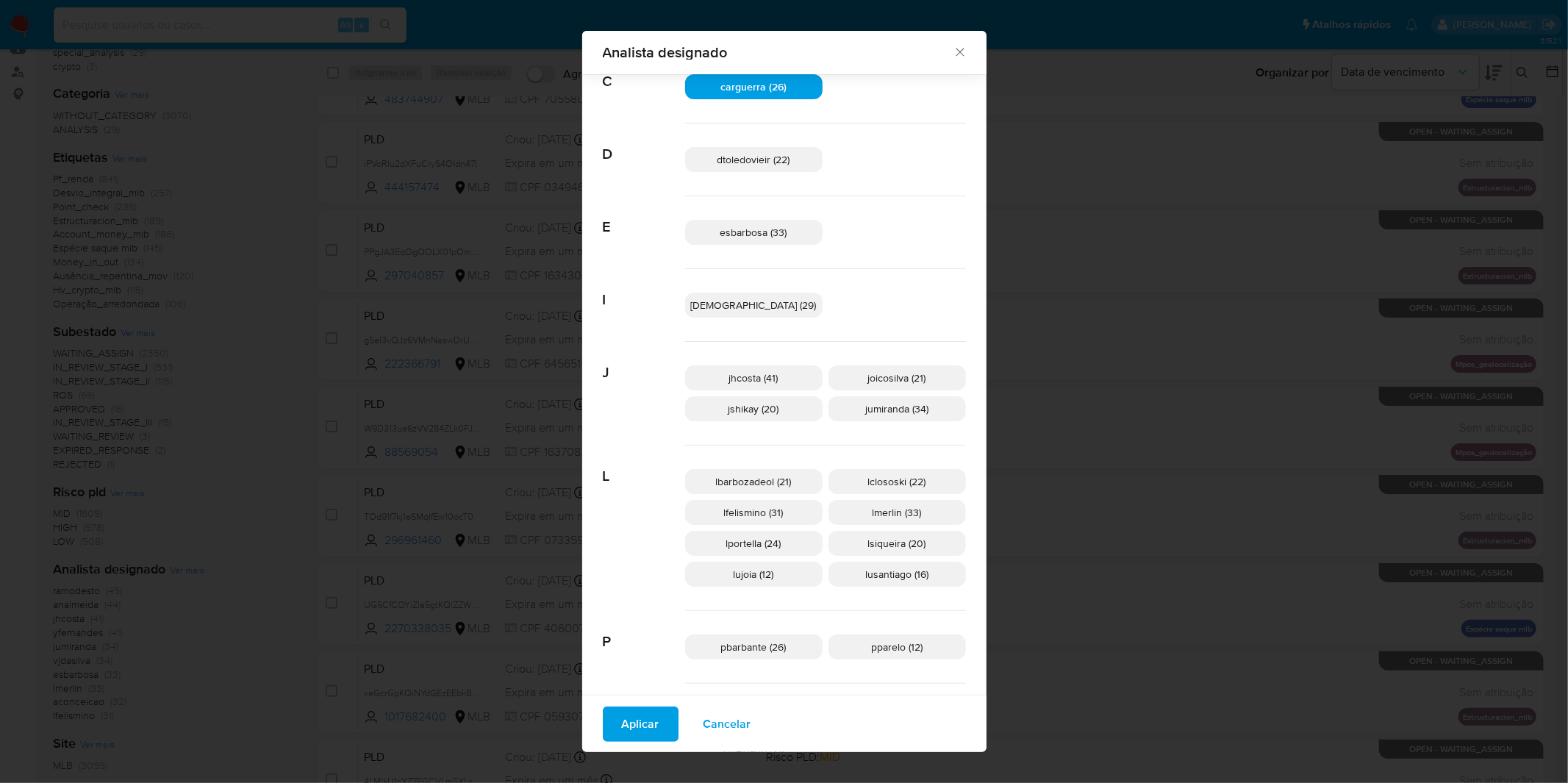
click at [678, 711] on button "Aplicar" at bounding box center [640, 725] width 76 height 35
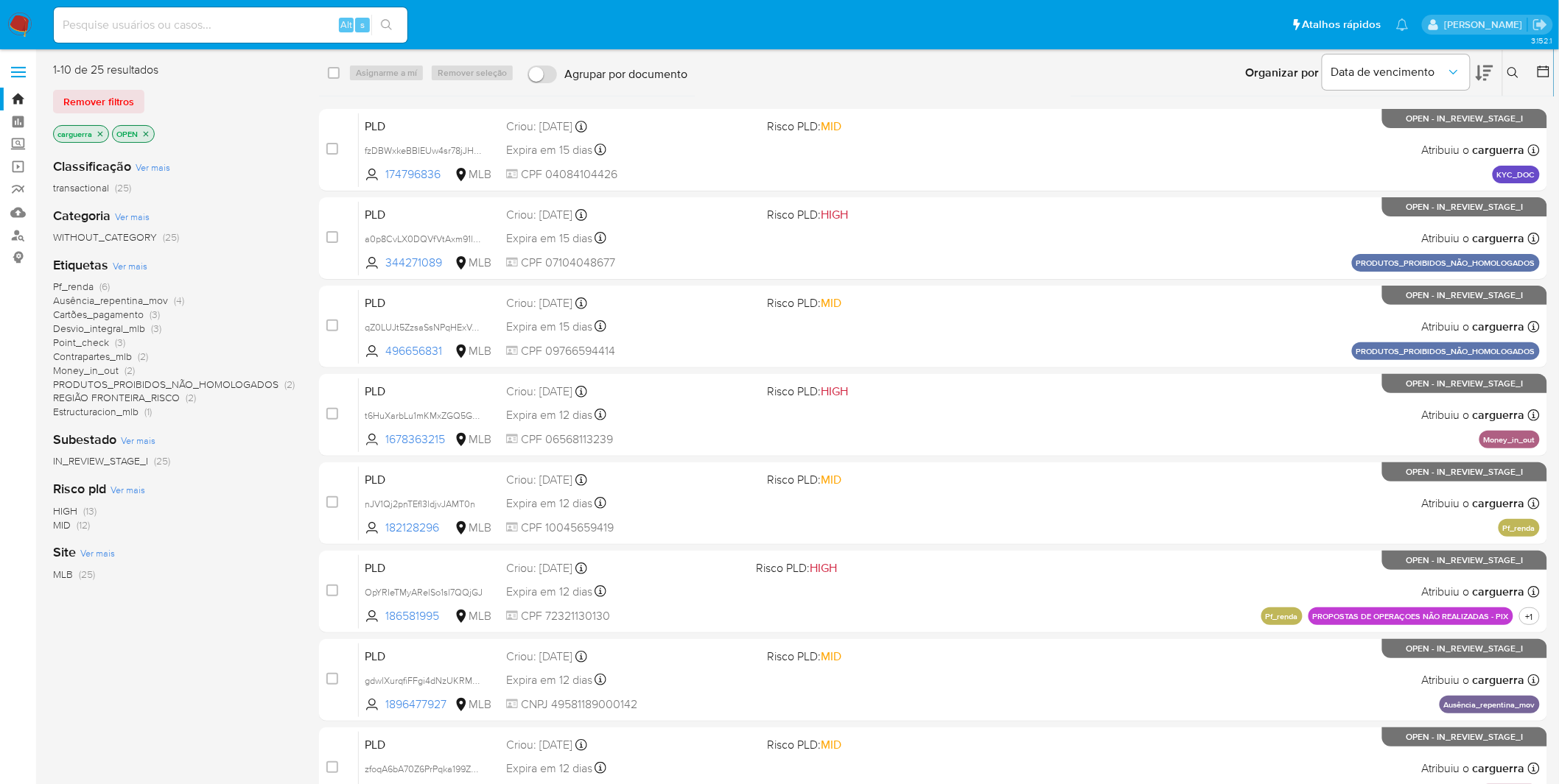
click at [141, 256] on div "Etiquetas Ver mais Pf_renda (6) Ausência_repentina_mov (4) Cartões_pagamento (3…" at bounding box center [174, 337] width 242 height 163
click at [140, 258] on div "Etiquetas Ver mais Pf_renda (6) Ausência_repentina_mov (4) Cartões_pagamento (3…" at bounding box center [174, 337] width 242 height 163
click at [136, 260] on span "Ver mais" at bounding box center [130, 266] width 34 height 14
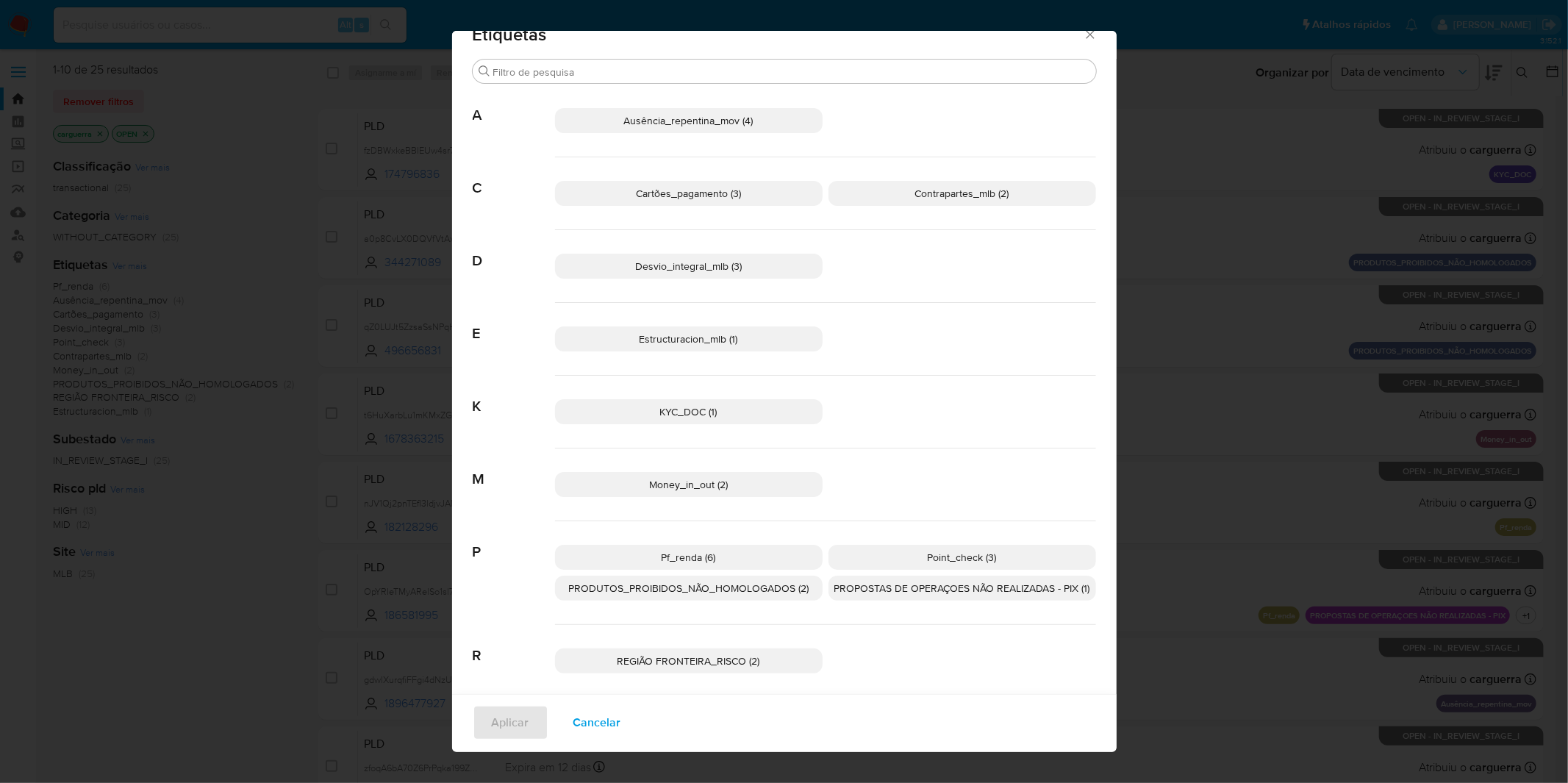
scroll to position [39, 0]
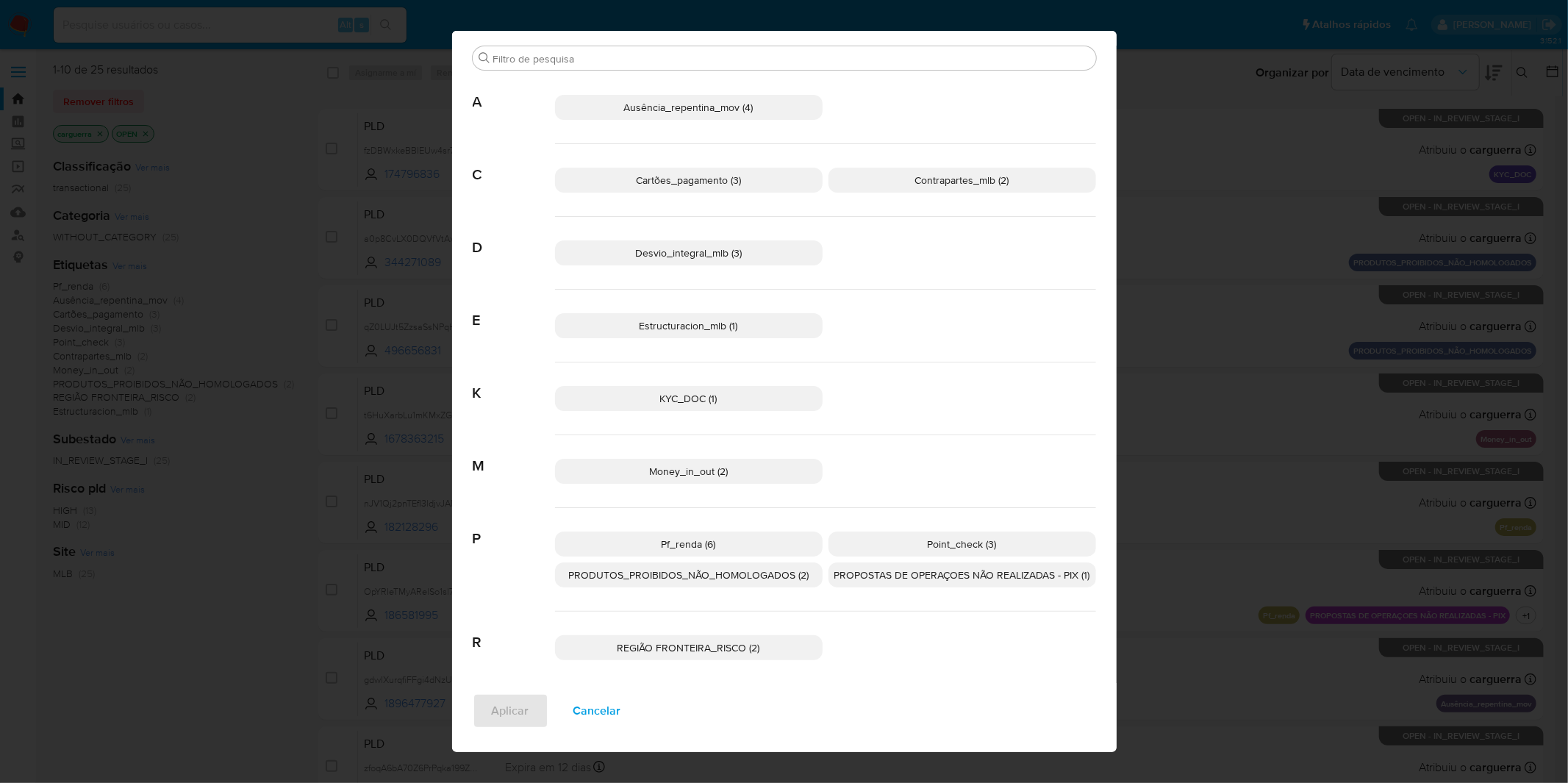
click at [592, 715] on span "Cancelar" at bounding box center [597, 711] width 48 height 32
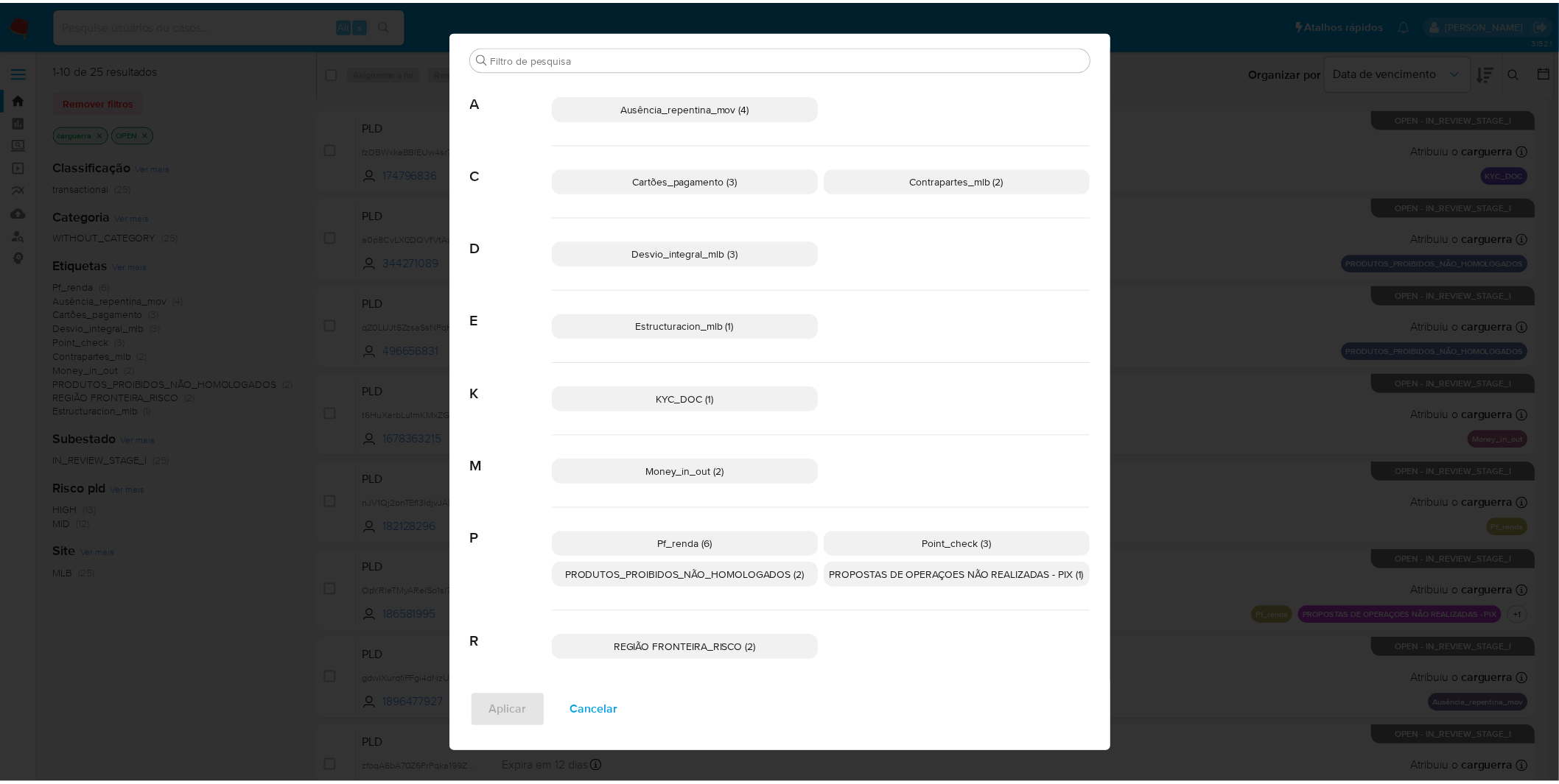
scroll to position [0, 0]
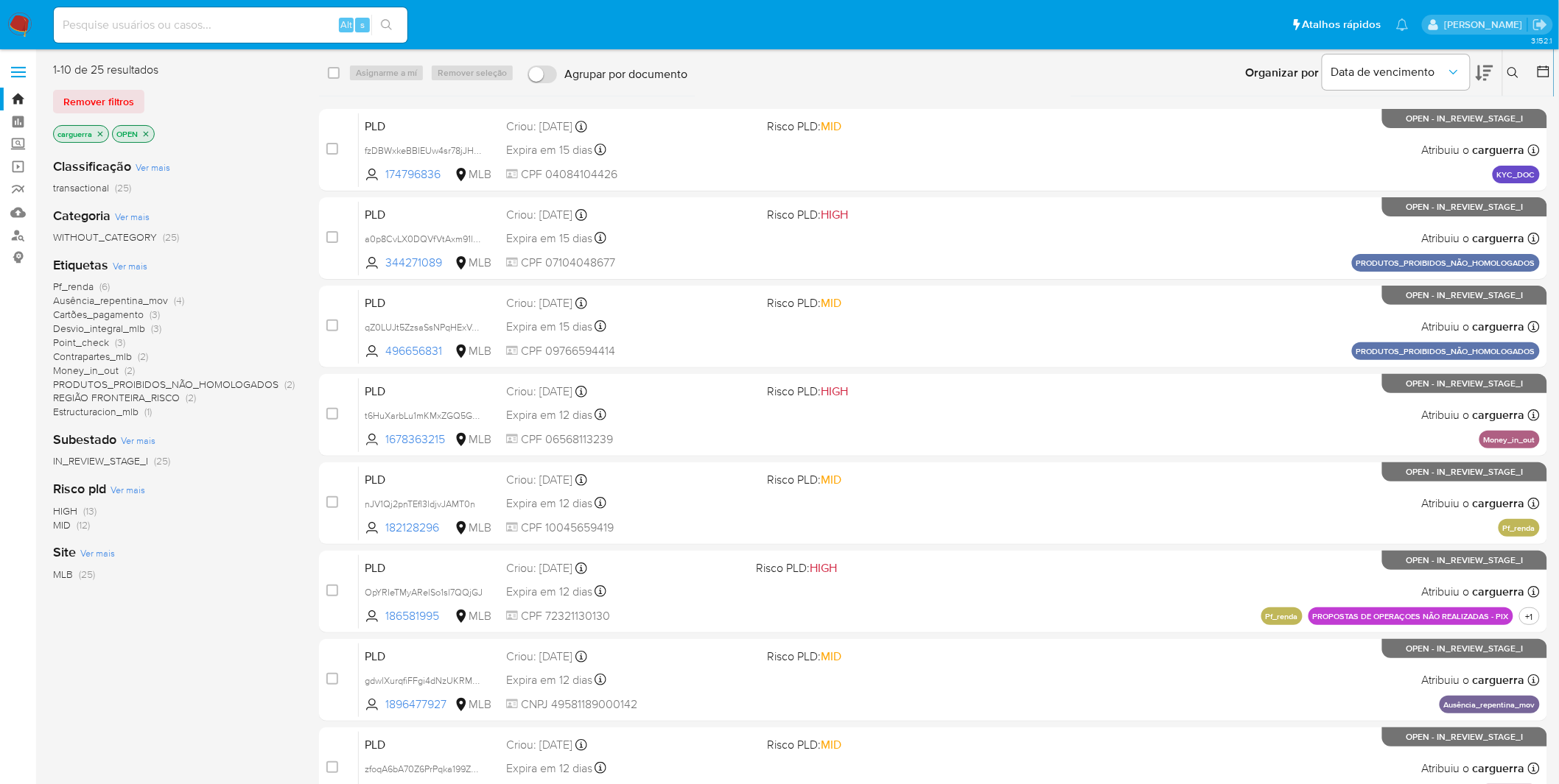
click at [103, 131] on icon "close-filter" at bounding box center [100, 134] width 9 height 9
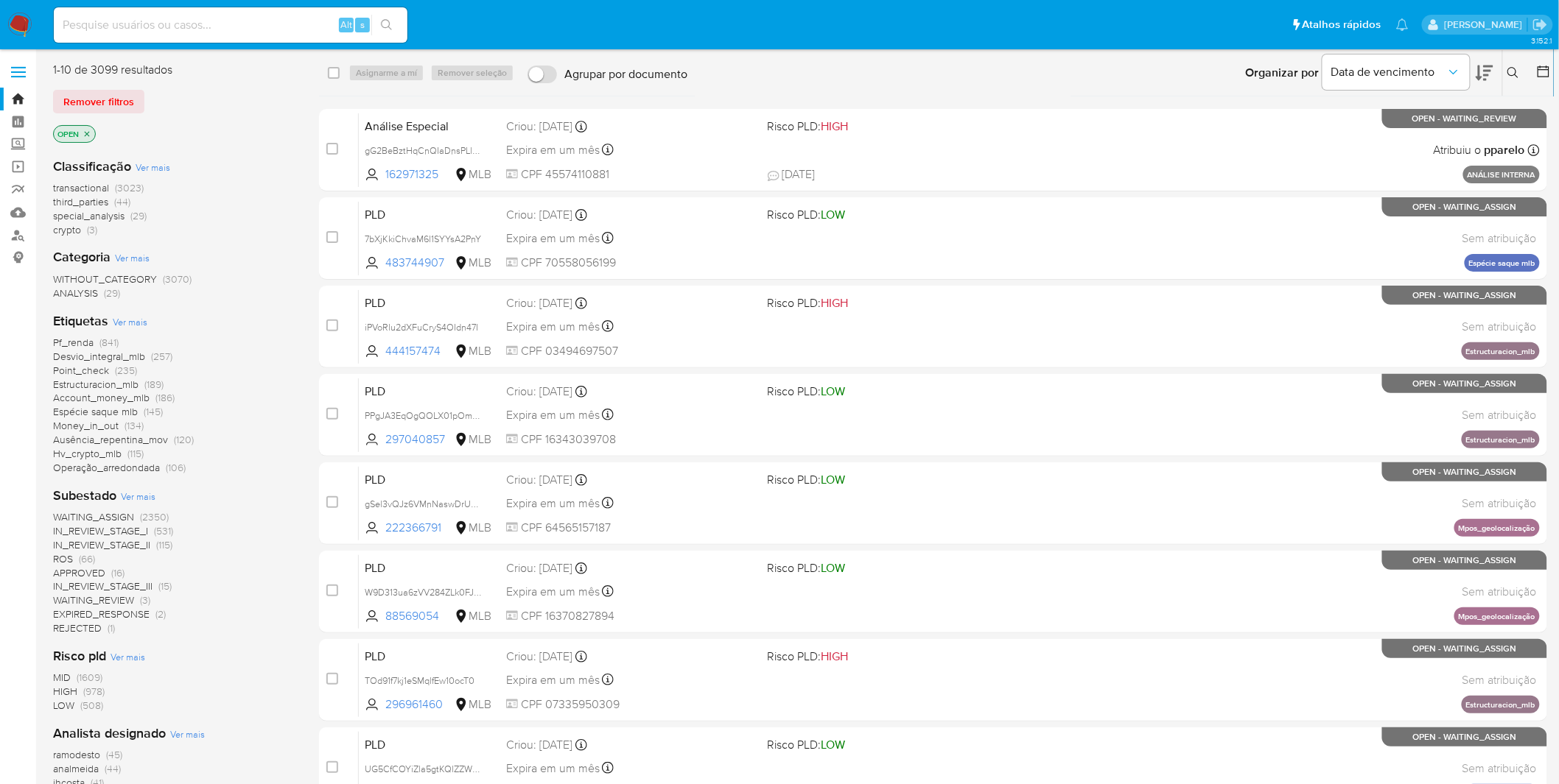
click at [24, 20] on img at bounding box center [20, 25] width 25 height 25
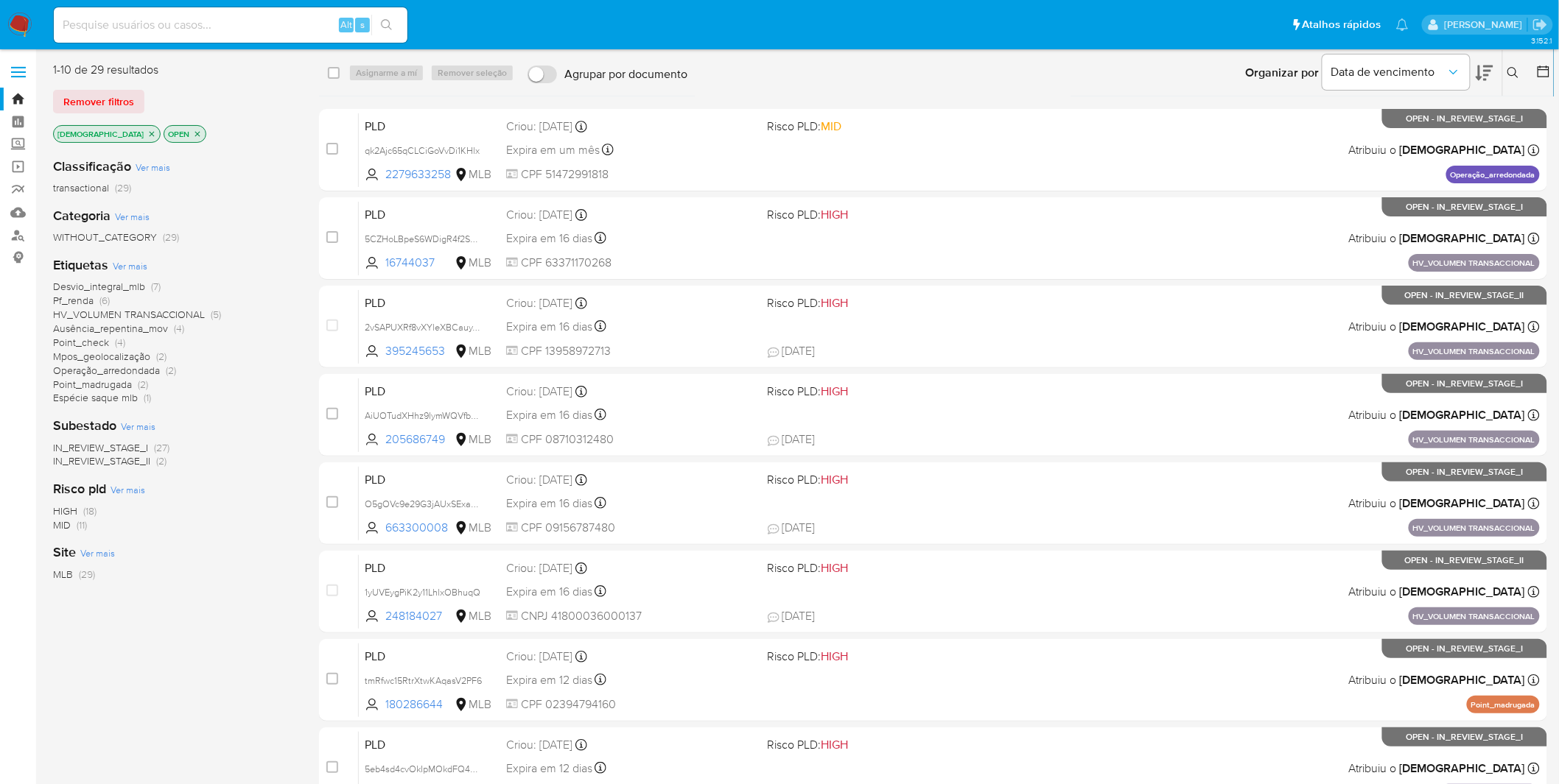
click at [193, 311] on span "HV_VOLUMEN TRANSACCIONAL" at bounding box center [129, 314] width 152 height 15
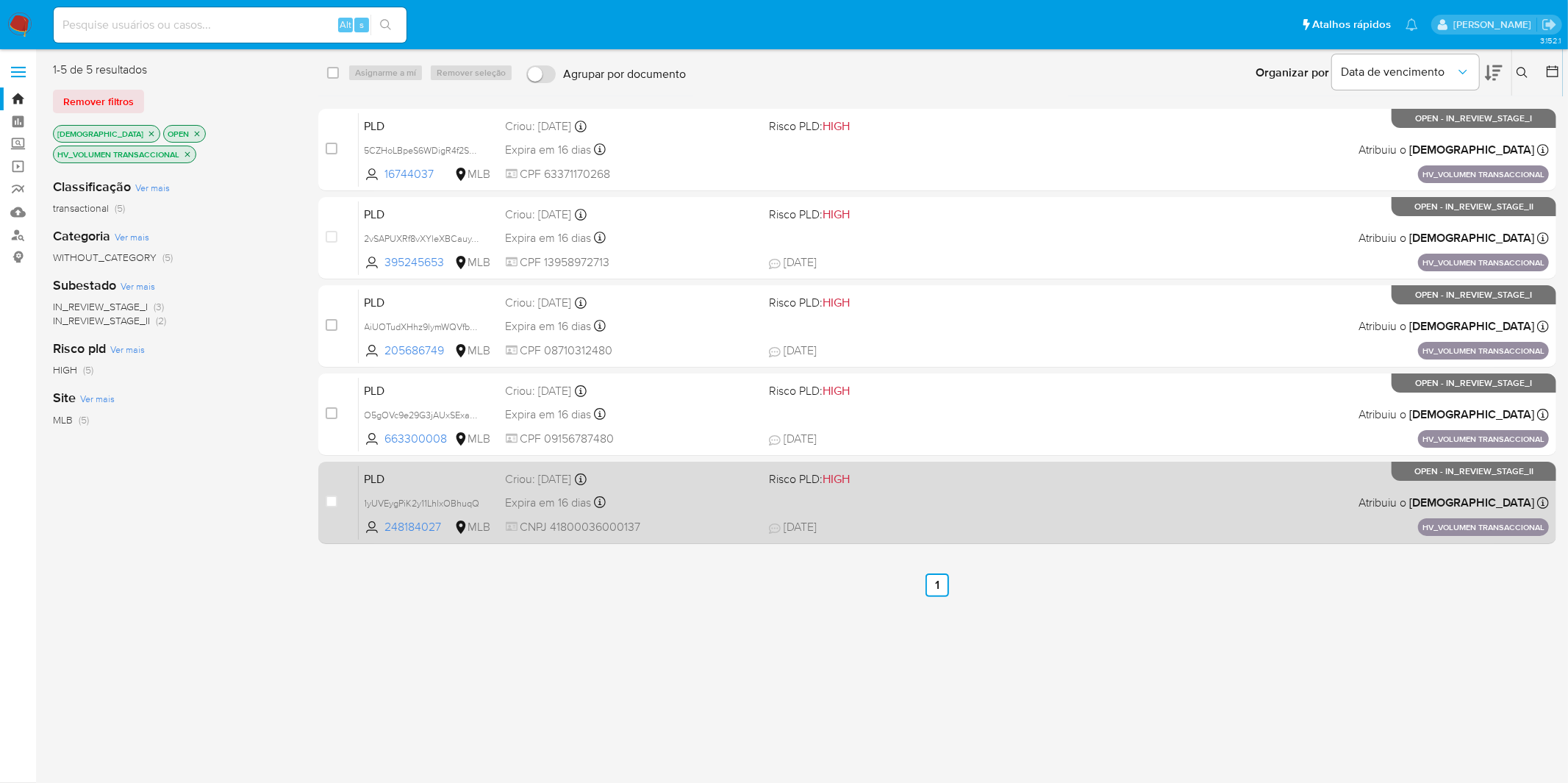
click at [717, 508] on div "Expira em 16 dias Expira em [DATE] 08:55:47" at bounding box center [632, 503] width 252 height 19
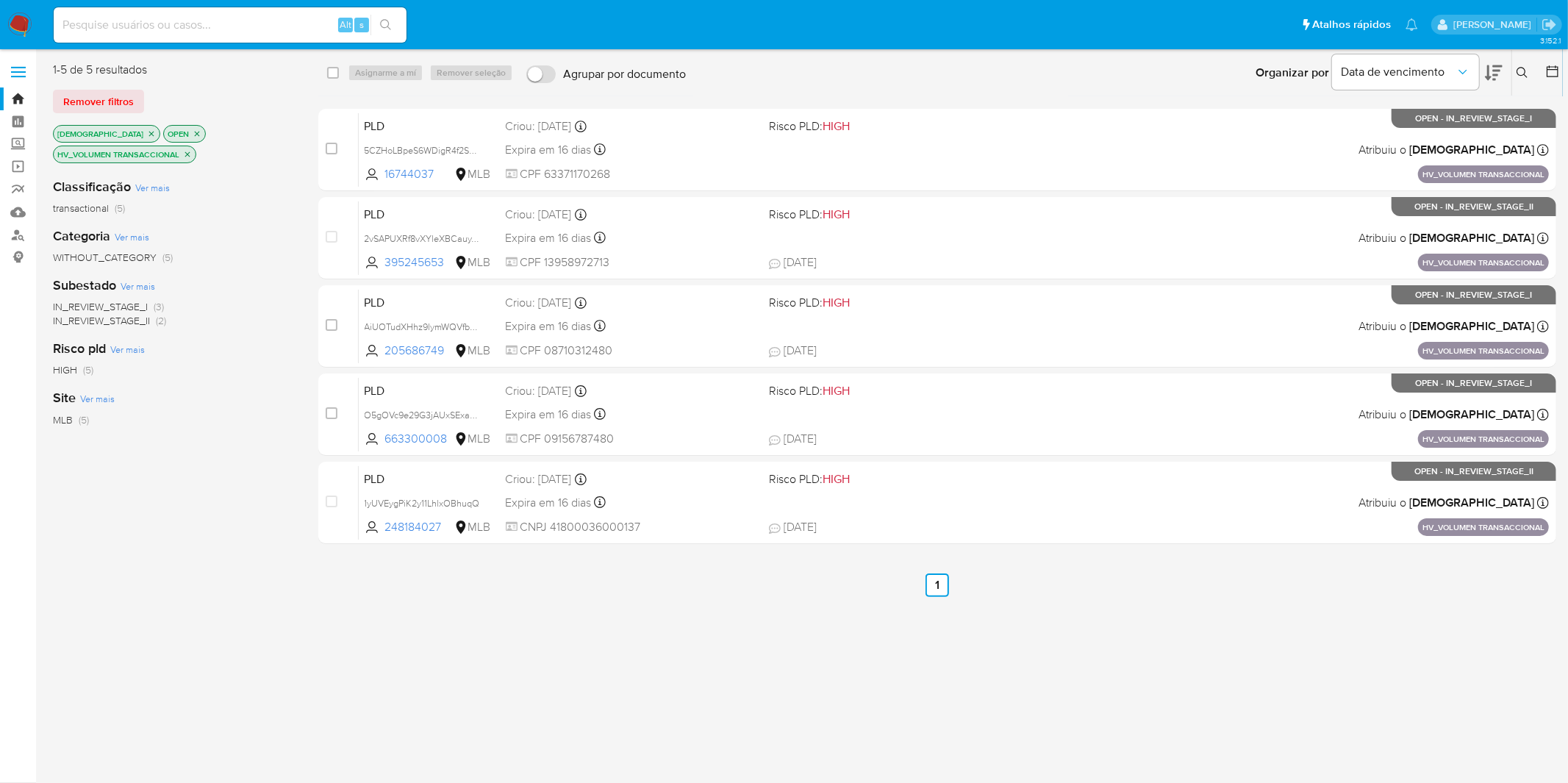
click at [23, 31] on img at bounding box center [20, 25] width 25 height 25
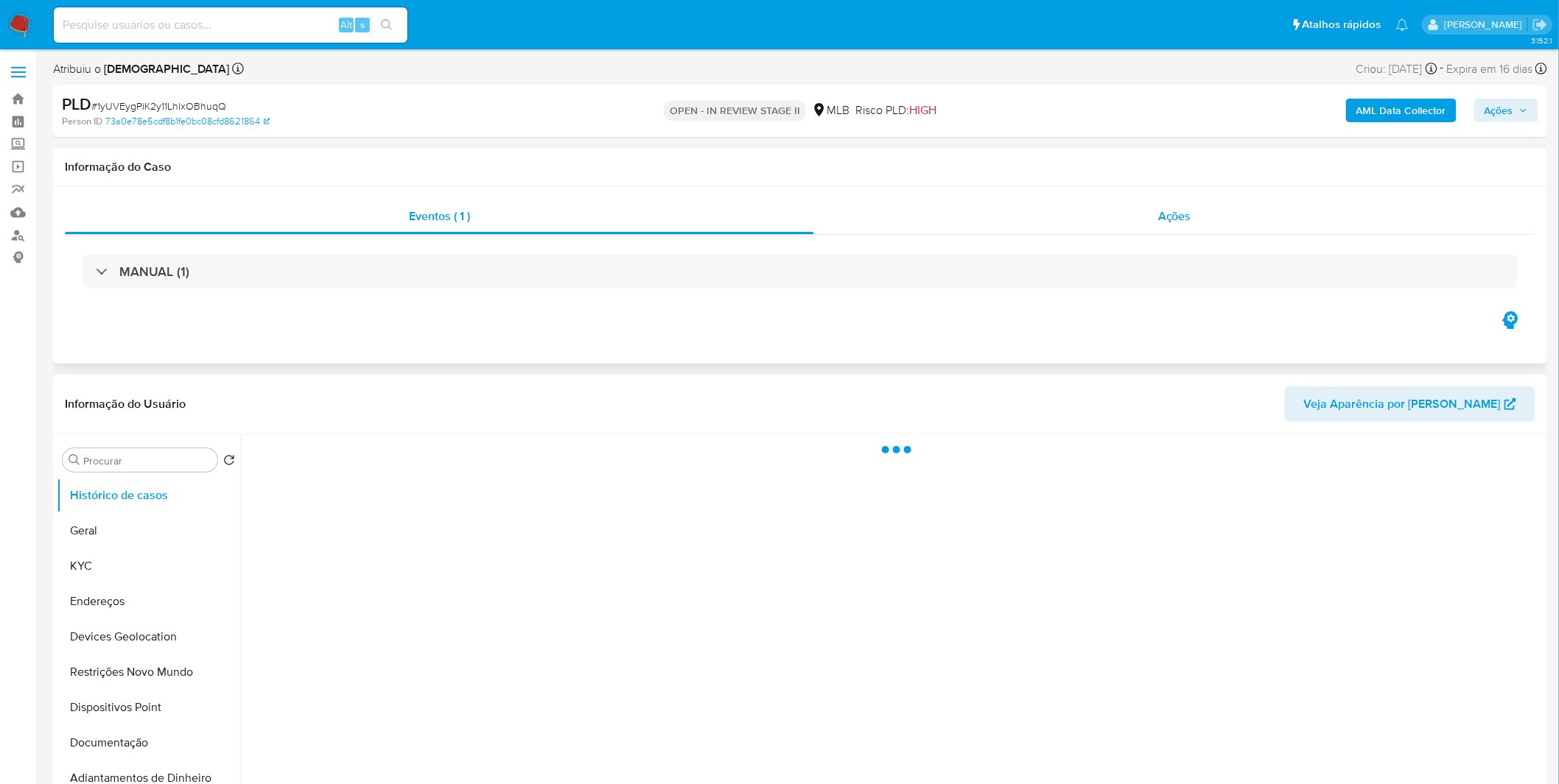
click at [1021, 209] on div "Ações" at bounding box center [1175, 216] width 721 height 35
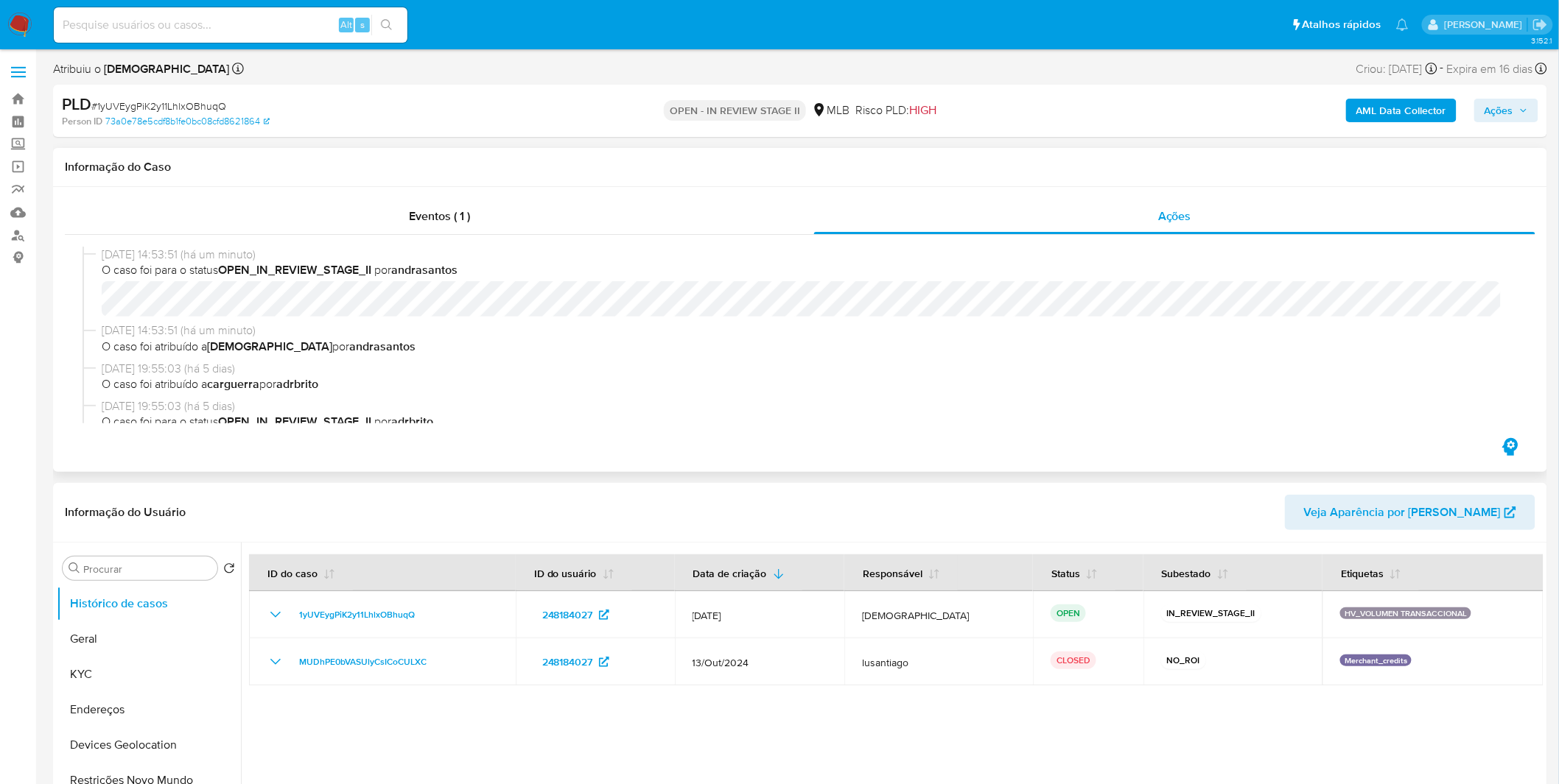
select select "10"
click at [116, 661] on button "KYC" at bounding box center [142, 675] width 173 height 35
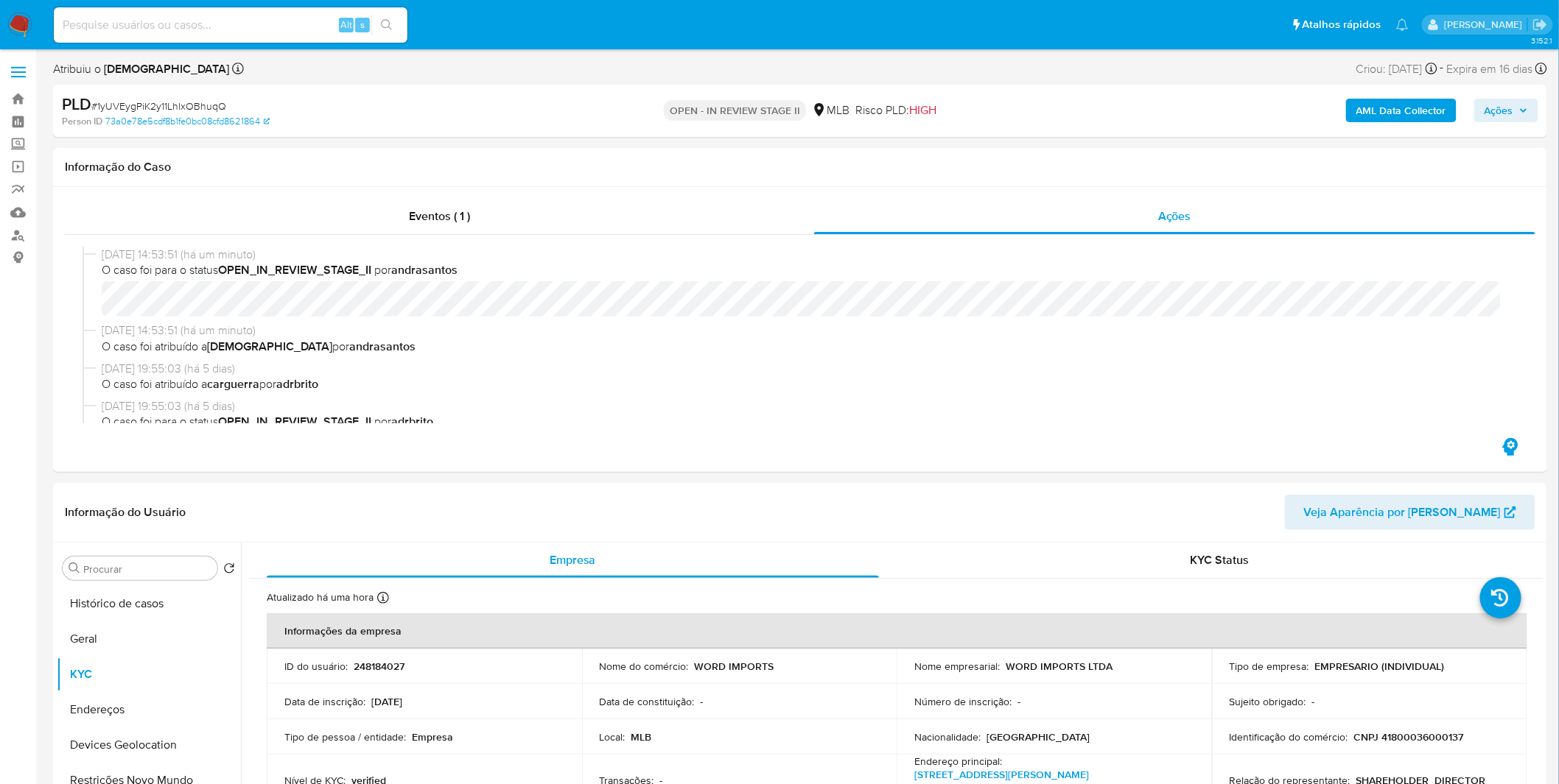
click at [29, 19] on img at bounding box center [20, 25] width 25 height 25
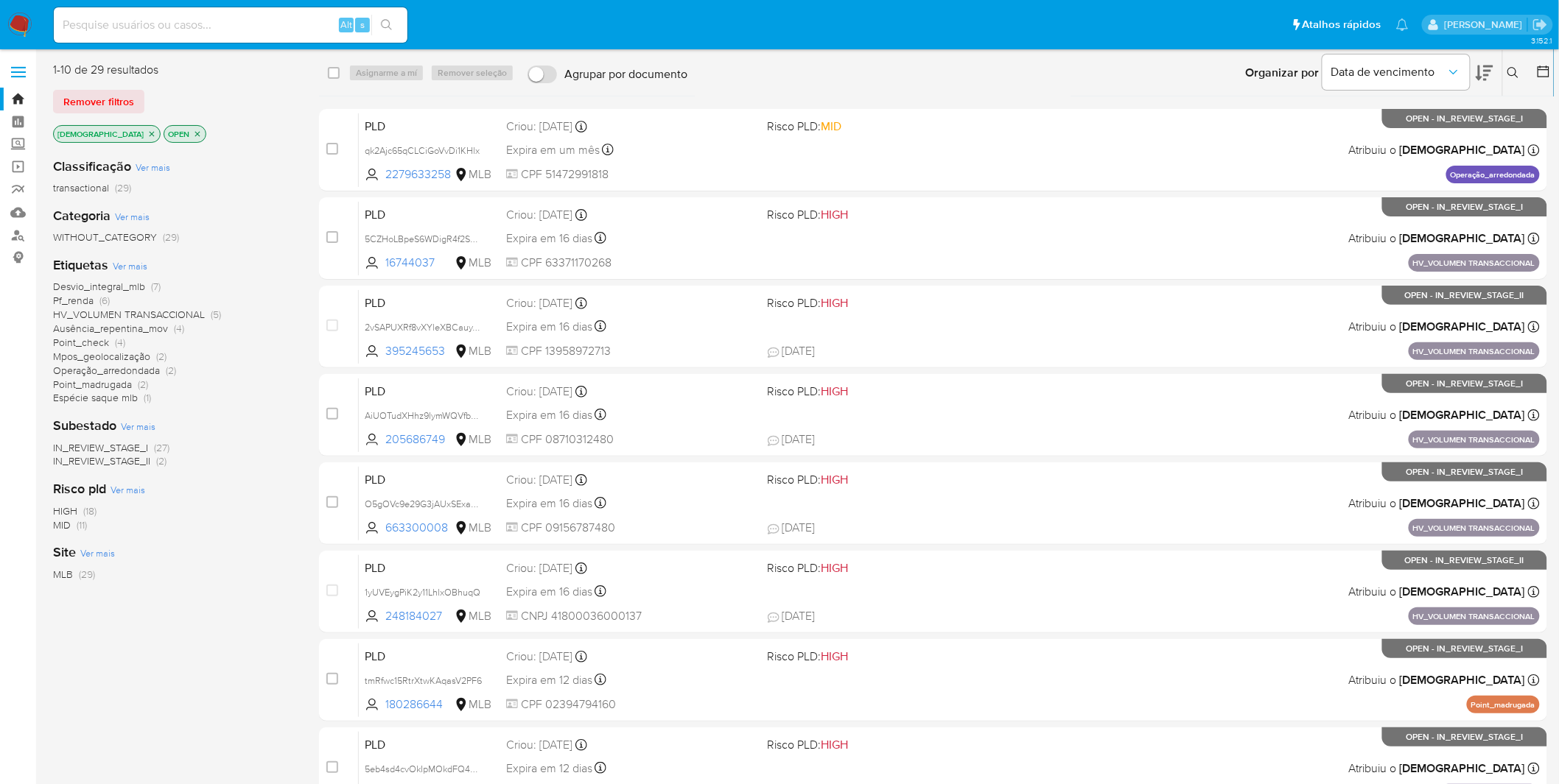
click at [27, 25] on img at bounding box center [20, 25] width 25 height 25
click at [32, 13] on nav "Pausado Ver notificaciones Alt s Atalhos rápidos Presiona las siguientes teclas…" at bounding box center [780, 24] width 1559 height 50
click at [30, 16] on img at bounding box center [20, 25] width 25 height 25
